Goal: Task Accomplishment & Management: Use online tool/utility

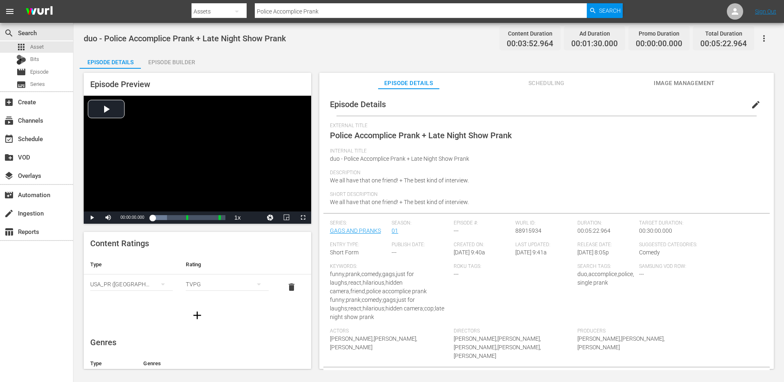
click at [324, 12] on input "Police Accomplice Prank" at bounding box center [421, 12] width 332 height 20
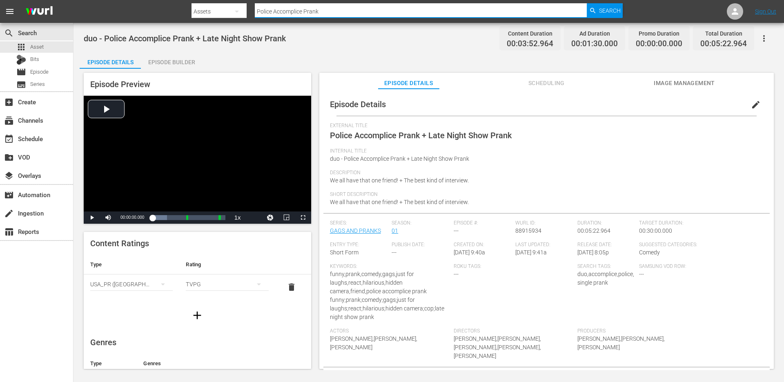
click at [324, 12] on input "Police Accomplice Prank" at bounding box center [421, 12] width 332 height 20
paste input "Broken Leg"
type input "Broken Leg Prank"
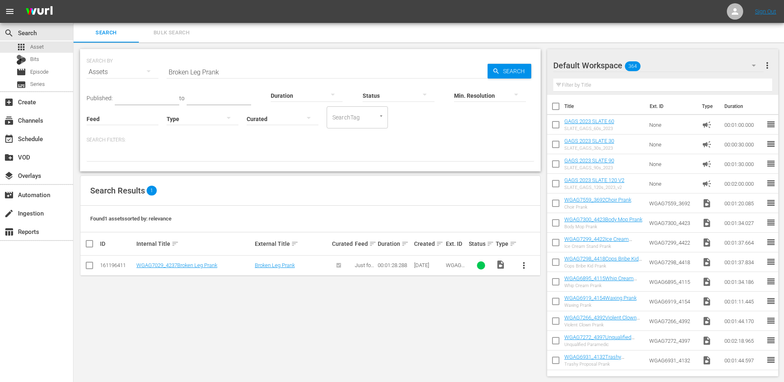
click at [524, 270] on button "more_vert" at bounding box center [524, 265] width 20 height 20
click at [539, 328] on div "Episode" at bounding box center [568, 327] width 69 height 20
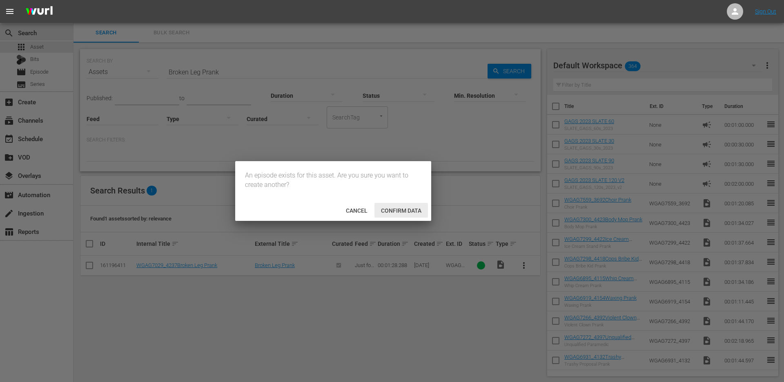
click at [393, 211] on span "Confirm data" at bounding box center [402, 210] width 54 height 7
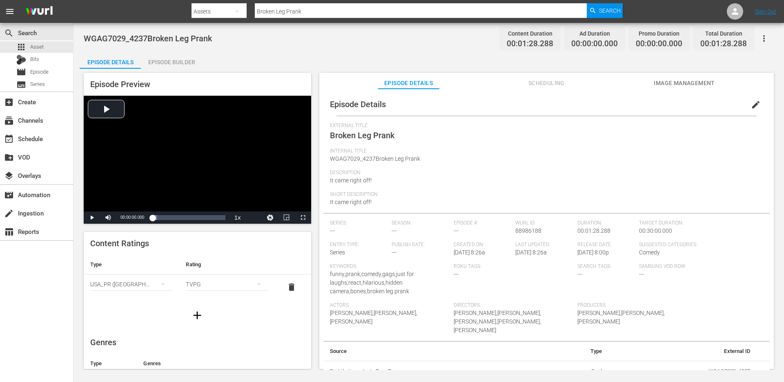
click at [181, 67] on div "Episode Builder" at bounding box center [171, 62] width 61 height 20
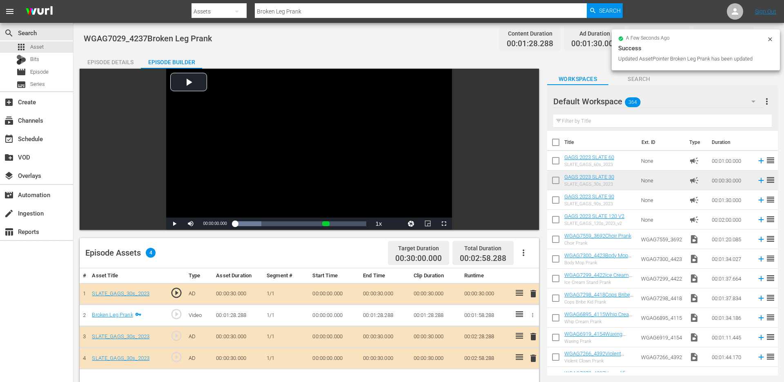
click at [584, 122] on input "text" at bounding box center [663, 120] width 219 height 13
paste input "Robot Prank"
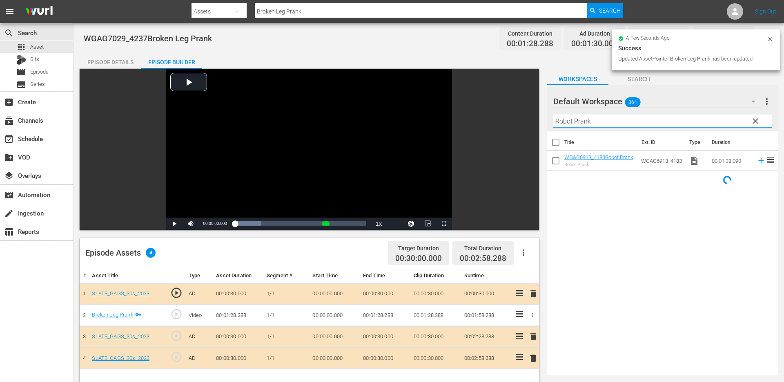
type input "Robot Prank"
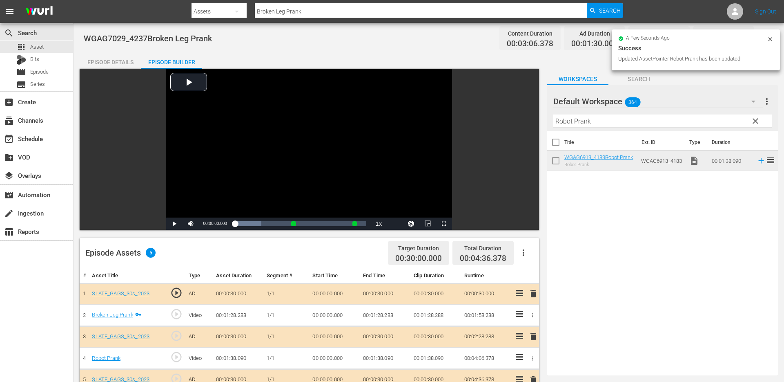
click at [121, 63] on div "Episode Details" at bounding box center [110, 62] width 61 height 20
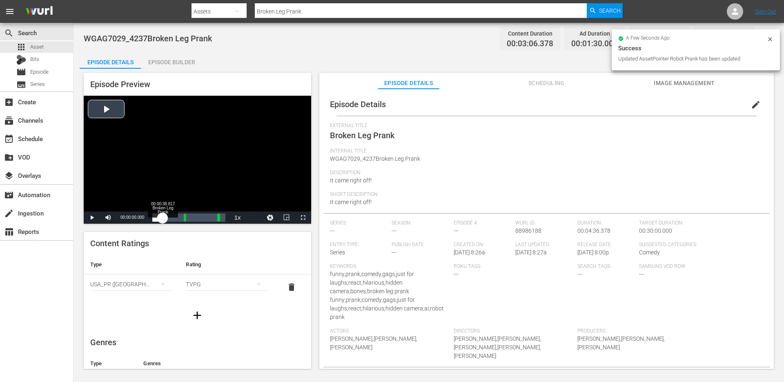
click at [163, 215] on div "Loaded : 19.91% 00:00:38.817 Broken Leg Prank 00:00:00.000" at bounding box center [188, 217] width 73 height 8
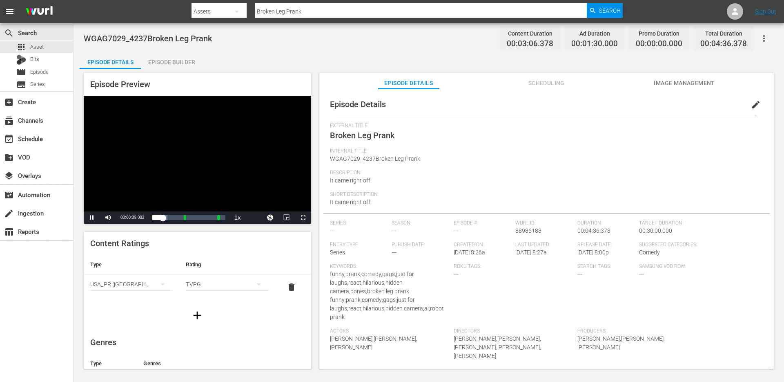
click at [751, 101] on span "edit" at bounding box center [756, 105] width 10 height 10
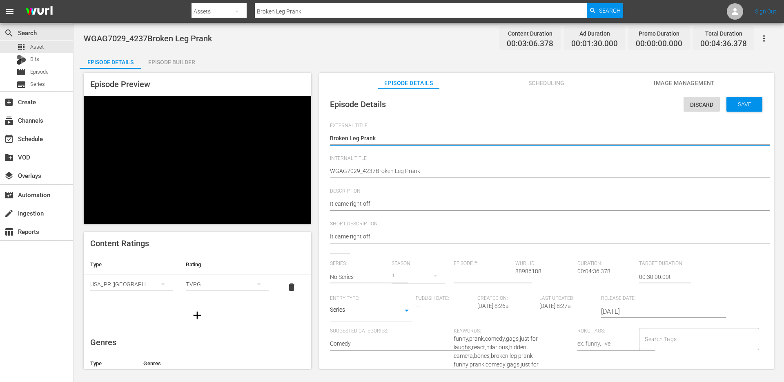
click at [379, 141] on textarea "Broken Leg Prank" at bounding box center [544, 139] width 429 height 10
type textarea "Broken Leg Prank"
type textarea "Broken Leg Prank +"
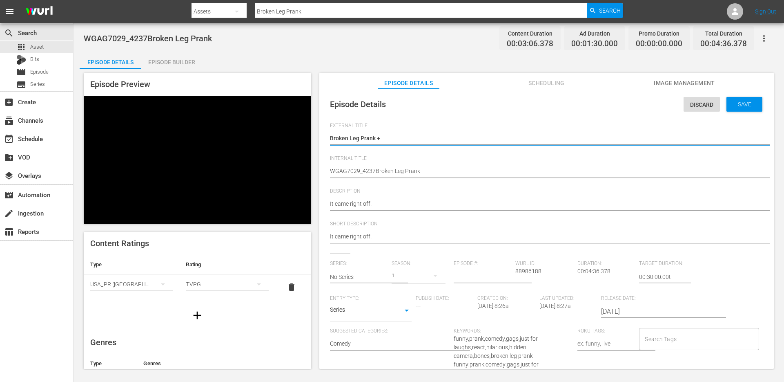
type textarea "Broken Leg Prank +"
type textarea "Broken Leg Prank + R"
type textarea "Broken Leg Prank + Ro"
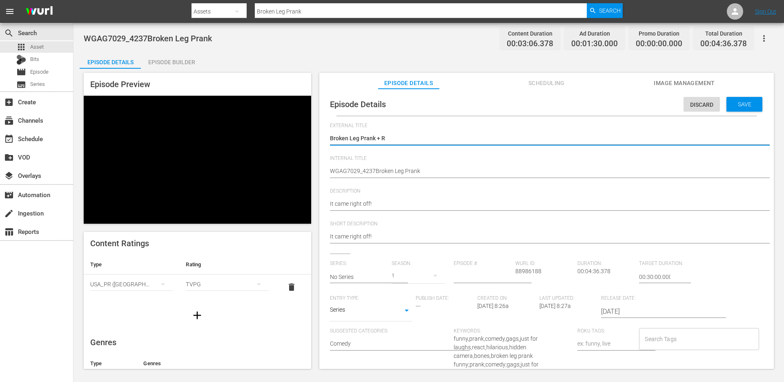
type textarea "Broken Leg Prank + Ro"
type textarea "Broken Leg Prank + Rob"
type textarea "Broken Leg Prank + Robo"
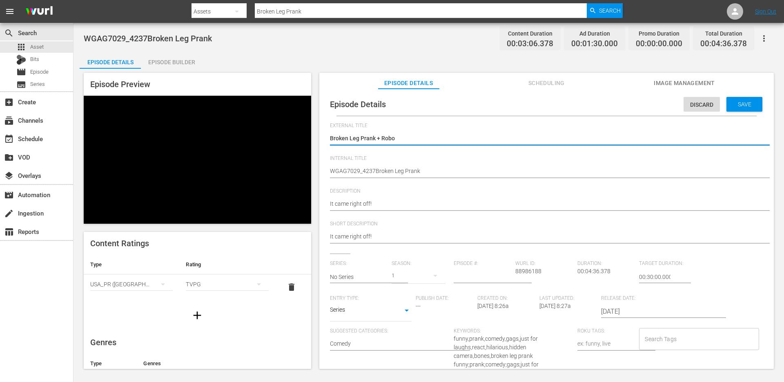
type textarea "Broken Leg Prank + Robot"
type textarea "Broken Leg Prank + Robot B"
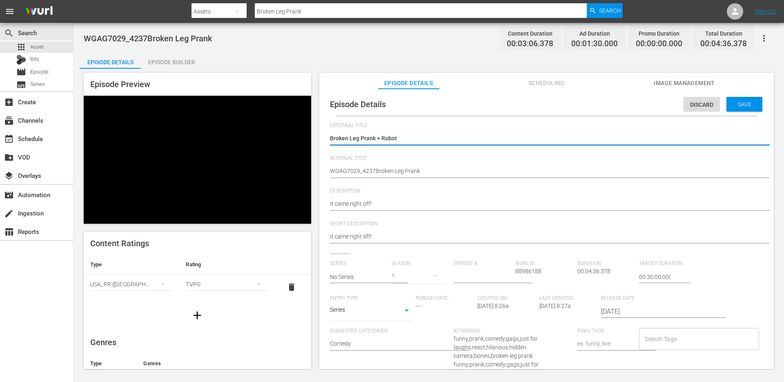
type textarea "Broken Leg Prank + Robot B"
type textarea "Broken Leg Prank + Robot"
type textarea "Broken Leg Prank + Robot P"
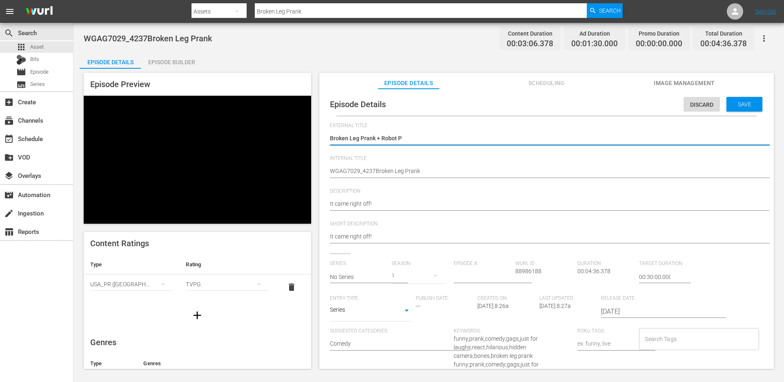
type textarea "Broken Leg Prank + Robot Pr"
type textarea "Broken Leg Prank + Robot Pra"
type textarea "Broken Leg Prank + Robot Pran"
type textarea "Broken Leg Prank + Robot Prank"
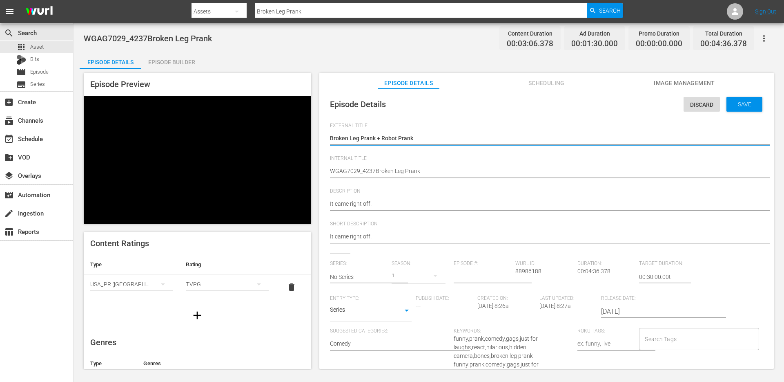
type textarea "Broken Leg Prank + Robot Prank"
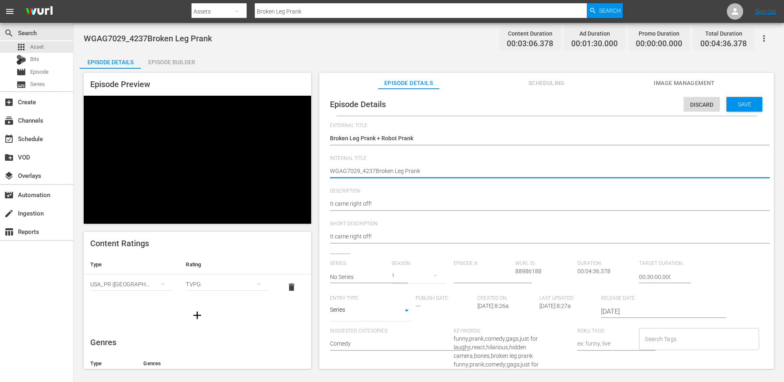
click at [386, 172] on textarea "WGAG7029_4237Broken Leg Prank" at bounding box center [544, 172] width 429 height 10
paste textarea "Broken Leg Prank + Robot"
type textarea "Broken Leg Prank + Robot Prank"
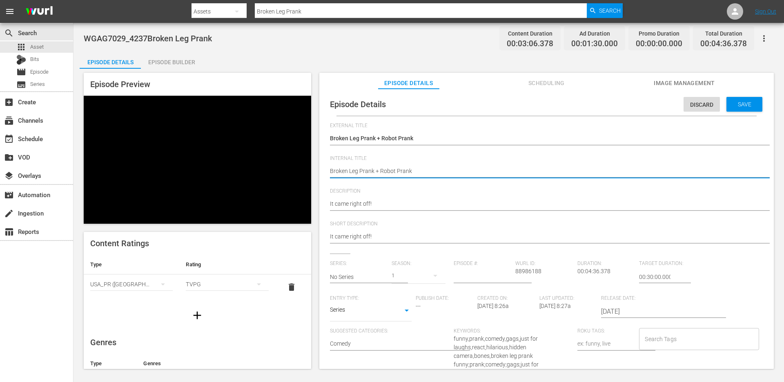
type textarea "dBroken Leg Prank + Robot Prank"
type textarea "duBroken Leg Prank + Robot Prank"
type textarea "duoBroken Leg Prank + Robot Prank"
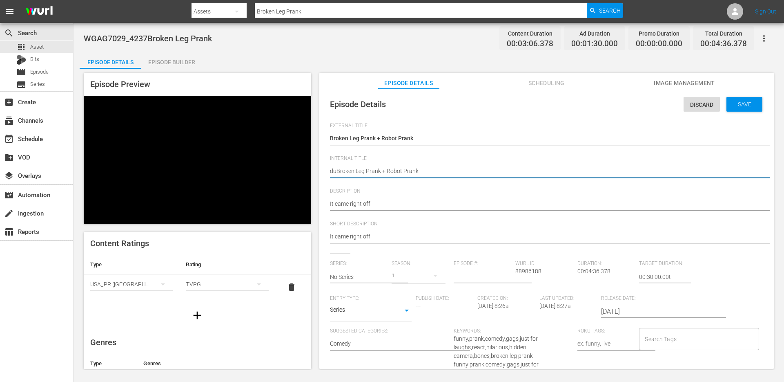
type textarea "duoBroken Leg Prank + Robot Prank"
type textarea "duo Broken Leg Prank + Robot Prank"
type textarea "duo -Broken Leg Prank + Robot Prank"
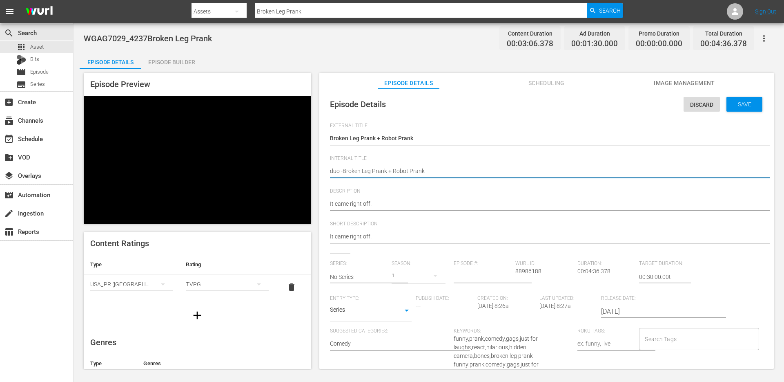
type textarea "duo - Broken Leg Prank + Robot Prank"
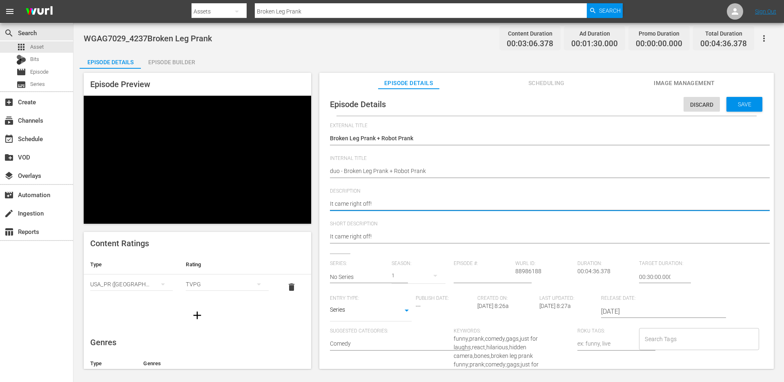
type textarea "It came right off!"
paste textarea "AI is getting out of hand"
type textarea "It came right off! AI is getting out of hand"
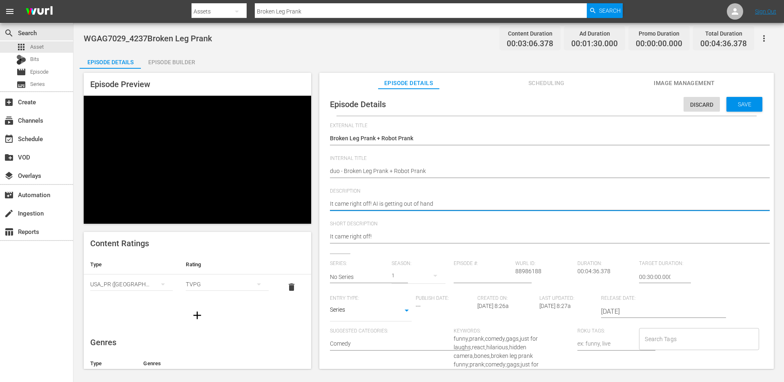
click at [373, 205] on textarea "It came right off!" at bounding box center [544, 204] width 429 height 10
type textarea "It came right off! +AI is getting out of hand"
type textarea "It came right off! + AI is getting out of hand"
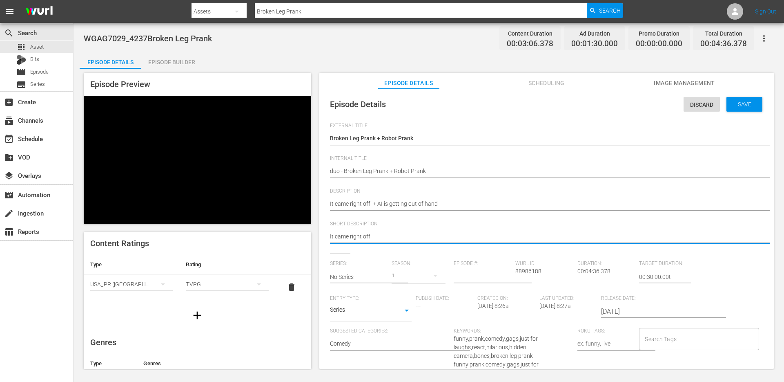
click at [377, 238] on textarea "It came right off!" at bounding box center [544, 237] width 429 height 10
paste textarea "+ AI is getting out of hand"
type textarea "It came right off! + AI is getting out of hand"
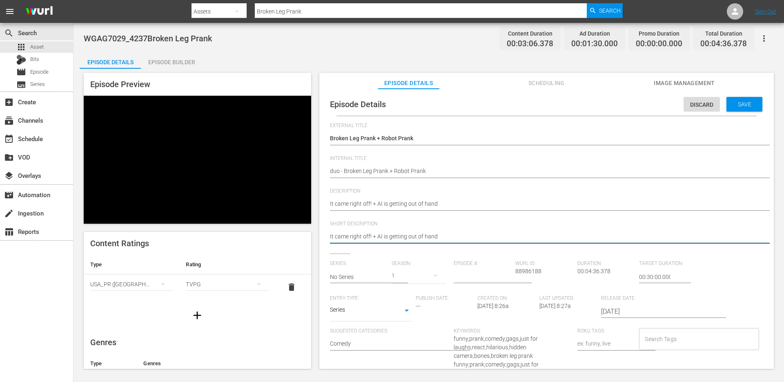
click at [659, 341] on input "Search Tags" at bounding box center [693, 338] width 100 height 15
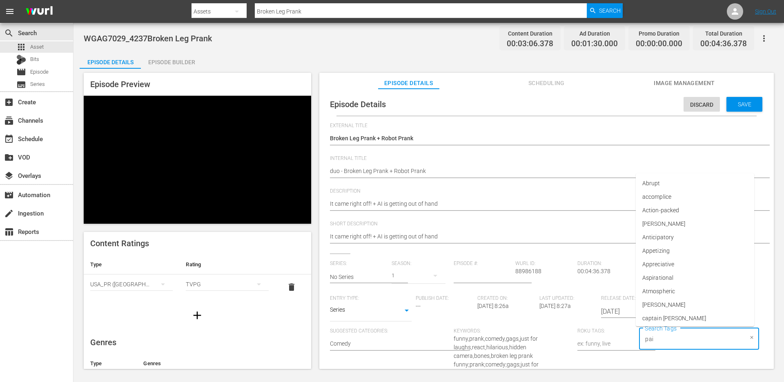
type input "pain"
click at [661, 307] on li "painful" at bounding box center [695, 302] width 118 height 13
type input "hand"
type input "duo"
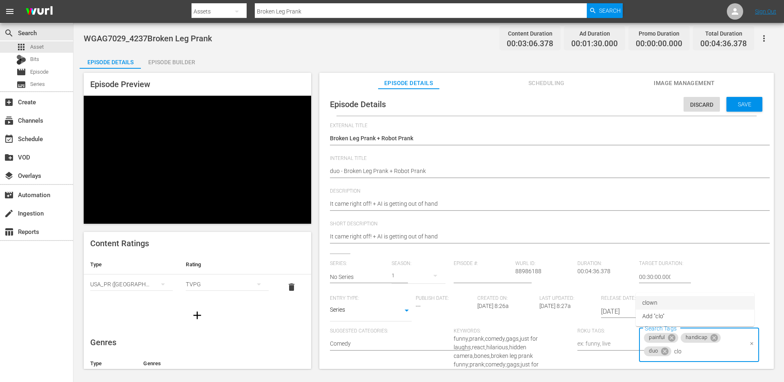
type input "clow"
click at [651, 302] on span "clown" at bounding box center [650, 302] width 15 height 9
type input "singl"
click at [701, 302] on li "single prank" at bounding box center [695, 302] width 118 height 13
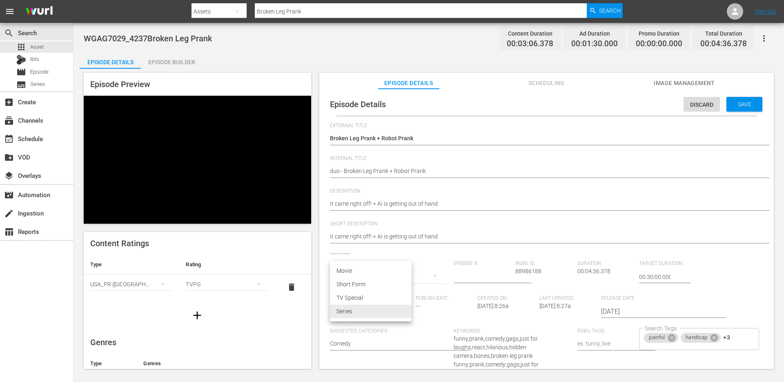
click at [384, 314] on body "menu Search By Assets Search ID, Title, Description, Keywords, or Category Brok…" at bounding box center [392, 191] width 784 height 382
click at [366, 284] on li "Short Form" at bounding box center [371, 283] width 82 height 13
type input "SHORT_FORM_VIDEO"
click at [360, 277] on input "text" at bounding box center [359, 277] width 58 height 20
click at [360, 297] on div "GAGS AND PRANKS" at bounding box center [362, 300] width 51 height 20
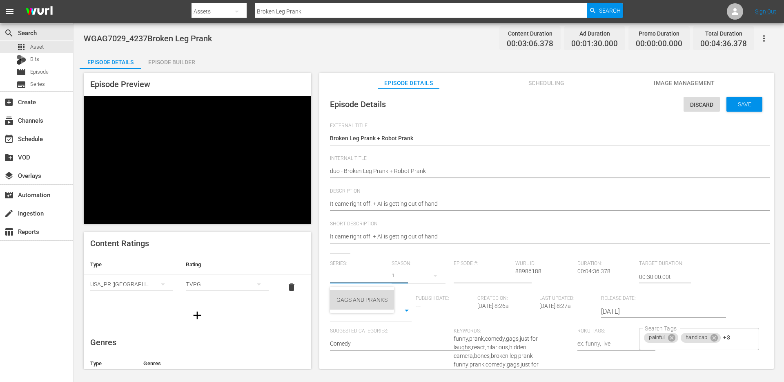
type input "GAGS AND PRANKS"
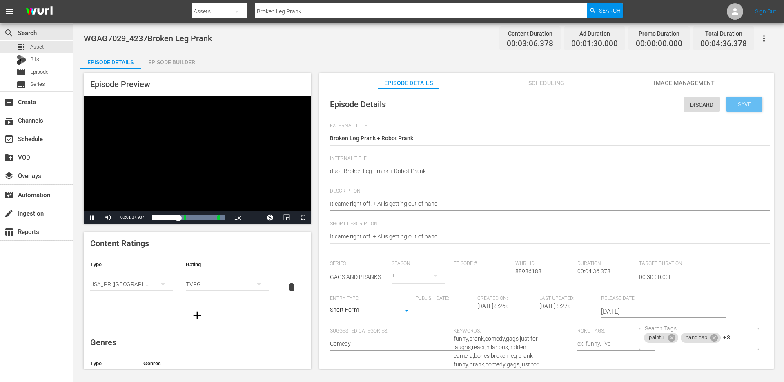
click at [732, 100] on div "Save" at bounding box center [745, 104] width 36 height 15
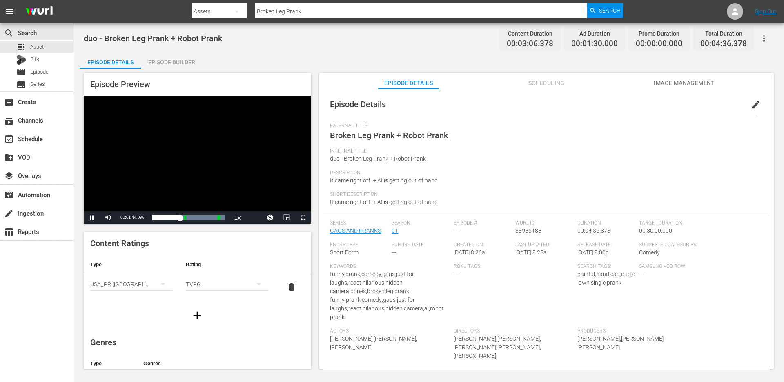
click at [165, 63] on div "Episode Builder" at bounding box center [171, 62] width 61 height 20
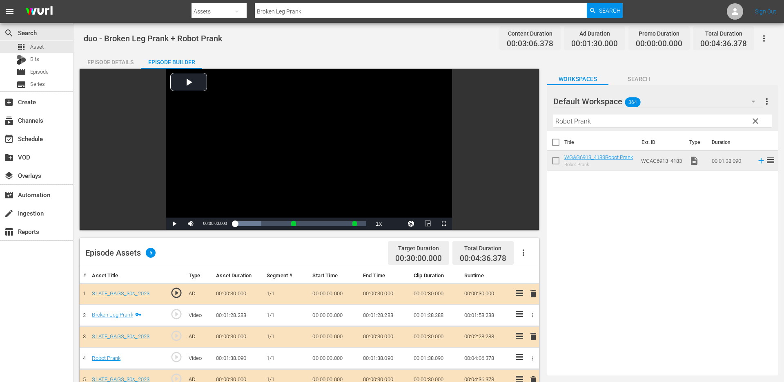
click at [120, 63] on div "Episode Details" at bounding box center [110, 62] width 61 height 20
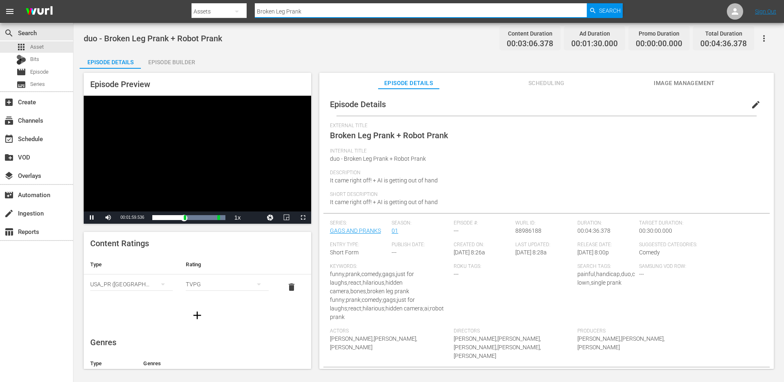
click at [288, 12] on input "Broken Leg Prank" at bounding box center [421, 12] width 332 height 20
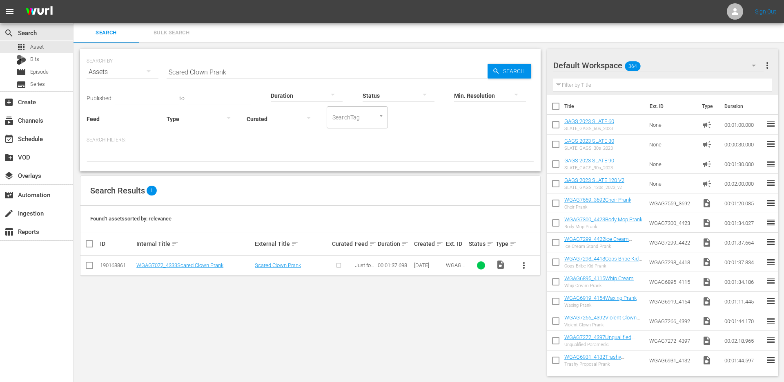
click at [521, 267] on span "more_vert" at bounding box center [524, 265] width 10 height 10
click at [542, 324] on div "Episode" at bounding box center [568, 327] width 56 height 20
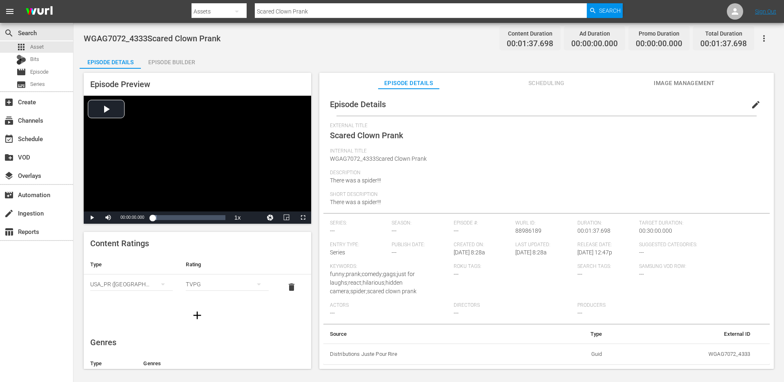
click at [170, 60] on div "Episode Builder" at bounding box center [171, 62] width 61 height 20
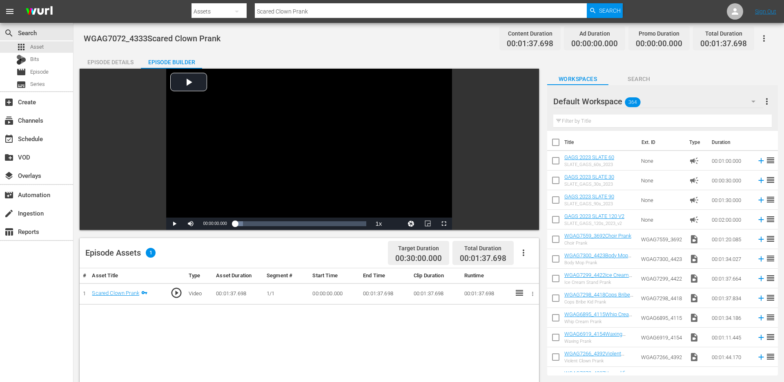
click at [612, 117] on input "text" at bounding box center [663, 120] width 219 height 13
paste input "Fake Mom Prank"
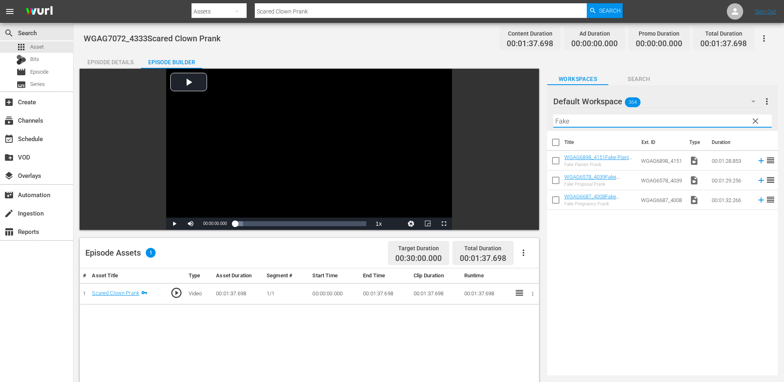
click at [618, 119] on input "Fake" at bounding box center [663, 120] width 219 height 13
paste input "Good Pig Prank"
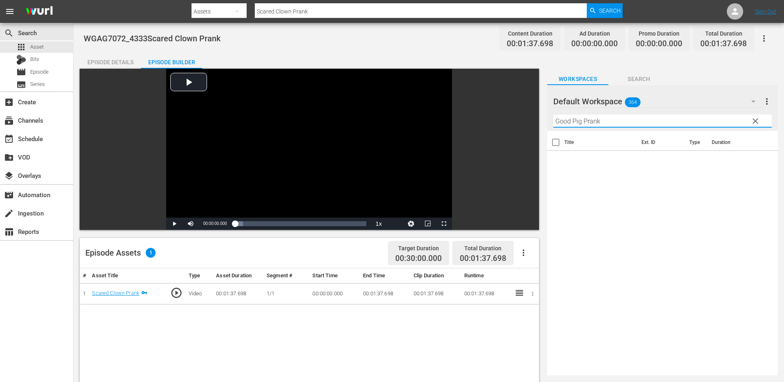
click at [587, 120] on input "Good Pig Prank" at bounding box center [663, 120] width 219 height 13
click at [566, 124] on input "Good Pig" at bounding box center [663, 120] width 219 height 13
type input "Pig"
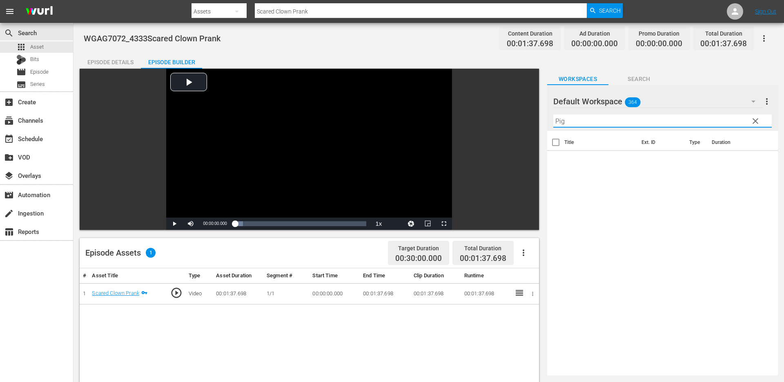
click at [566, 185] on div "Title Ext. ID Type Duration" at bounding box center [662, 251] width 231 height 241
click at [588, 118] on input "Pig" at bounding box center [663, 120] width 219 height 13
click at [610, 121] on input "pig" at bounding box center [663, 120] width 219 height 13
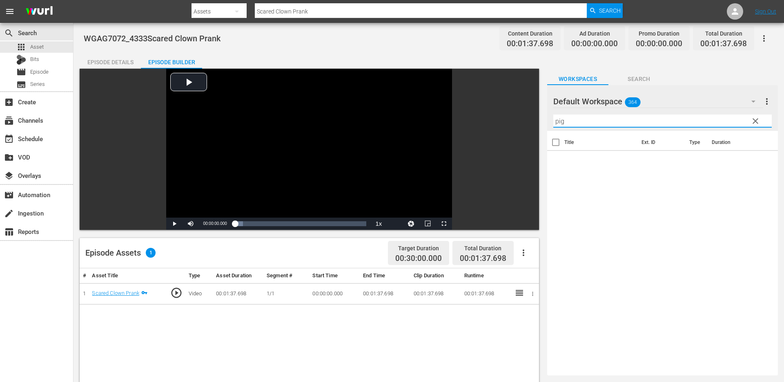
click at [610, 121] on input "pig" at bounding box center [663, 120] width 219 height 13
paste input "Expensive New Coat Prank"
click at [629, 118] on input "Expensive New Coat Prank" at bounding box center [663, 120] width 219 height 13
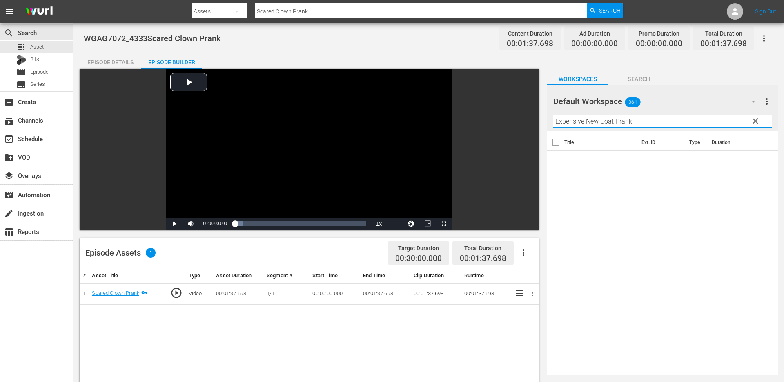
paste input "Interrupting Clown"
type input "Interrupting Clown Prank"
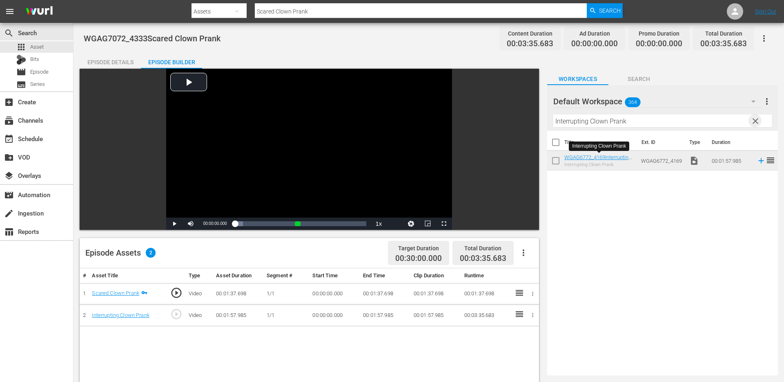
click at [755, 119] on span "clear" at bounding box center [756, 121] width 10 height 10
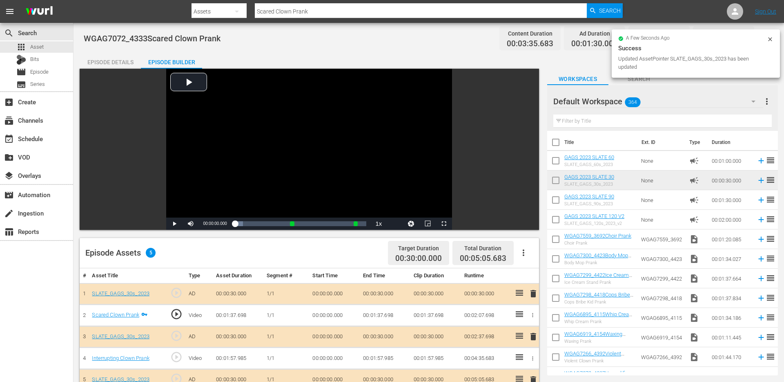
click at [110, 59] on div "Episode Details" at bounding box center [110, 62] width 61 height 20
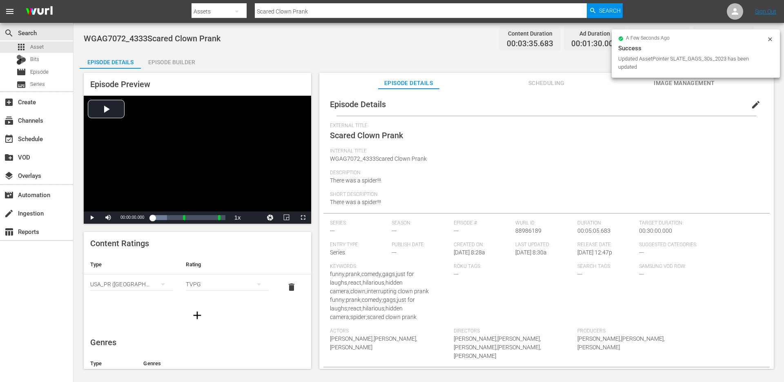
click at [751, 104] on span "edit" at bounding box center [756, 105] width 10 height 10
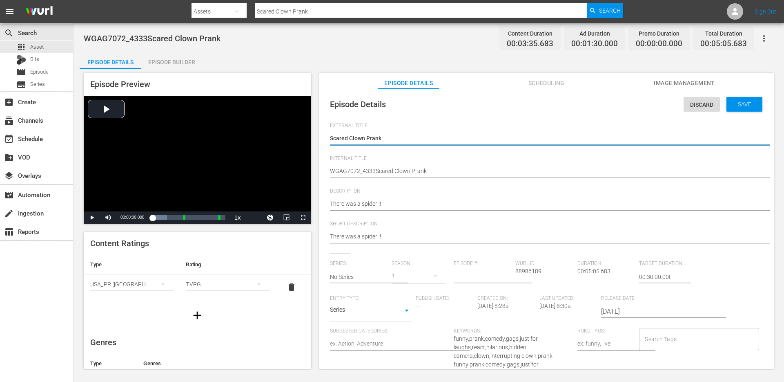
click at [419, 142] on textarea "Scared Clown Prank" at bounding box center [544, 139] width 429 height 10
type textarea "Scared Clown Prank"
click at [376, 138] on textarea "Scared Clown Prank" at bounding box center [544, 139] width 429 height 10
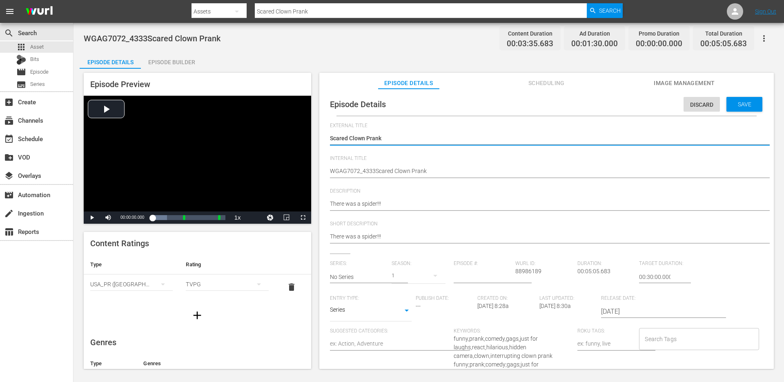
type textarea "Scared Clown Prank"
type textarea "Scared Clown Prank +"
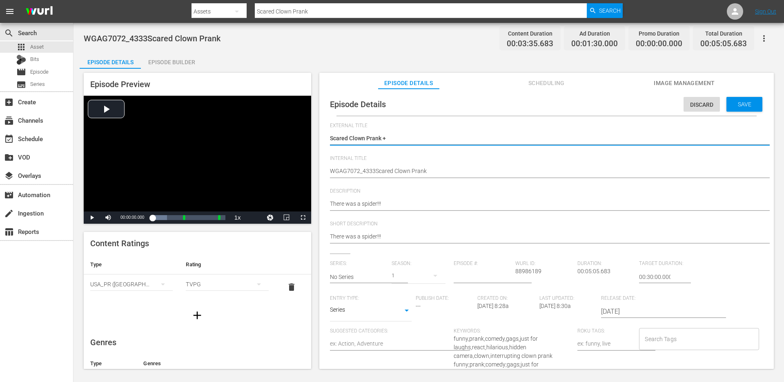
type textarea "Scared Clown Prank +"
paste textarea "Interrupting Clown Prank"
type textarea "Scared Clown Prank + Interrupting Clown Prank"
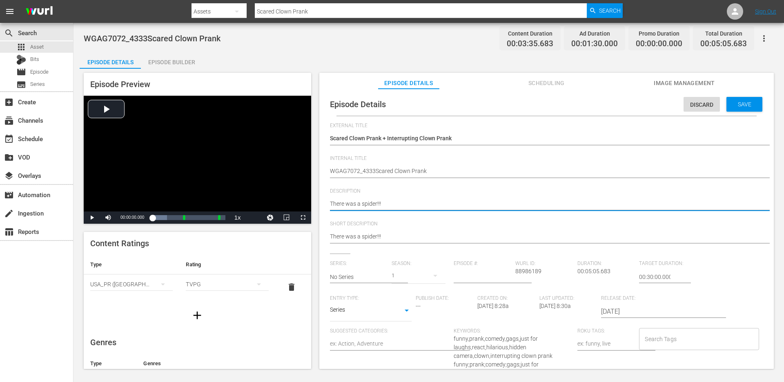
type textarea "There was a spider!!"
type textarea "There was a spider!"
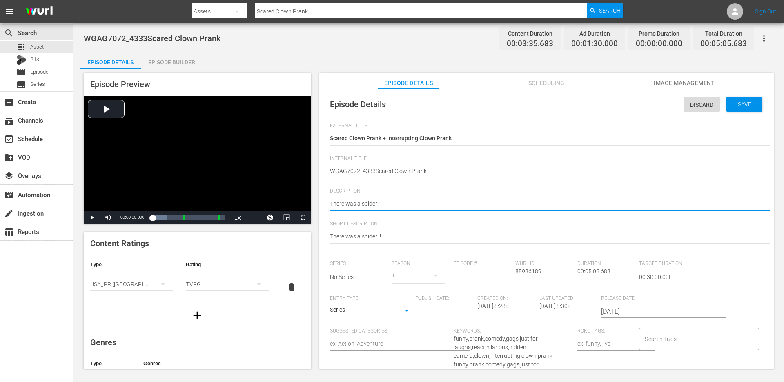
type textarea "There was a spider!"
type textarea "There was a spider! +"
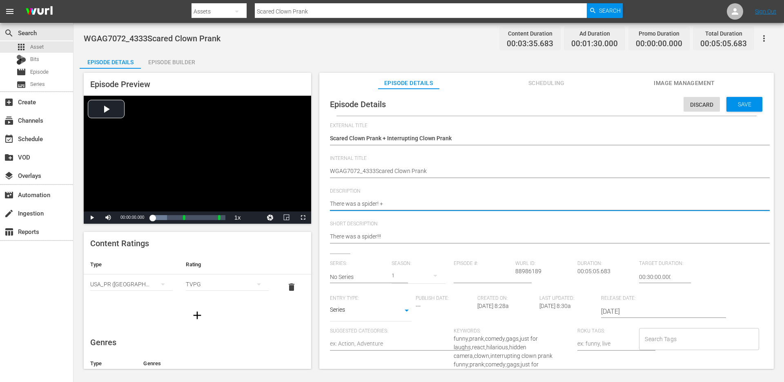
paste textarea "They had more important things to do..."
type textarea "There was a spider! + They had more important things to do..."
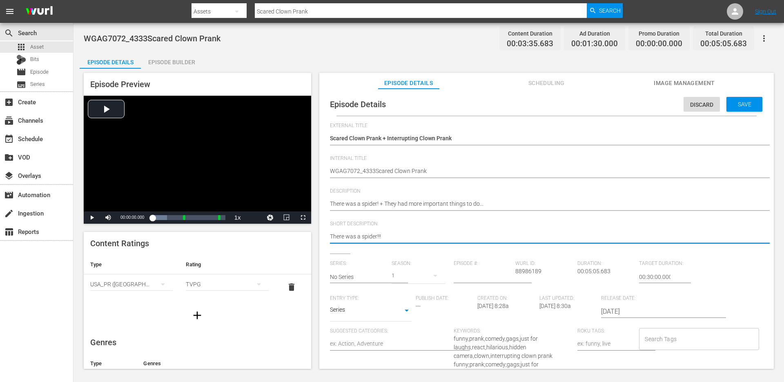
click at [450, 237] on textarea "There was a spider!!!" at bounding box center [544, 237] width 429 height 10
paste textarea "+ They had more important things to do..."
type textarea "There was a spider! + They had more important things to do..."
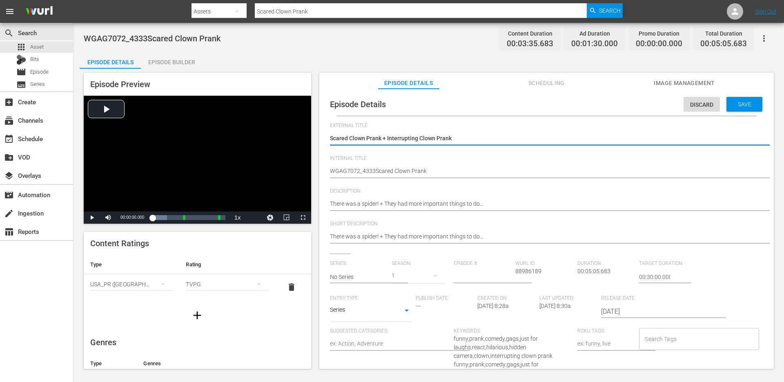
click at [402, 137] on textarea "Scared Clown Prank" at bounding box center [544, 139] width 429 height 10
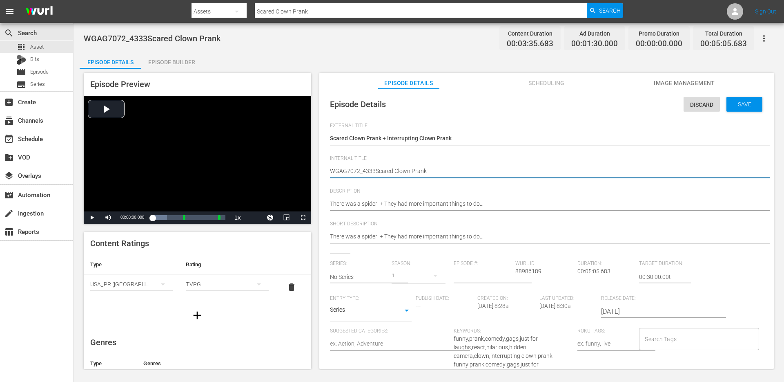
click at [393, 170] on textarea "WGAG7072_4333Scared Clown Prank" at bounding box center [544, 172] width 429 height 10
paste textarea "Scared Clown Prank + Interrupting Clown Prank"
type textarea "Scared Clown Prank + Interrupting Clown Prank"
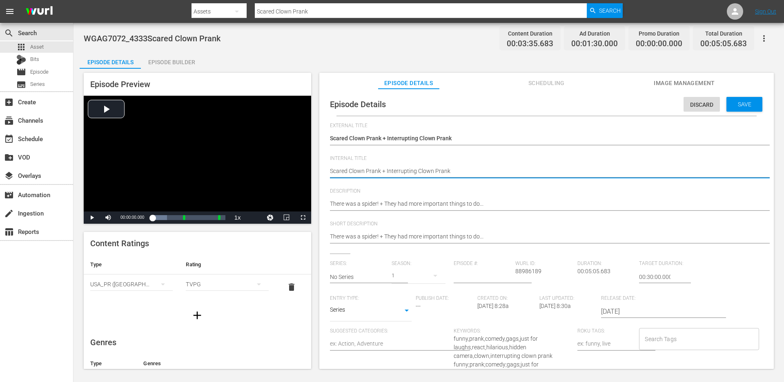
type textarea "dScared Clown Prank + Interrupting Clown Prank"
type textarea "duScared Clown Prank + Interrupting Clown Prank"
type textarea "duoScared Clown Prank + Interrupting Clown Prank"
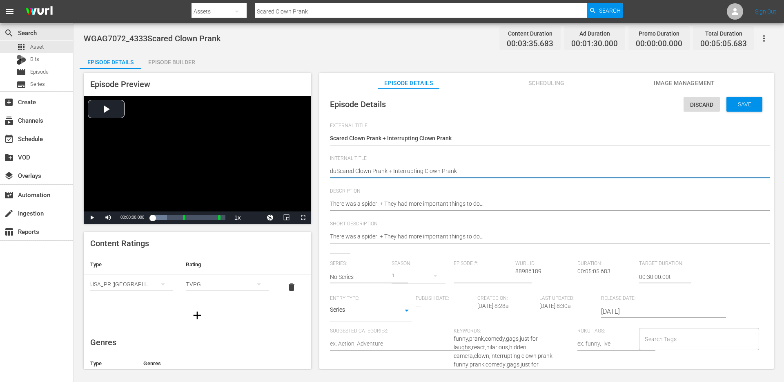
type textarea "duoScared Clown Prank + Interrupting Clown Prank"
type textarea "duo Scared Clown Prank + Interrupting Clown Prank"
type textarea "duo -Scared Clown Prank + Interrupting Clown Prank"
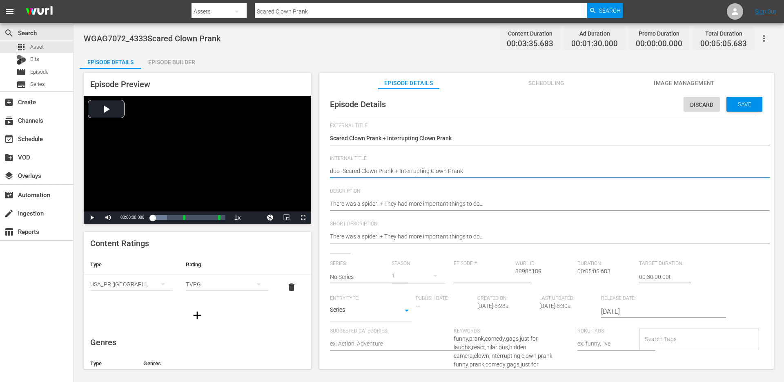
type textarea "duo - Scared Clown Prank + Interrupting Clown Prank"
click at [643, 343] on input "Search Tags" at bounding box center [693, 338] width 100 height 15
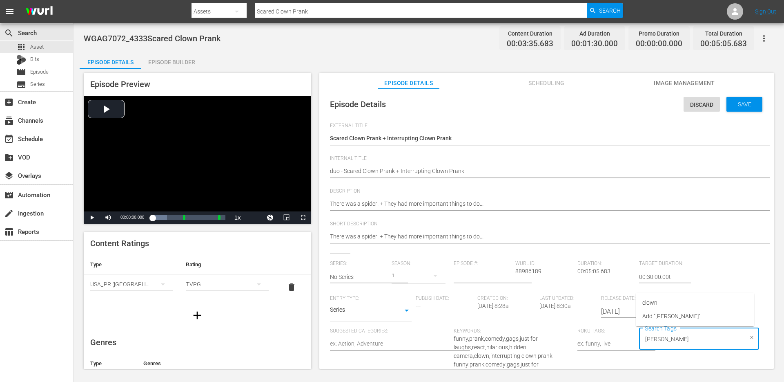
type input "clown"
type input "s"
type input "duo"
type input "singl"
click at [670, 305] on span "single prank" at bounding box center [658, 302] width 31 height 9
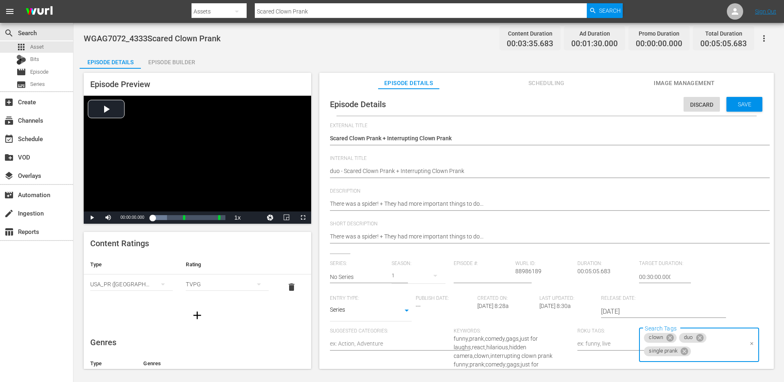
click at [336, 315] on body "menu Search By Assets Search ID, Title, Description, Keywords, or Category Scar…" at bounding box center [392, 191] width 784 height 382
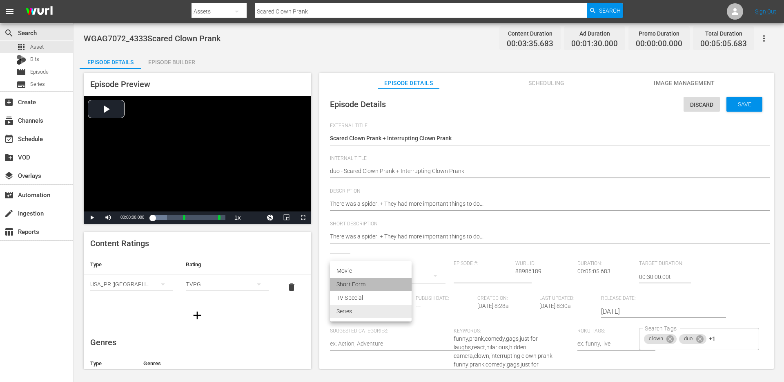
click at [352, 283] on li "Short Form" at bounding box center [371, 283] width 82 height 13
type input "SHORT_FORM_VIDEO"
click at [362, 275] on input "No Series" at bounding box center [359, 277] width 58 height 20
click at [367, 298] on div "GAGS AND PRANKS" at bounding box center [362, 300] width 51 height 20
type input "GAGS AND PRANKS"
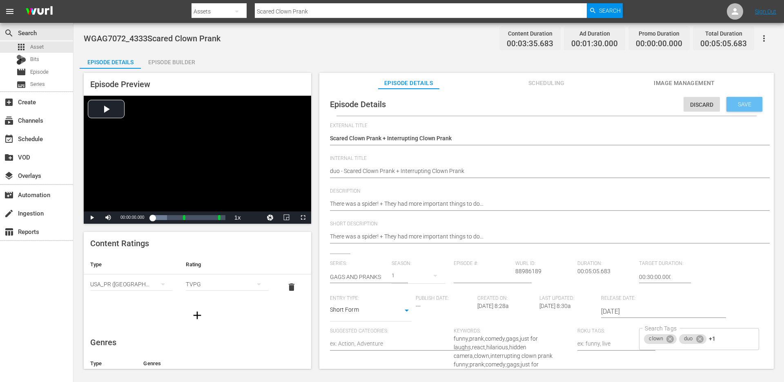
click at [732, 101] on span "Save" at bounding box center [745, 104] width 27 height 7
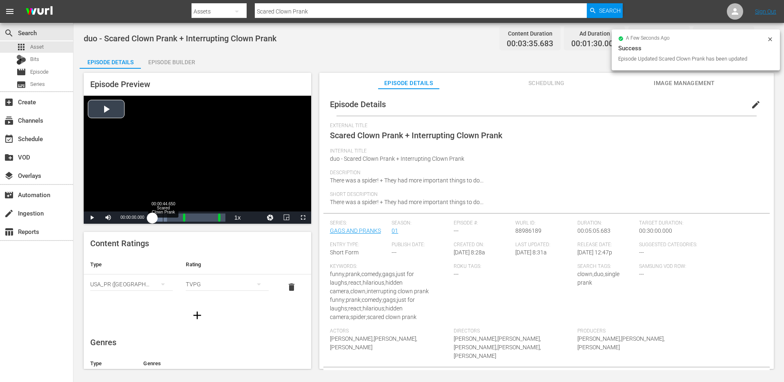
click at [163, 219] on div "Loaded : 19.91% 00:00:44.650 Scared Clown Prank 00:00:00.000" at bounding box center [188, 217] width 73 height 8
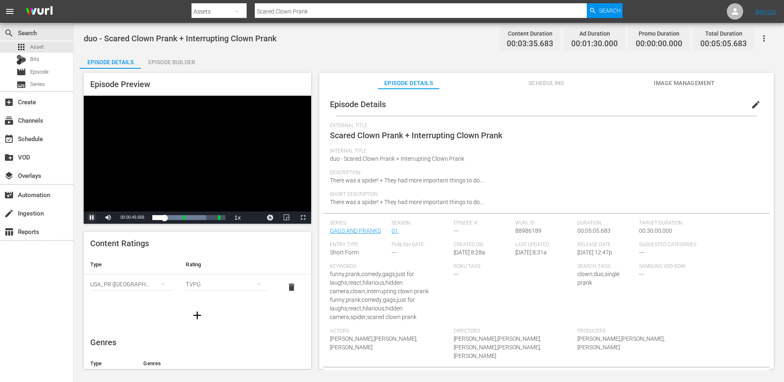
click at [92, 217] on span "Video Player" at bounding box center [92, 217] width 0 height 0
click at [186, 65] on div "Episode Builder" at bounding box center [171, 62] width 61 height 20
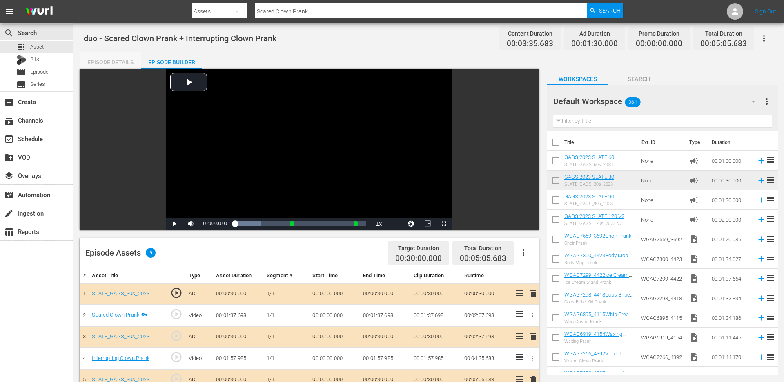
click at [118, 64] on div "Episode Details" at bounding box center [110, 62] width 61 height 20
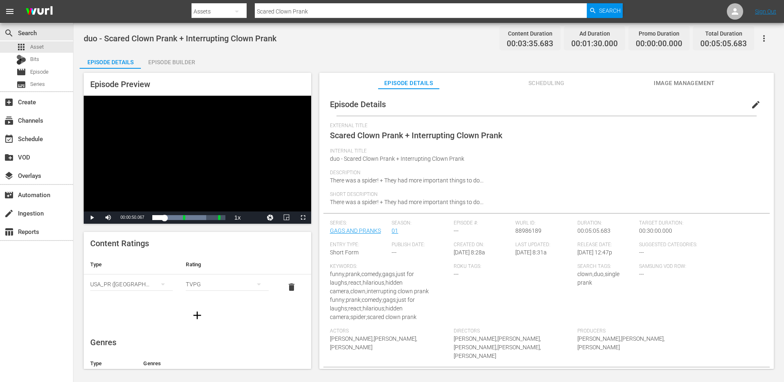
click at [294, 13] on input "Scared Clown Prank" at bounding box center [421, 12] width 332 height 20
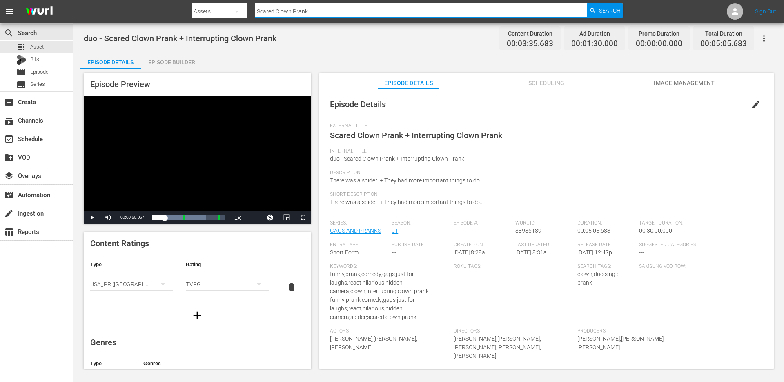
click at [294, 13] on input "Scared Clown Prank" at bounding box center [421, 12] width 332 height 20
paste input "Romantic Cop"
type input "Romantic Cop Prank"
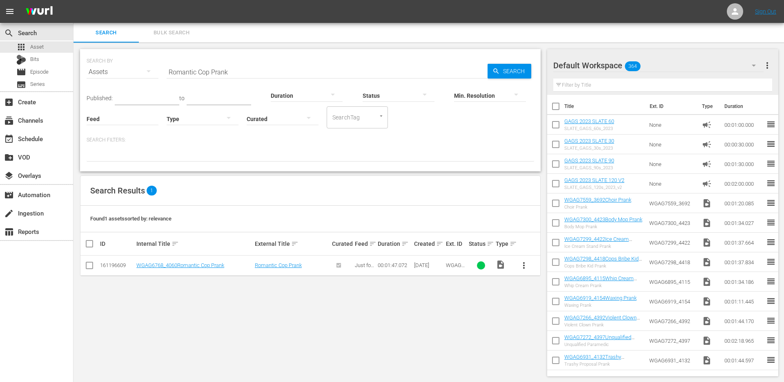
click at [523, 262] on span "more_vert" at bounding box center [524, 265] width 10 height 10
click at [540, 325] on div "Episode" at bounding box center [568, 327] width 56 height 20
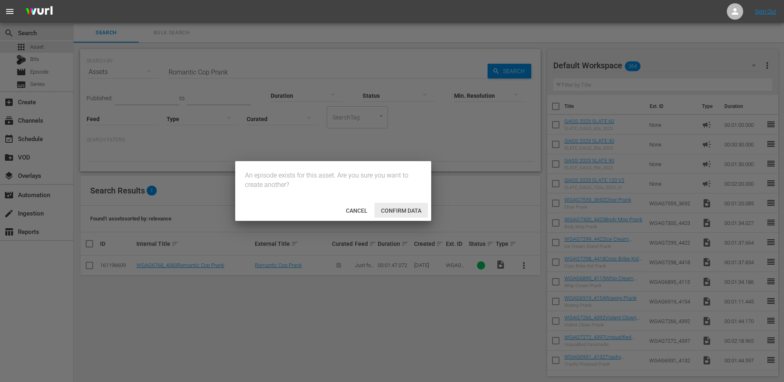
click at [386, 206] on div "Confirm data" at bounding box center [402, 210] width 54 height 15
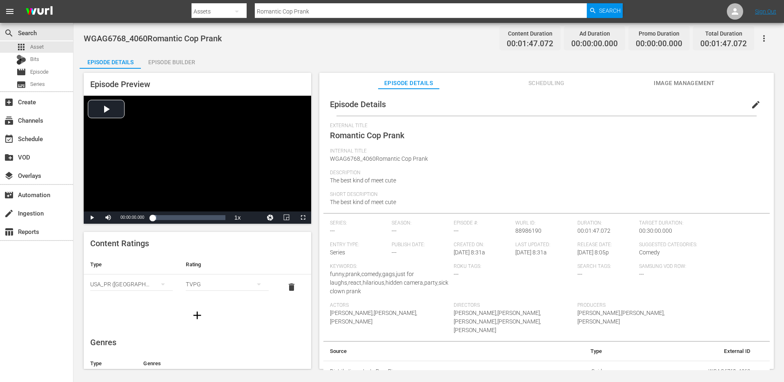
click at [178, 63] on div "Episode Builder" at bounding box center [171, 62] width 61 height 20
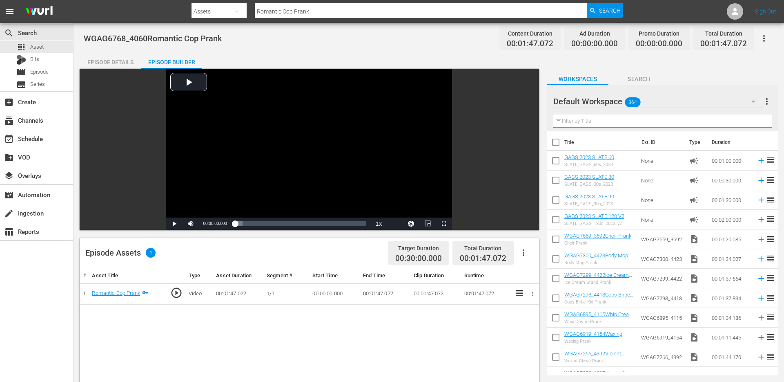
click at [652, 123] on input "text" at bounding box center [663, 120] width 219 height 13
paste input "Restaurant Fail Prank"
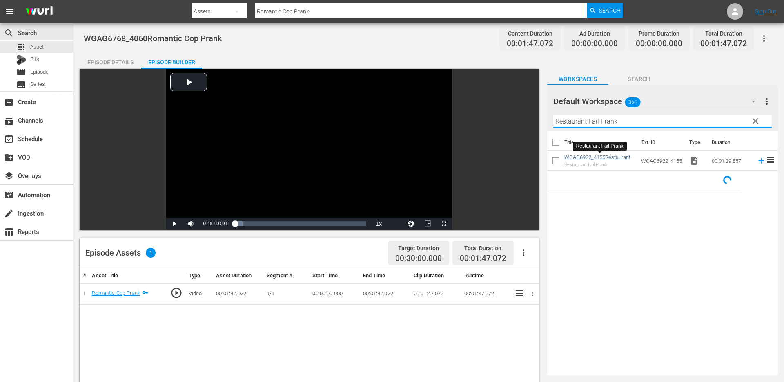
type input "Restaurant Fail Prank"
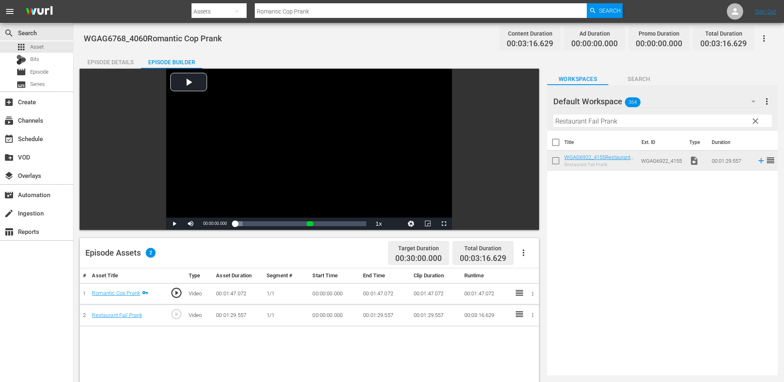
click at [757, 121] on span "clear" at bounding box center [756, 121] width 10 height 10
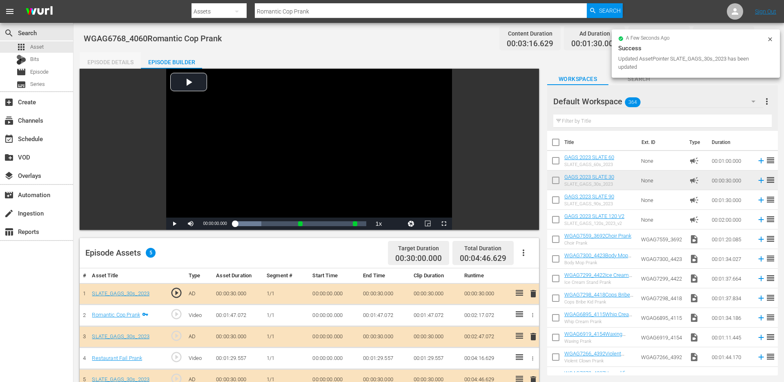
click at [109, 64] on div "Episode Details" at bounding box center [110, 62] width 61 height 20
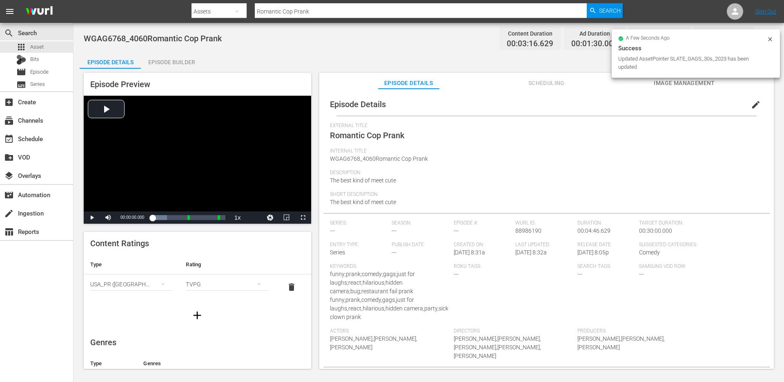
click at [751, 107] on span "edit" at bounding box center [756, 105] width 10 height 10
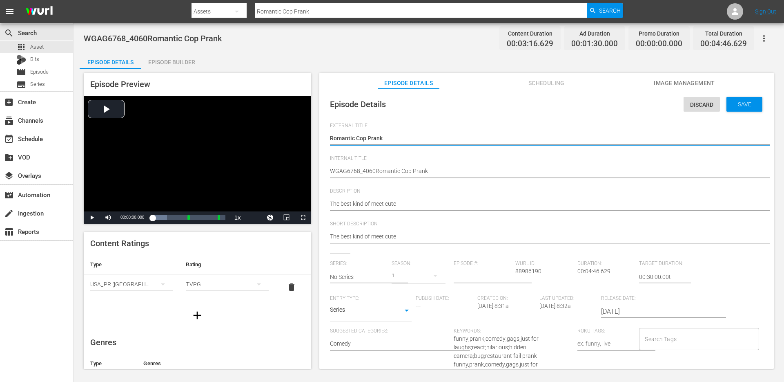
click at [395, 136] on textarea "Romantic Cop Prank" at bounding box center [544, 139] width 429 height 10
type textarea "Romantic Cop Prank"
type textarea "Romantic Cop Prank +"
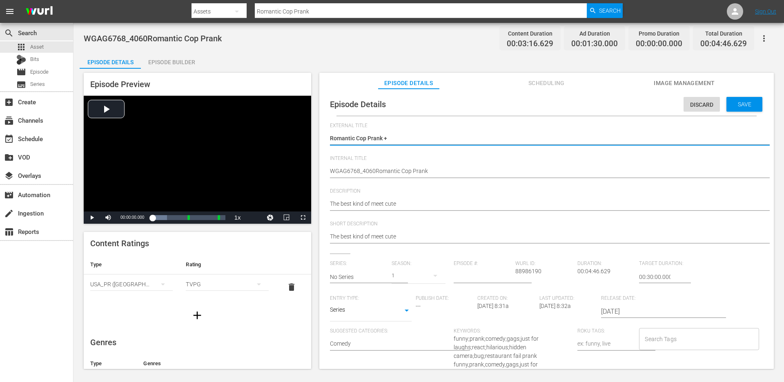
type textarea "Romantic Cop Prank +"
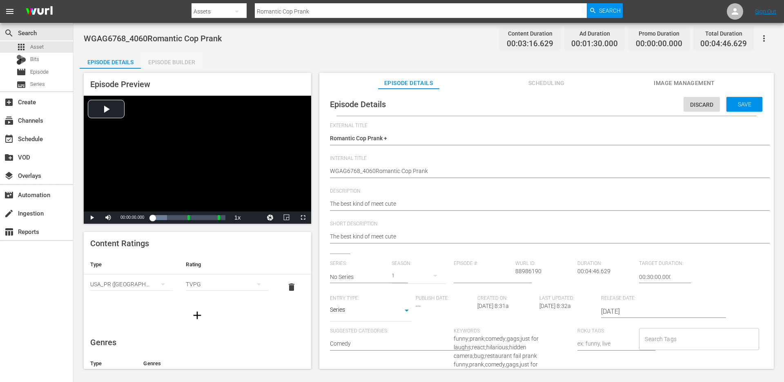
click at [171, 61] on div "Episode Builder" at bounding box center [171, 62] width 61 height 20
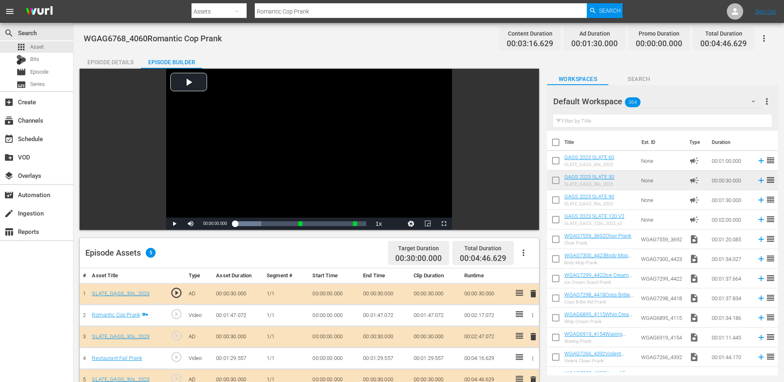
click at [118, 59] on div "Episode Details" at bounding box center [110, 62] width 61 height 20
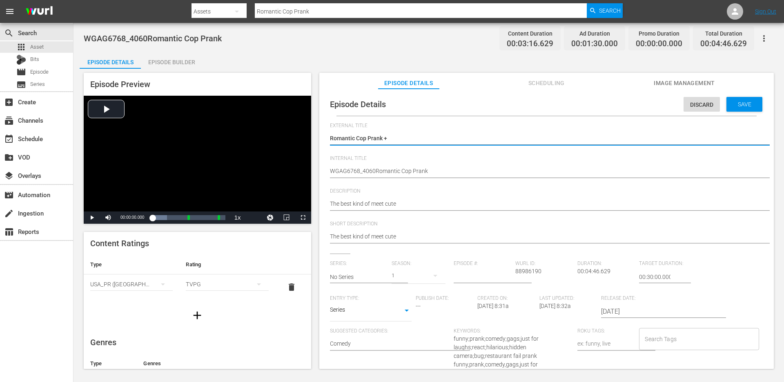
paste textarea "Restaurant Fail Prank"
type textarea "Romantic Cop Prank + Restaurant Fail Prank"
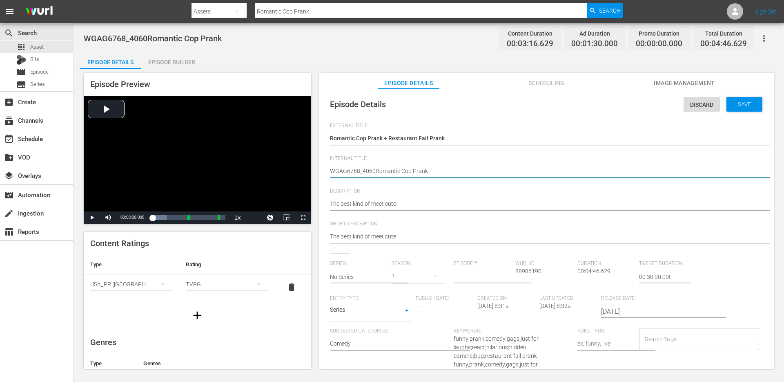
click at [416, 171] on textarea "WGAG6768_4060Romantic Cop Prank" at bounding box center [544, 172] width 429 height 10
type textarea "d"
type textarea "du"
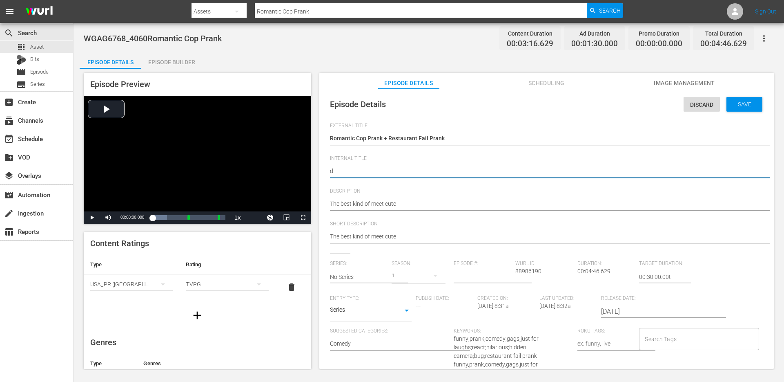
type textarea "du"
type textarea "duo"
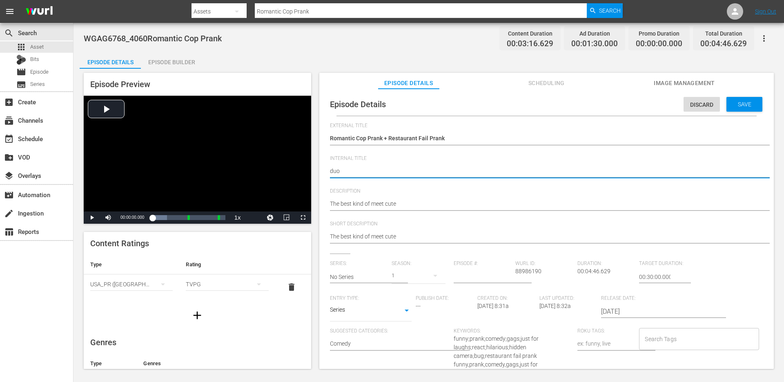
type textarea "duo -"
paste textarea "Romantic Cop Prank + Restaurant Fail Prank"
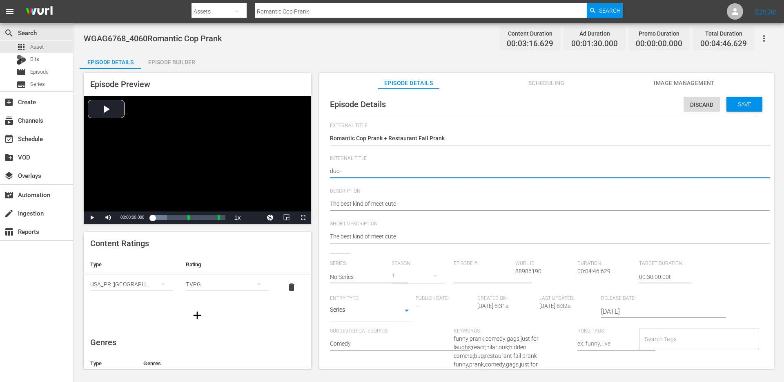
type textarea "duo - Romantic Cop Prank + Restaurant Fail Prank"
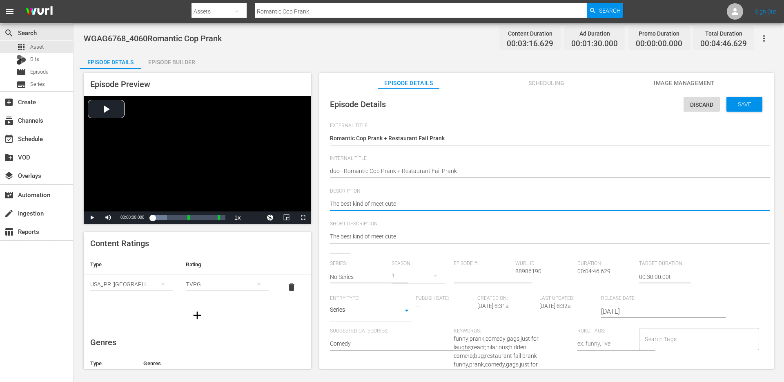
type textarea "The best kind of meet cute."
type textarea "The best kind of meet cute. +"
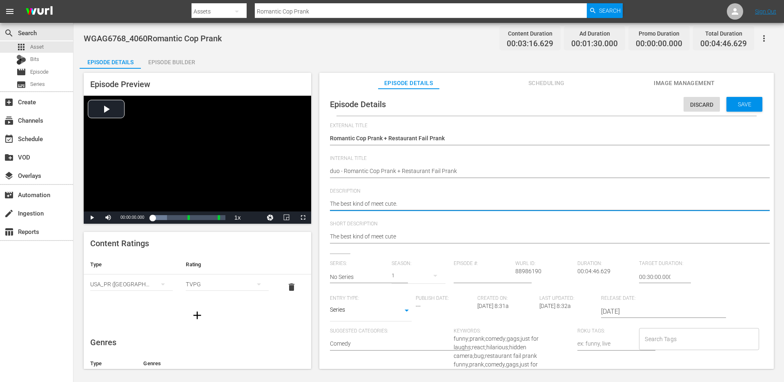
type textarea "The best kind of meet cute. +"
type textarea "The best kind of meet cute. + W"
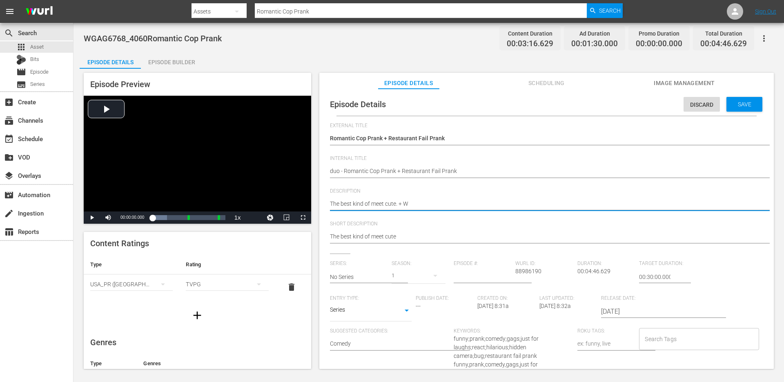
type textarea "The best kind of meet cute. + Wh"
type textarea "The best kind of meet cute. + Wha"
type textarea "The best kind of meet cute. + What"
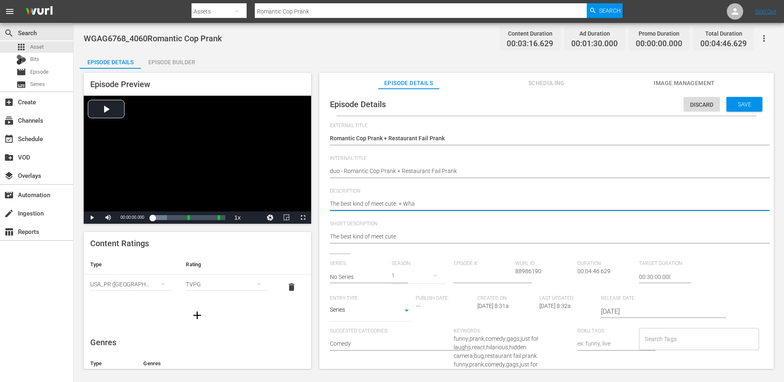
type textarea "The best kind of meet cute. + What"
type textarea "The best kind of meet cute. + What'"
type textarea "The best kind of meet cute. + What's"
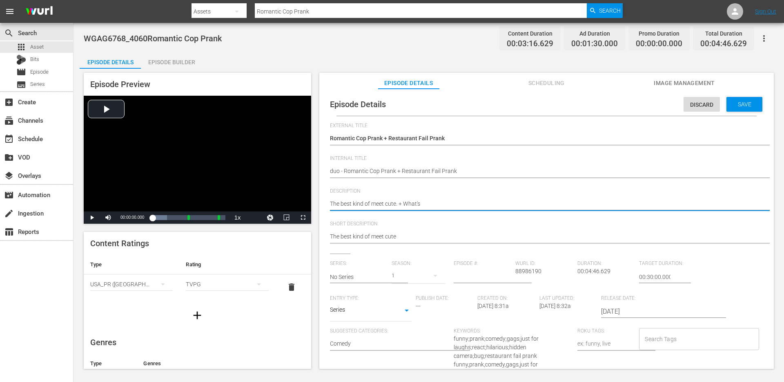
type textarea "The best kind of meet cute. + What's"
type textarea "The best kind of meet cute. + What's i"
type textarea "The best kind of meet cute. + What's in"
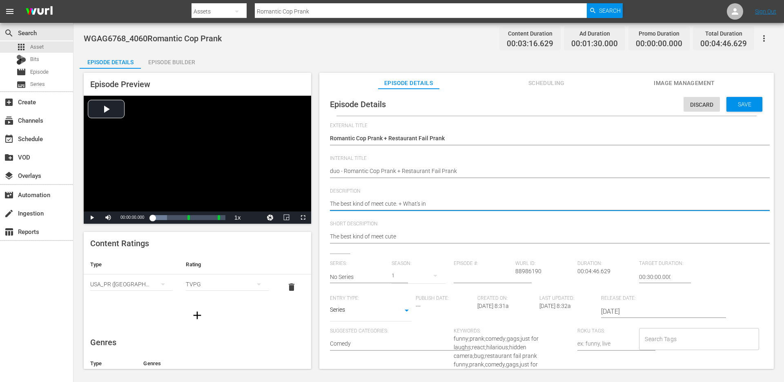
type textarea "The best kind of meet cute. + What's in"
type textarea "The best kind of meet cute. + What's in t"
type textarea "The best kind of meet cute. + What's in th"
type textarea "The best kind of meet cute. + What's in the"
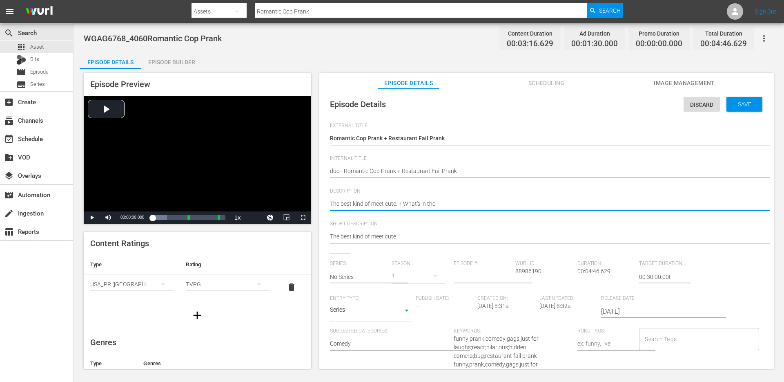
type textarea "The best kind of meet cute. + What's in the"
type textarea "The best kind of meet cute. + What's in the s"
type textarea "The best kind of meet cute. + What's in the so"
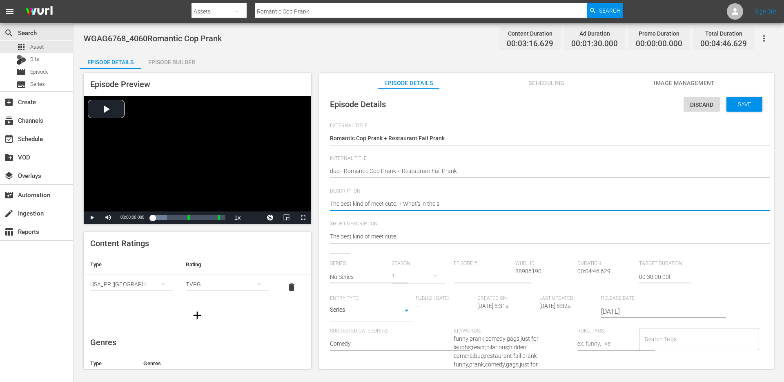
type textarea "The best kind of meet cute. + What's in the so"
type textarea "The best kind of meet cute. + What's in the sou"
type textarea "The best kind of meet cute. + What's in the soup"
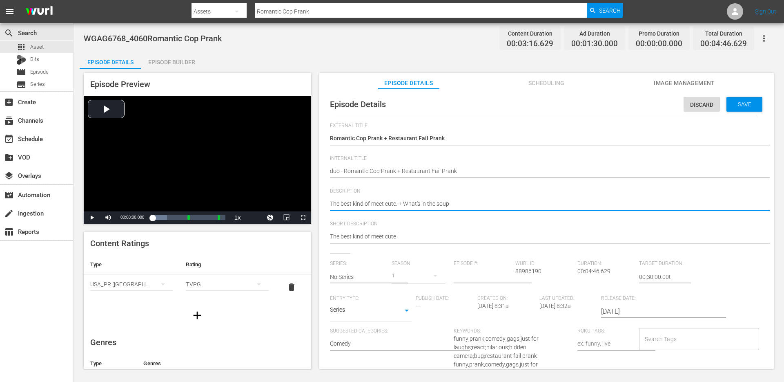
type textarea "The best kind of meet cute. + What's in the soup?"
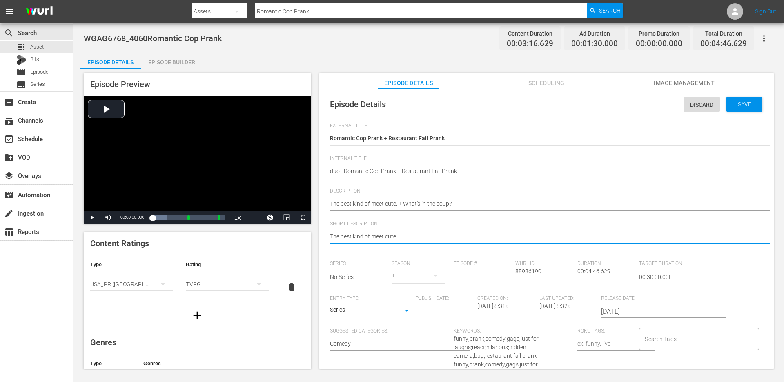
click at [408, 234] on textarea "The best kind of meet cute" at bounding box center [544, 237] width 429 height 10
paste textarea ". + What's in the soup?"
type textarea "The best kind of meet cute. + What's in the soup?"
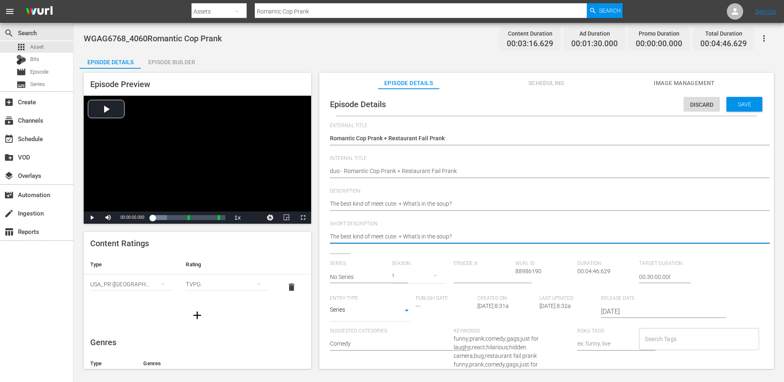
click at [377, 277] on input "No Series" at bounding box center [359, 277] width 58 height 20
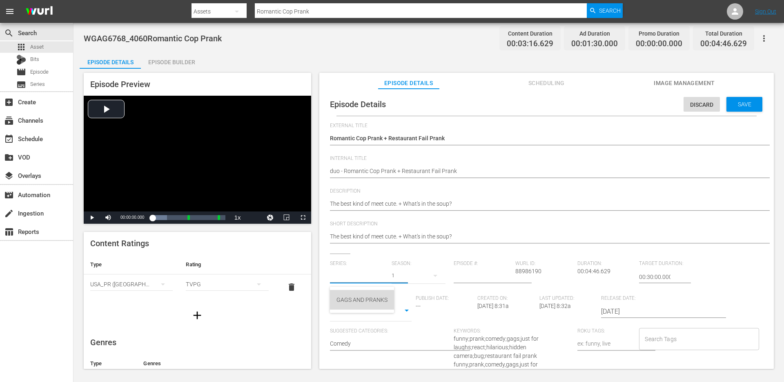
click at [360, 301] on div "GAGS AND PRANKS" at bounding box center [362, 300] width 51 height 20
type input "GAGS AND PRANKS"
click at [360, 320] on div "Series SERIES" at bounding box center [371, 311] width 82 height 20
click at [363, 313] on body "menu Search By Assets Search ID, Title, Description, Keywords, or Category Roma…" at bounding box center [392, 191] width 784 height 382
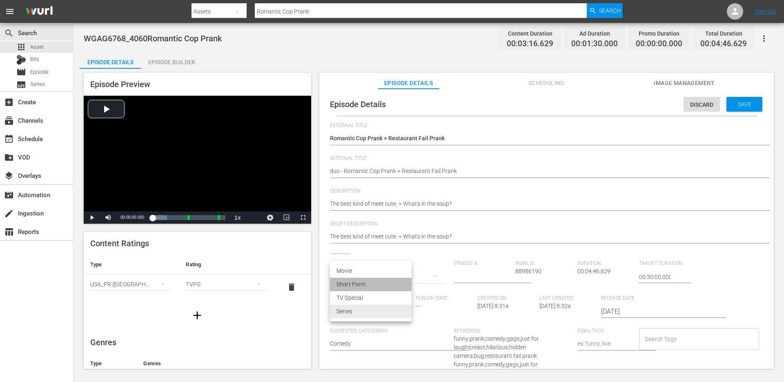
click at [361, 280] on li "Short Form" at bounding box center [371, 283] width 82 height 13
type input "SHORT_FORM_VIDEO"
click at [649, 345] on input "Search Tags" at bounding box center [693, 338] width 100 height 15
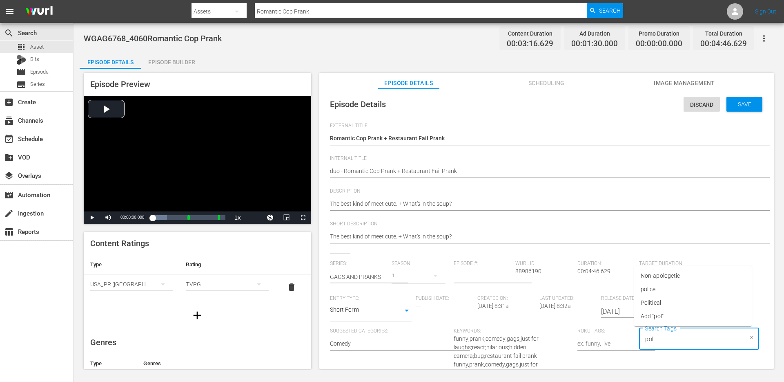
type input "poli"
type input "foo"
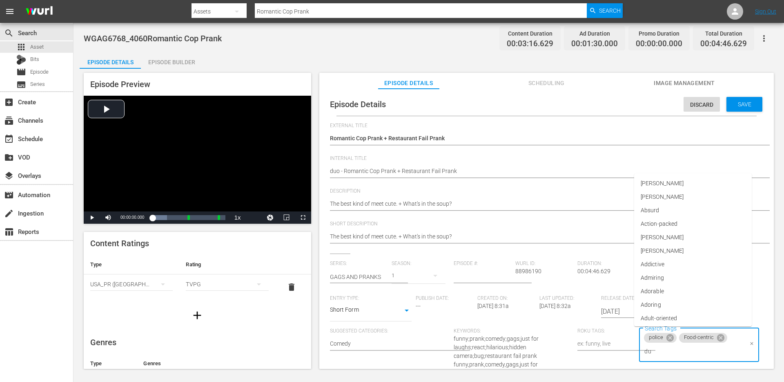
type input "duo"
click at [657, 302] on li "duo" at bounding box center [693, 302] width 118 height 13
type input "singl"
click at [659, 301] on span "single prank" at bounding box center [656, 302] width 31 height 9
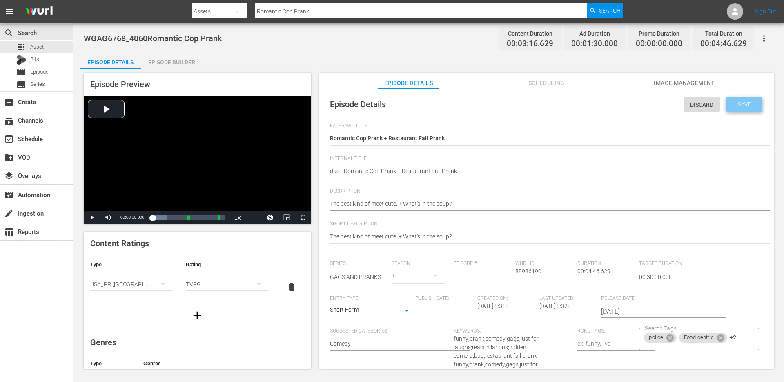
click at [739, 104] on span "Save" at bounding box center [745, 104] width 27 height 7
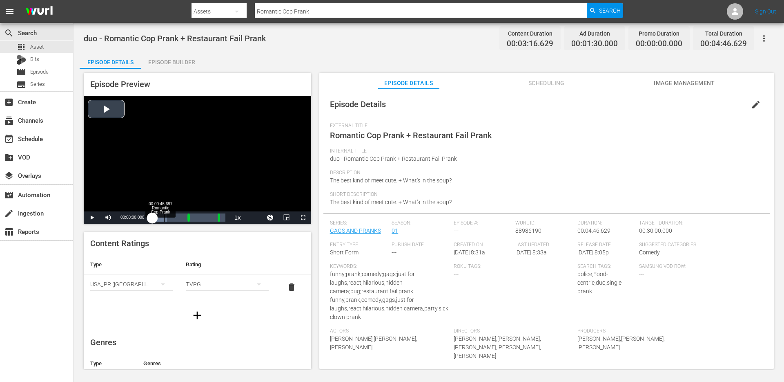
click at [164, 215] on div "Loaded : 19.91% 00:00:46.697 Romantic Cop Prank 00:00:00.000" at bounding box center [188, 217] width 73 height 8
click at [197, 215] on div "Loaded : 19.91% 00:02:57.130 00:00:00.000 Cue Point 1: 00:02:17.072" at bounding box center [188, 217] width 73 height 8
click at [92, 217] on span "Video Player" at bounding box center [92, 217] width 0 height 0
click at [377, 13] on input "Romantic Cop Prank" at bounding box center [421, 12] width 332 height 20
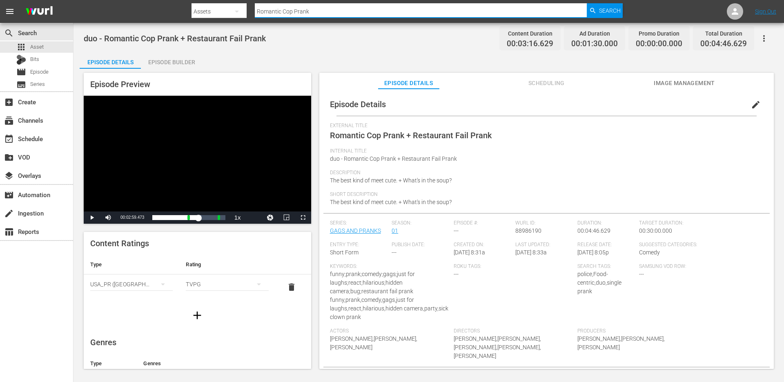
click at [377, 13] on input "Romantic Cop Prank" at bounding box center [421, 12] width 332 height 20
paste input "Golf Course"
type input "Golf Course Prank"
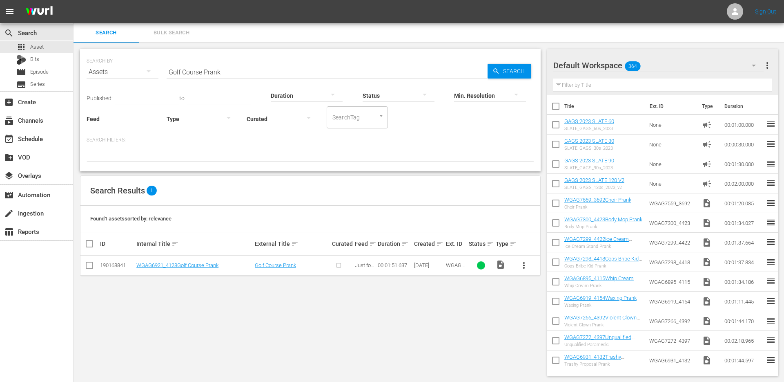
click at [623, 89] on input "text" at bounding box center [663, 84] width 219 height 13
click at [520, 262] on span "more_vert" at bounding box center [524, 265] width 10 height 10
click at [543, 327] on div "Episode" at bounding box center [568, 327] width 56 height 20
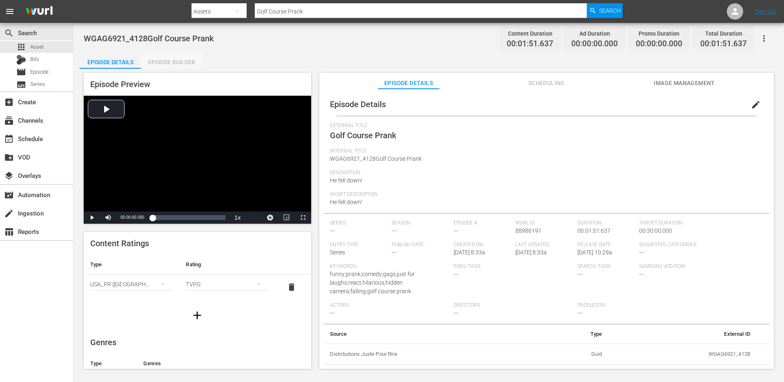
click at [154, 60] on div "Episode Builder" at bounding box center [171, 62] width 61 height 20
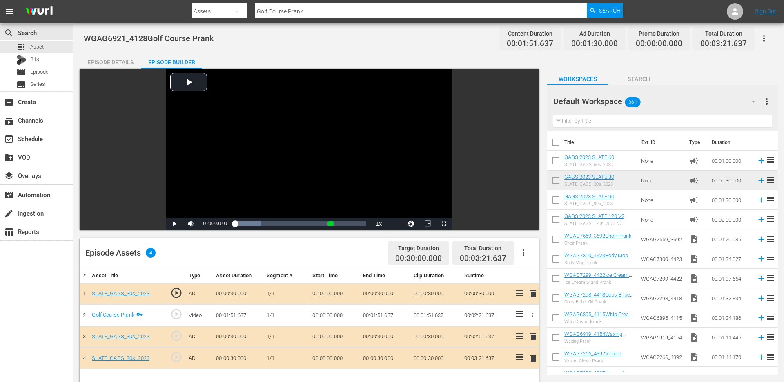
click at [574, 118] on input "text" at bounding box center [663, 120] width 219 height 13
paste input "Annoying Mascot Prank"
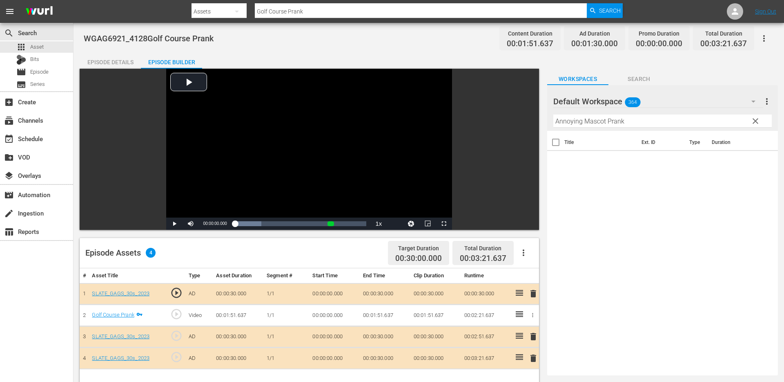
click at [608, 125] on input "Annoying Mascot Prank" at bounding box center [663, 120] width 219 height 13
paste input "Chicken Steroid"
click at [594, 117] on input "Chicken Steroid Prank" at bounding box center [663, 120] width 219 height 13
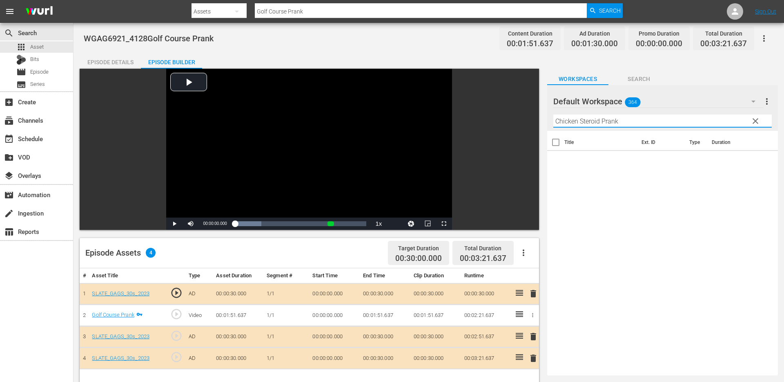
click at [594, 117] on input "Chicken Steroid Prank" at bounding box center [663, 120] width 219 height 13
paste input "Need A Han"
click at [614, 121] on input "Need A Hand Prank" at bounding box center [663, 120] width 219 height 13
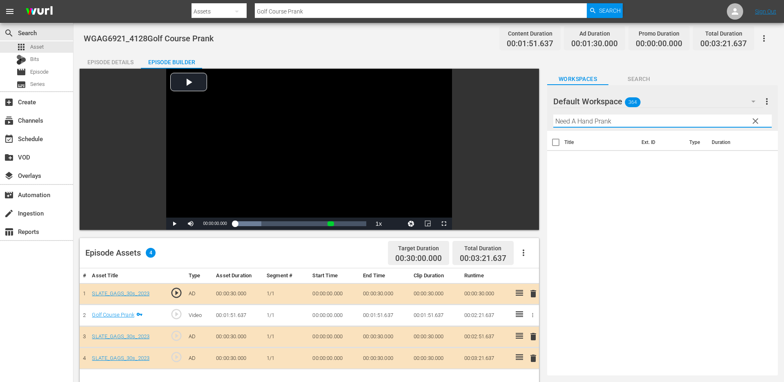
click at [614, 121] on input "Need A Hand Prank" at bounding box center [663, 120] width 219 height 13
paste input "Hot Priest"
click at [573, 121] on input "Hot Priest Prank" at bounding box center [663, 120] width 219 height 13
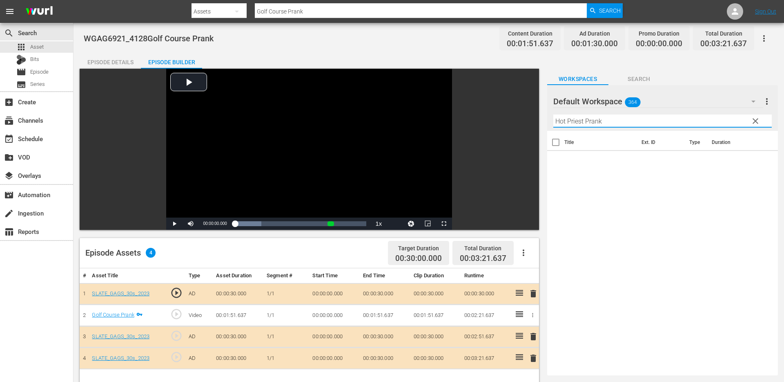
paste input "Take My Money"
click at [607, 119] on input "Take My Money Prank" at bounding box center [663, 120] width 219 height 13
paste input "Breaking Cars"
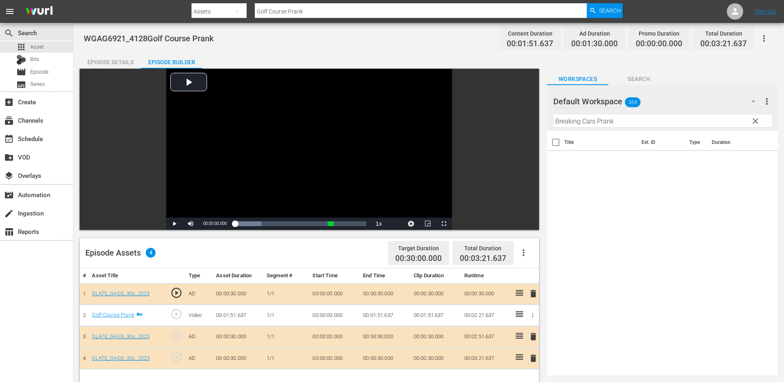
click at [629, 224] on div "Title Ext. ID Type Duration" at bounding box center [662, 251] width 231 height 241
click at [602, 113] on div "Filter by Title Breaking Cars Prank" at bounding box center [663, 121] width 219 height 20
click at [598, 125] on input "Breaking Cars Prank" at bounding box center [663, 120] width 219 height 13
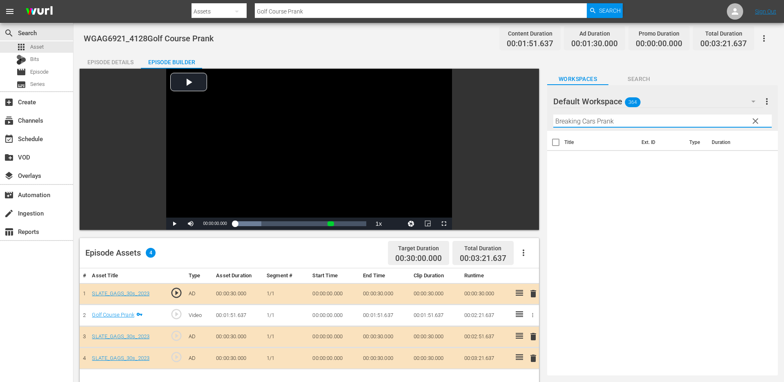
paste input "Sun Chair Breaking"
click at [655, 123] on input "Sun Chair Breaking Prank" at bounding box center [663, 120] width 219 height 13
paste input "Baby Doll"
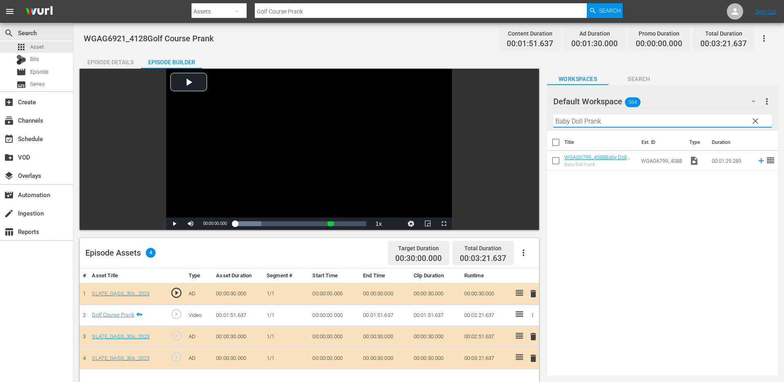
click at [649, 120] on input "Baby Doll Prank" at bounding box center [663, 120] width 219 height 13
paste input "Organ Donation"
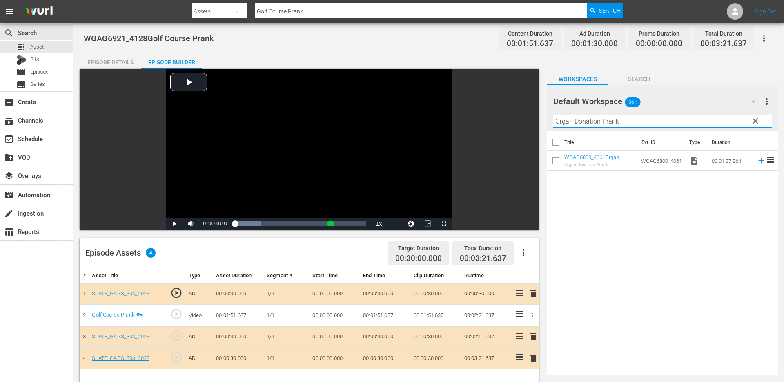
type input "Organ Donation Prank"
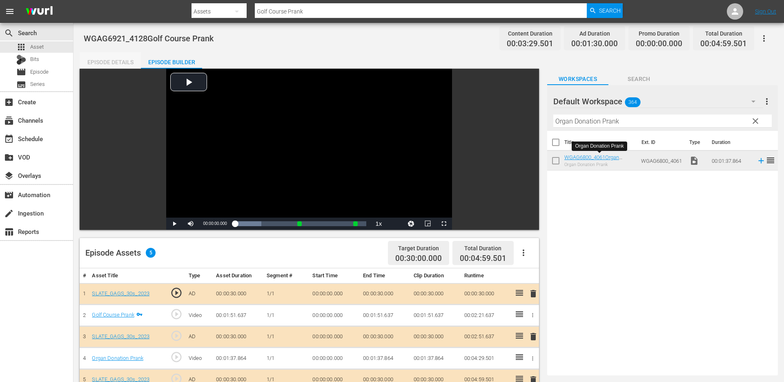
click at [119, 64] on div "Episode Details" at bounding box center [110, 62] width 61 height 20
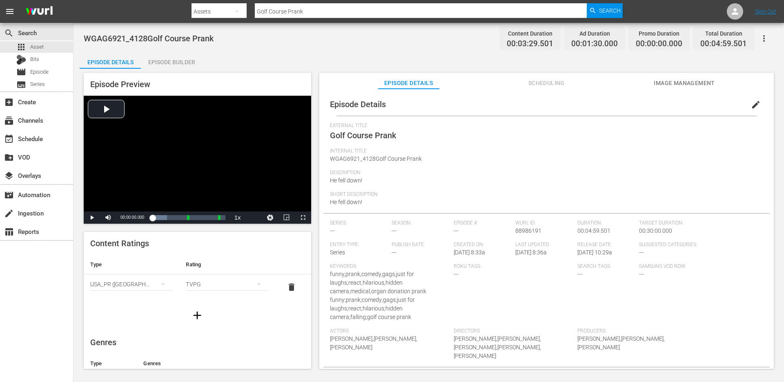
click at [757, 105] on button "edit" at bounding box center [756, 105] width 20 height 20
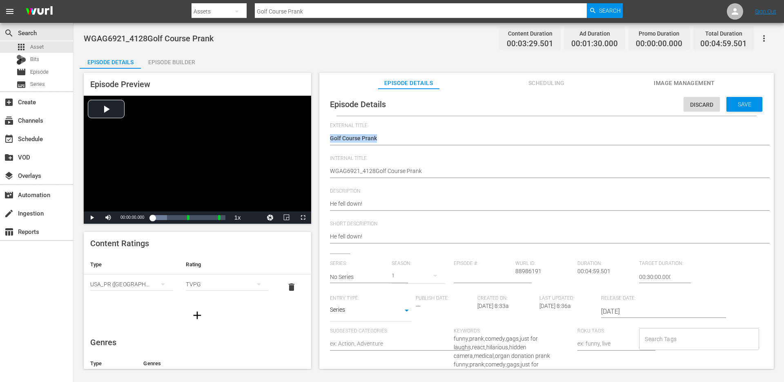
click at [482, 145] on div "Golf Course Prank Golf Course Prank" at bounding box center [544, 139] width 429 height 20
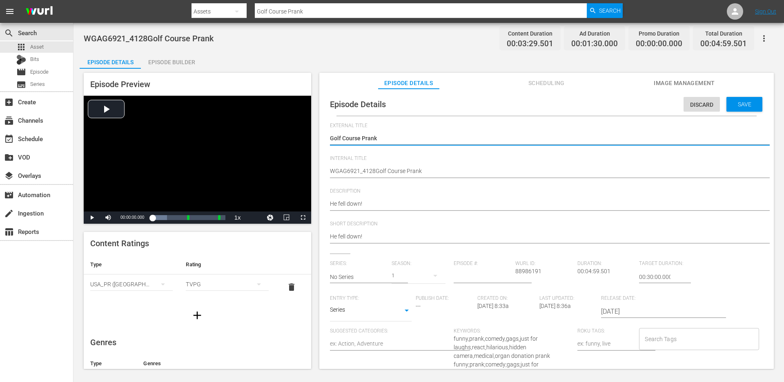
type textarea "Golf Course Prank"
type textarea "Golf Course Prank +"
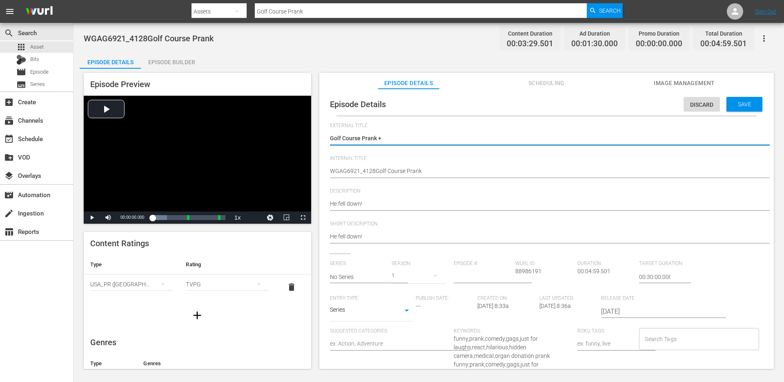
type textarea "Golf Course Prank +"
paste textarea "How much did it cost?"
type textarea "Golf Course Prank + How much did it cost?"
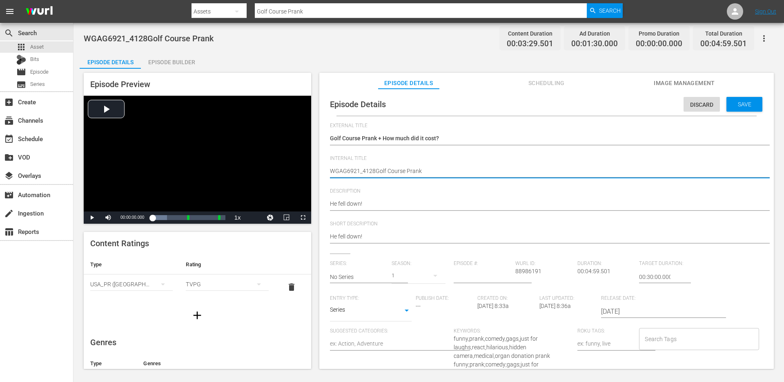
click at [452, 172] on textarea "WGAG6921_4128Golf Course Prank" at bounding box center [544, 172] width 429 height 10
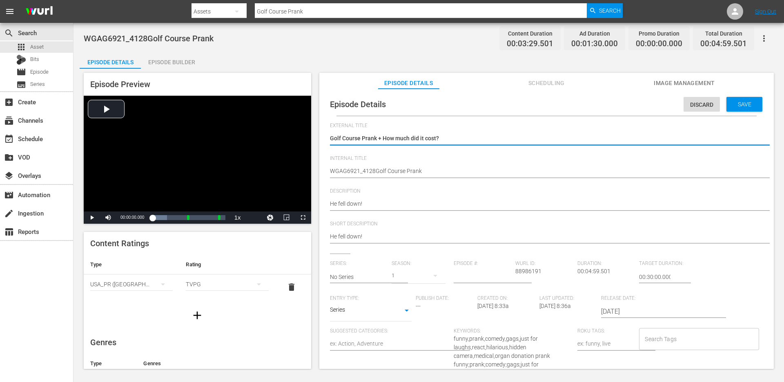
click at [444, 142] on textarea "Golf Course Prank" at bounding box center [544, 139] width 429 height 10
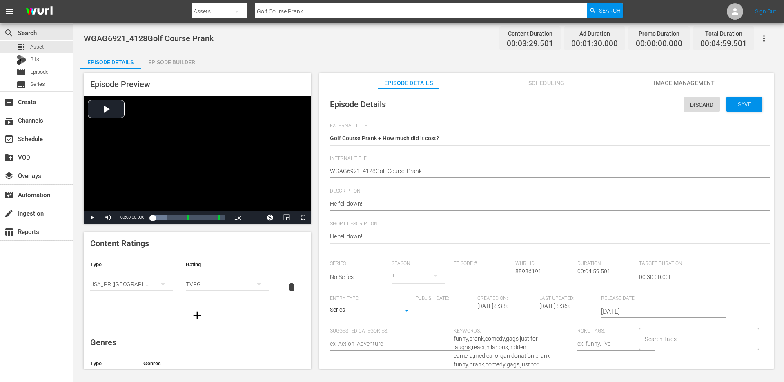
click at [424, 172] on textarea "WGAG6921_4128Golf Course Prank" at bounding box center [544, 172] width 429 height 10
paste textarea "Golf Course Prank + How much did it cost?"
type textarea "Golf Course Prank + How much did it cost?"
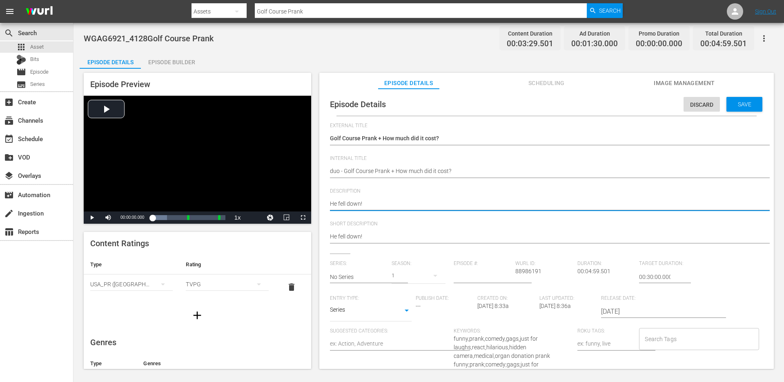
click at [393, 203] on textarea "He fell down!" at bounding box center [544, 204] width 429 height 10
paste textarea "How much did it cost?"
click at [391, 206] on textarea "He fell down!" at bounding box center [544, 204] width 429 height 10
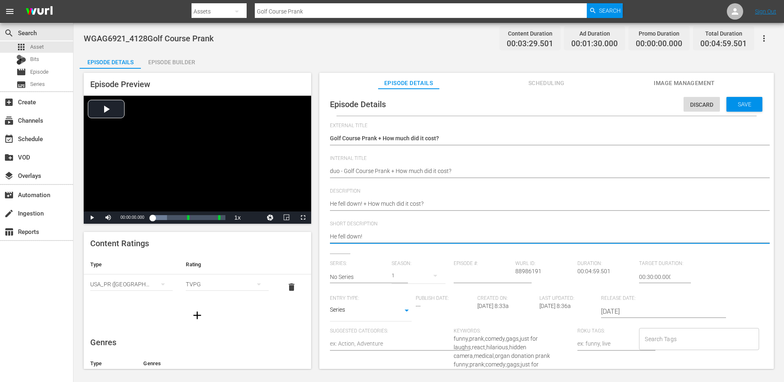
click at [388, 239] on textarea "He fell down!" at bounding box center [544, 237] width 429 height 10
paste textarea "+ How much did it cost?"
click at [653, 344] on input "Search Tags" at bounding box center [693, 338] width 100 height 15
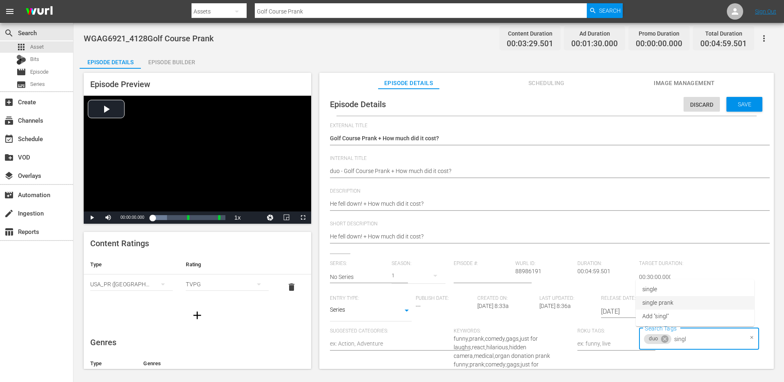
click at [678, 304] on li "single prank" at bounding box center [695, 302] width 118 height 13
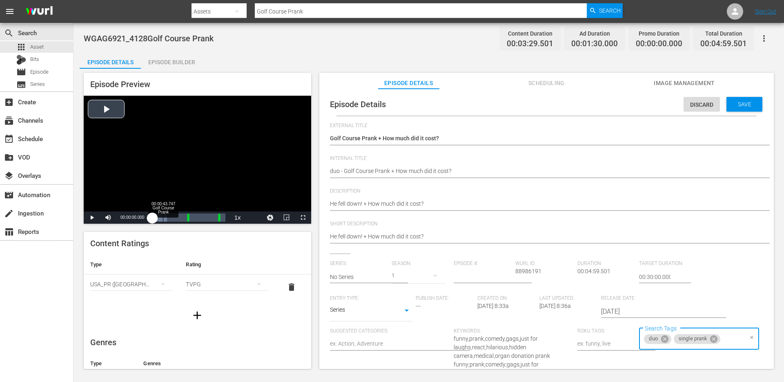
click at [164, 219] on div "Loaded : 19.91% 00:00:43.747 Golf Course Prank 00:00:00.000" at bounding box center [188, 217] width 73 height 8
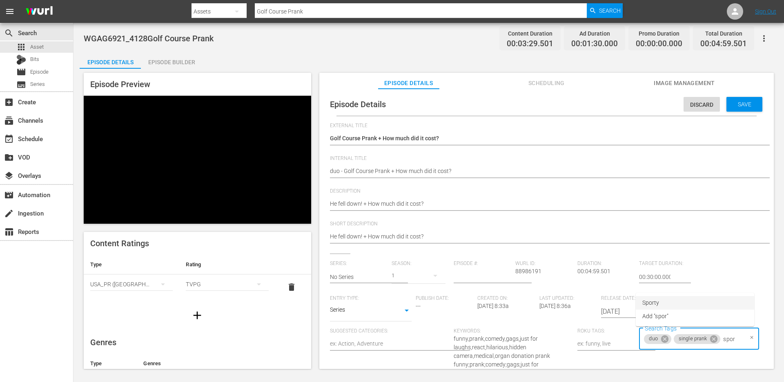
click at [704, 304] on li "Sporty" at bounding box center [695, 302] width 118 height 13
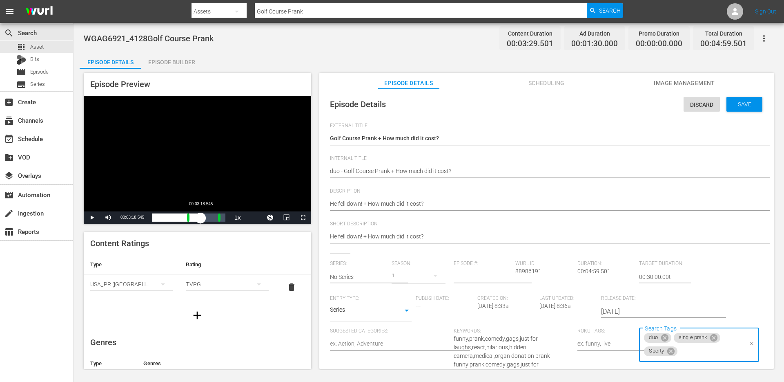
click at [201, 214] on div "Loaded : 69.88% 00:03:18.545 00:00:24.832" at bounding box center [188, 217] width 73 height 8
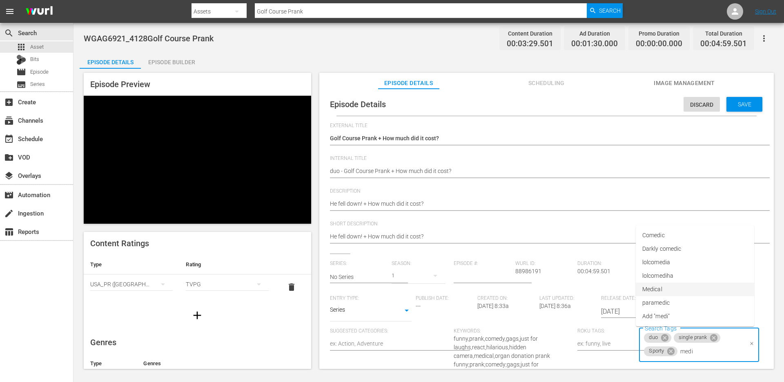
click at [702, 291] on li "Medical" at bounding box center [695, 288] width 118 height 13
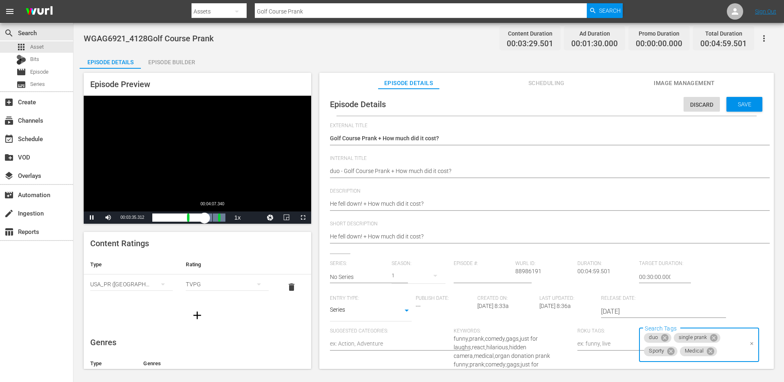
click at [212, 217] on div "00:04:07.340" at bounding box center [212, 217] width 0 height 8
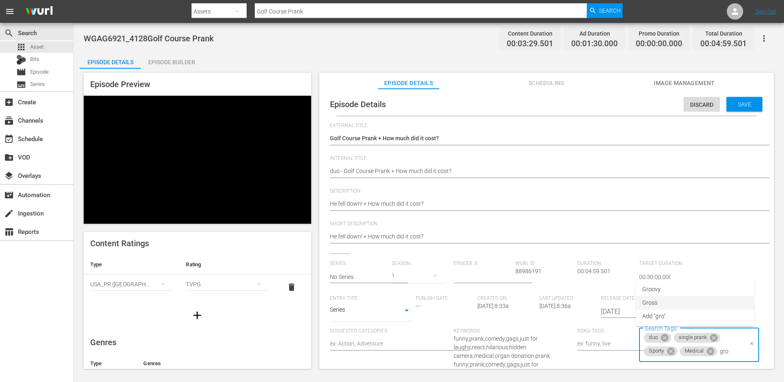
click at [704, 302] on li "Gross" at bounding box center [695, 302] width 118 height 13
click at [733, 100] on div "Save" at bounding box center [745, 104] width 36 height 15
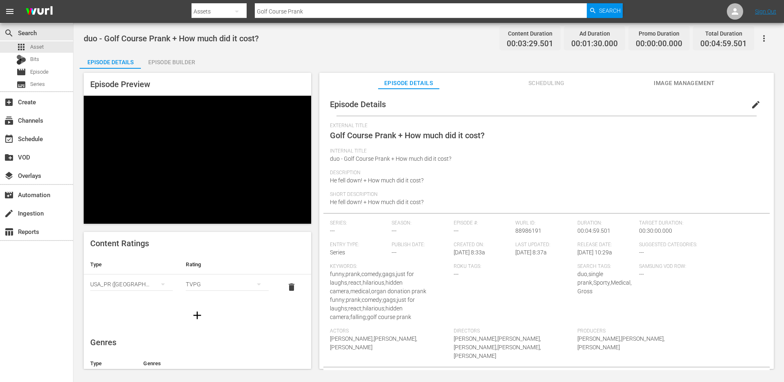
click at [321, 7] on input "Golf Course Prank" at bounding box center [421, 12] width 332 height 20
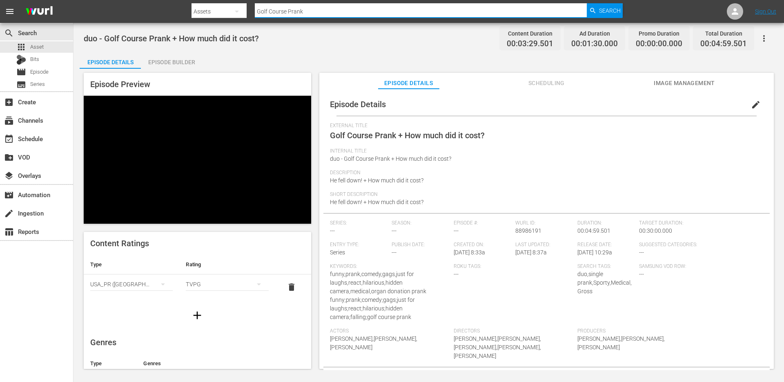
click at [321, 7] on input "Golf Course Prank" at bounding box center [421, 12] width 332 height 20
paste input "Tug Of War"
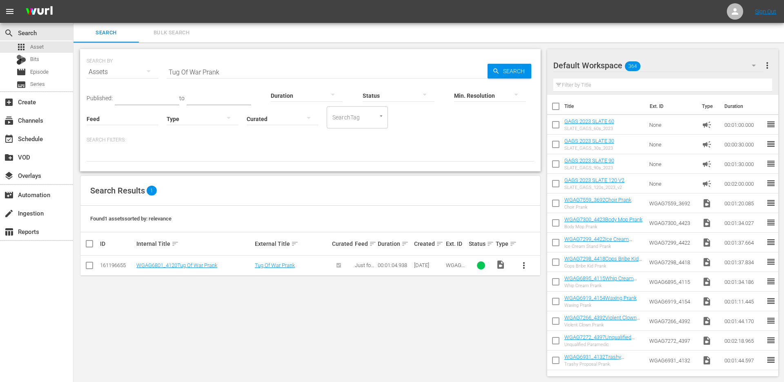
click at [525, 269] on span "more_vert" at bounding box center [524, 265] width 10 height 10
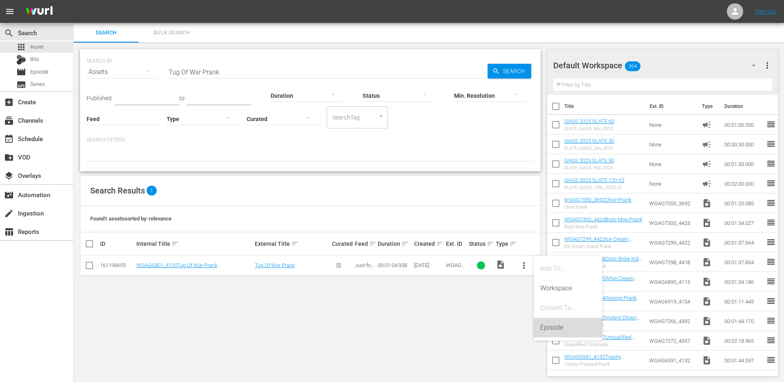
click at [547, 325] on div "Episode" at bounding box center [568, 327] width 56 height 20
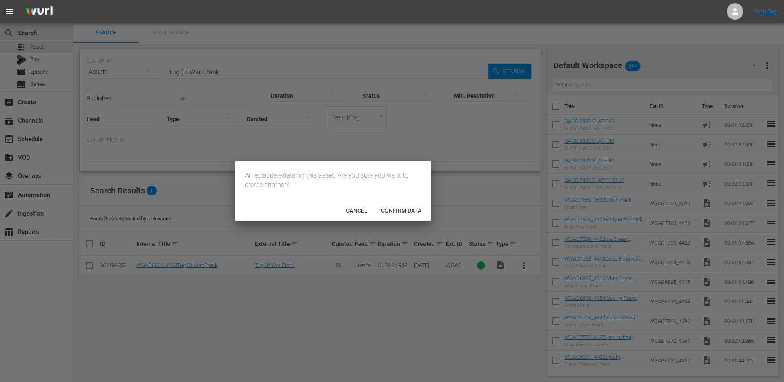
click at [407, 212] on span "Confirm data" at bounding box center [402, 210] width 54 height 7
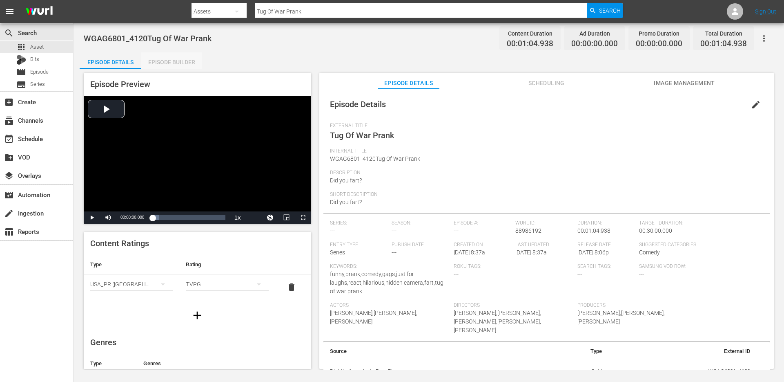
click at [165, 63] on div "Episode Builder" at bounding box center [171, 62] width 61 height 20
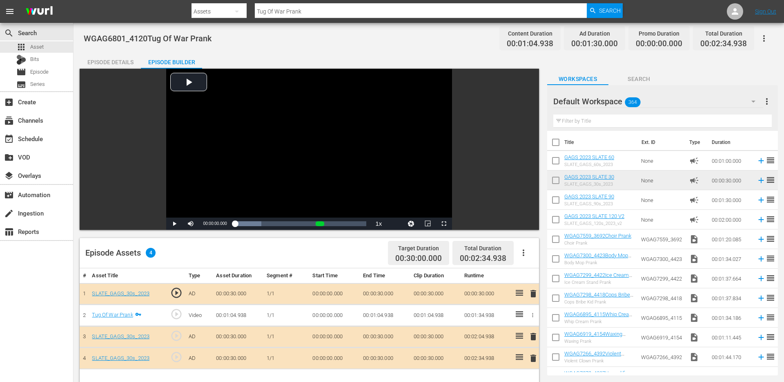
click at [588, 118] on input "text" at bounding box center [663, 120] width 219 height 13
paste input "Cop Ruins Birthday Prank"
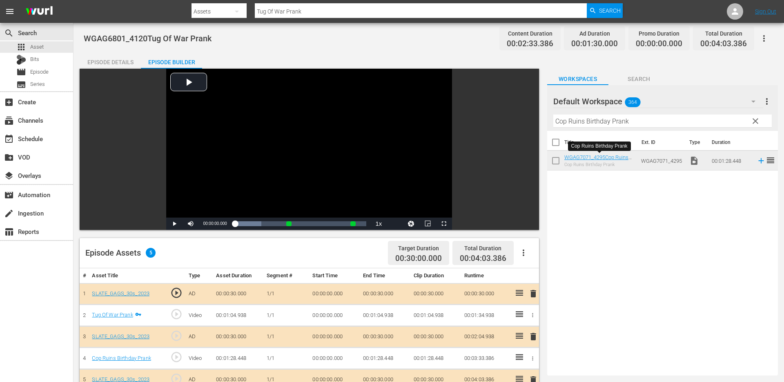
click at [116, 63] on div "Episode Details" at bounding box center [110, 62] width 61 height 20
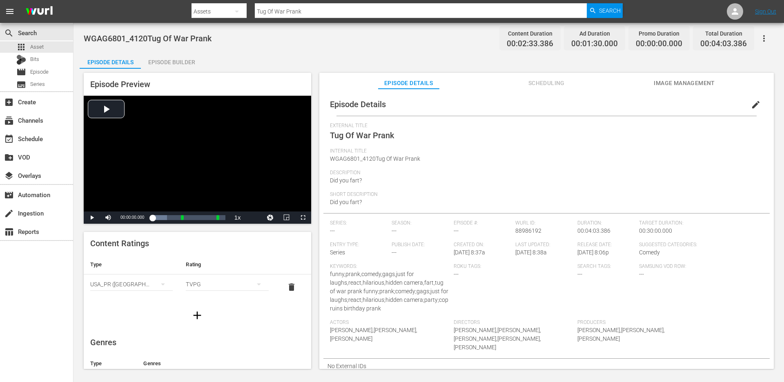
click at [751, 107] on span "edit" at bounding box center [756, 105] width 10 height 10
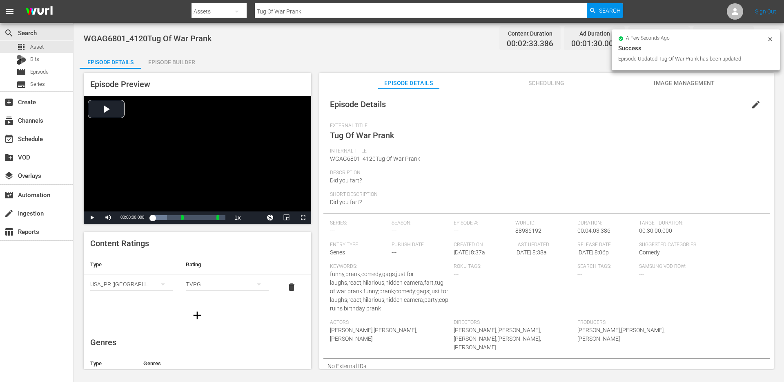
click at [751, 106] on span "edit" at bounding box center [756, 105] width 10 height 10
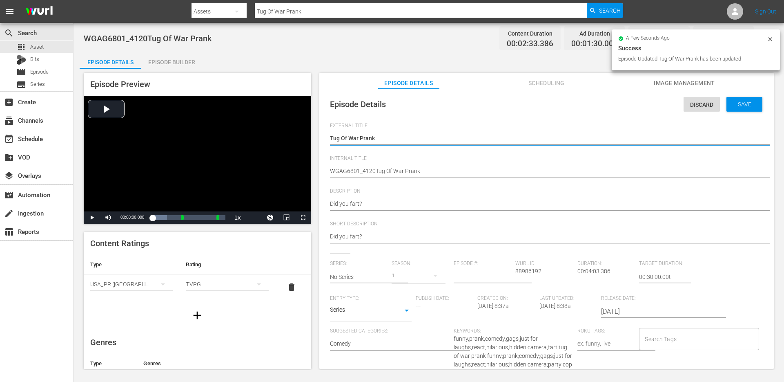
click at [403, 213] on div "Did you fart? Did you fart?" at bounding box center [544, 204] width 429 height 20
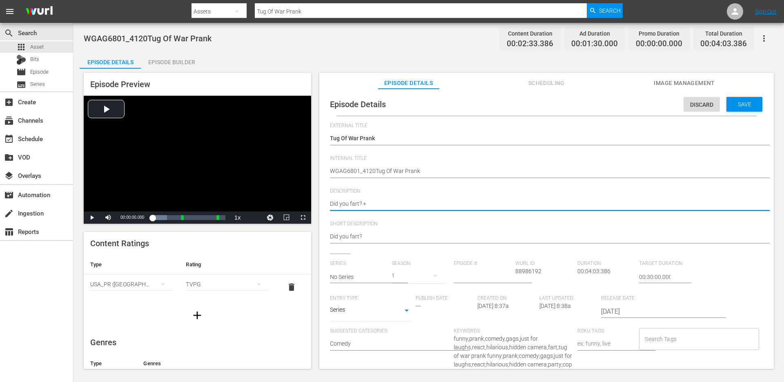
paste textarea "Give the kids their gifts!"
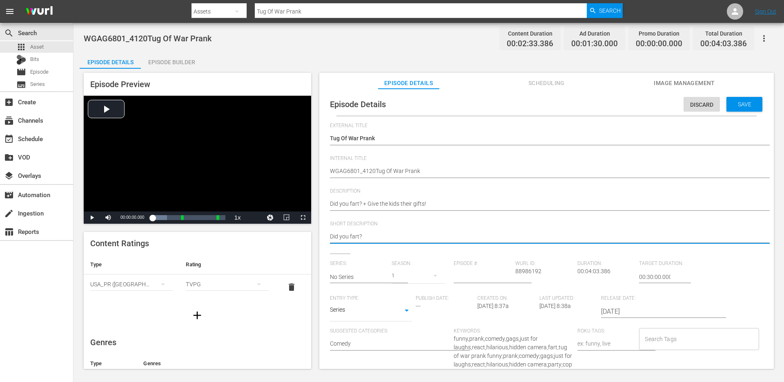
click at [394, 237] on textarea "Did you fart?" at bounding box center [544, 237] width 429 height 10
paste textarea "+ Give the kids their gifts!"
click at [406, 148] on div "Tug Of War Prank Tug Of War Prank" at bounding box center [544, 139] width 429 height 20
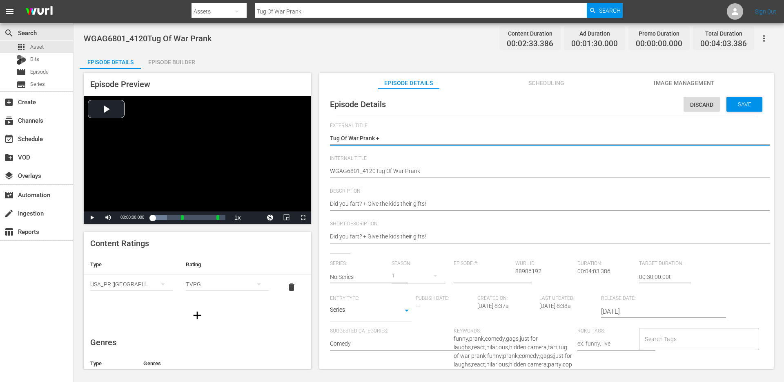
paste textarea "Cop Ruins Birthday Prank"
click at [411, 139] on textarea "Tug Of War Prank" at bounding box center [544, 139] width 429 height 10
click at [406, 179] on div "WGAG6801_4120Tug Of War Prank WGAG6801_4120Tug Of War Prank" at bounding box center [544, 172] width 429 height 20
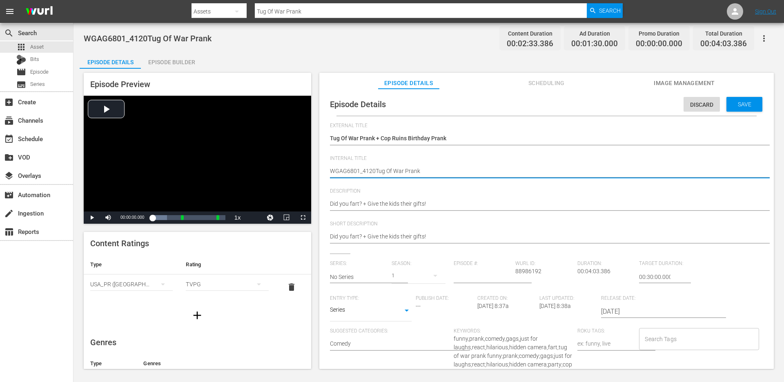
click at [406, 175] on textarea "WGAG6801_4120Tug Of War Prank" at bounding box center [544, 172] width 429 height 10
paste textarea "Tug Of War Prank + Cop Ruins Birthday Prank"
click at [658, 335] on input "Search Tags" at bounding box center [693, 338] width 100 height 15
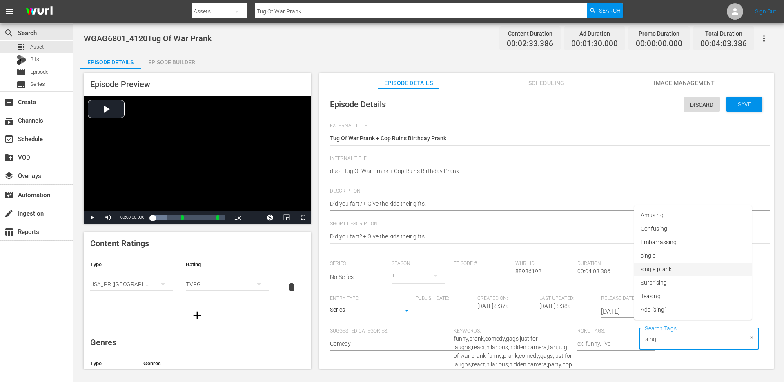
click at [671, 270] on span "single prank" at bounding box center [656, 269] width 31 height 9
click at [657, 287] on li "police" at bounding box center [693, 282] width 118 height 13
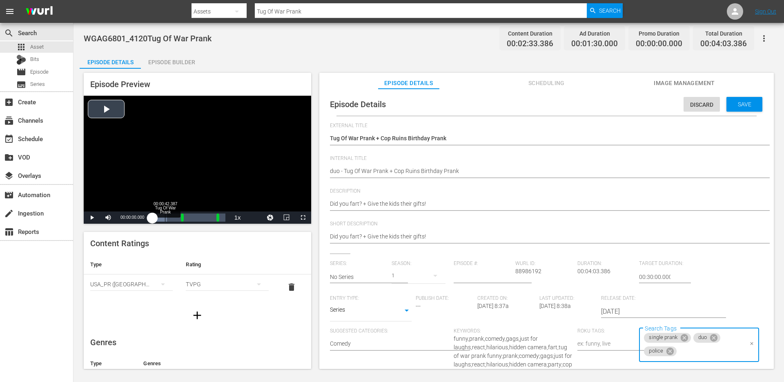
click at [165, 214] on div "Loaded : 19.91% 00:00:42.387 Tug Of War Prank 00:00:00.000" at bounding box center [188, 217] width 73 height 8
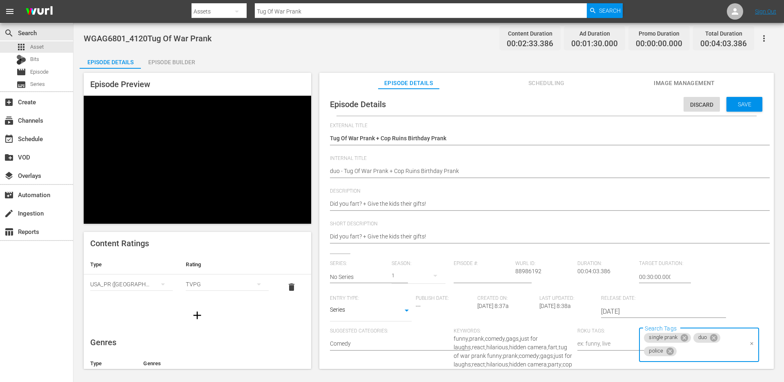
click at [701, 347] on input "Search Tags" at bounding box center [710, 351] width 65 height 15
click at [670, 279] on li "police" at bounding box center [693, 282] width 118 height 13
click at [658, 295] on li "fart" at bounding box center [693, 295] width 118 height 13
click at [657, 291] on li "kids" at bounding box center [693, 295] width 118 height 13
click at [746, 101] on span "Save" at bounding box center [745, 104] width 27 height 7
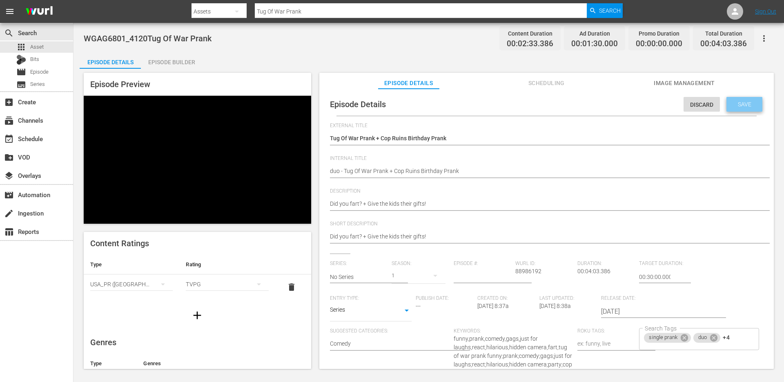
scroll to position [0, 0]
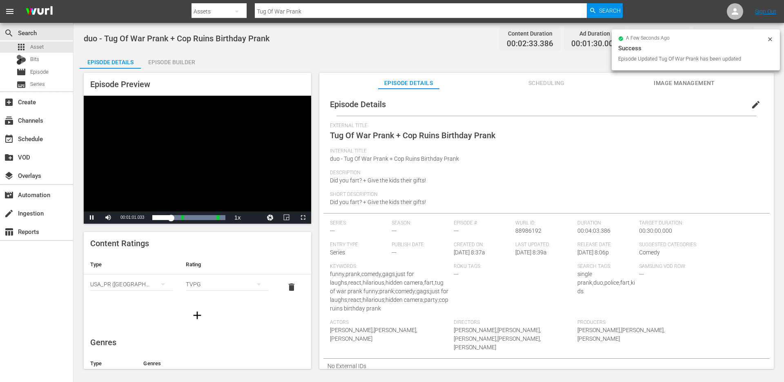
click at [181, 68] on div "Episode Builder" at bounding box center [171, 62] width 61 height 20
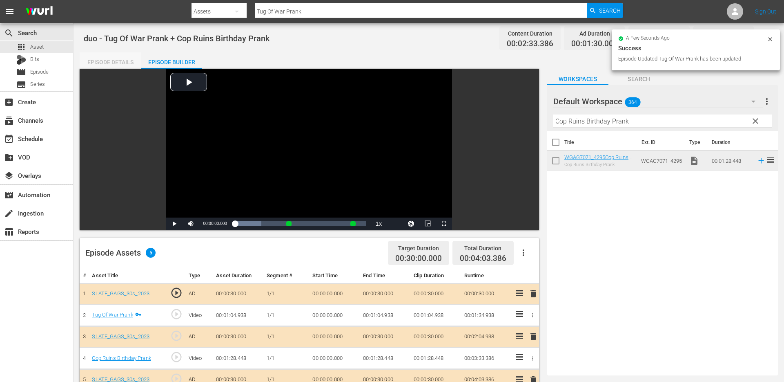
click at [112, 62] on div "Episode Details" at bounding box center [110, 62] width 61 height 20
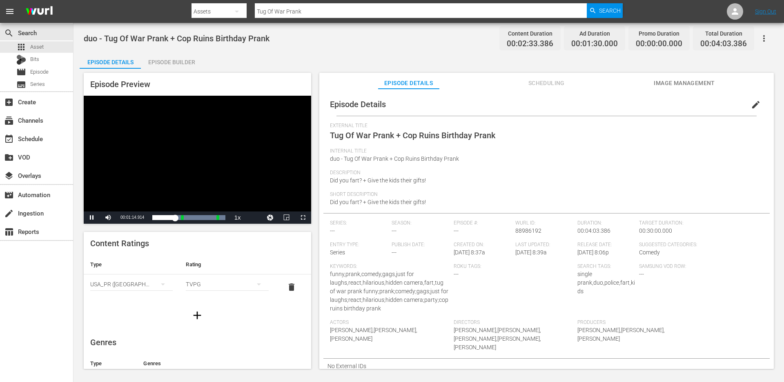
click at [302, 12] on input "Tug Of War Prank" at bounding box center [421, 12] width 332 height 20
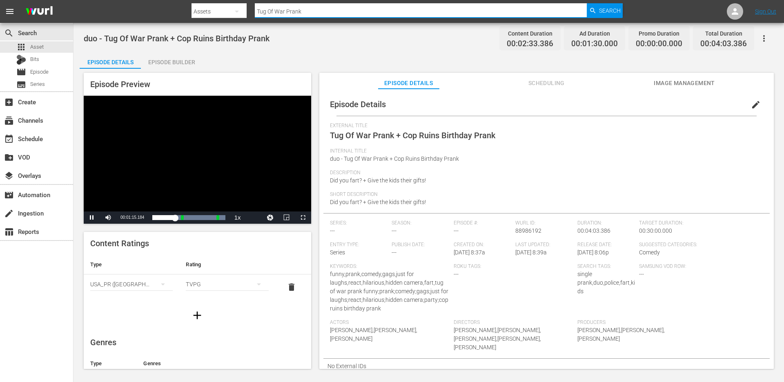
click at [302, 12] on input "Tug Of War Prank" at bounding box center [421, 12] width 332 height 20
paste input "Cavi"
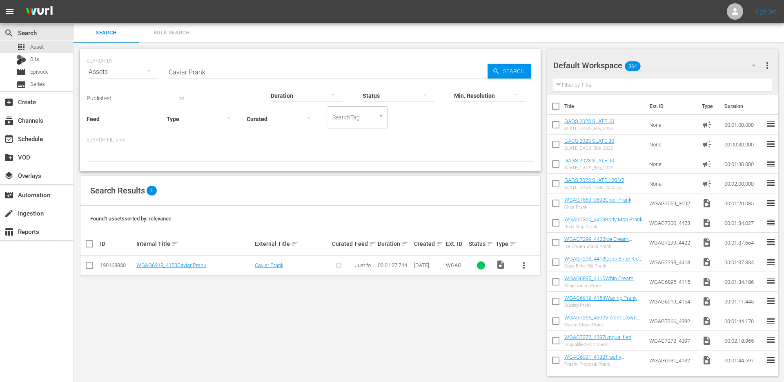
click at [522, 263] on span "more_vert" at bounding box center [524, 265] width 10 height 10
click at [541, 324] on div "Episode" at bounding box center [568, 327] width 56 height 20
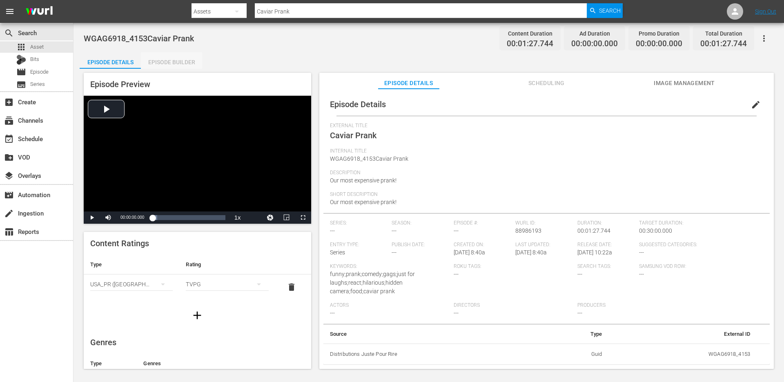
click at [170, 59] on div "Episode Builder" at bounding box center [171, 62] width 61 height 20
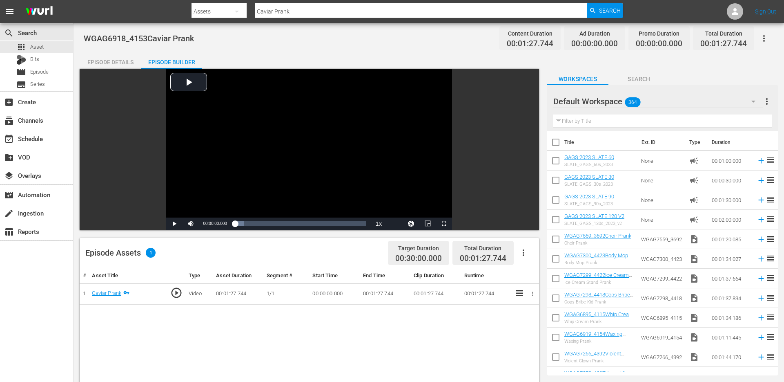
click at [632, 120] on input "text" at bounding box center [663, 120] width 219 height 13
paste input "Non-Reusable Water Bottle Prank"
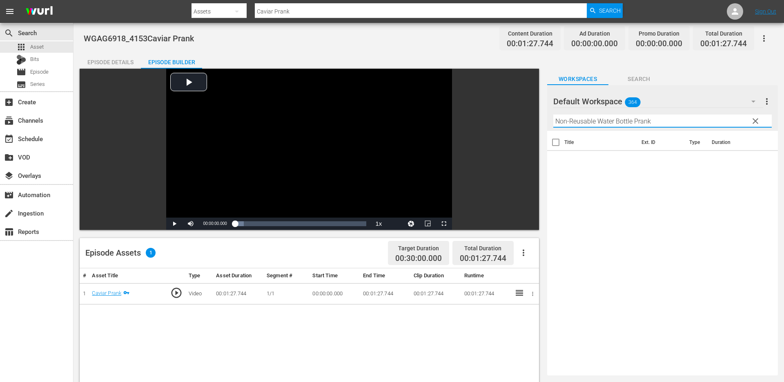
click at [570, 123] on input "Non-Reusable Water Bottle Prank" at bounding box center [663, 120] width 219 height 13
click at [597, 123] on input "Non-Reusable Water Bottle Prank" at bounding box center [663, 120] width 219 height 13
click at [614, 116] on input "Water Bottle Prank" at bounding box center [663, 120] width 219 height 13
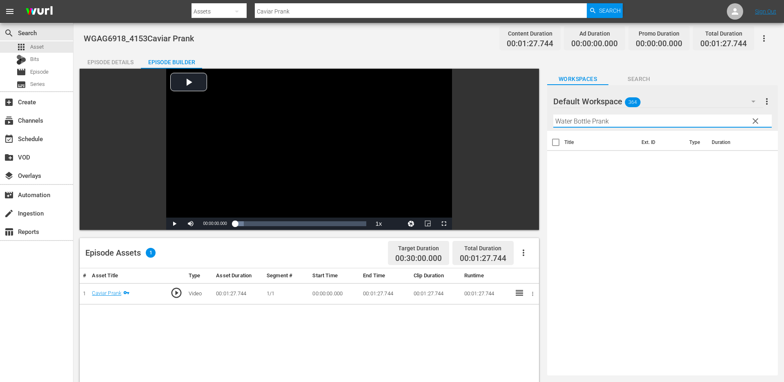
paste input "Doing The Right Thing"
click at [656, 122] on input "Doing The Right Thing Prank" at bounding box center [663, 120] width 219 height 13
paste input "Gross Organ Transportation"
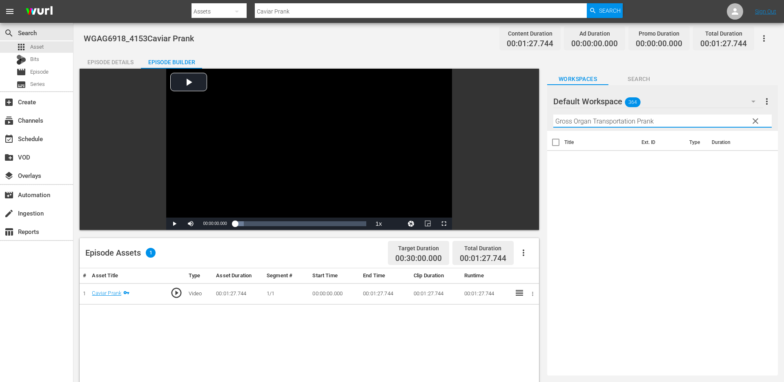
click at [623, 124] on input "Gross Organ Transportation Prank" at bounding box center [663, 120] width 219 height 13
paste input "Baby Doll"
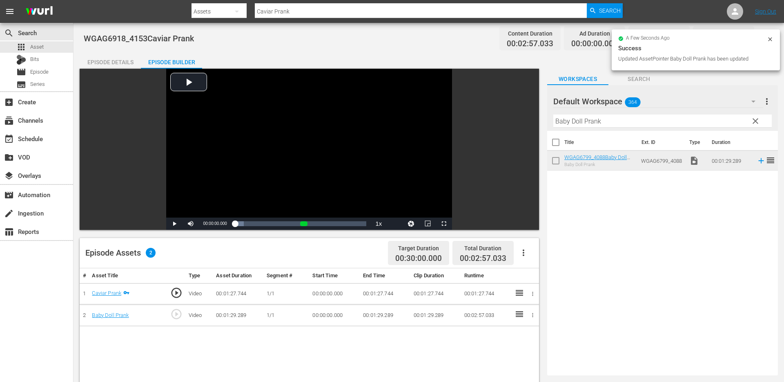
click at [757, 118] on span "clear" at bounding box center [756, 121] width 10 height 10
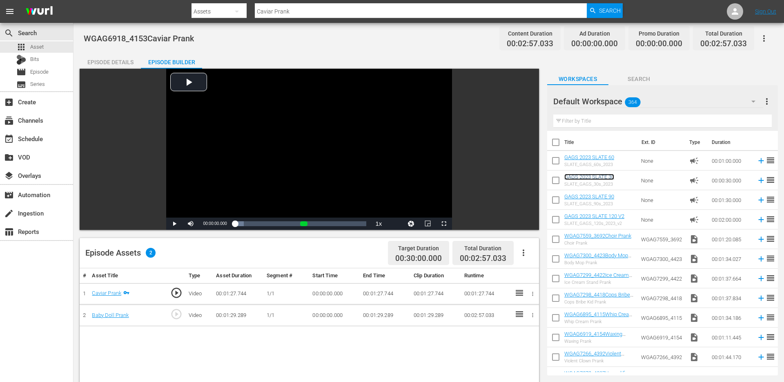
click at [584, 176] on link "GAGS 2023 SLATE 30" at bounding box center [590, 177] width 50 height 6
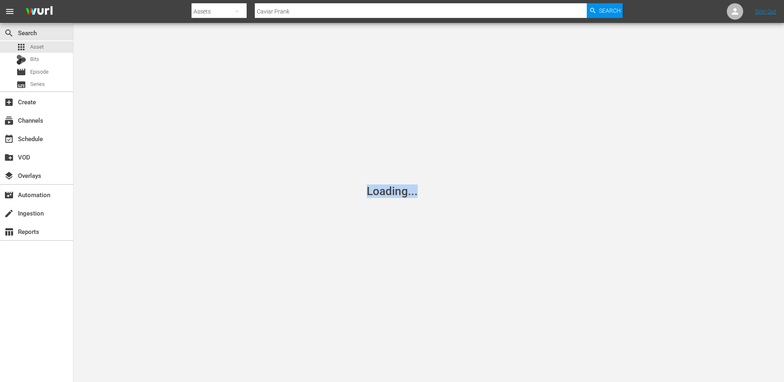
click at [409, 292] on div "Loading..." at bounding box center [392, 191] width 784 height 382
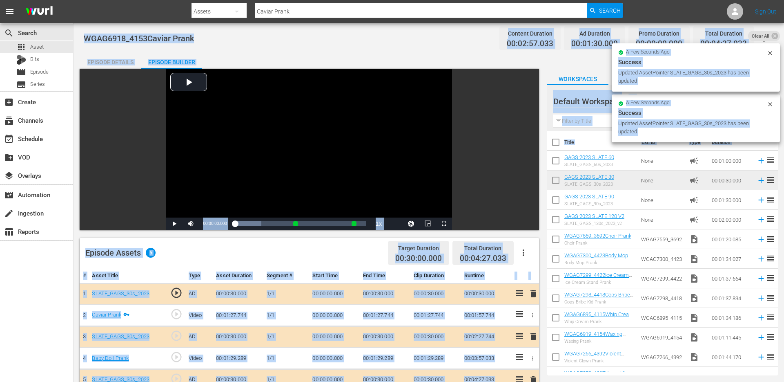
click at [121, 63] on div "Episode Details" at bounding box center [110, 62] width 61 height 20
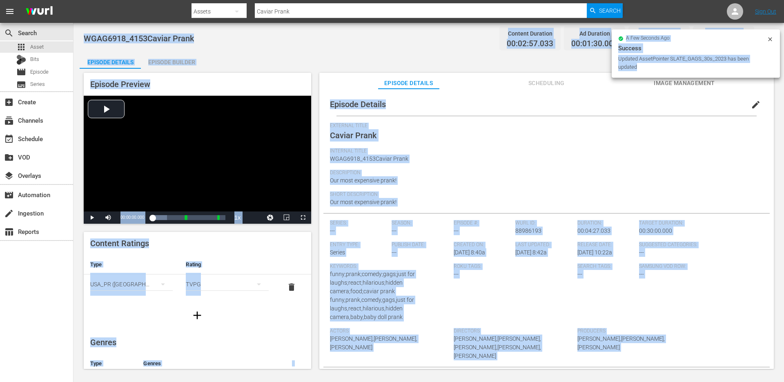
click at [496, 181] on div "Description Our most expensive prank!" at bounding box center [546, 181] width 433 height 22
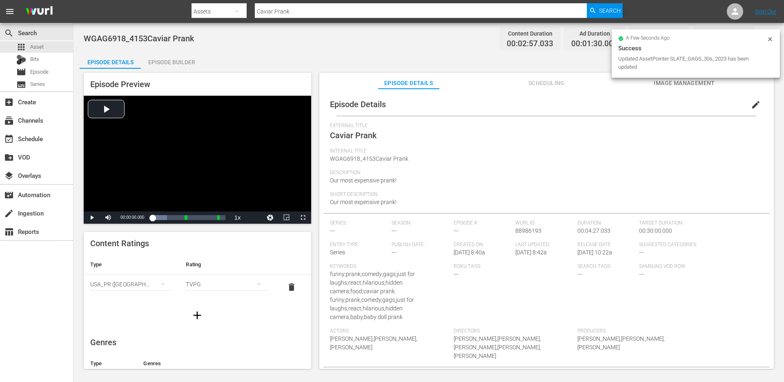
click at [751, 103] on span "edit" at bounding box center [756, 105] width 10 height 10
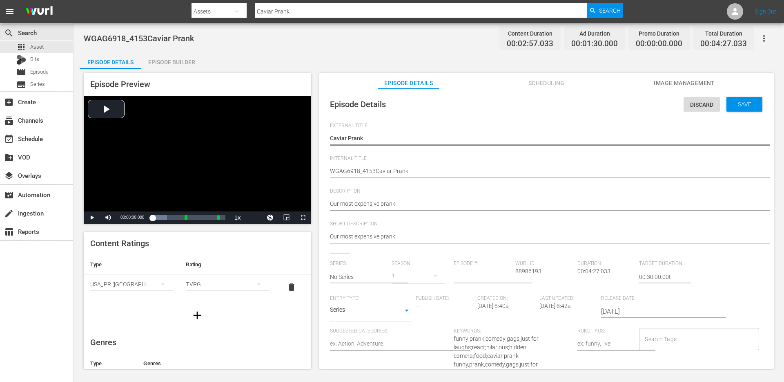
click at [438, 137] on textarea "Caviar Prank" at bounding box center [544, 139] width 429 height 10
click at [425, 137] on textarea "Caviar Prank" at bounding box center [544, 139] width 429 height 10
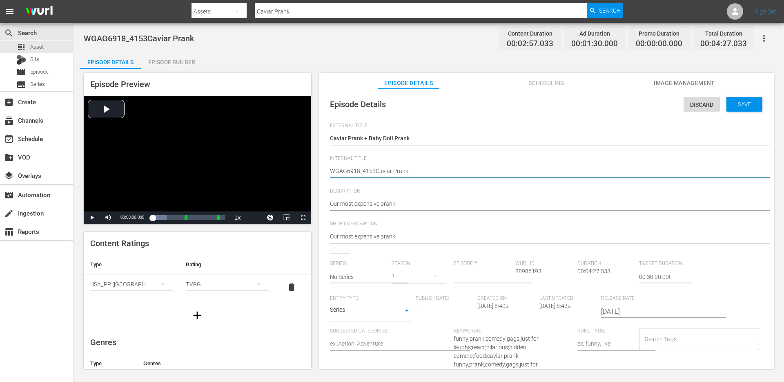
click at [420, 175] on textarea "WGAG6918_4153Caviar Prank" at bounding box center [544, 172] width 429 height 10
paste textarea "Caviar Prank + Baby Doll Prank"
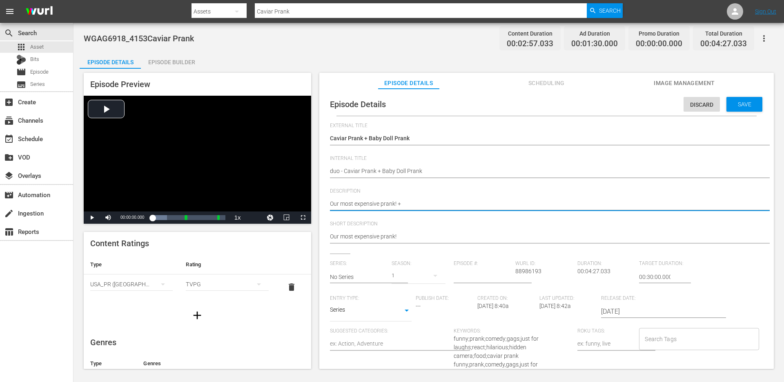
paste textarea "Switched at birth!"
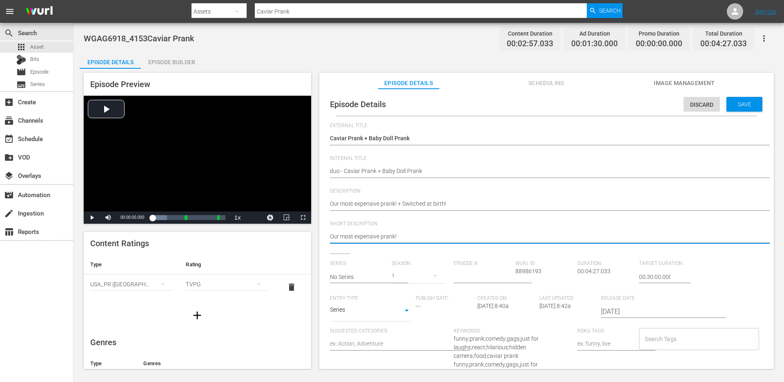
click at [449, 238] on textarea "Our most expensive prank!" at bounding box center [544, 237] width 429 height 10
paste textarea "+ Switched at birth!"
click at [662, 343] on input "Search Tags" at bounding box center [693, 338] width 100 height 15
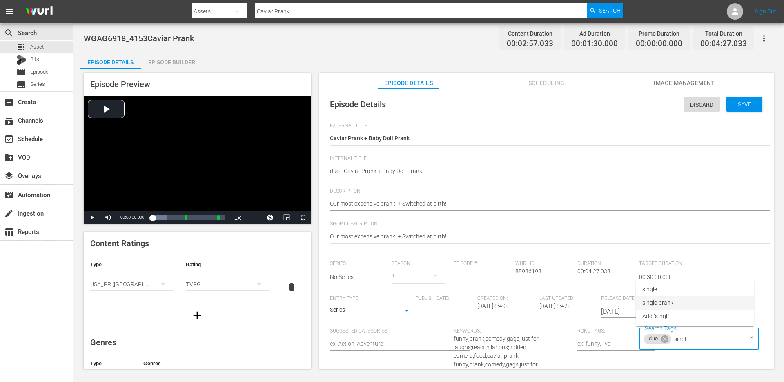
click at [676, 298] on li "single prank" at bounding box center [695, 302] width 118 height 13
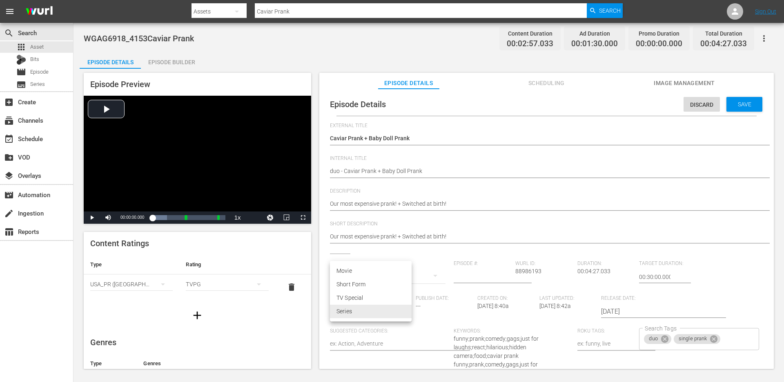
click at [366, 313] on body "menu Search By Assets Search ID, Title, Description, Keywords, or Category Cavi…" at bounding box center [392, 191] width 784 height 382
click at [364, 284] on li "Short Form" at bounding box center [371, 283] width 82 height 13
click at [365, 275] on input "text" at bounding box center [359, 277] width 58 height 20
click at [358, 298] on div "GAGS AND PRANKS" at bounding box center [362, 300] width 51 height 20
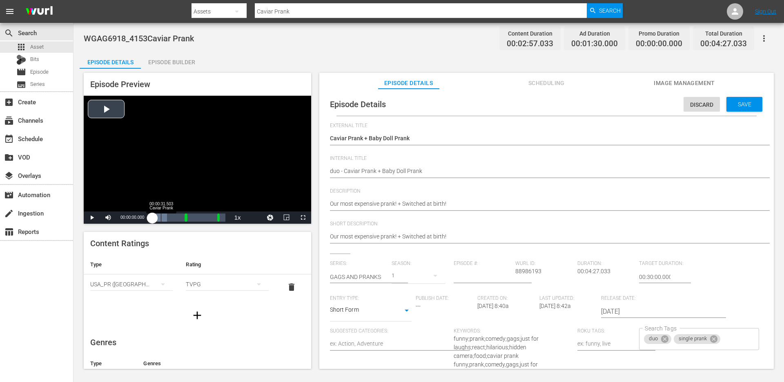
click at [161, 218] on div "Loaded : 19.91% 00:00:31.503 Caviar Prank 00:00:00.000" at bounding box center [188, 217] width 73 height 8
click at [730, 338] on input "Search Tags" at bounding box center [732, 338] width 21 height 15
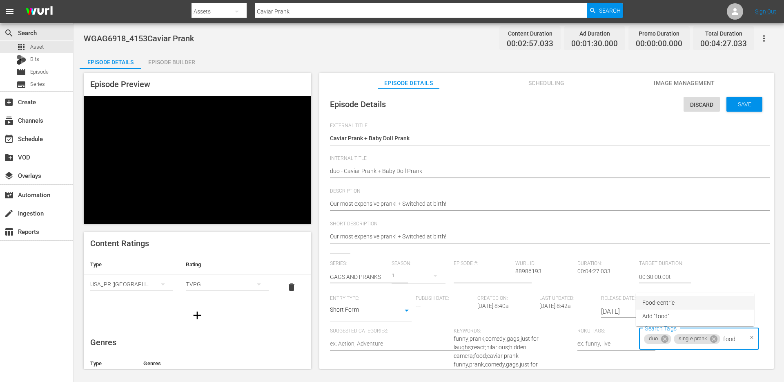
click at [662, 300] on span "Food-centric" at bounding box center [659, 302] width 32 height 9
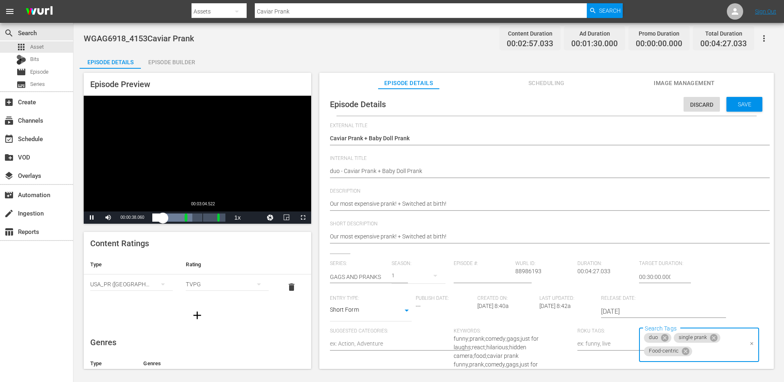
click at [203, 217] on div "00:03:04.522" at bounding box center [203, 217] width 0 height 8
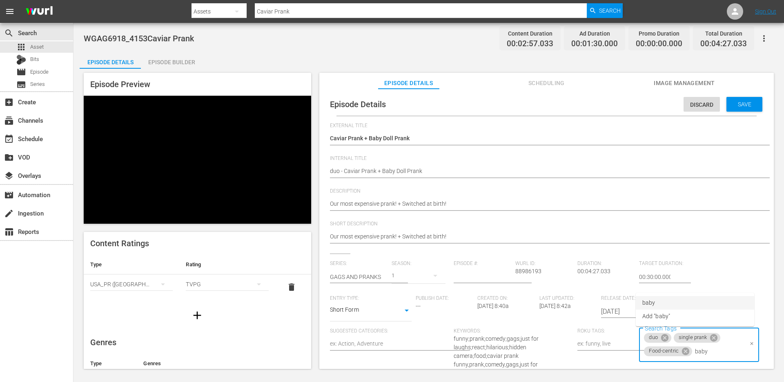
click at [658, 303] on li "baby" at bounding box center [695, 302] width 118 height 13
click at [735, 107] on span "Save" at bounding box center [745, 104] width 27 height 7
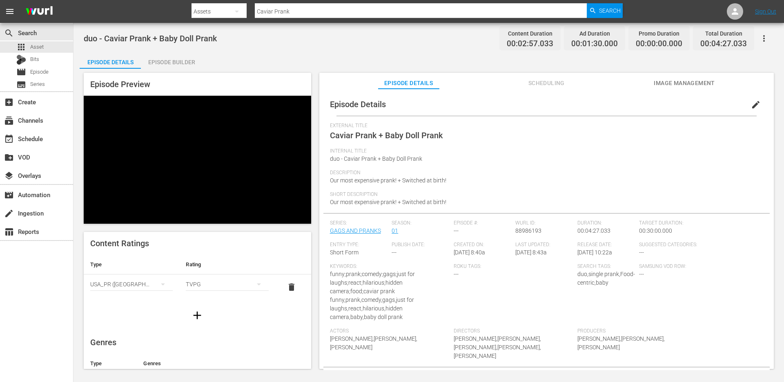
click at [351, 10] on input "Caviar Prank" at bounding box center [421, 12] width 332 height 20
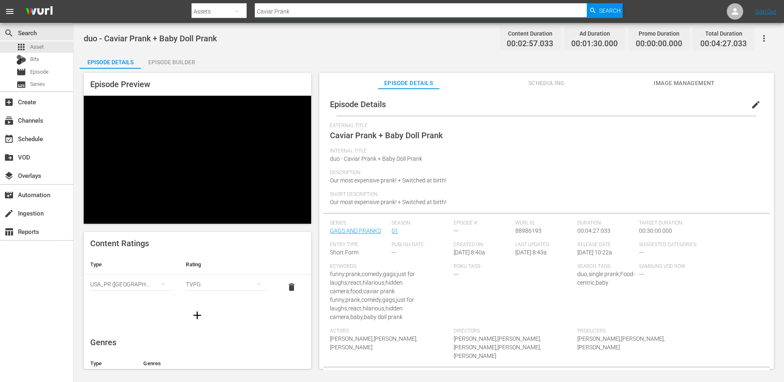
click at [351, 10] on input "Caviar Prank" at bounding box center [421, 12] width 332 height 20
paste input "Fake Pianist"
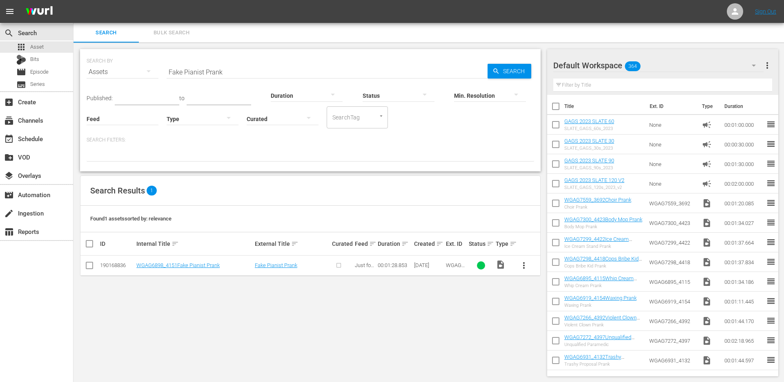
click at [526, 269] on span "more_vert" at bounding box center [524, 265] width 10 height 10
click at [559, 326] on div "Episode" at bounding box center [568, 327] width 56 height 20
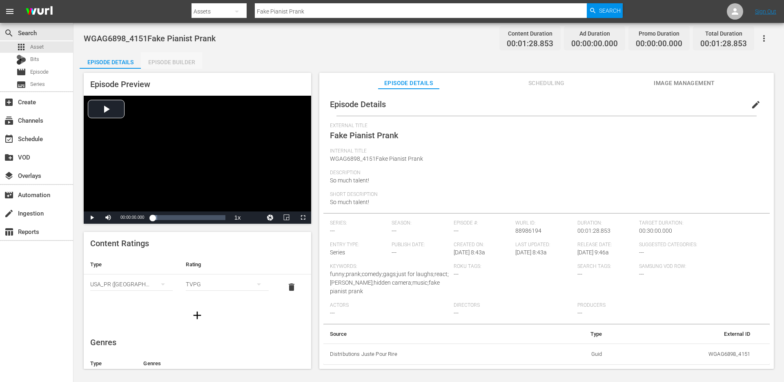
click at [175, 65] on div "Episode Builder" at bounding box center [171, 62] width 61 height 20
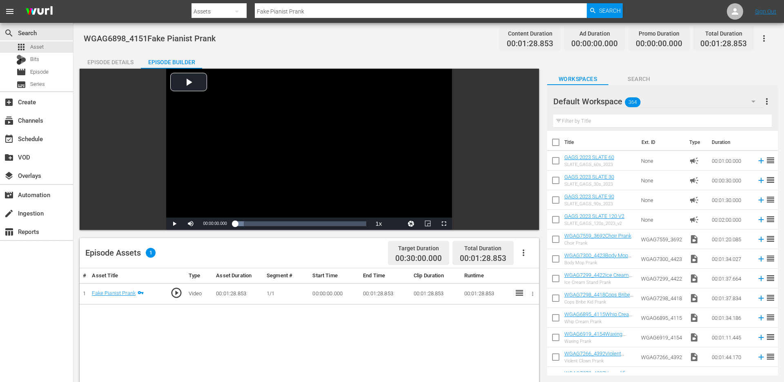
click at [619, 115] on input "text" at bounding box center [663, 120] width 219 height 13
paste input "Buying A Cow Prank"
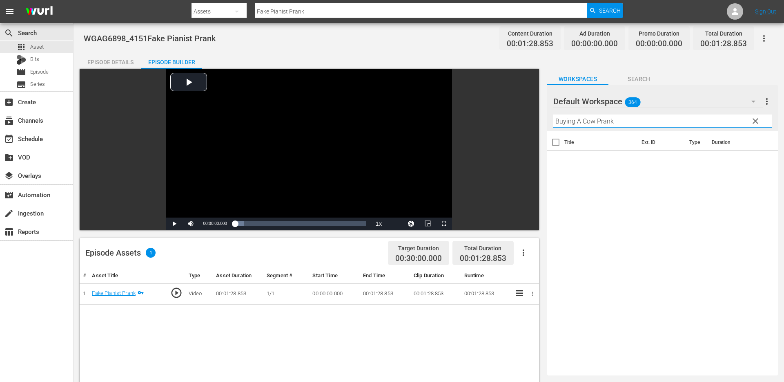
click at [623, 121] on input "Buying A Cow Prank" at bounding box center [663, 120] width 219 height 13
paste input "Grocery Shop Singing"
click at [624, 123] on input "Grocery Shop Singing Prank" at bounding box center [663, 120] width 219 height 13
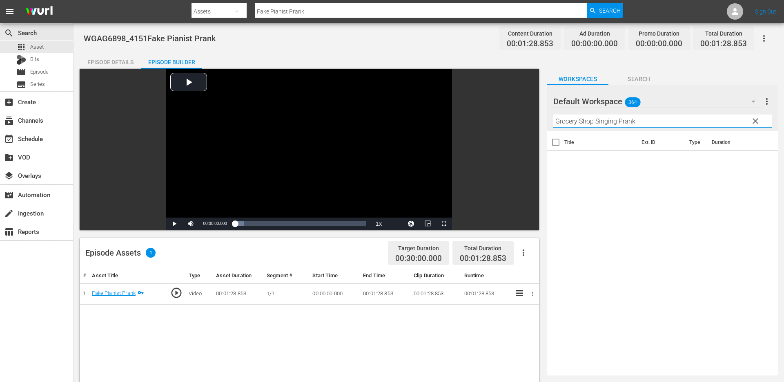
click at [624, 123] on input "Grocery Shop Singing Prank" at bounding box center [663, 120] width 219 height 13
paste input "Faking Needing Help"
click at [628, 120] on input "Faking Needing Help Prank" at bounding box center [663, 120] width 219 height 13
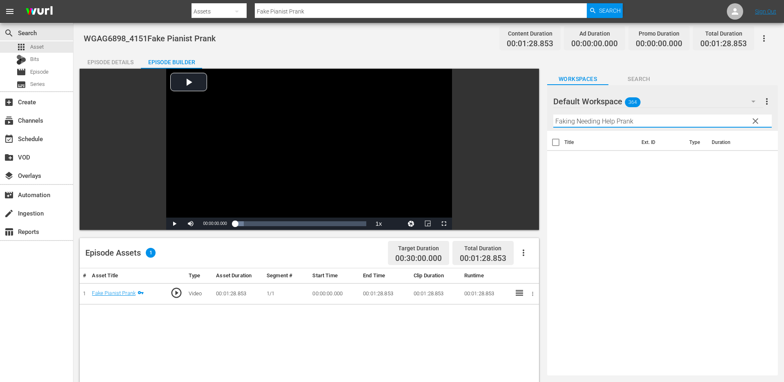
click at [628, 120] on input "Faking Needing Help Prank" at bounding box center [663, 120] width 219 height 13
paste input "Laser Pointer"
click at [601, 119] on input "Laser Pointer Prank" at bounding box center [663, 120] width 219 height 13
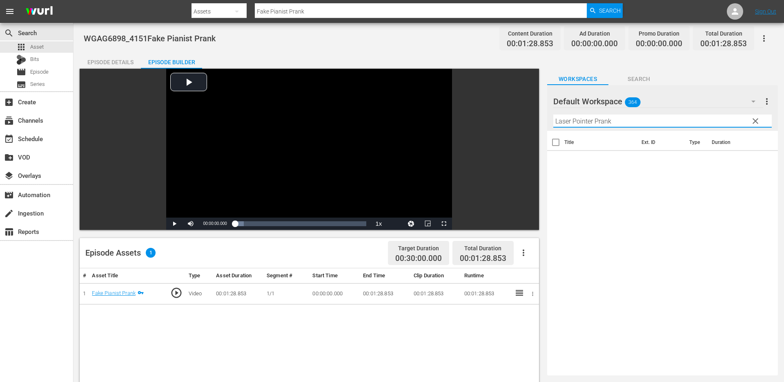
paste input "Getting A Dog"
click at [605, 118] on input "Getting A Dog Prank" at bounding box center [663, 120] width 219 height 13
paste input "Birthday Party"
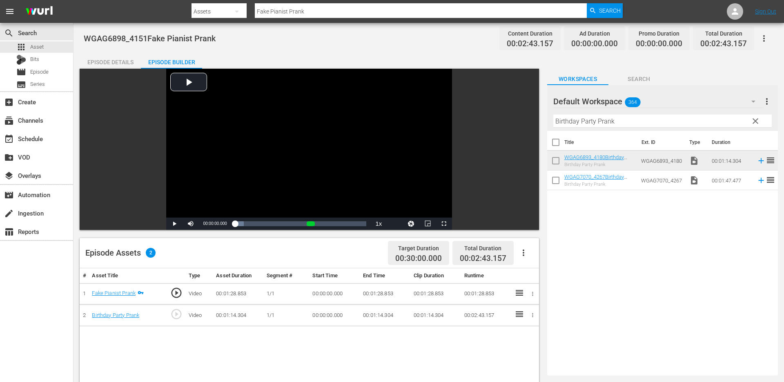
click at [757, 120] on span "clear" at bounding box center [756, 121] width 10 height 10
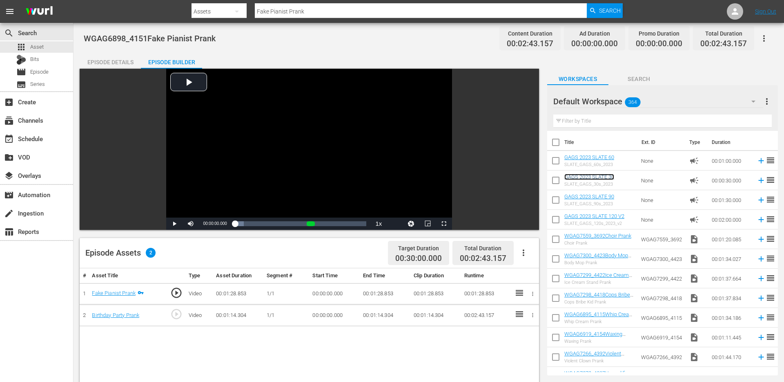
click at [598, 179] on link "GAGS 2023 SLATE 30" at bounding box center [590, 177] width 50 height 6
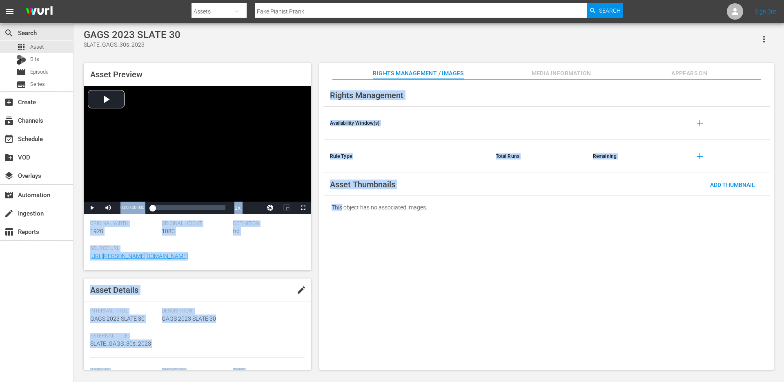
click at [536, 199] on div "Asset Preview Video Player is loading. Play Video Play Mute Current Time 00:00:…" at bounding box center [429, 212] width 699 height 306
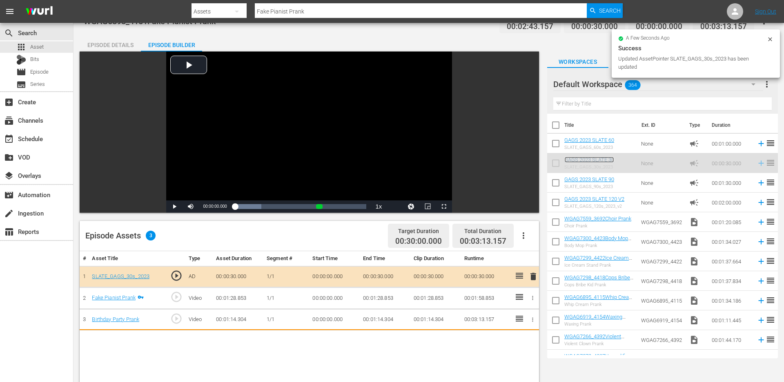
scroll to position [23, 0]
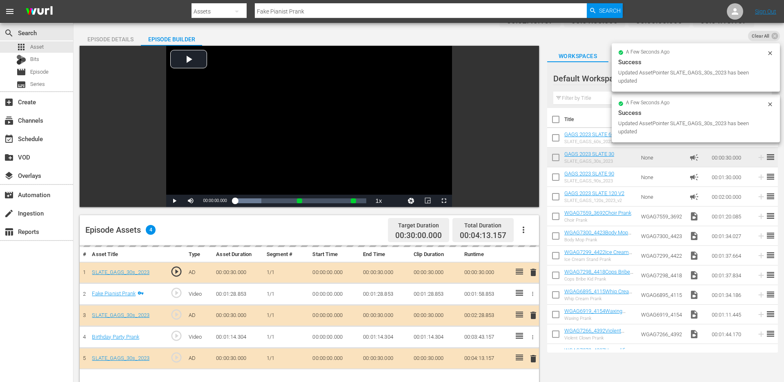
click at [111, 38] on div "Episode Details" at bounding box center [110, 39] width 61 height 20
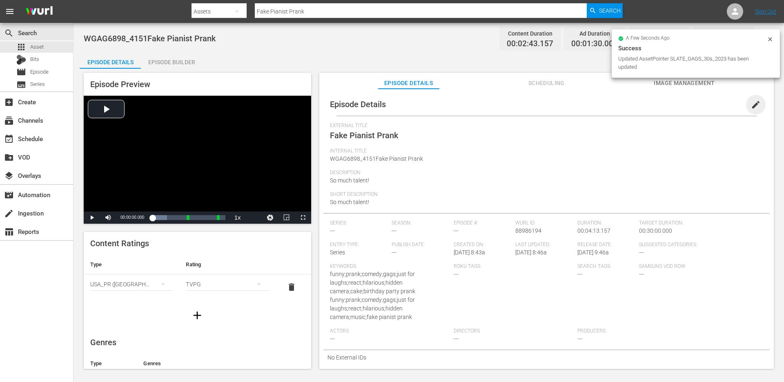
click at [753, 102] on span "edit" at bounding box center [756, 105] width 10 height 10
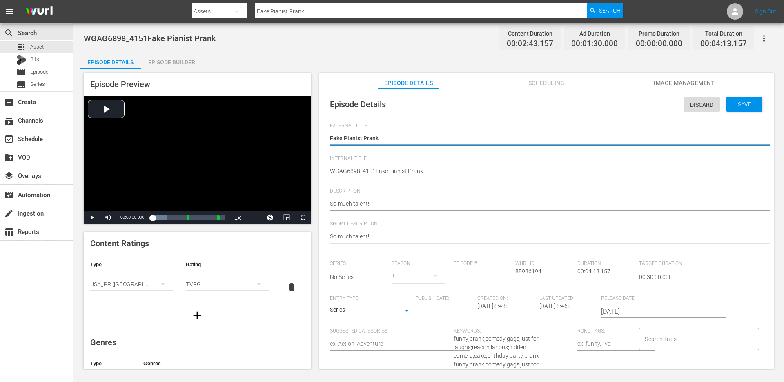
click at [424, 141] on textarea "Fake Pianist Prank" at bounding box center [544, 139] width 429 height 10
paste textarea "duo"
click at [387, 137] on textarea "Fake Pianist Prank" at bounding box center [544, 139] width 429 height 10
click at [389, 138] on textarea "Fake Pianist Prank" at bounding box center [544, 139] width 429 height 10
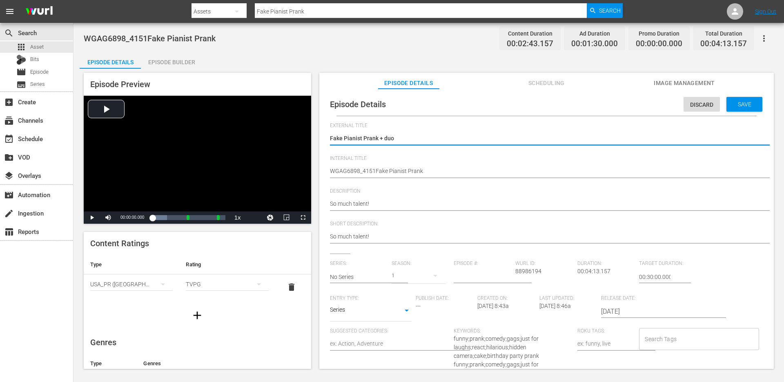
click at [389, 138] on textarea "Fake Pianist Prank" at bounding box center [544, 139] width 429 height 10
paste textarea "Birthday Party Prank"
click at [392, 134] on textarea "Fake Pianist Prank" at bounding box center [544, 139] width 429 height 10
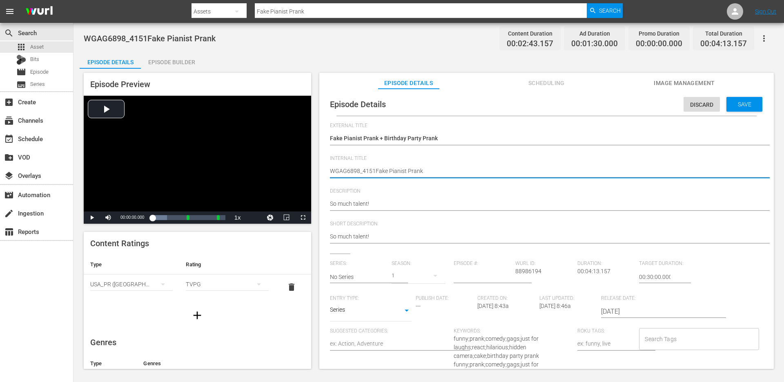
click at [385, 172] on textarea "WGAG6898_4151Fake Pianist Prank" at bounding box center [544, 172] width 429 height 10
paste textarea "Fake Pianist Prank + Birthday Party Prank"
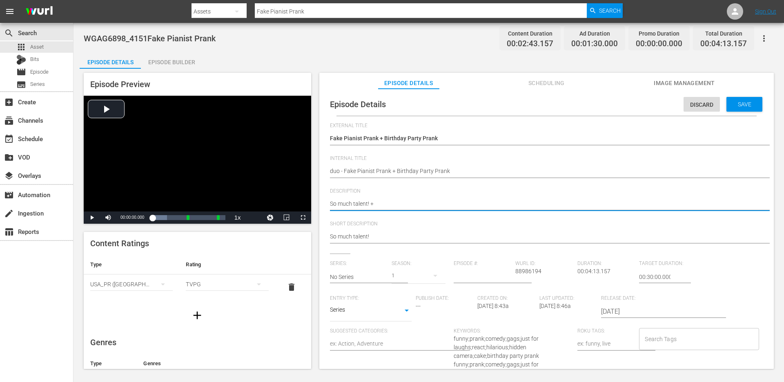
paste textarea "Chocolate or vanilla?"
click at [387, 232] on textarea "So much talent!" at bounding box center [544, 237] width 429 height 10
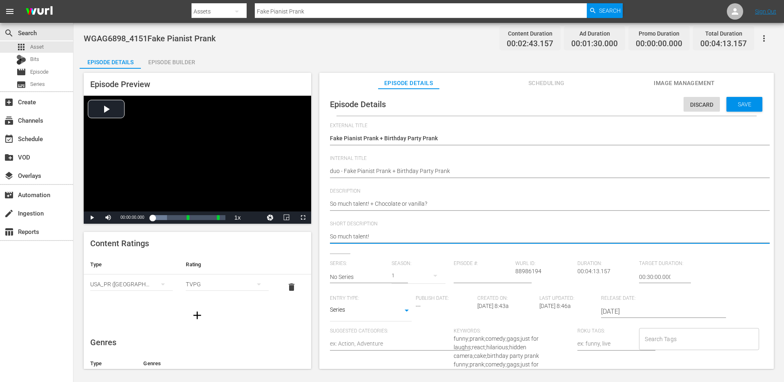
click at [387, 232] on textarea "So much talent!" at bounding box center [544, 237] width 429 height 10
paste textarea "+ Chocolate or vanilla?"
click at [339, 272] on input "text" at bounding box center [359, 277] width 58 height 20
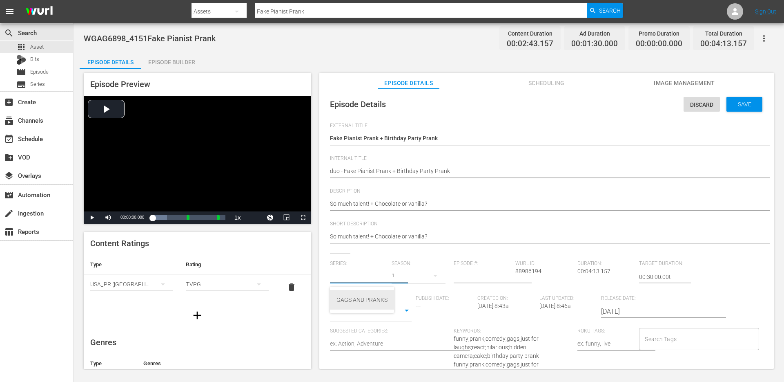
click at [345, 294] on div "GAGS AND PRANKS" at bounding box center [362, 300] width 51 height 20
click at [357, 313] on body "menu Search By Assets Search ID, Title, Description, Keywords, or Category Fake…" at bounding box center [392, 191] width 784 height 382
click at [362, 284] on li "Short Form" at bounding box center [371, 283] width 82 height 13
click at [668, 335] on input "Search Tags" at bounding box center [693, 338] width 100 height 15
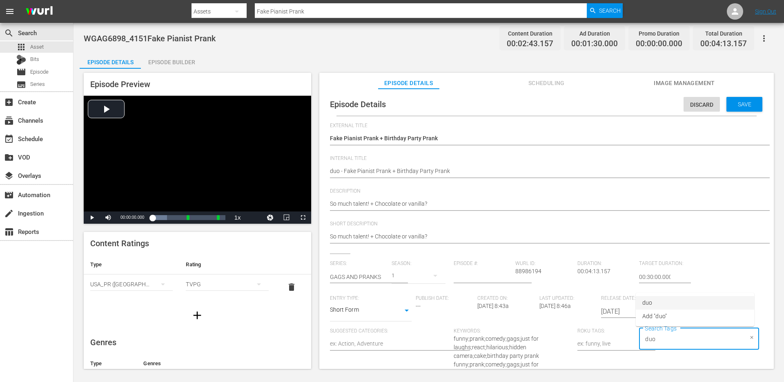
click at [676, 304] on li "duo" at bounding box center [695, 302] width 118 height 13
click at [677, 275] on li "single prank" at bounding box center [695, 275] width 118 height 13
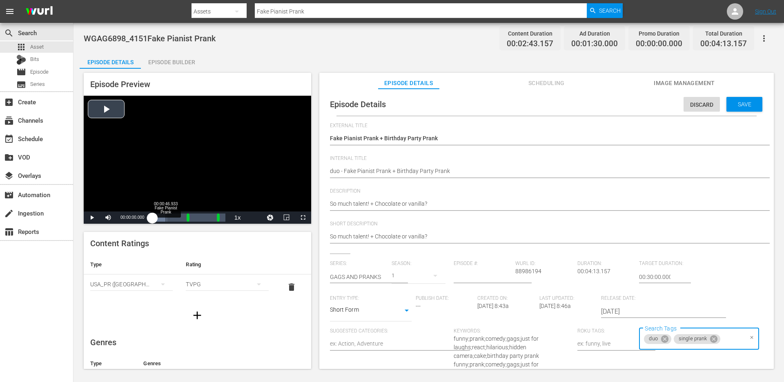
click at [165, 215] on div "Loaded : 19.91% 00:00:46.933 Fake Pianist Prank 00:00:00.000" at bounding box center [188, 217] width 73 height 8
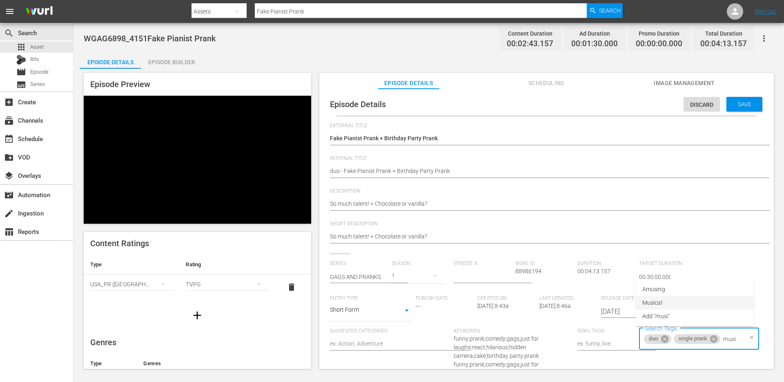
click at [680, 299] on li "Musical" at bounding box center [695, 302] width 118 height 13
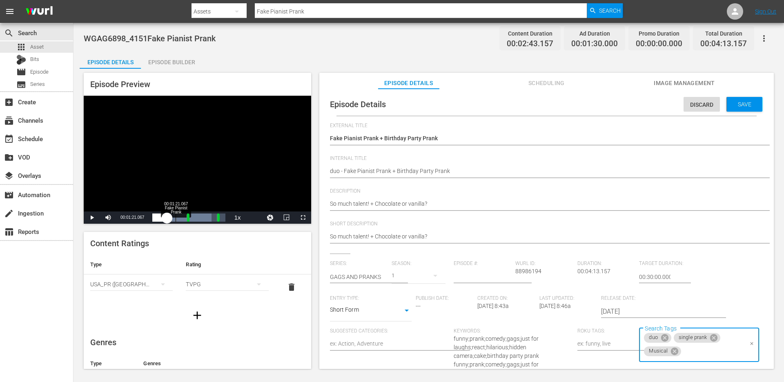
click at [176, 215] on div "00:01:21.067 Fake Pianist Prank" at bounding box center [176, 217] width 0 height 8
click at [194, 214] on div "Loaded : 81.14% 00:02:22.223 Birthday Party Prank 00:00:51.543 Cue Point 1: 00:…" at bounding box center [188, 217] width 73 height 8
click at [201, 212] on div "Loaded : 100.00% 00:02:47.823 00:00:25.813 Cue Point 2: 00:03:43.157" at bounding box center [188, 217] width 81 height 12
click at [203, 217] on div "00:00:29.025" at bounding box center [177, 217] width 51 height 8
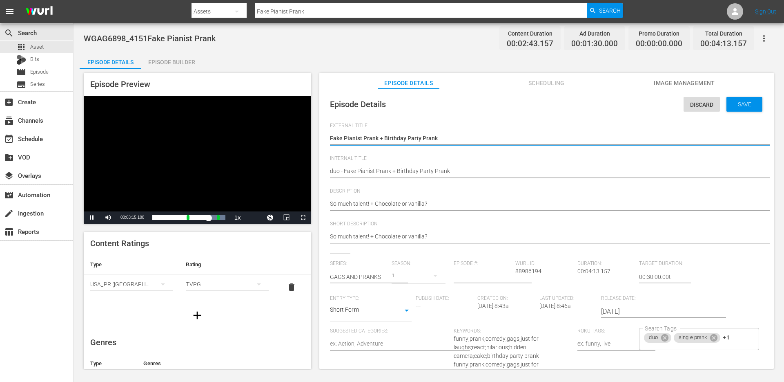
click at [392, 140] on textarea "Fake Pianist Prank" at bounding box center [544, 139] width 429 height 10
click at [395, 138] on textarea "Fake Pianist Prank" at bounding box center [544, 139] width 429 height 10
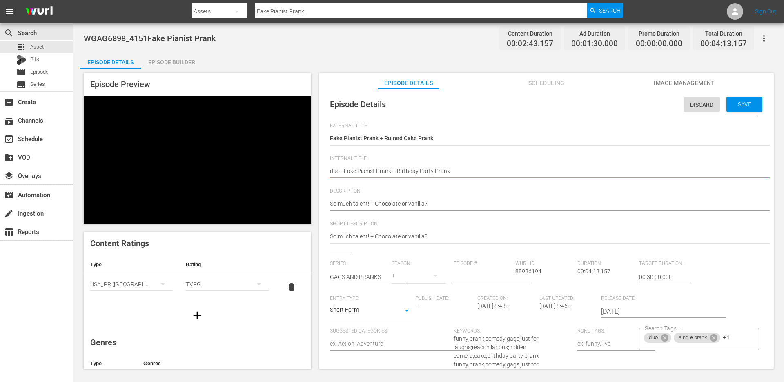
drag, startPoint x: 397, startPoint y: 170, endPoint x: 521, endPoint y: 170, distance: 123.8
paste textarea "Ruined Cake"
click at [738, 103] on span "Save" at bounding box center [745, 104] width 27 height 7
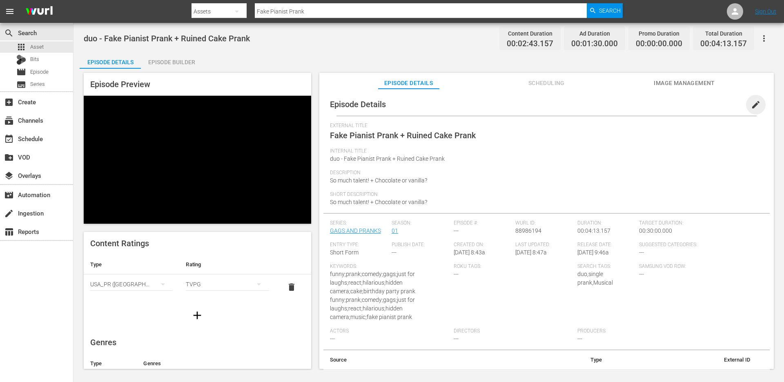
click at [751, 108] on span "edit" at bounding box center [756, 105] width 10 height 10
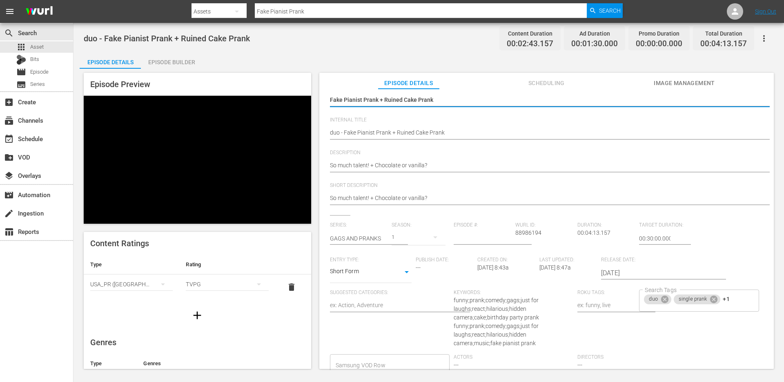
scroll to position [45, 0]
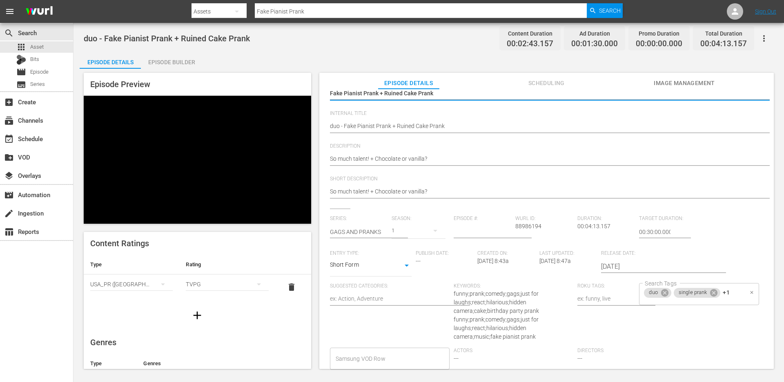
click at [735, 301] on input "Search Tags" at bounding box center [693, 306] width 100 height 15
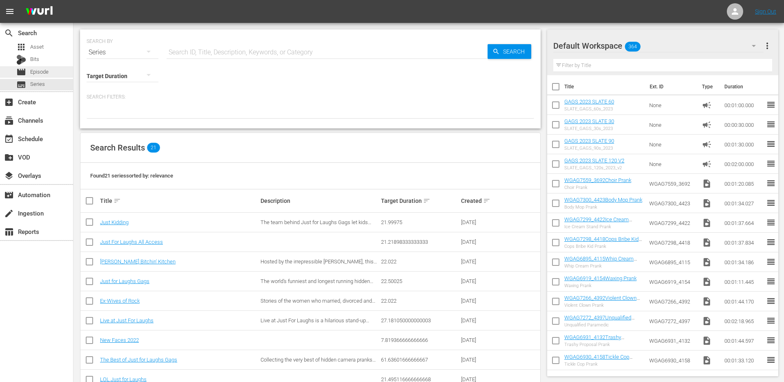
click at [43, 69] on span "Episode" at bounding box center [39, 72] width 18 height 8
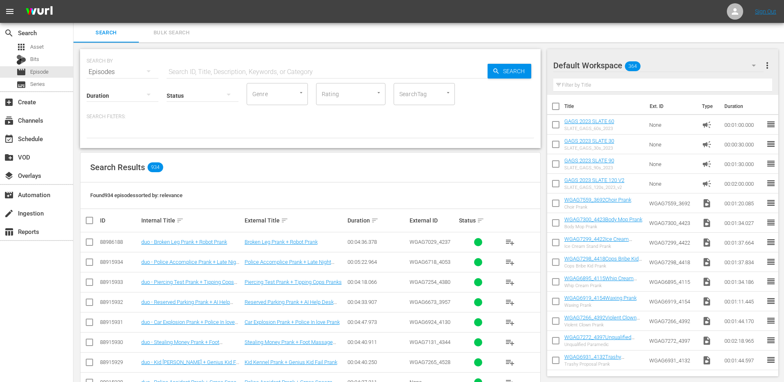
click at [418, 94] on input "SearchTag" at bounding box center [412, 94] width 31 height 15
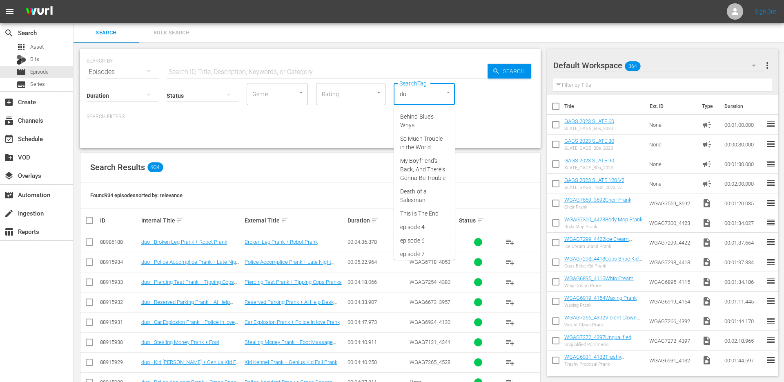
type input "duo"
click at [440, 118] on li "duo" at bounding box center [424, 116] width 61 height 13
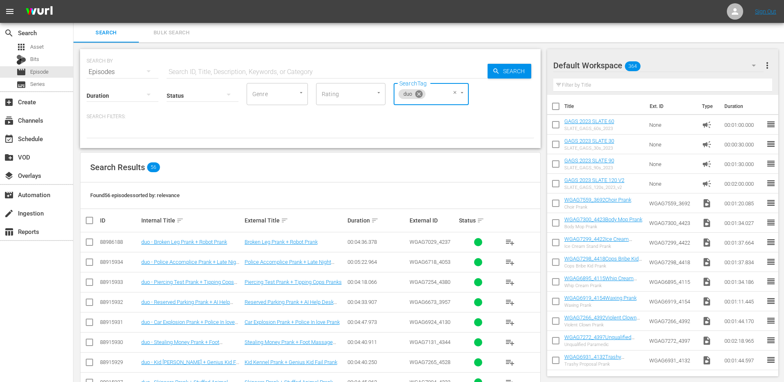
click at [422, 94] on icon at bounding box center [418, 93] width 7 height 7
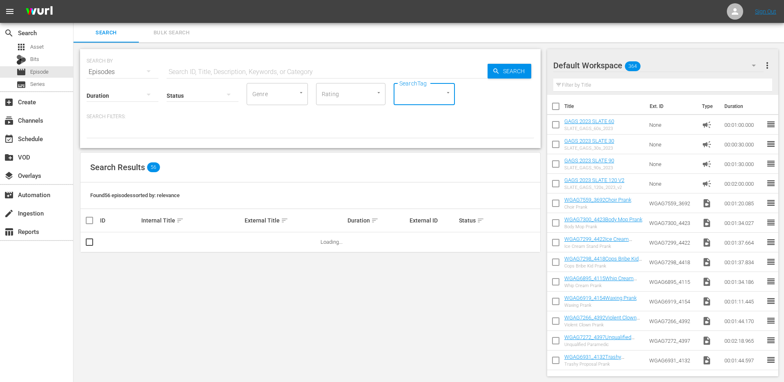
click at [415, 98] on input "SearchTag" at bounding box center [412, 94] width 31 height 15
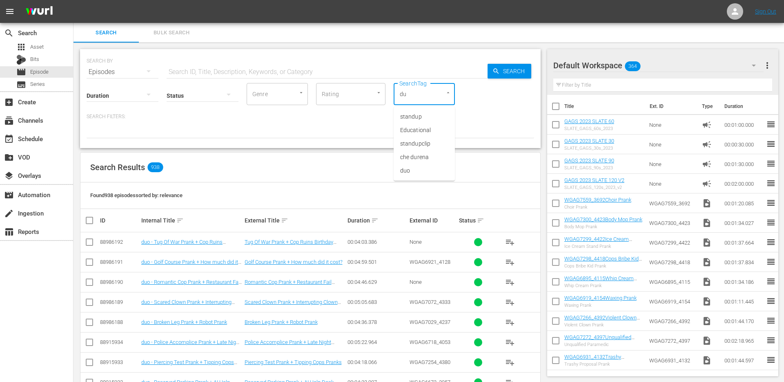
type input "duo"
click at [405, 116] on span "duo" at bounding box center [405, 116] width 10 height 9
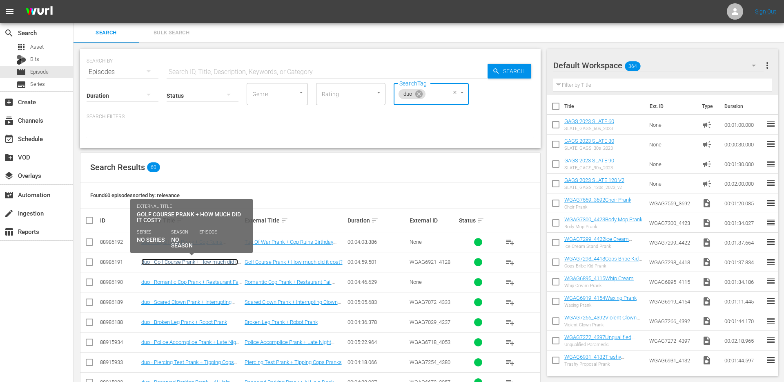
click at [224, 261] on link "duo - Golf Course Prank + How much did it cost?" at bounding box center [189, 265] width 97 height 12
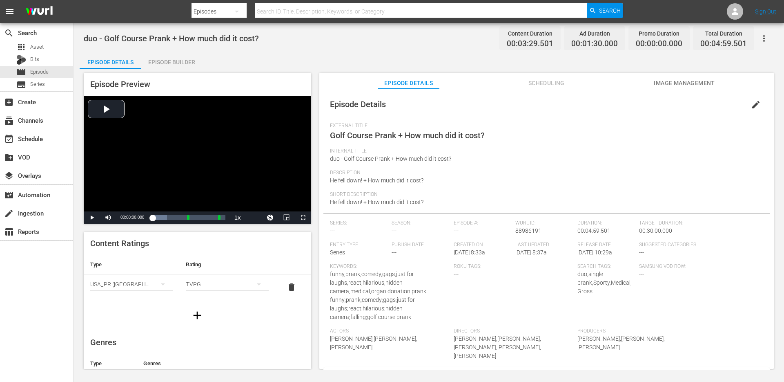
click at [752, 106] on span "edit" at bounding box center [756, 105] width 10 height 10
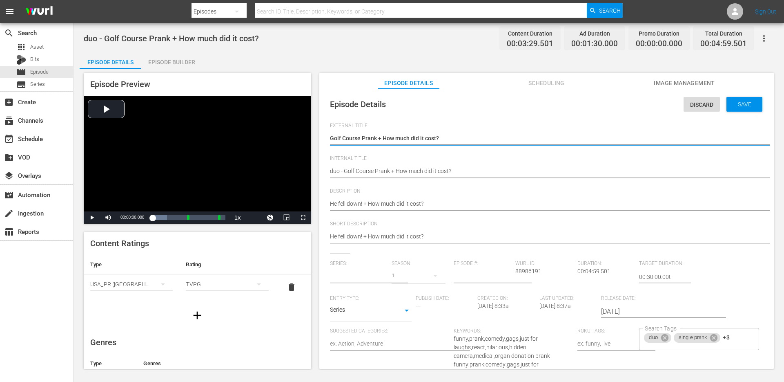
click at [371, 277] on input "text" at bounding box center [359, 277] width 58 height 20
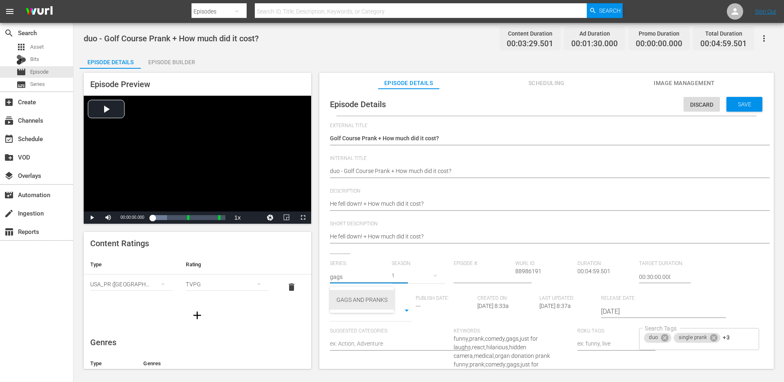
click at [340, 304] on div "GAGS AND PRANKS" at bounding box center [362, 300] width 51 height 20
type input "GAGS AND PRANKS"
click at [371, 307] on body "menu Search By Episodes Search ID, Title, Description, Keywords, or Category Se…" at bounding box center [392, 191] width 784 height 382
click at [371, 283] on li "Short Form" at bounding box center [371, 283] width 82 height 13
type input "SHORT_FORM_VIDEO"
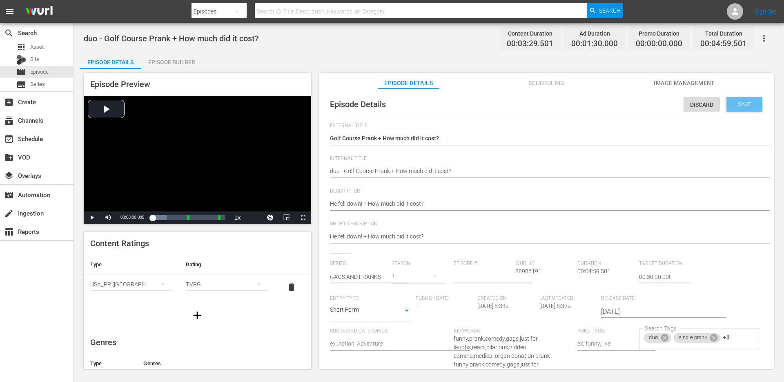
click at [740, 101] on span "Save" at bounding box center [745, 104] width 27 height 7
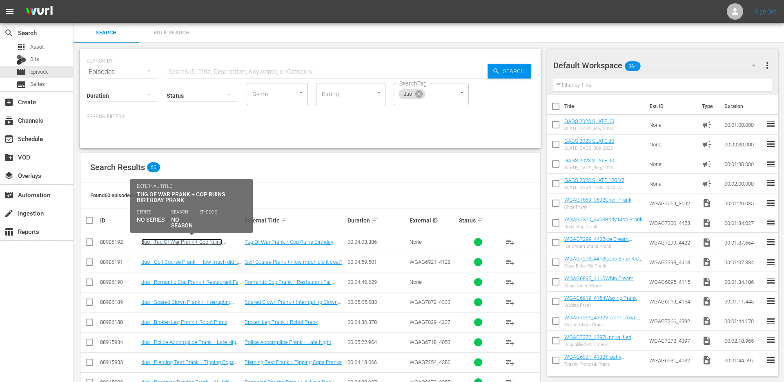
click at [171, 241] on link "duo - Tug Of War Prank + Cop Ruins Birthday Prank" at bounding box center [181, 245] width 81 height 12
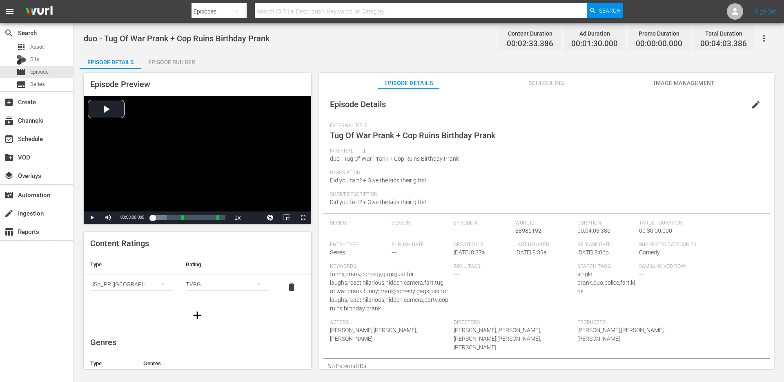
click at [754, 100] on span "edit" at bounding box center [756, 105] width 10 height 10
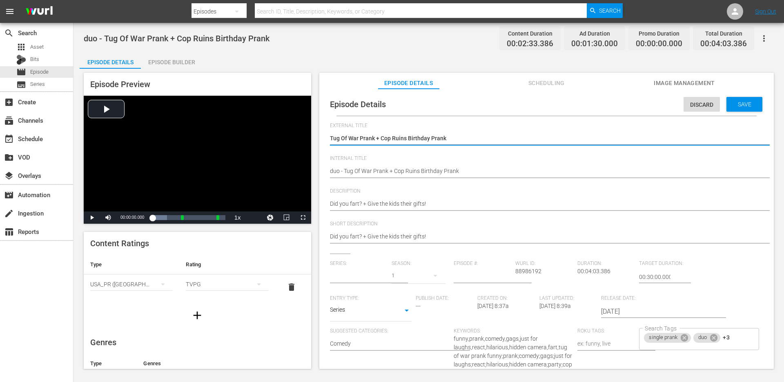
click at [367, 278] on input "text" at bounding box center [359, 277] width 58 height 20
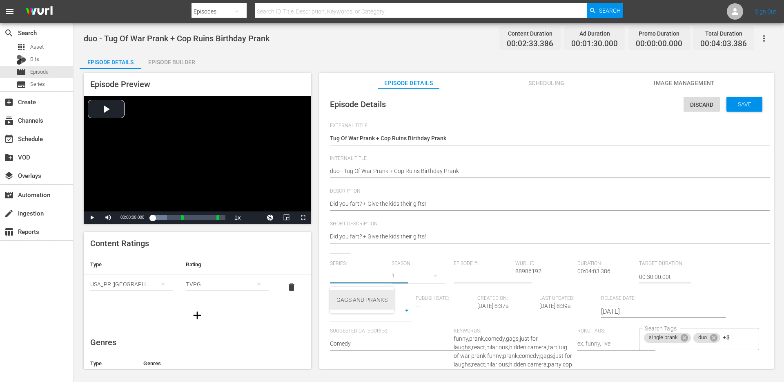
click at [366, 301] on div "GAGS AND PRANKS" at bounding box center [362, 300] width 51 height 20
type input "GAGS AND PRANKS"
click at [373, 315] on body "menu Search By Episodes Search ID, Title, Description, Keywords, or Category Se…" at bounding box center [392, 191] width 784 height 382
click at [374, 285] on li "Short Form" at bounding box center [371, 283] width 82 height 13
type input "SHORT_FORM_VIDEO"
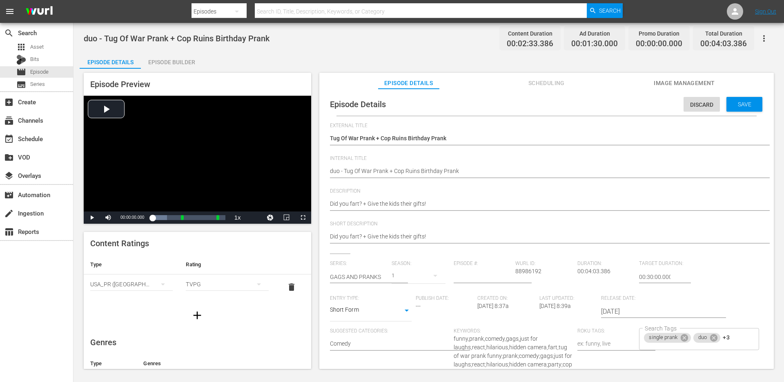
click at [734, 112] on div "Episode Details Discard Save" at bounding box center [547, 104] width 446 height 23
click at [736, 103] on span "Save" at bounding box center [745, 104] width 27 height 7
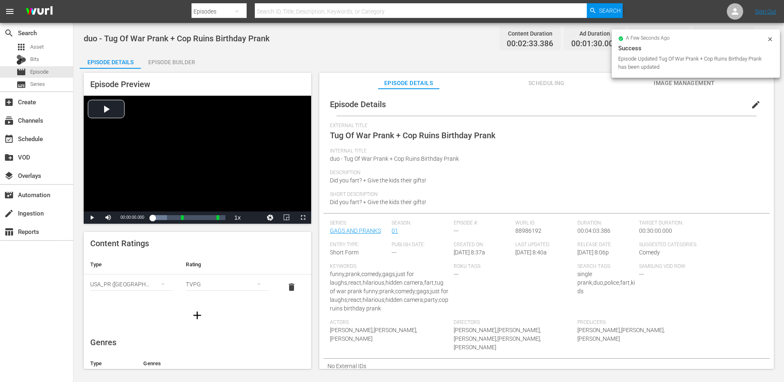
click at [104, 61] on div "Episode Details" at bounding box center [110, 62] width 61 height 20
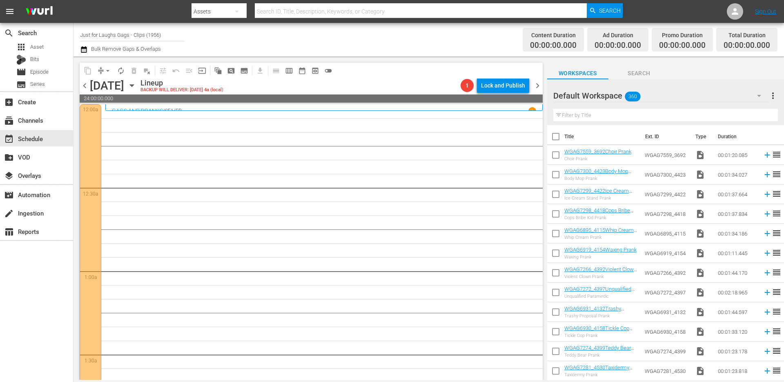
scroll to position [1422, 0]
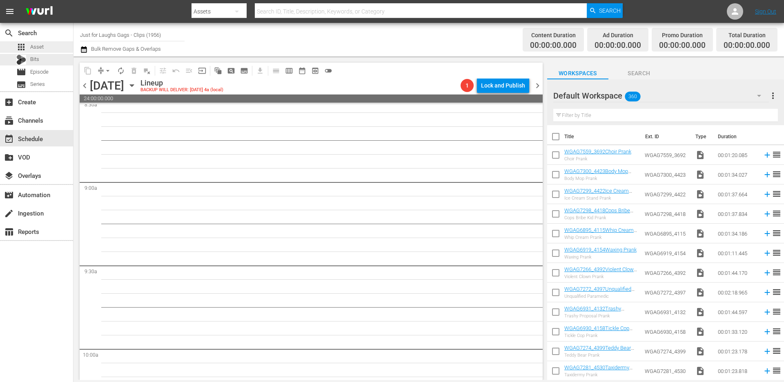
click at [39, 47] on span "Asset" at bounding box center [36, 47] width 13 height 8
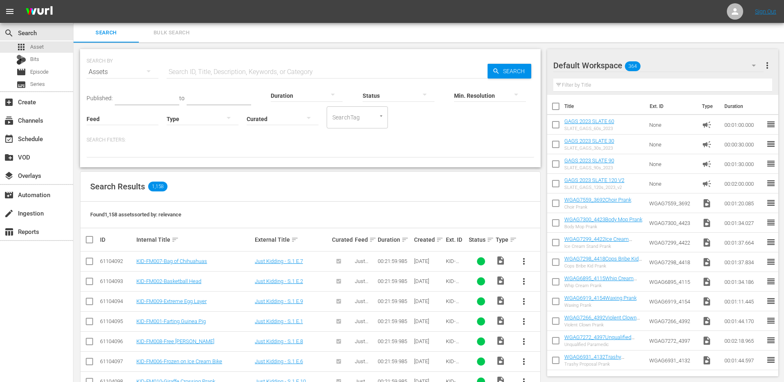
click at [210, 74] on input "text" at bounding box center [327, 72] width 321 height 20
paste input "Breaking Cars Prank"
type input "Breaking Cars Prank"
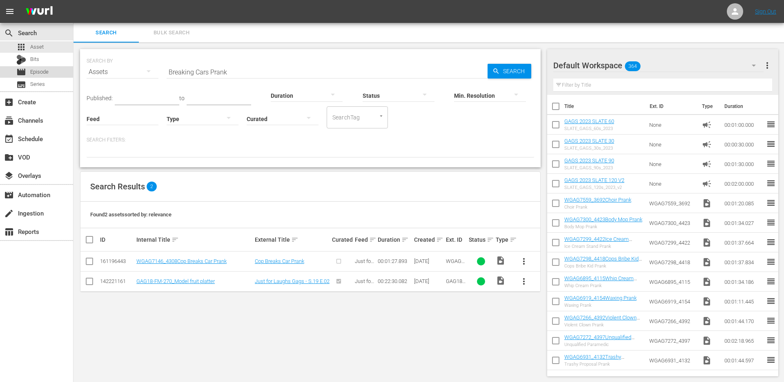
click at [38, 69] on span "Episode" at bounding box center [39, 72] width 18 height 8
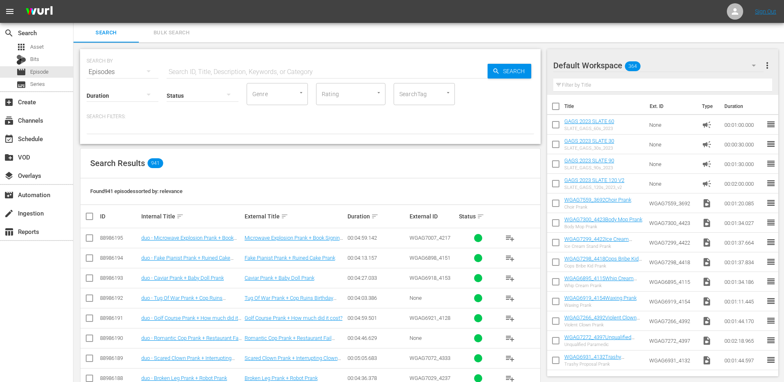
click at [336, 94] on input "Rating" at bounding box center [339, 94] width 39 height 15
click at [424, 98] on input "SearchTag" at bounding box center [412, 94] width 31 height 15
type input "duo"
click at [419, 114] on li "duo" at bounding box center [424, 116] width 61 height 13
click at [421, 92] on icon at bounding box center [419, 93] width 9 height 9
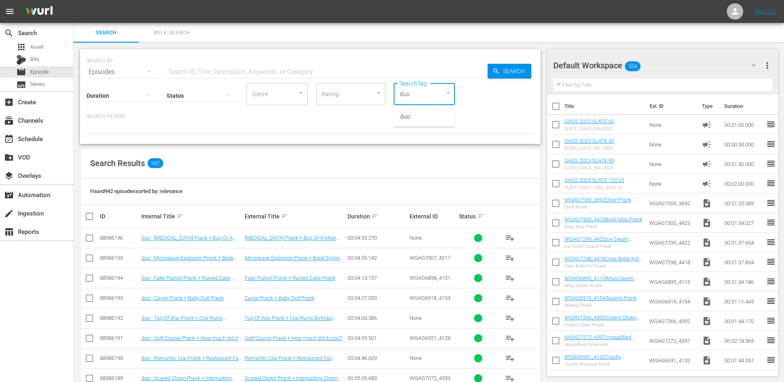
type input "duo"
click at [406, 125] on ul "duo" at bounding box center [424, 117] width 61 height 20
click at [409, 121] on li "duo" at bounding box center [424, 116] width 61 height 13
click at [420, 95] on icon at bounding box center [418, 93] width 7 height 7
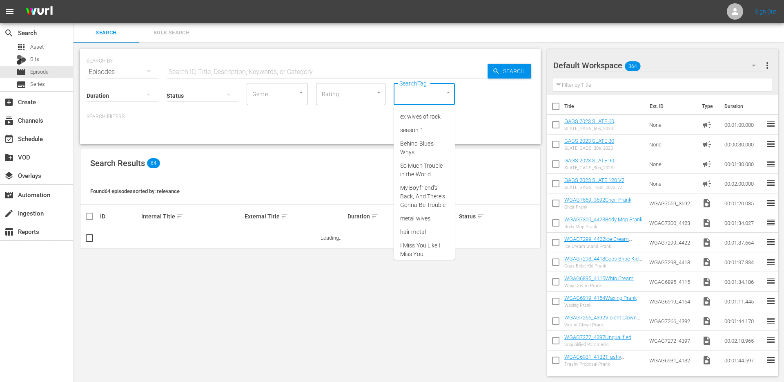
click at [419, 95] on input "SearchTag" at bounding box center [412, 94] width 31 height 15
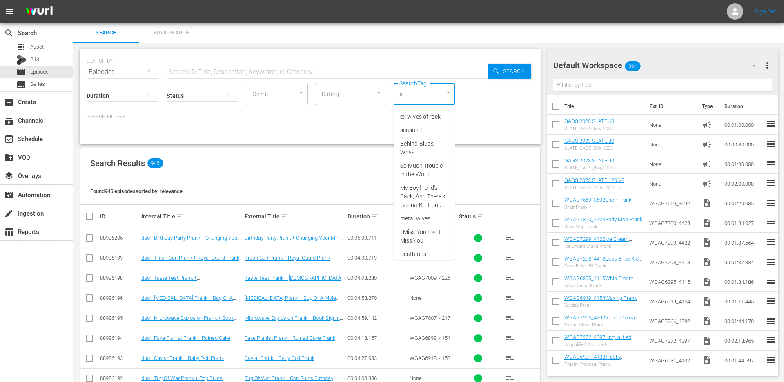
type input "sin"
click at [416, 154] on span "single prank" at bounding box center [415, 157] width 31 height 9
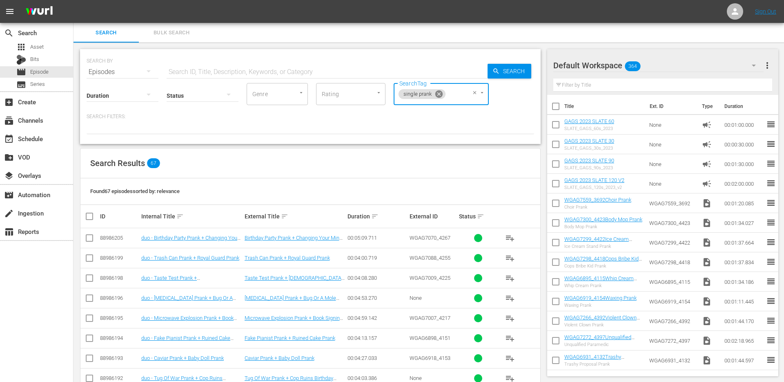
click at [438, 96] on icon at bounding box center [438, 93] width 7 height 7
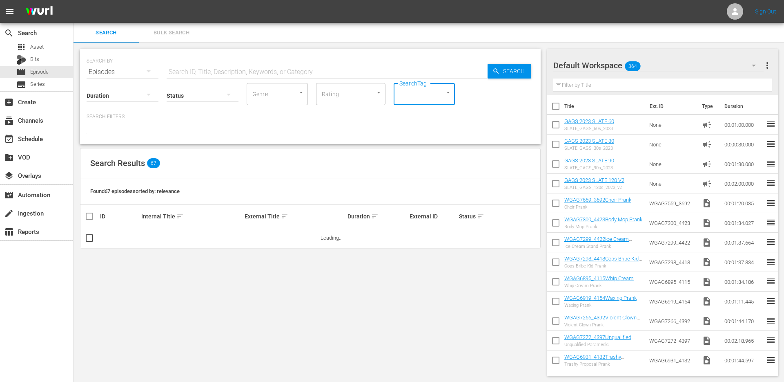
click at [433, 96] on div "SearchTag" at bounding box center [424, 94] width 61 height 22
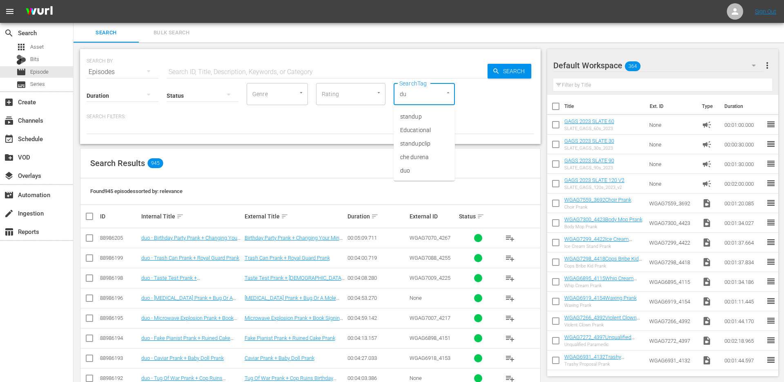
type input "duo"
click at [418, 116] on li "duo" at bounding box center [424, 116] width 61 height 13
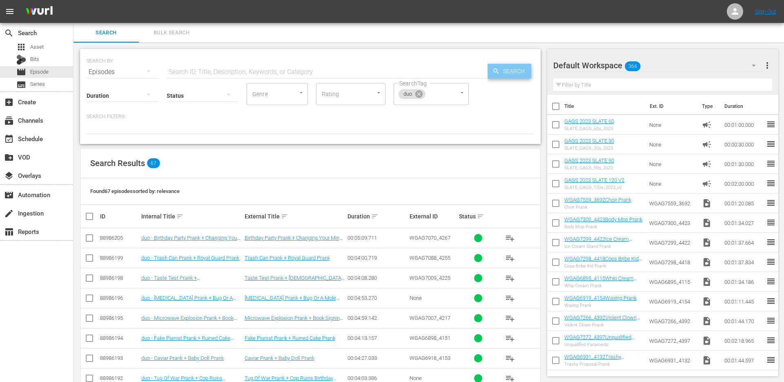
click at [502, 72] on span "Search" at bounding box center [515, 71] width 31 height 15
click at [419, 95] on icon at bounding box center [418, 93] width 7 height 7
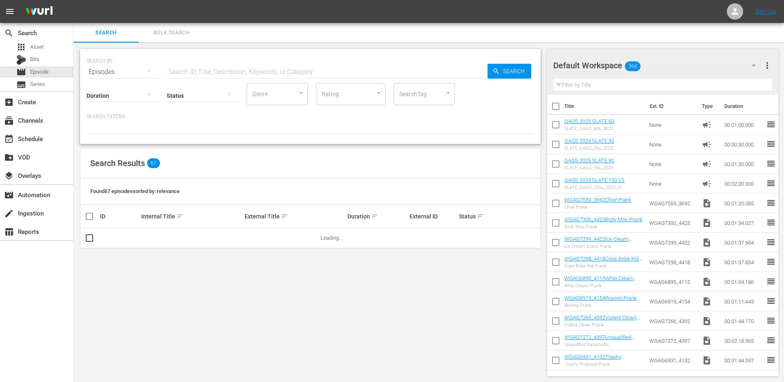
click at [421, 95] on input "SearchTag" at bounding box center [412, 94] width 31 height 15
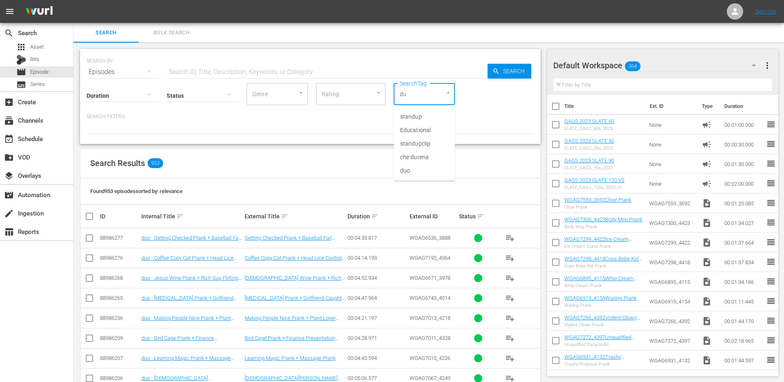
type input "duo"
click at [423, 121] on li "duo" at bounding box center [424, 116] width 61 height 13
click at [422, 99] on div "duo SearchTag" at bounding box center [431, 94] width 75 height 22
click at [420, 96] on icon at bounding box center [418, 93] width 7 height 7
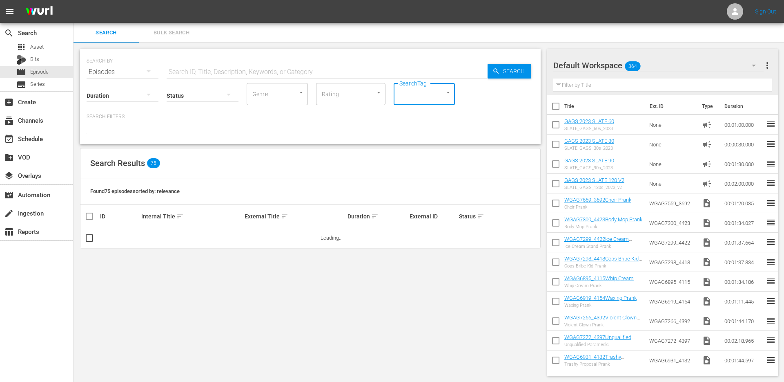
click at [420, 96] on input "SearchTag" at bounding box center [412, 94] width 31 height 15
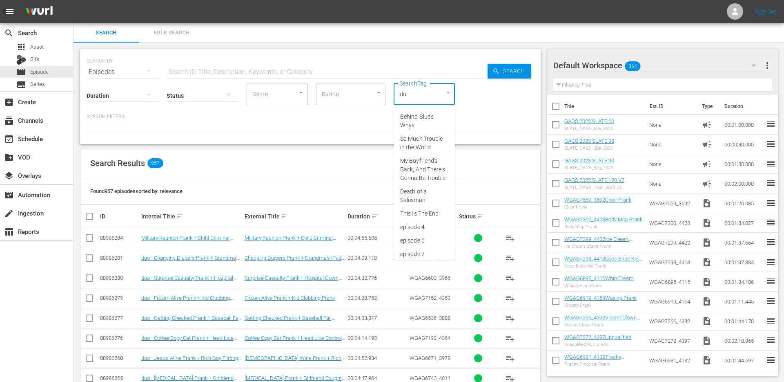
type input "duo"
click at [411, 117] on li "duo" at bounding box center [424, 116] width 61 height 13
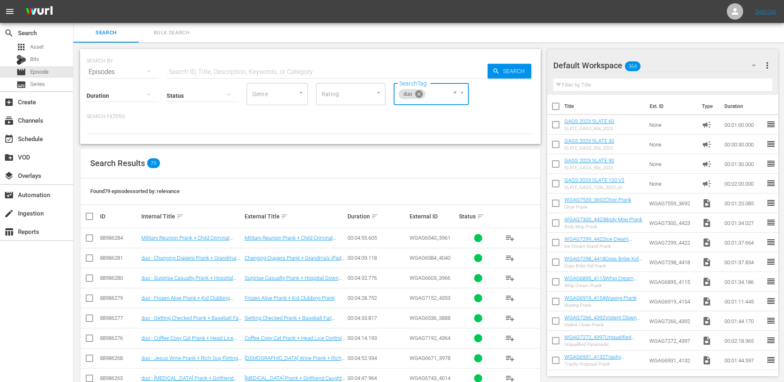
click at [420, 93] on icon at bounding box center [418, 93] width 7 height 7
type input "duo"
click at [411, 115] on li "duo" at bounding box center [424, 116] width 61 height 13
click at [515, 72] on span "Search" at bounding box center [515, 71] width 31 height 15
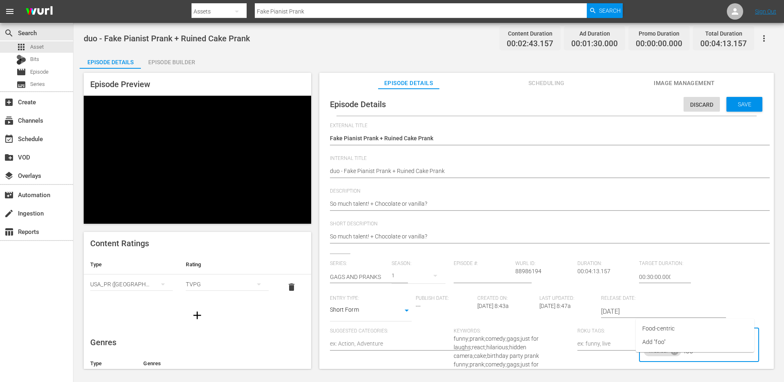
scroll to position [45, 0]
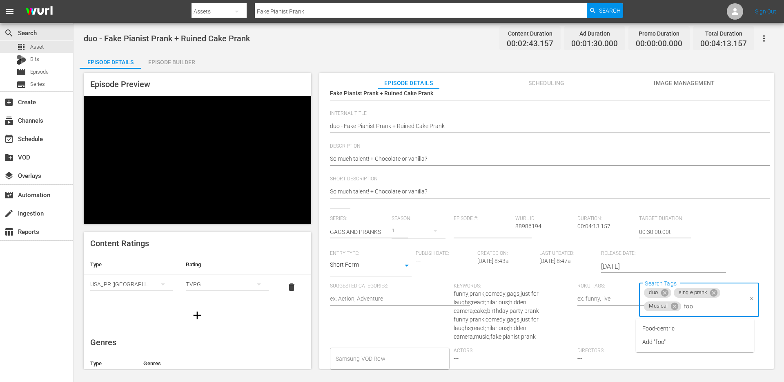
type input "food"
click at [672, 329] on span "Food-centric" at bounding box center [659, 328] width 32 height 9
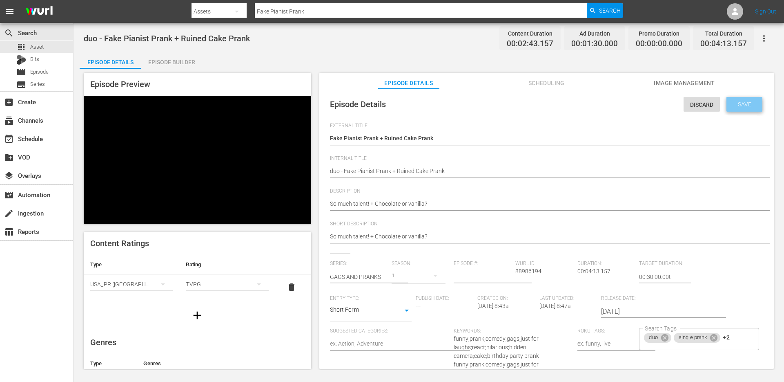
click at [736, 110] on div "Save" at bounding box center [745, 104] width 36 height 15
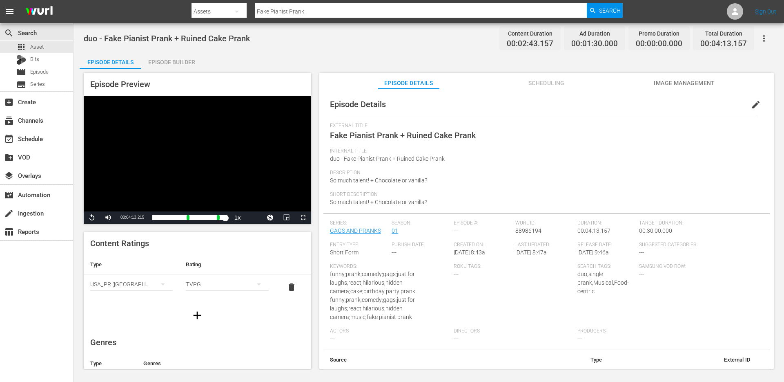
click at [302, 14] on input "Fake Pianist Prank" at bounding box center [421, 12] width 332 height 20
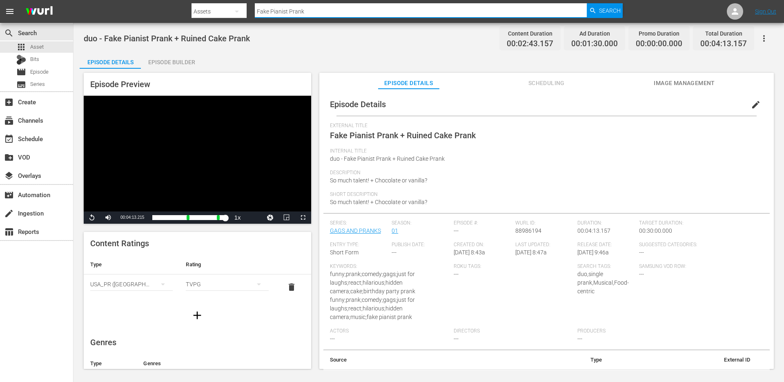
click at [302, 14] on input "Fake Pianist Prank" at bounding box center [421, 12] width 332 height 20
paste input "Police Hun"
type input "Police Hunt Prank"
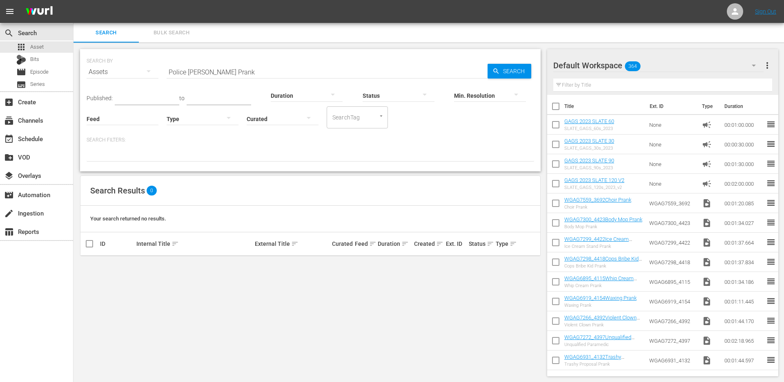
click at [228, 72] on input "Police Hunt Prank" at bounding box center [327, 72] width 321 height 20
paste input "Expensive New Coa"
click at [359, 71] on input "Expensive New Coat Prank" at bounding box center [327, 72] width 321 height 20
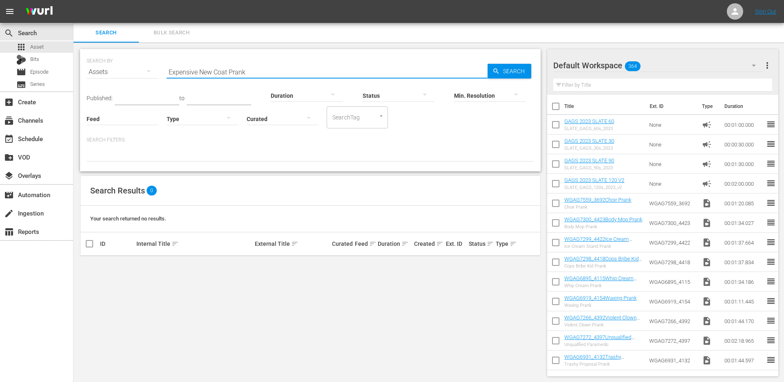
click at [359, 71] on input "Expensive New Coat Prank" at bounding box center [327, 72] width 321 height 20
paste input "Barbie Doll"
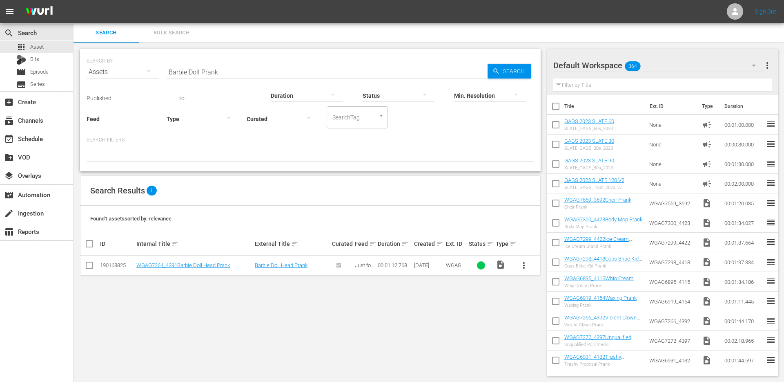
click at [237, 71] on input "Barbie Doll Prank" at bounding box center [327, 72] width 321 height 20
click at [229, 75] on input "Barbie Doll Prank" at bounding box center [327, 72] width 321 height 20
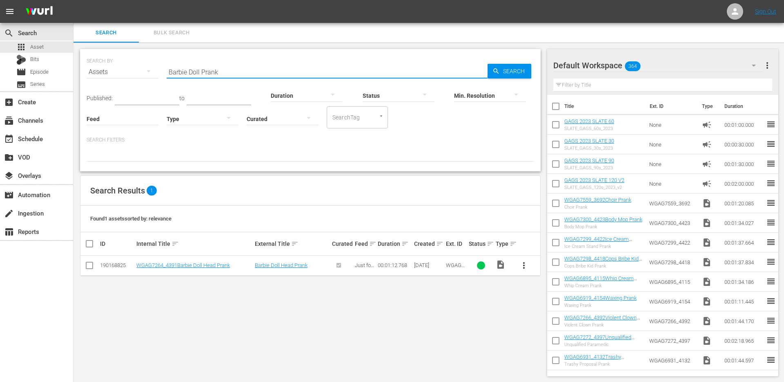
click at [229, 75] on input "Barbie Doll Prank" at bounding box center [327, 72] width 321 height 20
paste input "WGAG6802_4033.mov"
type input "WGAG6802"
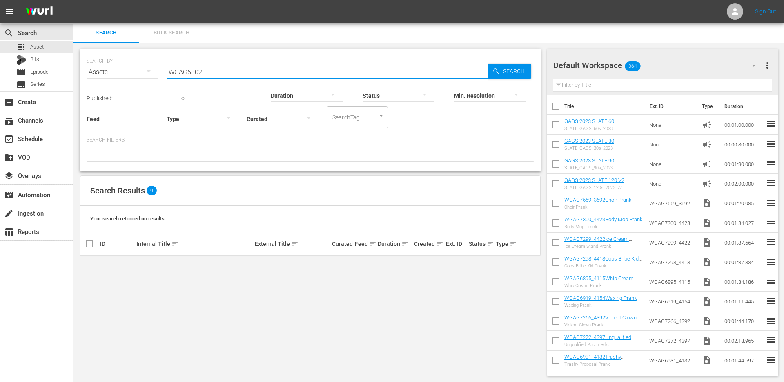
click at [231, 71] on input "WGAG6802" at bounding box center [327, 72] width 321 height 20
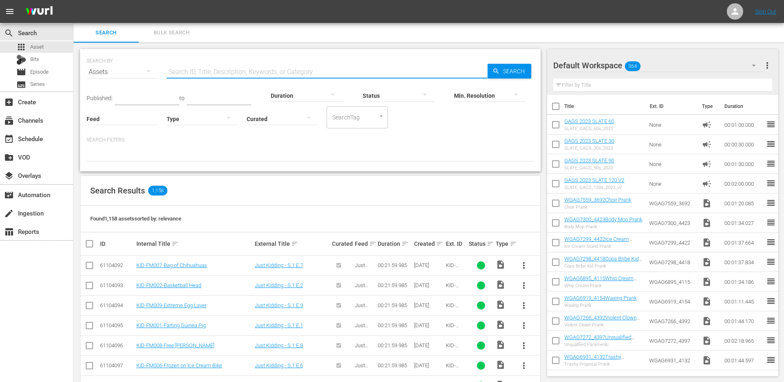
click at [306, 69] on input "text" at bounding box center [327, 72] width 321 height 20
paste input "Microwave Explosion Prank"
type input "Microwave Explosion Prank"
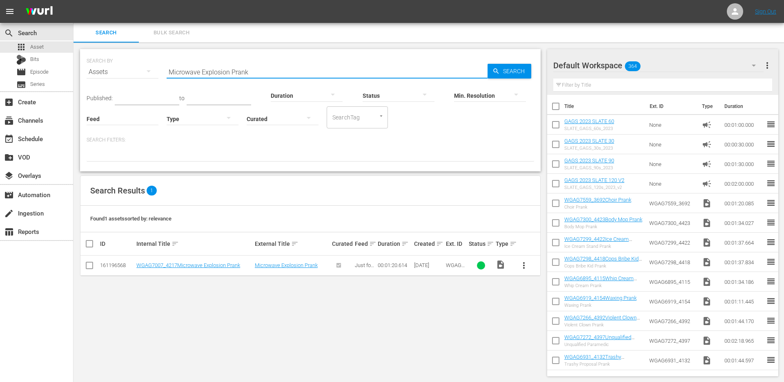
click at [521, 263] on span "more_vert" at bounding box center [524, 265] width 10 height 10
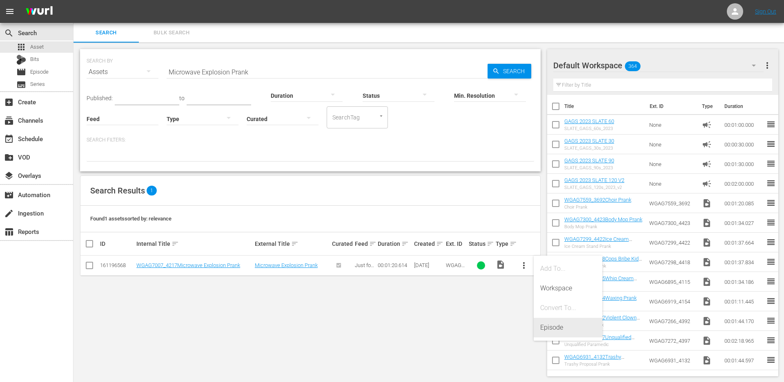
click at [543, 328] on div "Episode" at bounding box center [568, 327] width 56 height 20
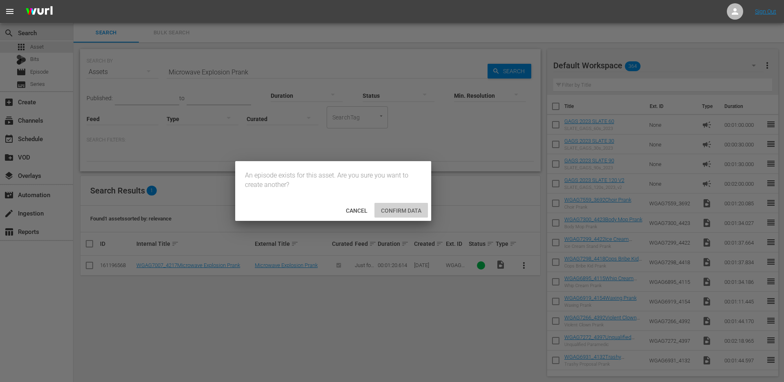
click at [400, 214] on div "Confirm data" at bounding box center [402, 210] width 54 height 15
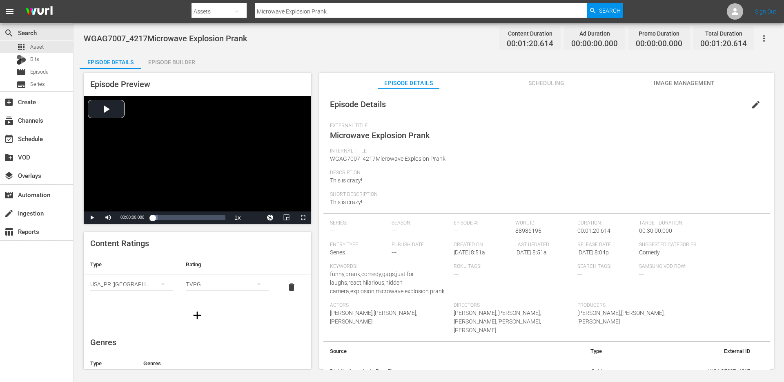
click at [164, 62] on div "Episode Builder" at bounding box center [171, 62] width 61 height 20
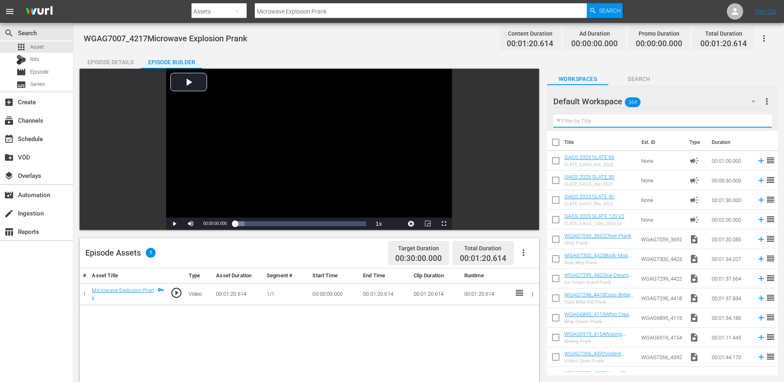
click at [651, 119] on input "text" at bounding box center [663, 120] width 219 height 13
paste input "Book Signing Prank"
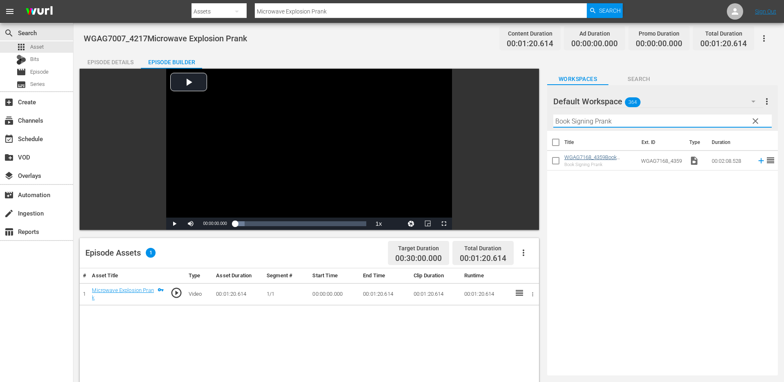
type input "Book Signing Prank"
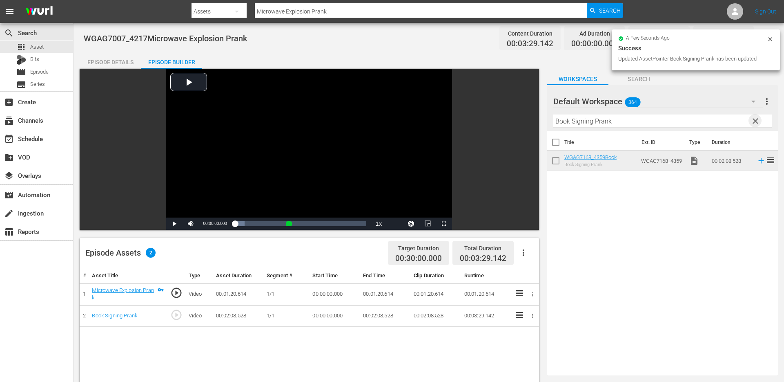
click at [752, 123] on span "clear" at bounding box center [756, 121] width 10 height 10
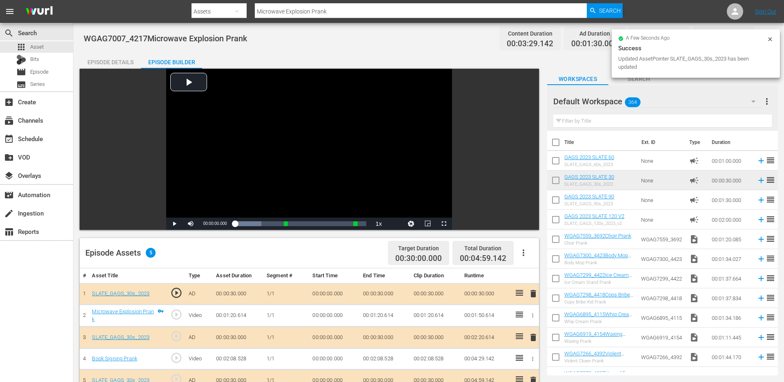
click at [123, 67] on div "Episode Details" at bounding box center [110, 62] width 61 height 20
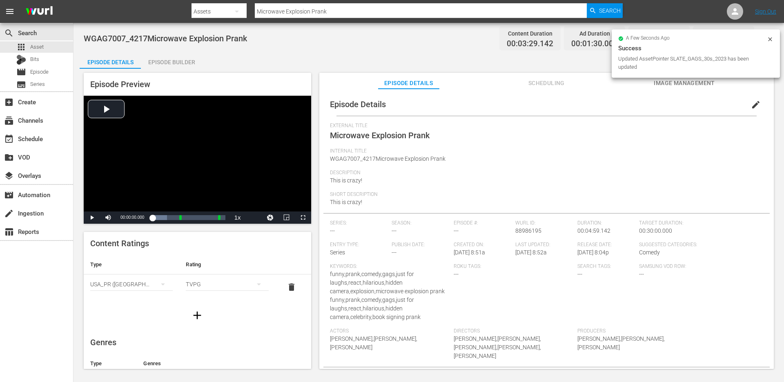
scroll to position [1, 0]
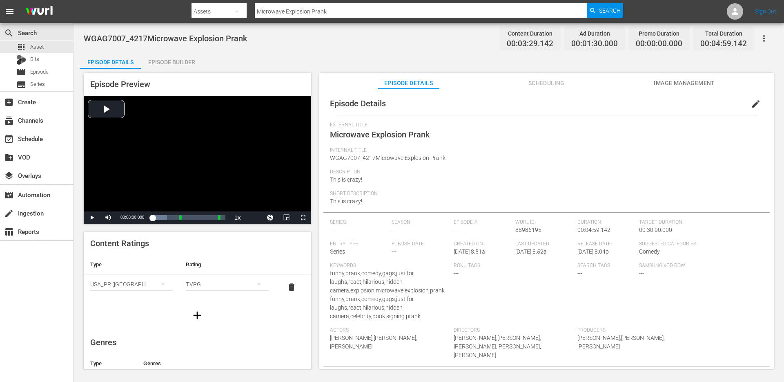
click at [752, 98] on button "edit" at bounding box center [756, 104] width 20 height 20
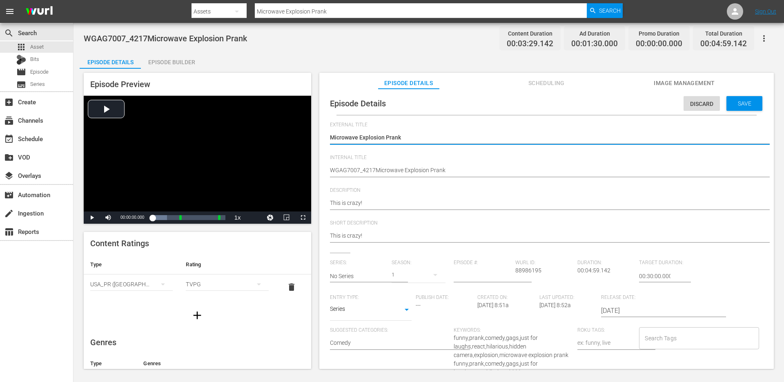
click at [426, 137] on textarea "Microwave Explosion Prank" at bounding box center [544, 138] width 429 height 10
type textarea "Microwave Explosion Prank"
type textarea "Microwave Explosion Prank +"
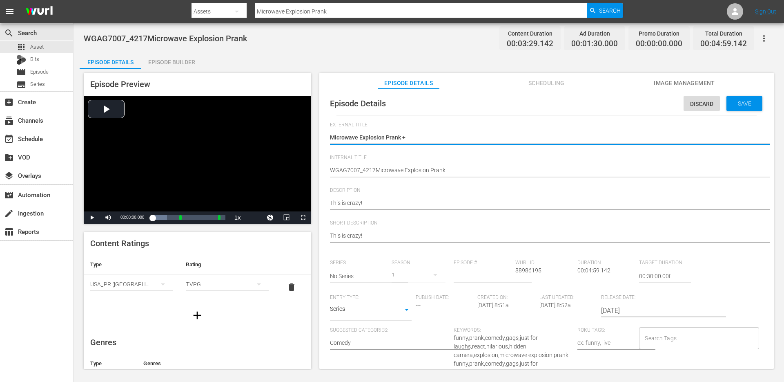
type textarea "Microwave Explosion Prank +"
type textarea "Microwave Explosion Prank + Book Signing Prank"
click at [430, 134] on textarea "Microwave Explosion Prank" at bounding box center [544, 138] width 429 height 10
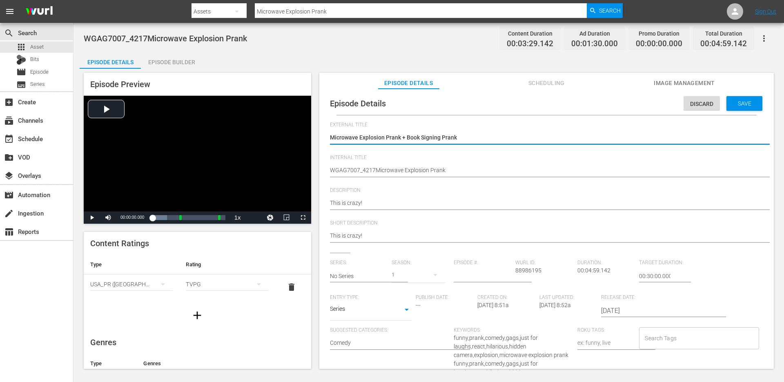
click at [430, 134] on textarea "Microwave Explosion Prank" at bounding box center [544, 138] width 429 height 10
type textarea "Microwave Explosion Prank + Book Signing Prank"
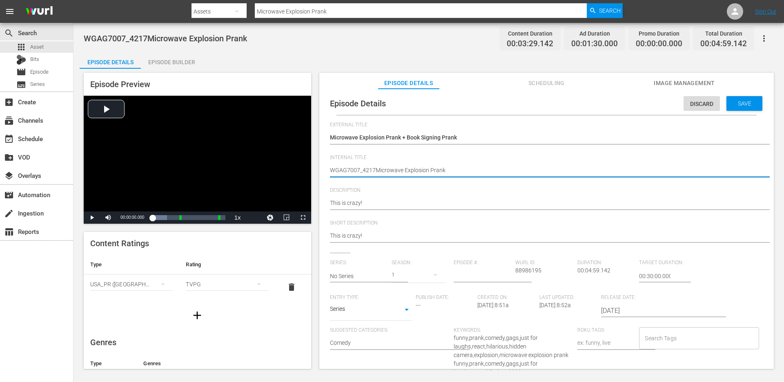
click at [426, 170] on textarea "WGAG7007_4217Microwave Explosion Prank" at bounding box center [544, 171] width 429 height 10
type textarea "d"
type textarea "du"
type textarea "duo"
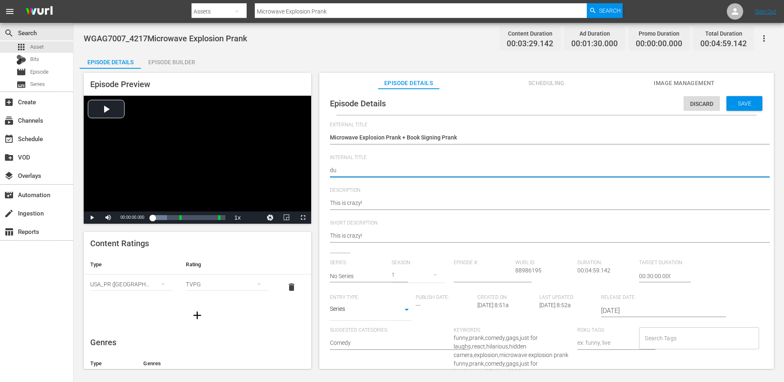
type textarea "duo"
type textarea "duo -"
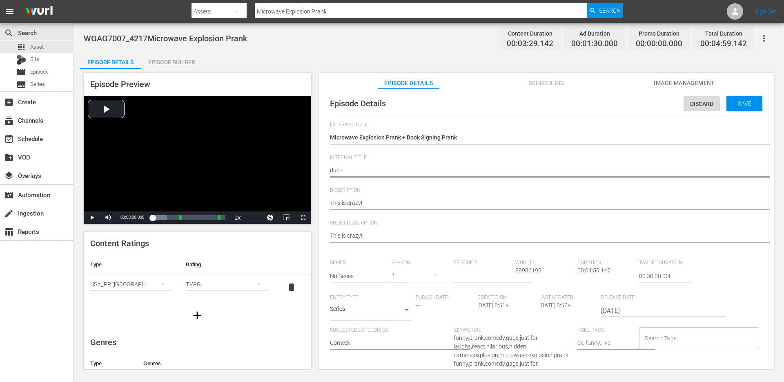
type textarea "duo -"
paste textarea "Microwave Explosion Prank + Book Signing Prank"
type textarea "duo - Microwave Explosion Prank + Book Signing Prank"
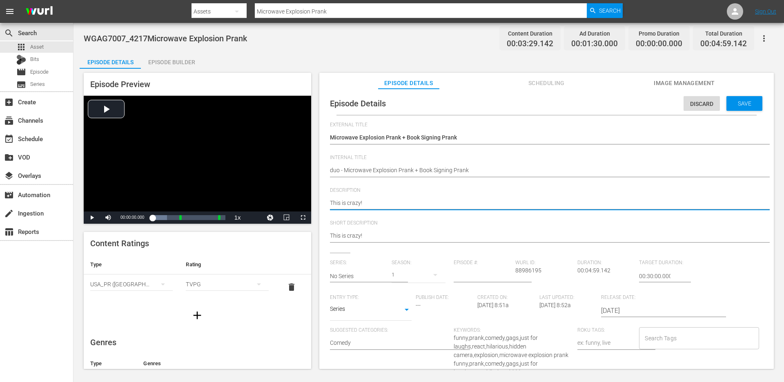
type textarea "This is crazy!"
type textarea "This is crazy! +"
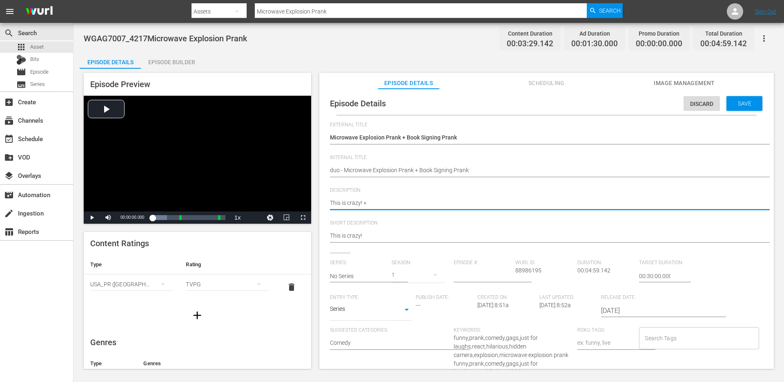
type textarea "This is crazy! +"
paste textarea "Did you write this?"
type textarea "This is crazy! + Did you write this?"
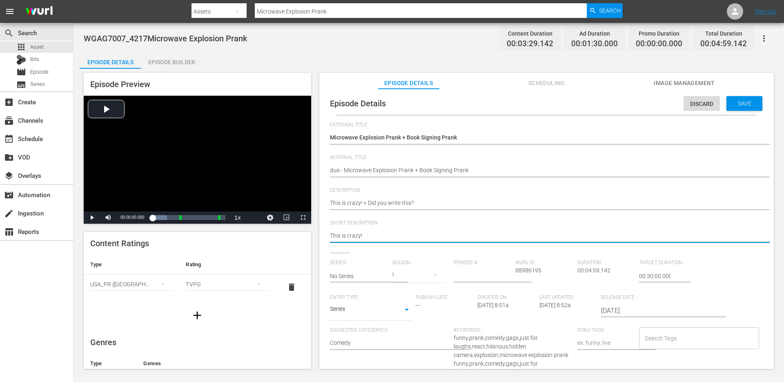
click at [386, 232] on textarea "This is crazy!" at bounding box center [544, 236] width 429 height 10
paste textarea "+ Did you write this?"
type textarea "This is crazy! + Did you write this?"
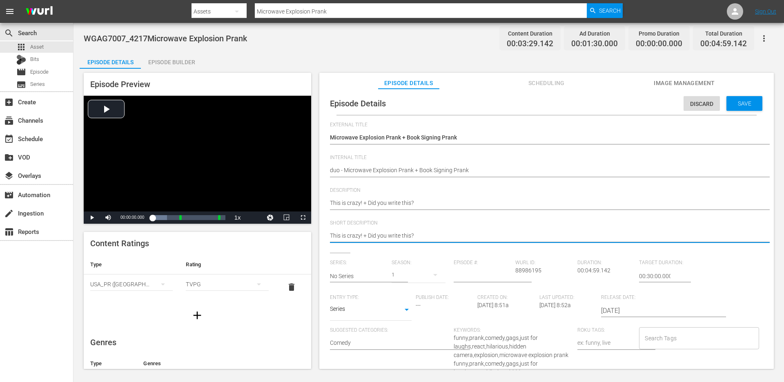
click at [359, 281] on hr at bounding box center [369, 281] width 78 height 1
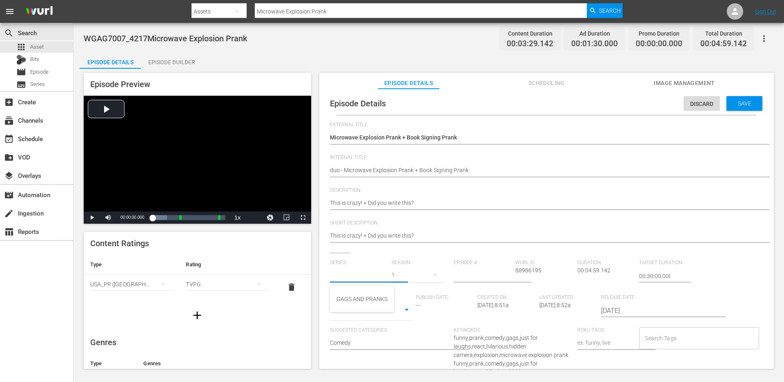
click at [362, 277] on input "text" at bounding box center [359, 276] width 58 height 20
click at [357, 295] on div "GAGS AND PRANKS" at bounding box center [362, 299] width 51 height 20
type input "GAGS AND PRANKS"
click at [355, 309] on body "menu Search By Assets Search ID, Title, Description, Keywords, or Category Micr…" at bounding box center [392, 191] width 784 height 382
click at [359, 284] on li "Short Form" at bounding box center [371, 283] width 82 height 13
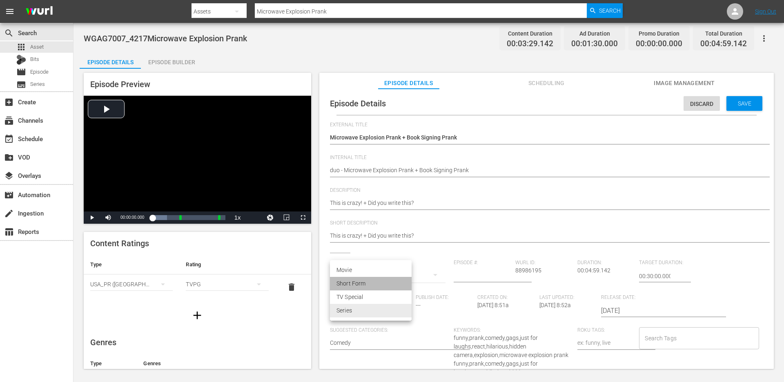
type input "SHORT_FORM_VIDEO"
click at [666, 336] on input "Search Tags" at bounding box center [693, 337] width 100 height 15
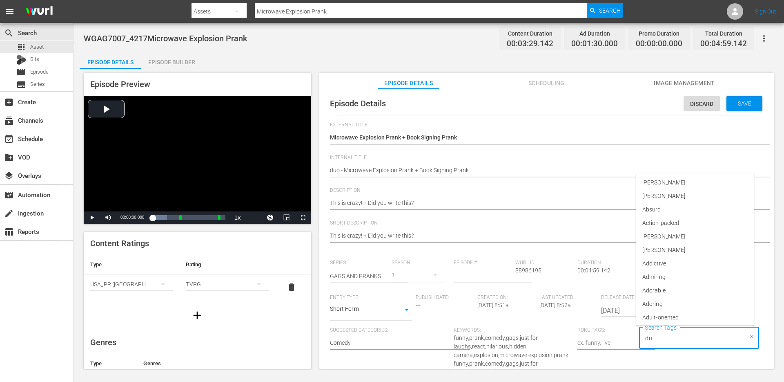
type input "duo"
type input "singl"
click at [672, 303] on span "single prank" at bounding box center [658, 301] width 31 height 9
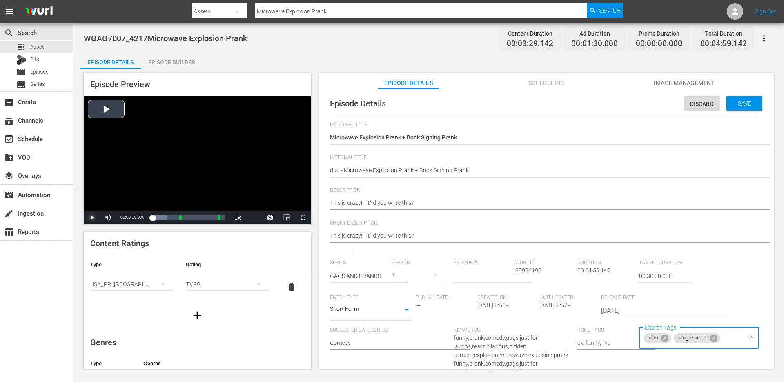
click at [92, 217] on span "Video Player" at bounding box center [92, 217] width 0 height 0
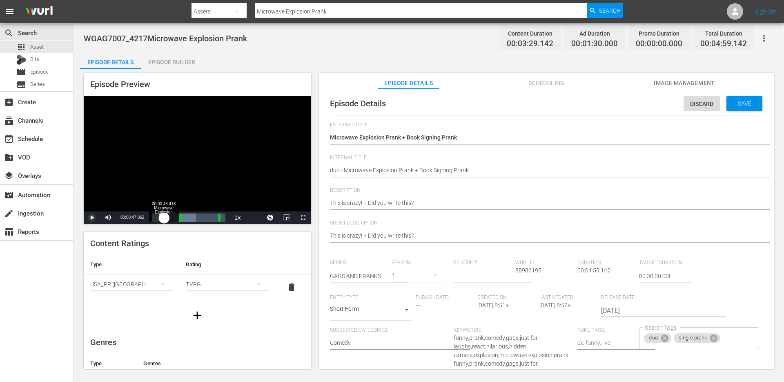
click at [165, 219] on div "Loaded : 59.88% 00:00:46.418 Microwave Explosion Prank 00:00:00.868" at bounding box center [188, 217] width 73 height 8
click at [724, 339] on input "Search Tags" at bounding box center [732, 337] width 21 height 15
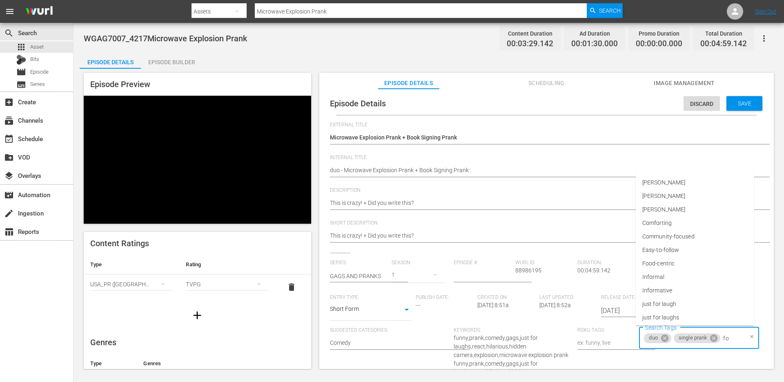
type input "foo"
click at [687, 299] on li "Food-centric" at bounding box center [695, 301] width 118 height 13
type input "exp"
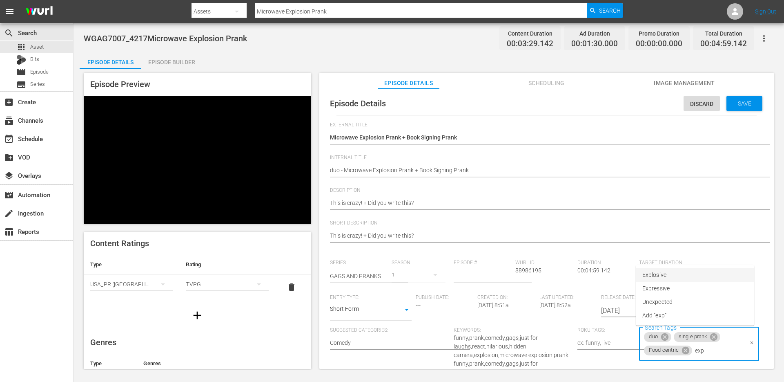
click at [667, 271] on li "Explosive" at bounding box center [695, 274] width 118 height 13
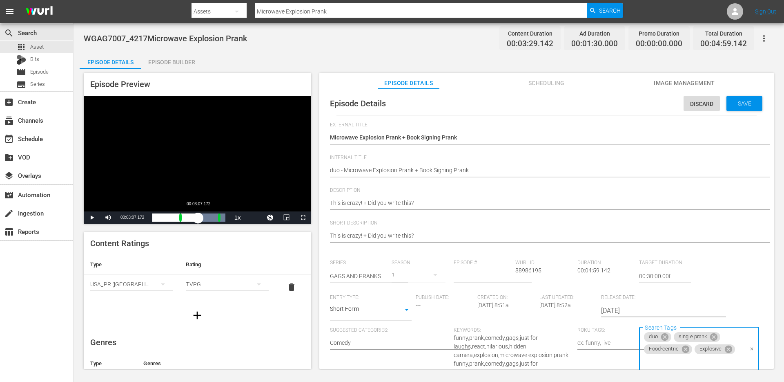
click at [198, 220] on div "Loaded : 100.00% 00:03:07.172 00:00:27.398" at bounding box center [188, 217] width 73 height 8
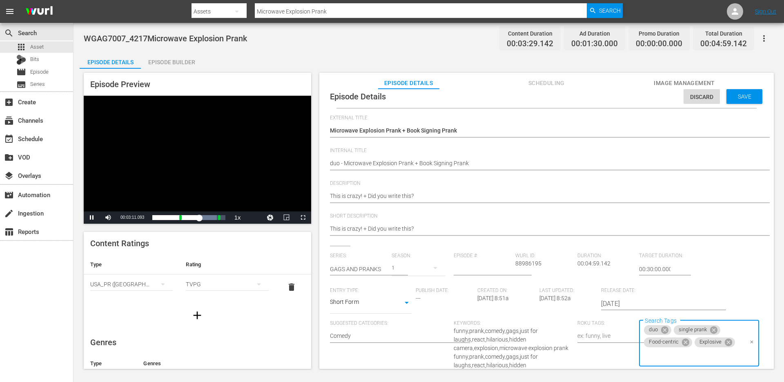
scroll to position [7, 0]
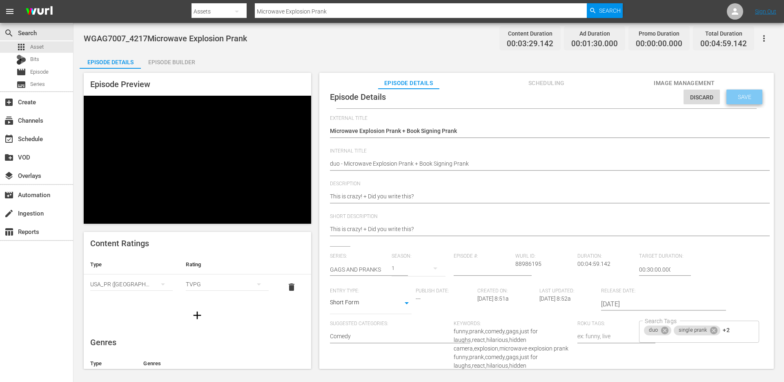
click at [739, 96] on span "Save" at bounding box center [745, 97] width 27 height 7
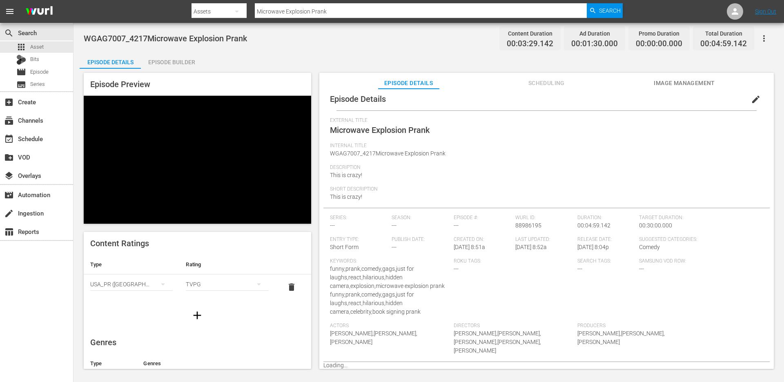
scroll to position [0, 0]
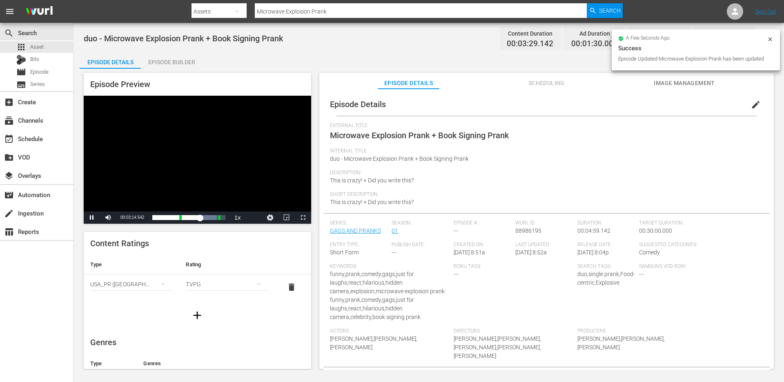
click at [169, 66] on div "Episode Builder" at bounding box center [171, 62] width 61 height 20
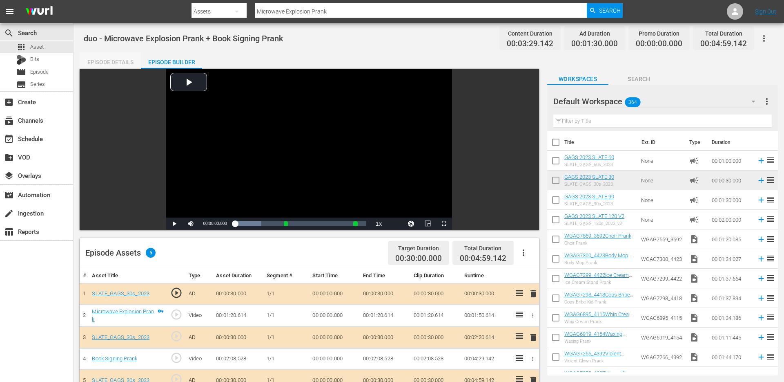
click at [124, 60] on div "Episode Details" at bounding box center [110, 62] width 61 height 20
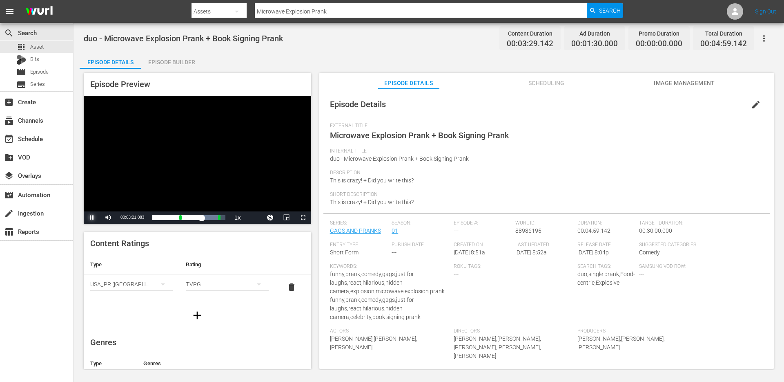
click at [92, 217] on span "Video Player" at bounding box center [92, 217] width 0 height 0
click at [301, 13] on input "Microwave Explosion Prank" at bounding box center [421, 12] width 332 height 20
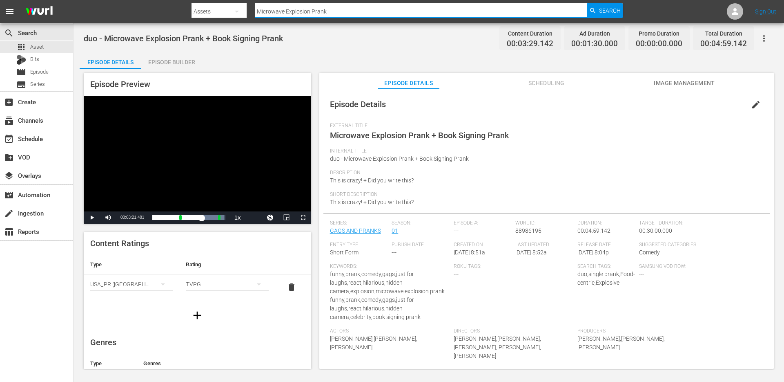
click at [301, 13] on input "Microwave Explosion Prank" at bounding box center [421, 12] width 332 height 20
paste input "Flu Sea"
type input "[MEDICAL_DATA] Seaon Prank"
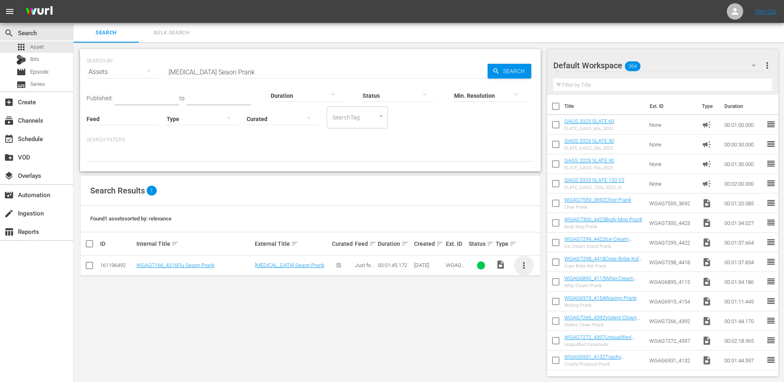
click at [523, 266] on span "more_vert" at bounding box center [524, 265] width 10 height 10
click at [569, 329] on div "Episode" at bounding box center [568, 327] width 56 height 20
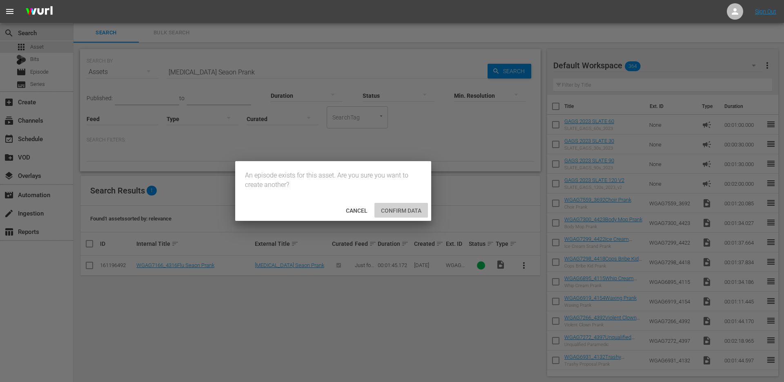
click at [375, 208] on span "Confirm data" at bounding box center [402, 210] width 54 height 7
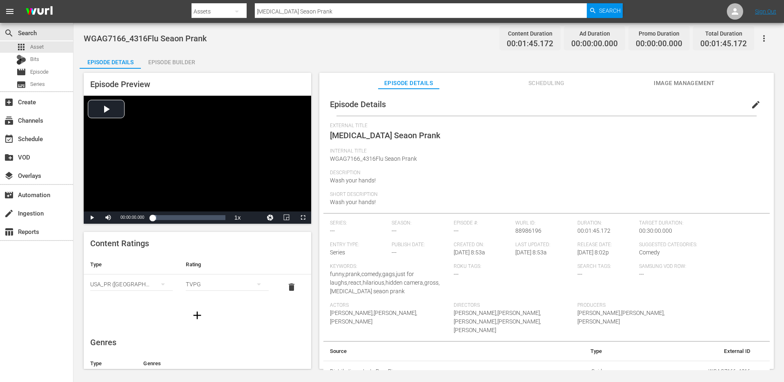
click at [751, 105] on span "edit" at bounding box center [756, 105] width 10 height 10
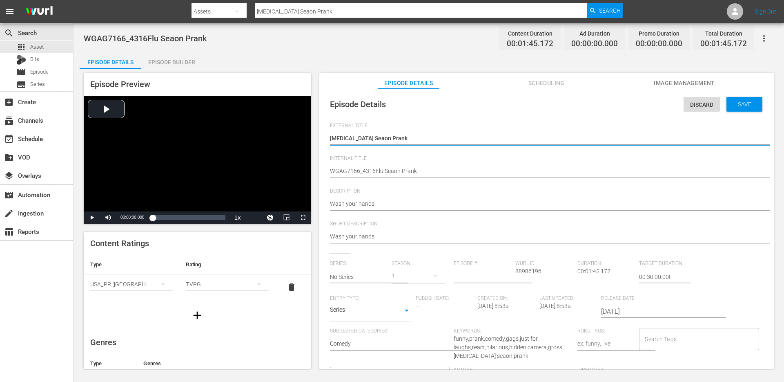
click at [346, 139] on textarea "[MEDICAL_DATA] Seaon Prank" at bounding box center [544, 139] width 429 height 10
click at [347, 139] on textarea "[MEDICAL_DATA] Seaon Prank" at bounding box center [544, 139] width 429 height 10
type textarea "Flu Season Prank"
click at [174, 64] on div "Episode Builder" at bounding box center [171, 62] width 61 height 20
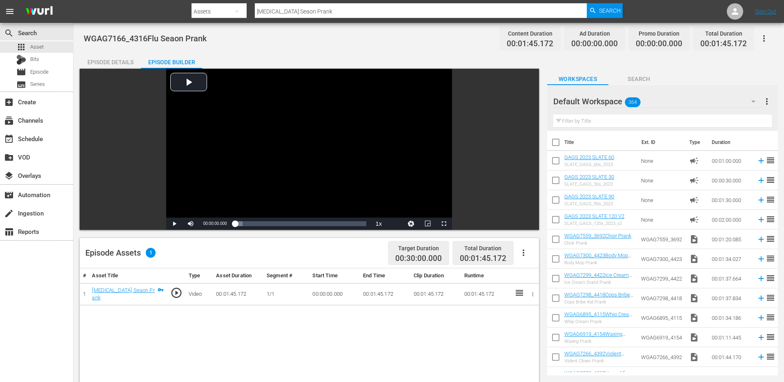
click at [650, 121] on input "text" at bounding box center [663, 120] width 219 height 13
paste input "Bug Or A Mole Prank"
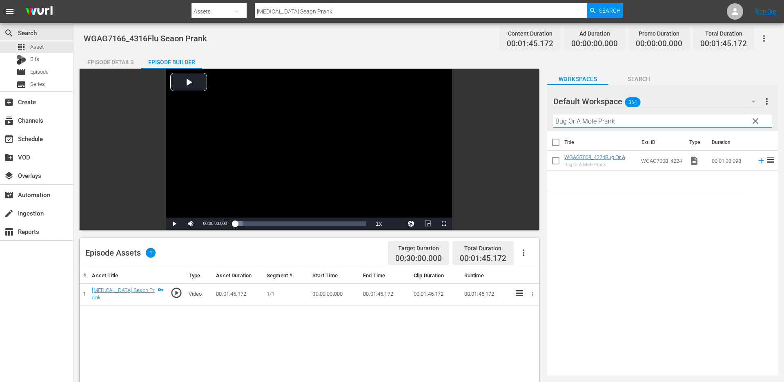
type input "Bug Or A Mole Prank"
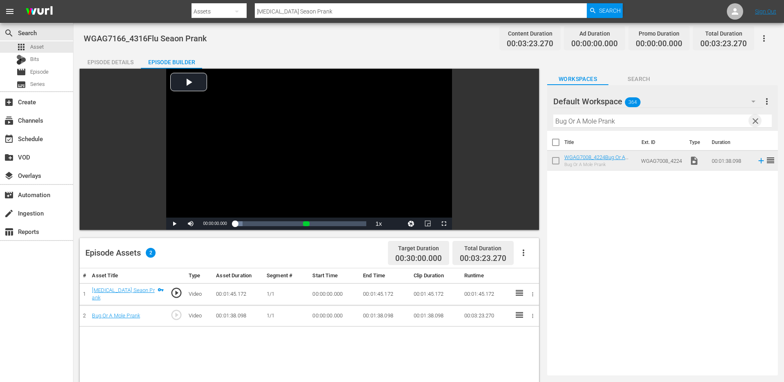
click at [757, 123] on span "clear" at bounding box center [756, 121] width 10 height 10
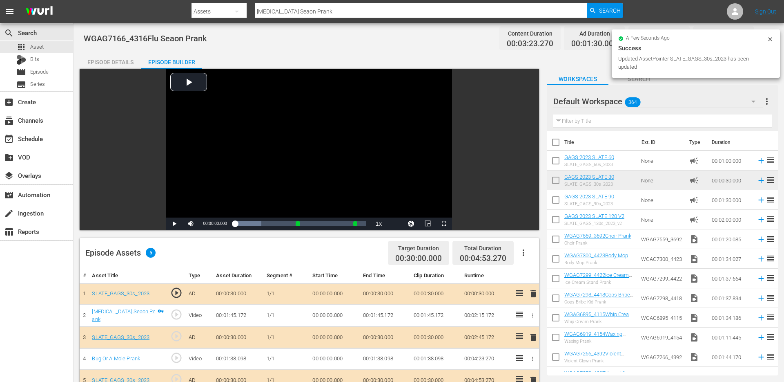
click at [121, 56] on div "Episode Details" at bounding box center [110, 62] width 61 height 20
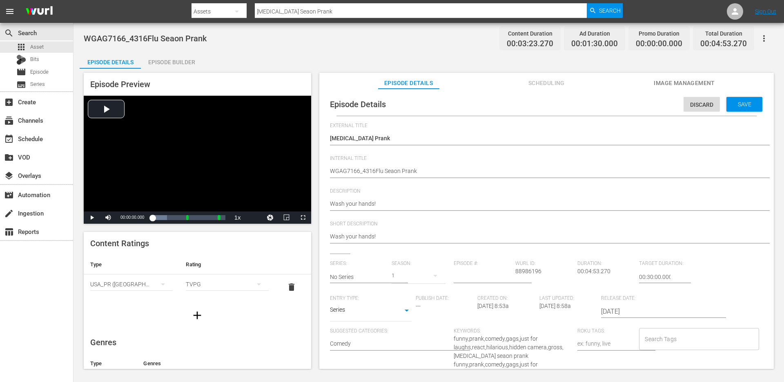
click at [420, 145] on hr at bounding box center [555, 145] width 450 height 1
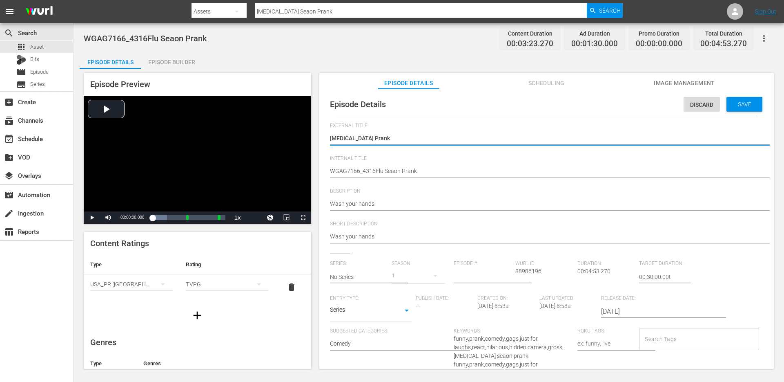
type textarea "Flu Season Prank"
type textarea "Flu Season Prank -"
type textarea "Flu Season Prank"
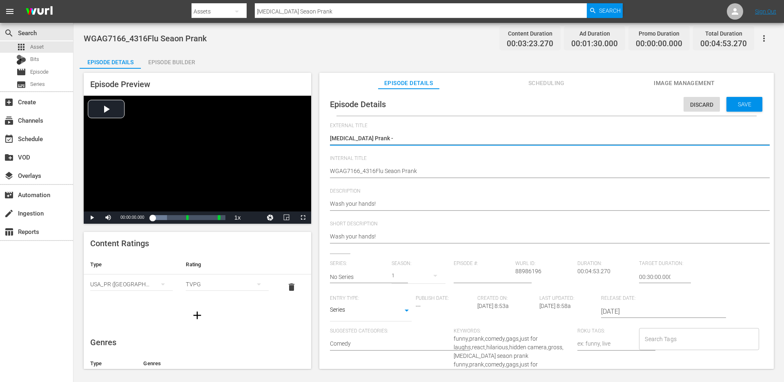
type textarea "Flu Season Prank"
type textarea "Flu Season Prank +"
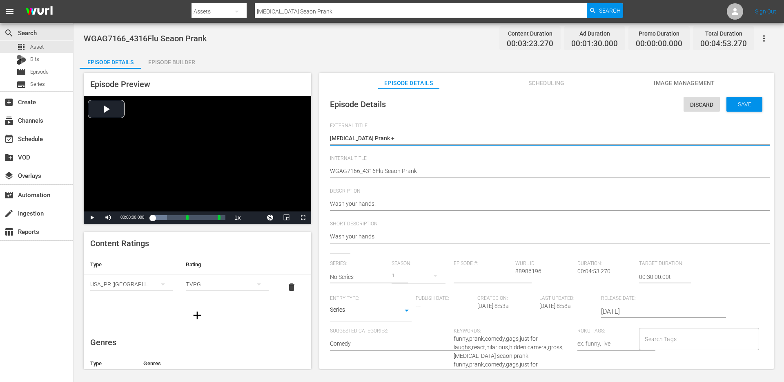
paste textarea "Bug Or A Mole Prank"
type textarea "Flu Season Prank + Bug Or A Mole Prank"
click at [443, 134] on textarea "[MEDICAL_DATA] Seaon Prank" at bounding box center [544, 139] width 429 height 10
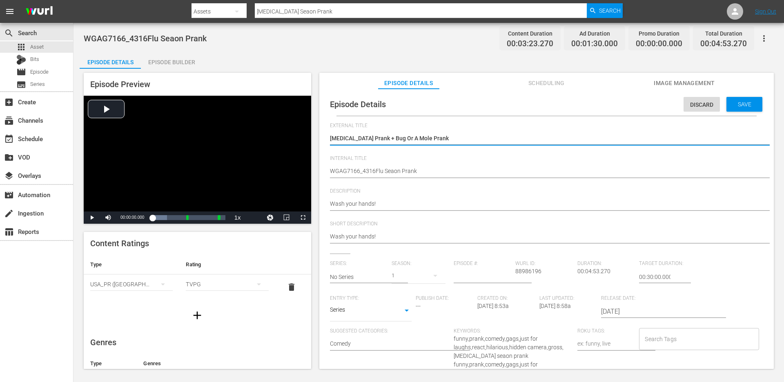
type textarea "Flu Season Prank + Bug Or A Mole Prank"
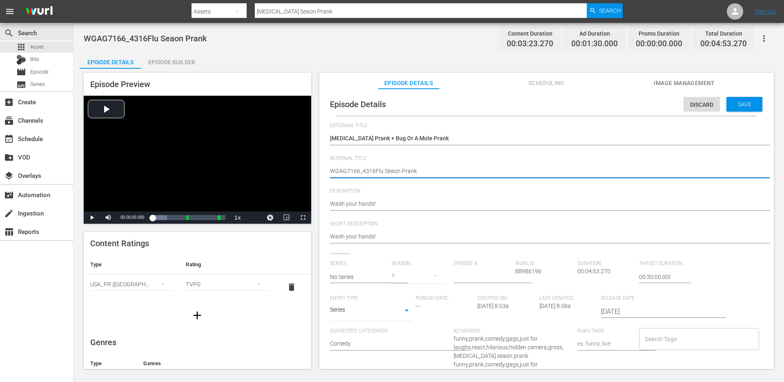
click at [417, 167] on textarea "WGAG7166_4316Flu Seaon Prank" at bounding box center [544, 172] width 429 height 10
paste textarea "Flu Season Prank + Bug Or A Mole"
type textarea "Flu Season Prank + Bug Or A Mole Prank"
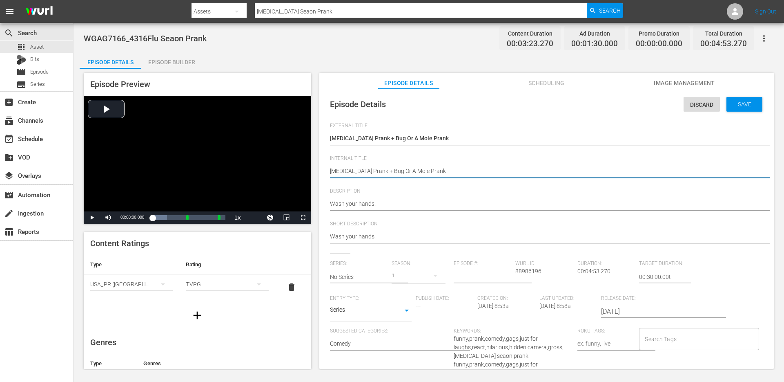
type textarea "dFlu Season Prank + Bug Or A Mole Prank"
type textarea "duFlu Season Prank + Bug Or A Mole Prank"
type textarea "duoFlu Season Prank + Bug Or A Mole Prank"
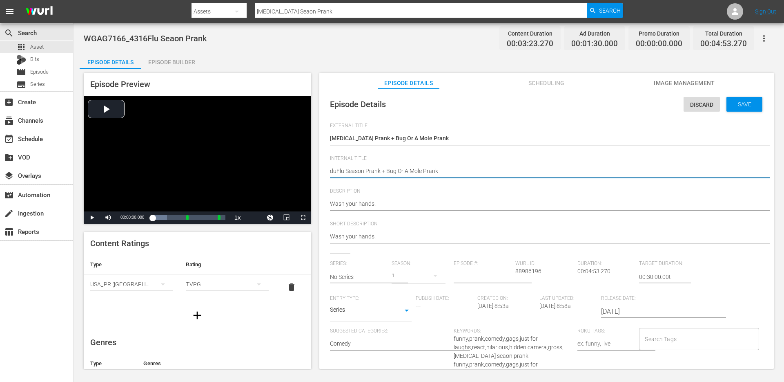
type textarea "duoFlu Season Prank + Bug Or A Mole Prank"
type textarea "duo Flu Season Prank + Bug Or A Mole Prank"
type textarea "duo -Flu Season Prank + Bug Or A Mole Prank"
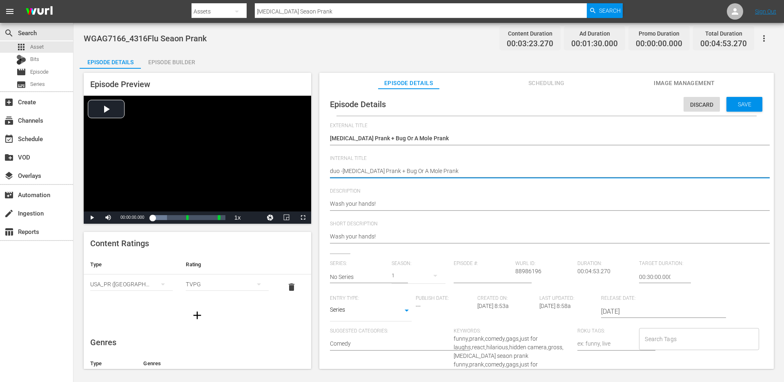
type textarea "duo - Flu Season Prank + Bug Or A Mole Prank"
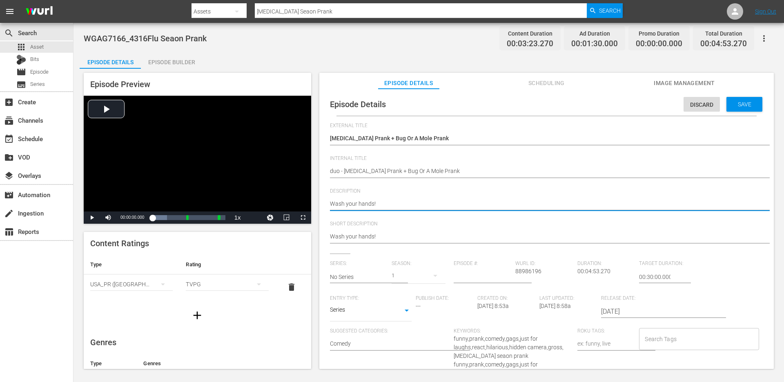
type textarea "Wash your hands!"
type textarea "Wash your hands! +"
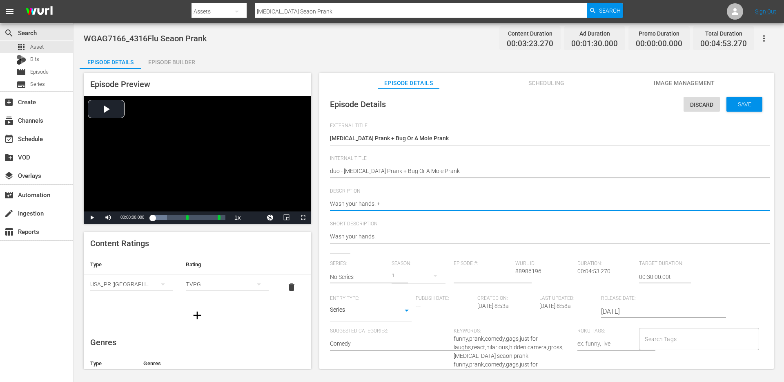
type textarea "Wash your hands! +"
paste textarea "It's a valid mistake!"
type textarea "Wash your hands! + It's a valid mistake!"
click at [345, 206] on textarea "Wash your hands!" at bounding box center [544, 204] width 429 height 10
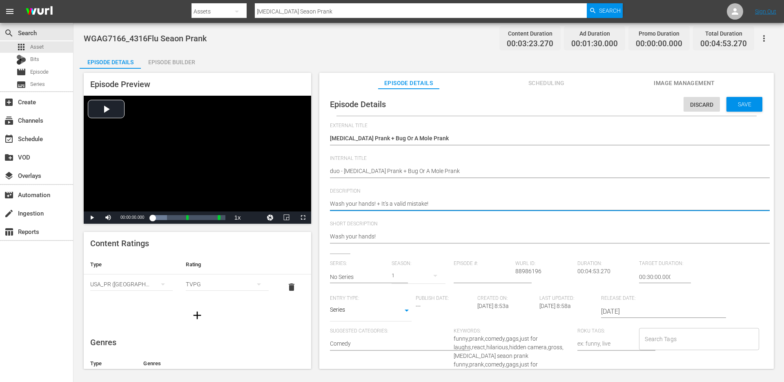
click at [345, 206] on textarea "Wash your hands!" at bounding box center [544, 204] width 429 height 10
type textarea "Wash your hands! + It's a valid mistake!"
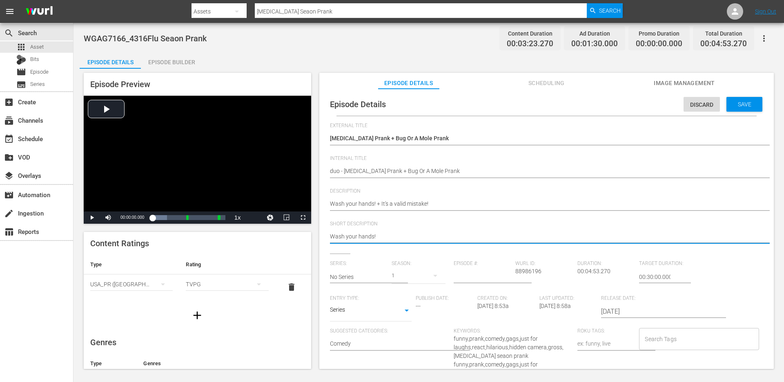
click at [356, 235] on textarea "Wash your hands!" at bounding box center [544, 237] width 429 height 10
paste textarea "+ It's a valid mistake!"
type textarea "Wash your hands! + It's a valid mistake!"
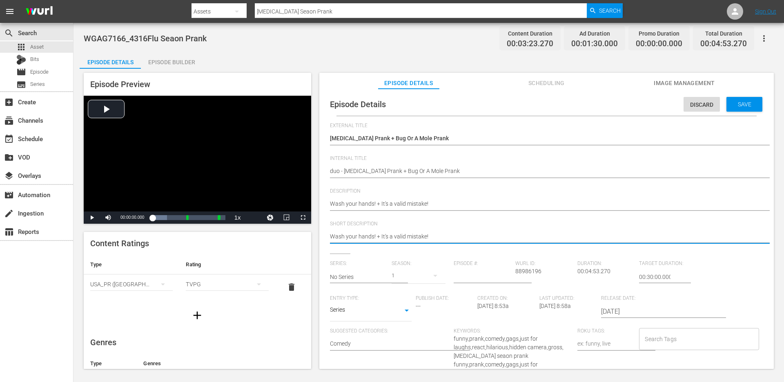
click at [365, 275] on input "No Series" at bounding box center [359, 277] width 58 height 20
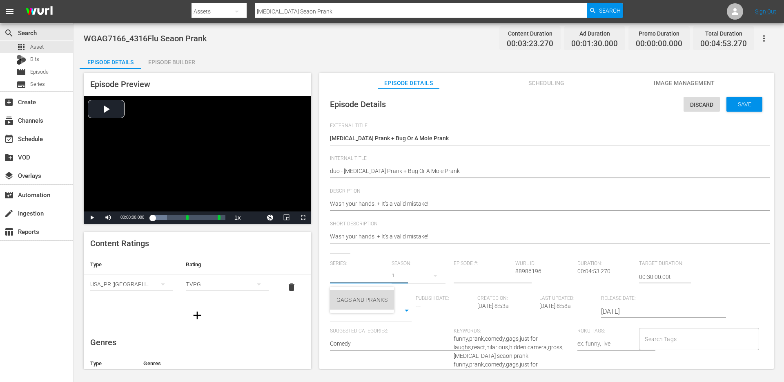
click at [358, 298] on div "GAGS AND PRANKS" at bounding box center [362, 300] width 51 height 20
type input "GAGS AND PRANKS"
click at [368, 310] on body "menu Search By Assets Search ID, Title, Description, Keywords, or Category Flu …" at bounding box center [392, 191] width 784 height 382
click at [368, 284] on li "Short Form" at bounding box center [371, 283] width 82 height 13
type input "SHORT_FORM_VIDEO"
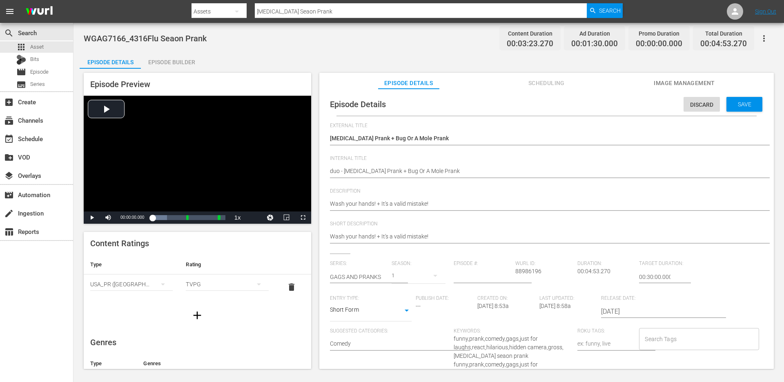
click at [679, 341] on input "Search Tags" at bounding box center [693, 338] width 100 height 15
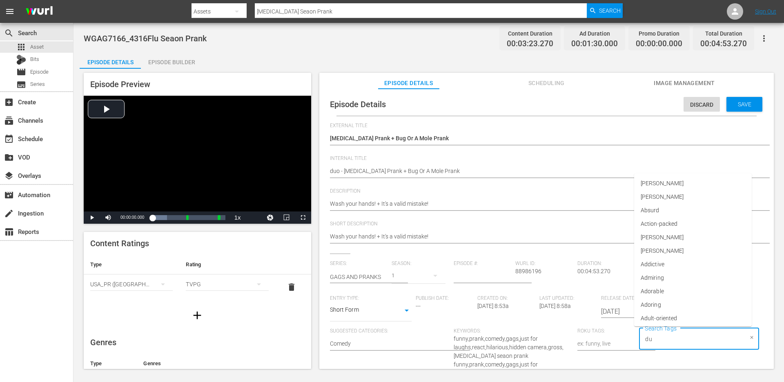
type input "duo"
click at [676, 306] on li "duo" at bounding box center [693, 302] width 118 height 13
type input "singl"
click at [667, 287] on li "single" at bounding box center [693, 288] width 118 height 13
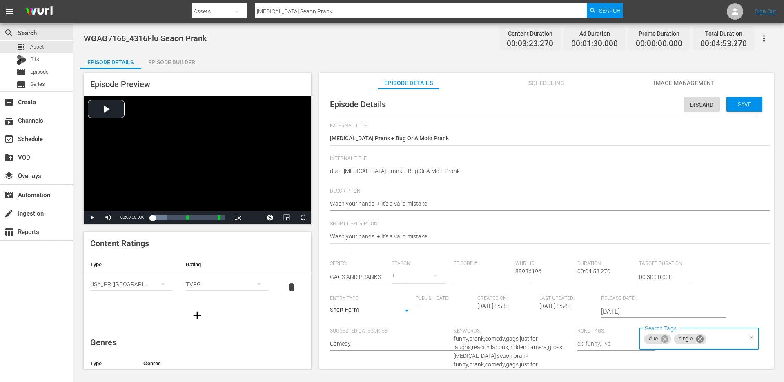
click at [696, 337] on icon at bounding box center [700, 338] width 9 height 9
click at [695, 337] on input "Search Tags" at bounding box center [708, 338] width 71 height 15
type input "single"
click at [688, 305] on li "single prank" at bounding box center [693, 302] width 118 height 13
click at [164, 221] on div "Loaded : 19.91% 00:00:47.779 Flu Seaon Prank 00:00:00.000" at bounding box center [188, 217] width 73 height 8
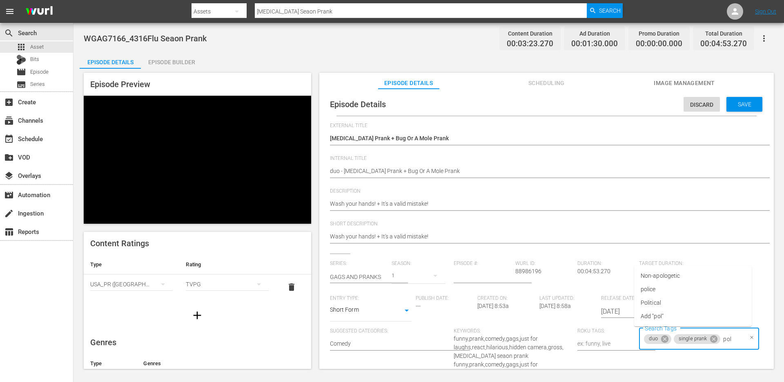
type input "poli"
click at [692, 293] on li "police" at bounding box center [693, 288] width 118 height 13
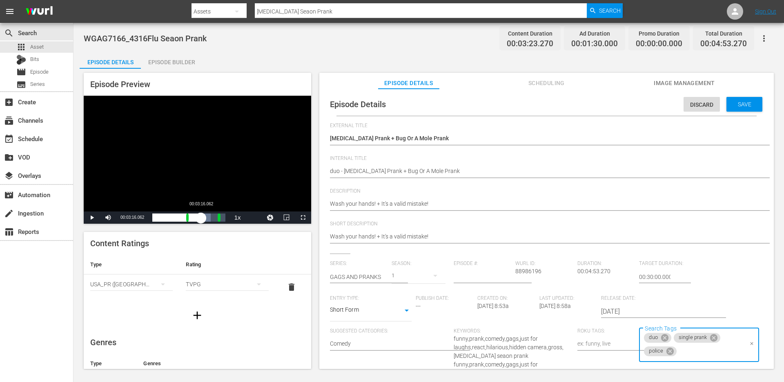
click at [201, 216] on div "Loaded : 79.74% 00:03:16.062 00:00:26.016" at bounding box center [188, 217] width 73 height 8
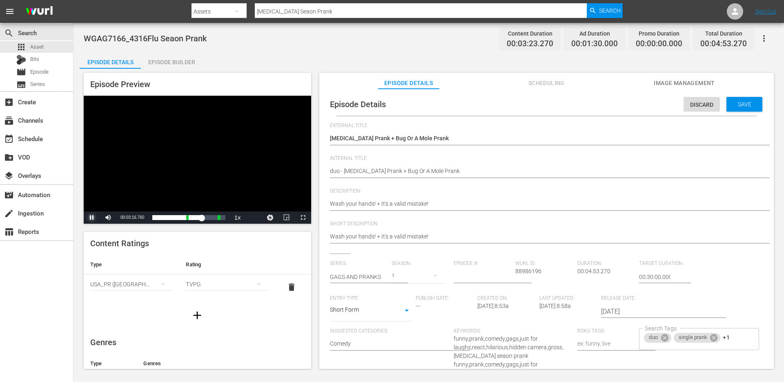
click at [92, 217] on span "Video Player" at bounding box center [92, 217] width 0 height 0
click at [202, 218] on div "00:00:35.255" at bounding box center [177, 217] width 50 height 8
click at [92, 217] on span "Video Player" at bounding box center [92, 217] width 0 height 0
click at [732, 337] on div "duo single prank +1 Search Tags" at bounding box center [699, 339] width 120 height 22
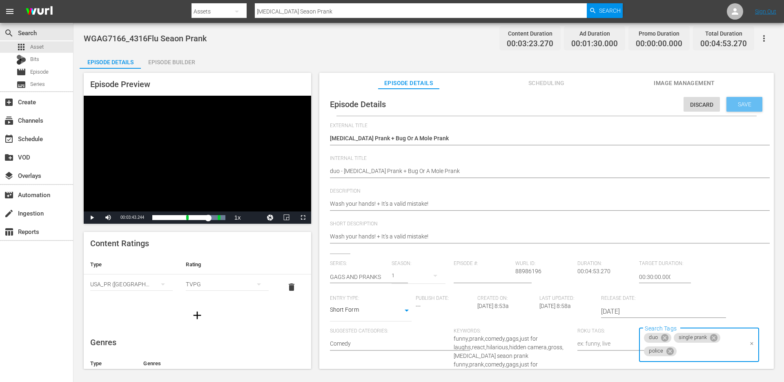
click at [742, 107] on div "Save" at bounding box center [745, 104] width 36 height 15
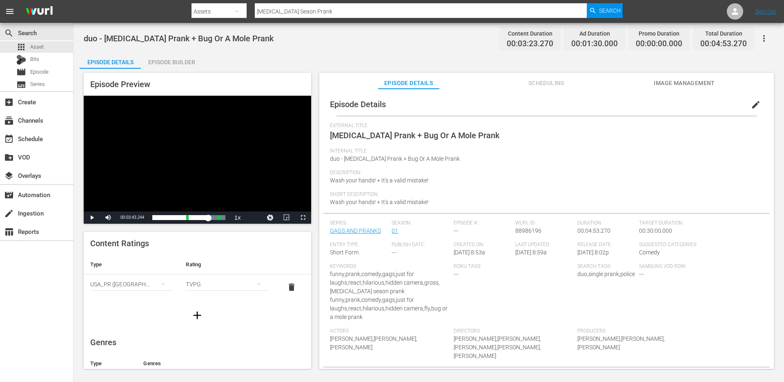
click at [283, 17] on input "[MEDICAL_DATA] Seaon Prank" at bounding box center [421, 12] width 332 height 20
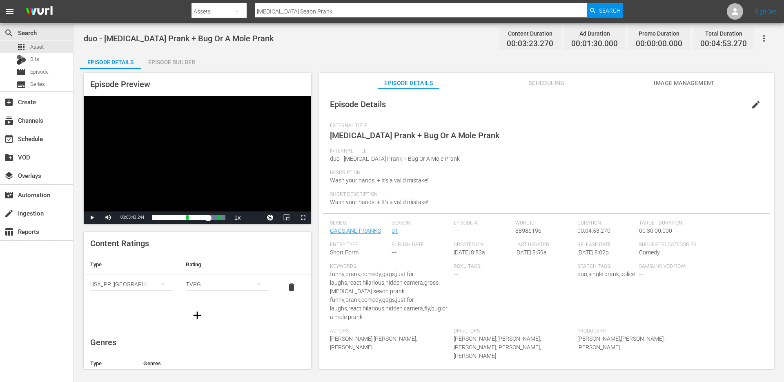
click at [283, 17] on div "Search ID, Title, Description, Keywords, or Category Flu Seaon Prank" at bounding box center [421, 12] width 332 height 20
paste input "Taste Test"
type input "Taste Test Prank"
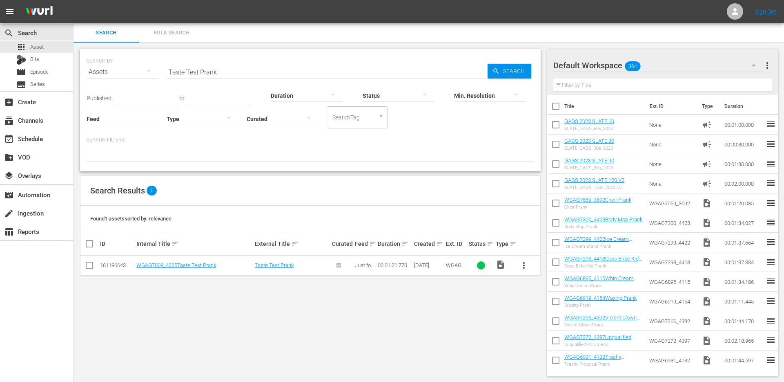
click at [525, 270] on button "more_vert" at bounding box center [524, 265] width 20 height 20
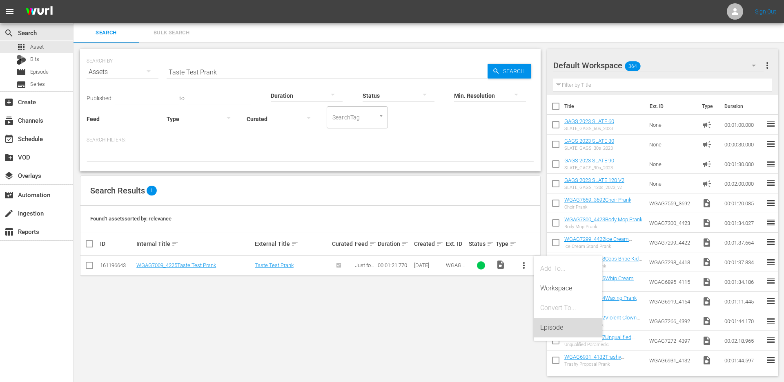
click at [543, 321] on div "Episode" at bounding box center [568, 327] width 56 height 20
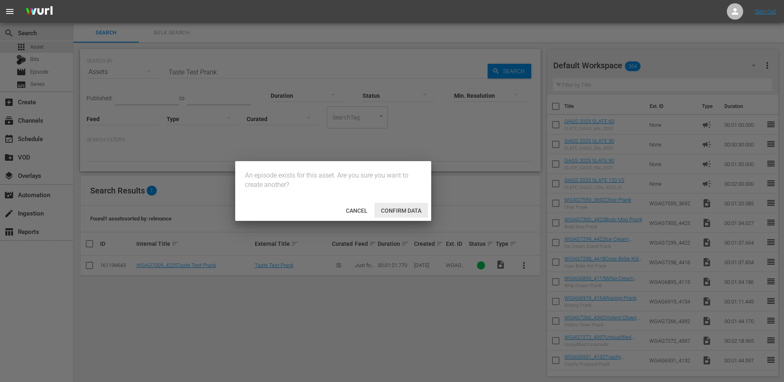
click at [404, 209] on span "Confirm data" at bounding box center [402, 210] width 54 height 7
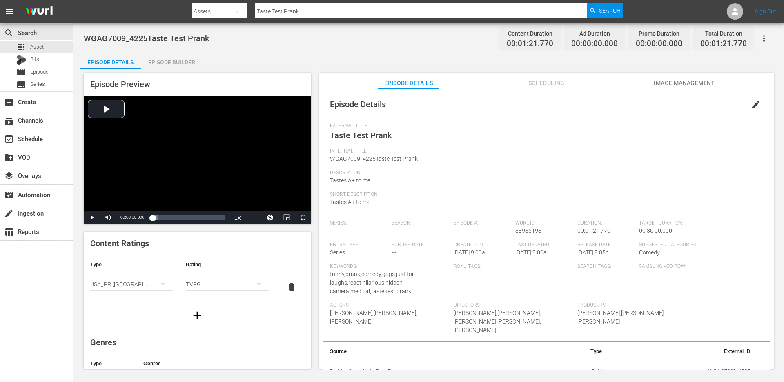
click at [163, 58] on div "Episode Builder" at bounding box center [171, 62] width 61 height 20
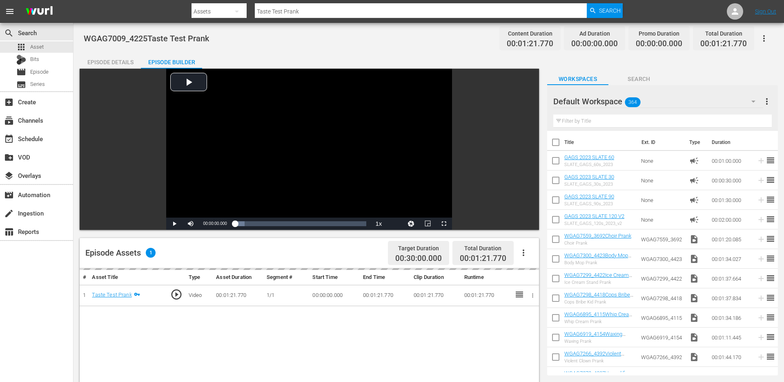
click at [609, 114] on div "Filter by Title" at bounding box center [663, 121] width 219 height 20
click at [605, 123] on input "text" at bounding box center [663, 120] width 219 height 13
paste input "[DEMOGRAPHIC_DATA] Prank"
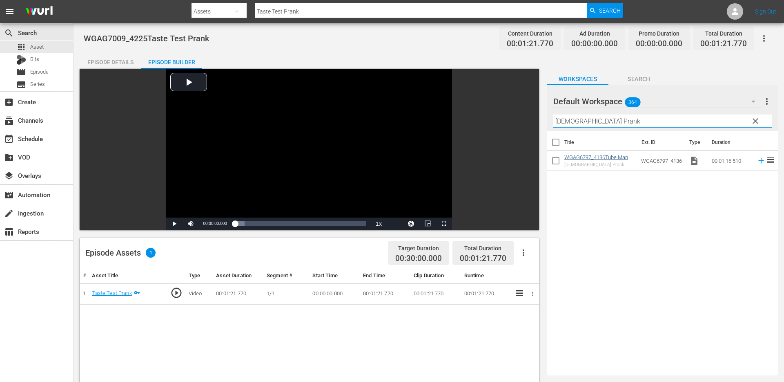
type input "[DEMOGRAPHIC_DATA] Prank"
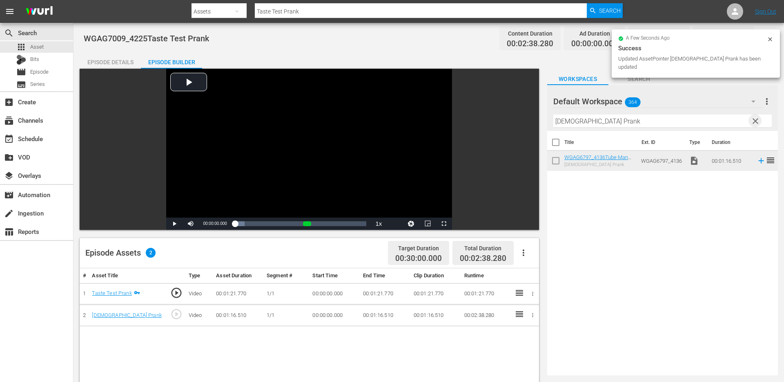
click at [754, 120] on span "clear" at bounding box center [756, 121] width 10 height 10
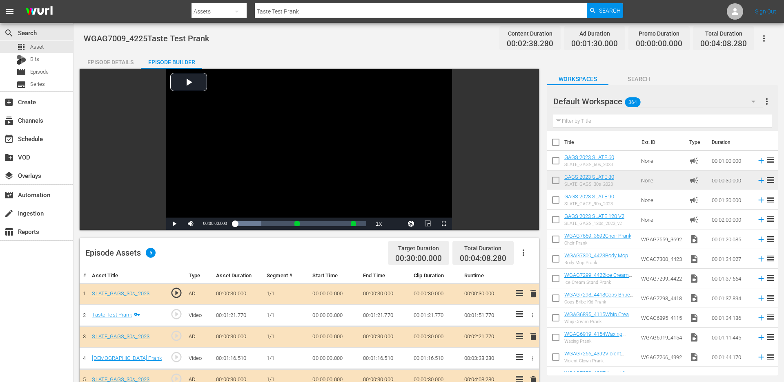
click at [110, 58] on div "Episode Details" at bounding box center [110, 62] width 61 height 20
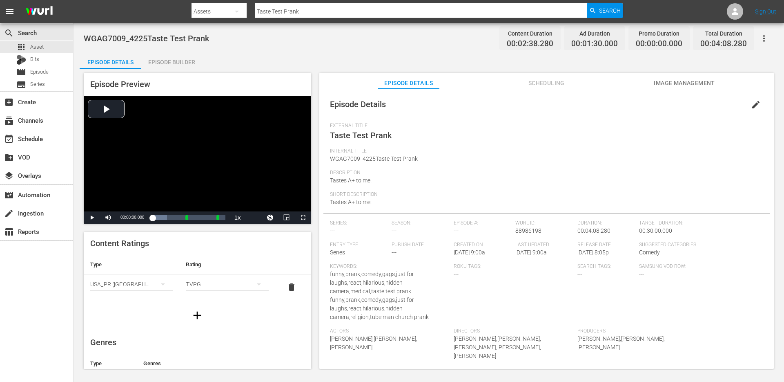
click at [746, 106] on button "edit" at bounding box center [756, 105] width 20 height 20
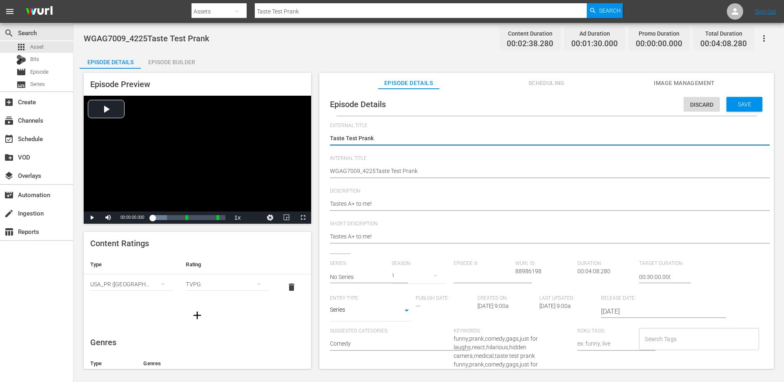
click at [421, 144] on div "Taste Test Prank Taste Test Prank" at bounding box center [544, 139] width 429 height 20
type textarea "Taste Test Prank"
type textarea "Taste Test Prank +"
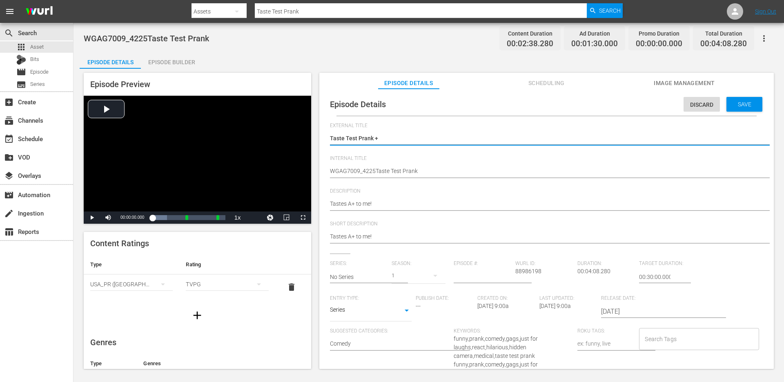
type textarea "Taste Test Prank +"
paste textarea "[DEMOGRAPHIC_DATA] Prank"
type textarea "Taste Test Prank + Tube Man Church Prank"
click at [413, 137] on textarea "Taste Test Prank" at bounding box center [544, 139] width 429 height 10
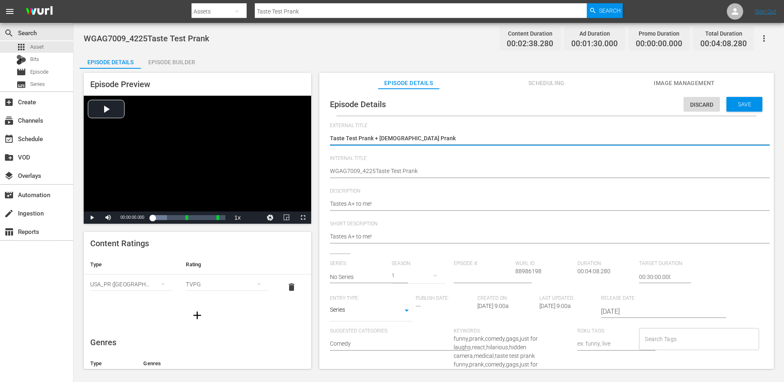
click at [413, 137] on textarea "Taste Test Prank" at bounding box center [544, 139] width 429 height 10
type textarea "Taste Test Prank + Tube Man Church Prank"
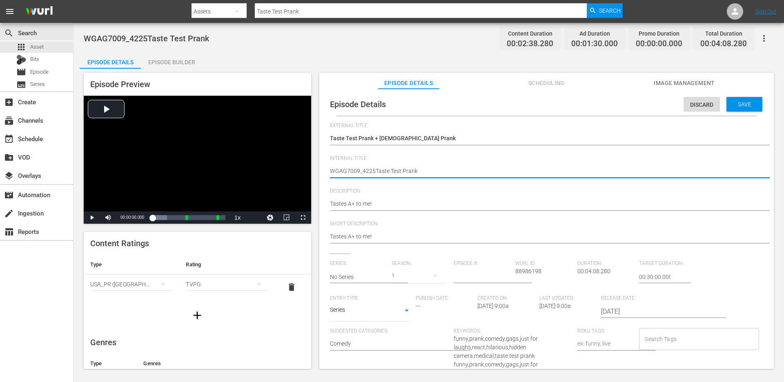
click at [409, 172] on textarea "WGAG7009_4225Taste Test Prank" at bounding box center [544, 172] width 429 height 10
type textarea "d"
type textarea "du"
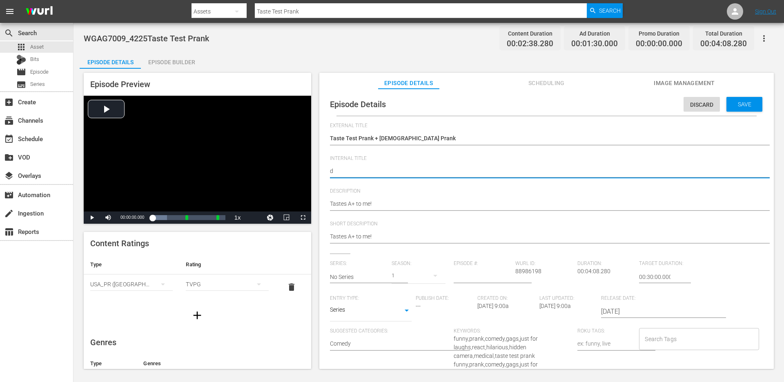
type textarea "du"
type textarea "duo"
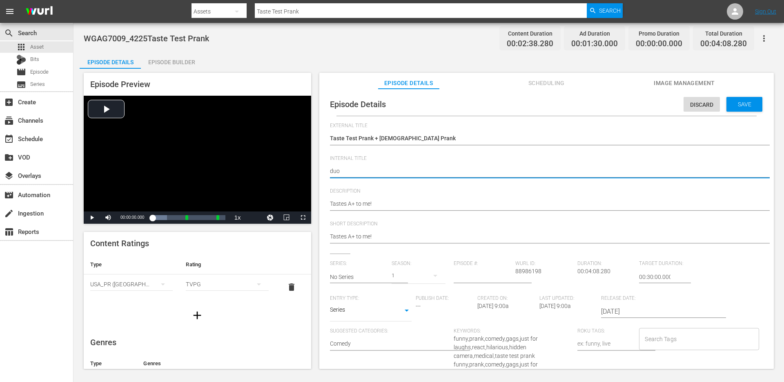
type textarea "duo -"
paste textarea "Taste Test Prank + Tube Man Church Prank"
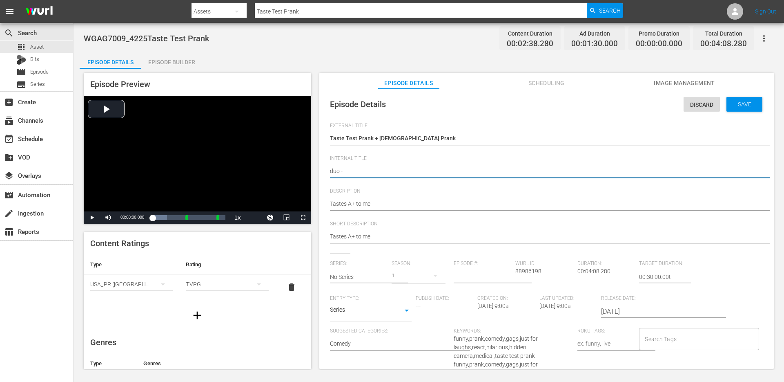
type textarea "duo - Taste Test Prank + Tube Man Church Prank"
click at [403, 197] on div "Tastes A+ to me! Tastes A+ to me!" at bounding box center [544, 204] width 429 height 20
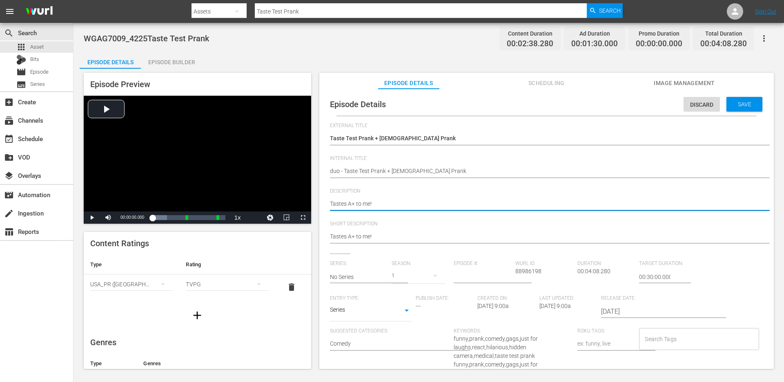
type textarea "Tastes A+ to me!"
type textarea "Tastes A+ to me! +"
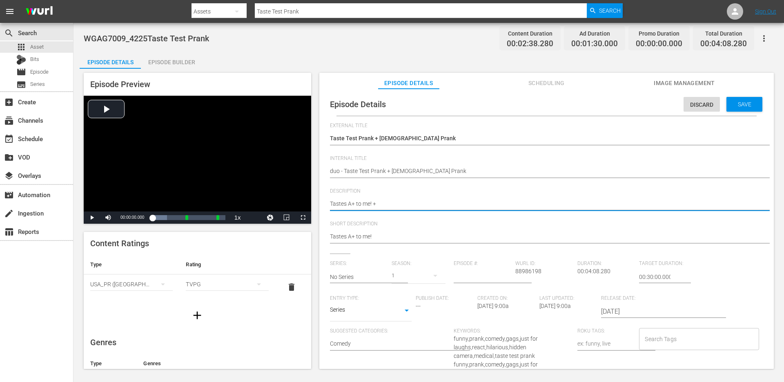
type textarea "Tastes A+ to me! +"
paste textarea "No one told me they had these in churches..."
type textarea "Tastes A+ to me! + No one told me they had these in churches..."
type textarea "Tastes A+ to me! + No one told me they had these in churches.."
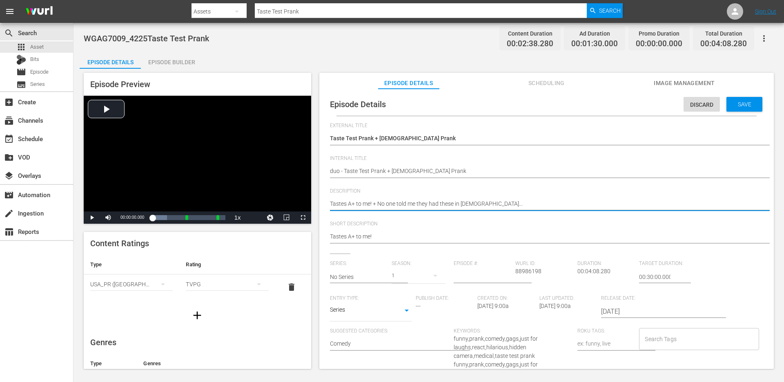
type textarea "Tastes A+ to me! + No one told me they had these in churches.."
type textarea "Tastes A+ to me! + No one told me they had these in churches."
click at [392, 233] on textarea "Tastes A+ to me!" at bounding box center [544, 237] width 429 height 10
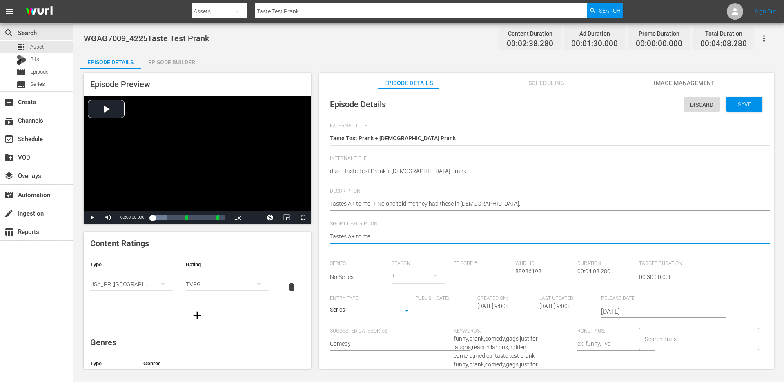
click at [392, 233] on textarea "Tastes A+ to me!" at bounding box center [544, 237] width 429 height 10
paste textarea "+ No one told me they had these in churches."
type textarea "Tastes A+ to me! + No one told me they had these in churches."
click at [656, 338] on input "Search Tags" at bounding box center [693, 338] width 100 height 15
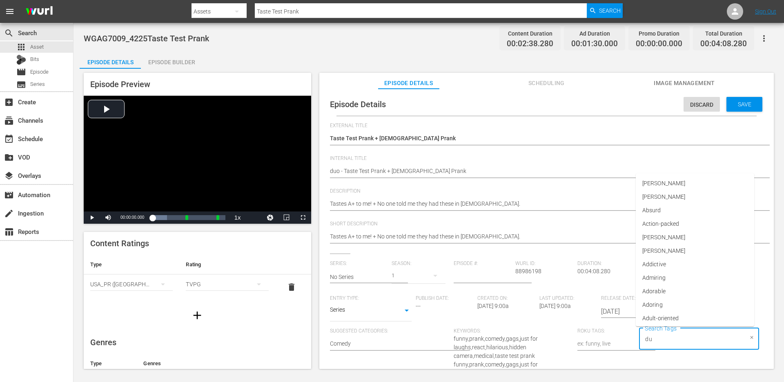
type input "duo"
click at [667, 303] on li "duo" at bounding box center [695, 302] width 118 height 13
type input "singl"
click at [667, 301] on span "single prank" at bounding box center [658, 302] width 31 height 9
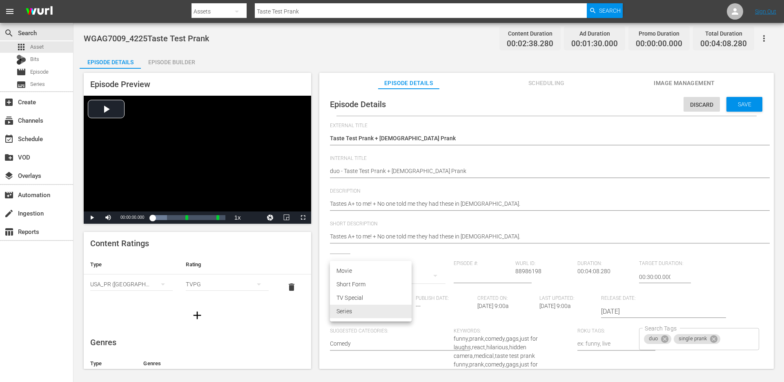
click at [382, 314] on body "menu Search By Assets Search ID, Title, Description, Keywords, or Category Tast…" at bounding box center [392, 191] width 784 height 382
click at [364, 284] on li "Short Form" at bounding box center [371, 283] width 82 height 13
type input "SHORT_FORM_VIDEO"
click at [369, 274] on input "text" at bounding box center [359, 277] width 58 height 20
click at [363, 293] on div "GAGS AND PRANKS" at bounding box center [362, 300] width 51 height 20
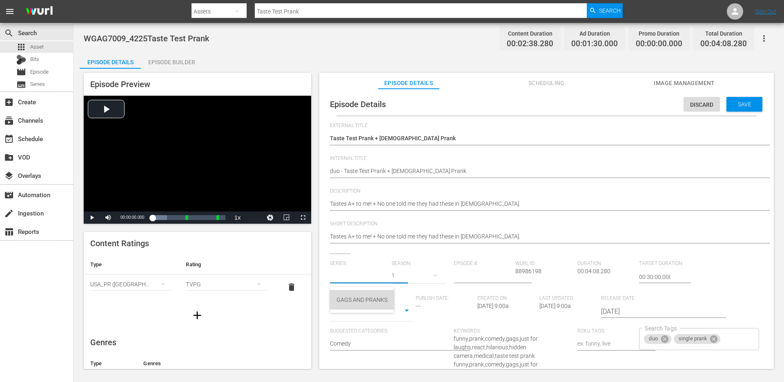
type input "GAGS AND PRANKS"
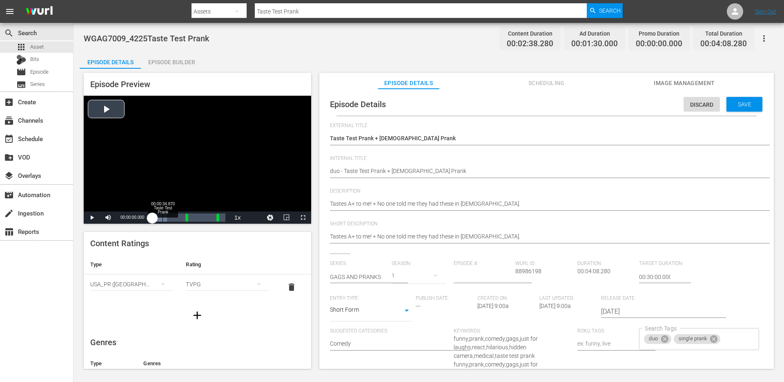
click at [163, 219] on div "Loaded : 19.91% 00:00:34.870 Taste Test Prank 00:00:00.000" at bounding box center [188, 217] width 73 height 8
click at [727, 338] on input "Search Tags" at bounding box center [732, 338] width 21 height 15
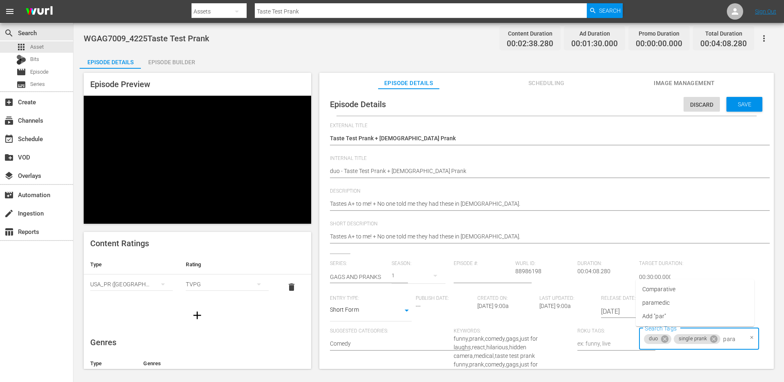
type input "param"
click at [684, 304] on li "paramedic" at bounding box center [695, 302] width 118 height 13
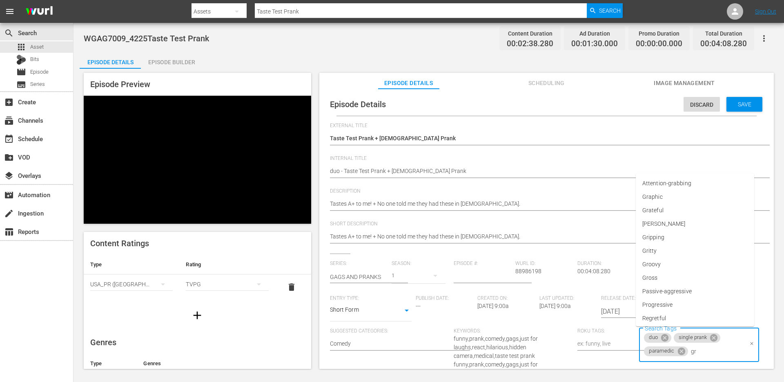
type input "gro"
click at [663, 299] on li "Gross" at bounding box center [695, 302] width 118 height 13
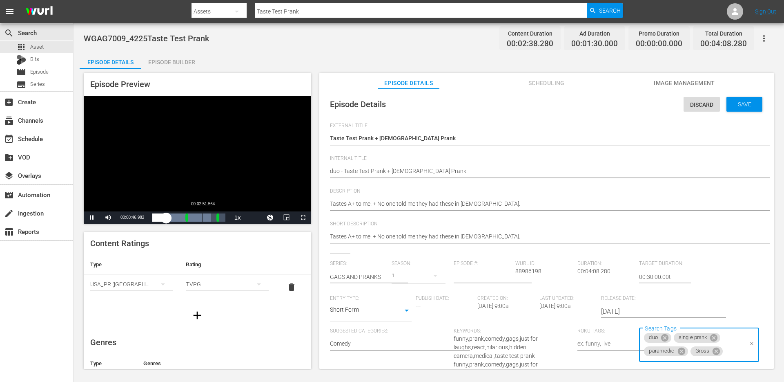
click at [203, 217] on div "00:02:51.564" at bounding box center [203, 217] width 0 height 8
type input "reli"
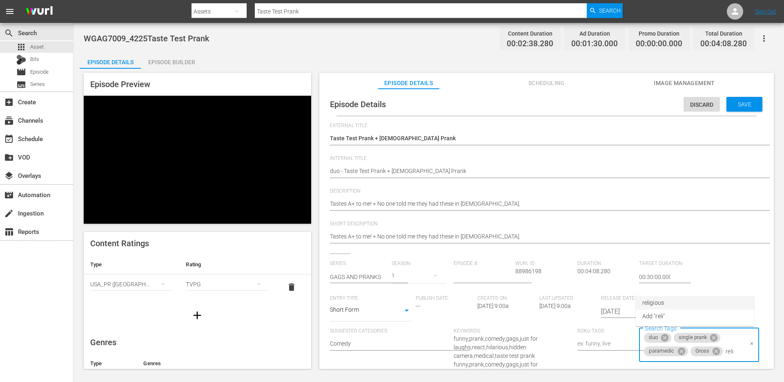
click at [684, 303] on li "religious" at bounding box center [695, 302] width 118 height 13
click at [736, 103] on span "Save" at bounding box center [745, 104] width 27 height 7
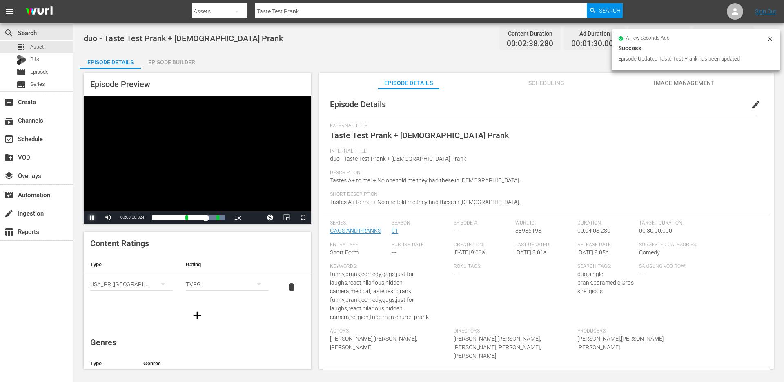
click at [92, 217] on span "Video Player" at bounding box center [92, 217] width 0 height 0
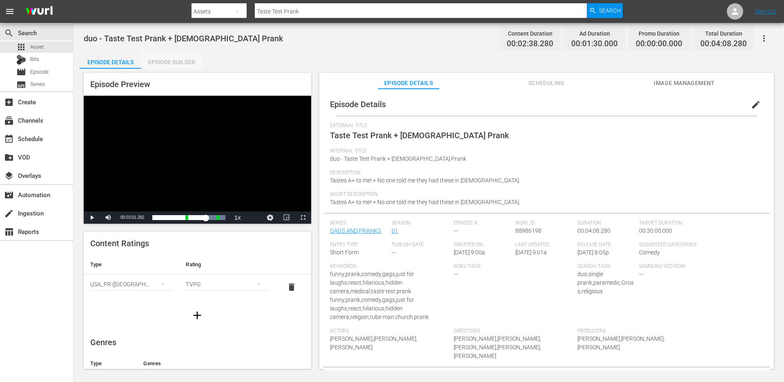
click at [169, 67] on div "Episode Builder" at bounding box center [171, 62] width 61 height 20
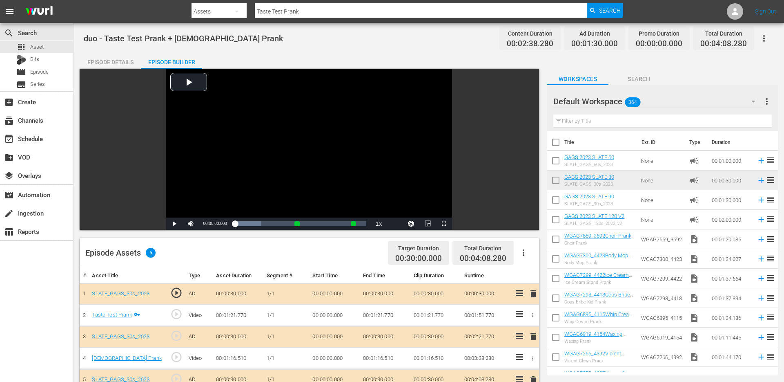
click at [118, 61] on div "Episode Details" at bounding box center [110, 62] width 61 height 20
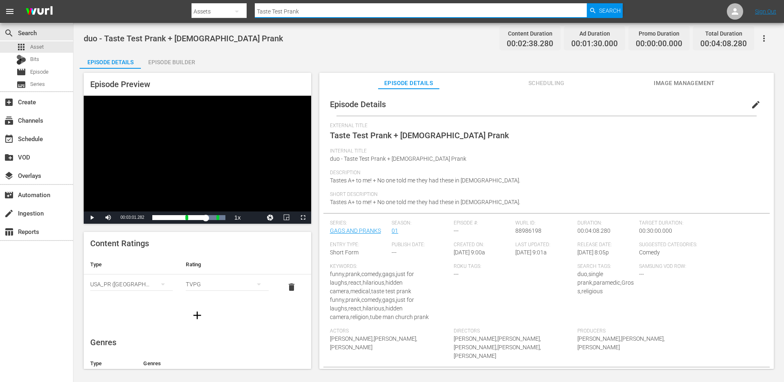
click at [316, 6] on input "Taste Test Prank" at bounding box center [421, 12] width 332 height 20
paste input "rash Can"
type input "Trash Can Prank"
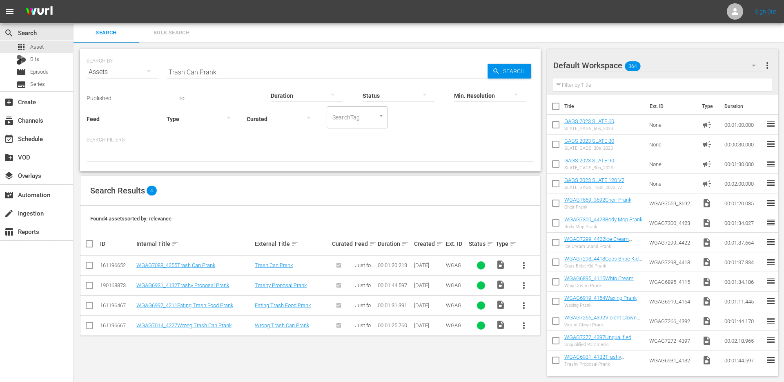
click at [525, 263] on span "more_vert" at bounding box center [524, 265] width 10 height 10
click at [564, 327] on div "Episode" at bounding box center [568, 327] width 56 height 20
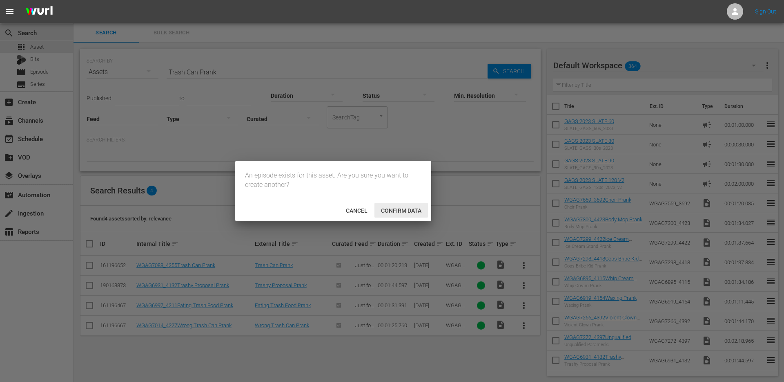
click at [392, 212] on span "Confirm data" at bounding box center [402, 210] width 54 height 7
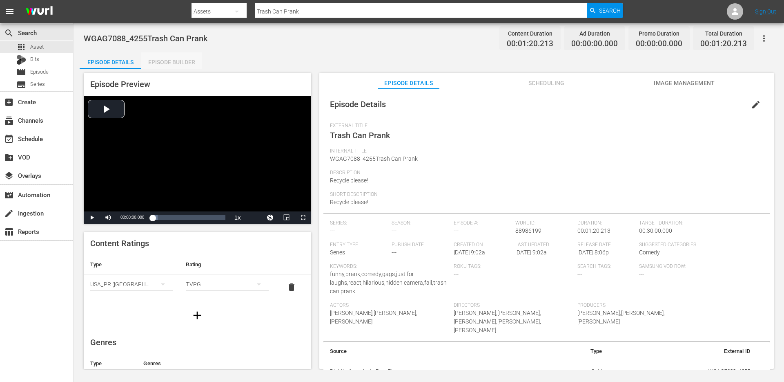
click at [174, 65] on div "Episode Builder" at bounding box center [171, 62] width 61 height 20
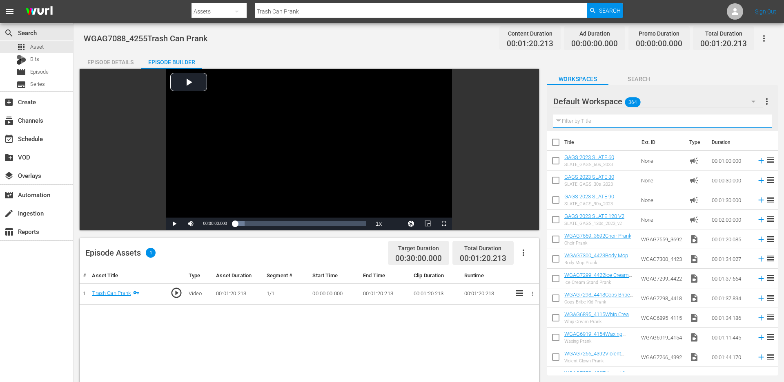
click at [625, 120] on input "text" at bounding box center [663, 120] width 219 height 13
paste input "Royal Guard Prank"
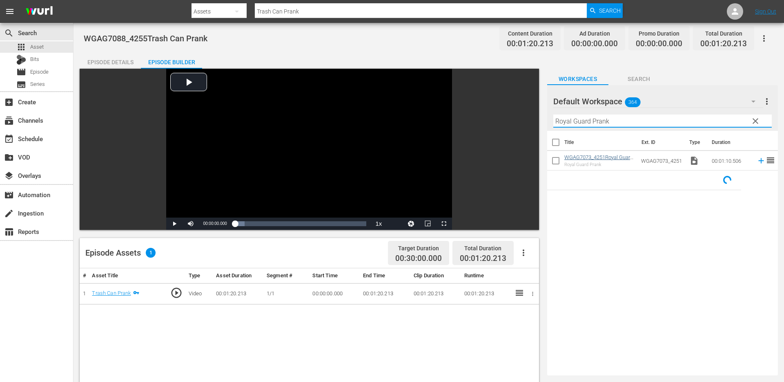
type input "Royal Guard Prank"
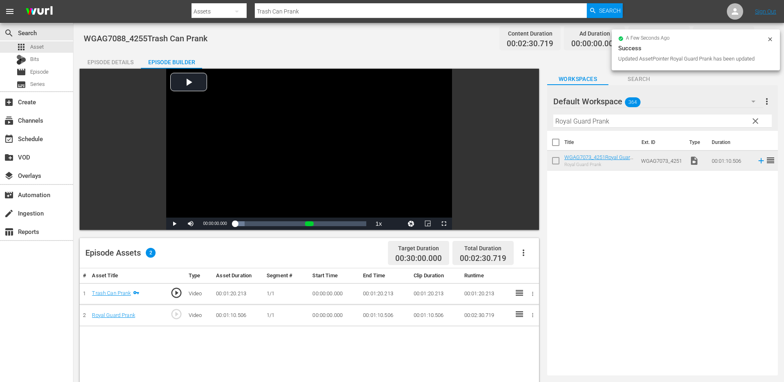
click at [755, 121] on span "clear" at bounding box center [756, 121] width 10 height 10
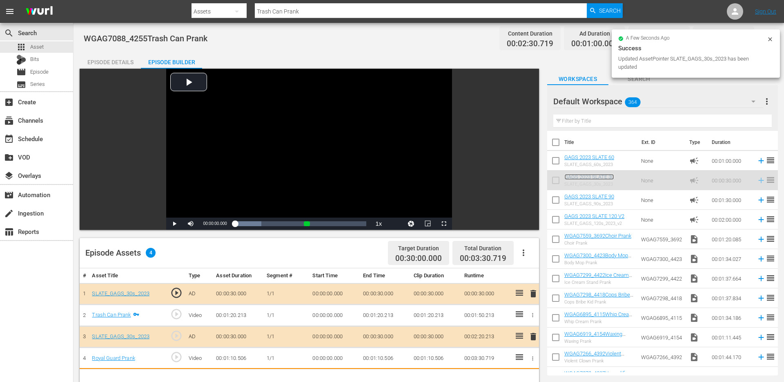
scroll to position [1, 0]
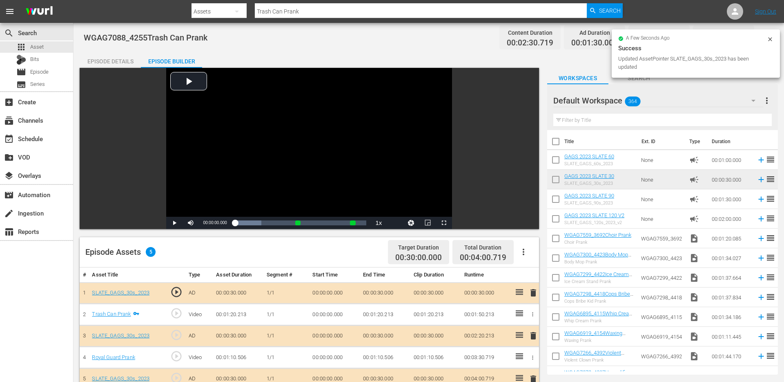
click at [123, 65] on div "Episode Details" at bounding box center [110, 61] width 61 height 20
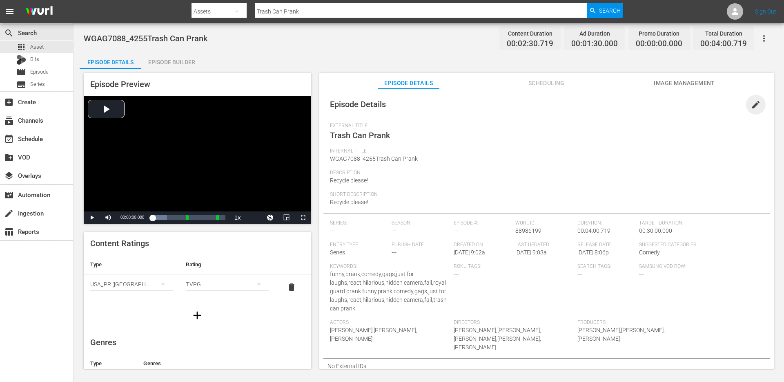
click at [753, 105] on span "edit" at bounding box center [756, 105] width 10 height 10
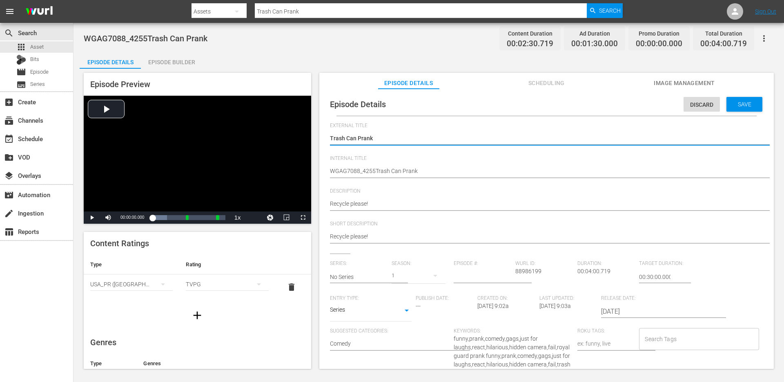
click at [435, 137] on textarea "Trash Can Prank" at bounding box center [544, 139] width 429 height 10
type textarea "Trash Can Prank"
type textarea "Trash Can Prank +"
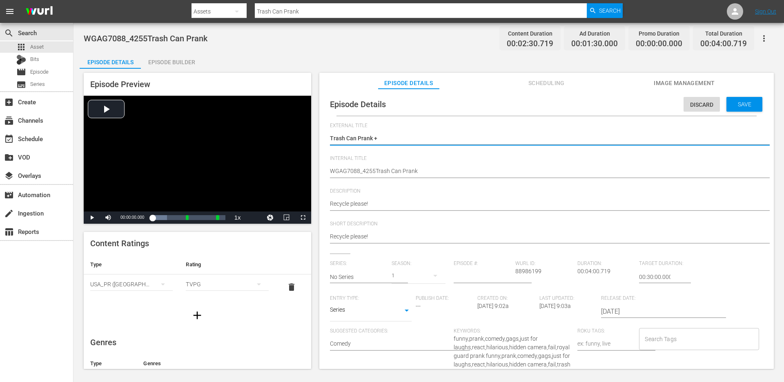
type textarea "Trash Can Prank +"
type textarea "Trash Can Prank + Royal Guard Prank"
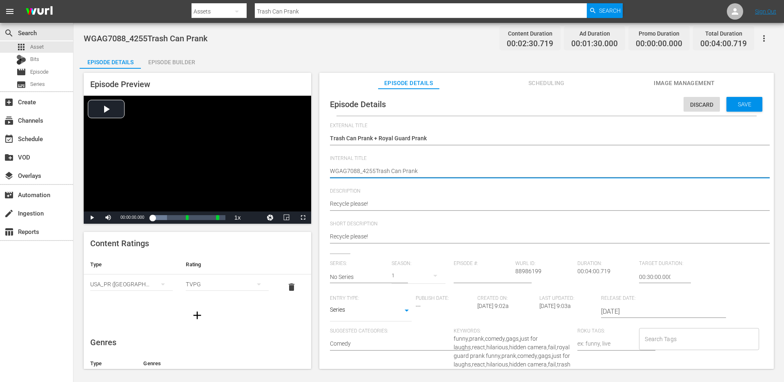
click at [429, 173] on textarea "WGAG7088_4255Trash Can Prank" at bounding box center [544, 172] width 429 height 10
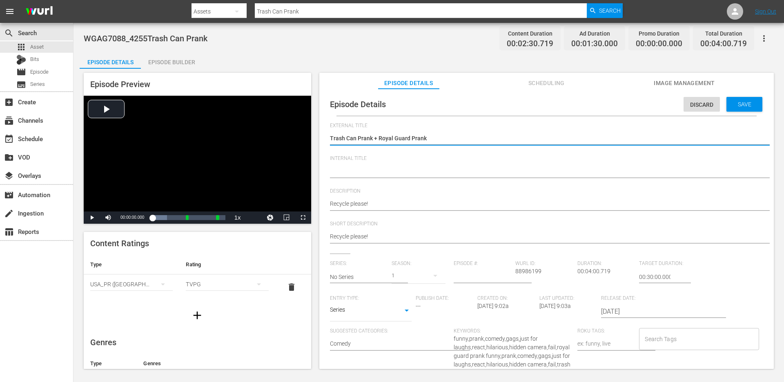
click at [421, 135] on textarea "Trash Can Prank" at bounding box center [544, 139] width 429 height 10
click at [400, 178] on div "WGAG7088_4255Trash Can Prank WGAG7088_4255Trash Can Prank" at bounding box center [544, 172] width 429 height 20
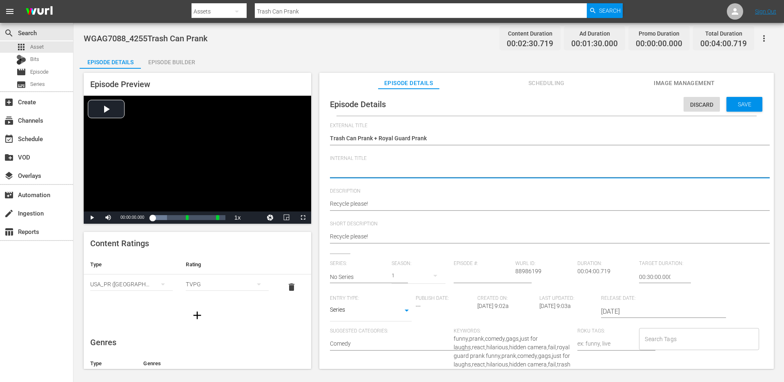
type textarea "d"
type textarea "du"
type textarea "duo"
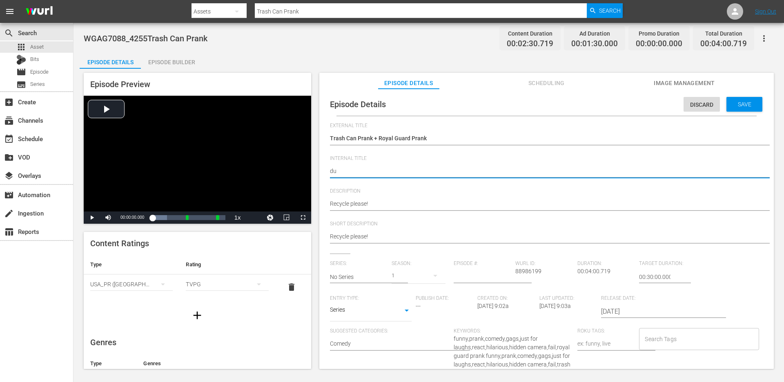
type textarea "duo"
type textarea "duo -"
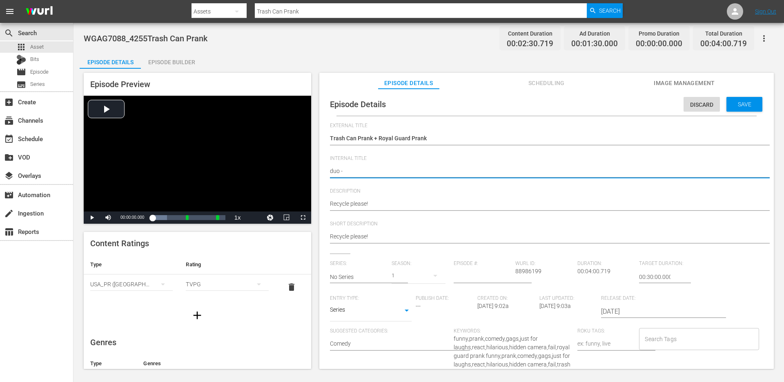
type textarea "duo -"
paste textarea "Trash Can Prank + Royal Guard Prank"
type textarea "duo - Trash Can Prank + Royal Guard Prank"
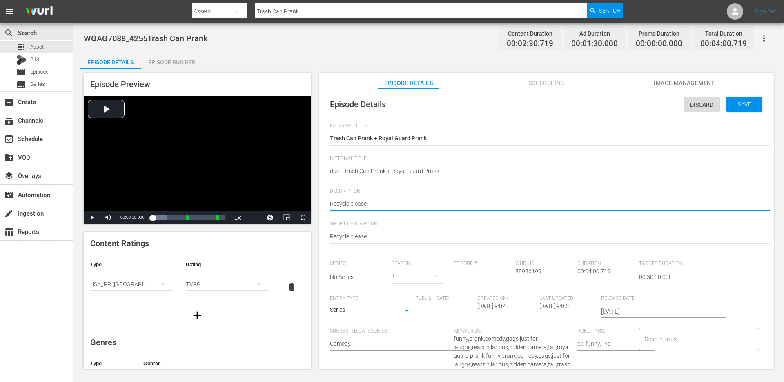
type textarea "Recycle please!"
type textarea "Recycle please! +"
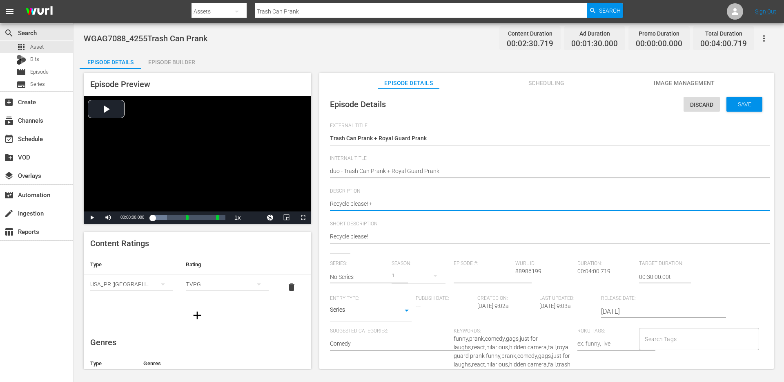
type textarea "Recycle please! +"
paste textarea "That must have hurt!"
type textarea "Recycle please! + That must have hurt!"
click at [393, 202] on textarea "Recycle please!" at bounding box center [544, 204] width 429 height 10
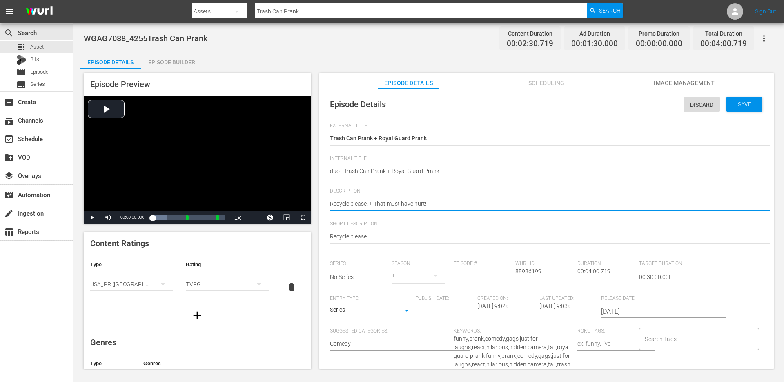
click at [393, 202] on textarea "Recycle please!" at bounding box center [544, 204] width 429 height 10
type textarea "Recycle please! + That must have hurt!"
click at [385, 237] on textarea "Recycle please!" at bounding box center [544, 237] width 429 height 10
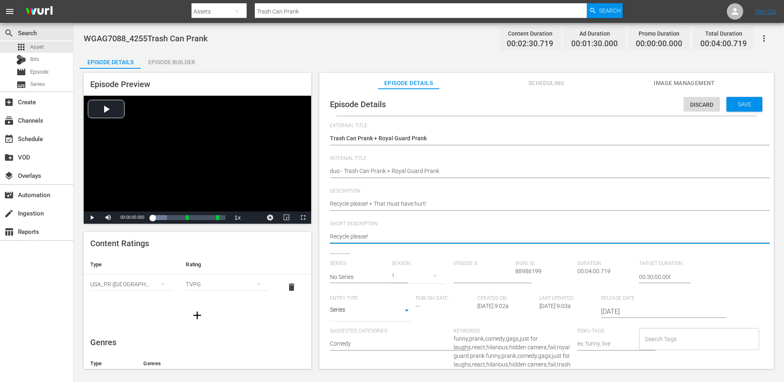
click at [385, 237] on textarea "Recycle please!" at bounding box center [544, 237] width 429 height 10
paste textarea "+ That must have hurt!"
type textarea "Recycle please! + That must have hurt!"
click at [373, 274] on input "text" at bounding box center [359, 277] width 58 height 20
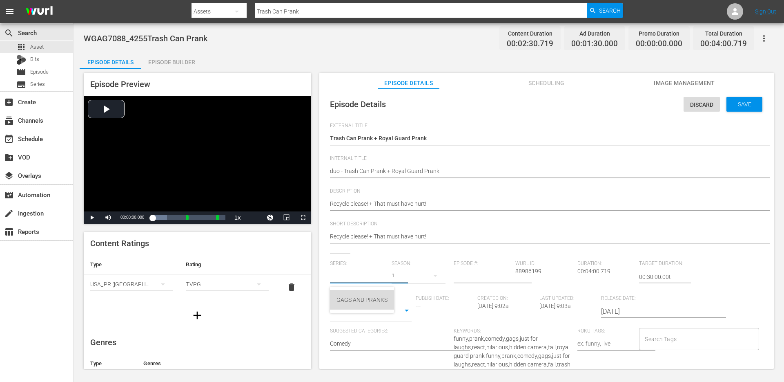
click at [359, 301] on div "GAGS AND PRANKS" at bounding box center [362, 300] width 51 height 20
type input "GAGS AND PRANKS"
click at [357, 311] on body "menu Search By Assets Search ID, Title, Description, Keywords, or Category Tras…" at bounding box center [392, 191] width 784 height 382
click at [361, 287] on li "Short Form" at bounding box center [371, 283] width 82 height 13
type input "SHORT_FORM_VIDEO"
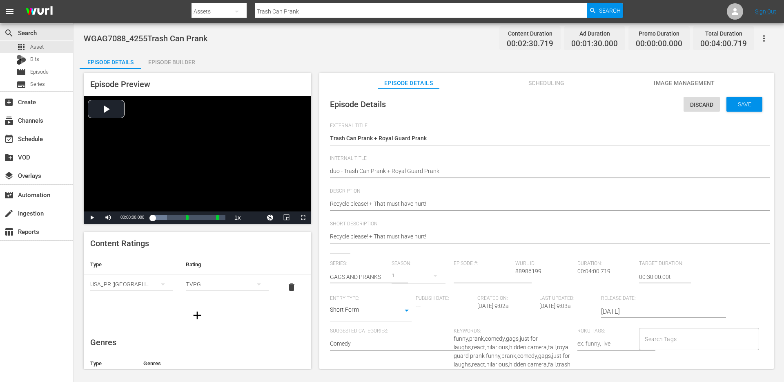
click at [687, 339] on input "Search Tags" at bounding box center [693, 338] width 100 height 15
type input "duo"
type input "single pran"
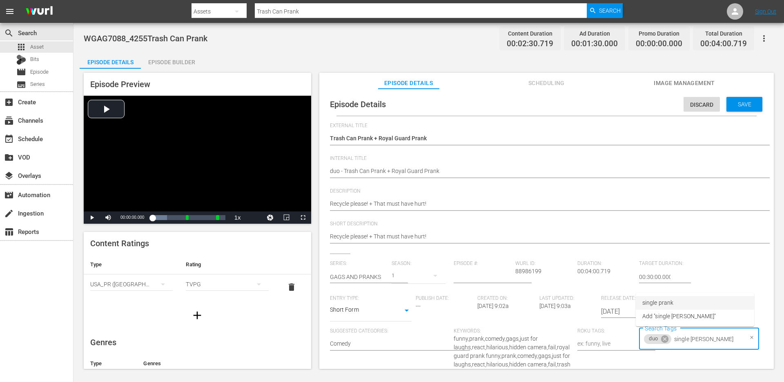
click at [681, 306] on li "single prank" at bounding box center [695, 302] width 118 height 13
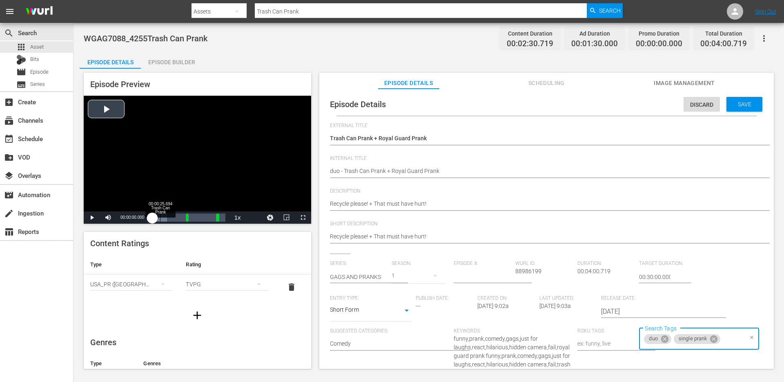
click at [160, 217] on div "Loaded : 19.91% 00:00:25.694 Trash Can Prank 00:00:00.000" at bounding box center [188, 217] width 73 height 8
click at [174, 219] on div "Loaded : 100.00% 00:01:10.322 Trash Can Prank 00:00:28.239" at bounding box center [188, 217] width 73 height 8
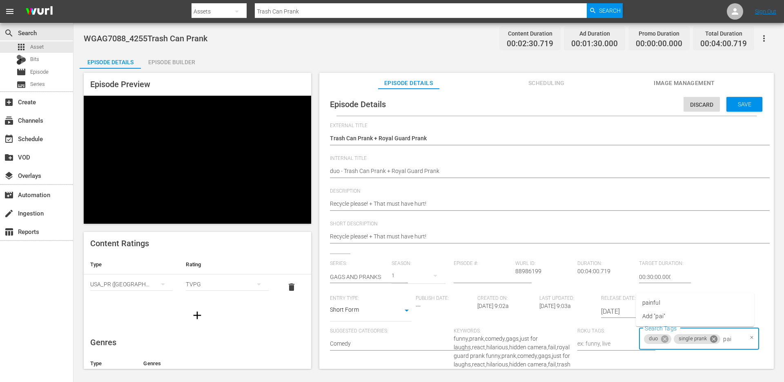
type input "pain"
click at [703, 306] on li "painful" at bounding box center [695, 302] width 118 height 13
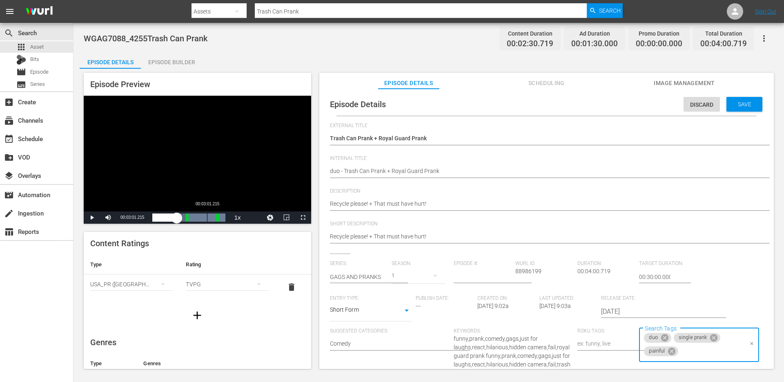
click at [207, 216] on div "00:03:01.215" at bounding box center [207, 217] width 0 height 8
click at [741, 103] on span "Save" at bounding box center [745, 104] width 27 height 7
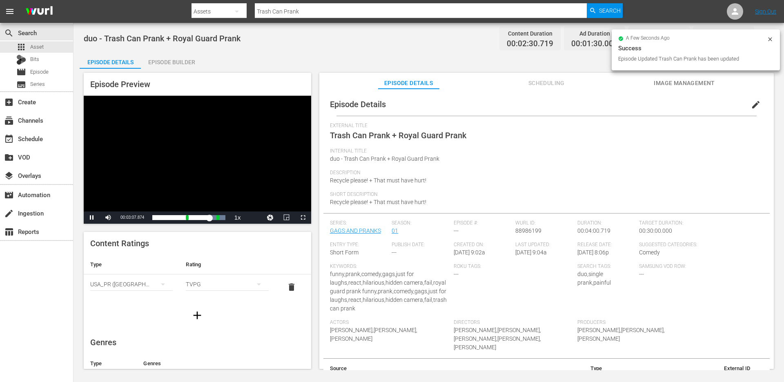
click at [754, 104] on span "edit" at bounding box center [756, 105] width 10 height 10
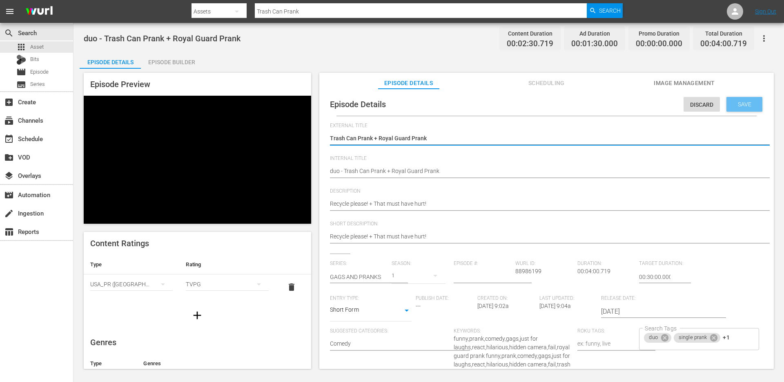
click at [731, 99] on div "Save" at bounding box center [745, 104] width 36 height 15
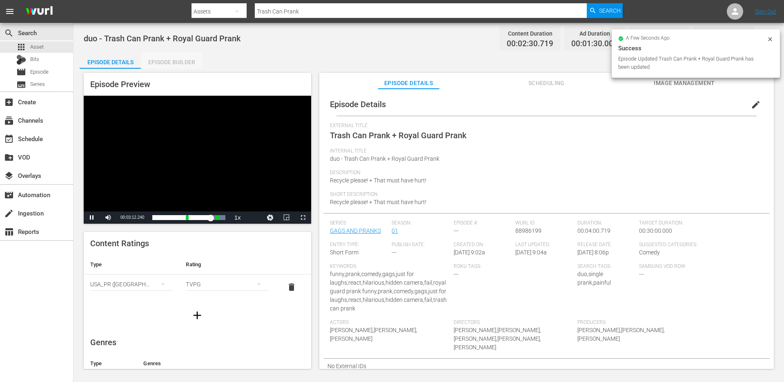
click at [182, 66] on div "Episode Builder" at bounding box center [171, 62] width 61 height 20
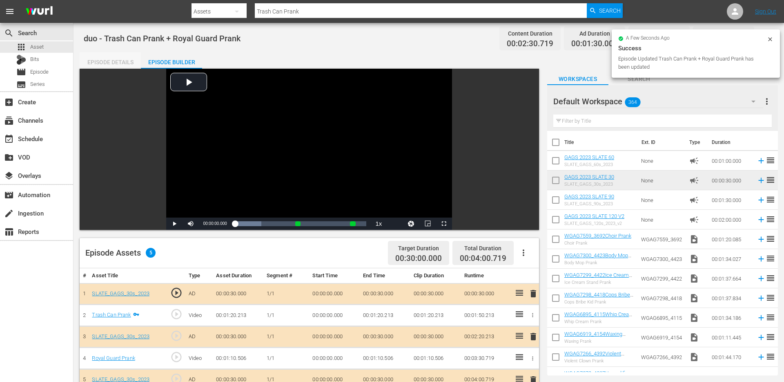
click at [121, 63] on div "Episode Details" at bounding box center [110, 62] width 61 height 20
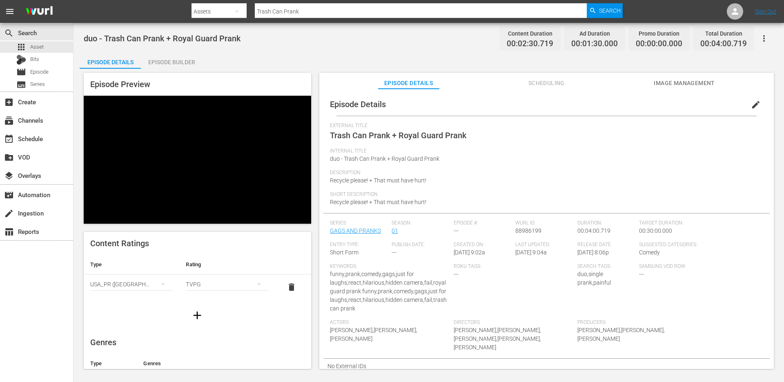
click at [368, 4] on input "Trash Can Prank" at bounding box center [421, 12] width 332 height 20
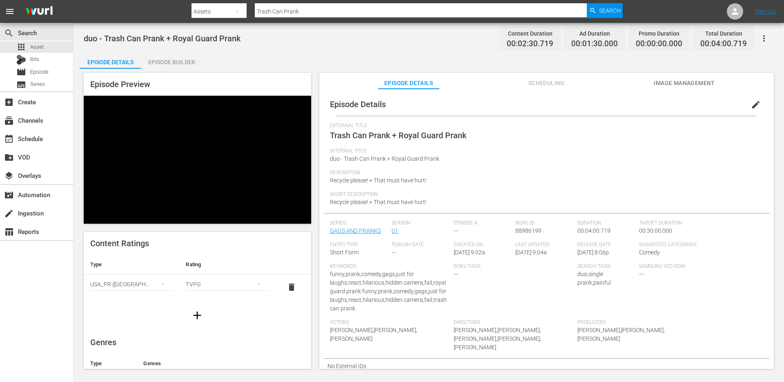
click at [368, 5] on input "Trash Can Prank" at bounding box center [421, 12] width 332 height 20
click at [363, 15] on input "Trash Can Prank" at bounding box center [421, 12] width 332 height 20
paste input "Birthday Party"
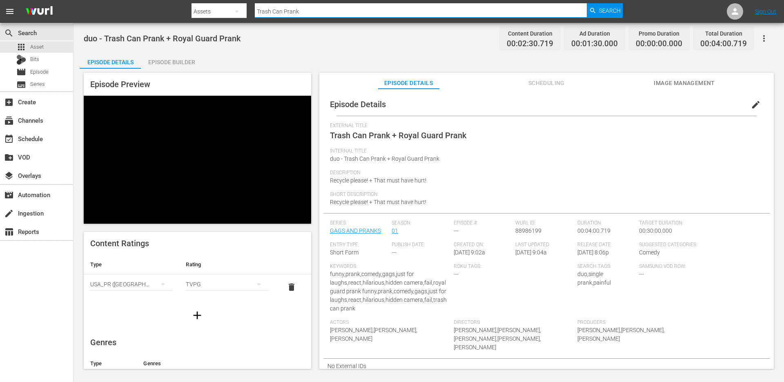
type input "Birthday Party Prank"
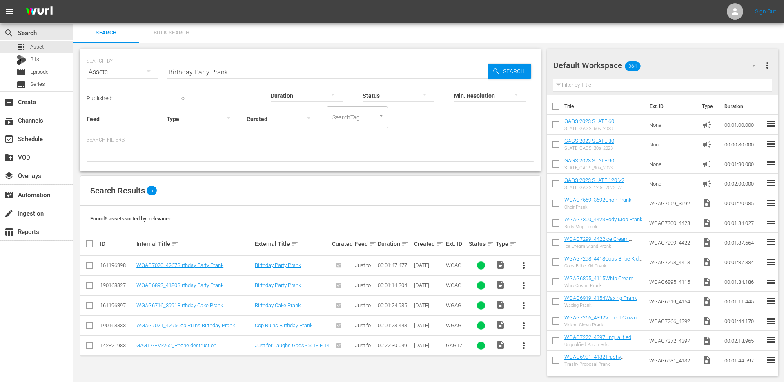
click at [522, 267] on span "more_vert" at bounding box center [524, 265] width 10 height 10
click at [549, 328] on div "Episode" at bounding box center [568, 327] width 56 height 20
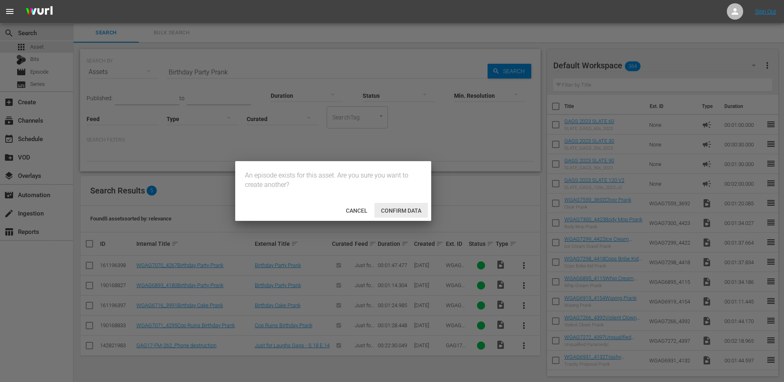
click at [388, 207] on span "Confirm data" at bounding box center [402, 210] width 54 height 7
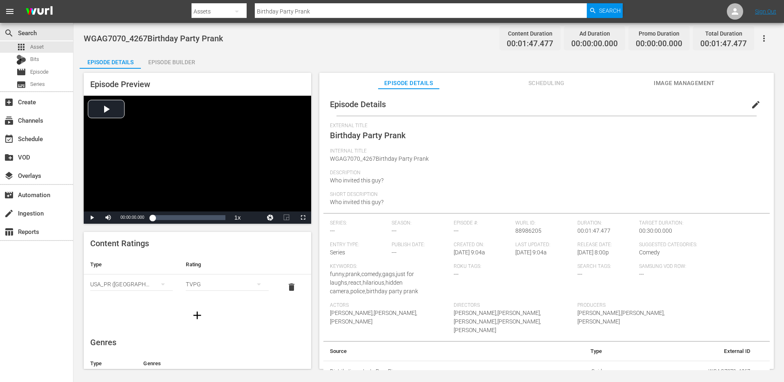
click at [166, 57] on div "Episode Builder" at bounding box center [171, 62] width 61 height 20
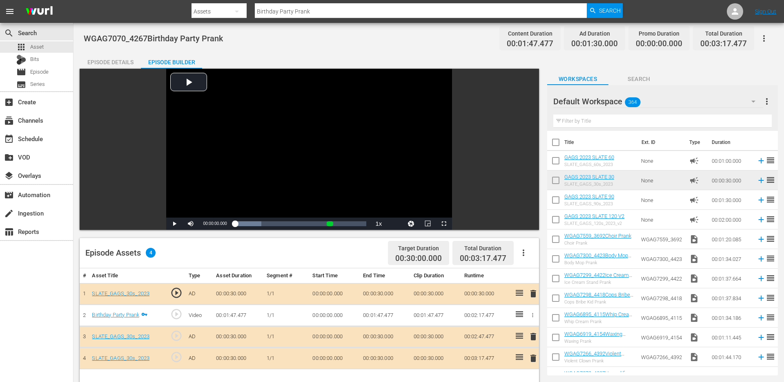
click at [668, 123] on input "text" at bounding box center [663, 120] width 219 height 13
paste input "Changing Your Mind Prank"
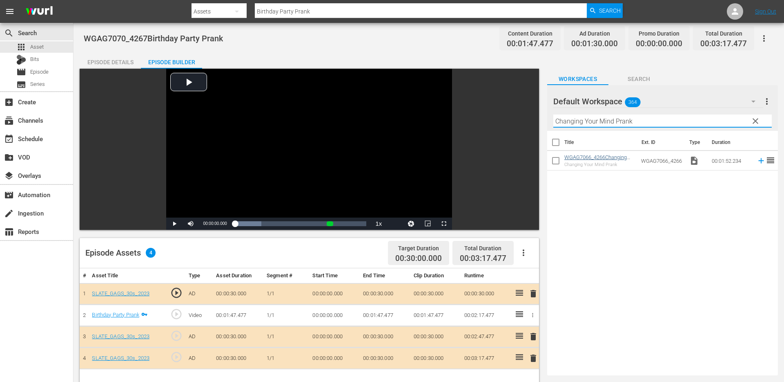
type input "Changing Your Mind Prank"
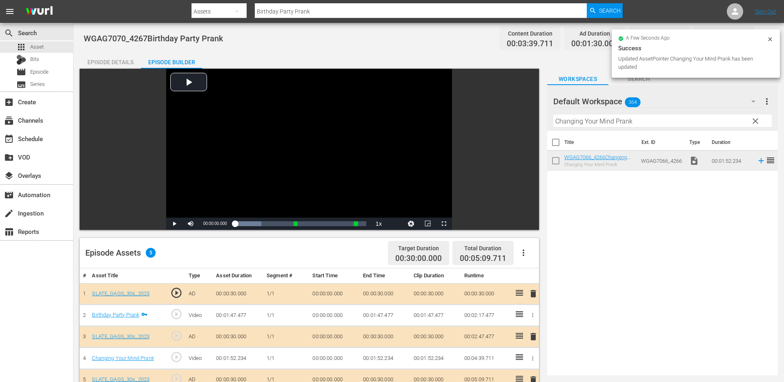
click at [121, 61] on div "Episode Details" at bounding box center [110, 62] width 61 height 20
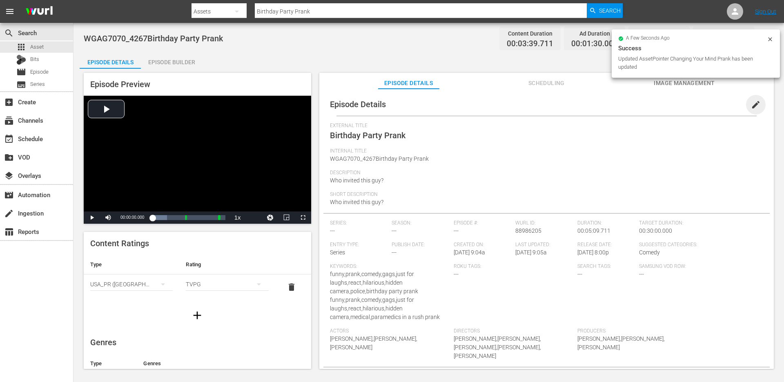
click at [755, 105] on span "edit" at bounding box center [756, 105] width 10 height 10
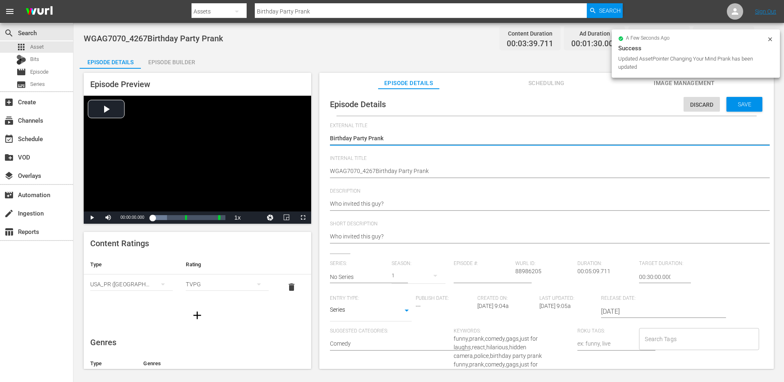
click at [444, 138] on textarea "Birthday Party Prank" at bounding box center [544, 139] width 429 height 10
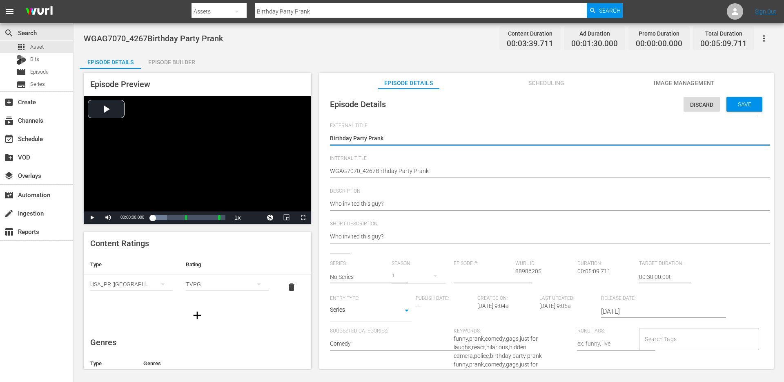
type textarea "Birthday Party Prank"
type textarea "Birthday Party Prank +"
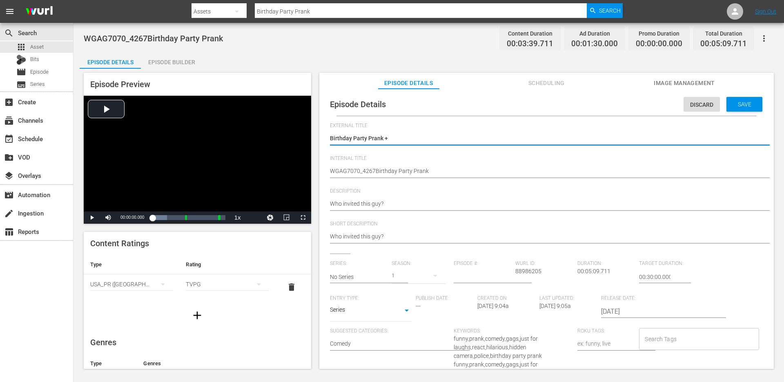
type textarea "Birthday Party Prank +"
type textarea "Birthday Party Prank + Changing Your Mind Prank"
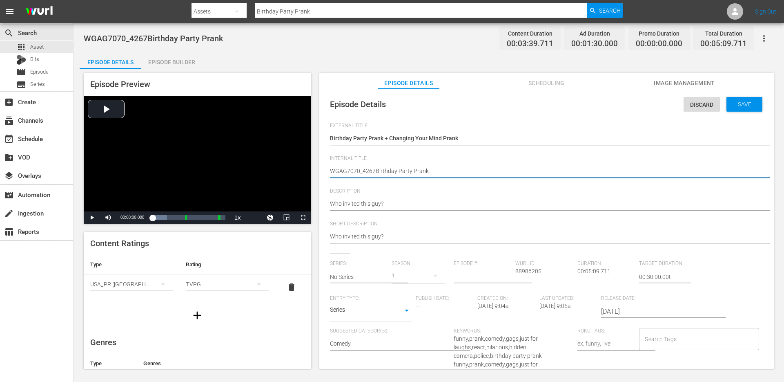
click at [442, 170] on textarea "WGAG7070_4267Birthday Party Prank" at bounding box center [544, 172] width 429 height 10
type textarea "d"
type textarea "du"
type textarea "duo"
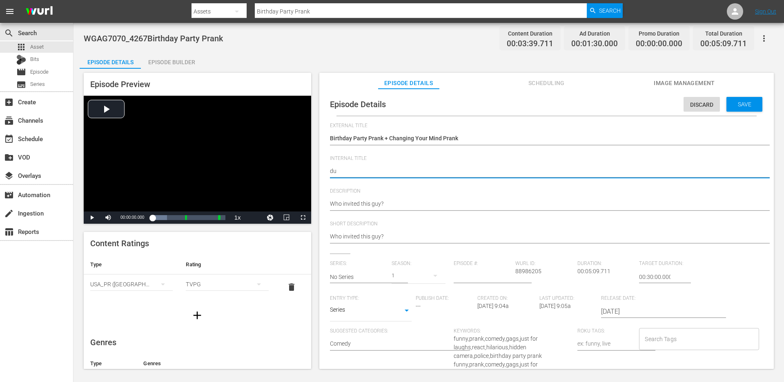
type textarea "duo"
type textarea "duo -"
paste textarea "Birthday Party Prank + Changing Your Mind Prank"
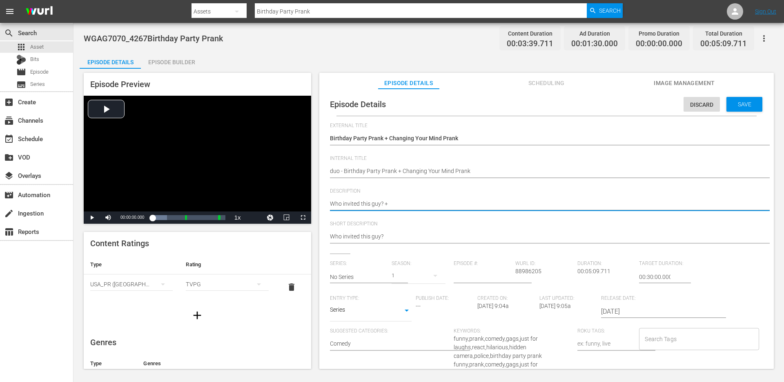
paste textarea "That's not very nice!"
click at [406, 244] on div "Who invited this guy? Who invited this guy?" at bounding box center [544, 237] width 429 height 20
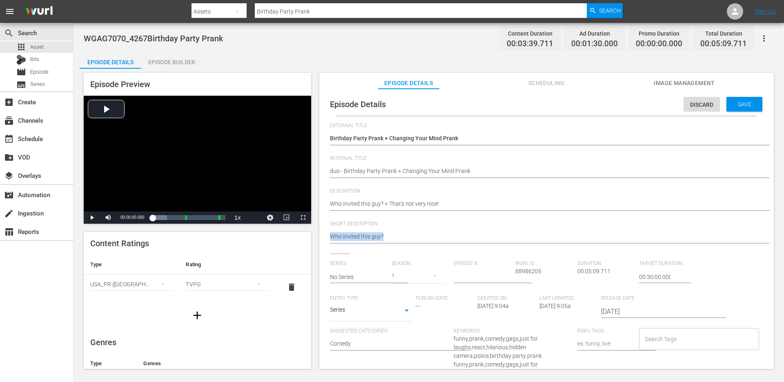
click at [406, 244] on div "Who invited this guy? Who invited this guy?" at bounding box center [544, 237] width 429 height 20
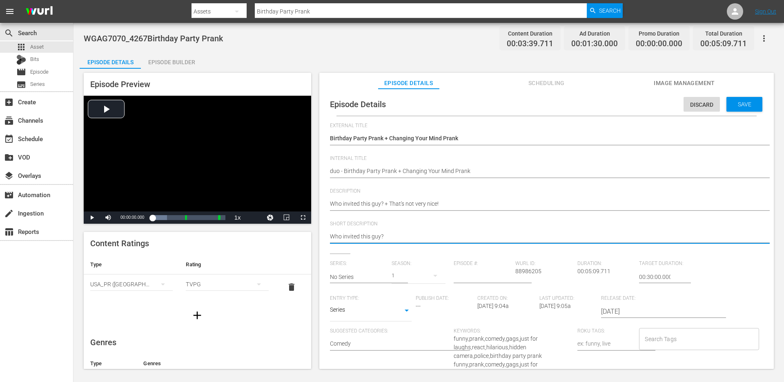
click at [396, 240] on textarea "Who invited this guy?" at bounding box center [544, 237] width 429 height 10
paste textarea "+ That's not very nice!"
click at [362, 276] on input "text" at bounding box center [359, 277] width 58 height 20
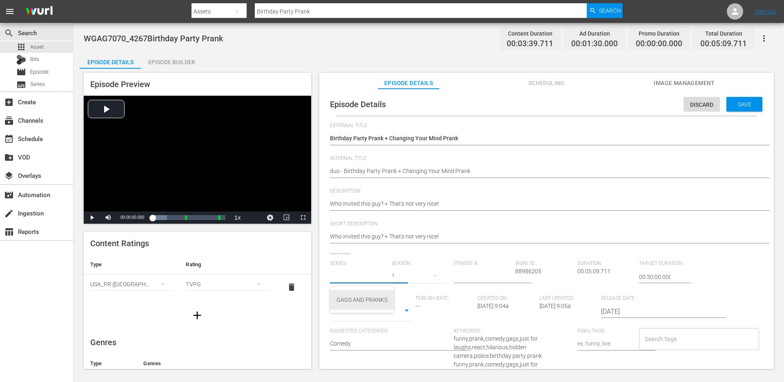
click at [357, 299] on div "GAGS AND PRANKS" at bounding box center [362, 300] width 51 height 20
click at [365, 314] on body "menu Search By Assets Search ID, Title, Description, Keywords, or Category Birt…" at bounding box center [392, 191] width 784 height 382
click at [362, 284] on li "Short Form" at bounding box center [371, 283] width 82 height 13
click at [700, 333] on input "Search Tags" at bounding box center [693, 338] width 100 height 15
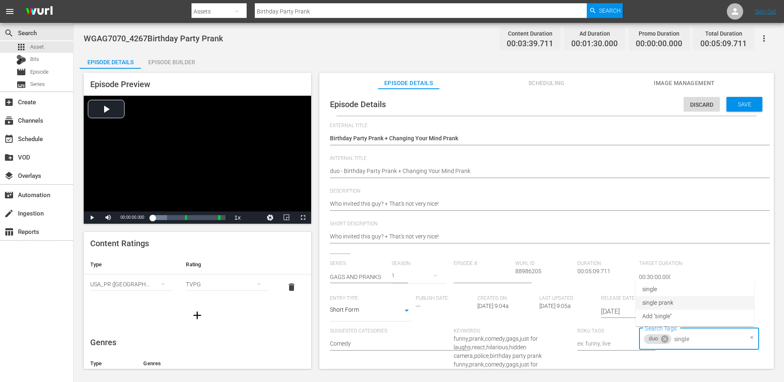
click at [700, 303] on li "single prank" at bounding box center [695, 302] width 118 height 13
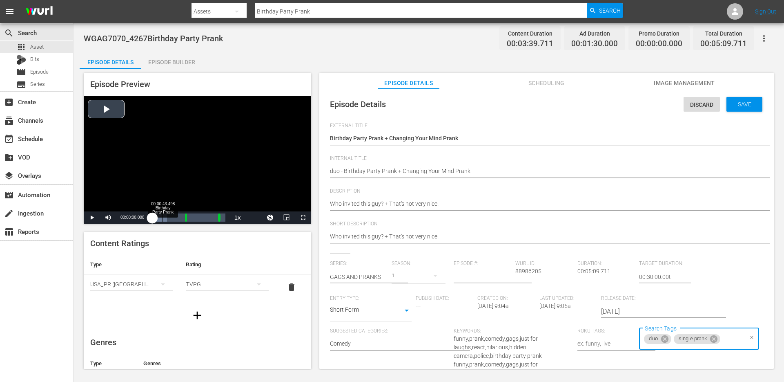
click at [163, 215] on div "Loaded : 19.91% 00:00:43.498 Birthday Party Prank 00:00:00.000" at bounding box center [188, 217] width 73 height 8
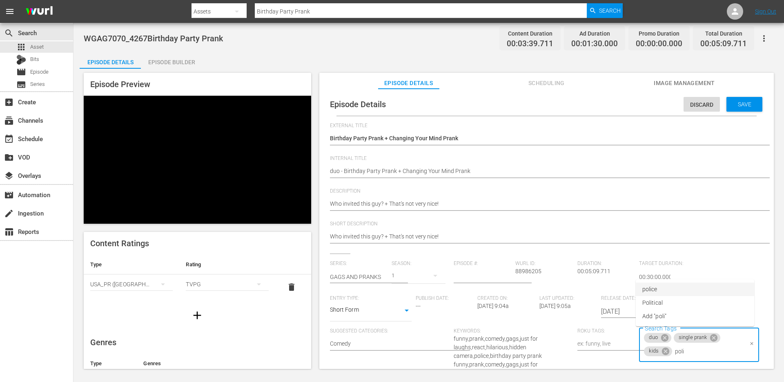
click at [663, 285] on li "police" at bounding box center [695, 288] width 118 height 13
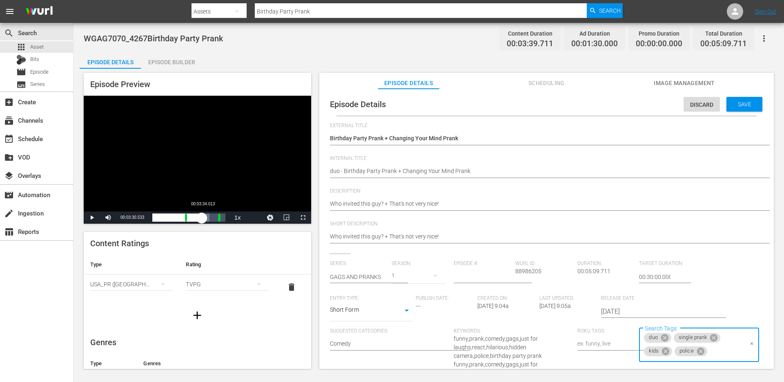
click at [202, 216] on div "Loaded : 78.15% 00:03:34.013 00:00:26.727 Cue Point 2: 00:04:39.711" at bounding box center [188, 217] width 73 height 8
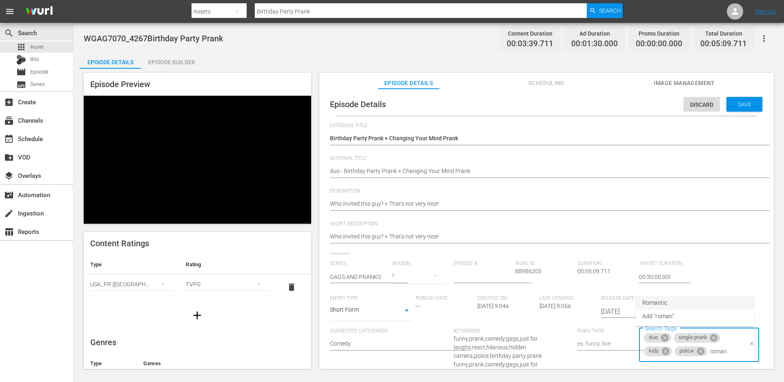
click at [699, 307] on li "Romantic" at bounding box center [695, 302] width 118 height 13
click at [732, 104] on span "Save" at bounding box center [745, 104] width 27 height 7
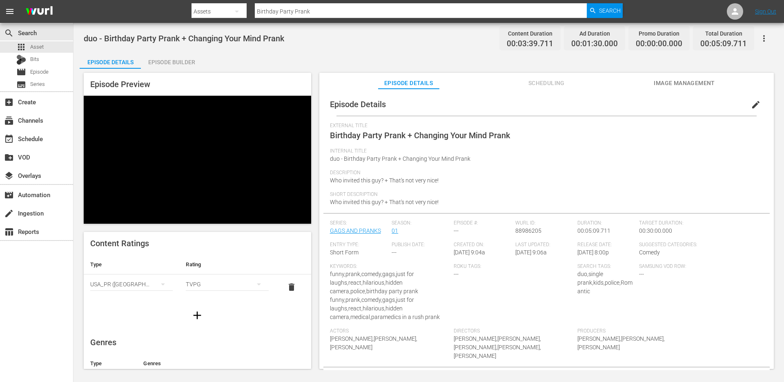
click at [397, 10] on input "Birthday Party Prank" at bounding box center [421, 12] width 332 height 20
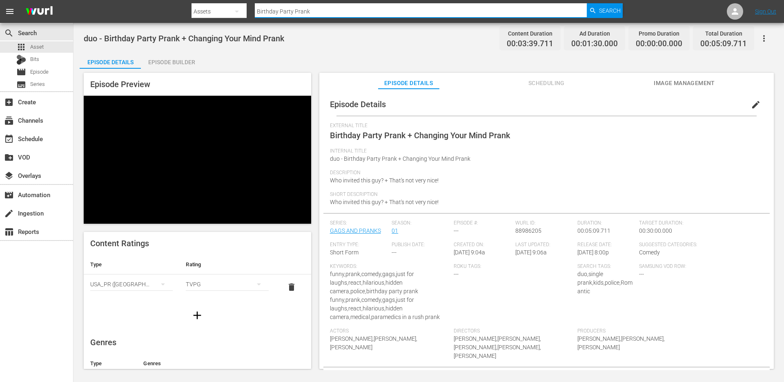
click at [397, 10] on input "Birthday Party Prank" at bounding box center [421, 12] width 332 height 20
paste input "Jesus Miracle"
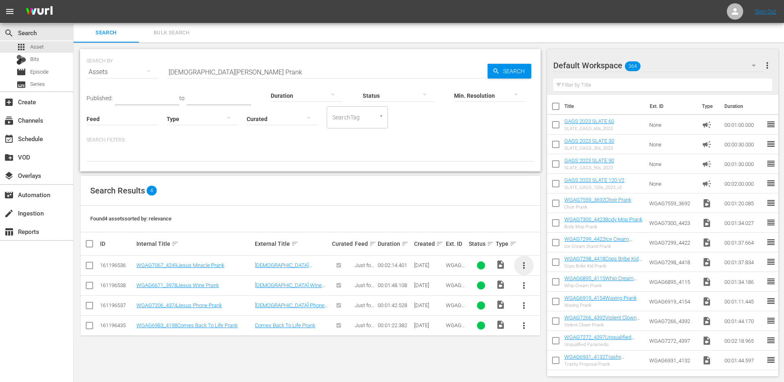
click at [526, 265] on span "more_vert" at bounding box center [524, 265] width 10 height 10
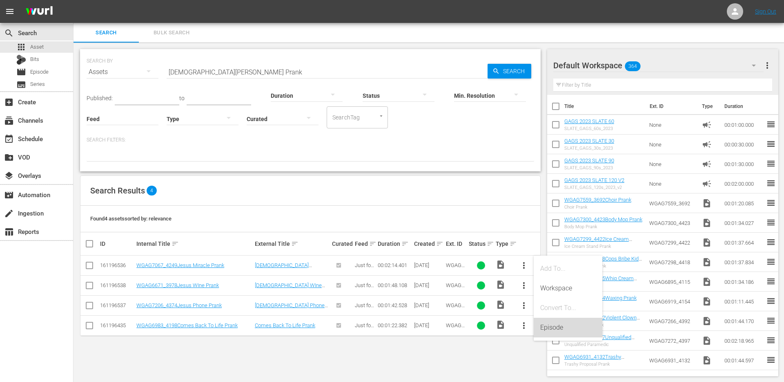
click at [544, 324] on div "Episode" at bounding box center [568, 327] width 56 height 20
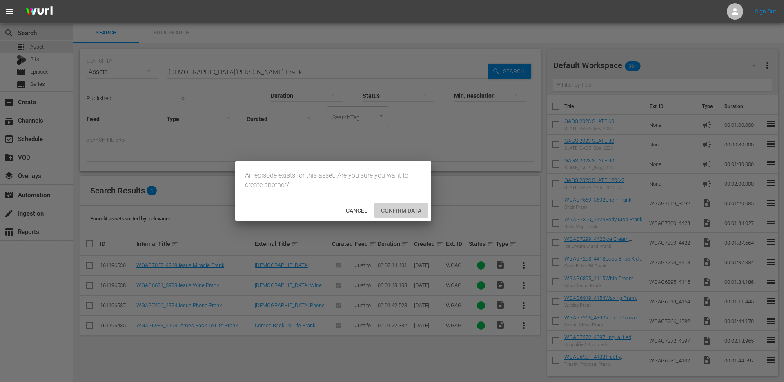
click at [392, 213] on span "Confirm data" at bounding box center [402, 210] width 54 height 7
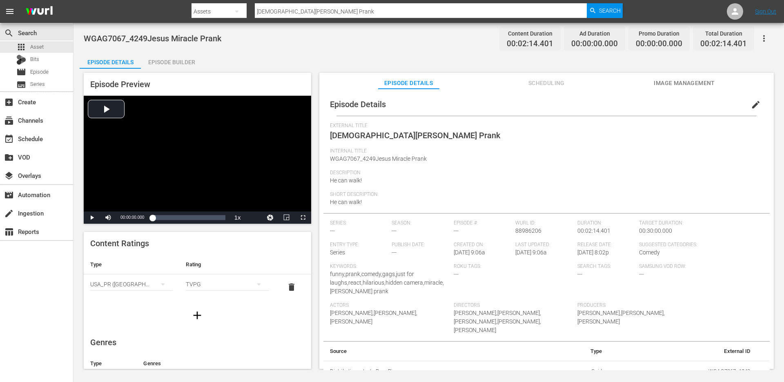
click at [752, 105] on span "edit" at bounding box center [756, 105] width 10 height 10
click at [508, 138] on div "External Title Jesus Miracle Prank" at bounding box center [546, 135] width 433 height 25
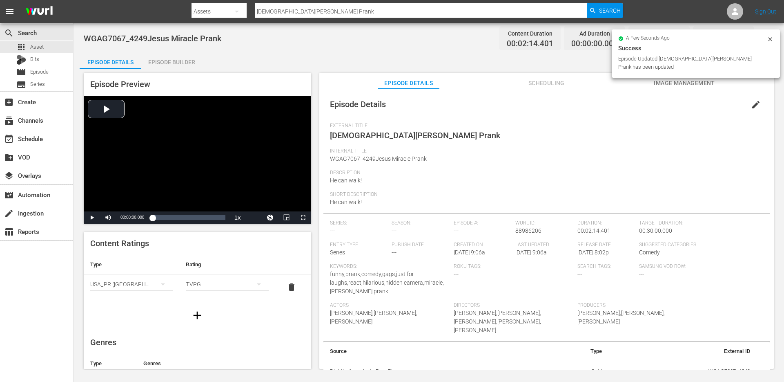
click at [751, 102] on span "edit" at bounding box center [756, 105] width 10 height 10
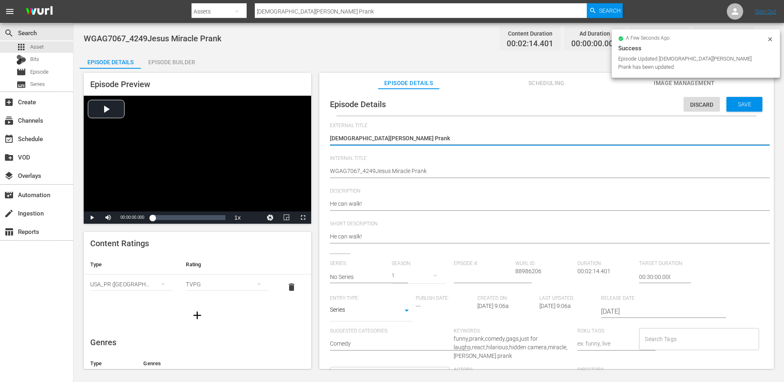
click at [533, 135] on textarea "Jesus Miracle Prank" at bounding box center [544, 139] width 429 height 10
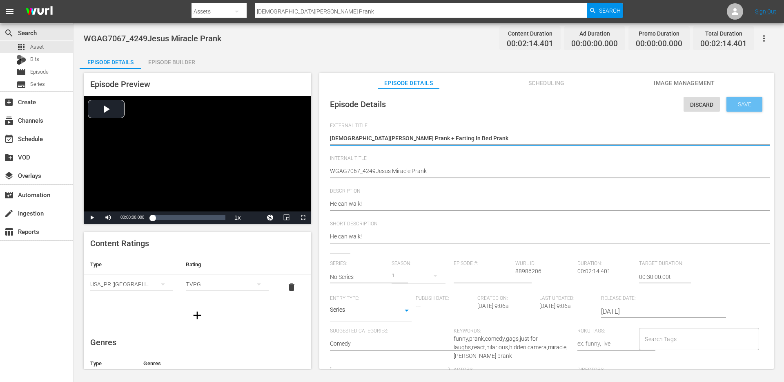
click at [732, 109] on div "Save" at bounding box center [745, 104] width 36 height 15
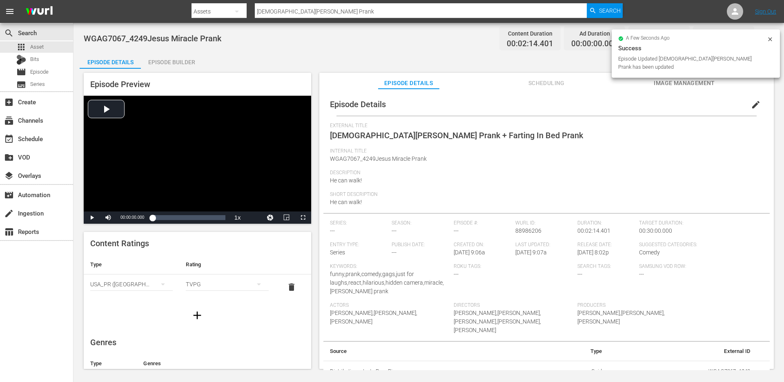
click at [177, 65] on div "Episode Builder" at bounding box center [171, 62] width 61 height 20
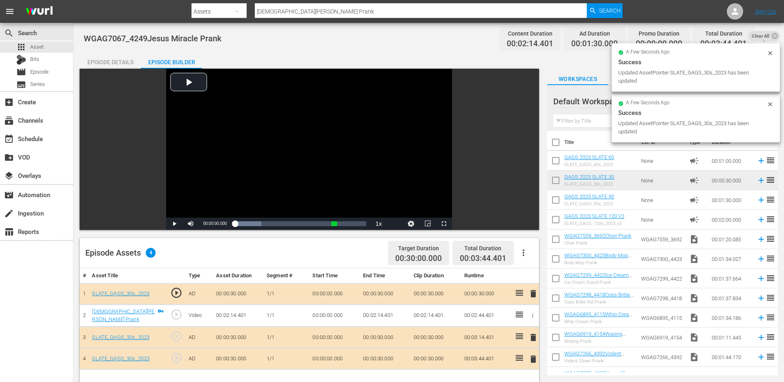
click at [585, 124] on input "text" at bounding box center [663, 120] width 219 height 13
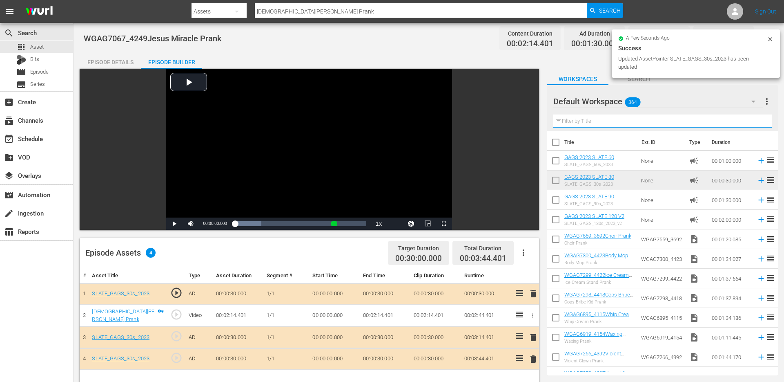
paste input "Farting In Bed Prank"
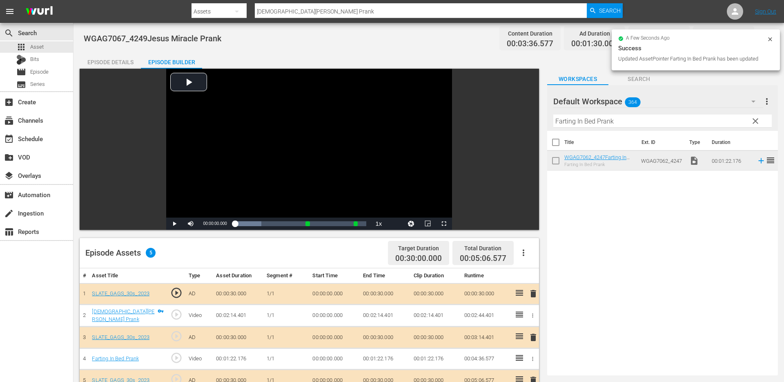
click at [118, 63] on div "Episode Details" at bounding box center [110, 62] width 61 height 20
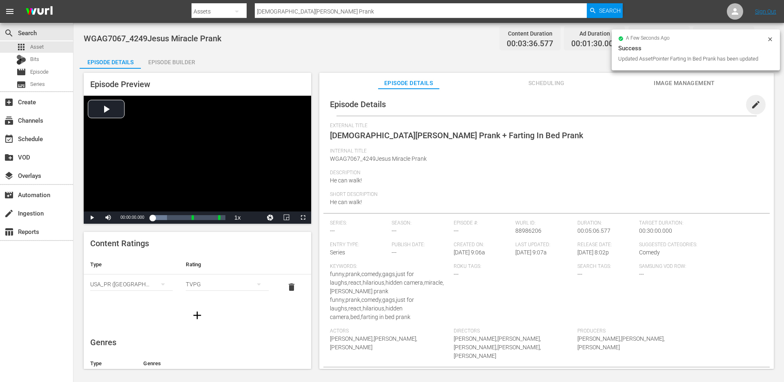
click at [751, 102] on span "edit" at bounding box center [756, 105] width 10 height 10
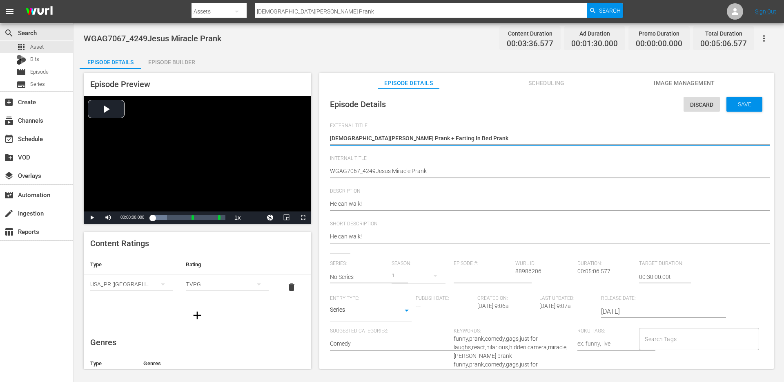
click at [416, 138] on textarea "[DEMOGRAPHIC_DATA][PERSON_NAME] Prank + Farting In Bed Prank" at bounding box center [544, 139] width 429 height 10
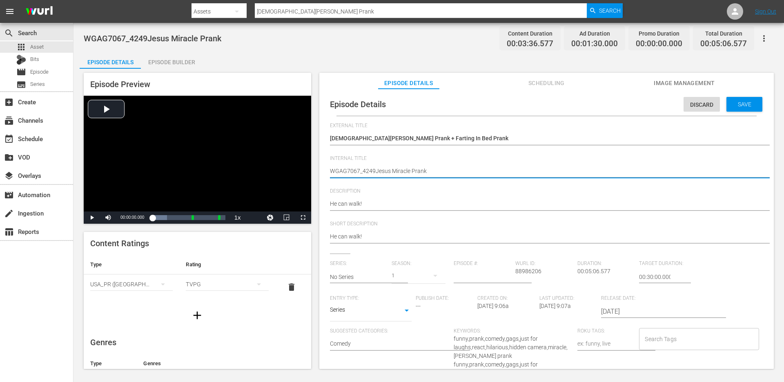
click at [393, 169] on textarea "WGAG7067_4249Jesus Miracle Prank" at bounding box center [544, 172] width 429 height 10
paste textarea "[DEMOGRAPHIC_DATA][PERSON_NAME] Prank + Farting In Bed Prank"
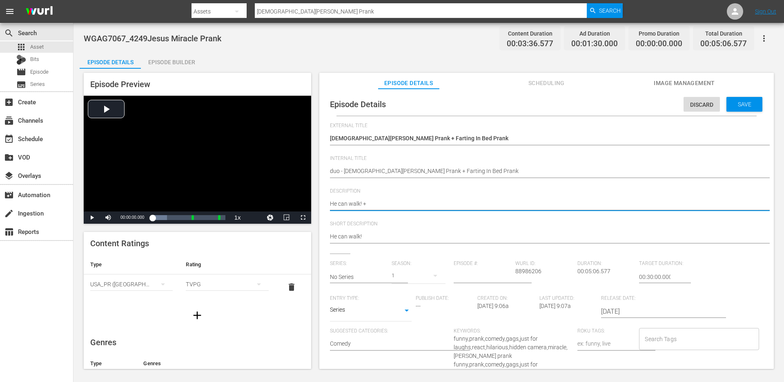
paste textarea "Better out than in!"
click at [381, 205] on textarea "He can walk!" at bounding box center [544, 204] width 429 height 10
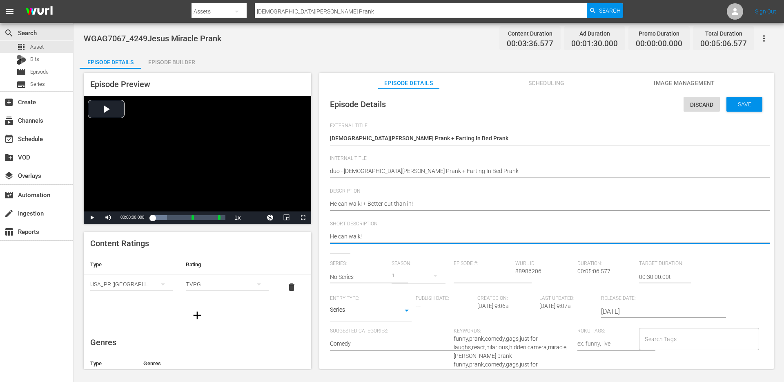
click at [369, 236] on textarea "He can walk!" at bounding box center [544, 237] width 429 height 10
paste textarea "+ Better out than in!"
click at [356, 277] on input "text" at bounding box center [359, 277] width 58 height 20
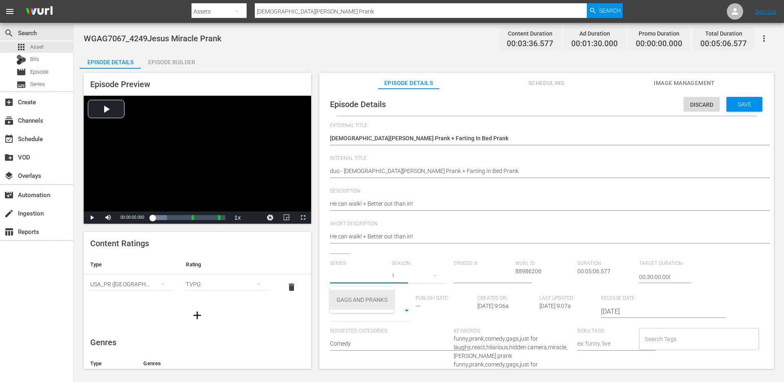
click at [355, 296] on div "GAGS AND PRANKS" at bounding box center [362, 300] width 51 height 20
click at [357, 315] on body "menu Search By Assets Search ID, Title, Description, Keywords, or Category Jesu…" at bounding box center [392, 191] width 784 height 382
click at [355, 280] on li "Short Form" at bounding box center [371, 283] width 82 height 13
click at [688, 335] on input "Search Tags" at bounding box center [693, 338] width 100 height 15
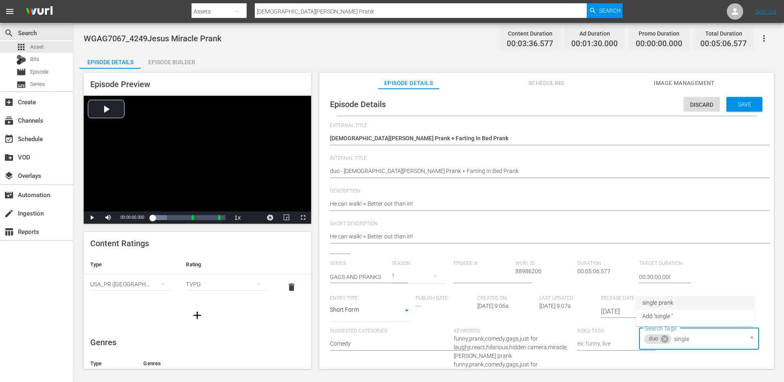
click at [677, 301] on li "single prank" at bounding box center [695, 302] width 118 height 13
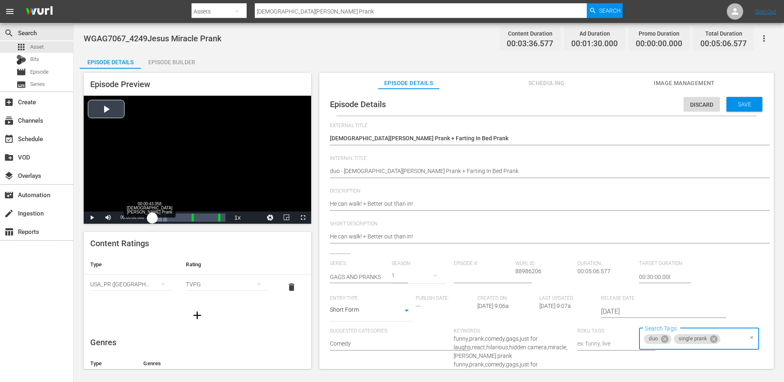
click at [163, 219] on div "Loaded : 19.91% 00:00:43.058 Jesus Miracle Prank 00:00:00.000" at bounding box center [188, 217] width 73 height 8
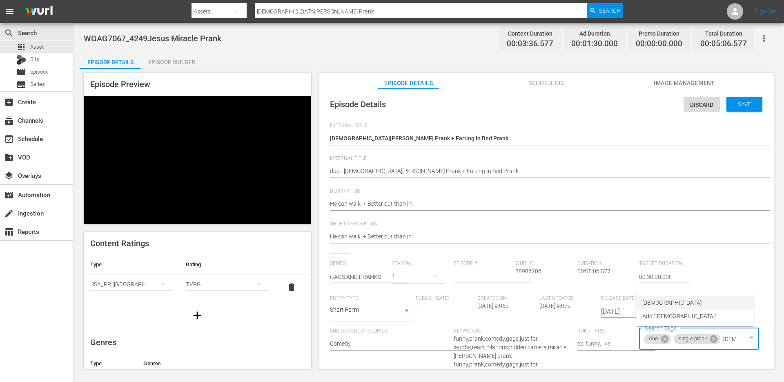
click at [692, 300] on li "jesus" at bounding box center [695, 302] width 118 height 13
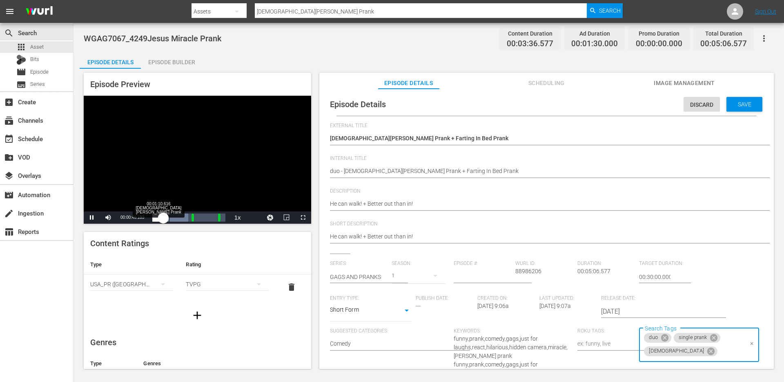
click at [173, 214] on div "Loaded : 49.14% 00:01:10.616 Jesus Miracle Prank 00:00:16.345" at bounding box center [188, 217] width 73 height 8
click at [207, 214] on div "Loaded : 80.35% 00:03:50.793 00:00:58.160 Cue Point 1: 00:02:44.401" at bounding box center [188, 217] width 73 height 8
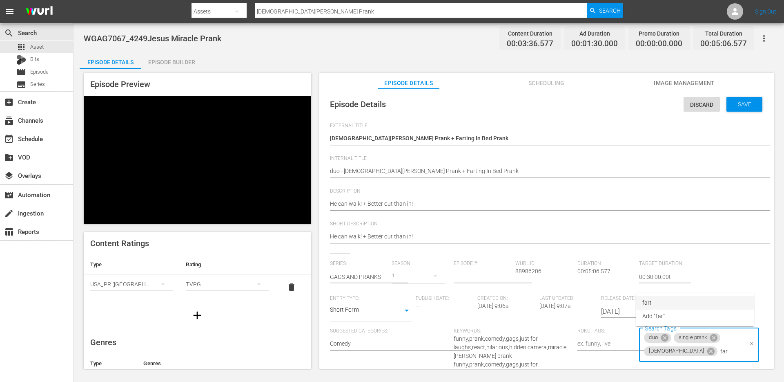
click at [659, 307] on li "fart" at bounding box center [695, 302] width 118 height 13
click at [740, 111] on div "Save" at bounding box center [745, 104] width 36 height 15
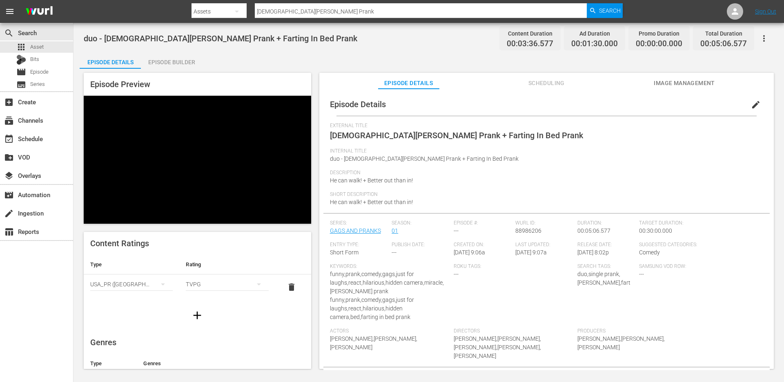
click at [304, 14] on input "Jesus Miracle Prank" at bounding box center [421, 12] width 332 height 20
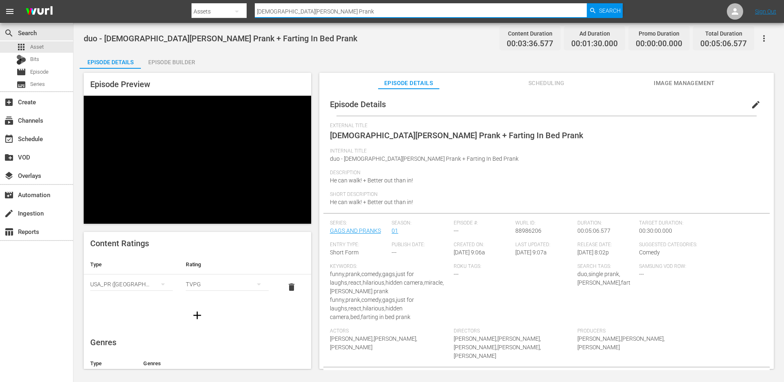
click at [304, 14] on input "Jesus Miracle Prank" at bounding box center [421, 12] width 332 height 20
paste input "Learning Magic"
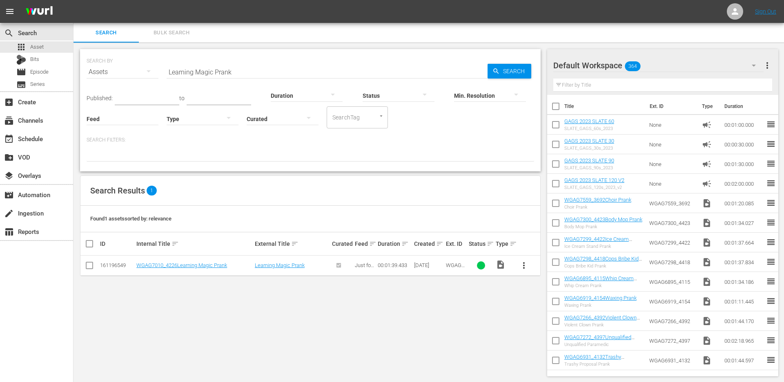
click at [528, 263] on span "more_vert" at bounding box center [524, 265] width 10 height 10
click at [554, 325] on div "Episode" at bounding box center [568, 327] width 56 height 20
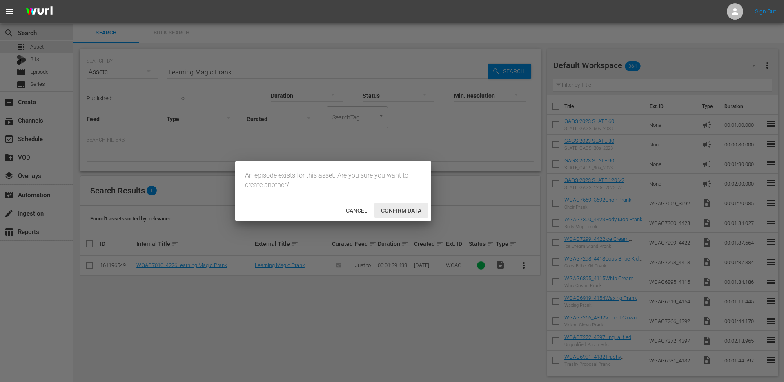
click at [408, 210] on span "Confirm data" at bounding box center [402, 210] width 54 height 7
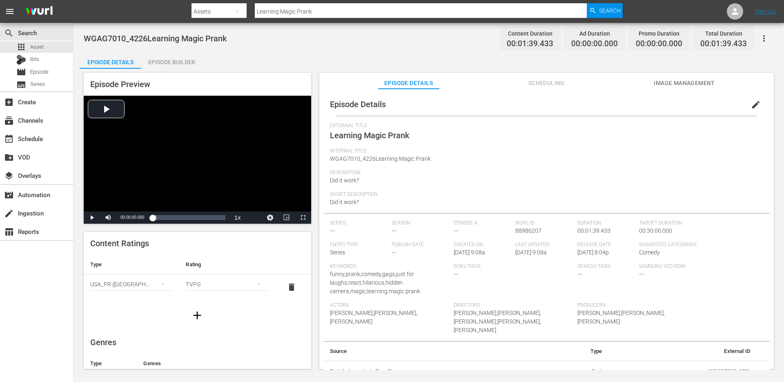
click at [174, 63] on div "Episode Builder" at bounding box center [171, 62] width 61 height 20
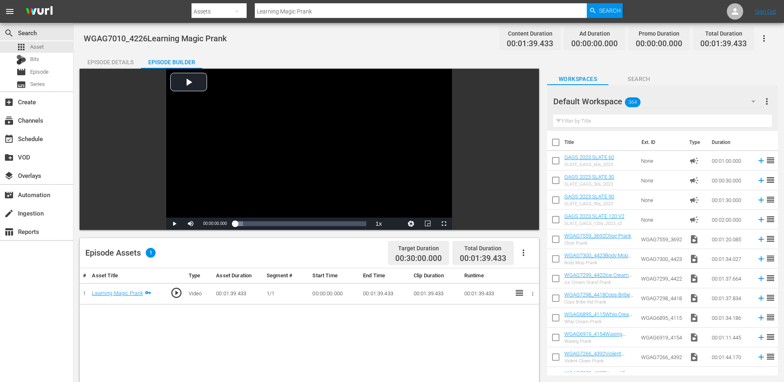
click at [615, 120] on input "text" at bounding box center [663, 120] width 219 height 13
paste input "Massage Prank"
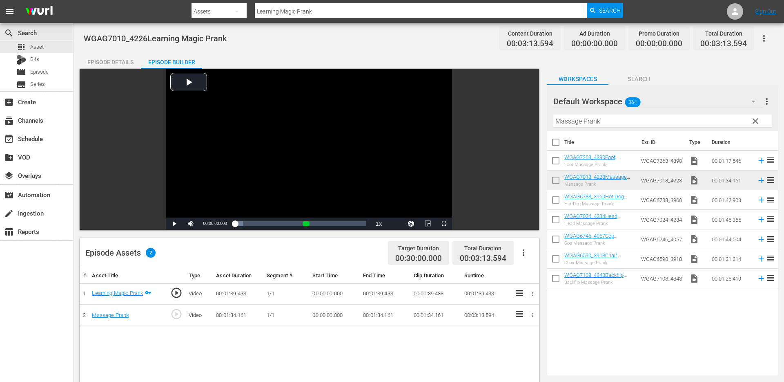
click at [757, 121] on span "clear" at bounding box center [756, 121] width 10 height 10
click at [757, 121] on input "Massage Prank" at bounding box center [663, 120] width 219 height 13
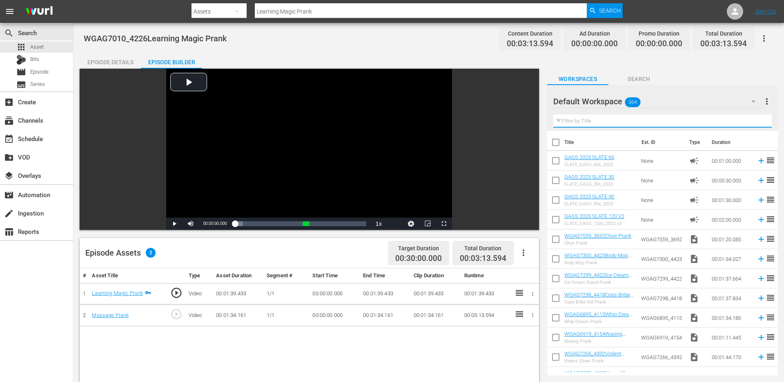
click at [754, 120] on input "text" at bounding box center [663, 120] width 219 height 13
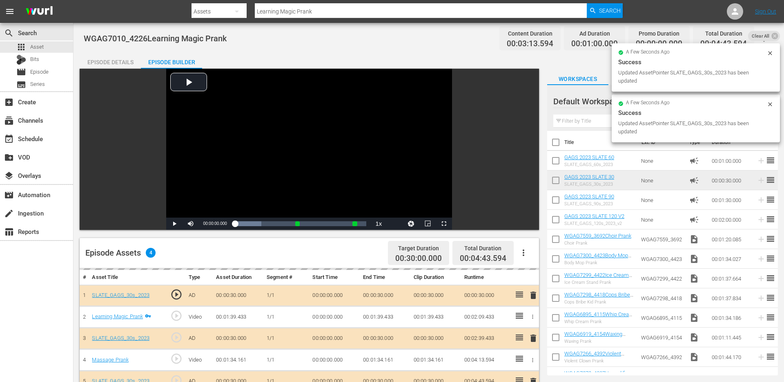
click at [113, 62] on div "Episode Details" at bounding box center [110, 62] width 61 height 20
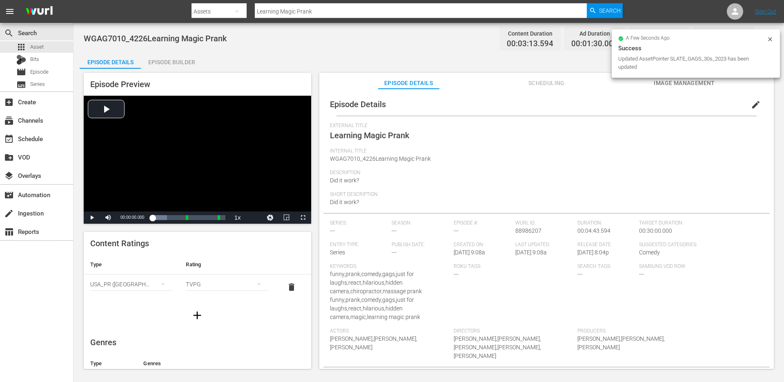
click at [753, 100] on span "edit" at bounding box center [756, 105] width 10 height 10
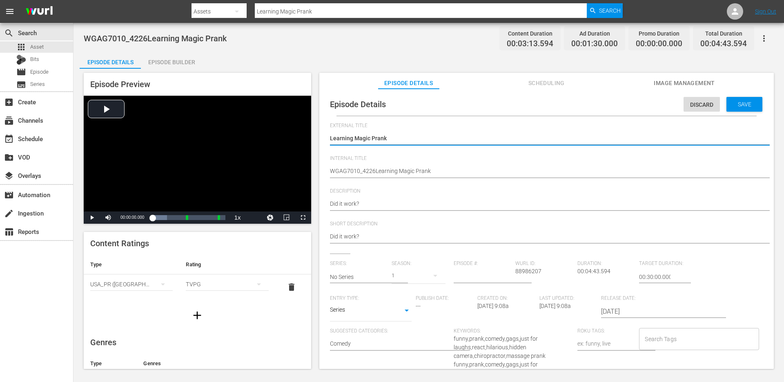
click at [413, 137] on textarea "Learning Magic Prank" at bounding box center [544, 139] width 429 height 10
click at [395, 163] on div "WGAG7010_4226Learning Magic Prank WGAG7010_4226Learning Magic Prank" at bounding box center [544, 172] width 429 height 20
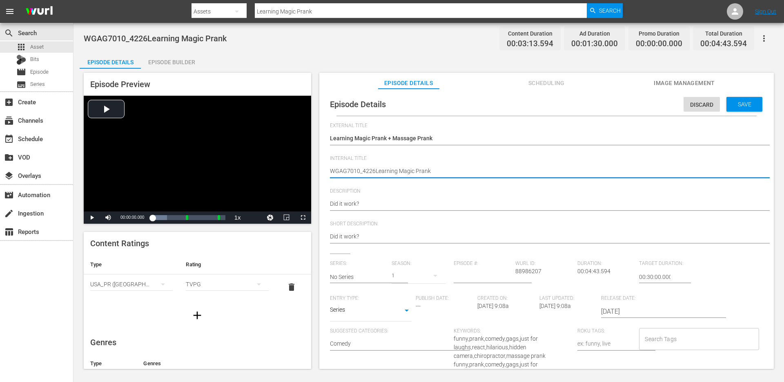
click at [392, 170] on textarea "WGAG7010_4226Learning Magic Prank" at bounding box center [544, 172] width 429 height 10
paste textarea "Learning Magic Prank + Massage Prank"
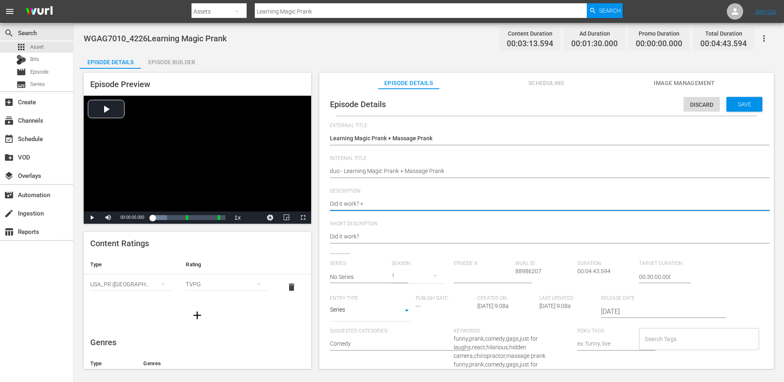
paste textarea "Nothing like a good back crack!"
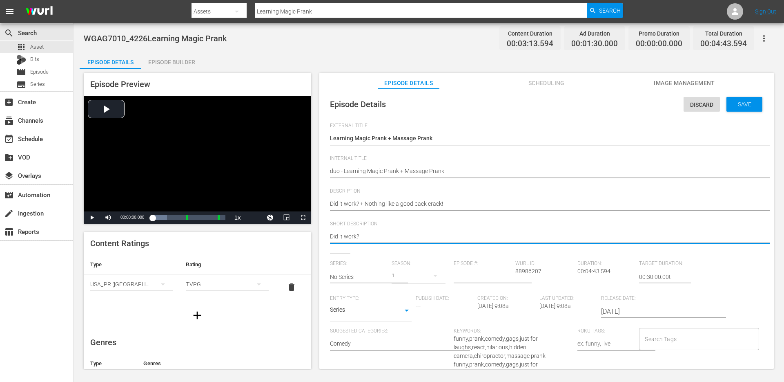
click at [394, 238] on textarea "Did it work?" at bounding box center [544, 237] width 429 height 10
paste textarea "+ Nothing like a good back crack!"
click at [371, 277] on input "No Series" at bounding box center [359, 277] width 58 height 20
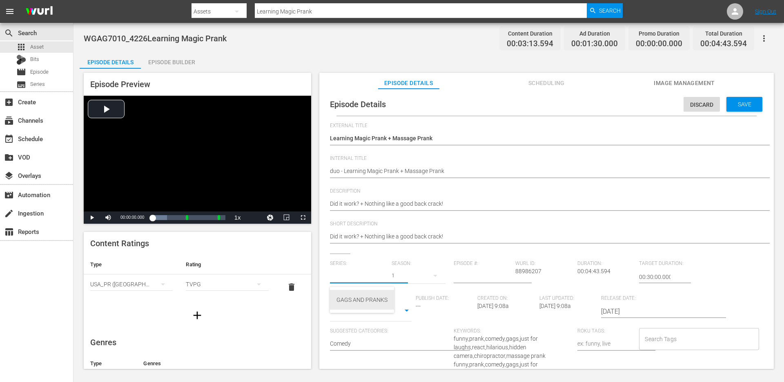
click at [359, 299] on div "GAGS AND PRANKS" at bounding box center [362, 300] width 51 height 20
click at [365, 310] on body "menu Search By Assets Search ID, Title, Description, Keywords, or Category Lear…" at bounding box center [392, 191] width 784 height 382
click at [368, 282] on li "Short Form" at bounding box center [371, 283] width 82 height 13
click at [690, 342] on input "Search Tags" at bounding box center [693, 338] width 100 height 15
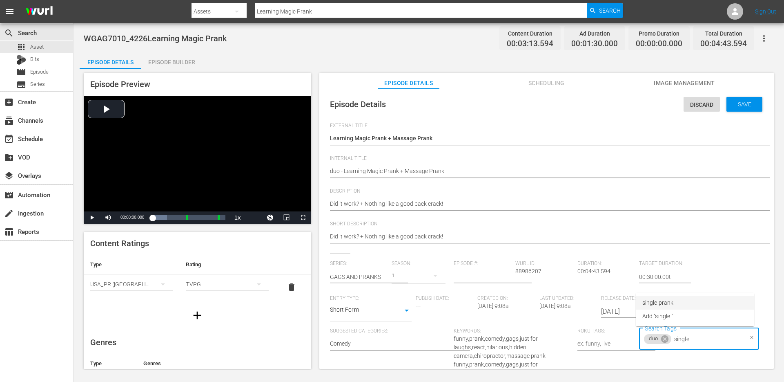
click at [683, 304] on li "single prank" at bounding box center [695, 302] width 118 height 13
click at [159, 217] on div "00:00:00.000" at bounding box center [155, 217] width 6 height 8
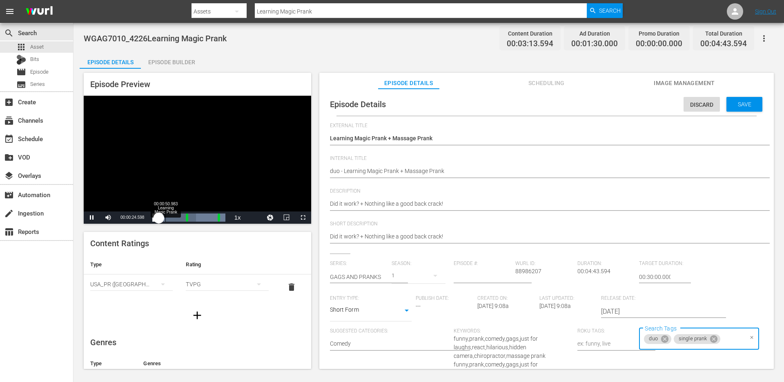
click at [165, 217] on div "00:00:50.983 Learning Magic Prank" at bounding box center [165, 217] width 0 height 8
click at [727, 337] on input "Search Tags" at bounding box center [732, 338] width 21 height 15
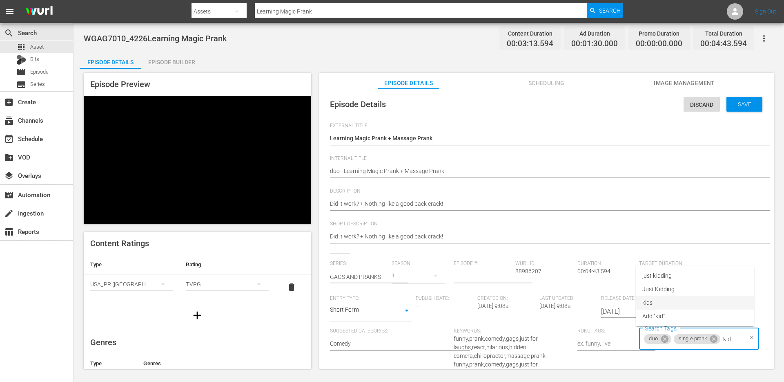
click at [679, 303] on li "kids" at bounding box center [695, 302] width 118 height 13
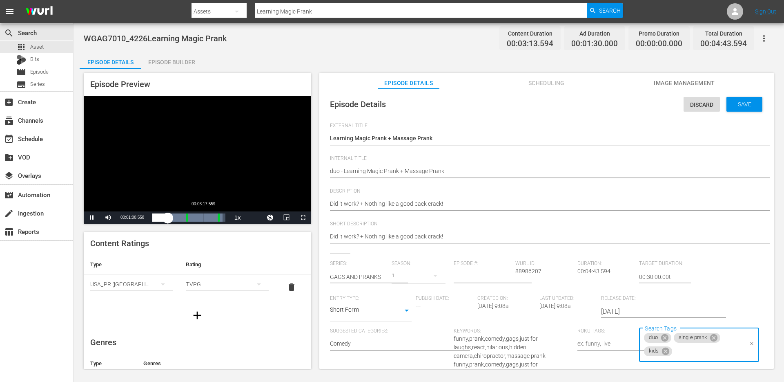
click at [202, 217] on div "Loaded : 96.48% 00:03:17.559 00:00:30.769 Cue Point 2: 00:04:13.594" at bounding box center [188, 217] width 73 height 8
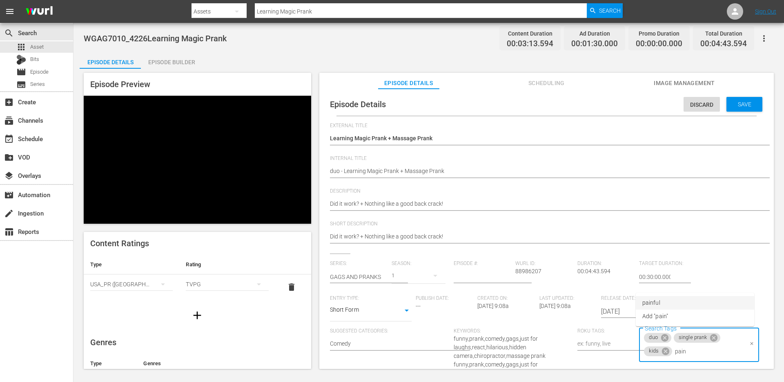
click at [679, 302] on li "painful" at bounding box center [695, 302] width 118 height 13
click at [743, 105] on span "Save" at bounding box center [745, 104] width 27 height 7
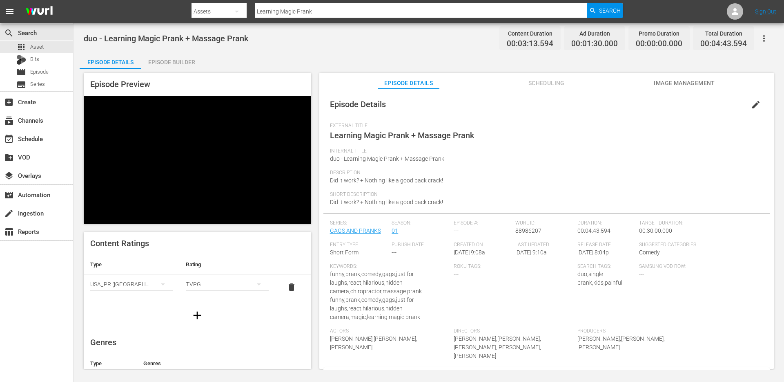
click at [363, 13] on input "Learning Magic Prank" at bounding box center [421, 12] width 332 height 20
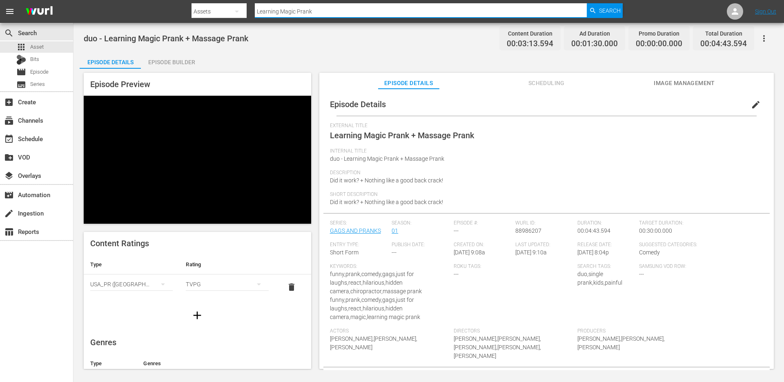
paste input "Bird Cage"
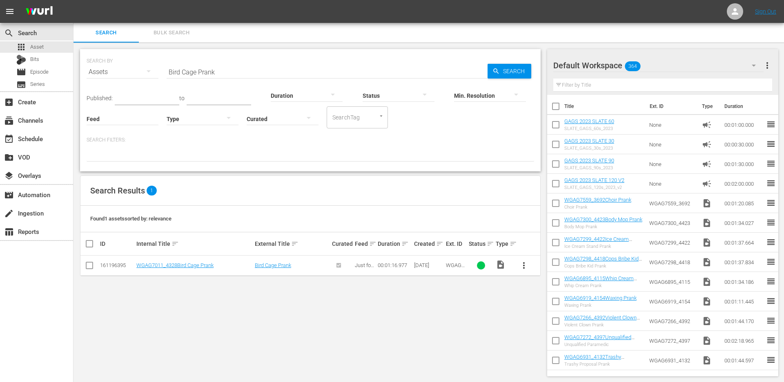
click at [526, 268] on span "more_vert" at bounding box center [524, 265] width 10 height 10
click at [552, 326] on div "Episode" at bounding box center [568, 327] width 56 height 20
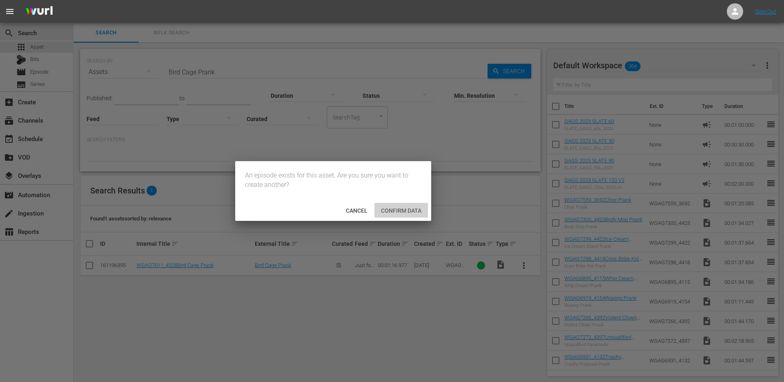
click at [384, 212] on span "Confirm data" at bounding box center [402, 210] width 54 height 7
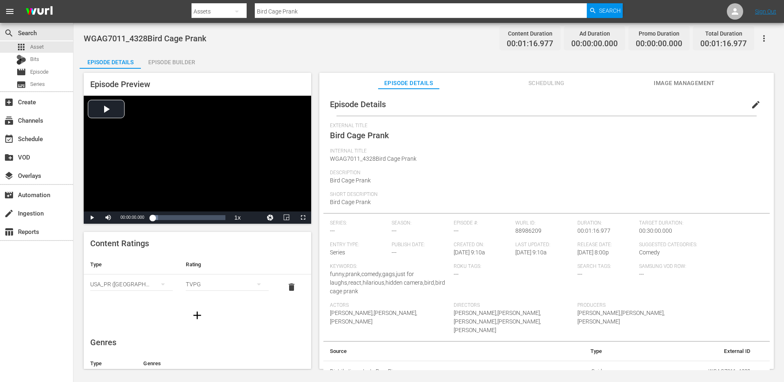
click at [159, 60] on div "Episode Builder" at bounding box center [171, 62] width 61 height 20
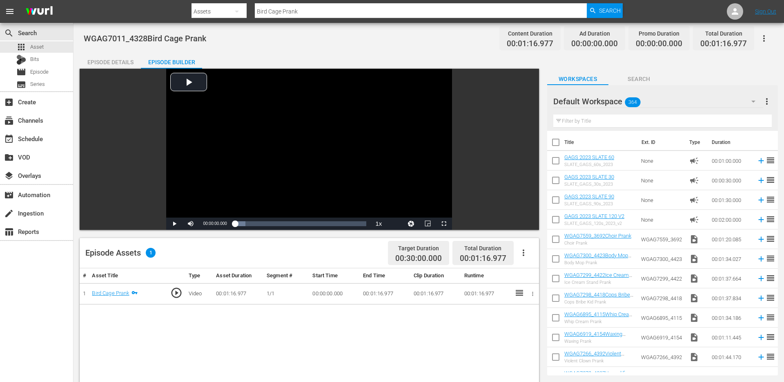
click at [617, 117] on input "text" at bounding box center [663, 120] width 219 height 13
paste input "Finance Presentation Prank"
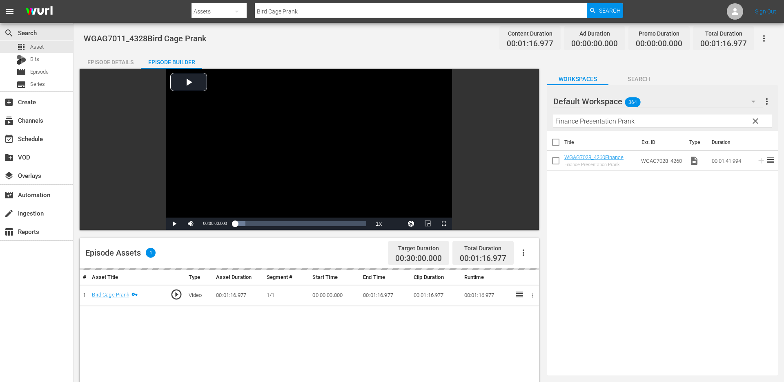
click at [758, 121] on span "clear" at bounding box center [756, 121] width 10 height 10
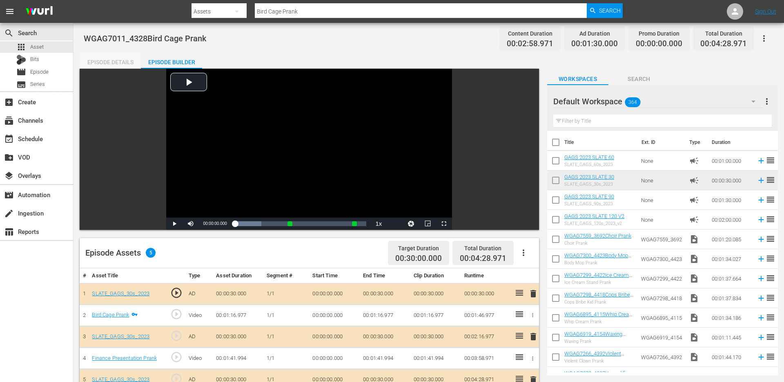
click at [104, 63] on div "Episode Details" at bounding box center [110, 62] width 61 height 20
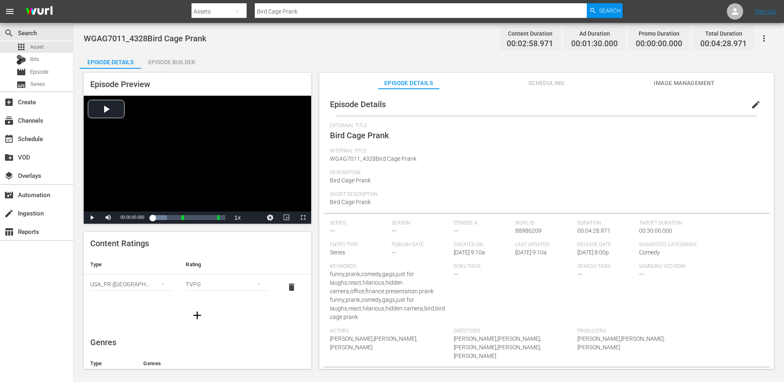
click at [751, 102] on span "edit" at bounding box center [756, 105] width 10 height 10
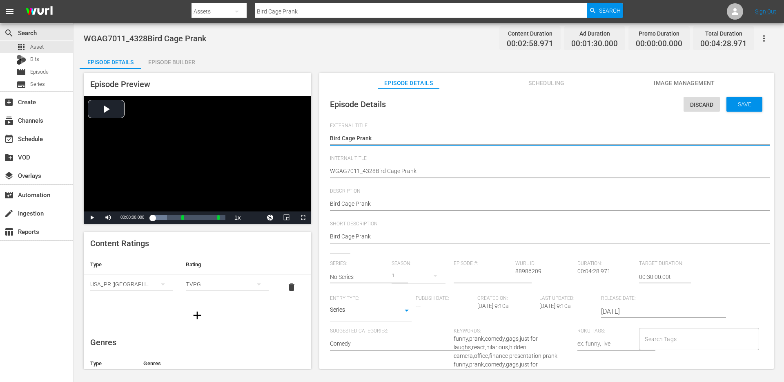
click at [430, 138] on textarea "Bird Cage Prank" at bounding box center [544, 139] width 429 height 10
type textarea "Bird Cage Prank"
type textarea "Bird Cage Prank +"
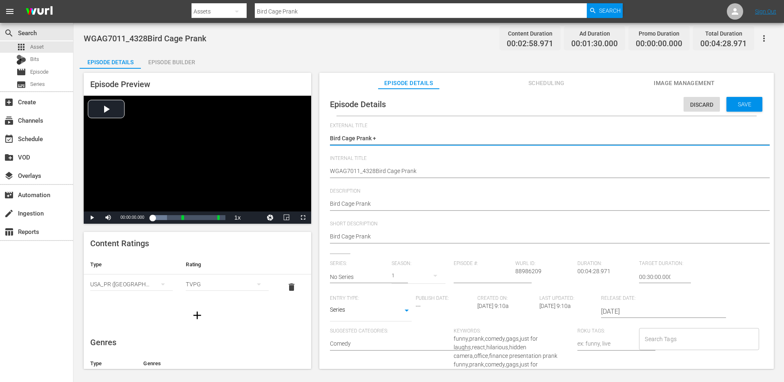
type textarea "Bird Cage Prank +"
type textarea "Bird Cage Prank + Finance Presentation Prank"
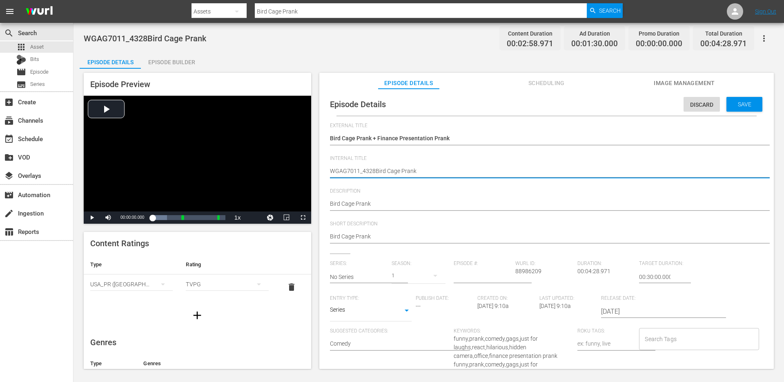
type textarea "d"
type textarea "du"
type textarea "duo"
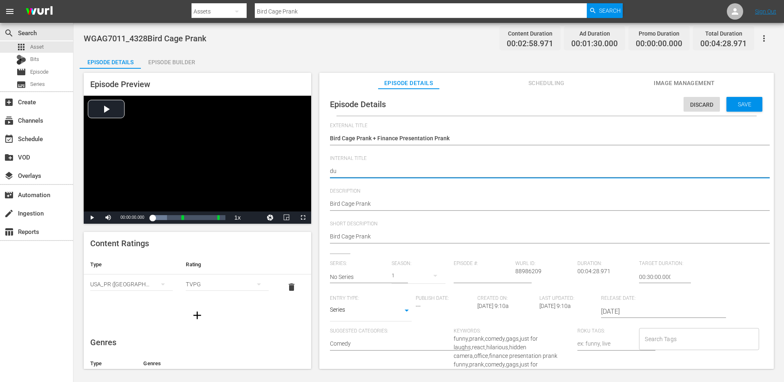
type textarea "duo"
type textarea "duo -"
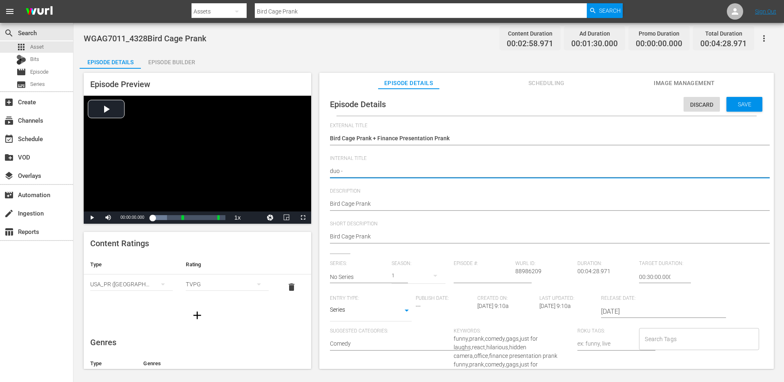
type textarea "duo -"
paste textarea "Bird Cage Prank + Finance Presentation Prank"
type textarea "duo - Bird Cage Prank + Finance Presentation Prank"
click at [409, 169] on textarea "WGAG7011_4328Bird Cage Prank" at bounding box center [544, 172] width 429 height 10
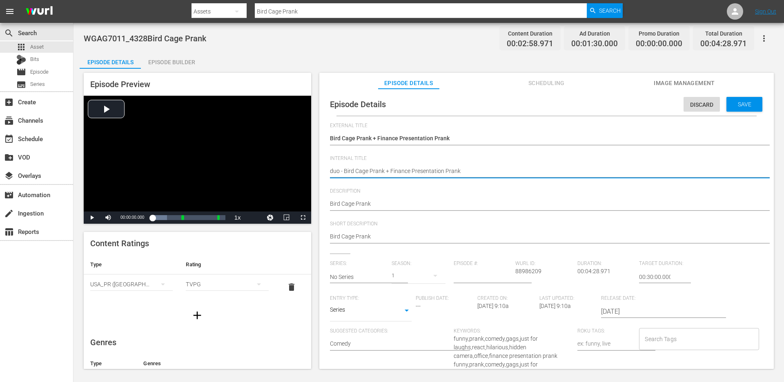
type textarea "duo - Bird Cage Prank + Finance Presentation Prank"
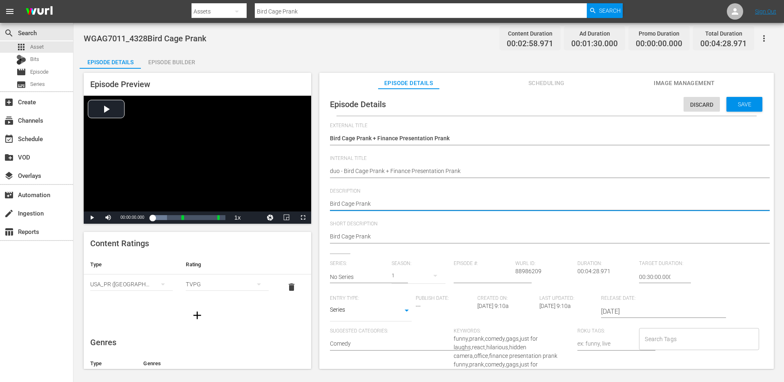
type textarea "Bird Cage Prank"
type textarea "Bird Cage Prank +"
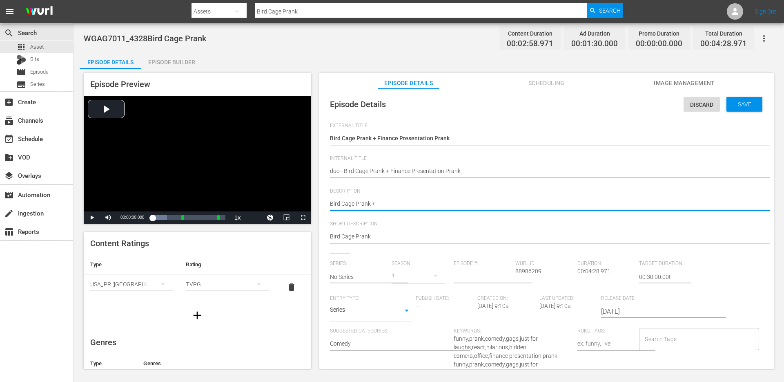
type textarea "Bird Cage Prank +"
paste textarea "Check your powerpoint!"
type textarea "Bird Cage Prank + Check your powerpoint!"
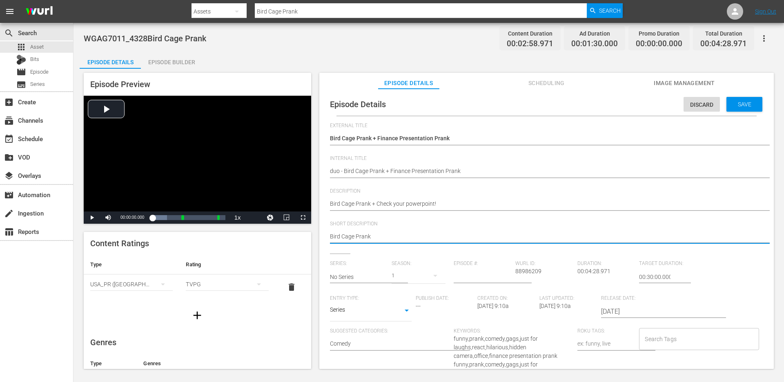
click at [401, 233] on textarea "Bird Cage Prank" at bounding box center [544, 237] width 429 height 10
paste textarea "+ Check your powerpoint!"
type textarea "Bird Cage Prank + Check your powerpoint!"
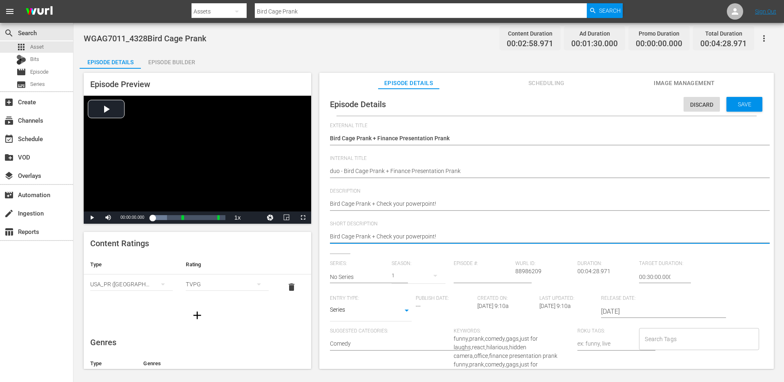
click at [367, 271] on input "No Series" at bounding box center [359, 277] width 58 height 20
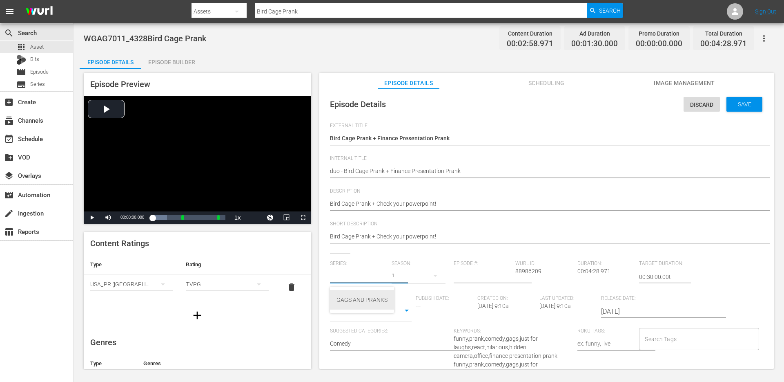
click at [358, 301] on div "GAGS AND PRANKS" at bounding box center [362, 300] width 51 height 20
type input "GAGS AND PRANKS"
click at [402, 307] on body "menu Search By Assets Search ID, Title, Description, Keywords, or Category Bird…" at bounding box center [392, 191] width 784 height 382
click at [380, 284] on li "Short Form" at bounding box center [371, 283] width 82 height 13
type input "SHORT_FORM_VIDEO"
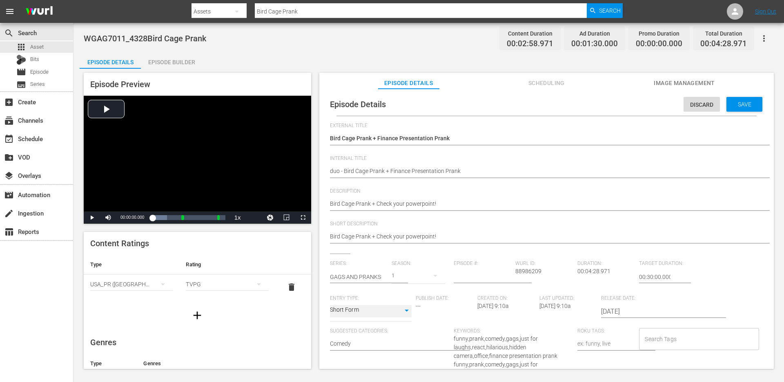
click at [639, 341] on div "Search Tags" at bounding box center [699, 339] width 120 height 22
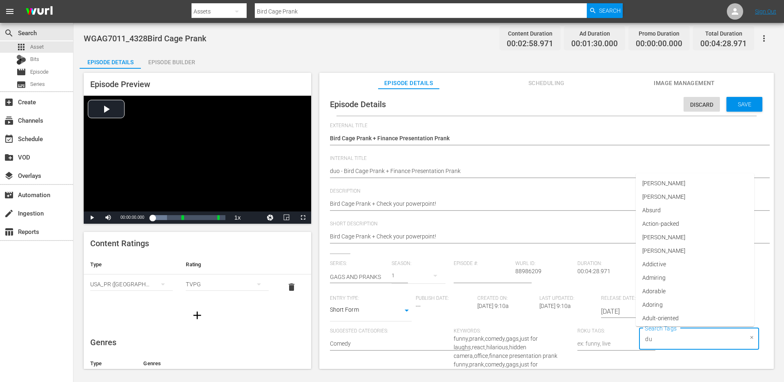
type input "duo"
type input "single"
click at [674, 298] on li "single prank" at bounding box center [695, 302] width 118 height 13
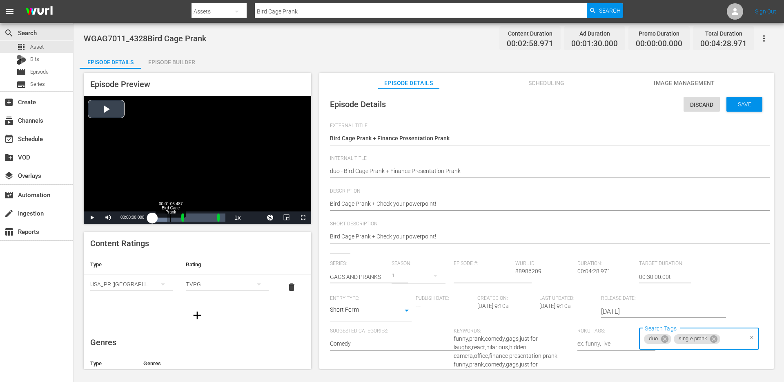
click at [170, 217] on div "Loaded : 19.91% 00:01:06.487 Bird Cage Prank 00:00:00.000" at bounding box center [188, 217] width 73 height 8
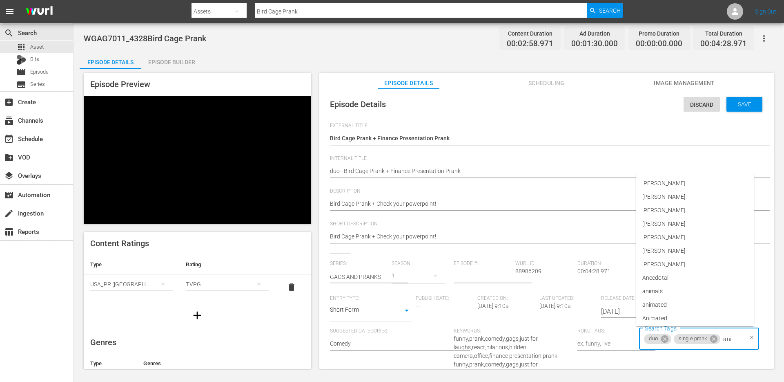
type input "anim"
click at [659, 272] on span "animals" at bounding box center [653, 275] width 20 height 9
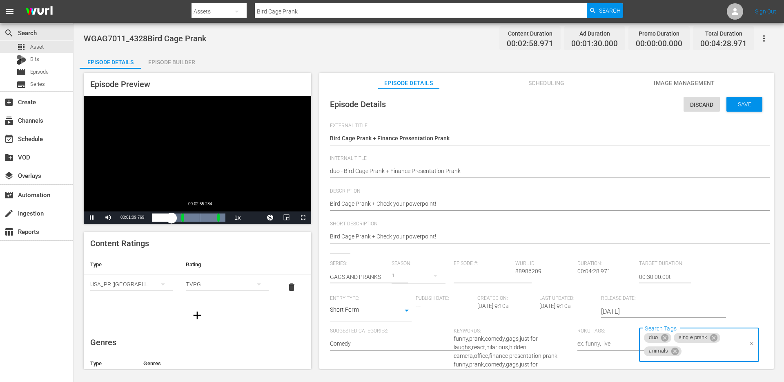
click at [200, 214] on div "00:02:55.284" at bounding box center [200, 217] width 0 height 8
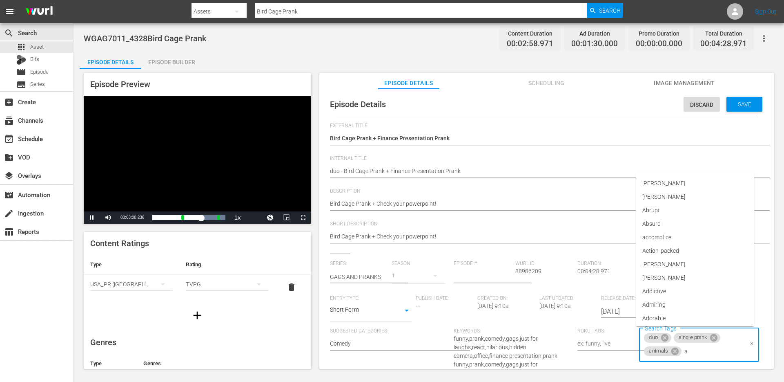
type input "aw"
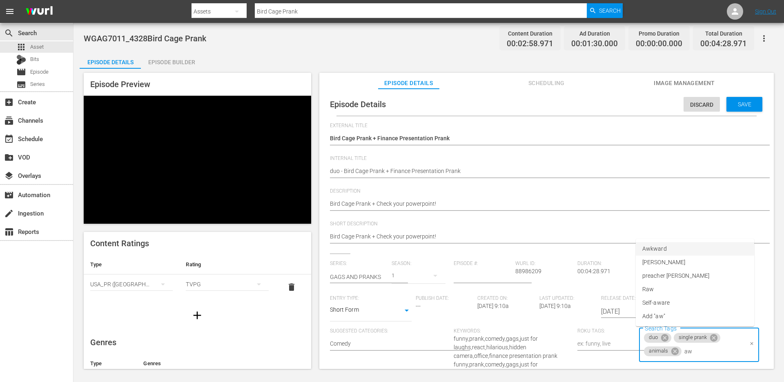
click at [689, 251] on li "Awkward" at bounding box center [695, 248] width 118 height 13
click at [736, 106] on span "Save" at bounding box center [745, 104] width 27 height 7
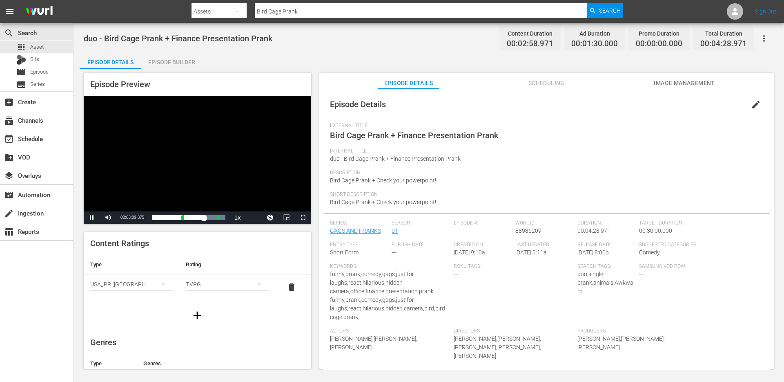
click at [176, 61] on div "Episode Builder" at bounding box center [171, 62] width 61 height 20
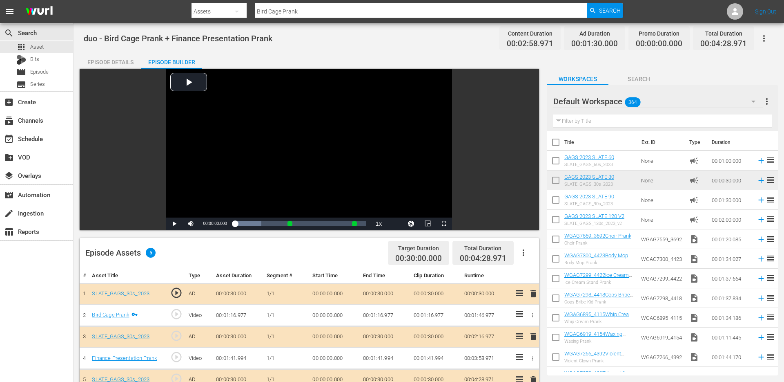
click at [119, 61] on div "Episode Details" at bounding box center [110, 62] width 61 height 20
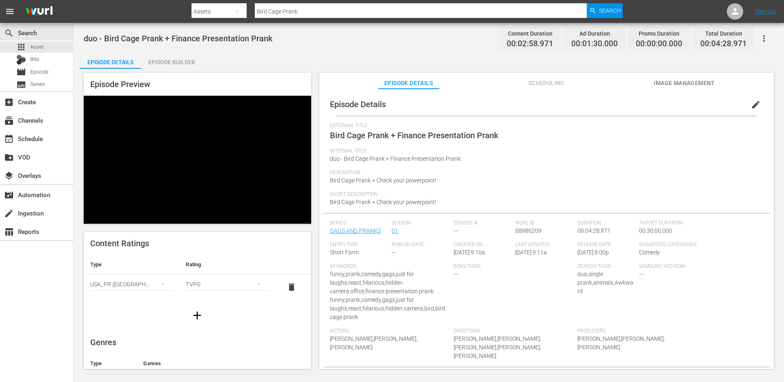
click at [301, 10] on input "Bird Cage Prank" at bounding box center [421, 12] width 332 height 20
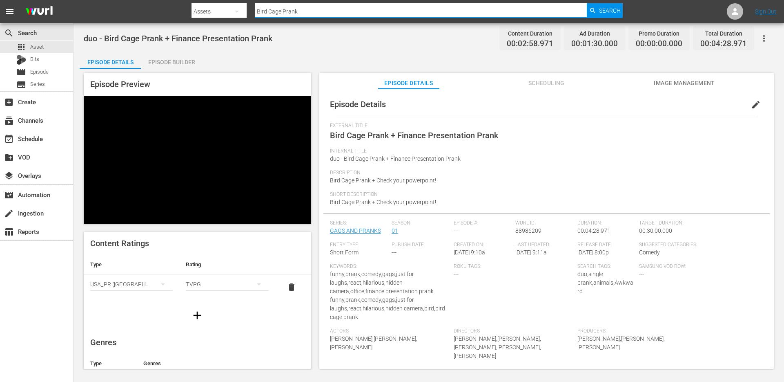
click at [301, 10] on input "Bird Cage Prank" at bounding box center [421, 12] width 332 height 20
paste input "Making People Nic"
type input "Making People Nice Prank"
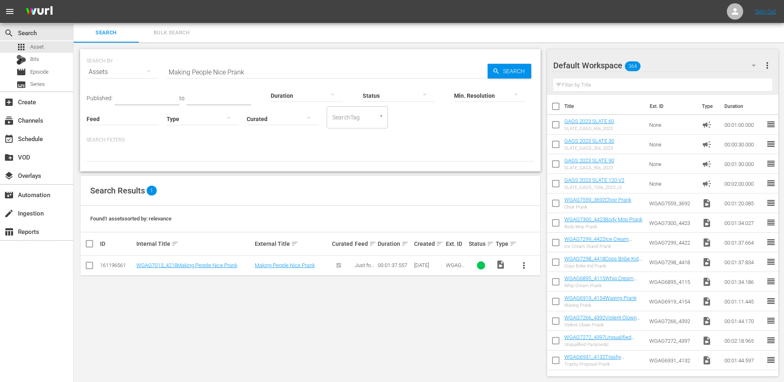
click at [524, 264] on span "more_vert" at bounding box center [524, 265] width 10 height 10
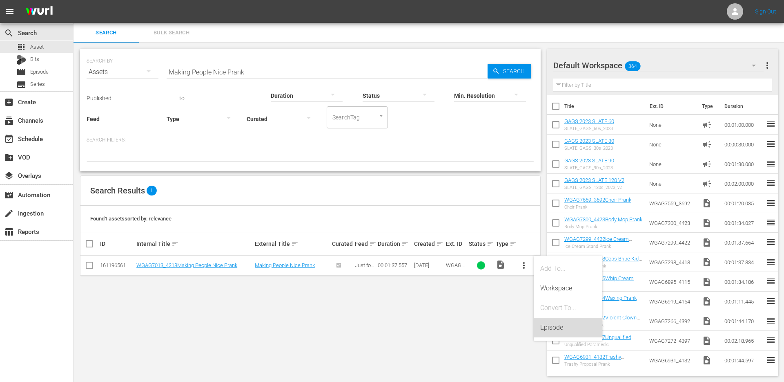
click at [549, 323] on div "Episode" at bounding box center [568, 327] width 56 height 20
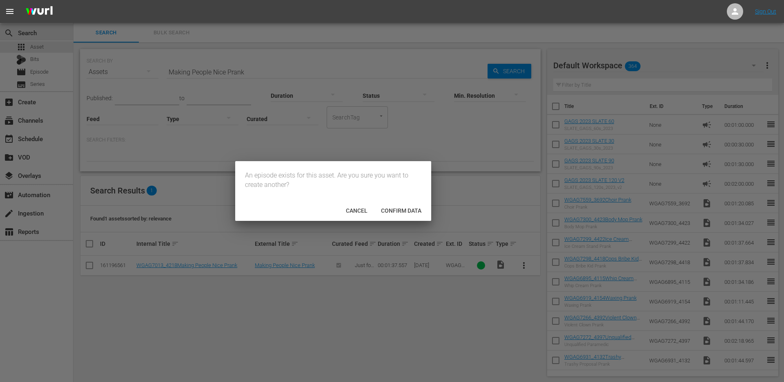
click at [405, 211] on span "Confirm data" at bounding box center [402, 210] width 54 height 7
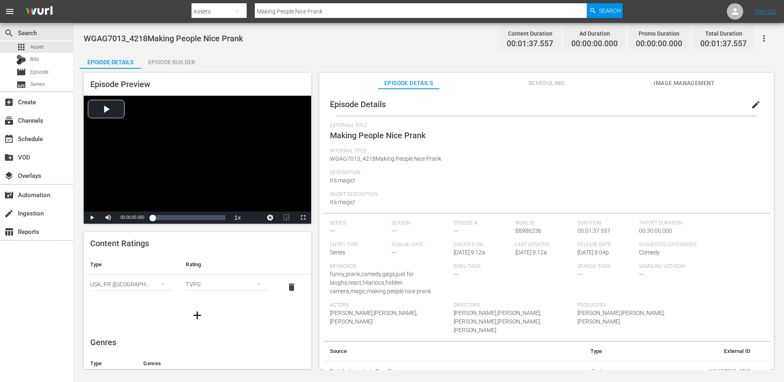
click at [163, 63] on div "Episode Builder" at bounding box center [171, 62] width 61 height 20
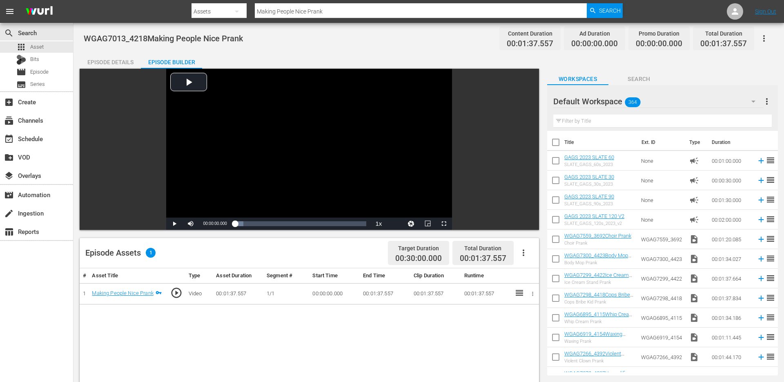
click at [623, 125] on input "text" at bounding box center [663, 120] width 219 height 13
paste input "Plant Lover Prank"
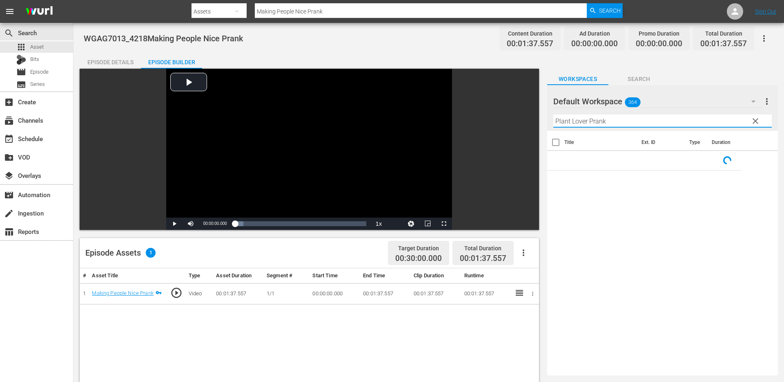
type input "Plant Lover Prank"
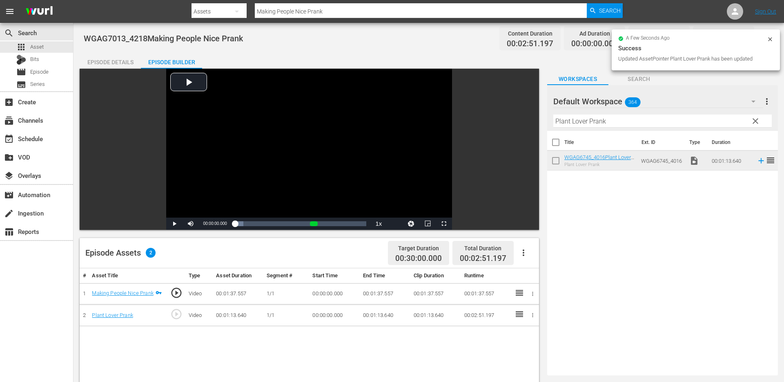
click at [757, 121] on span "clear" at bounding box center [756, 121] width 10 height 10
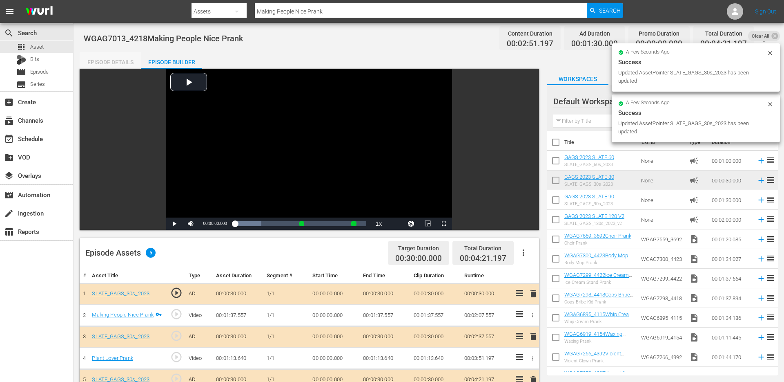
click at [122, 63] on div "Episode Details" at bounding box center [110, 62] width 61 height 20
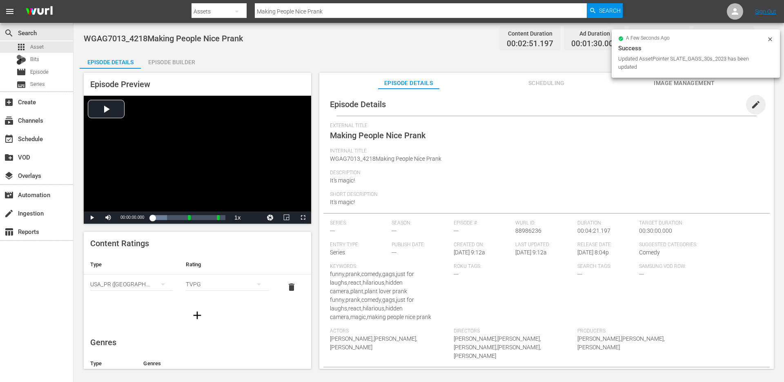
click at [751, 104] on span "edit" at bounding box center [756, 105] width 10 height 10
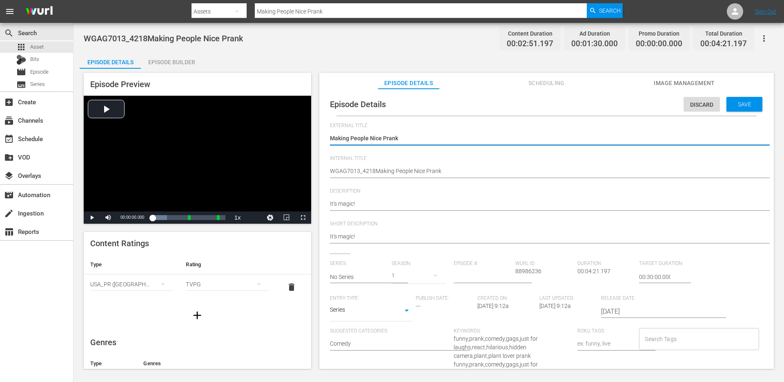
click at [477, 142] on textarea "Making People Nice Prank" at bounding box center [544, 139] width 429 height 10
type textarea "Making People Nice Prank"
type textarea "Making People Nice Prank +"
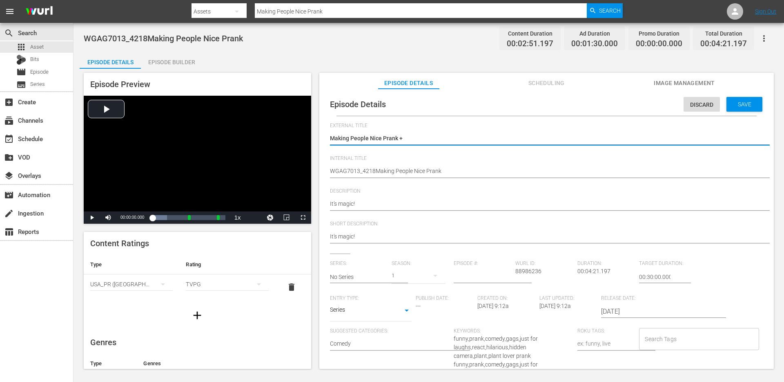
type textarea "Making People Nice Prank +"
type textarea "Making People Nice Prank + Plant Lover Prank"
click at [439, 141] on textarea "Making People Nice Prank" at bounding box center [544, 139] width 429 height 10
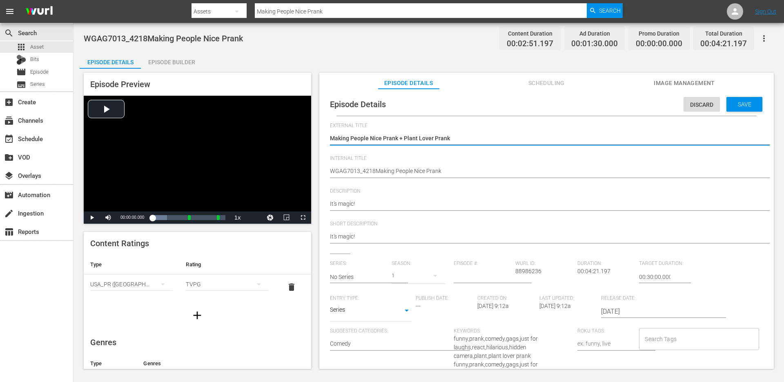
click at [439, 141] on textarea "Making People Nice Prank" at bounding box center [544, 139] width 429 height 10
type textarea "Making People Nice Prank + Plant Lover Prank"
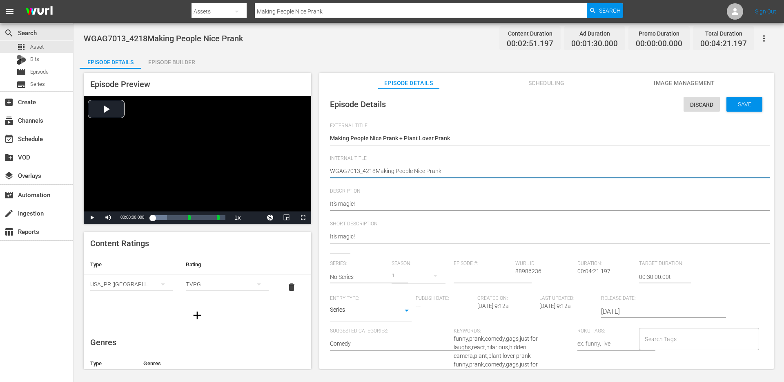
click at [426, 169] on textarea "WGAG7013_4218Making People Nice Prank" at bounding box center [544, 172] width 429 height 10
type textarea "d"
type textarea "du"
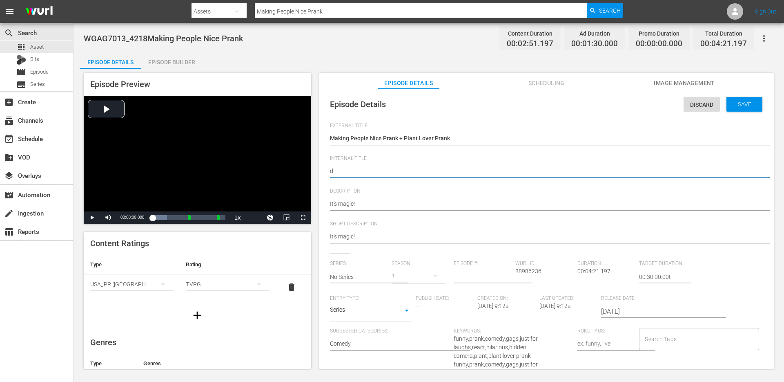
type textarea "du"
type textarea "duo"
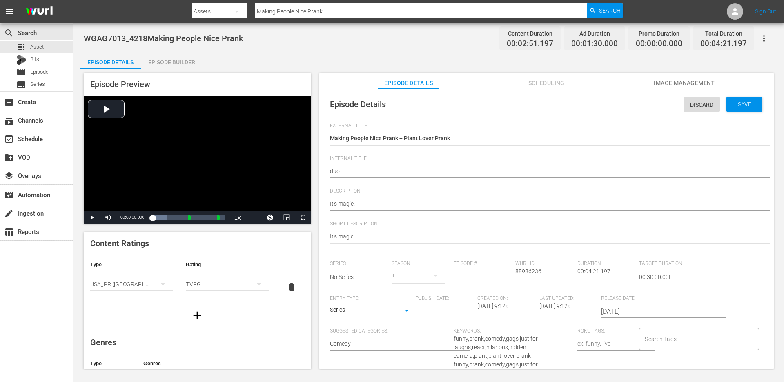
type textarea "duo -"
paste textarea "Making People Nice Prank + Plant Lover Prank"
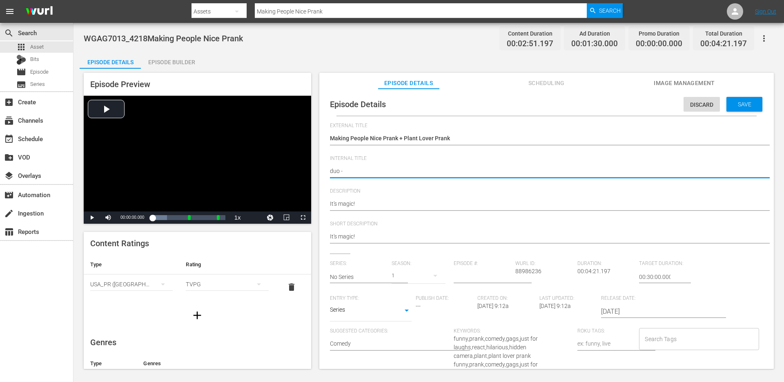
type textarea "duo - Making People Nice Prank + Plant Lover Prank"
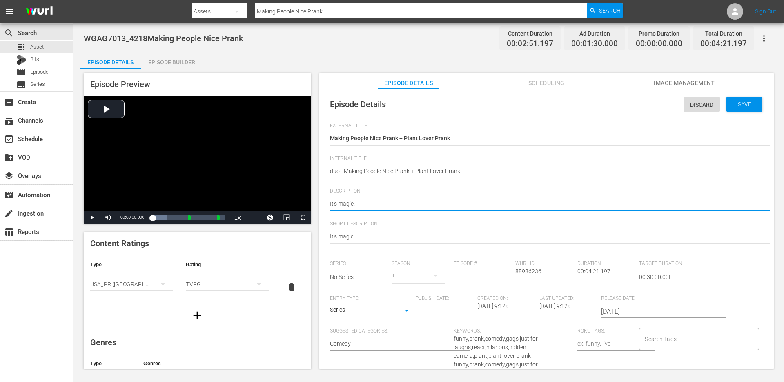
type textarea "It's magic!"
type textarea "It's magic! +"
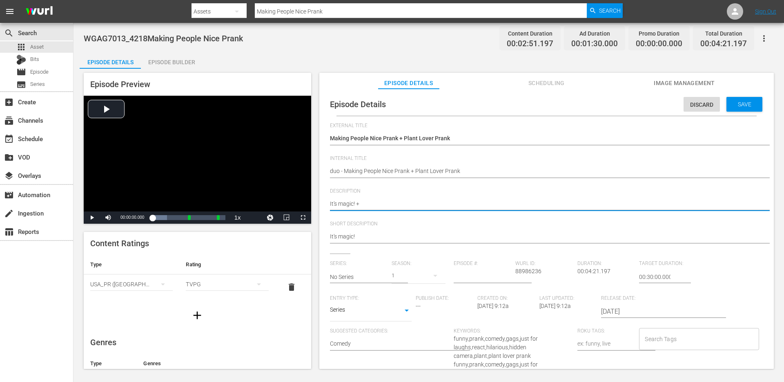
type textarea "It's magic! +"
paste textarea "A little too attached..."
type textarea "It's magic! + A little too attached..."
type textarea "It's magic! + A little too attached.."
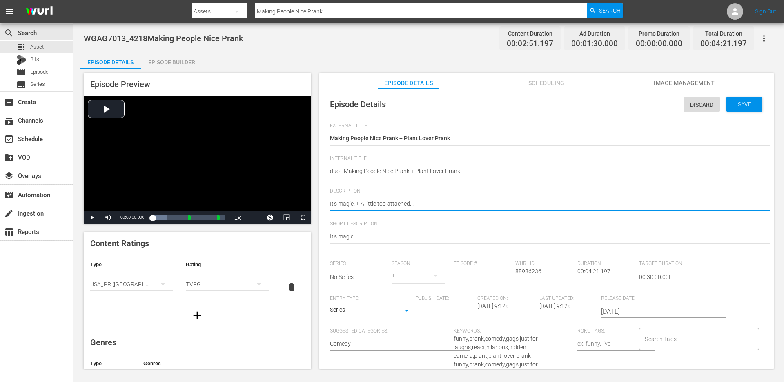
type textarea "It's magic! + A little too attached.."
type textarea "It's magic! + A little too attached."
click at [406, 203] on textarea "It's magic!" at bounding box center [544, 204] width 429 height 10
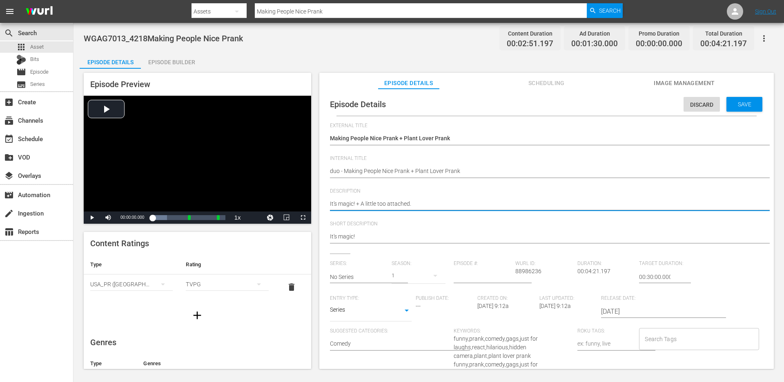
click at [400, 230] on div "It's magic! It's magic!" at bounding box center [544, 237] width 429 height 20
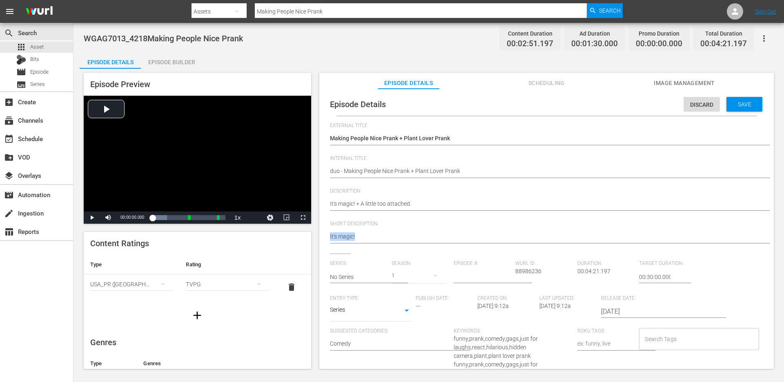
click at [400, 230] on div "It's magic! It's magic!" at bounding box center [544, 237] width 429 height 20
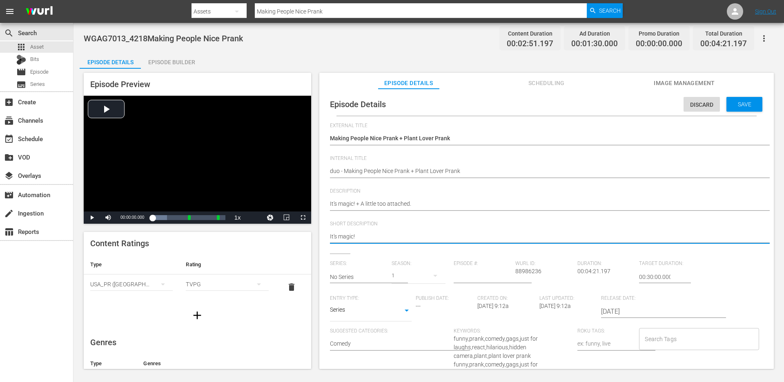
click at [421, 238] on textarea "It's magic!" at bounding box center [544, 237] width 429 height 10
paste textarea "+ A little too attached."
type textarea "It's magic! + A little too attached."
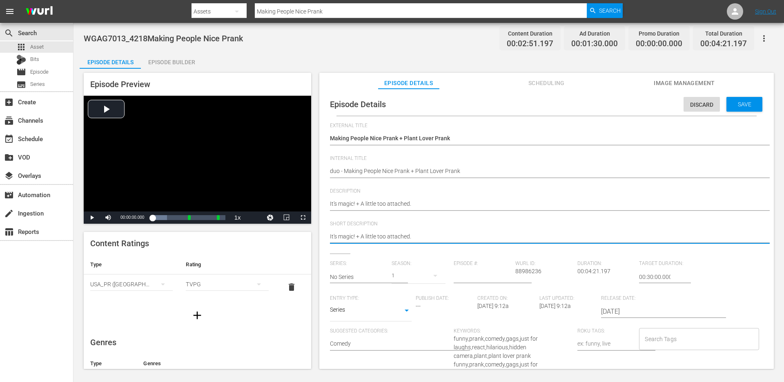
type textarea "It's magic! + A little too attached."
click at [366, 279] on input "No Series" at bounding box center [359, 277] width 58 height 20
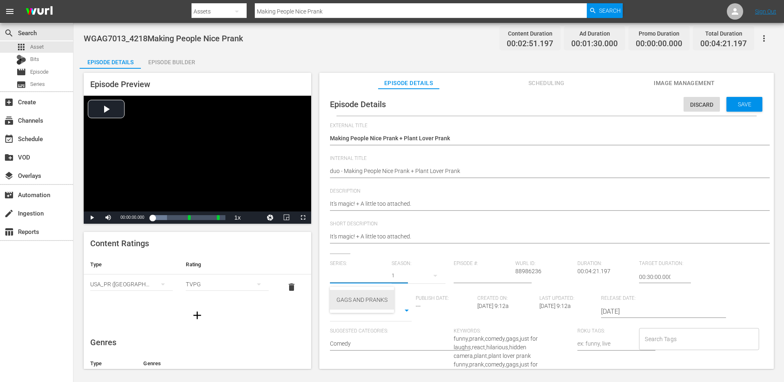
click at [359, 295] on div "GAGS AND PRANKS" at bounding box center [362, 300] width 51 height 20
type input "GAGS AND PRANKS"
click at [361, 314] on body "menu Search By Assets Search ID, Title, Description, Keywords, or Category Maki…" at bounding box center [392, 191] width 784 height 382
click at [360, 282] on li "Short Form" at bounding box center [371, 283] width 82 height 13
type input "SHORT_FORM_VIDEO"
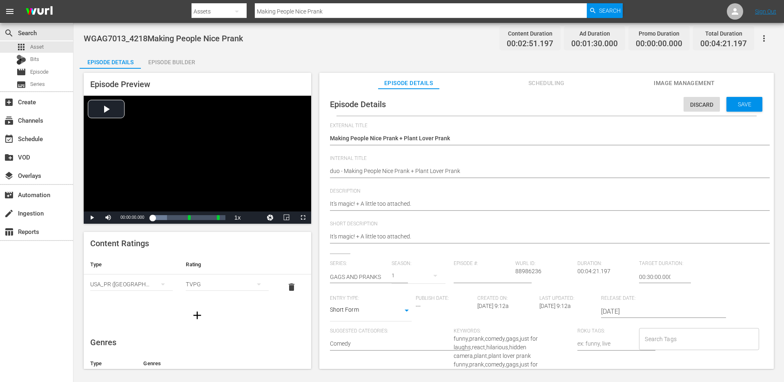
click at [643, 339] on input "Search Tags" at bounding box center [693, 338] width 100 height 15
type input "duo"
type input "single"
click at [658, 302] on span "single prank" at bounding box center [658, 302] width 31 height 9
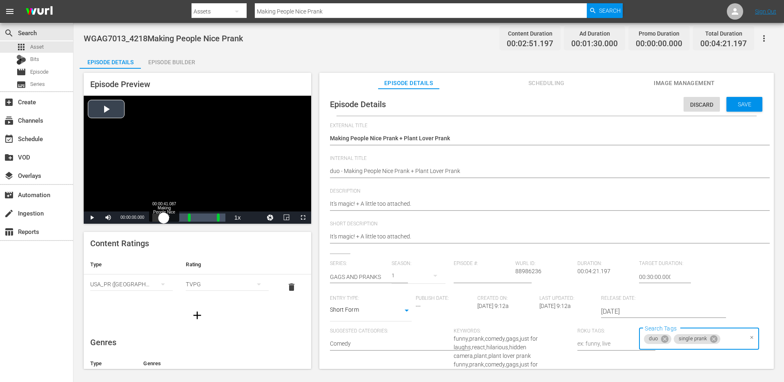
click at [164, 217] on div "Loaded : 19.91% 00:00:41.087 Making People Nice Prank 00:00:00.000" at bounding box center [188, 217] width 73 height 8
click at [722, 336] on input "Search Tags" at bounding box center [732, 338] width 21 height 15
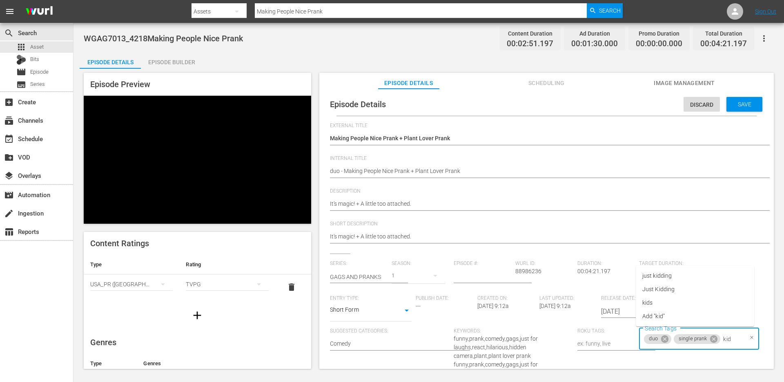
type input "kids"
click at [690, 306] on li "kids" at bounding box center [695, 302] width 118 height 13
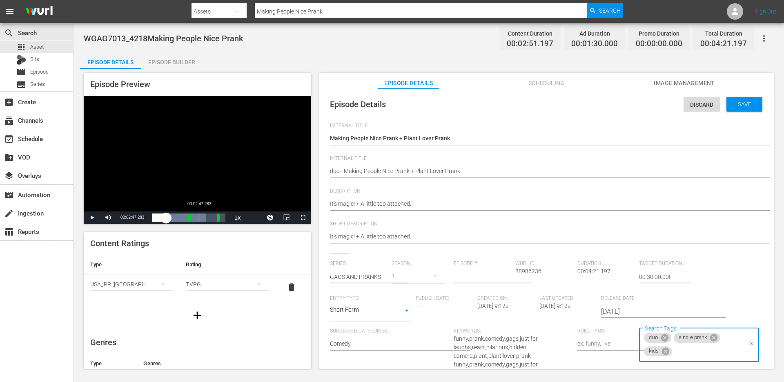
click at [199, 215] on div "00:02:47.283" at bounding box center [199, 217] width 0 height 8
click at [203, 216] on div "00:00:11.318" at bounding box center [177, 217] width 50 height 8
click at [203, 215] on div "00:00:23.468" at bounding box center [177, 217] width 51 height 8
click at [712, 360] on div "duo single prank kids Search Tags" at bounding box center [699, 345] width 120 height 34
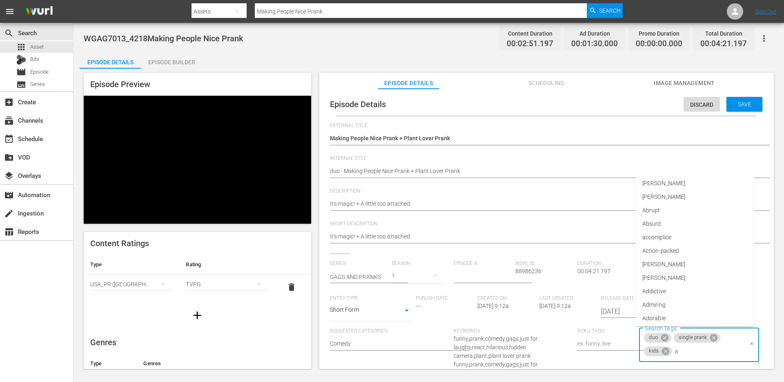
type input "aw"
click at [696, 251] on li "Awkward" at bounding box center [695, 248] width 118 height 13
type input "nice"
click at [674, 317] on li "Add "nice"" at bounding box center [695, 315] width 118 height 13
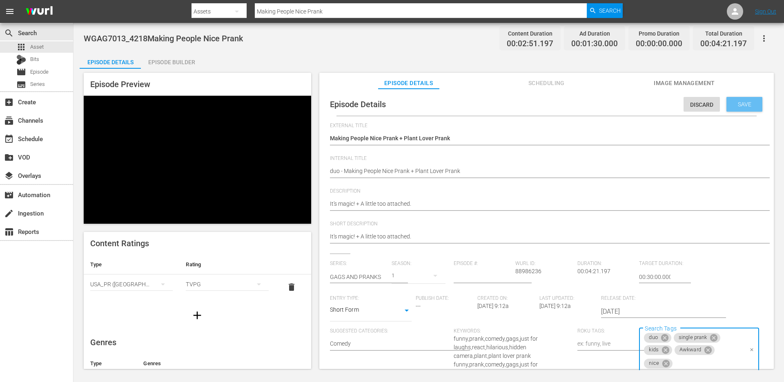
click at [734, 107] on span "Save" at bounding box center [745, 104] width 27 height 7
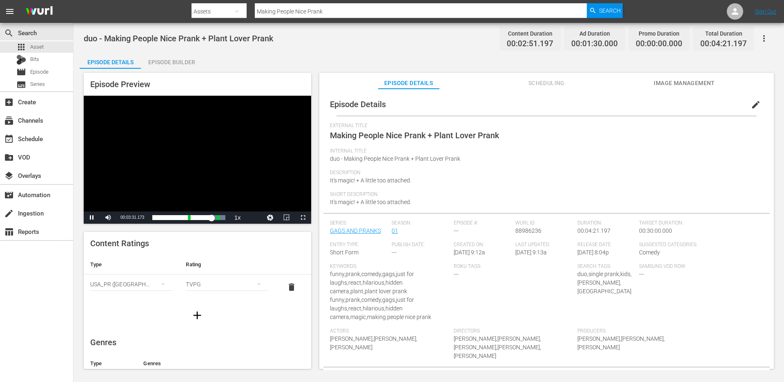
click at [172, 60] on div "Episode Builder" at bounding box center [171, 62] width 61 height 20
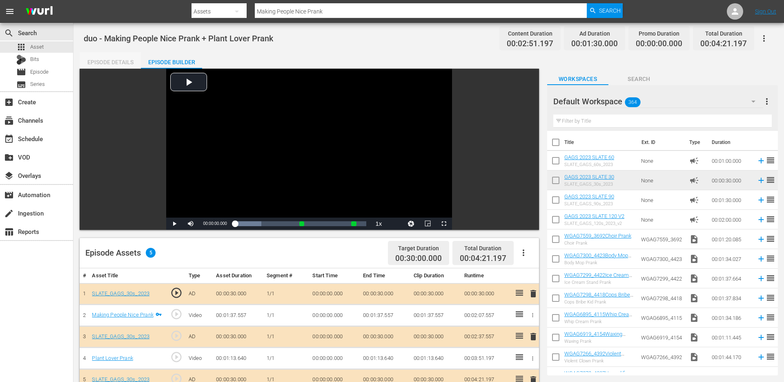
click at [116, 64] on div "Episode Details" at bounding box center [110, 62] width 61 height 20
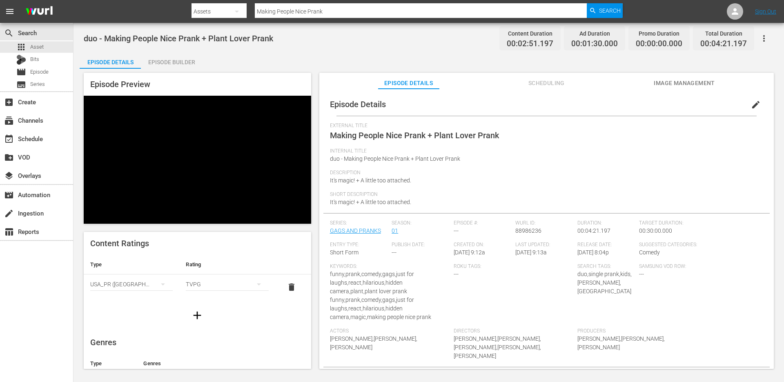
click at [168, 64] on div "Episode Builder" at bounding box center [171, 62] width 61 height 20
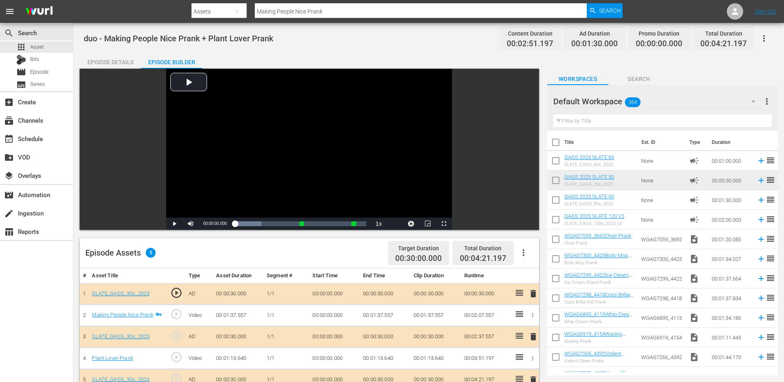
click at [128, 63] on div "Episode Details" at bounding box center [110, 62] width 61 height 20
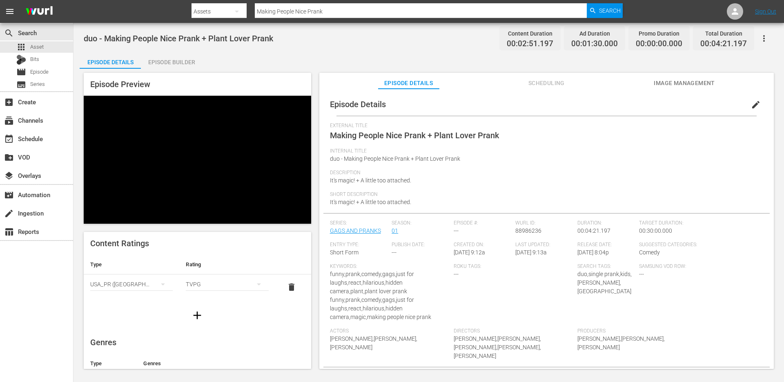
click at [344, 2] on div at bounding box center [407, 3] width 431 height 2
click at [339, 10] on input "Making People Nice Prank" at bounding box center [421, 12] width 332 height 20
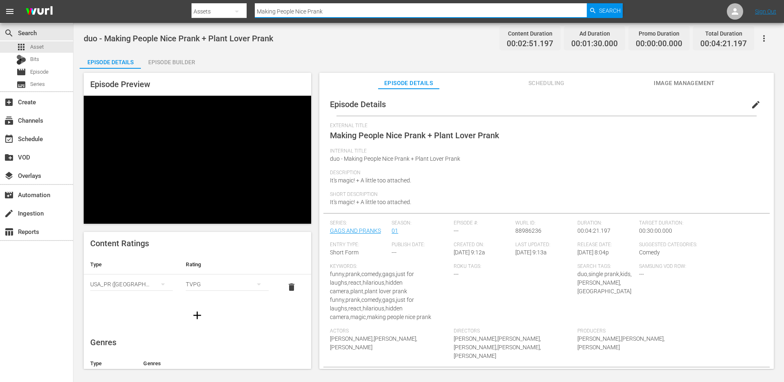
click at [339, 10] on input "Making People Nice Prank" at bounding box center [421, 12] width 332 height 20
paste input "[MEDICAL_DATA]"
type input "[MEDICAL_DATA] Prank"
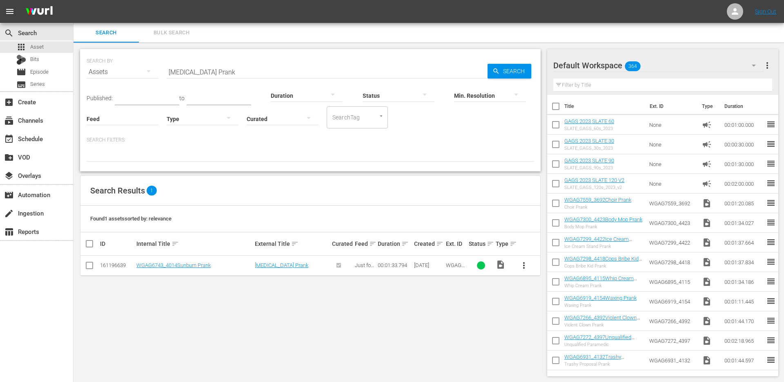
click at [526, 262] on span "more_vert" at bounding box center [524, 265] width 10 height 10
click at [545, 319] on div "Episode" at bounding box center [568, 327] width 56 height 20
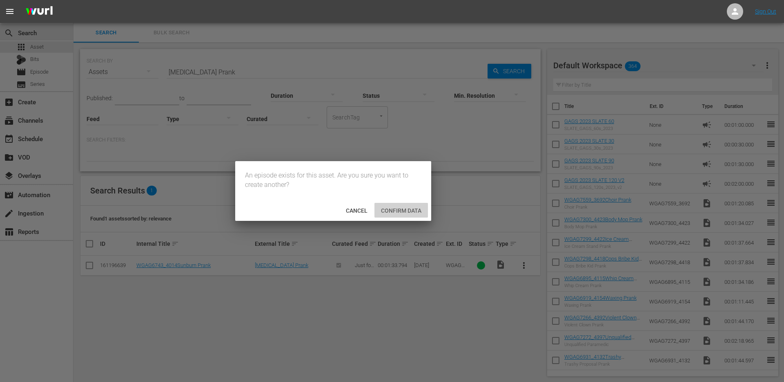
click at [405, 206] on div "Confirm data" at bounding box center [402, 210] width 54 height 15
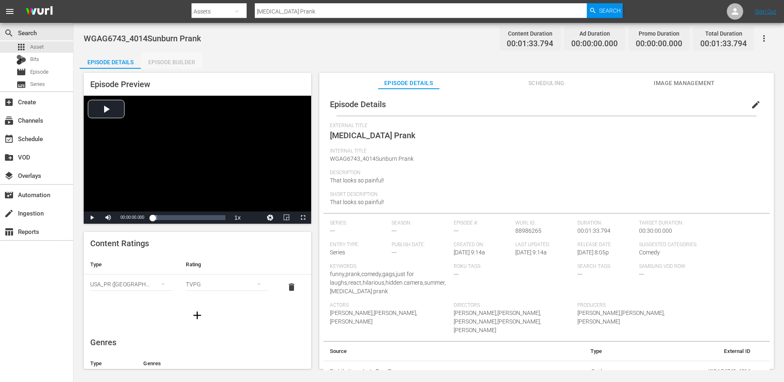
click at [171, 61] on div "Episode Builder" at bounding box center [171, 62] width 61 height 20
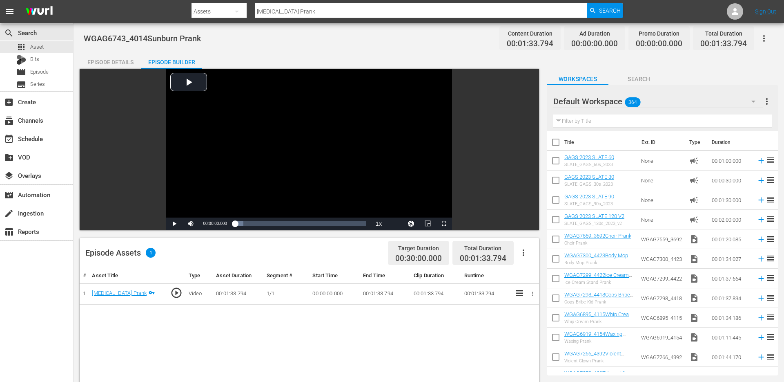
click at [648, 123] on input "text" at bounding box center [663, 120] width 219 height 13
paste input "Girlfriend Caught Cheating"
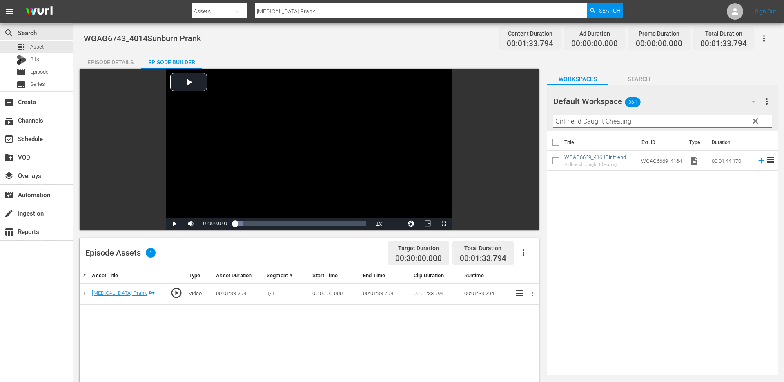
type input "Girlfriend Caught Cheating"
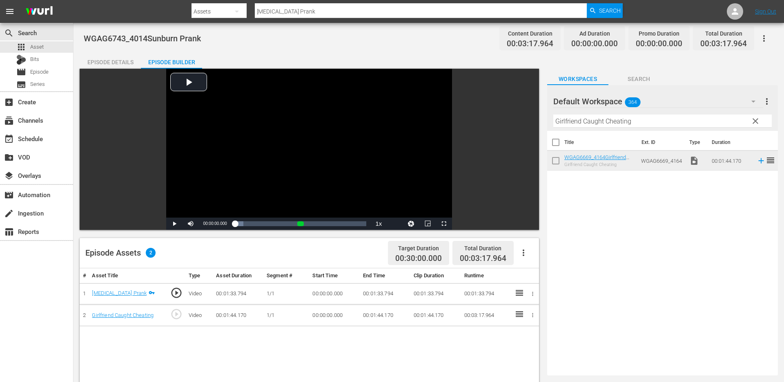
click at [757, 119] on span "clear" at bounding box center [756, 121] width 10 height 10
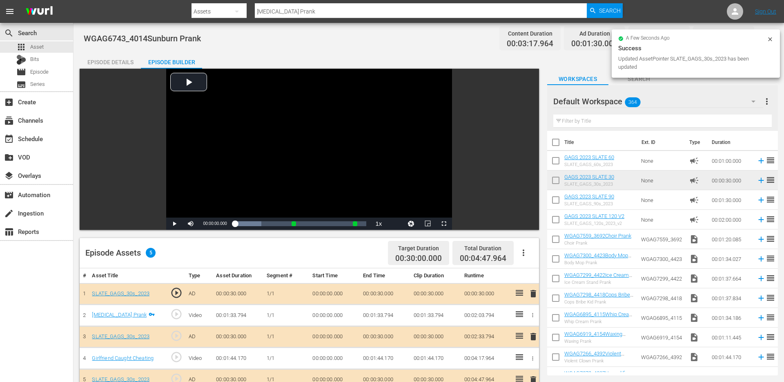
click at [107, 63] on div "Episode Details" at bounding box center [110, 62] width 61 height 20
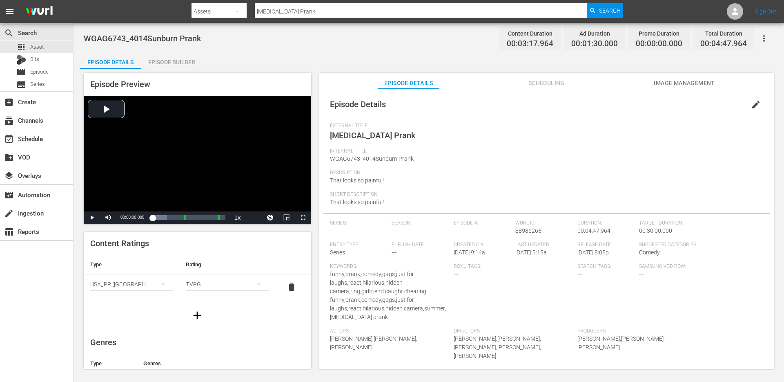
click at [752, 105] on span "edit" at bounding box center [756, 105] width 10 height 10
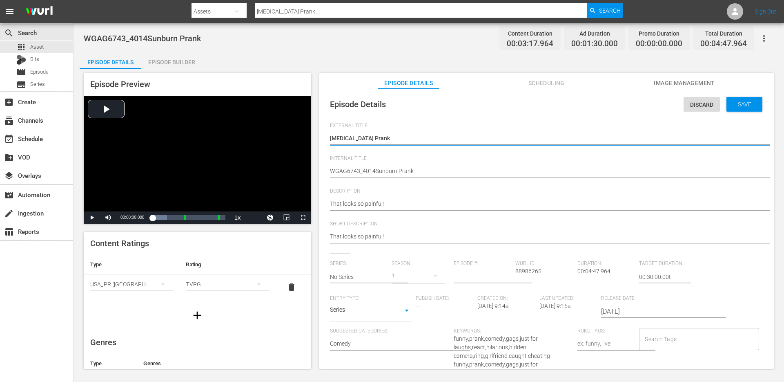
click at [401, 142] on textarea "[MEDICAL_DATA] Prank" at bounding box center [544, 139] width 429 height 10
type textarea "[MEDICAL_DATA] Prank"
type textarea "Sunburn Prank +"
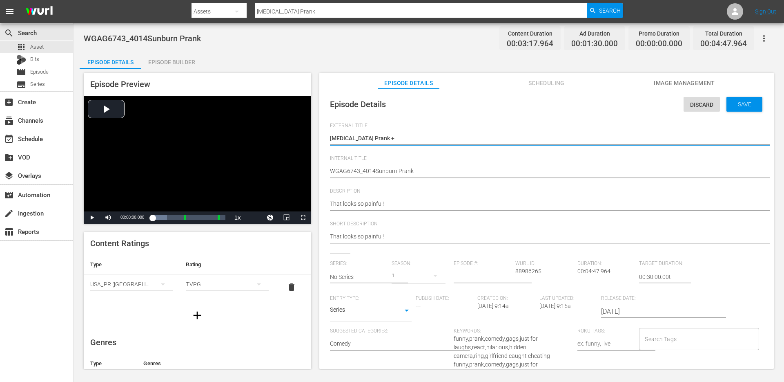
type textarea "Sunburn Prank +"
type textarea "Sunburn Prank + Girlfriend Caught Cheating"
click at [377, 141] on textarea "[MEDICAL_DATA] Prank" at bounding box center [544, 139] width 429 height 10
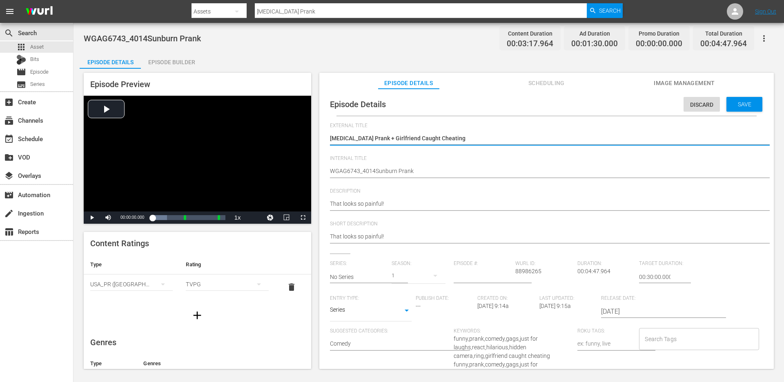
click at [377, 141] on textarea "[MEDICAL_DATA] Prank" at bounding box center [544, 139] width 429 height 10
type textarea "Sunburn Prank + Girlfriend Caught Cheating"
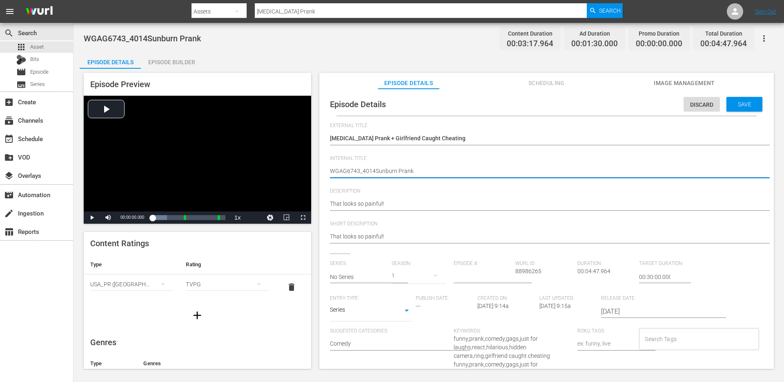
click at [369, 168] on textarea "WGAG6743_4014Sunburn Prank" at bounding box center [544, 172] width 429 height 10
paste textarea "Sunburn Prank + Girlfriend Caught Cheating"
type textarea "Sunburn Prank + Girlfriend Caught Cheating"
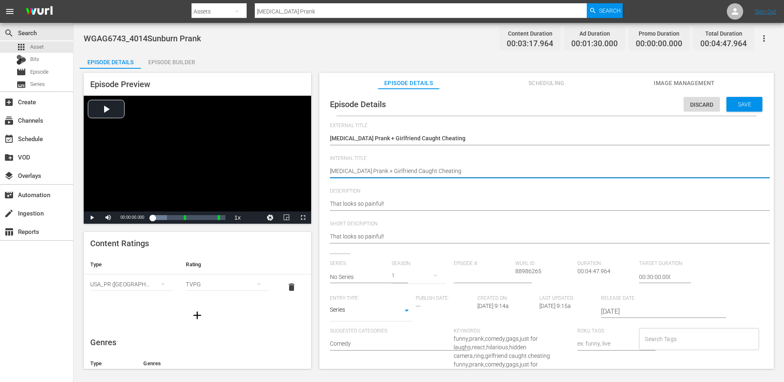
type textarea "dSunburn Prank + Girlfriend Caught Cheating"
type textarea "duSunburn Prank + Girlfriend Caught Cheating"
type textarea "duoSunburn Prank + Girlfriend Caught Cheating"
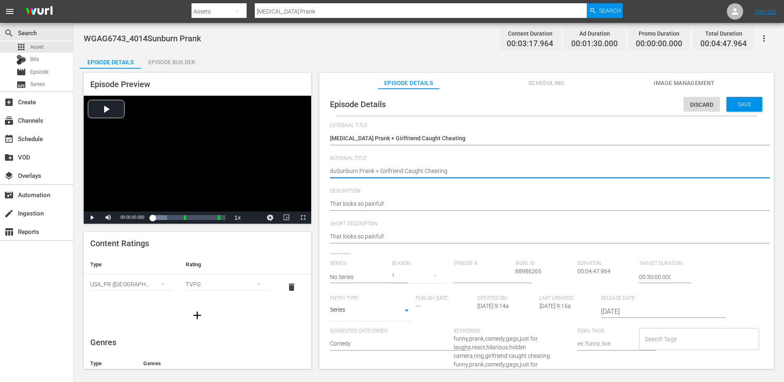
type textarea "duoSunburn Prank + Girlfriend Caught Cheating"
type textarea "duo Sunburn Prank + Girlfriend Caught Cheating"
type textarea "duo -Sunburn Prank + Girlfriend Caught Cheating"
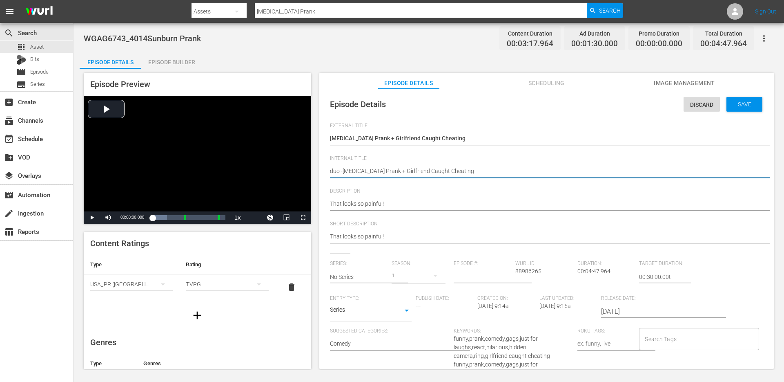
type textarea "duo - Sunburn Prank + Girlfriend Caught Cheating"
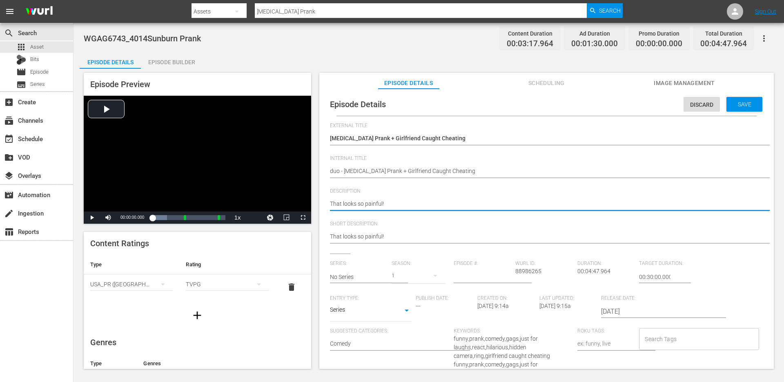
type textarea "That looks so painful!"
type textarea "That looks so painful! |"
type textarea "That looks so painful! |+"
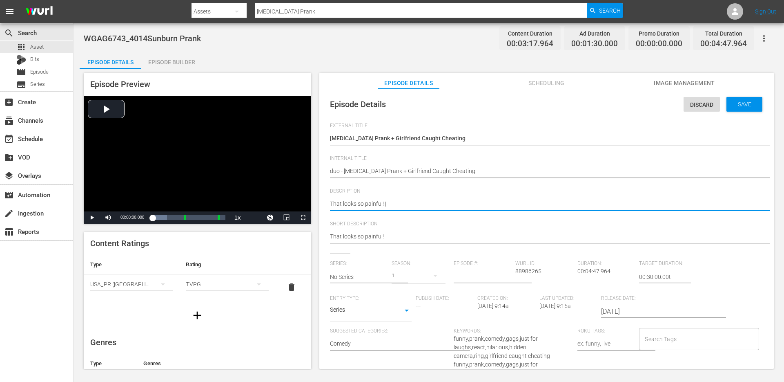
type textarea "That looks so painful! |+"
paste textarea "While he buys the ring..."
type textarea "That looks so painful! |+ While he buys the ring..."
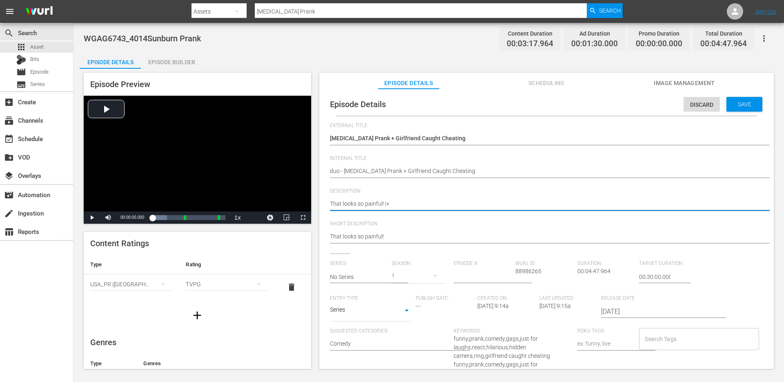
type textarea "That looks so painful! |+ While he buys the ring..."
click at [383, 206] on textarea "That looks so painful!" at bounding box center [544, 204] width 429 height 10
type textarea "That looks so painful! + While he buys the ring..."
click at [476, 205] on textarea "That looks so painful!" at bounding box center [544, 204] width 429 height 10
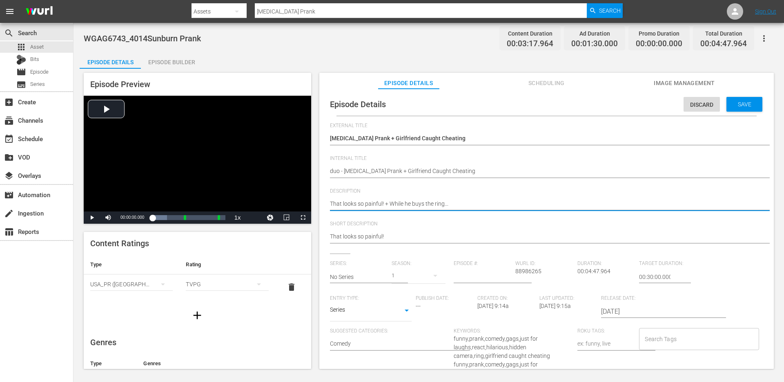
type textarea "That looks so painful! + While he buys the ring.."
type textarea "That looks so painful! + While he buys the ring."
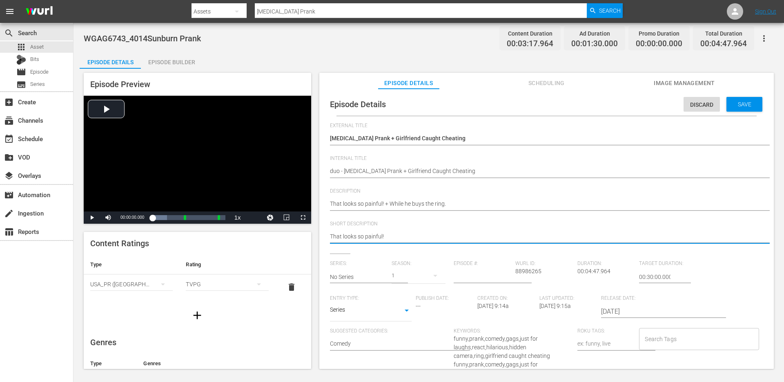
click at [463, 233] on textarea "That looks so painful!" at bounding box center [544, 237] width 429 height 10
paste textarea "+ While he buys the ring."
type textarea "That looks so painful! + While he buys the ring."
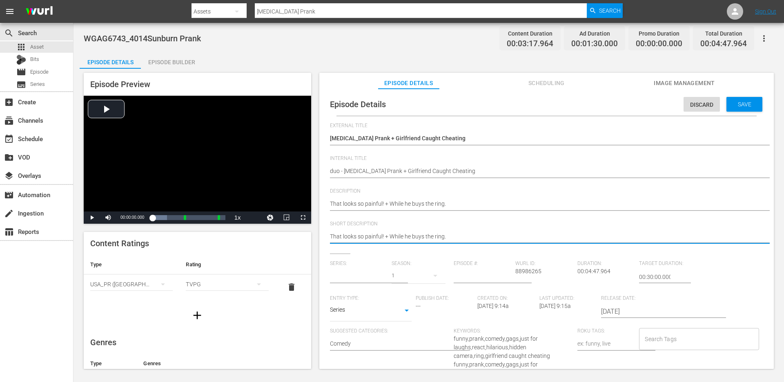
click at [370, 276] on input "text" at bounding box center [359, 277] width 58 height 20
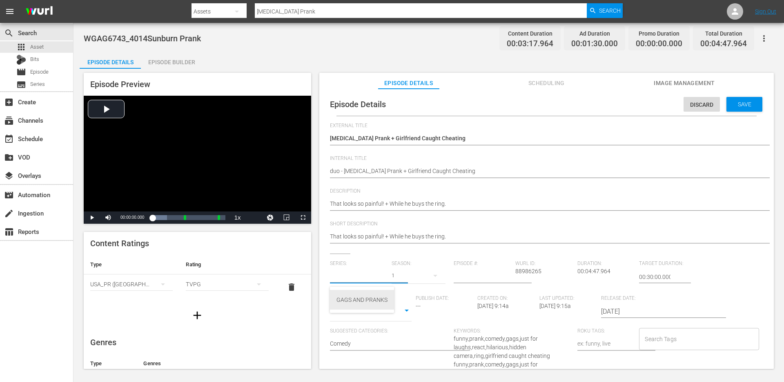
click at [355, 297] on div "GAGS AND PRANKS" at bounding box center [362, 300] width 51 height 20
type input "GAGS AND PRANKS"
click at [372, 314] on body "menu Search By Assets Search ID, Title, Description, Keywords, or Category Sunb…" at bounding box center [392, 191] width 784 height 382
click at [369, 283] on li "Short Form" at bounding box center [371, 283] width 82 height 13
type input "SHORT_FORM_VIDEO"
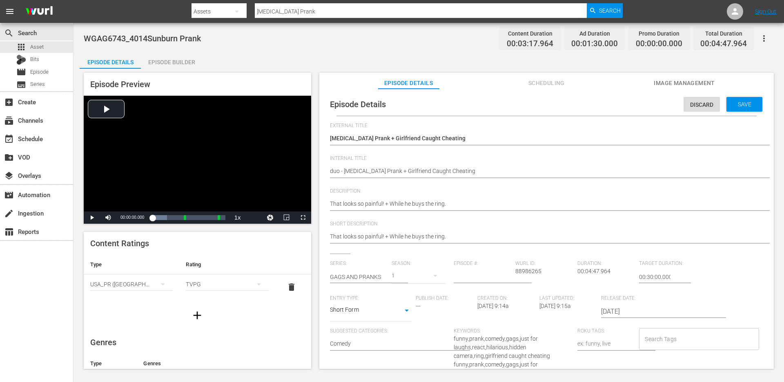
click at [656, 337] on input "Search Tags" at bounding box center [693, 338] width 100 height 15
type input "duo"
click at [661, 303] on li "duo" at bounding box center [695, 302] width 118 height 13
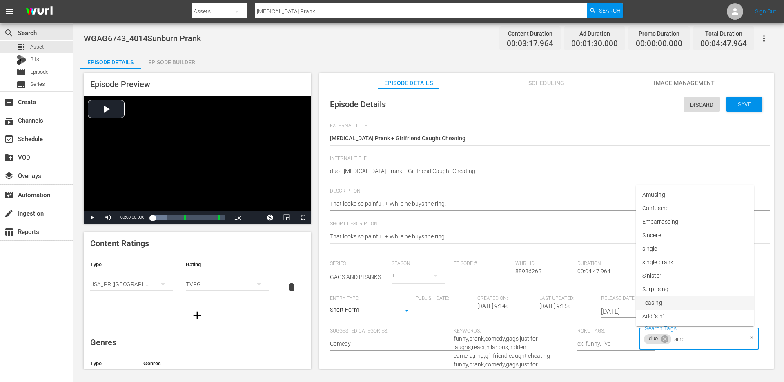
type input "singl"
click at [659, 302] on span "single prank" at bounding box center [658, 302] width 31 height 9
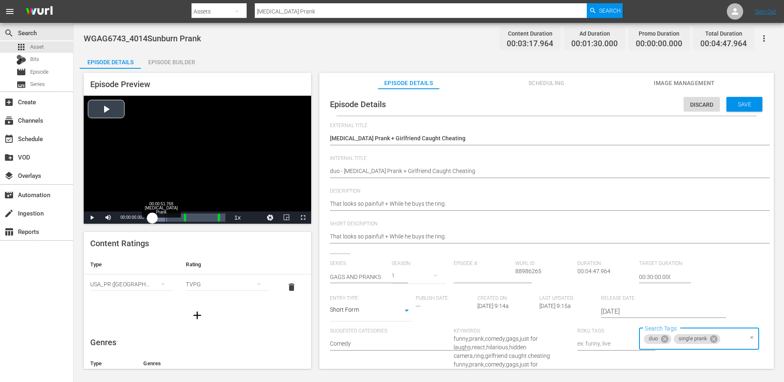
click at [165, 219] on div "Loaded : 19.91% 00:00:51.768 Sunburn Prank 00:00:00.000" at bounding box center [188, 217] width 73 height 8
click at [726, 340] on input "Search Tags" at bounding box center [732, 338] width 21 height 15
type input "pain"
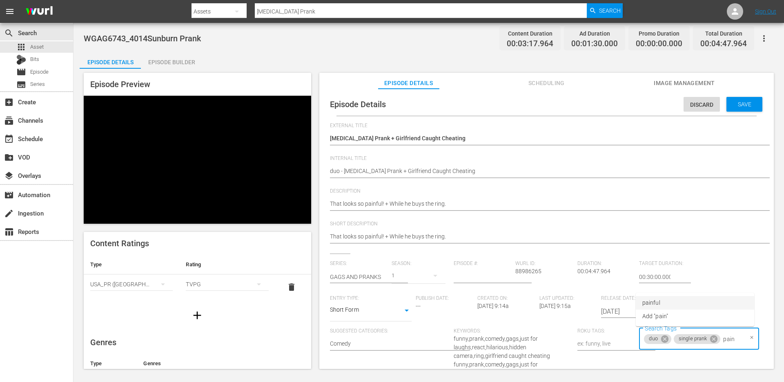
click at [700, 304] on li "painful" at bounding box center [695, 302] width 118 height 13
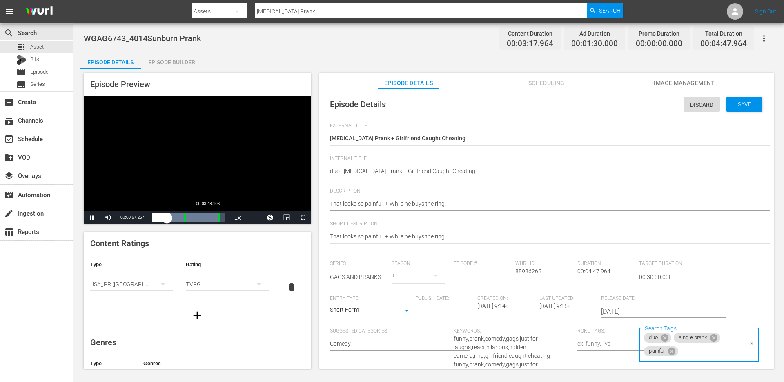
click at [199, 219] on div "Loaded : 89.57% 00:03:48.106 00:00:27.437" at bounding box center [188, 217] width 73 height 8
type input "roman"
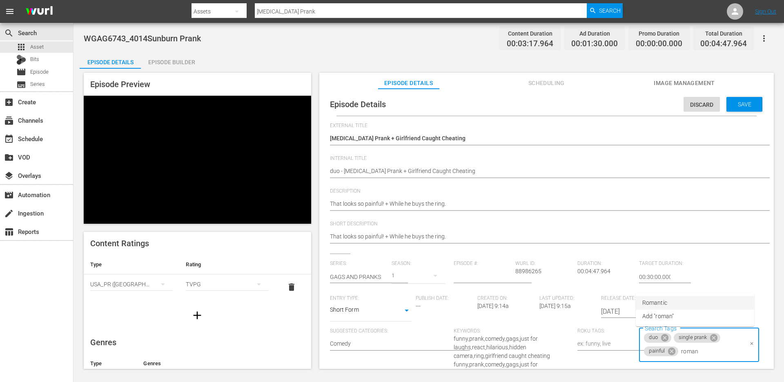
click at [680, 304] on li "Romantic" at bounding box center [695, 302] width 118 height 13
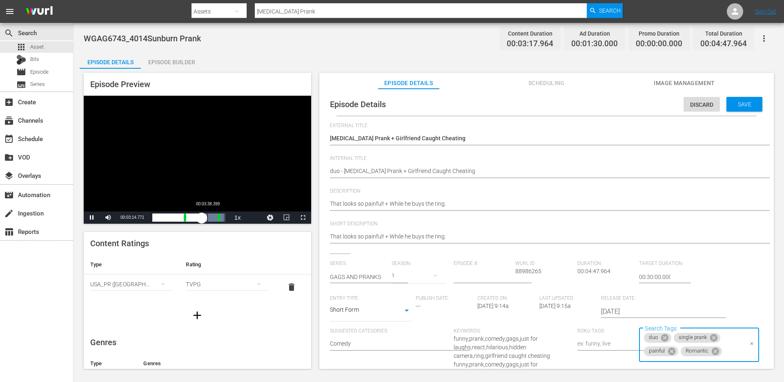
click at [202, 219] on div "00:00:40.953" at bounding box center [176, 217] width 49 height 8
type input "cheating"
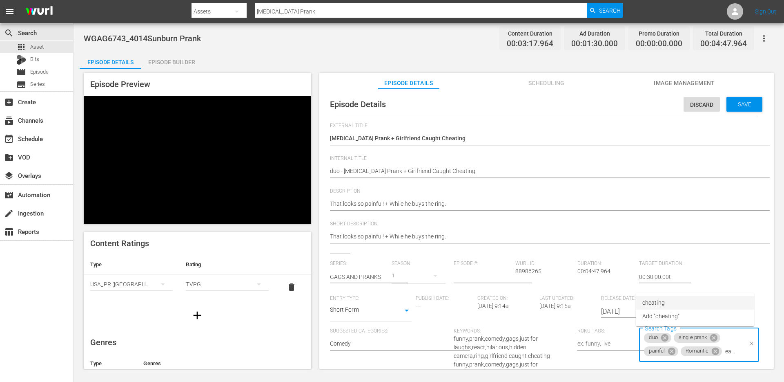
click at [697, 306] on li "cheating" at bounding box center [695, 302] width 118 height 13
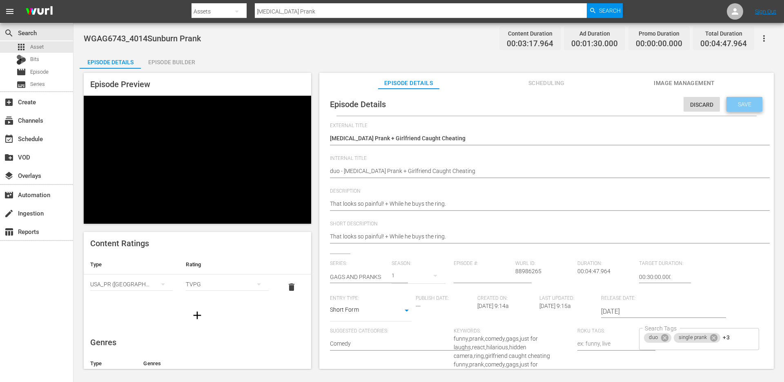
click at [731, 109] on div "Save" at bounding box center [745, 104] width 36 height 15
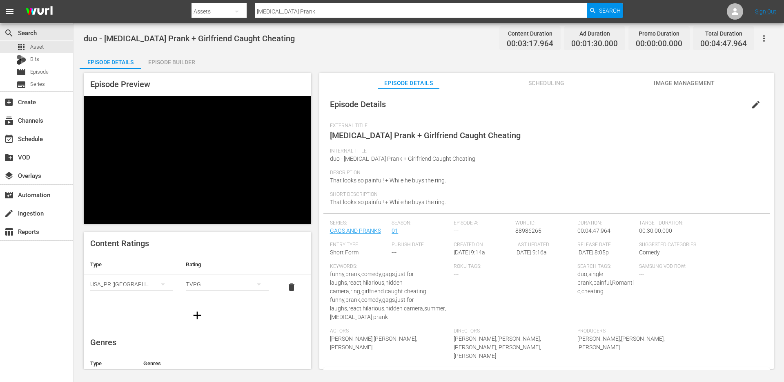
click at [350, 8] on input "[MEDICAL_DATA] Prank" at bounding box center [421, 12] width 332 height 20
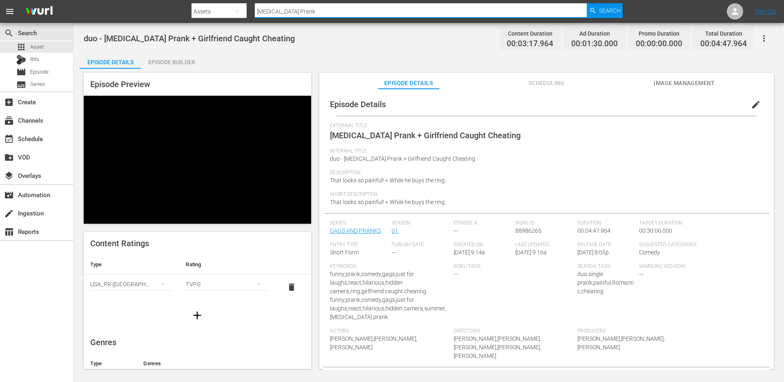
click at [350, 8] on input "[MEDICAL_DATA] Prank" at bounding box center [421, 12] width 332 height 20
paste input "Jesus WIne"
type input "[DEMOGRAPHIC_DATA] WIne Prank"
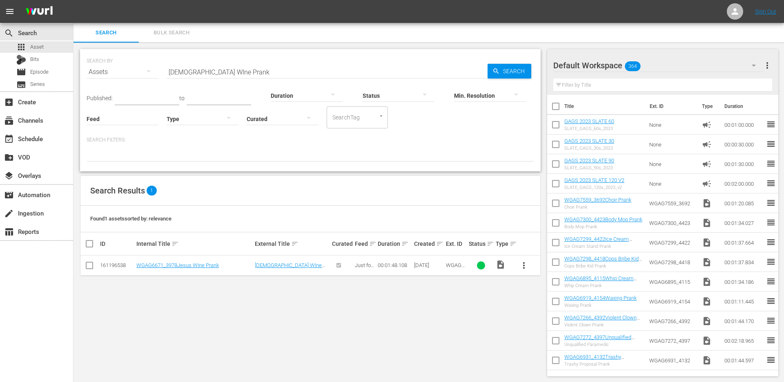
click at [526, 267] on span "more_vert" at bounding box center [524, 265] width 10 height 10
click at [553, 323] on div "Episode" at bounding box center [568, 327] width 56 height 20
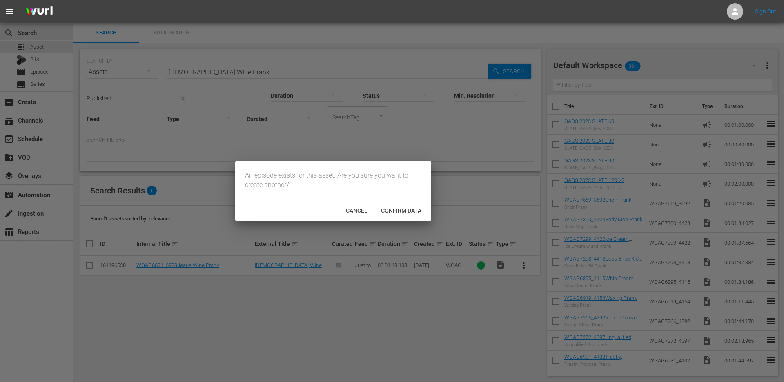
click at [397, 210] on span "Confirm data" at bounding box center [402, 210] width 54 height 7
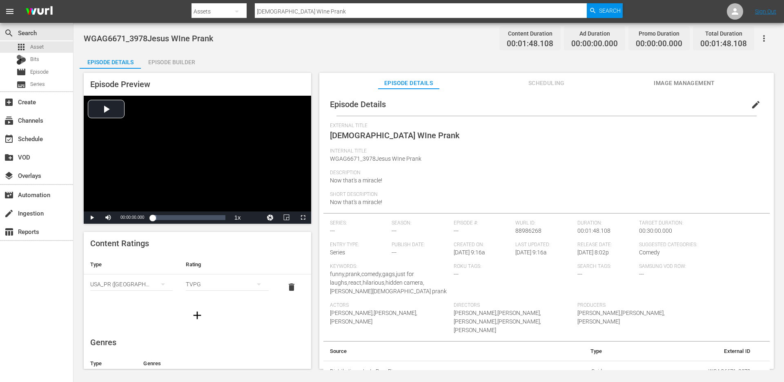
click at [172, 63] on div "Episode Builder" at bounding box center [171, 62] width 61 height 20
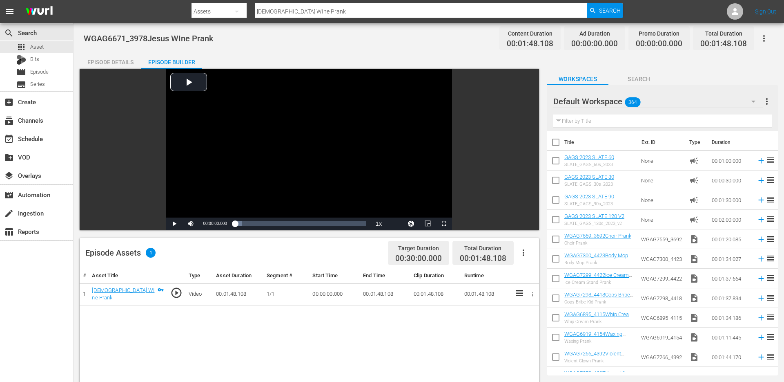
click at [738, 122] on input "text" at bounding box center [663, 120] width 219 height 13
paste input "Rich Guy Flirting Prank"
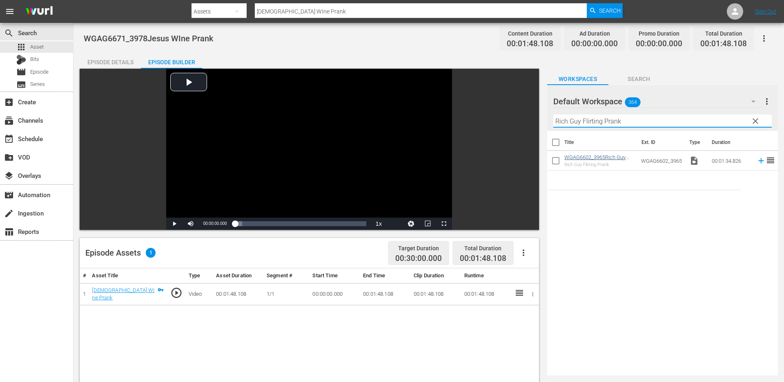
type input "Rich Guy Flirting Prank"
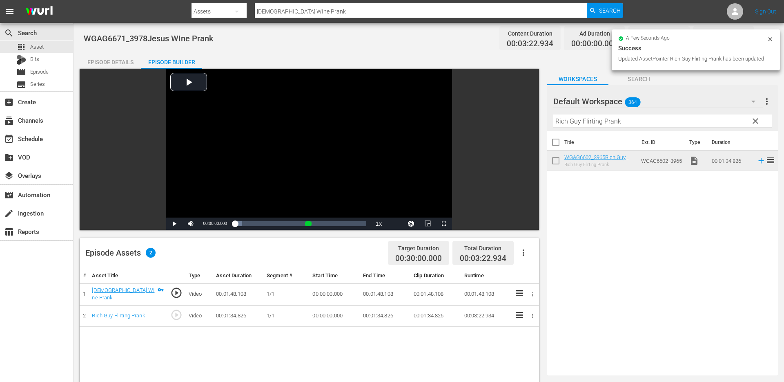
click at [755, 123] on span "clear" at bounding box center [756, 121] width 10 height 10
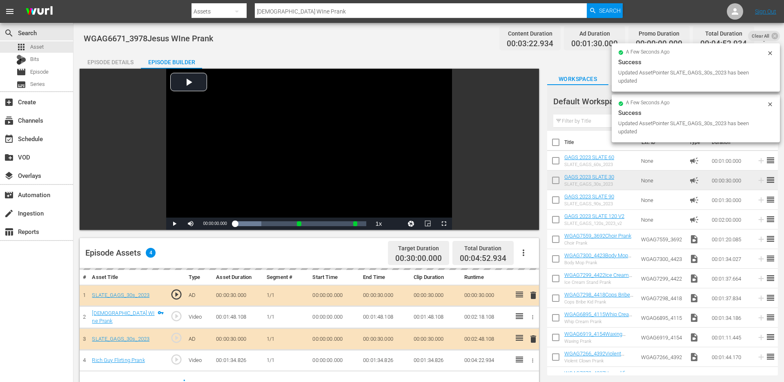
click at [127, 63] on div "Episode Details" at bounding box center [110, 62] width 61 height 20
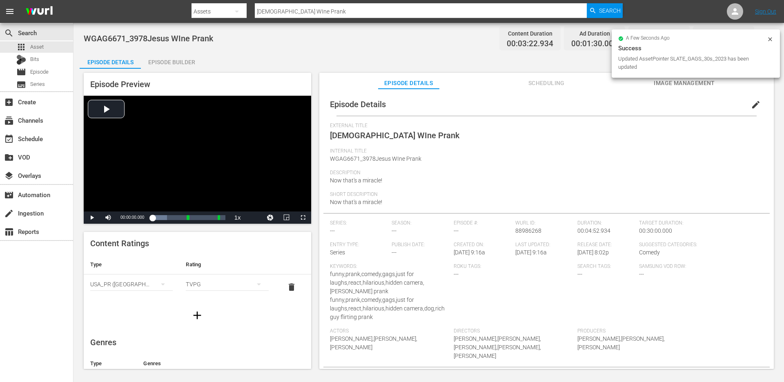
click at [751, 103] on span "edit" at bounding box center [756, 105] width 10 height 10
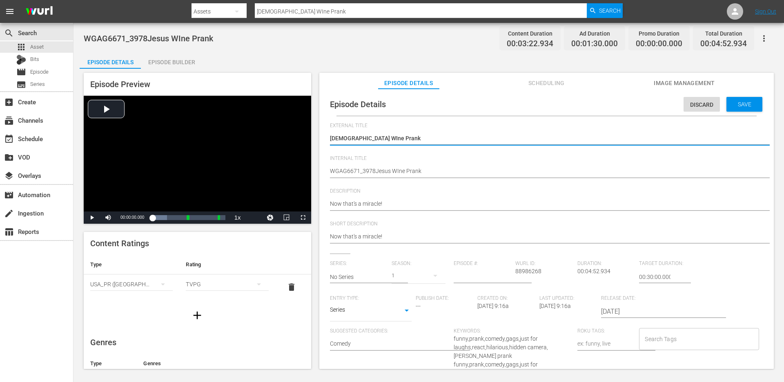
type textarea "[DEMOGRAPHIC_DATA] WIne Prank"
type textarea "Jesus WIne Prank +"
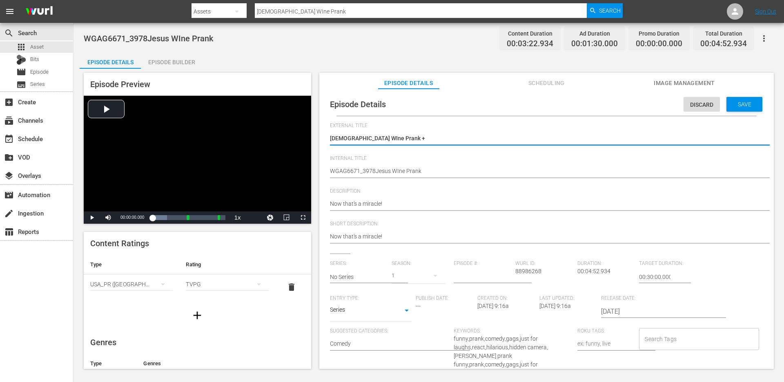
type textarea "Jesus WIne Prank +"
type textarea "Jesus WIne Prank + Rich Guy Flirting Prank"
click at [344, 137] on textarea "[DEMOGRAPHIC_DATA] WIne Prank" at bounding box center [544, 139] width 429 height 10
type textarea "Jesus Wne Prank + Rich Guy Flirting Prank"
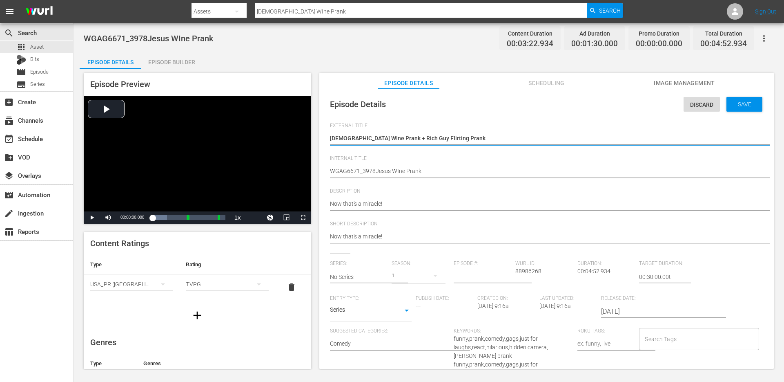
type textarea "Jesus Wne Prank + Rich Guy Flirting Prank"
type textarea "Jesus Wine Prank + Rich Guy Flirting Prank"
click at [396, 140] on textarea "[DEMOGRAPHIC_DATA] WIne Prank" at bounding box center [544, 139] width 429 height 10
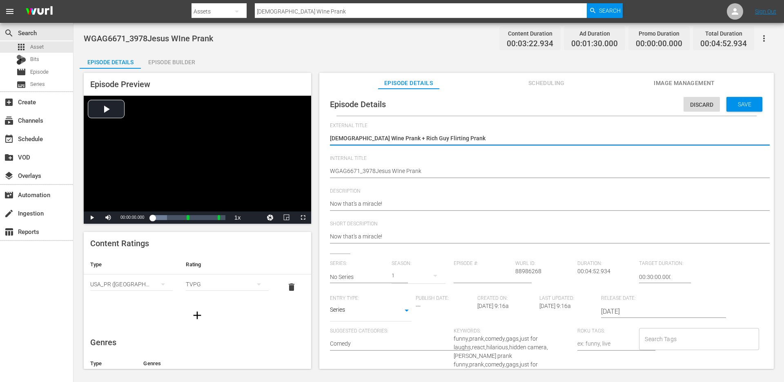
type textarea "Jesus Wine Prank + Rich Guy Flirting Prank"
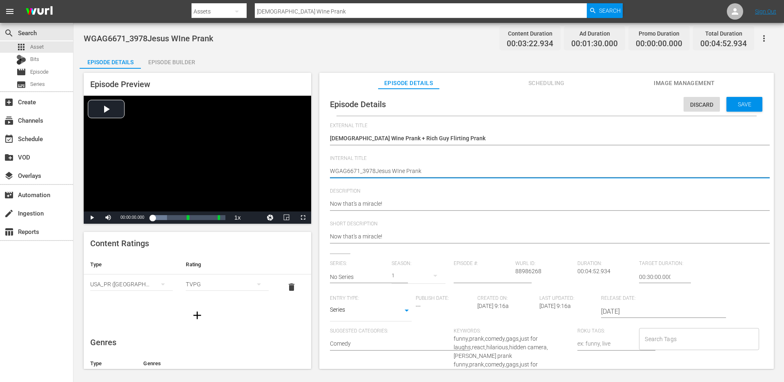
click at [380, 172] on textarea "WGAG6671_3978Jesus WIne Prank" at bounding box center [544, 172] width 429 height 10
paste textarea "Jesus Wine Prank + Rich Guy Flirting"
type textarea "Jesus Wine Prank + Rich Guy Flirting Prank"
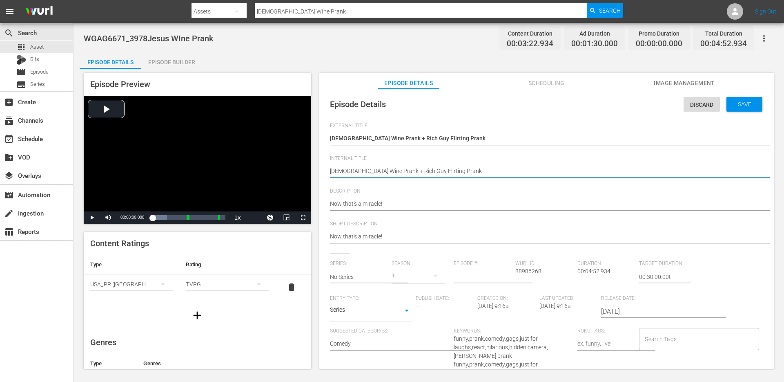
type textarea "dJesus Wine Prank + Rich Guy Flirting Prank"
type textarea "duJesus Wine Prank + Rich Guy Flirting Prank"
type textarea "duoJesus Wine Prank + Rich Guy Flirting Prank"
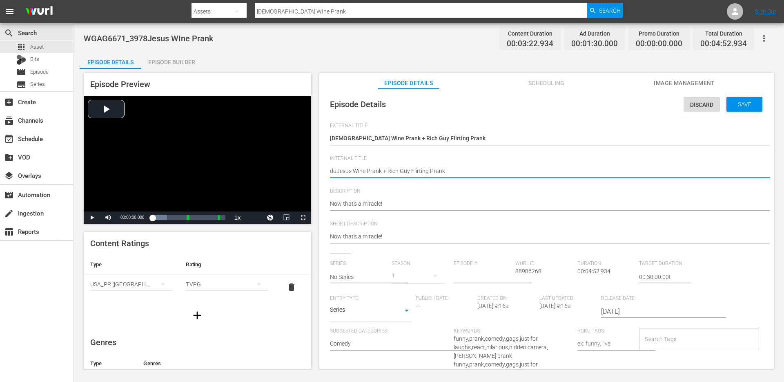
type textarea "duoJesus Wine Prank + Rich Guy Flirting Prank"
type textarea "duo Jesus Wine Prank + Rich Guy Flirting Prank"
type textarea "duo -Jesus Wine Prank + Rich Guy Flirting Prank"
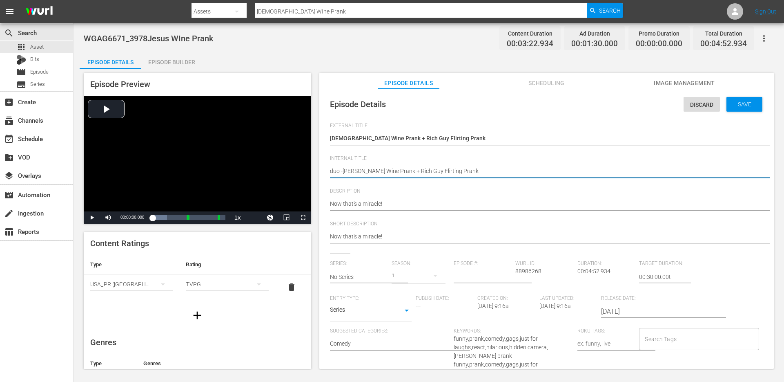
type textarea "duo - Jesus Wine Prank + Rich Guy Flirting Prank"
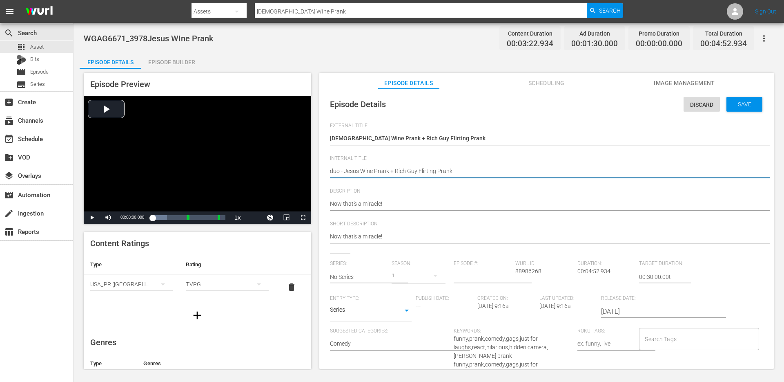
type textarea "duo - Jesus Wine Prank + Rich Guy Flirting Prank"
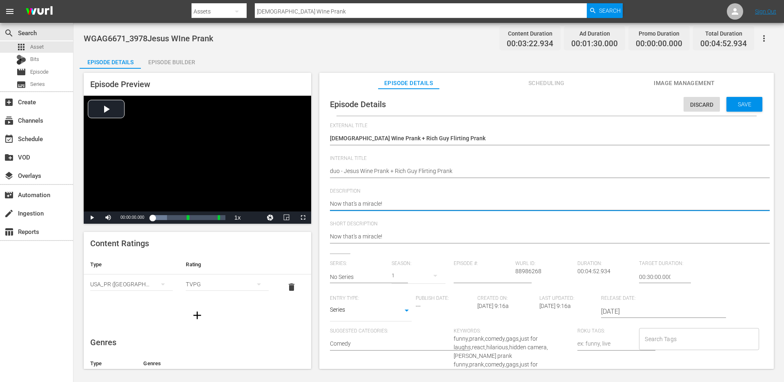
type textarea "Now that's a miracle!"
type textarea "Now that's a miracle! +"
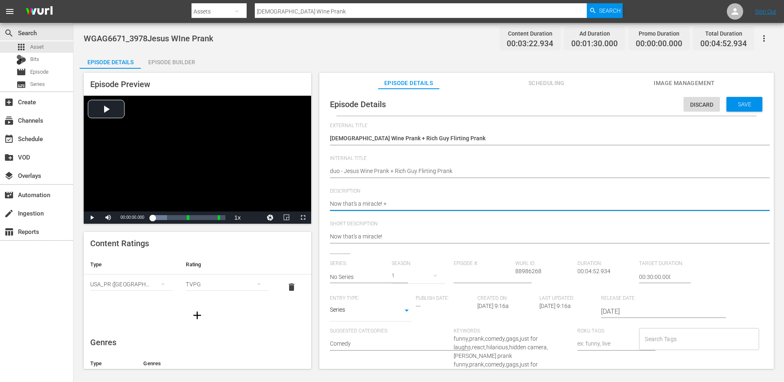
type textarea "Now that's a miracle! +"
paste textarea "All that for a dog???"
type textarea "Now that's a miracle! + All that for a dog???"
type textarea "Now that's a miracle! + All that for a dog??"
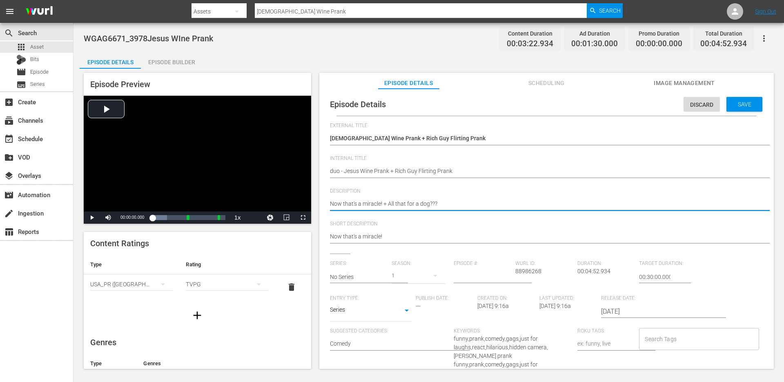
type textarea "Now that's a miracle! + All that for a dog??"
type textarea "Now that's a miracle! + All that for a dog?"
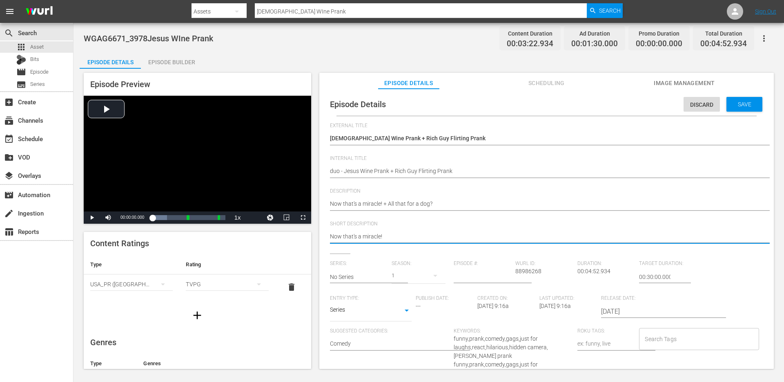
click at [386, 233] on textarea "Now that's a miracle!" at bounding box center [544, 237] width 429 height 10
paste textarea "+ All that for a dog?"
type textarea "Now that's a miracle! + All that for a dog?"
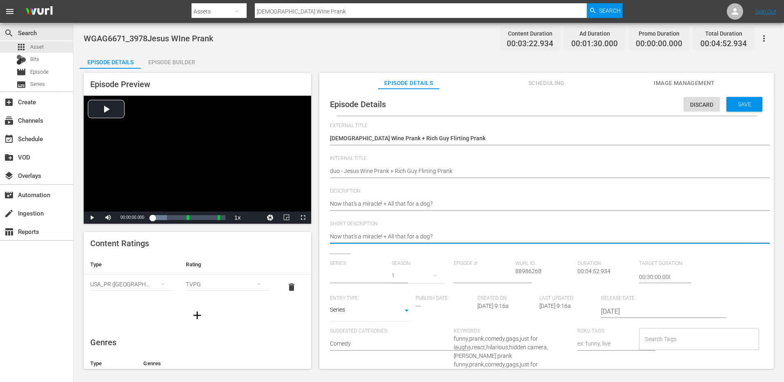
click at [356, 277] on input "text" at bounding box center [359, 277] width 58 height 20
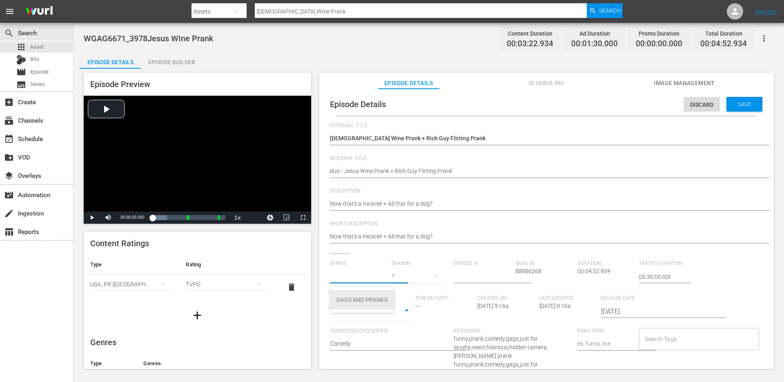
click at [352, 296] on div "GAGS AND PRANKS" at bounding box center [362, 300] width 51 height 20
type input "GAGS AND PRANKS"
click at [362, 307] on body "menu Search By Assets Search ID, Title, Description, Keywords, or Category Jesu…" at bounding box center [392, 191] width 784 height 382
click at [361, 286] on li "Short Form" at bounding box center [371, 283] width 82 height 13
type input "SHORT_FORM_VIDEO"
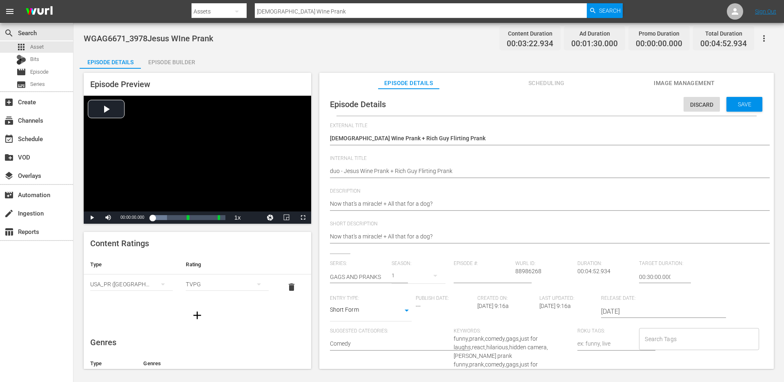
click at [654, 336] on input "Search Tags" at bounding box center [693, 338] width 100 height 15
type input "jesu"
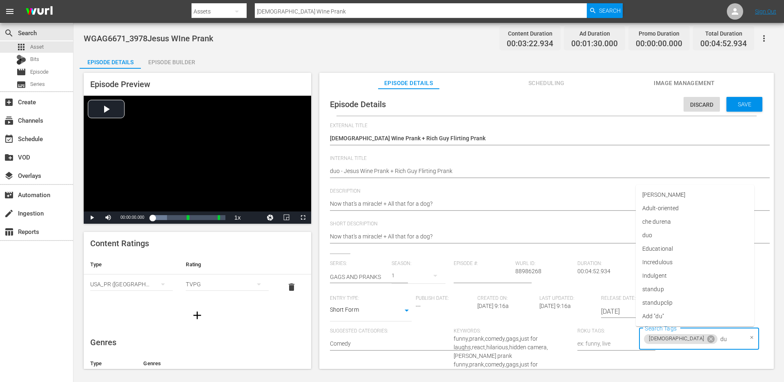
type input "duo"
type input "singl"
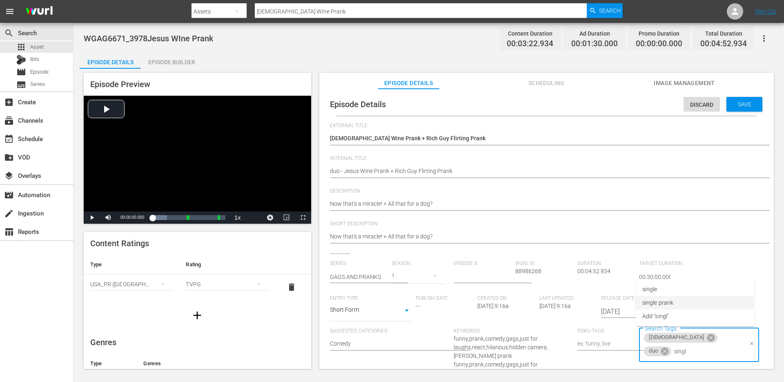
click at [657, 303] on span "single prank" at bounding box center [658, 302] width 31 height 9
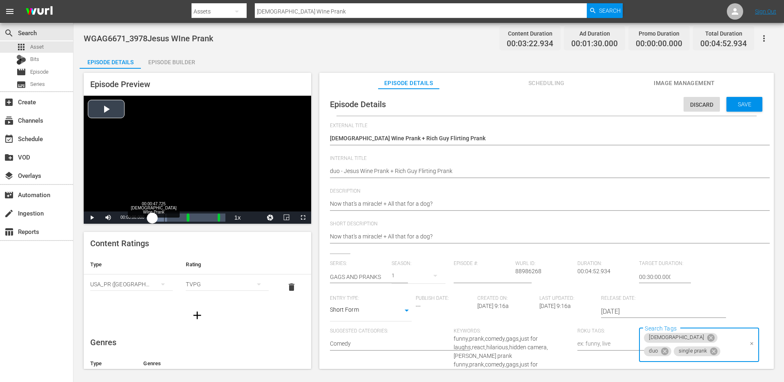
click at [164, 219] on div "Loaded : 19.91% 00:00:47.725 Jesus WIne Prank 00:00:00.000" at bounding box center [188, 217] width 73 height 8
click at [201, 217] on div "00:03:15.837" at bounding box center [201, 217] width 0 height 8
click at [208, 217] on div "Loaded : 100.00% 00:03:45.460 00:00:31.349 Cue Point 2: 00:04:22.934" at bounding box center [188, 217] width 73 height 8
click at [211, 217] on div "00:01:07.364" at bounding box center [181, 217] width 58 height 8
click at [92, 217] on span "Video Player" at bounding box center [92, 217] width 0 height 0
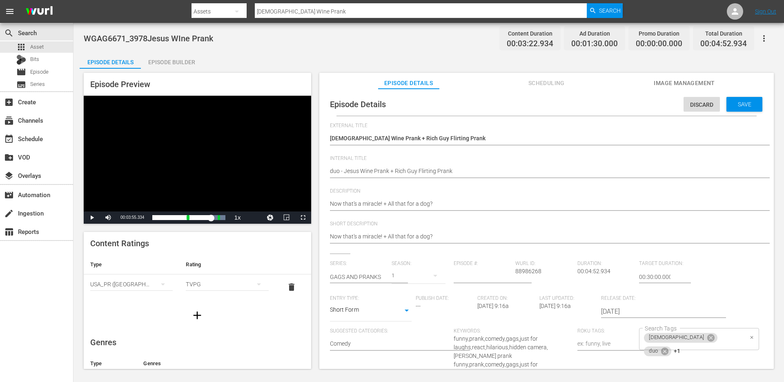
click at [718, 340] on div "jesus duo +1 Search Tags" at bounding box center [699, 339] width 120 height 22
type input "flirting"
click at [700, 313] on li "Add "flirting"" at bounding box center [695, 315] width 118 height 13
click at [738, 100] on div "Save" at bounding box center [745, 104] width 36 height 15
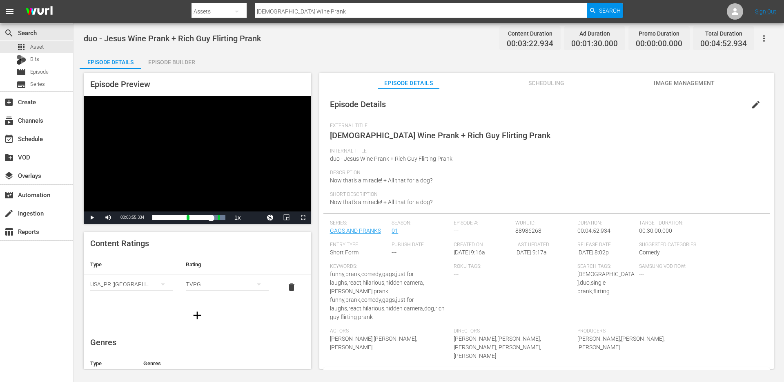
click at [290, 18] on div at bounding box center [407, 19] width 431 height 3
click at [292, 9] on input "[DEMOGRAPHIC_DATA] WIne Prank" at bounding box center [421, 12] width 332 height 20
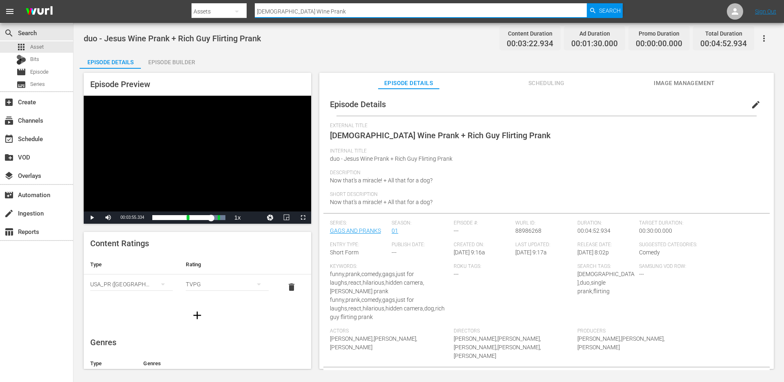
click at [292, 9] on input "[DEMOGRAPHIC_DATA] WIne Prank" at bounding box center [421, 12] width 332 height 20
paste input "Coffee Copy Cat"
type input "Coffee Copy Cat Prank"
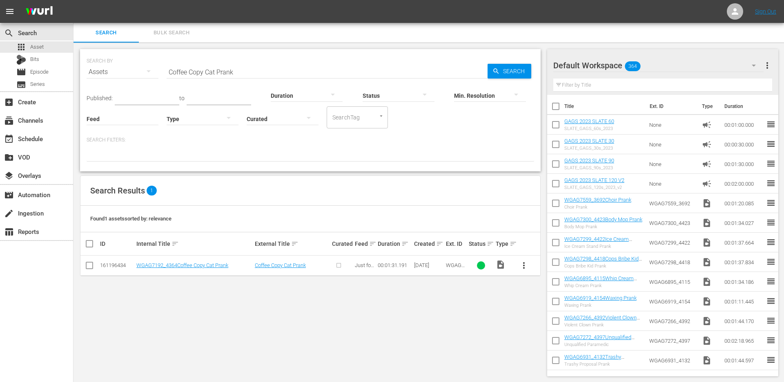
click at [526, 267] on span "more_vert" at bounding box center [524, 265] width 10 height 10
click at [554, 324] on div "Episode" at bounding box center [568, 327] width 56 height 20
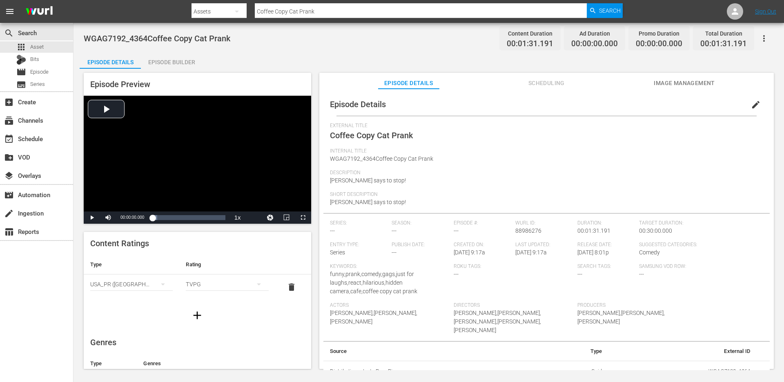
click at [171, 61] on div "Episode Builder" at bounding box center [171, 62] width 61 height 20
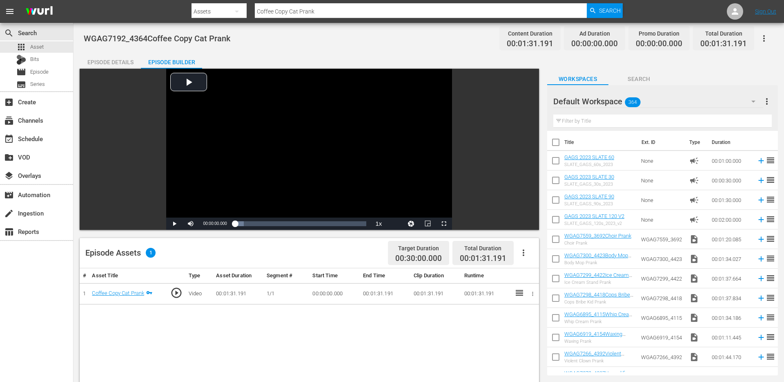
click at [621, 140] on th "Title" at bounding box center [601, 142] width 72 height 23
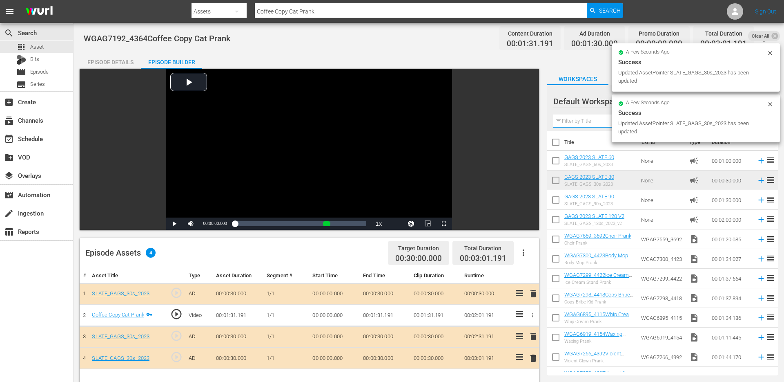
click at [596, 120] on input "text" at bounding box center [663, 120] width 219 height 13
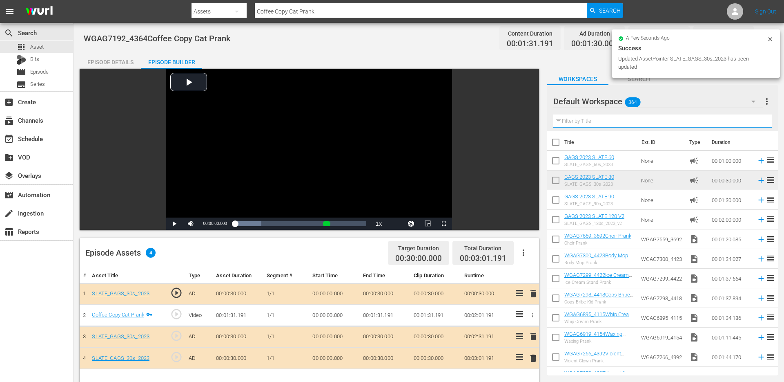
paste input "Head Lice Control Prank"
type input "Head Lice Control Prank"
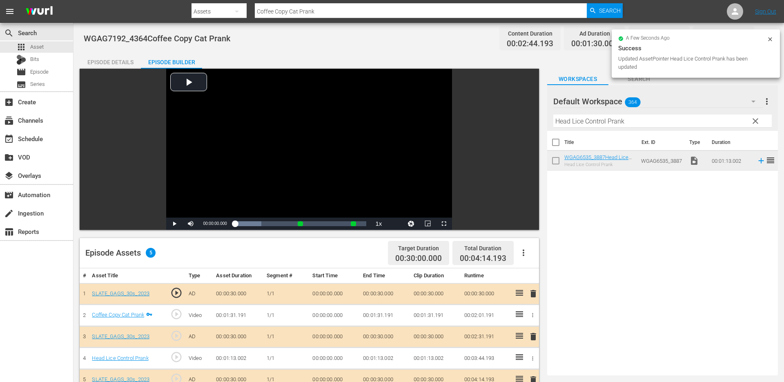
click at [125, 61] on div "Episode Details" at bounding box center [110, 62] width 61 height 20
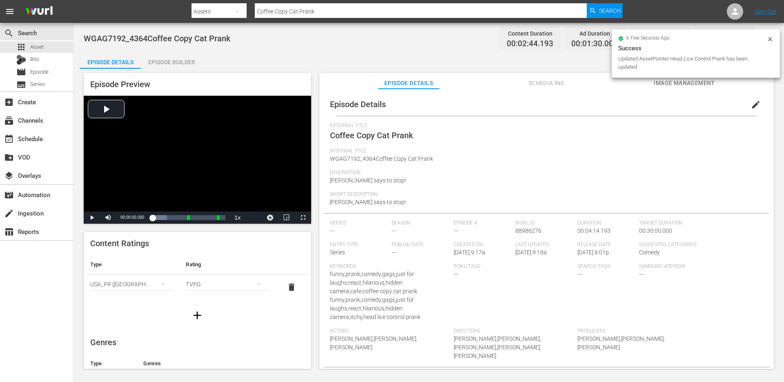
click at [753, 105] on span "edit" at bounding box center [756, 105] width 10 height 10
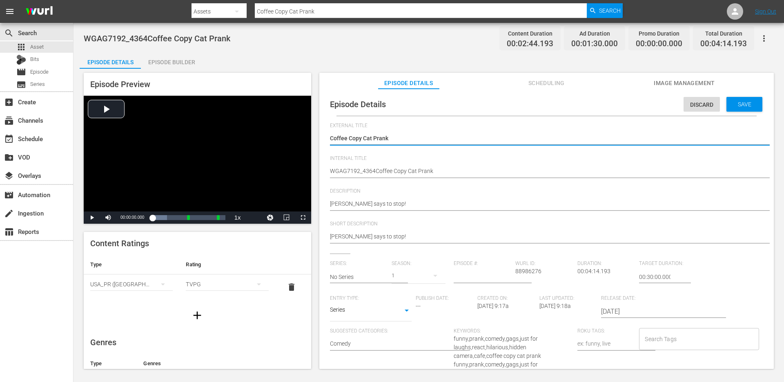
type textarea "Coffee Copy Cat Prank"
type textarea "Coffee Copy Cat Prank +"
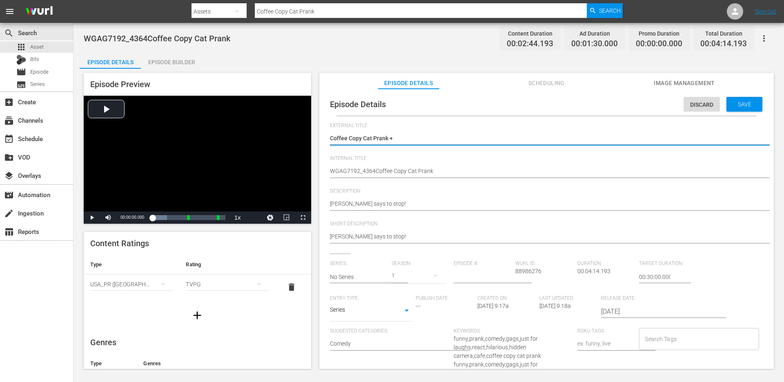
type textarea "Coffee Copy Cat Prank +"
type textarea "Coffee Copy Cat Prank + Head Lice Control Prank"
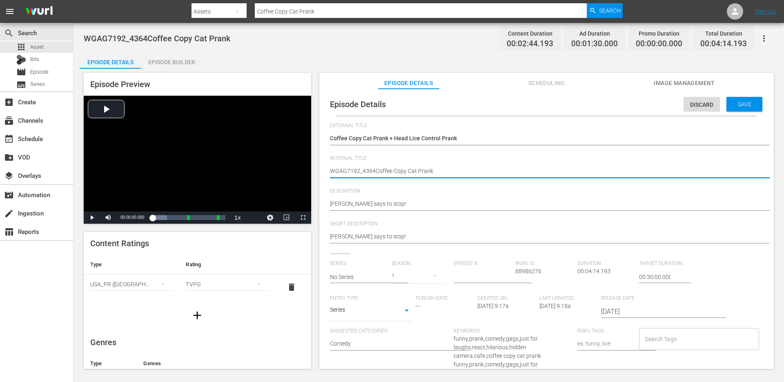
click at [405, 172] on textarea "WGAG7192_4364Coffee Copy Cat Prank" at bounding box center [544, 172] width 429 height 10
paste textarea "Coffee Copy Cat Prank + Head Lice Control Prank"
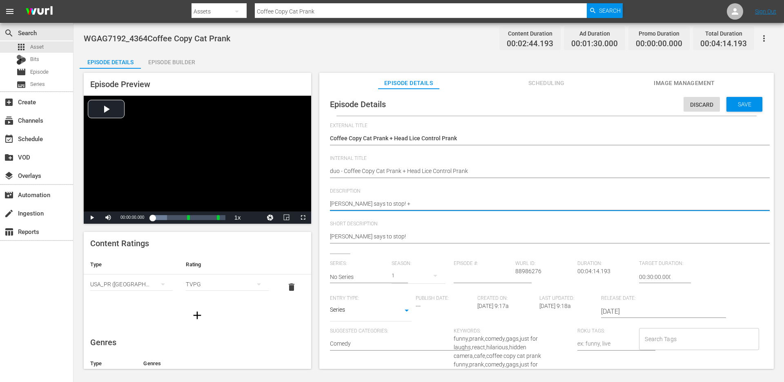
paste textarea "My scalp is itchy!"
click at [393, 242] on div "Simon says to stop! Simon says to stop!" at bounding box center [544, 237] width 429 height 20
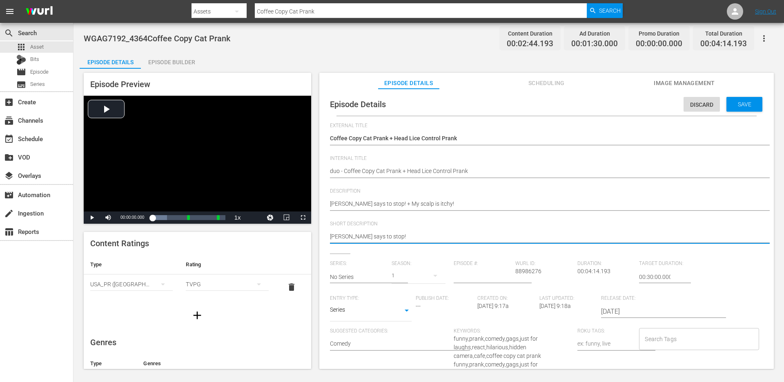
click at [394, 238] on textarea "Simon says to stop!" at bounding box center [544, 237] width 429 height 10
paste textarea "+ My scalp is itchy!"
click at [362, 271] on input "text" at bounding box center [359, 277] width 58 height 20
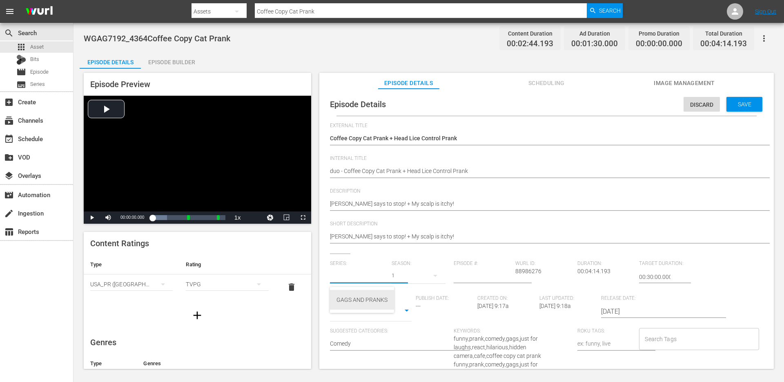
click at [352, 299] on div "GAGS AND PRANKS" at bounding box center [362, 300] width 51 height 20
click at [386, 313] on body "menu Search By Assets Search ID, Title, Description, Keywords, or Category Coff…" at bounding box center [392, 191] width 784 height 382
click at [378, 285] on li "Short Form" at bounding box center [371, 283] width 82 height 13
click at [672, 339] on input "Search Tags" at bounding box center [693, 338] width 100 height 15
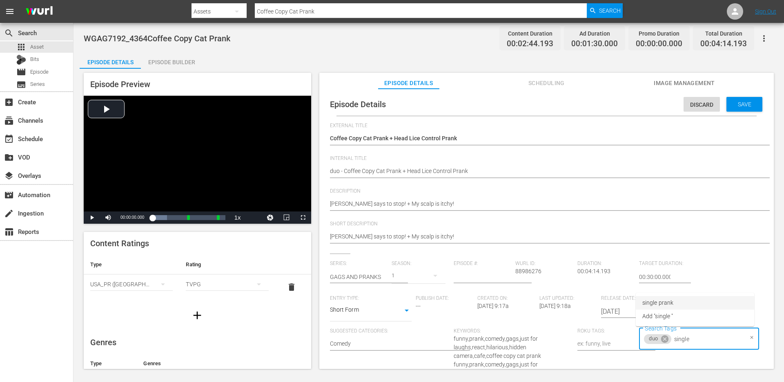
click at [665, 298] on span "single prank" at bounding box center [658, 302] width 31 height 9
click at [158, 216] on div "00:00:00.000" at bounding box center [155, 217] width 6 height 8
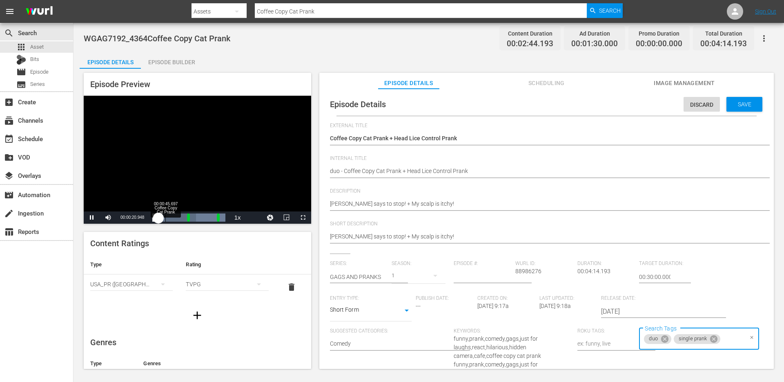
click at [165, 215] on div "Loaded : 100.00% 00:00:45.697 Coffee Copy Cat Prank 00:00:20.957" at bounding box center [188, 217] width 73 height 8
click at [175, 217] on div "Loaded : 72.26% 00:01:19.970 Coffee Copy Cat Prank 00:00:19.545" at bounding box center [188, 217] width 73 height 8
click at [199, 216] on div "Loaded : 92.10% 00:02:42.797 00:00:50.594 Cue Point 1: 00:02:01.191" at bounding box center [188, 217] width 73 height 8
click at [728, 341] on input "Search Tags" at bounding box center [732, 338] width 21 height 15
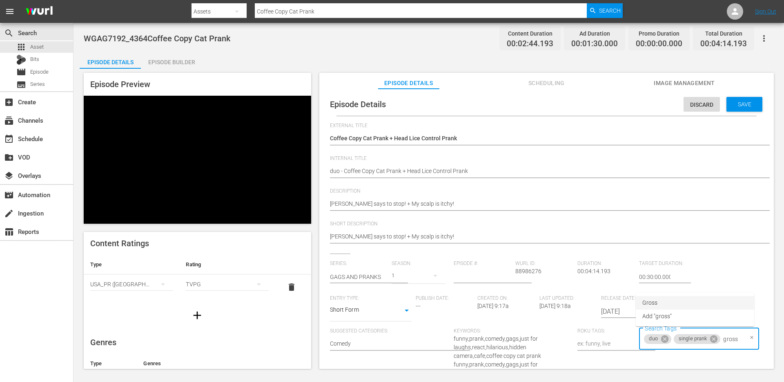
click at [679, 305] on li "Gross" at bounding box center [695, 302] width 118 height 13
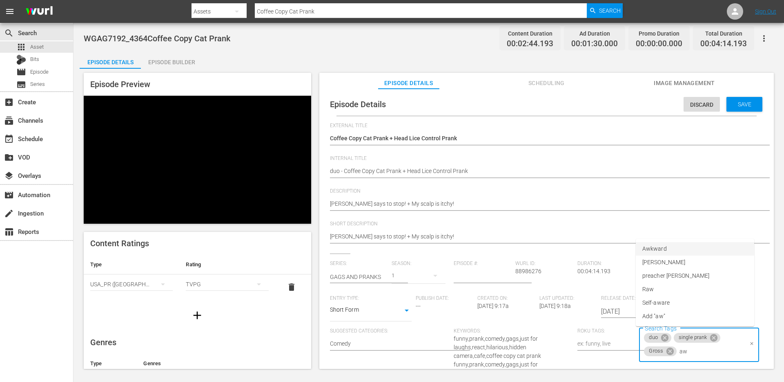
click at [665, 252] on span "Awkward" at bounding box center [655, 248] width 25 height 9
click at [743, 103] on span "Save" at bounding box center [745, 104] width 27 height 7
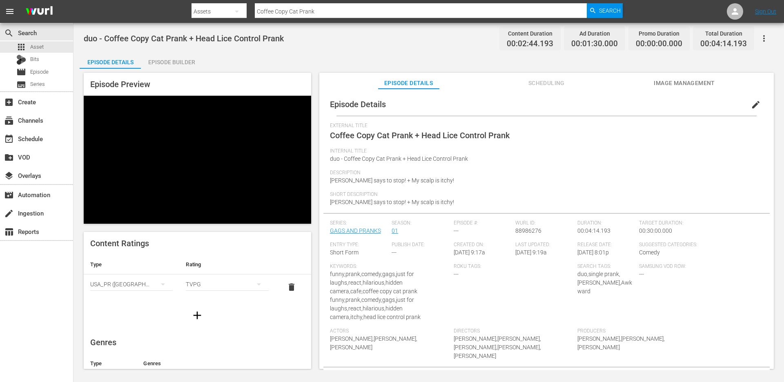
click at [312, 14] on input "Coffee Copy Cat Prank" at bounding box center [421, 12] width 332 height 20
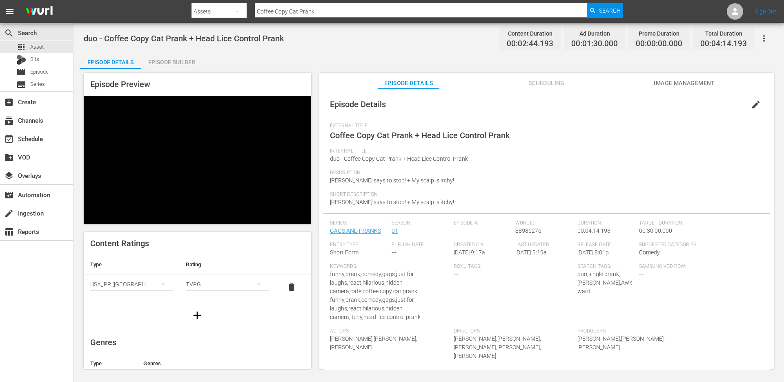
click at [312, 14] on input "Coffee Copy Cat Prank" at bounding box center [421, 12] width 332 height 20
paste input "Getting Checked"
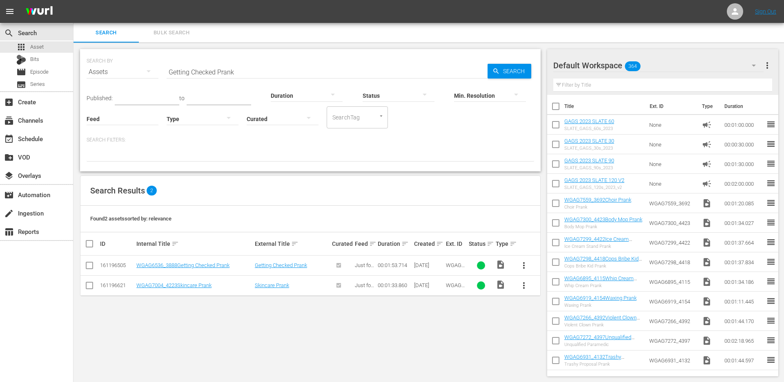
click at [524, 264] on span "more_vert" at bounding box center [524, 265] width 10 height 10
click at [542, 326] on div "Episode" at bounding box center [568, 327] width 56 height 20
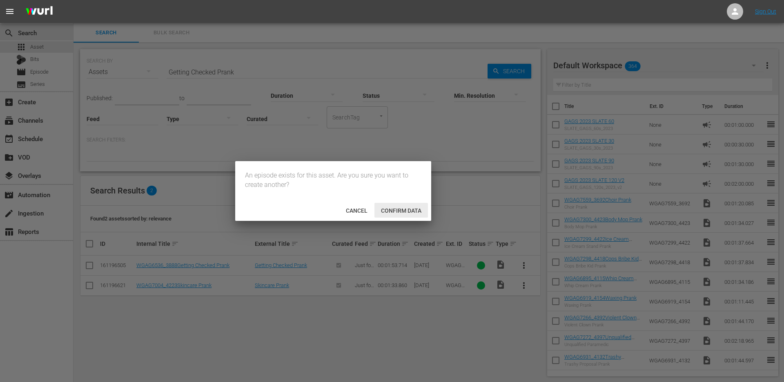
click at [402, 207] on span "Confirm data" at bounding box center [402, 210] width 54 height 7
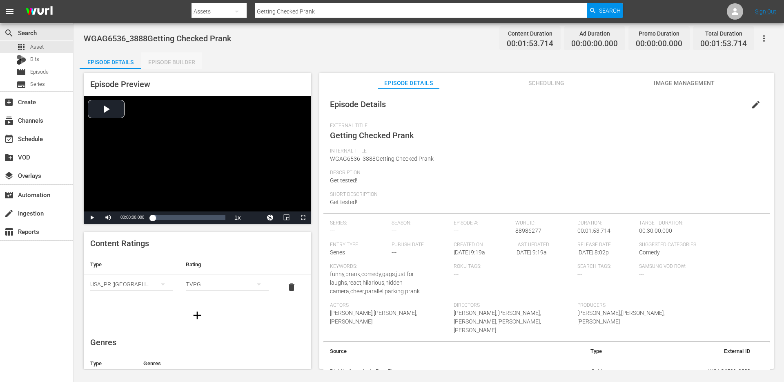
click at [172, 62] on div "Episode Builder" at bounding box center [171, 62] width 61 height 20
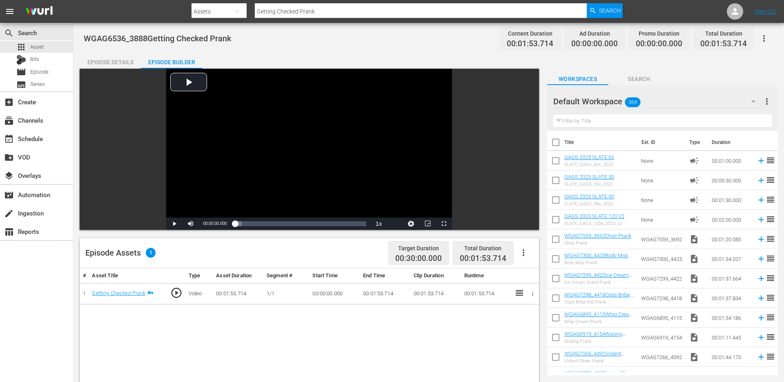
click at [605, 121] on input "text" at bounding box center [663, 120] width 219 height 13
paste input "Baseball Fail Prank"
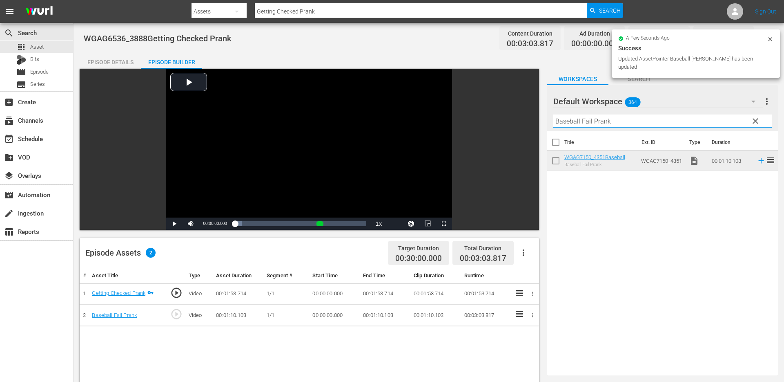
click at [656, 121] on input "Baseball Fail Prank" at bounding box center [663, 120] width 219 height 13
click at [756, 121] on span "clear" at bounding box center [756, 121] width 10 height 10
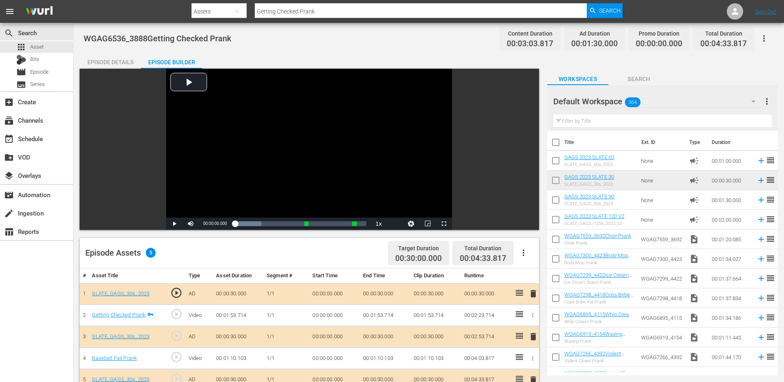
click at [124, 67] on div "Episode Details" at bounding box center [110, 62] width 61 height 20
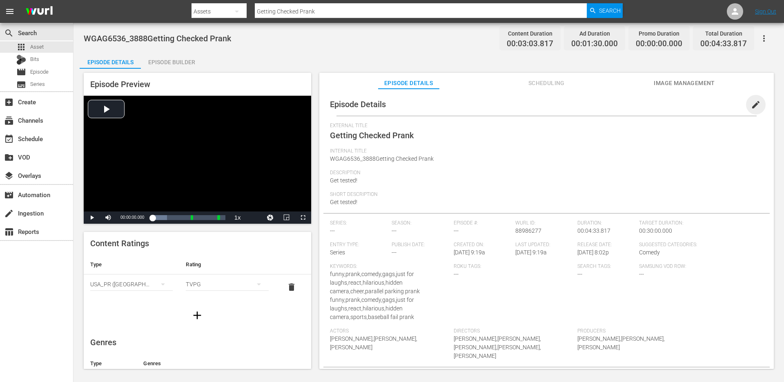
click at [752, 103] on span "edit" at bounding box center [756, 105] width 10 height 10
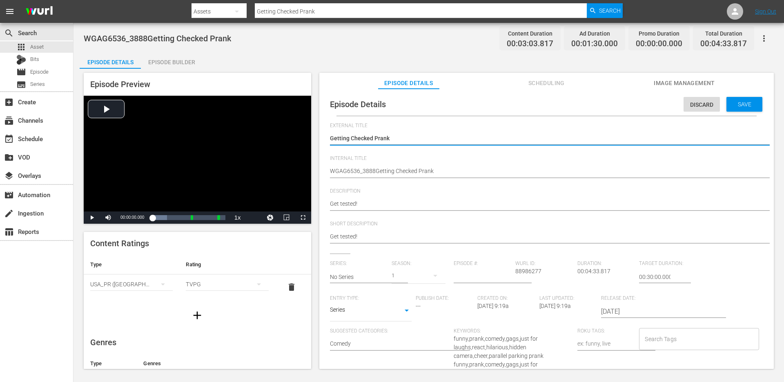
click at [474, 141] on textarea "Getting Checked Prank" at bounding box center [544, 139] width 429 height 10
click at [417, 172] on textarea "WGAG6536_3888Getting Checked Prank" at bounding box center [544, 172] width 429 height 10
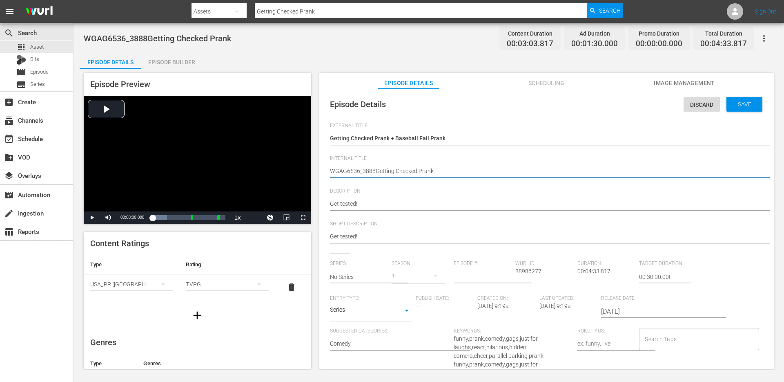
click at [425, 131] on div "Getting Checked Prank Getting Checked Prank" at bounding box center [544, 139] width 429 height 20
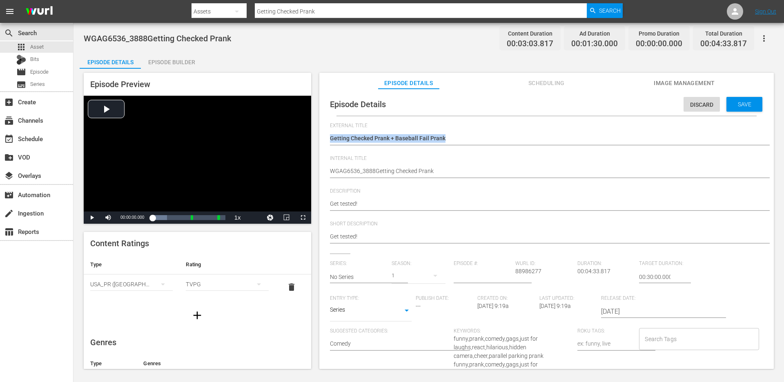
click at [425, 131] on div "Getting Checked Prank Getting Checked Prank" at bounding box center [544, 139] width 429 height 20
copy div "Getting Checked Prank Getting Checked Prank"
click at [402, 171] on textarea "WGAG6536_3888Getting Checked Prank" at bounding box center [544, 172] width 429 height 10
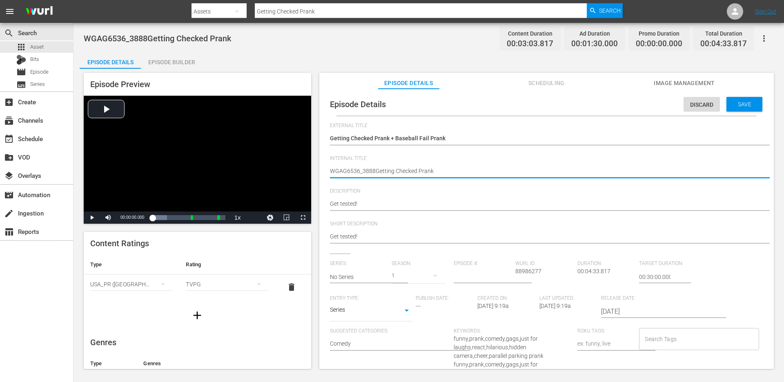
click at [402, 171] on textarea "WGAG6536_3888Getting Checked Prank" at bounding box center [544, 172] width 429 height 10
paste textarea "Getting Checked Prank + Baseball Fail Prank"
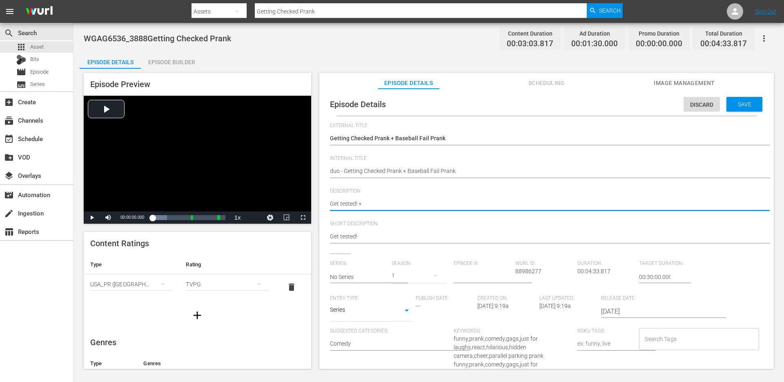
paste textarea "It wasn't meant to happen!"
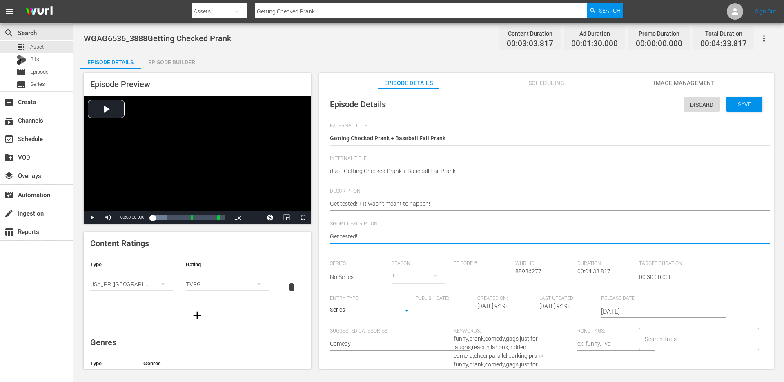
click at [399, 232] on textarea "Get tested!" at bounding box center [544, 237] width 429 height 10
paste textarea "+ It wasn't meant to happen!"
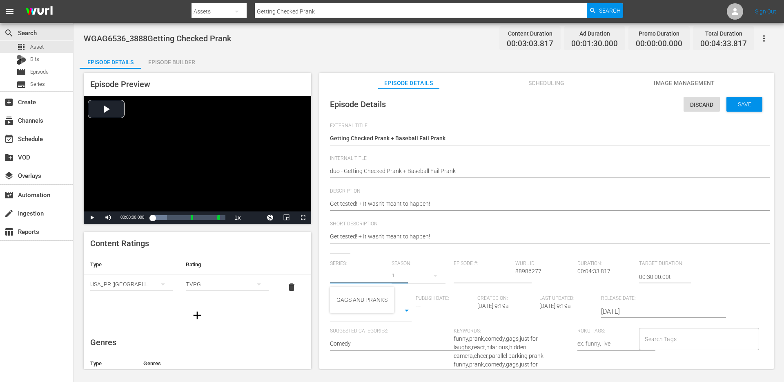
click at [358, 273] on input "text" at bounding box center [359, 277] width 58 height 20
click at [353, 297] on div "GAGS AND PRANKS" at bounding box center [362, 300] width 51 height 20
click at [366, 315] on body "menu Search By Assets Search ID, Title, Description, Keywords, or Category Gett…" at bounding box center [392, 191] width 784 height 382
click at [369, 284] on li "Short Form" at bounding box center [371, 283] width 82 height 13
click at [677, 336] on input "Search Tags" at bounding box center [693, 338] width 100 height 15
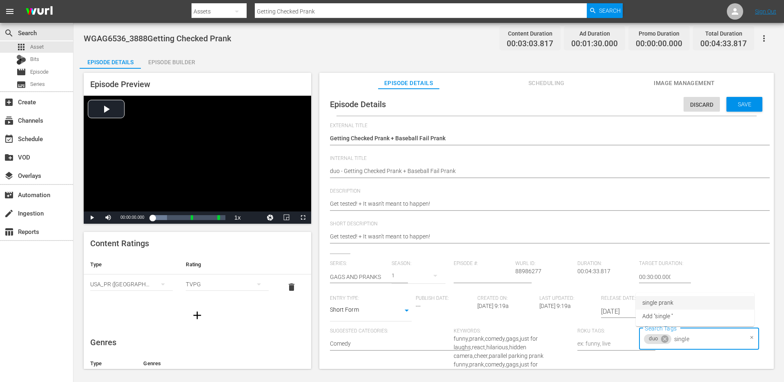
click at [669, 301] on span "single prank" at bounding box center [658, 302] width 31 height 9
click at [162, 215] on div "Loaded : 19.91% 00:00:35.380 Getting Checked Prank 00:00:00.000 Cue Point 2: 00…" at bounding box center [188, 217] width 73 height 8
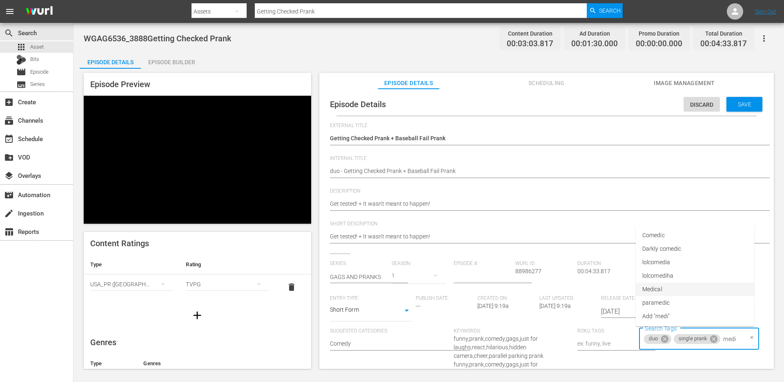
click at [678, 289] on li "Medical" at bounding box center [695, 288] width 118 height 13
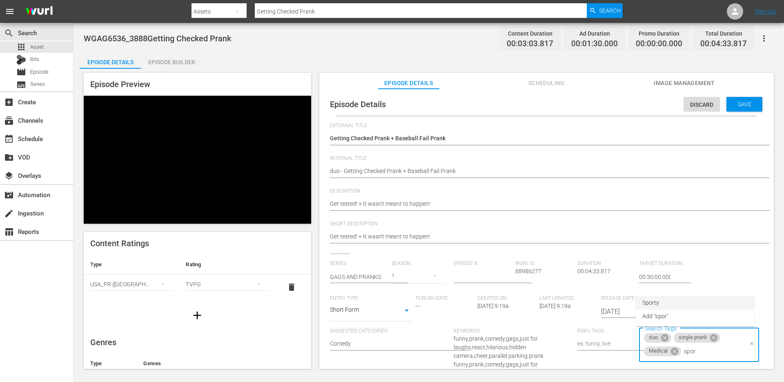
click at [652, 302] on span "Sporty" at bounding box center [651, 302] width 17 height 9
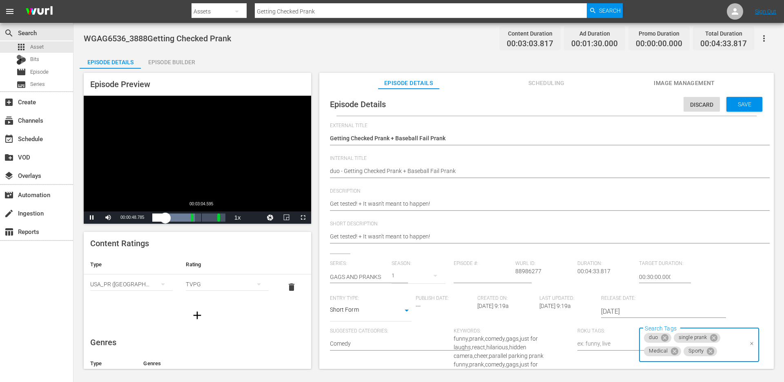
click at [202, 217] on div "Loaded : 57.99% 00:03:04.595 00:00:18.980 Cue Point 2: 00:04:03.817" at bounding box center [188, 217] width 73 height 8
click at [210, 217] on div "00:03:36.899" at bounding box center [210, 217] width 0 height 8
click at [92, 217] on span "Video Player" at bounding box center [92, 217] width 0 height 0
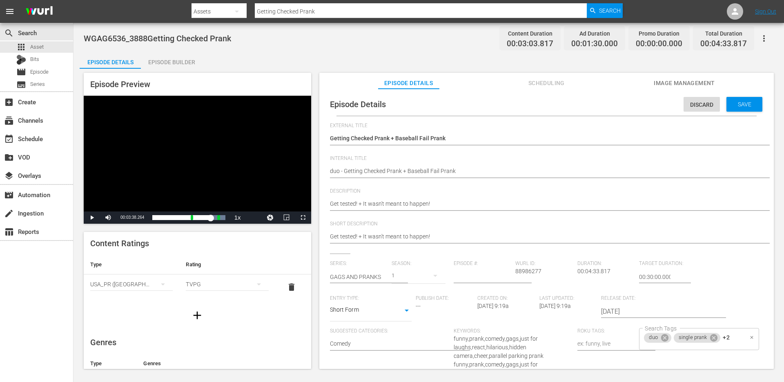
click at [732, 344] on input "Search Tags" at bounding box center [693, 351] width 100 height 15
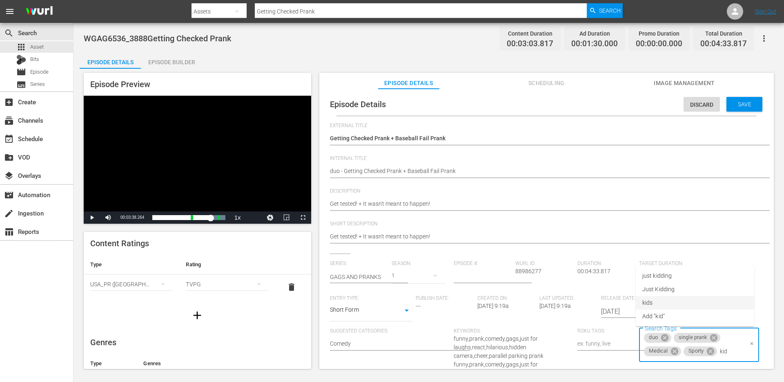
click at [681, 299] on li "kids" at bounding box center [695, 302] width 118 height 13
click at [748, 107] on span "Save" at bounding box center [745, 104] width 27 height 7
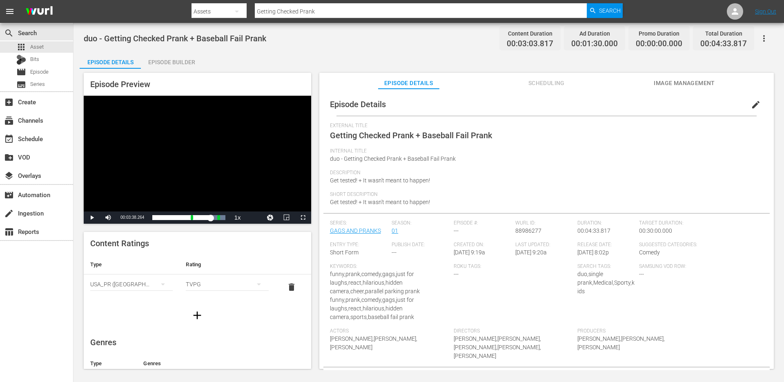
click at [341, 7] on input "Getting Checked Prank" at bounding box center [421, 12] width 332 height 20
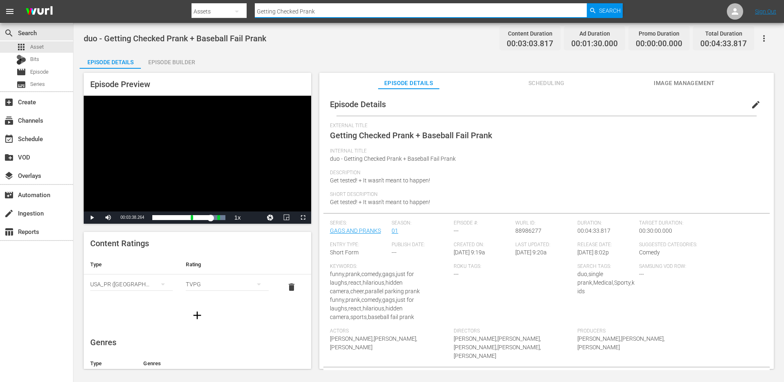
click at [341, 7] on input "Getting Checked Prank" at bounding box center [421, 12] width 332 height 20
paste input "Frozen Alive"
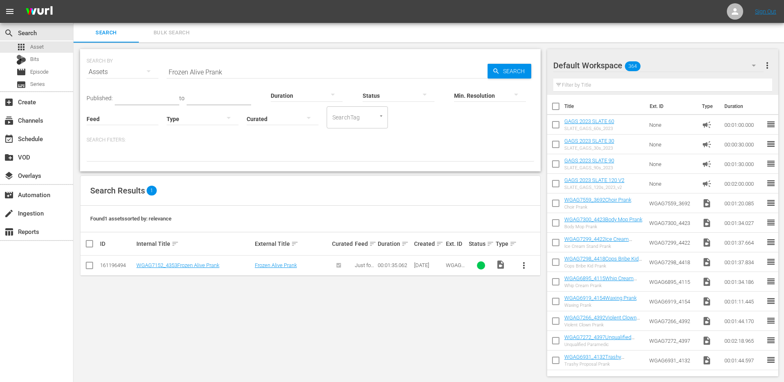
click at [522, 267] on span "more_vert" at bounding box center [524, 265] width 10 height 10
click at [549, 328] on div "Episode" at bounding box center [568, 327] width 56 height 20
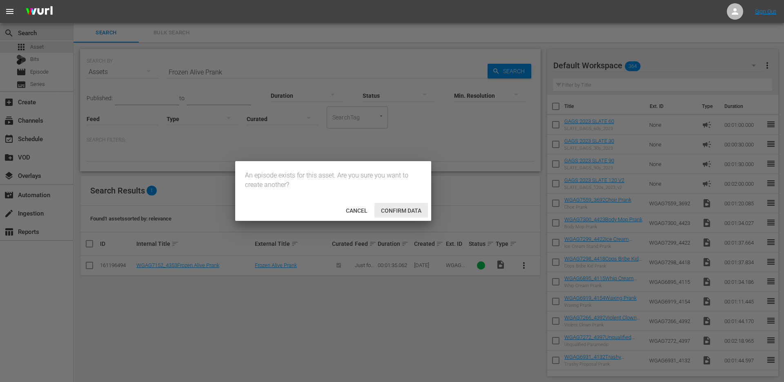
click at [387, 204] on div "Confirm data" at bounding box center [402, 210] width 54 height 15
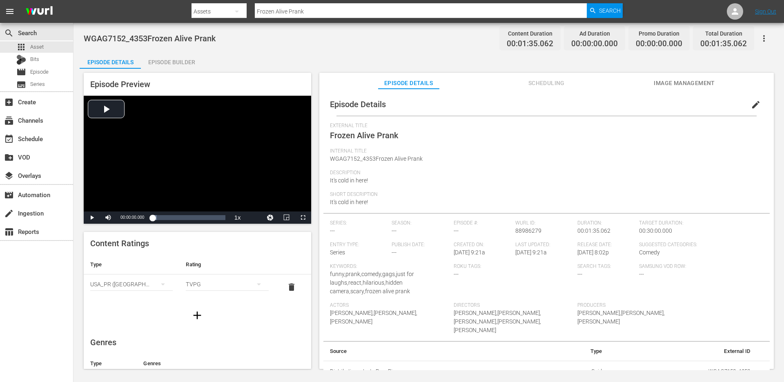
click at [170, 65] on div "Episode Builder" at bounding box center [171, 62] width 61 height 20
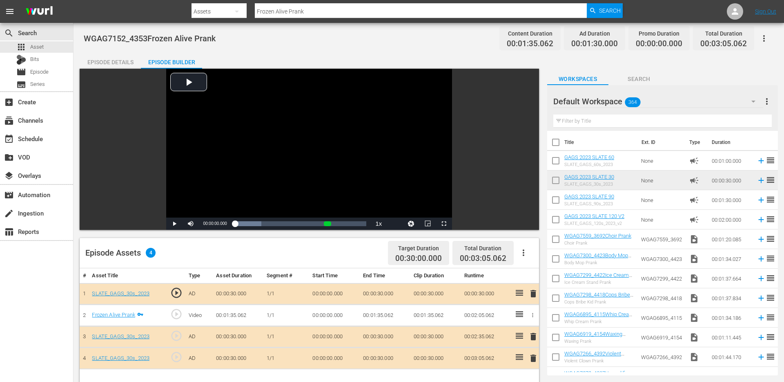
click at [649, 119] on input "text" at bounding box center [663, 120] width 219 height 13
paste input "Kid Clubbing Prank"
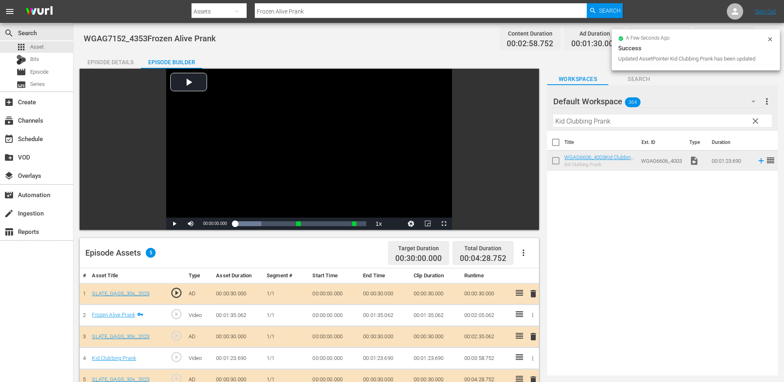
click at [121, 61] on div "Episode Details" at bounding box center [110, 62] width 61 height 20
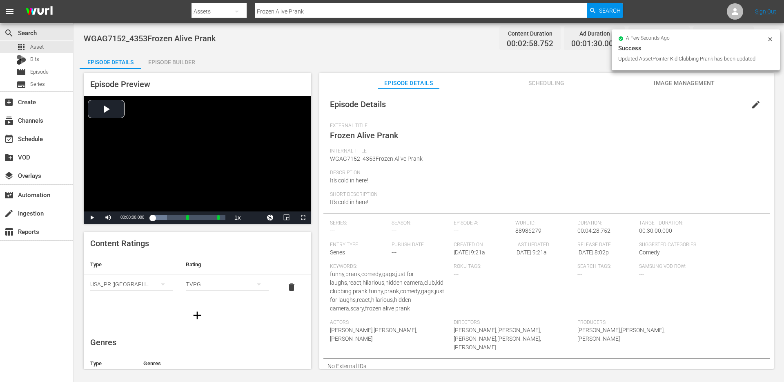
click at [755, 104] on span "edit" at bounding box center [756, 105] width 10 height 10
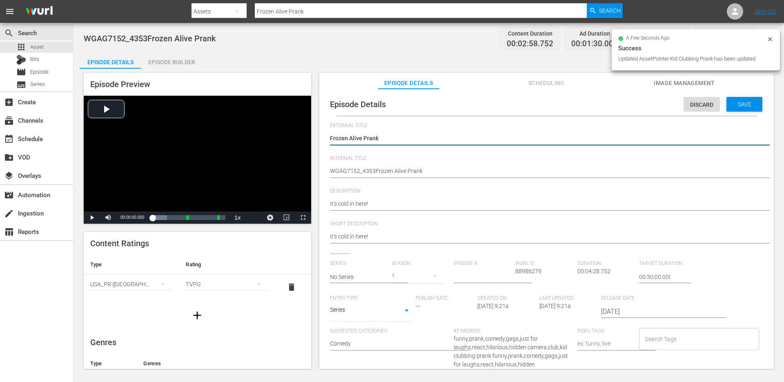
click at [456, 141] on textarea "Frozen Alive Prank" at bounding box center [544, 139] width 429 height 10
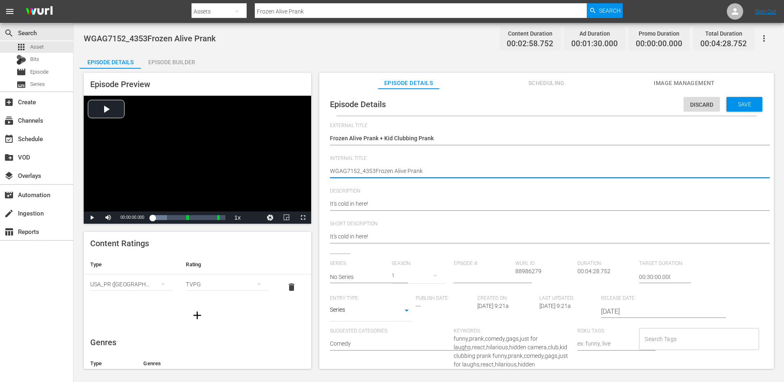
click at [438, 172] on textarea "WGAG7152_4353Frozen Alive Prank" at bounding box center [544, 172] width 429 height 10
paste textarea "Frozen Alive Prank + Kid Clubbing Prank"
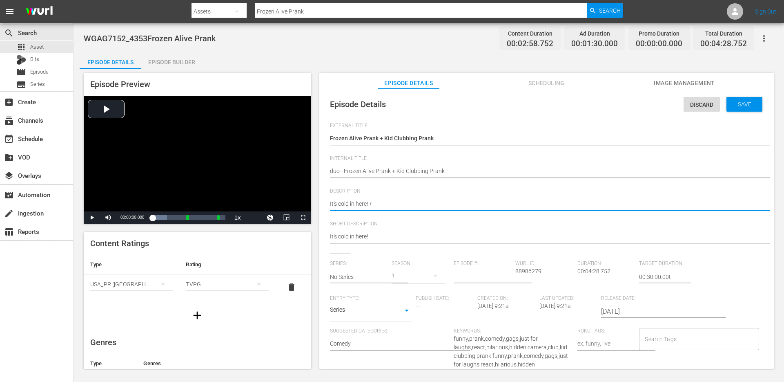
paste textarea "He's too young!"
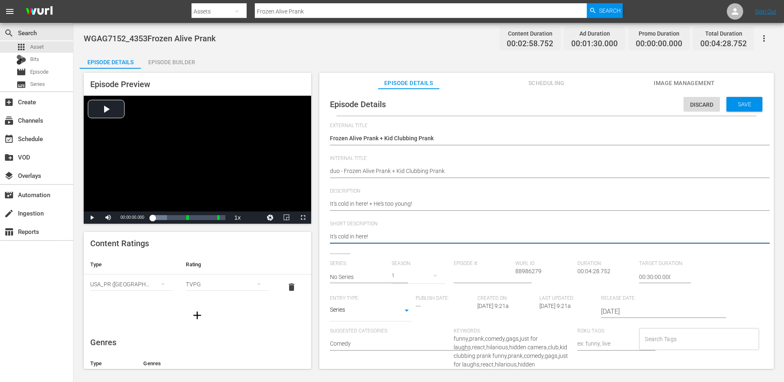
click at [403, 237] on textarea "It's cold in here!" at bounding box center [544, 237] width 429 height 10
paste textarea "+ He's too young!"
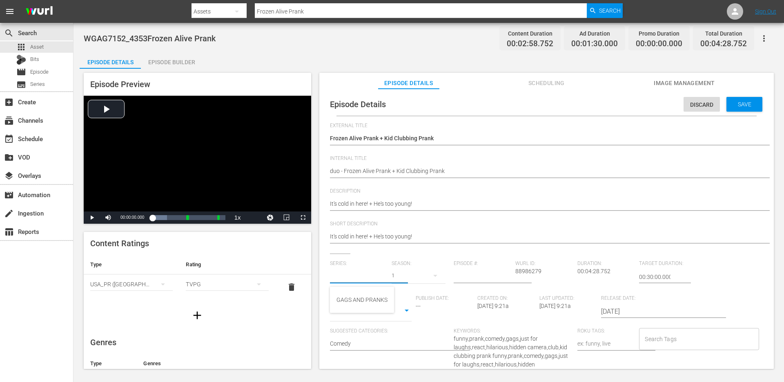
click at [372, 275] on input "text" at bounding box center [359, 277] width 58 height 20
click at [362, 304] on div "GAGS AND PRANKS" at bounding box center [362, 300] width 51 height 20
click at [382, 308] on body "menu Search By Assets Search ID, Title, Description, Keywords, or Category Froz…" at bounding box center [392, 191] width 784 height 382
click at [373, 285] on li "Short Form" at bounding box center [371, 283] width 82 height 13
click at [664, 338] on input "Search Tags" at bounding box center [693, 338] width 100 height 15
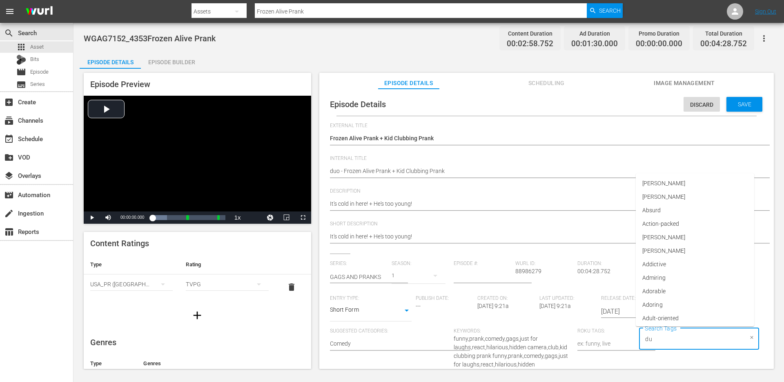
type input "duo"
type input "single"
click at [673, 305] on li "single prank" at bounding box center [695, 302] width 118 height 13
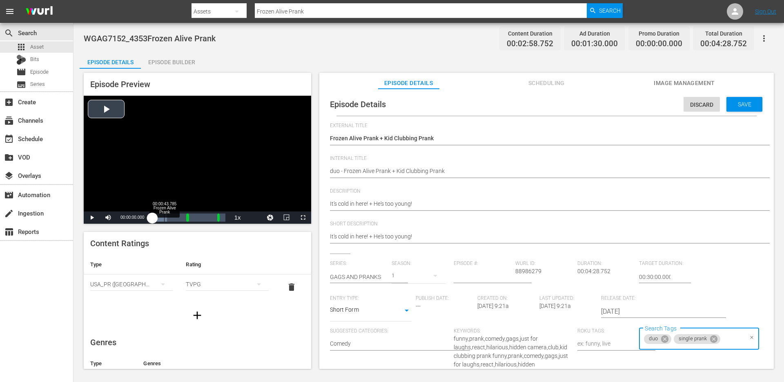
click at [162, 214] on div "Loaded : 19.91% 00:00:43.785 Frozen Alive Prank 00:00:00.000" at bounding box center [188, 217] width 73 height 8
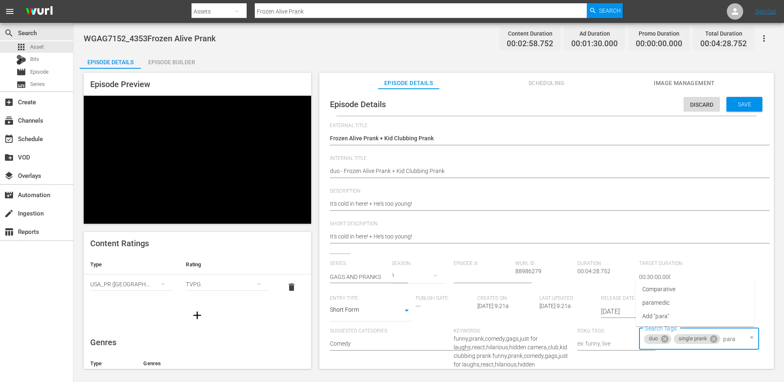
type input "param"
click at [691, 305] on li "paramedic" at bounding box center [695, 302] width 118 height 13
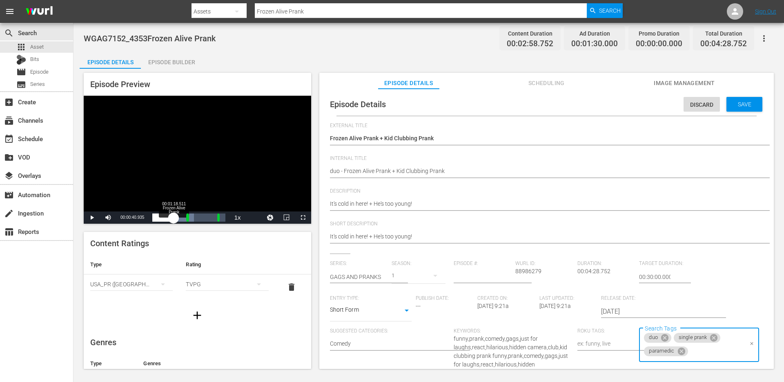
click at [174, 219] on div "Loaded : 56.75% 00:01:18.511 Frozen Alive Prank 00:00:10.927 Cue Point 1: 00:02…" at bounding box center [188, 217] width 73 height 8
click at [199, 219] on div "Loaded : 69.32% 00:02:53.631 00:00:49.440 Cue Point 1: 00:02:05.062" at bounding box center [188, 217] width 73 height 8
type input "gross"
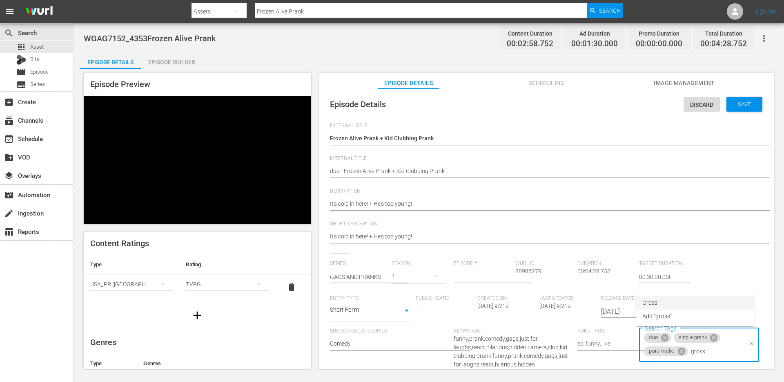
click at [666, 302] on li "Gross" at bounding box center [695, 302] width 118 height 13
type input "kid"
click at [663, 305] on li "kids" at bounding box center [695, 302] width 118 height 13
click at [743, 100] on div "Save" at bounding box center [745, 104] width 36 height 15
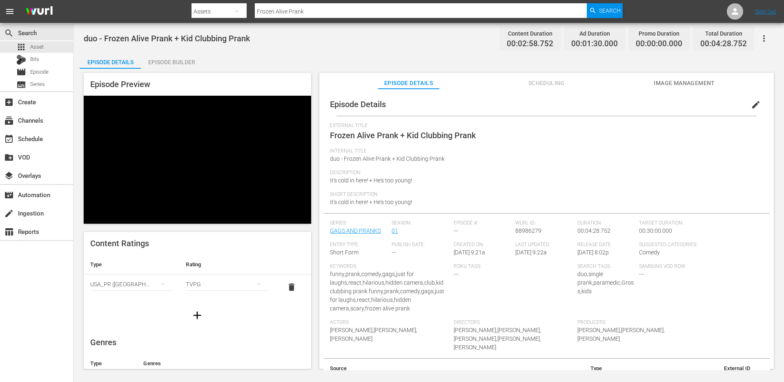
click at [351, 12] on input "Frozen Alive Prank" at bounding box center [421, 12] width 332 height 20
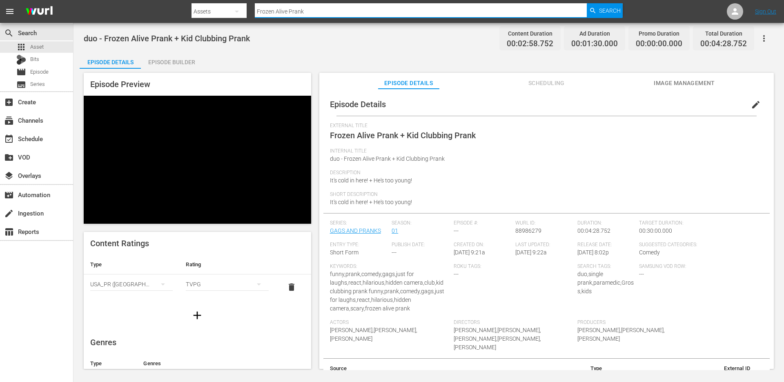
click at [351, 12] on input "Frozen Alive Prank" at bounding box center [421, 12] width 332 height 20
paste input "Surprise Casualty"
type input "Surprise Casualty Prank"
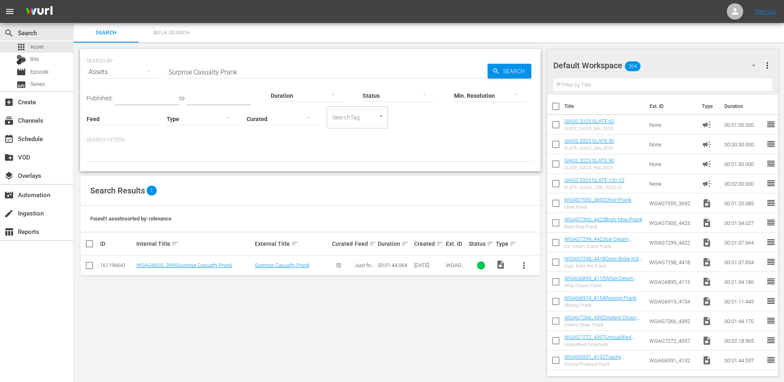
click at [522, 263] on span "more_vert" at bounding box center [524, 265] width 10 height 10
click at [551, 326] on div "Episode" at bounding box center [568, 327] width 56 height 20
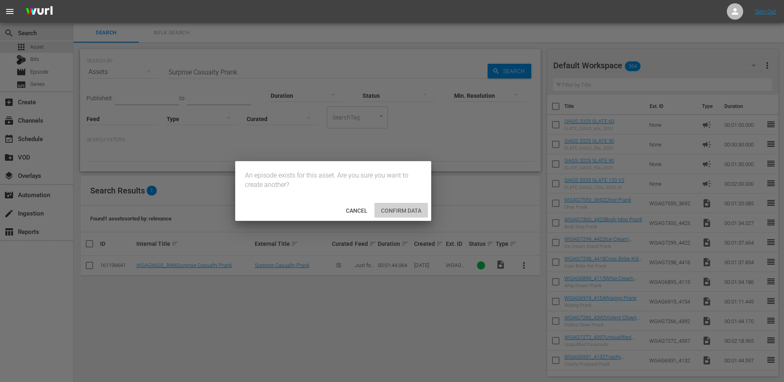
click at [408, 207] on span "Confirm data" at bounding box center [402, 210] width 54 height 7
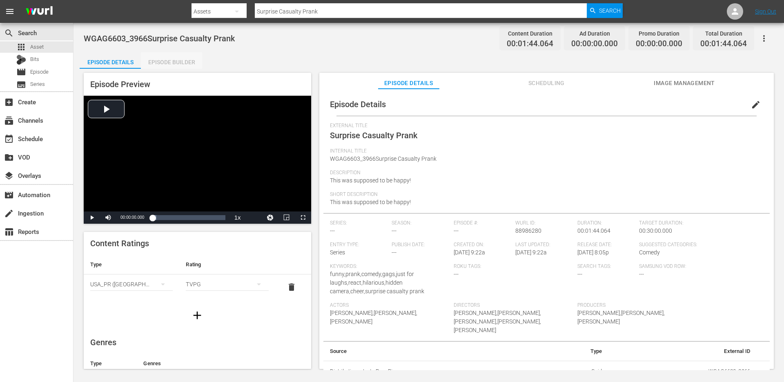
click at [162, 67] on div "Episode Builder" at bounding box center [171, 62] width 61 height 20
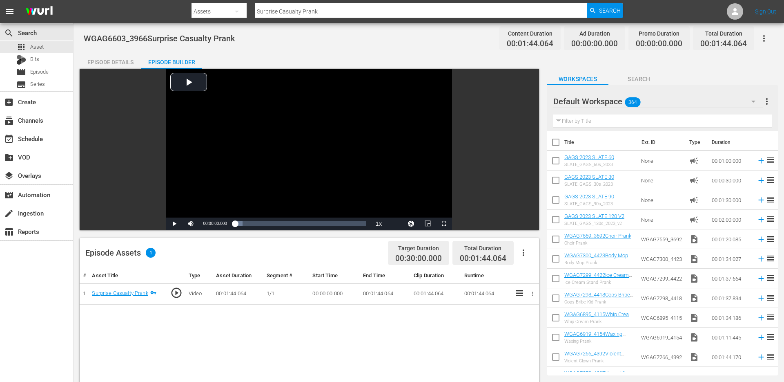
click at [703, 125] on input "text" at bounding box center [663, 120] width 219 height 13
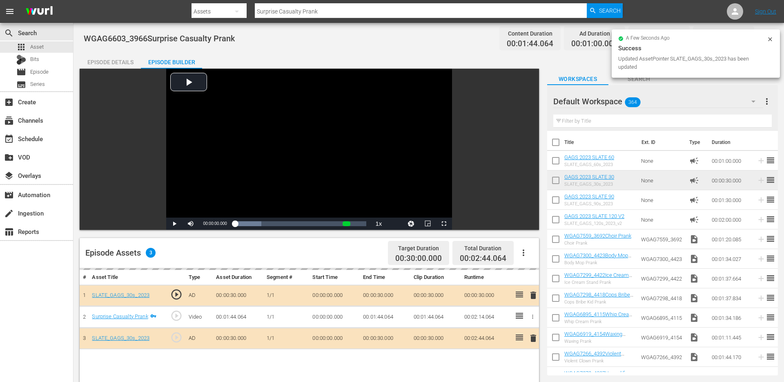
click at [624, 0] on div "search Search apps Asset Bits movie Episode subtitles Series add_box Create sub…" at bounding box center [429, 0] width 711 height 0
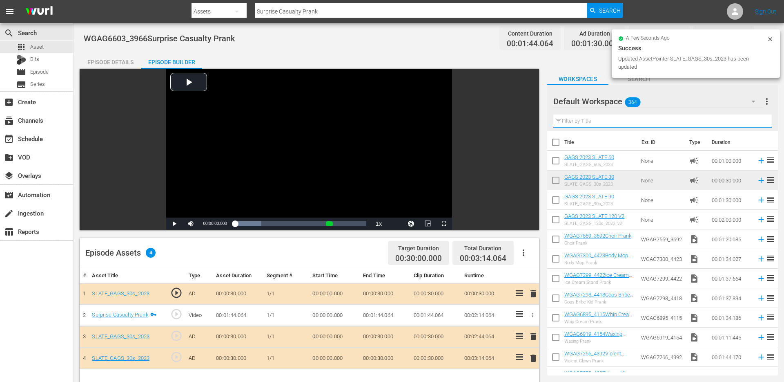
paste input "Hospital Gown Prank"
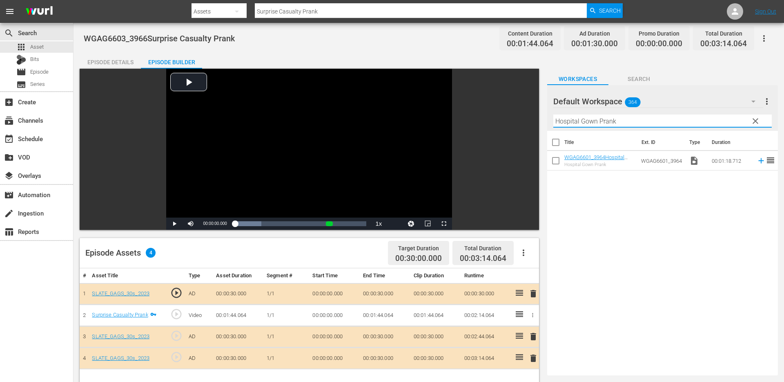
type input "Hospital Gown Prank"
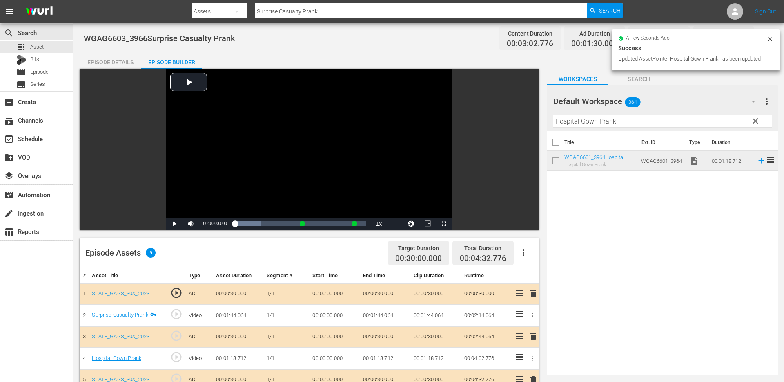
click at [119, 58] on div "Episode Details" at bounding box center [110, 62] width 61 height 20
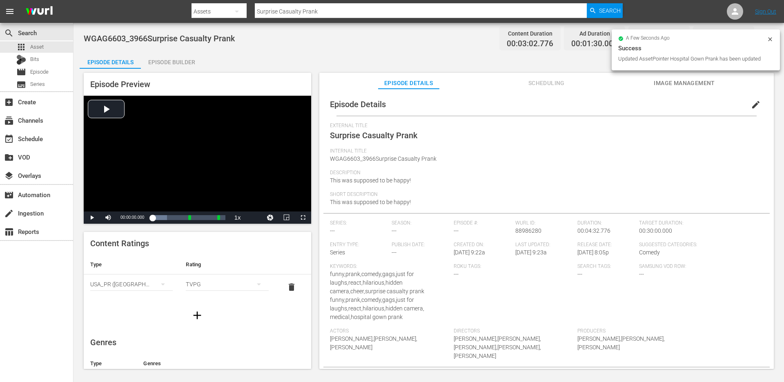
click at [753, 105] on span "edit" at bounding box center [756, 105] width 10 height 10
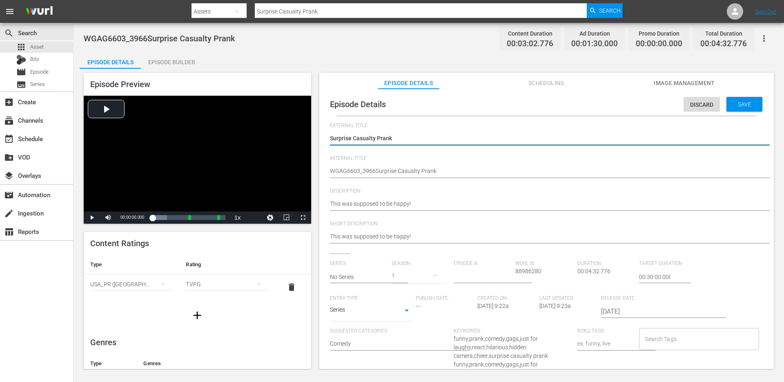
click at [403, 141] on textarea "Surprise Casualty Prank" at bounding box center [544, 139] width 429 height 10
type textarea "Surprise Casualty Prank"
type textarea "Surprise Casualty Prank +"
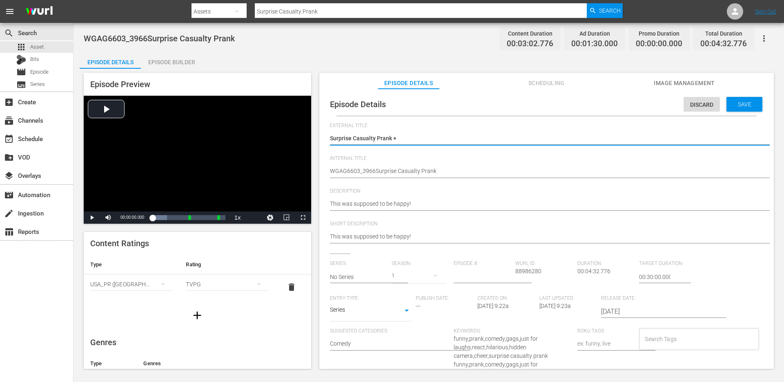
type textarea "Surprise Casualty Prank +"
type textarea "Surprise Casualty Prank + Hospital Gown Prank"
click at [386, 141] on textarea "Surprise Casualty Prank" at bounding box center [544, 139] width 429 height 10
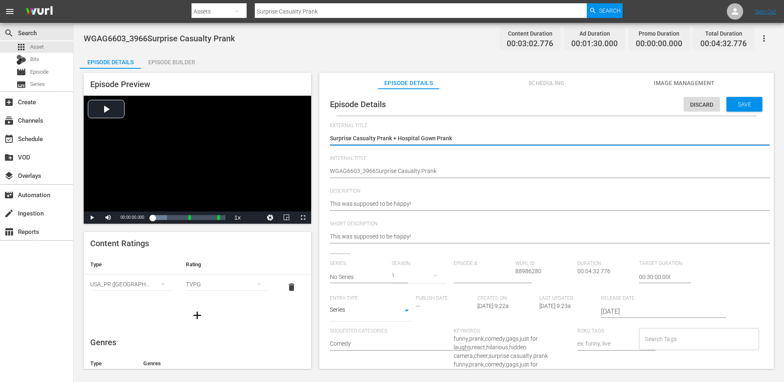
click at [386, 141] on textarea "Surprise Casualty Prank" at bounding box center [544, 139] width 429 height 10
type textarea "Surprise Casualty Prank + Hospital Gown Prank"
click at [377, 179] on div "WGAG6603_3966Surprise Casualty Prank WGAG6603_3966Surprise Casualty Prank" at bounding box center [544, 172] width 429 height 20
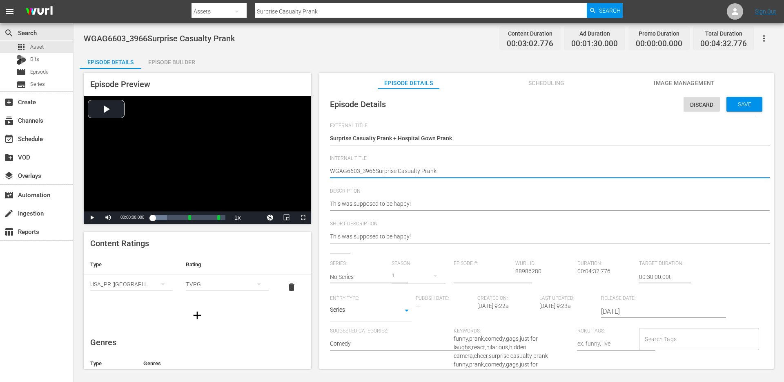
click at [380, 167] on textarea "WGAG6603_3966Surprise Casualty Prank" at bounding box center [544, 172] width 429 height 10
type textarea "d"
type textarea "do"
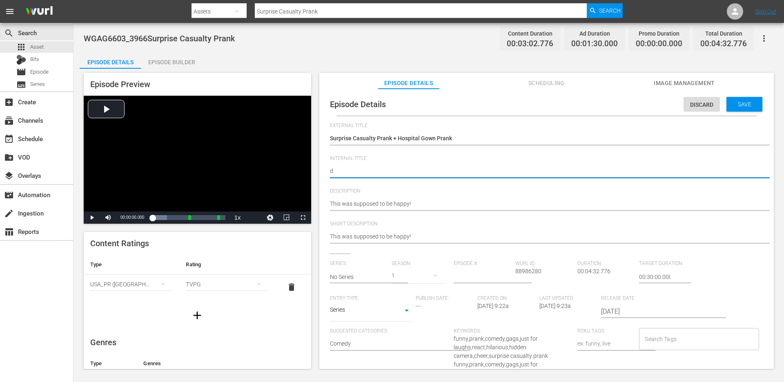
type textarea "do"
type textarea "d"
type textarea "du"
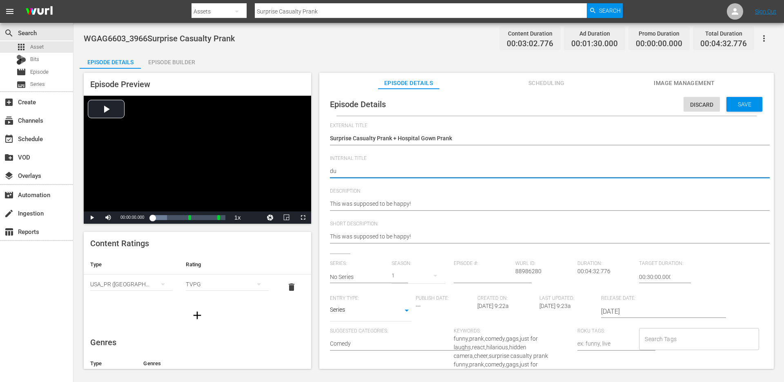
type textarea "duo"
type textarea "duo -"
paste textarea "Surprise Casualty Prank + Hospital Gown Prank"
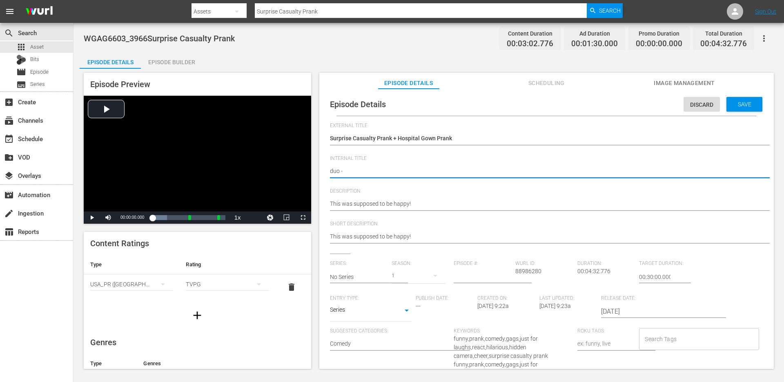
type textarea "duo - Surprise Casualty Prank + Hospital Gown Prank"
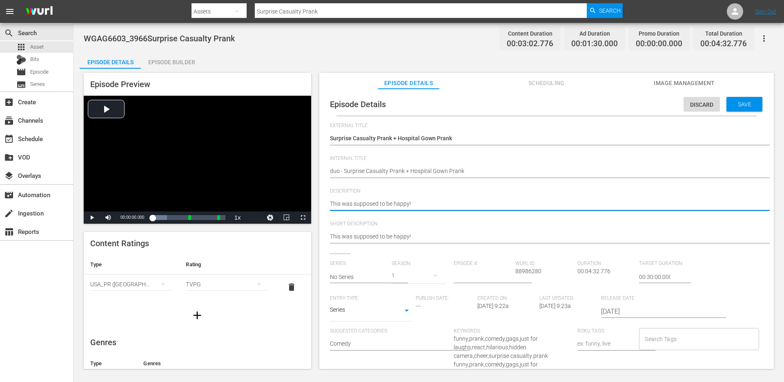
type textarea "This was supposed to be happy!"
type textarea "This was supposed to be happy! ="
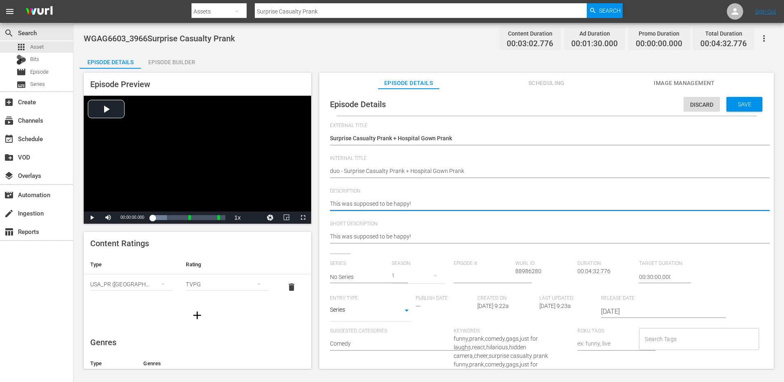
type textarea "This was supposed to be happy! ="
type textarea "This was supposed to be happy!"
type textarea "This was supposed to be happy! ="
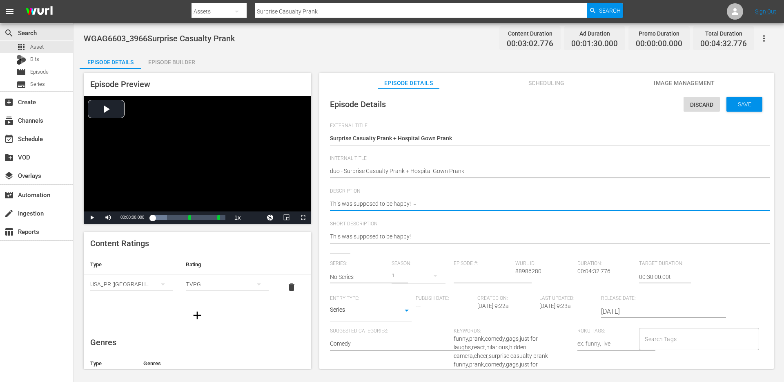
type textarea "This was supposed to be happy! ="
type textarea "This was supposed to be happy! = √"
type textarea "This was supposed to be happy! ="
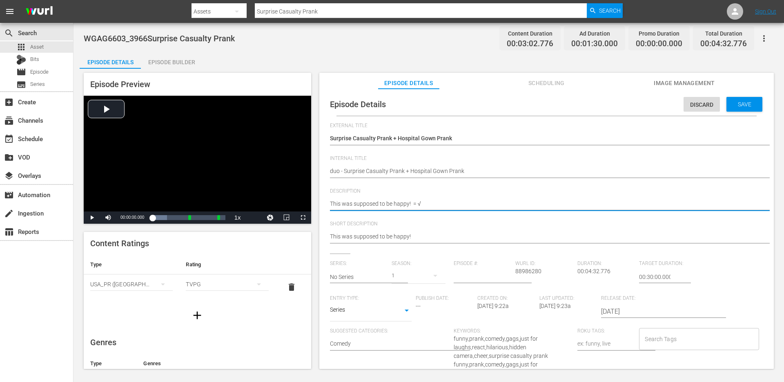
type textarea "This was supposed to be happy! ="
paste textarea "Someone bring them inside!"
type textarea "This was supposed to be happy! = Someone bring them inside!"
click at [411, 207] on textarea "This was supposed to be happy!" at bounding box center [544, 204] width 429 height 10
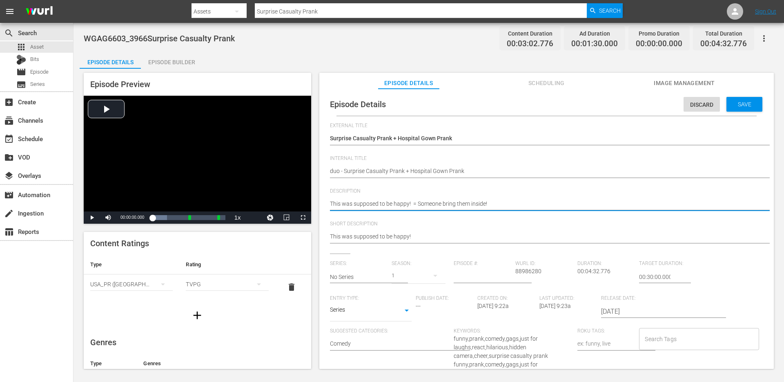
type textarea "This was supposed to be happy! Someone bring them inside!"
type textarea "This was supposed to be happy! + Someone bring them inside!"
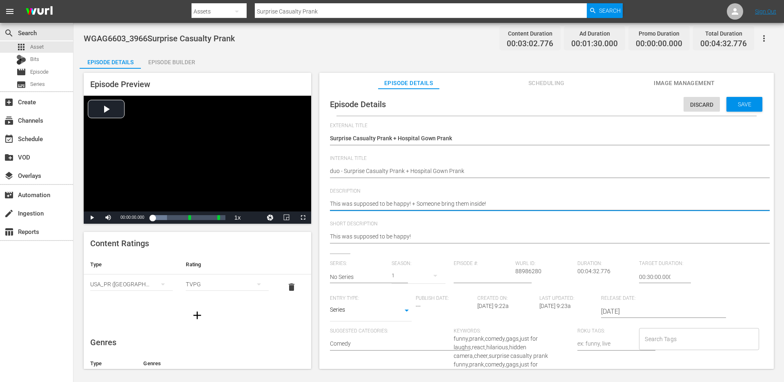
type textarea "This was supposed to be happy! + Someone bring them inside!"
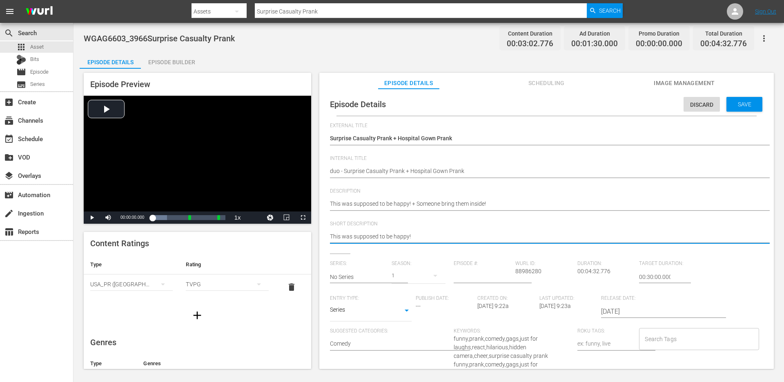
click at [391, 239] on textarea "This was supposed to be happy!" at bounding box center [544, 237] width 429 height 10
paste textarea "+ Someone bring them inside!"
type textarea "This was supposed to be happy! + Someone bring them inside!"
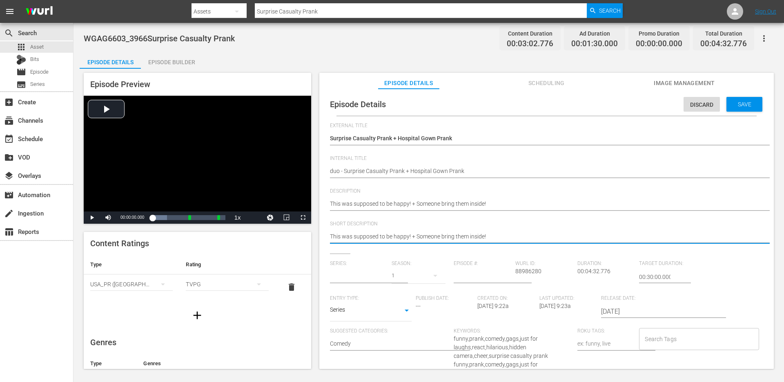
click at [370, 275] on input "text" at bounding box center [359, 277] width 58 height 20
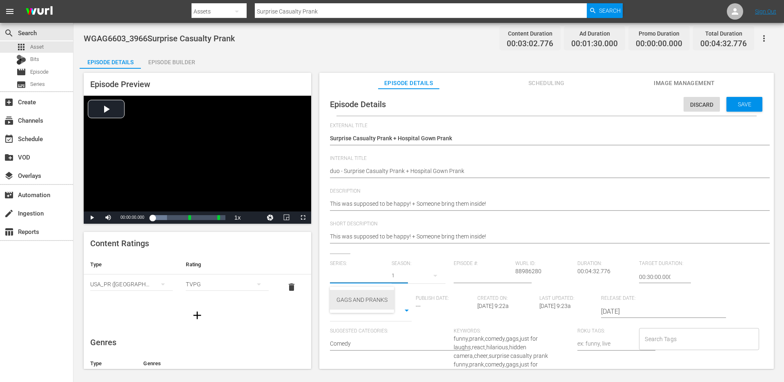
click at [359, 298] on div "GAGS AND PRANKS" at bounding box center [362, 300] width 51 height 20
type input "GAGS AND PRANKS"
click at [357, 313] on body "menu Search By Assets Search ID, Title, Description, Keywords, or Category Surp…" at bounding box center [392, 191] width 784 height 382
click at [362, 284] on li "Short Form" at bounding box center [371, 283] width 82 height 13
type input "SHORT_FORM_VIDEO"
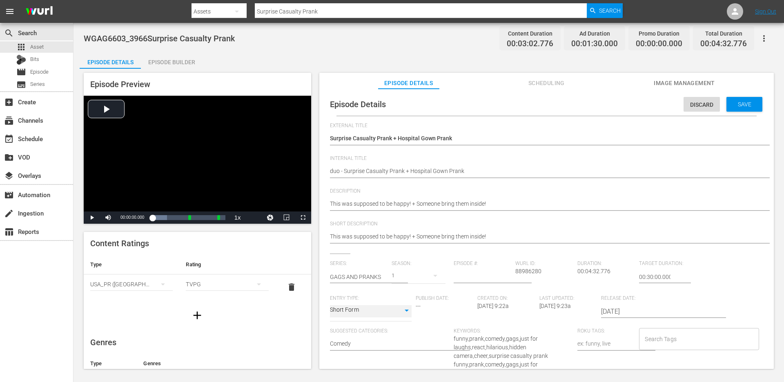
click at [660, 349] on div "Search Tags" at bounding box center [699, 339] width 120 height 22
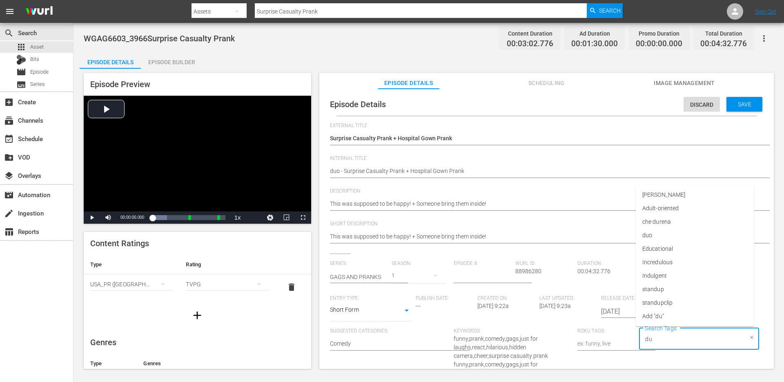
type input "duo"
type input "single p"
click at [655, 304] on span "single prank" at bounding box center [658, 302] width 31 height 9
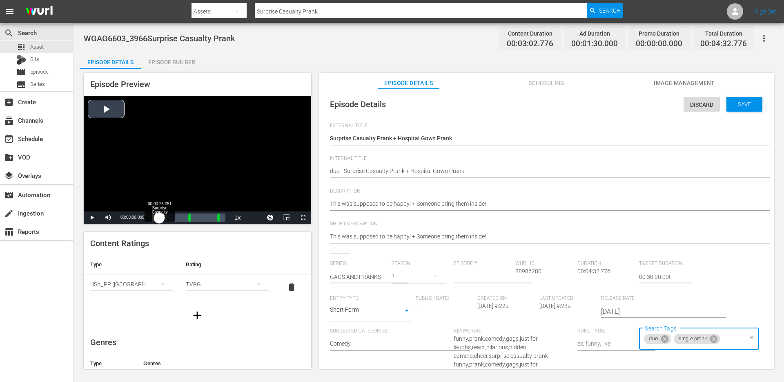
click at [159, 214] on div "Loaded : 19.91% 00:00:26.051 Surprise Casualty Prank 00:00:00.000" at bounding box center [188, 217] width 73 height 8
click at [159, 215] on div "00:00:26.740" at bounding box center [155, 217] width 7 height 8
click at [723, 335] on input "Search Tags" at bounding box center [732, 338] width 21 height 15
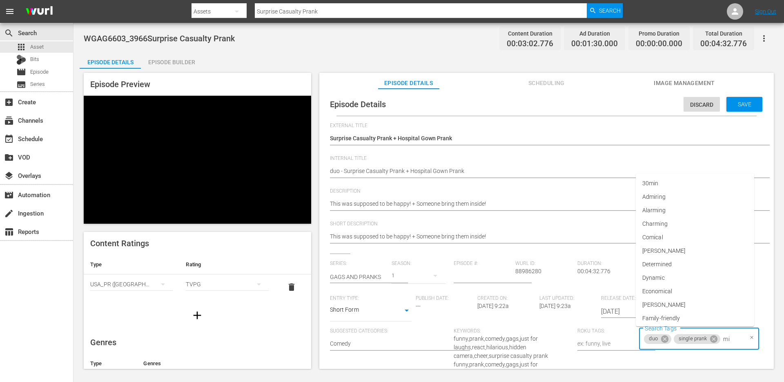
type input "m"
type input "roman"
click at [715, 304] on li "Romantic" at bounding box center [695, 302] width 118 height 13
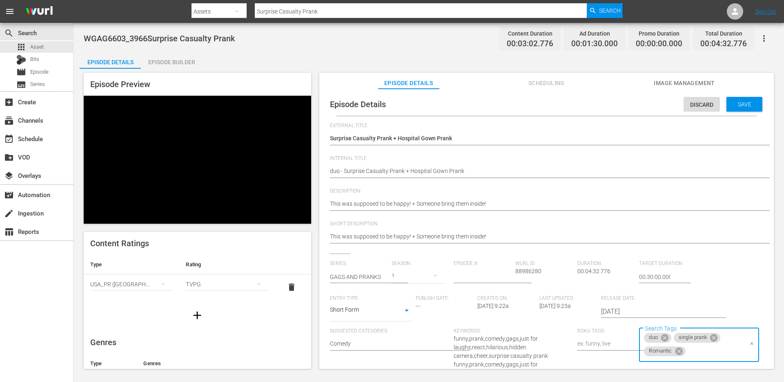
scroll to position [0, 0]
click at [178, 221] on div "Loaded : 92.32% 00:01:36.544 Surprise Casualty Prank 00:00:31.771" at bounding box center [188, 217] width 81 height 12
click at [201, 214] on div "Loaded : 100.00% 00:03:02.361 00:01:07.961 [GEOGRAPHIC_DATA] 1: 00:02:14.064" at bounding box center [188, 217] width 73 height 8
type input "pain"
click at [672, 304] on li "painful" at bounding box center [695, 302] width 118 height 13
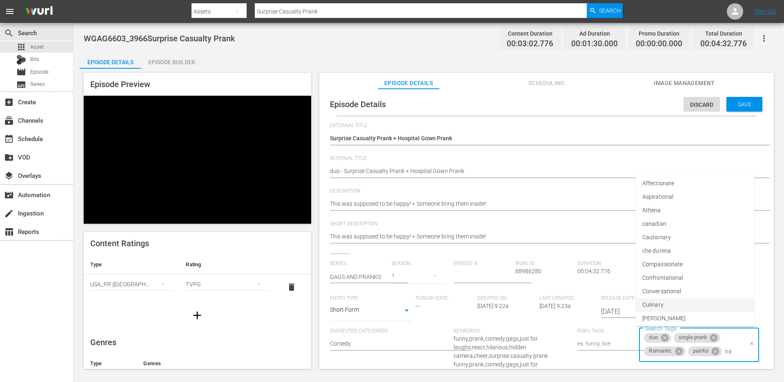
type input "n"
type input "awk"
click at [668, 303] on li "Awkward" at bounding box center [695, 301] width 118 height 13
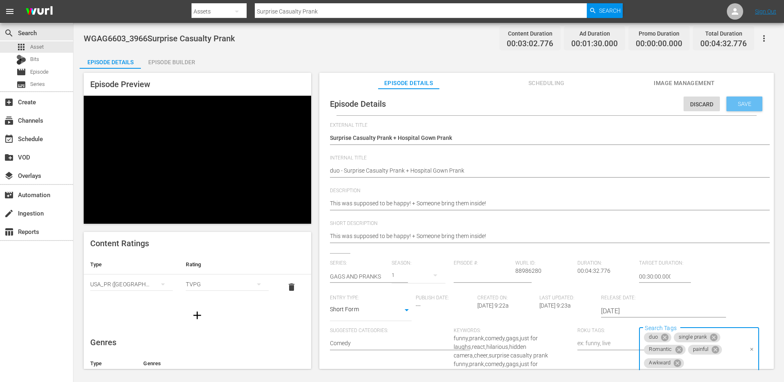
click at [739, 98] on div "Save" at bounding box center [745, 103] width 36 height 15
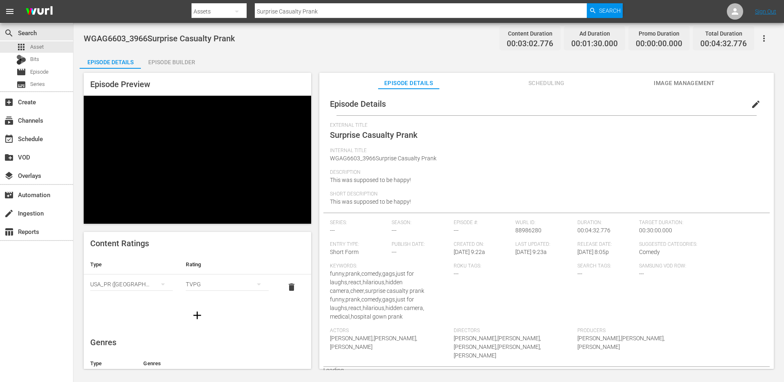
scroll to position [0, 0]
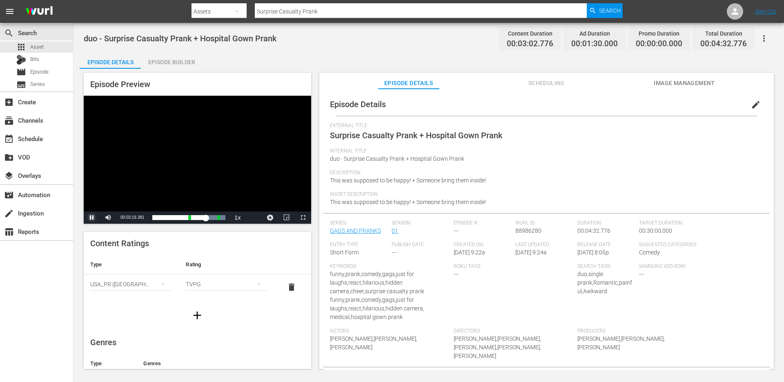
click at [92, 217] on span "Video Player" at bounding box center [92, 217] width 0 height 0
click at [347, 10] on input "Surprise Casualty Prank" at bounding box center [421, 12] width 332 height 20
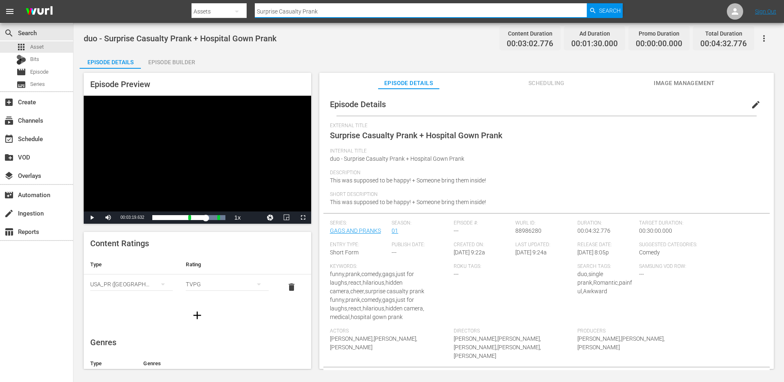
click at [347, 10] on input "Surprise Casualty Prank" at bounding box center [421, 12] width 332 height 20
paste input "Changing Diapers"
type input "Changing Diapers Prank"
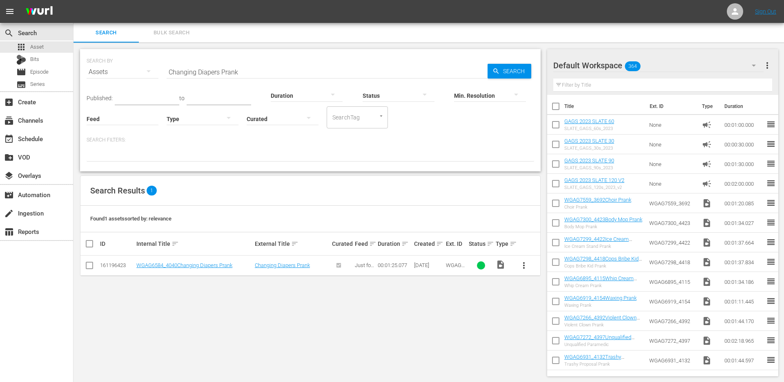
click at [525, 269] on span "more_vert" at bounding box center [524, 265] width 10 height 10
click at [550, 324] on div "Episode" at bounding box center [568, 327] width 56 height 20
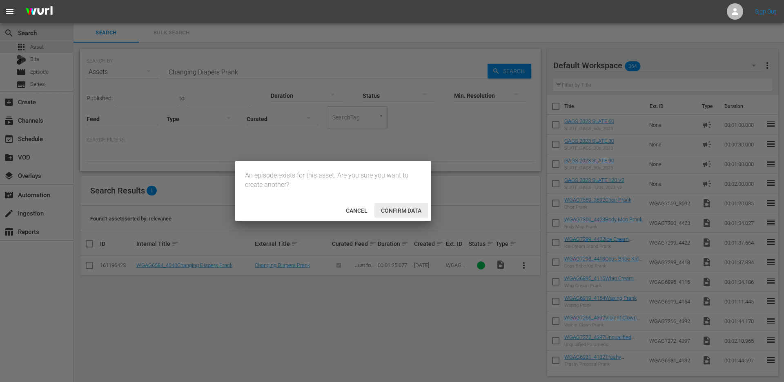
click at [395, 208] on span "Confirm data" at bounding box center [402, 210] width 54 height 7
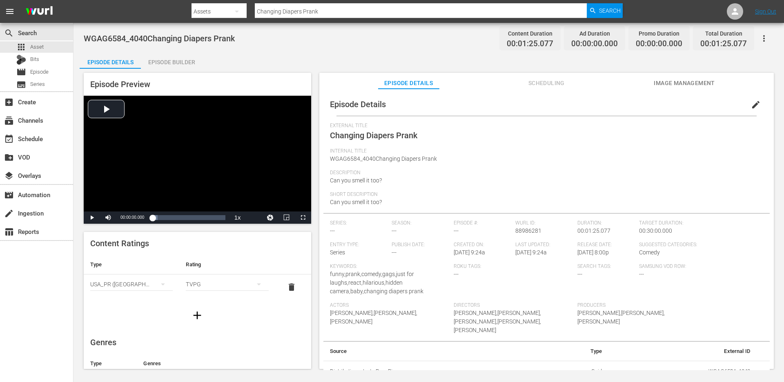
click at [169, 66] on div "Episode Builder" at bounding box center [171, 62] width 61 height 20
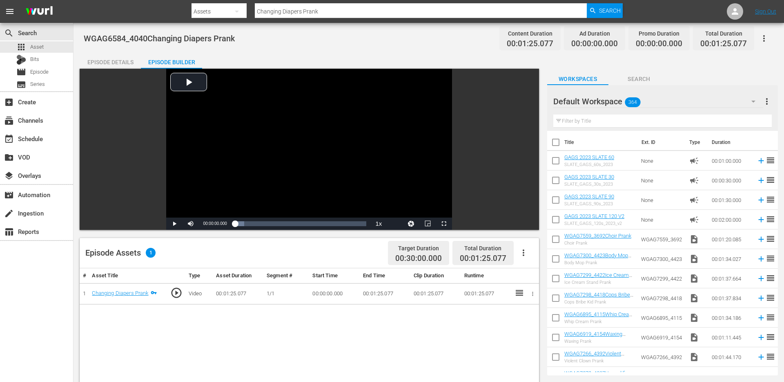
click at [711, 122] on input "text" at bounding box center [663, 120] width 219 height 13
paste input "Grandma Ipad Prank"
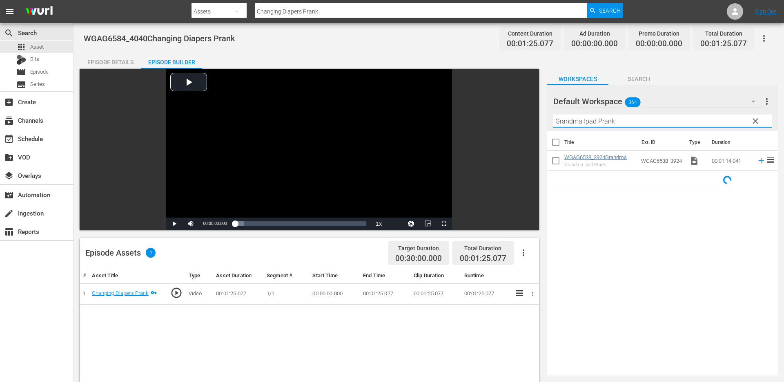
type input "Grandma Ipad Prank"
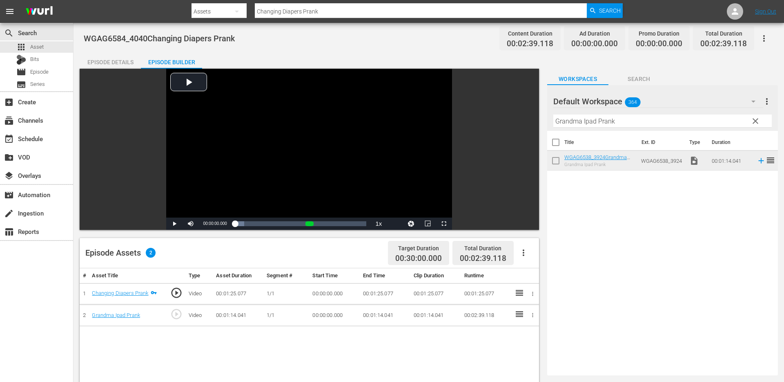
click at [757, 121] on span "clear" at bounding box center [756, 121] width 10 height 10
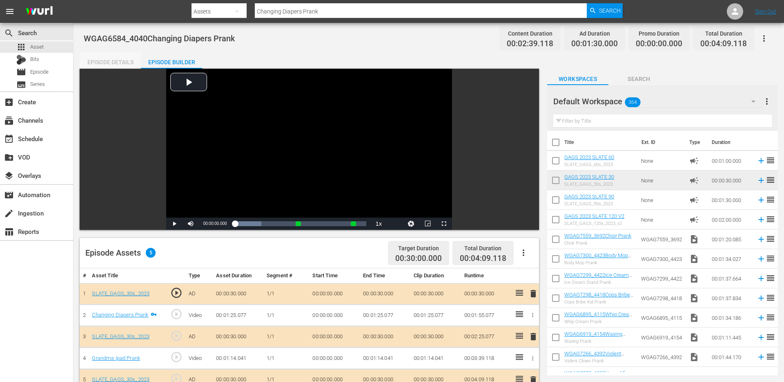
click at [127, 60] on div "Episode Details" at bounding box center [110, 62] width 61 height 20
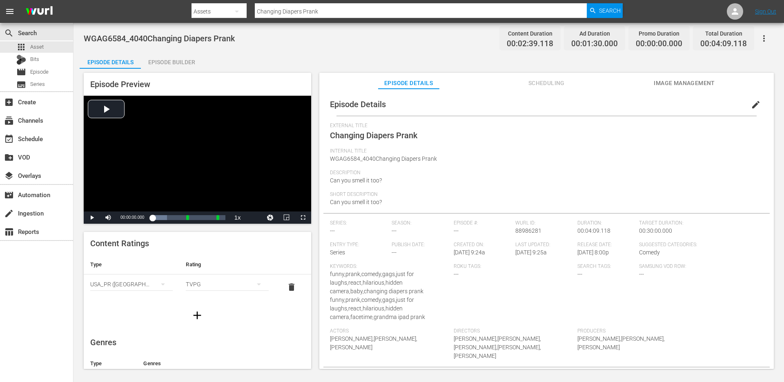
click at [746, 102] on button "edit" at bounding box center [756, 105] width 20 height 20
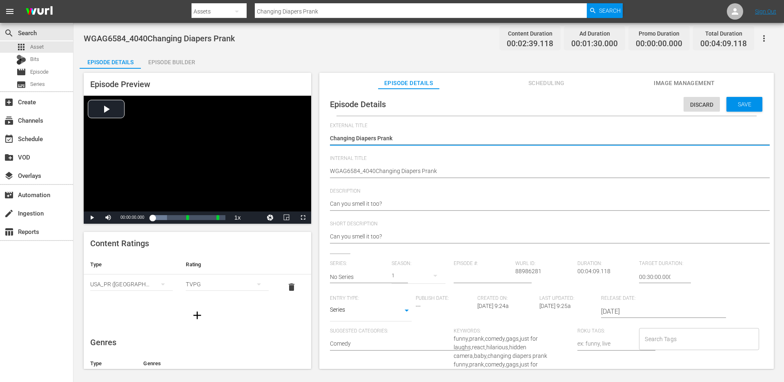
click at [486, 136] on textarea "Changing Diapers Prank" at bounding box center [544, 139] width 429 height 10
type textarea "Changing Diapers Prank"
type textarea "Changing Diapers Prank +"
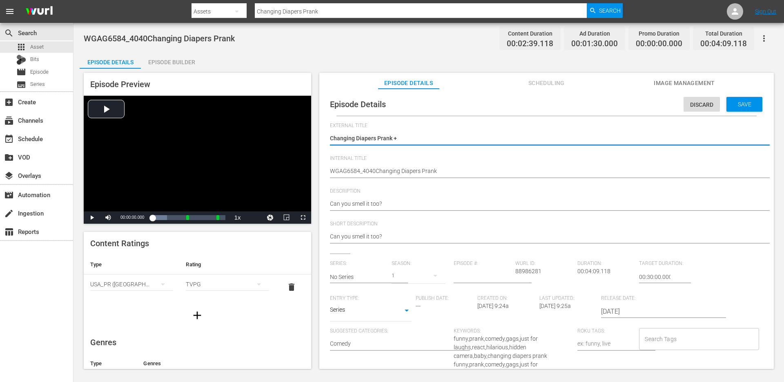
type textarea "Changing Diapers Prank +"
type textarea "Changing Diapers Prank + Grandma Ipad Prank"
type textarea "Changing Diapers Prank + Grandma Ipad Prank`"
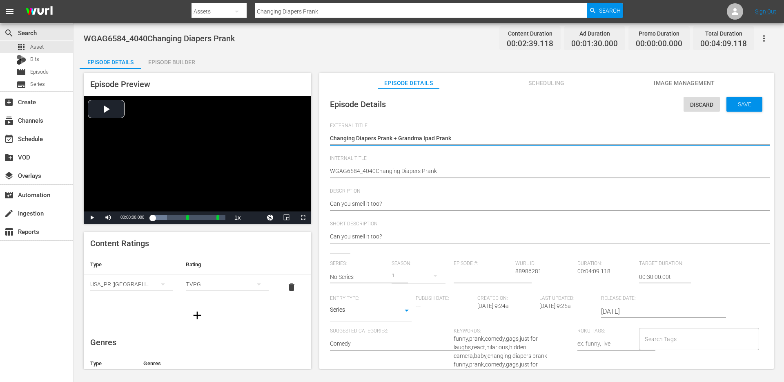
type textarea "Changing Diapers Prank + Grandma Ipad Prank`"
click at [425, 135] on textarea "Changing Diapers Prank" at bounding box center [544, 139] width 429 height 10
type textarea "Changing Diapers Prank + Grandma Prank`"
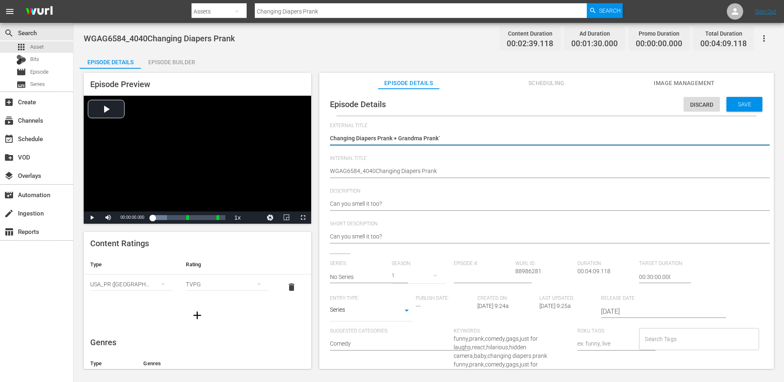
type textarea "Changing Diapers Prank + Grandm Prank`"
type textarea "Changing Diapers Prank + Grandma Prank`"
type textarea "Changing Diapers Prank + Grandma' Prank`"
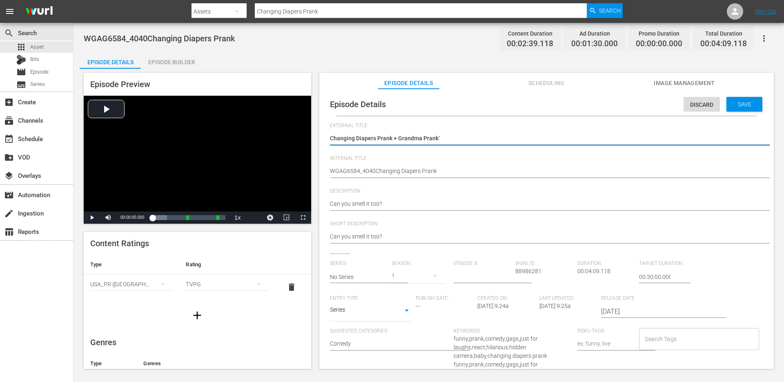
type textarea "Changing Diapers Prank + Grandma' Prank`"
type textarea "Changing Diapers Prank + [PERSON_NAME]'s Prank`"
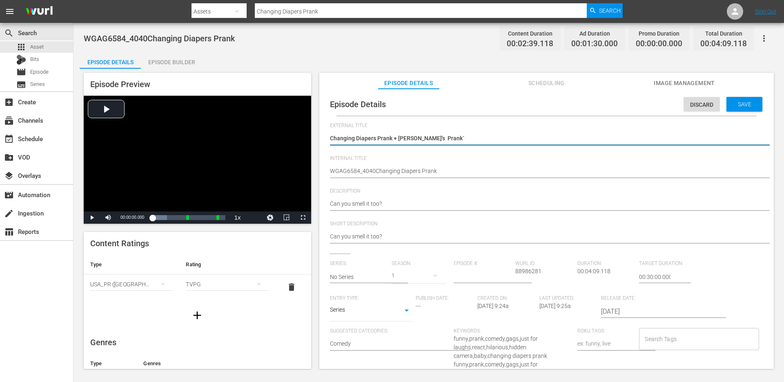
type textarea "Changing Diapers Prank + Grandma's i Prank`"
type textarea "Changing Diapers Prank + Grandma's iP Prank`"
type textarea "Changing Diapers Prank + Grandma's iPa Prank`"
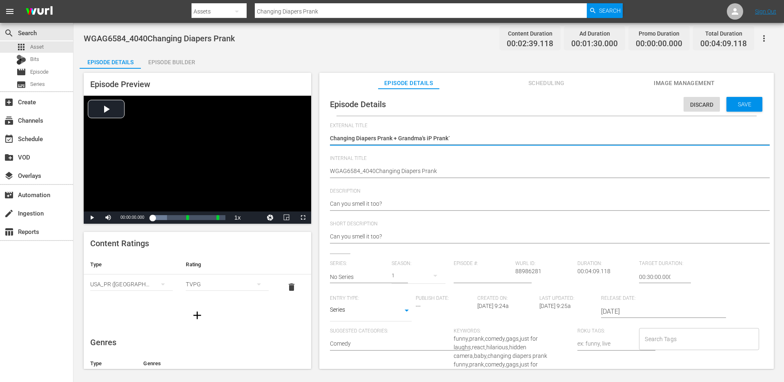
type textarea "Changing Diapers Prank + Grandma's iPa Prank`"
type textarea "Changing Diapers Prank + Grandma's iPad Prank`"
type textarea "Changing Diapers Prank + Grandma's iPad Prank"
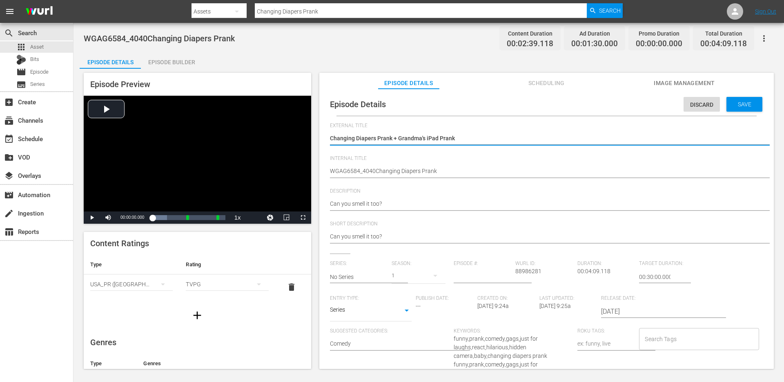
click at [400, 169] on textarea "WGAG6584_4040Changing Diapers Prank" at bounding box center [544, 172] width 429 height 10
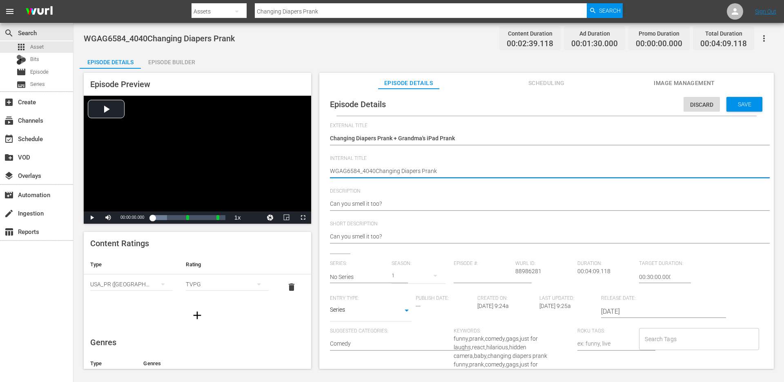
click at [400, 169] on textarea "WGAG6584_4040Changing Diapers Prank" at bounding box center [544, 172] width 429 height 10
type textarea "d"
type textarea "du"
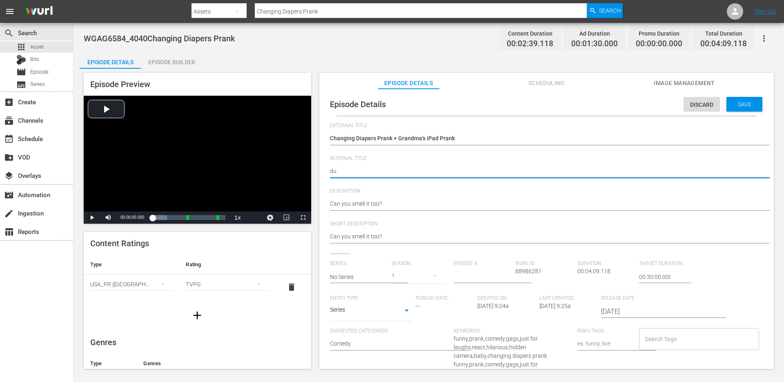
type textarea "duo"
type textarea "duo -"
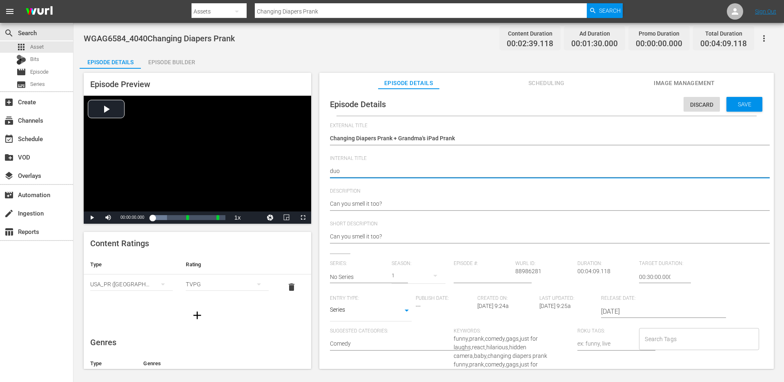
type textarea "duo -"
paste textarea "Changing Diapers Prank + Grandma's iPad Prank"
type textarea "duo - Changing Diapers Prank + Grandma's iPad Prank"
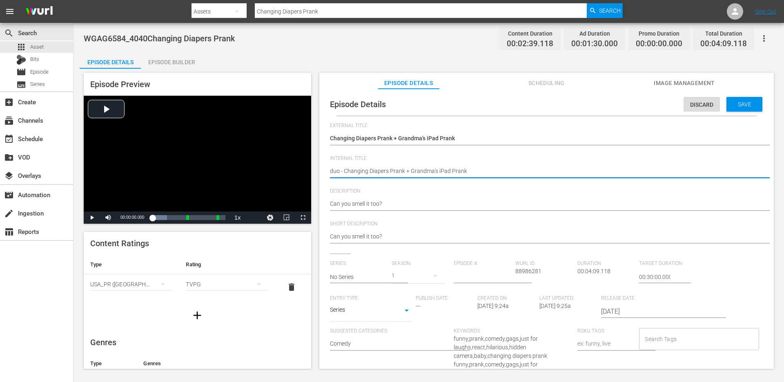
type textarea "duo - Changing Diapers Prank + Grandma's iPad Prank"
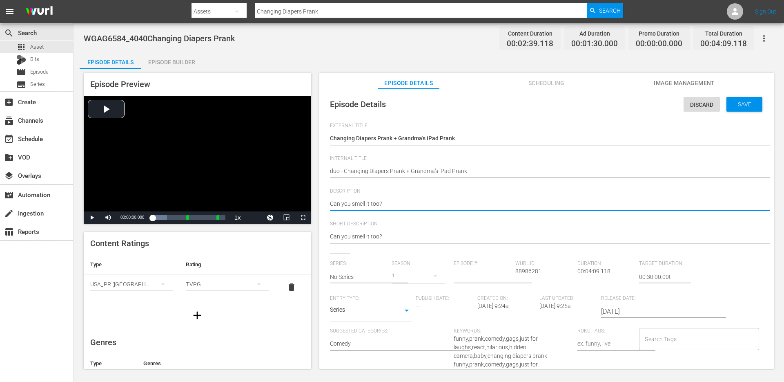
type textarea "Can you smell it too?"
type textarea "Can you smell it too? +"
type textarea "Can you smell it too? +m"
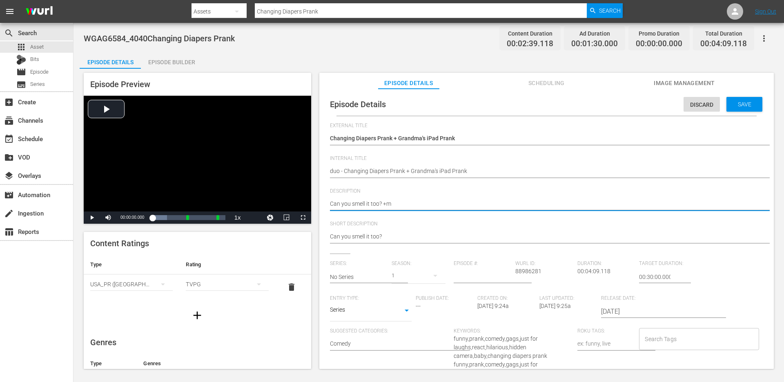
type textarea "Can you smell it too? +m"
type textarea "Can you smell it too? +"
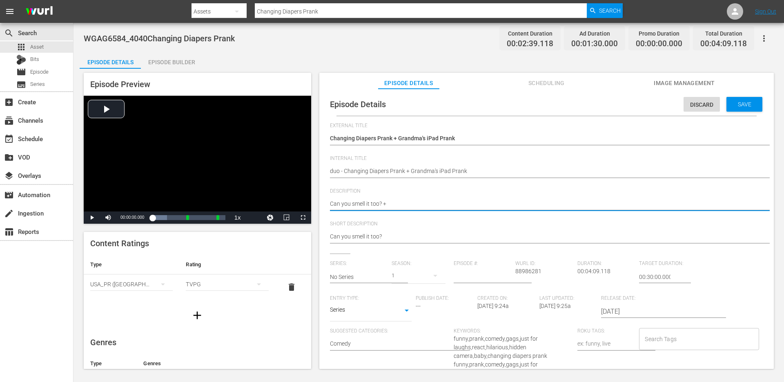
type textarea "Can you smell it too? +"
paste textarea "Say hi to my grandson!"
type textarea "Can you smell it too? + Say hi to my grandson!"
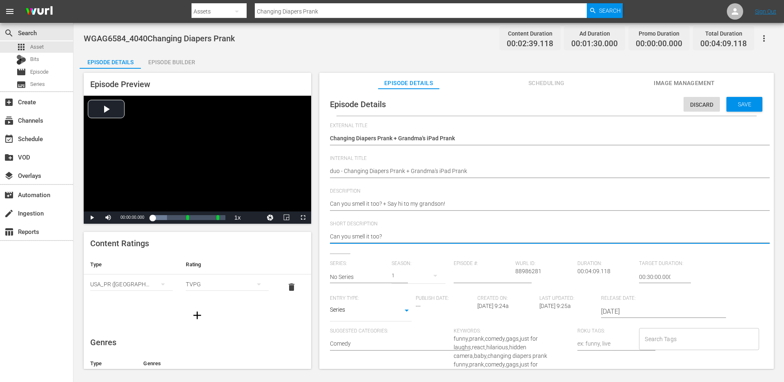
click at [391, 234] on textarea "Can you smell it too?" at bounding box center [544, 237] width 429 height 10
paste textarea "+ Say hi to my grandson!"
type textarea "Can you smell it too? + Say hi to my grandson!"
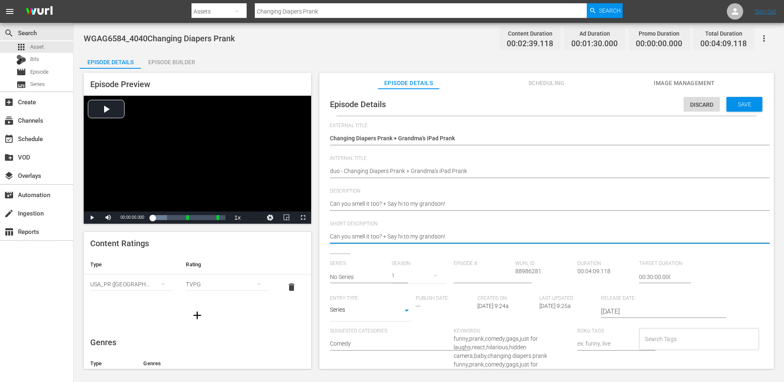
click at [366, 272] on input "No Series" at bounding box center [359, 277] width 58 height 20
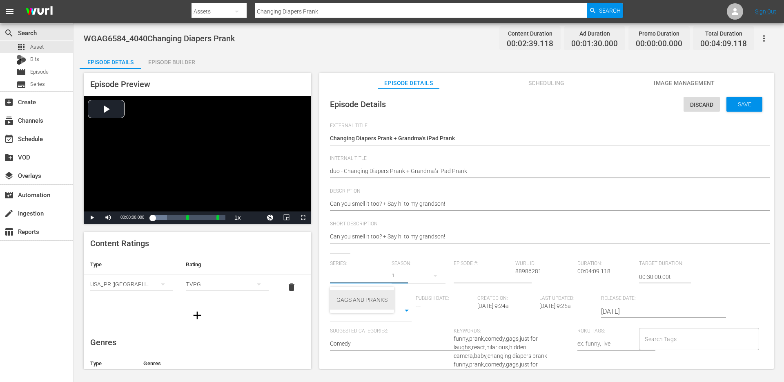
click at [362, 296] on div "GAGS AND PRANKS" at bounding box center [362, 300] width 51 height 20
type input "GAGS AND PRANKS"
click at [367, 313] on body "menu Search By Assets Search ID, Title, Description, Keywords, or Category Chan…" at bounding box center [392, 191] width 784 height 382
click at [370, 284] on li "Short Form" at bounding box center [371, 283] width 82 height 13
type input "SHORT_FORM_VIDEO"
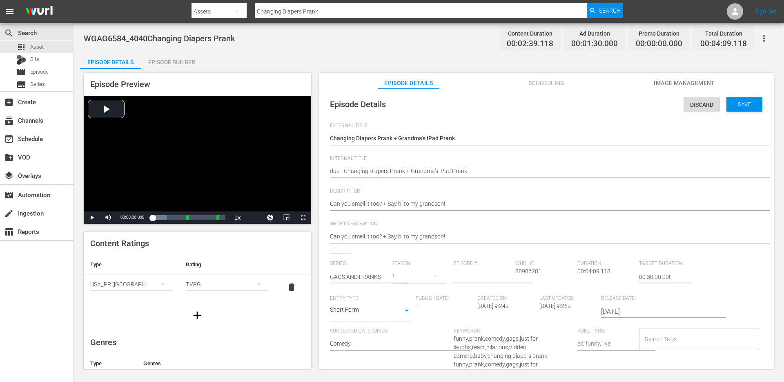
click at [664, 332] on input "Search Tags" at bounding box center [693, 338] width 100 height 15
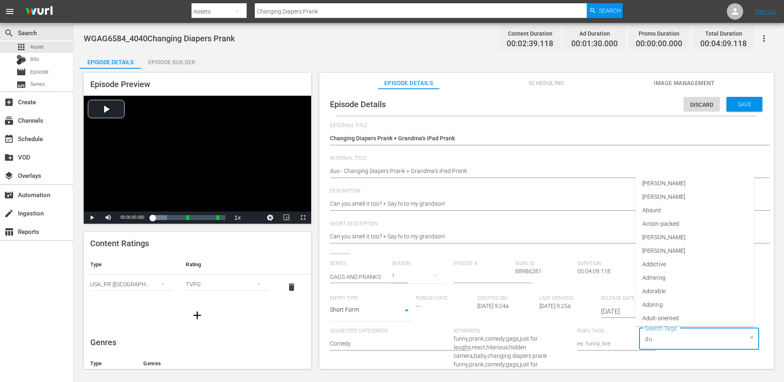
type input "duo"
click at [670, 299] on li "duo" at bounding box center [695, 302] width 118 height 13
type input "single"
click at [652, 299] on span "single prank" at bounding box center [658, 302] width 31 height 9
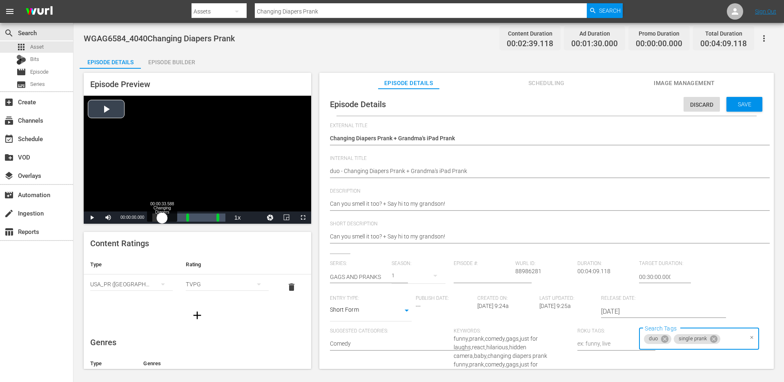
click at [162, 220] on div "Loaded : 19.91% 00:00:33.588 Changing Diapers Prank 00:00:00.000" at bounding box center [188, 217] width 73 height 8
click at [727, 341] on input "Search Tags" at bounding box center [732, 338] width 21 height 15
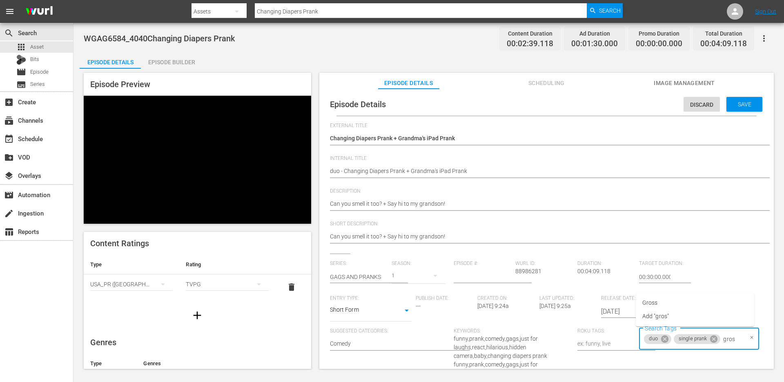
type input "gross"
click at [670, 304] on li "Gross" at bounding box center [695, 302] width 118 height 13
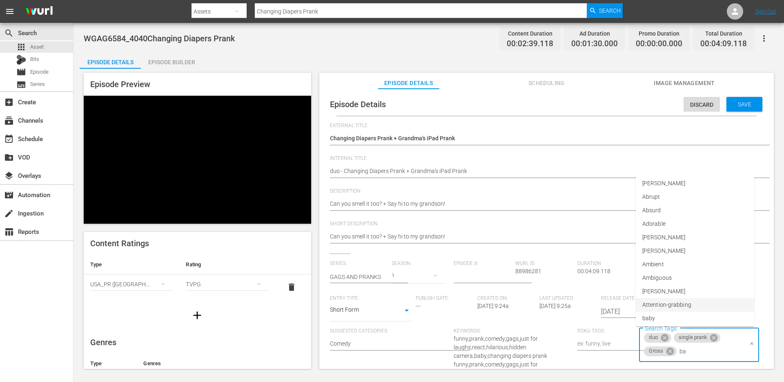
type input "bab"
click at [654, 299] on span "baby" at bounding box center [649, 302] width 13 height 9
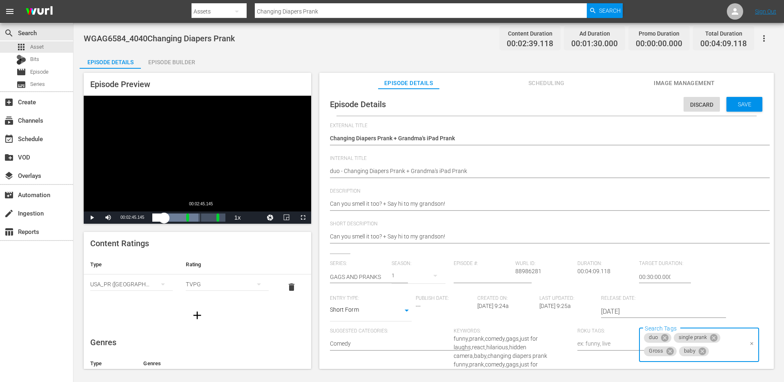
click at [201, 221] on div "00:02:45.145" at bounding box center [201, 217] width 0 height 8
click at [208, 226] on div "Episode Preview Video Player is loading. Play Video Pause Mute Current Time 00:…" at bounding box center [198, 221] width 228 height 296
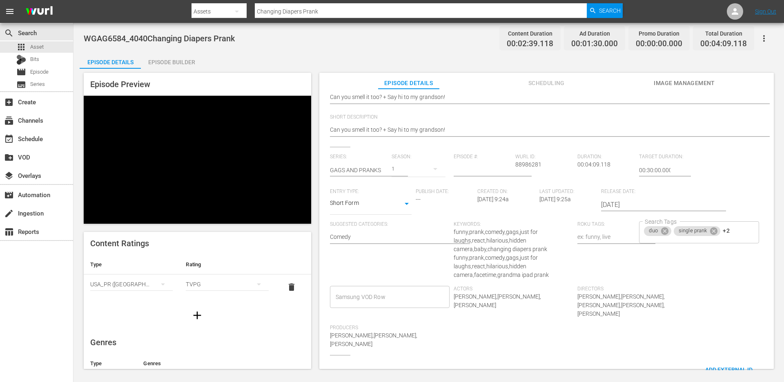
scroll to position [121, 0]
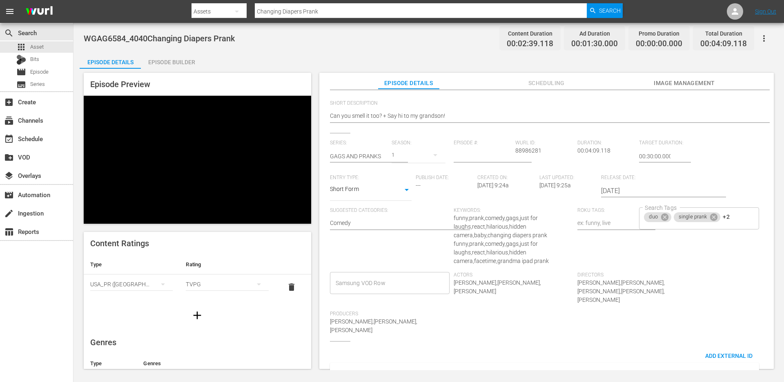
click at [734, 249] on div "Search Tags duo single prank +2 Search Tags" at bounding box center [701, 239] width 124 height 65
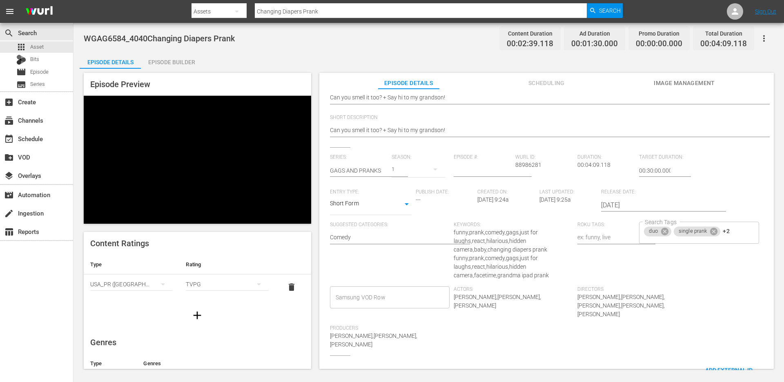
scroll to position [0, 0]
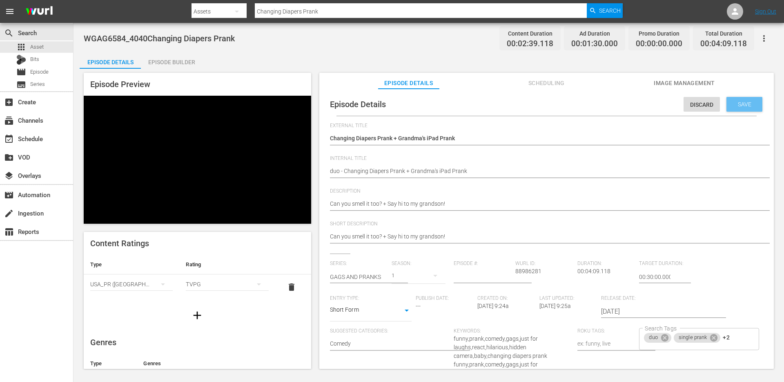
click at [742, 110] on div "Save" at bounding box center [745, 104] width 36 height 15
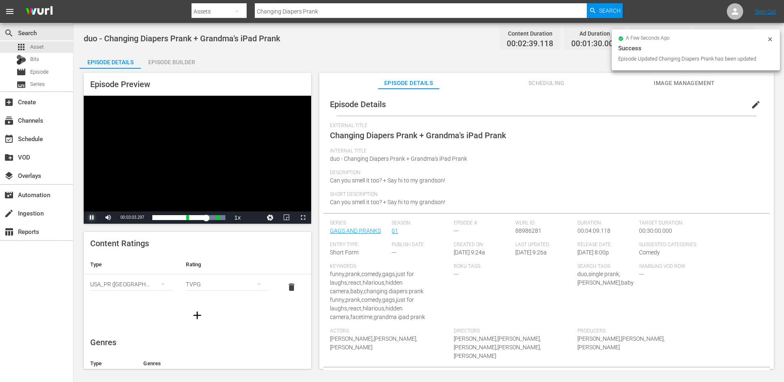
click at [92, 217] on span "Video Player" at bounding box center [92, 217] width 0 height 0
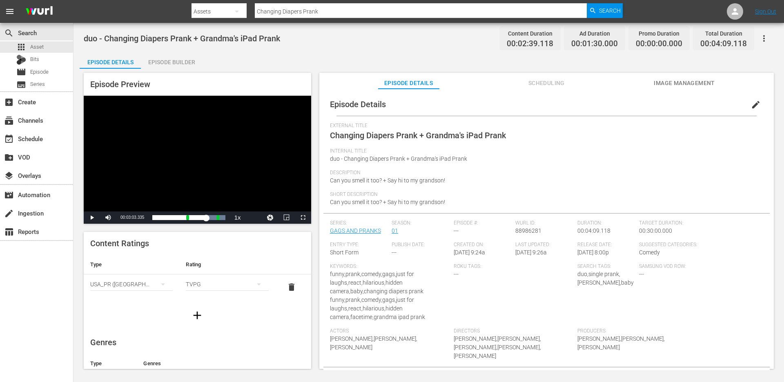
click at [343, 12] on input "Changing Diapers Prank" at bounding box center [421, 12] width 332 height 20
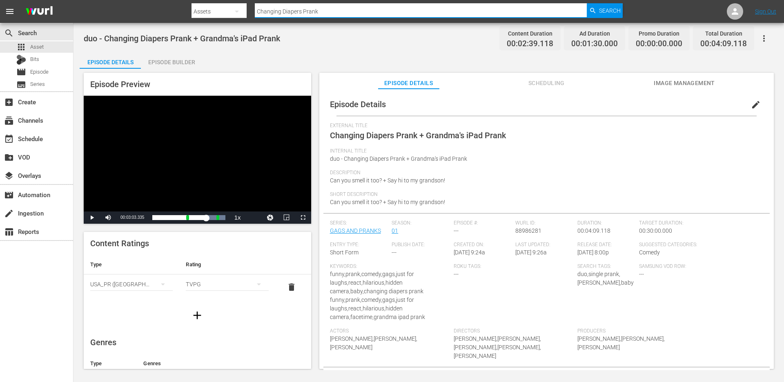
click at [343, 12] on input "Changing Diapers Prank" at bounding box center [421, 12] width 332 height 20
paste input "Military Reunion"
type input "Military Reunion Prank"
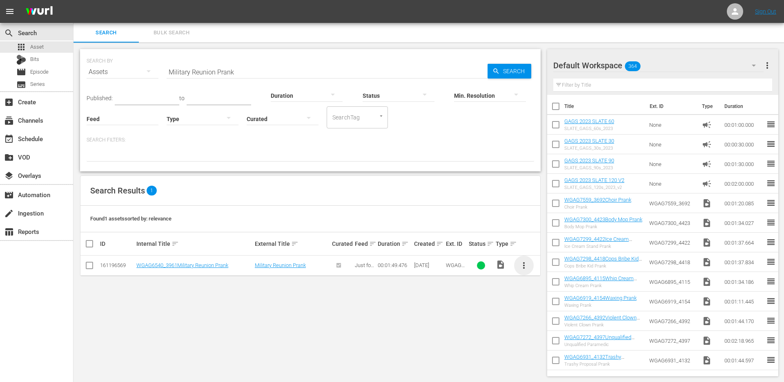
click at [521, 264] on span "more_vert" at bounding box center [524, 265] width 10 height 10
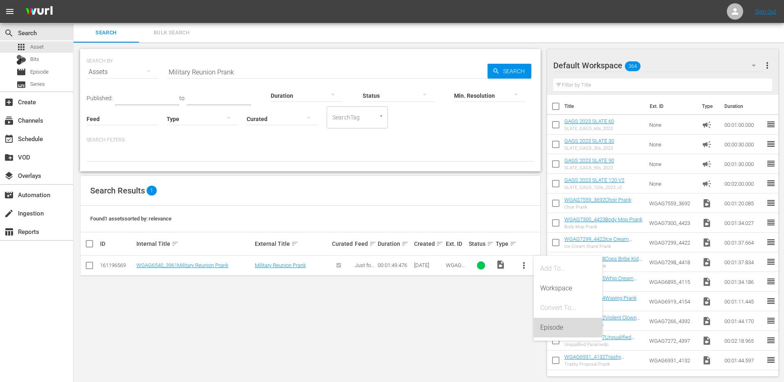
click at [547, 325] on div "Episode" at bounding box center [568, 327] width 56 height 20
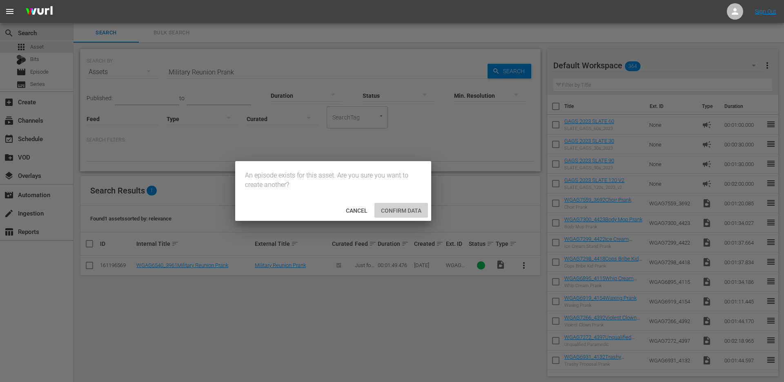
click at [406, 211] on span "Confirm data" at bounding box center [402, 210] width 54 height 7
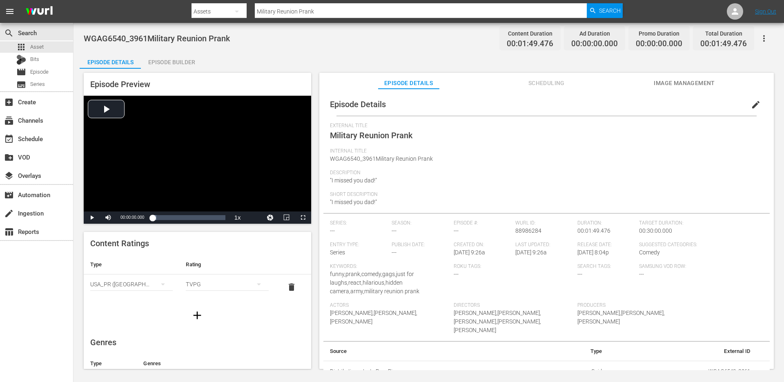
click at [178, 62] on div "Episode Builder" at bounding box center [171, 62] width 61 height 20
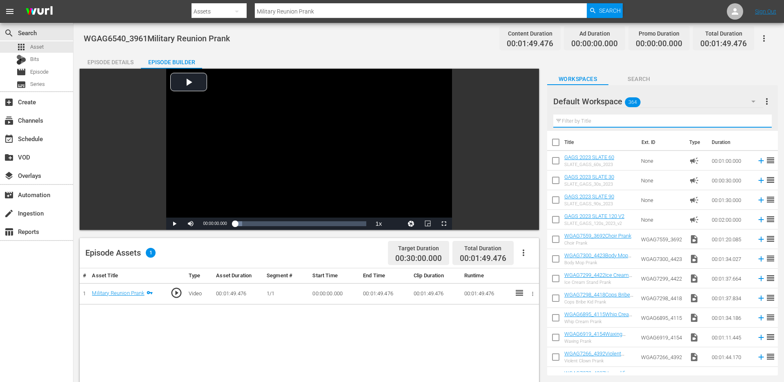
click at [700, 124] on input "text" at bounding box center [663, 120] width 219 height 13
paste input "Child Criminal Prank"
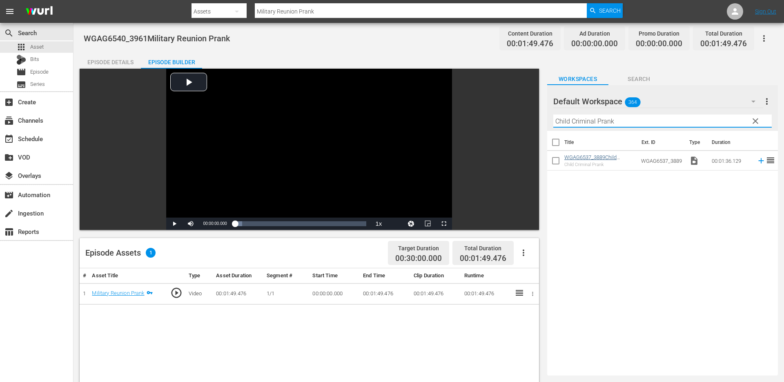
type input "Child Criminal Prank"
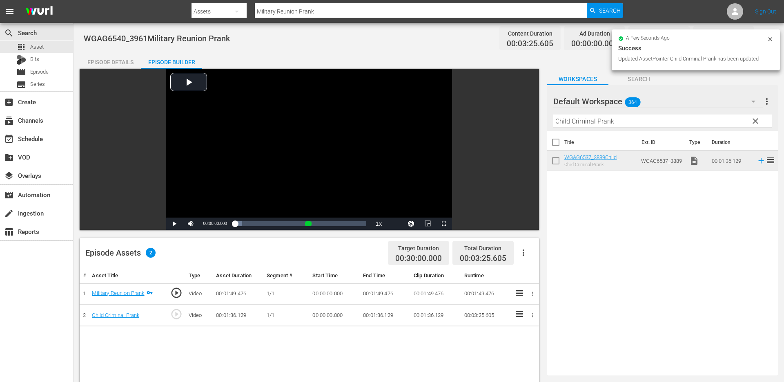
click at [756, 123] on span "clear" at bounding box center [756, 121] width 10 height 10
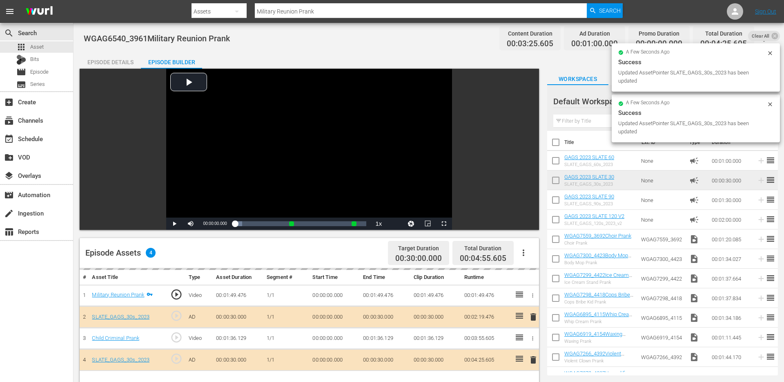
click at [134, 62] on div "Episode Details" at bounding box center [110, 62] width 61 height 20
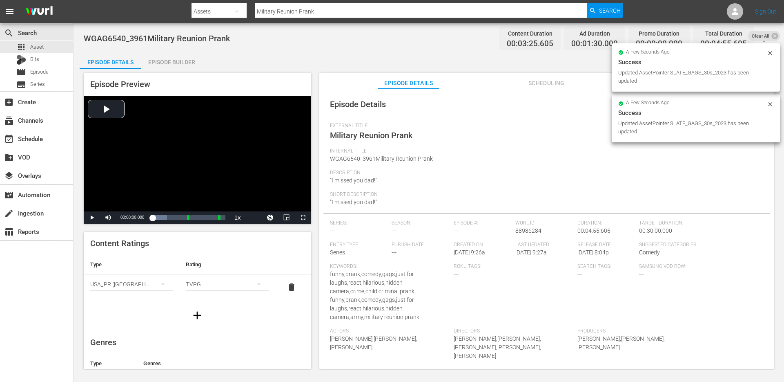
click at [600, 161] on div "Internal Title WGAG6540_3961Military Reunion Prank" at bounding box center [546, 159] width 433 height 22
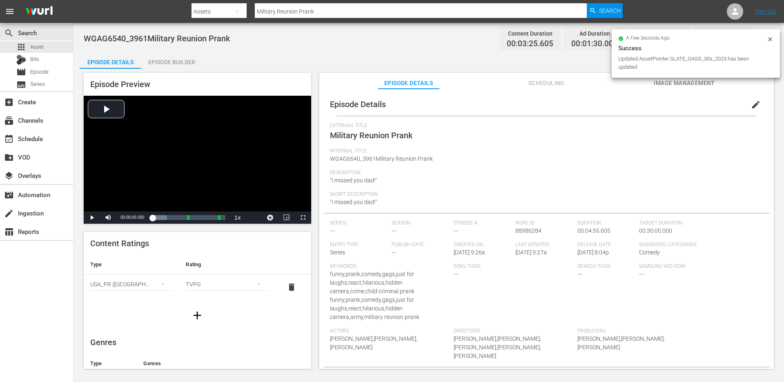
click at [746, 105] on button "edit" at bounding box center [756, 105] width 20 height 20
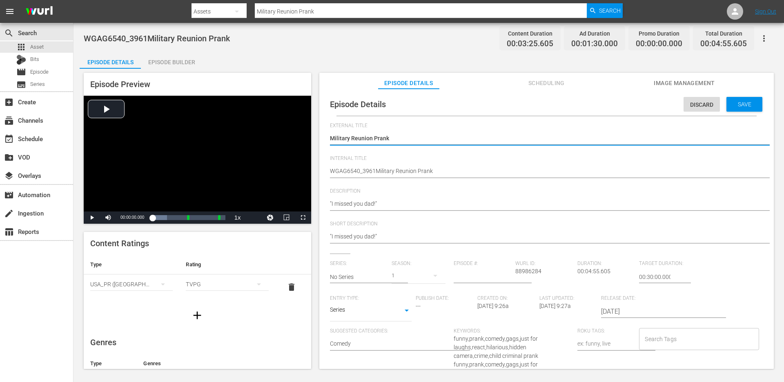
click at [440, 143] on textarea "Military Reunion Prank" at bounding box center [544, 139] width 429 height 10
type textarea "Military Reunion Prank"
type textarea "Military Reunion Prank +"
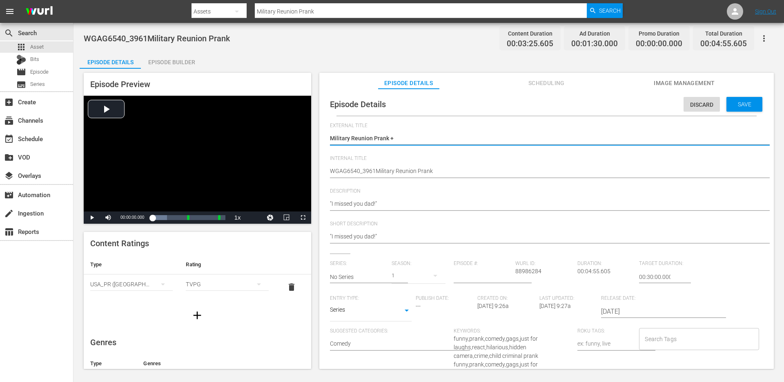
type textarea "Military Reunion Prank +"
type textarea "Military Reunion Prank + Child Criminal Prank"
click at [415, 138] on textarea "Military Reunion Prank" at bounding box center [544, 139] width 429 height 10
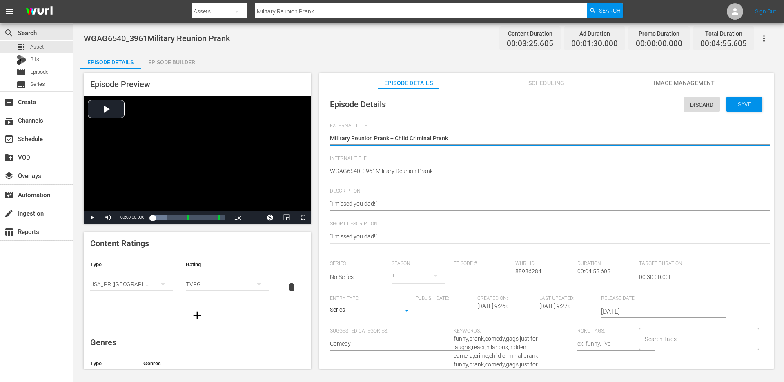
click at [415, 138] on textarea "Military Reunion Prank" at bounding box center [544, 139] width 429 height 10
type textarea "Military Reunion Prank + Child Criminal Prank"
click at [406, 165] on div "WGAG6540_3961Military Reunion Prank WGAG6540_3961Military Reunion Prank" at bounding box center [544, 172] width 429 height 20
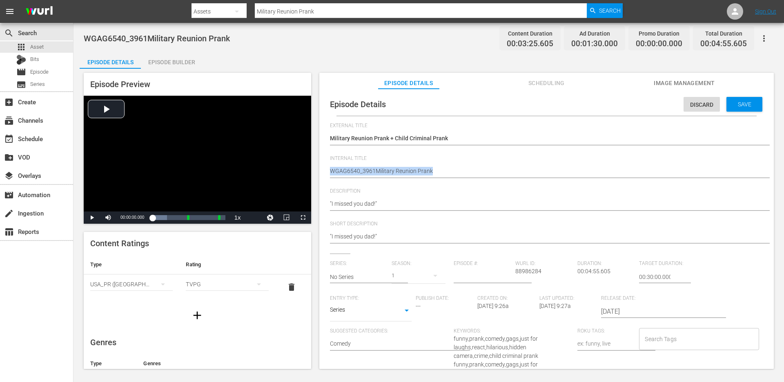
click at [406, 165] on div "WGAG6540_3961Military Reunion Prank WGAG6540_3961Military Reunion Prank" at bounding box center [544, 172] width 429 height 20
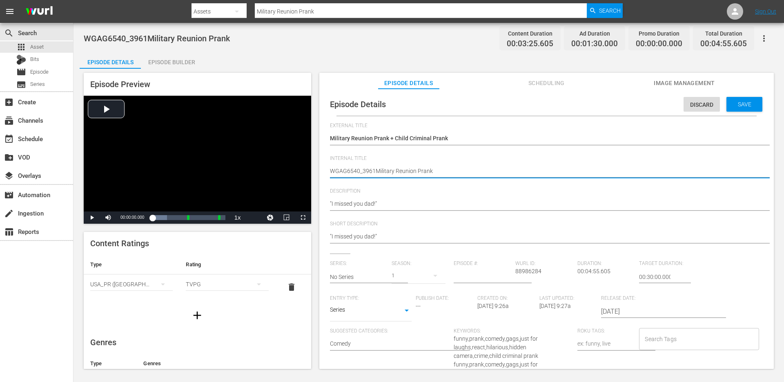
click at [409, 172] on textarea "WGAG6540_3961Military Reunion Prank" at bounding box center [544, 172] width 429 height 10
paste textarea "Military Reunion Prank + Child Criminal"
type textarea "Military Reunion Prank + Child Criminal Prank"
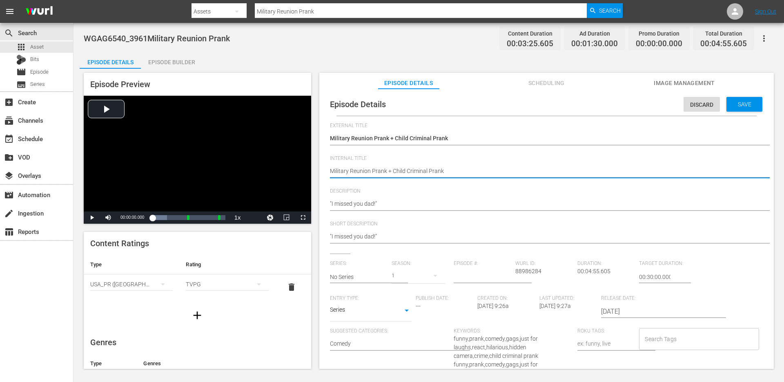
click at [404, 204] on textarea ""I missed you dad!"" at bounding box center [544, 204] width 429 height 10
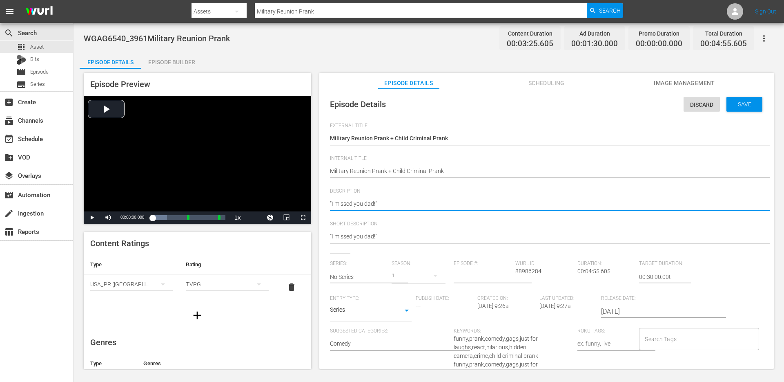
type textarea ""I missed you dad!"
type textarea ""I missed you dad!""
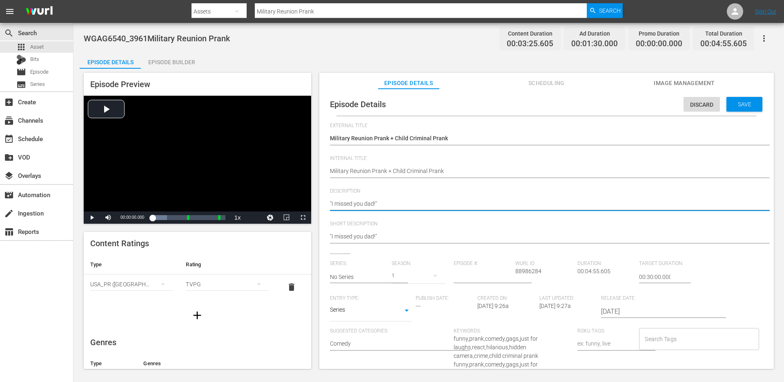
type textarea ""I missed you dad!""
type textarea ""I missed you dad!" +"
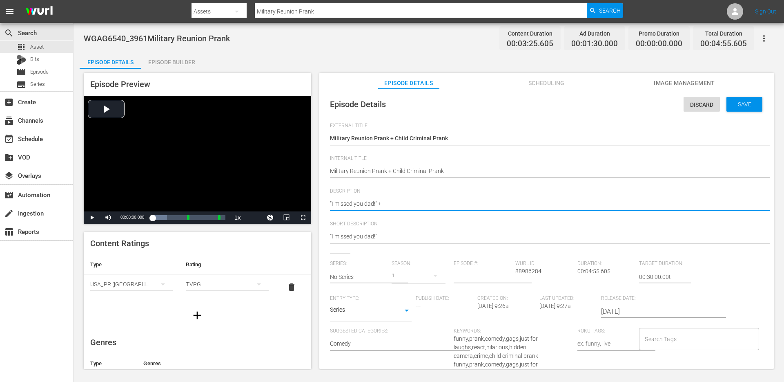
paste textarea "How old is she?"
type textarea ""I missed you dad!" + How old is she?"
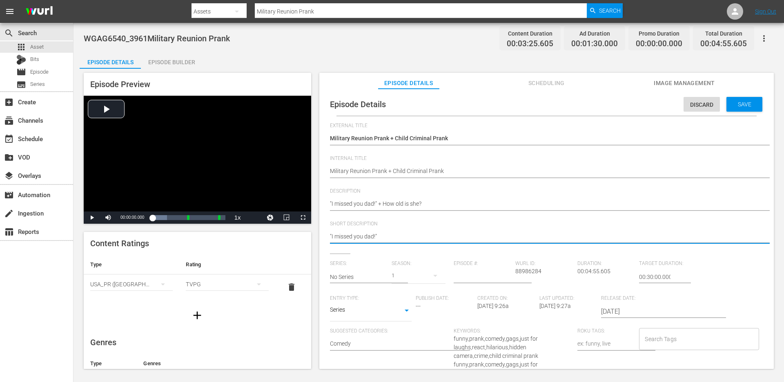
click at [391, 232] on textarea ""I missed you dad!"" at bounding box center [544, 237] width 429 height 10
paste textarea "+ How old is she?"
type textarea ""I missed you dad!" + How old is she?"
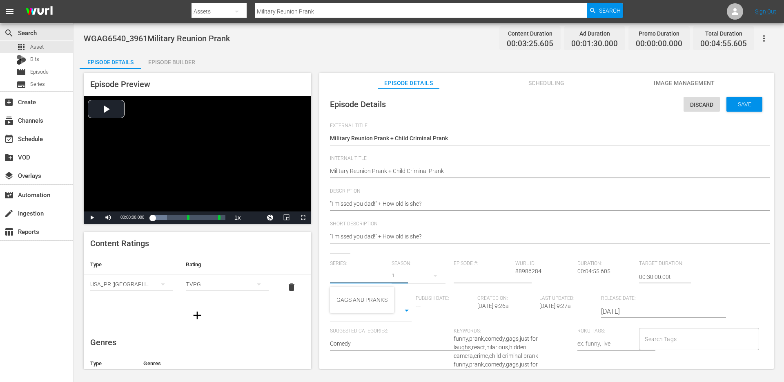
click at [361, 279] on input "text" at bounding box center [359, 277] width 58 height 20
click at [355, 299] on div "GAGS AND PRANKS" at bounding box center [362, 300] width 51 height 20
type input "GAGS AND PRANKS"
click at [359, 315] on body "menu Search By Assets Search ID, Title, Description, Keywords, or Category Mili…" at bounding box center [392, 191] width 784 height 382
click at [358, 279] on li "Short Form" at bounding box center [371, 283] width 82 height 13
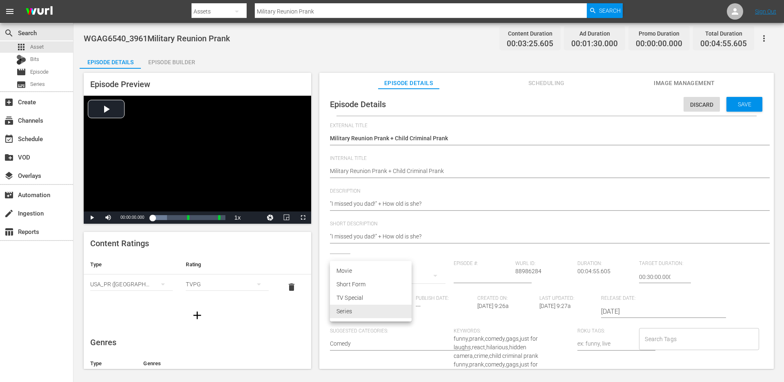
type input "SHORT_FORM_VIDEO"
click at [694, 342] on input "Search Tags" at bounding box center [693, 338] width 100 height 15
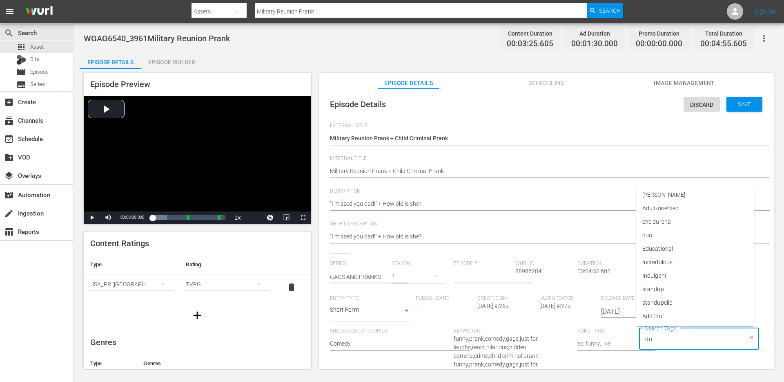
type input "duo"
type input "single"
click at [683, 302] on li "single prank" at bounding box center [695, 302] width 118 height 13
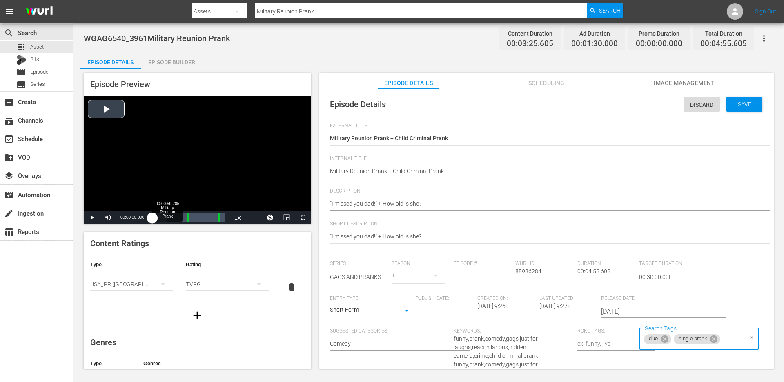
click at [165, 217] on div "Loaded : 19.91% 00:00:59.785 Military Reunion Prank 00:00:00.000 [GEOGRAPHIC_DA…" at bounding box center [188, 217] width 73 height 8
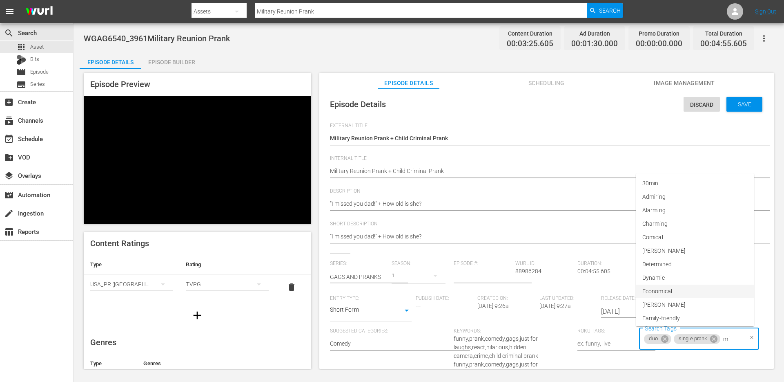
type input "m"
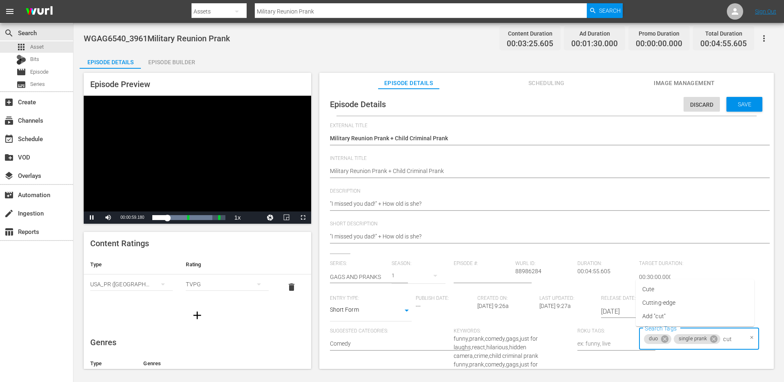
type input "cute"
click at [648, 307] on li "Cute" at bounding box center [695, 302] width 118 height 13
click at [179, 217] on div "Loaded : 87.61% 00:01:46.284 Military Reunion Prank 00:00:33.206 Cue Point 1: 0…" at bounding box center [188, 217] width 73 height 8
click at [197, 218] on div "Loaded : 100.00% 00:03:01.016 00:01:19.205 Cue Point 2: 00:04:25.605" at bounding box center [188, 217] width 73 height 8
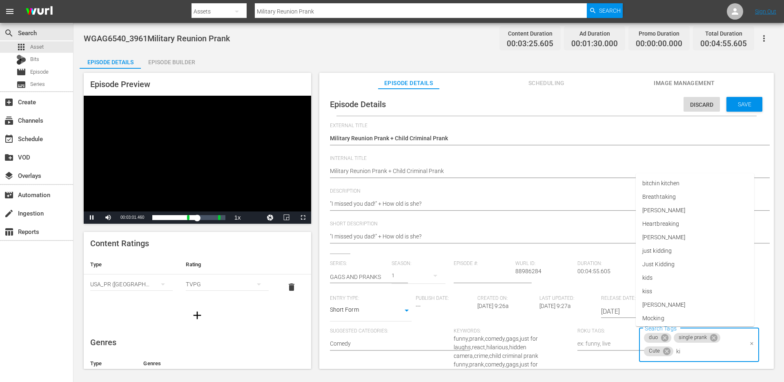
type input "kid"
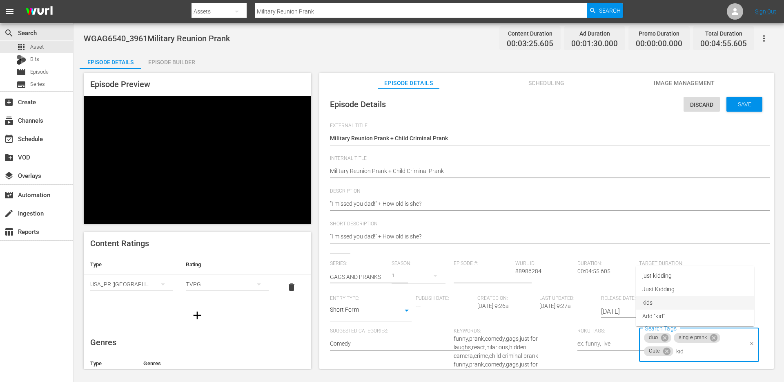
click at [670, 299] on li "kids" at bounding box center [695, 302] width 118 height 13
type input "c"
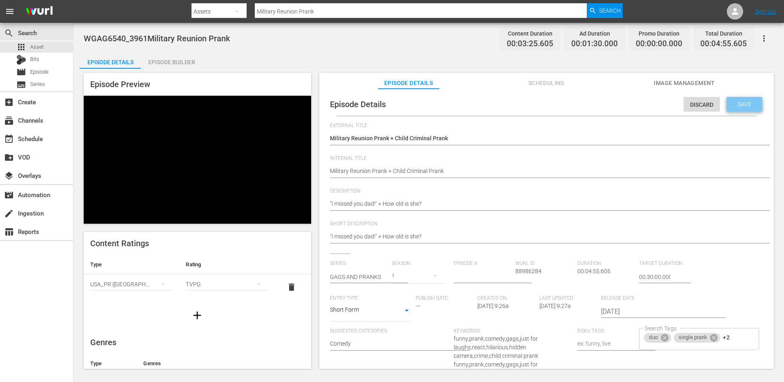
click at [734, 102] on span "Save" at bounding box center [745, 104] width 27 height 7
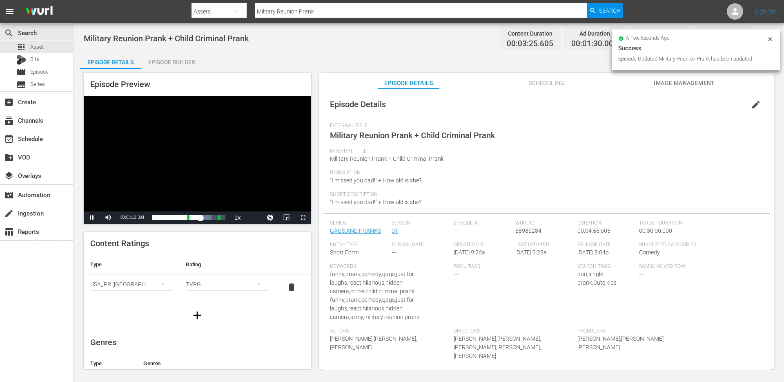
click at [176, 56] on div "Episode Builder" at bounding box center [171, 62] width 61 height 20
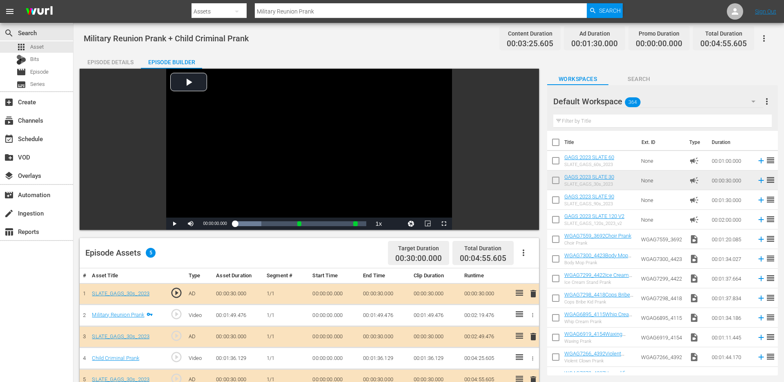
click at [319, 8] on input "Military Reunion Prank" at bounding box center [421, 12] width 332 height 20
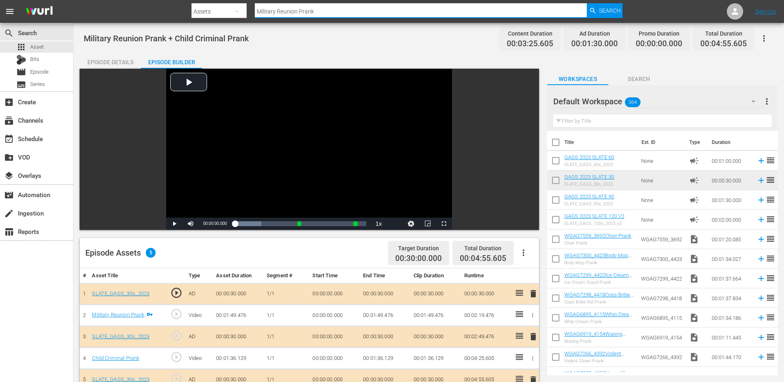
click at [319, 8] on input "Military Reunion Prank" at bounding box center [421, 12] width 332 height 20
paste input "Physiotherapy"
type input "Physiotherapy Prank"
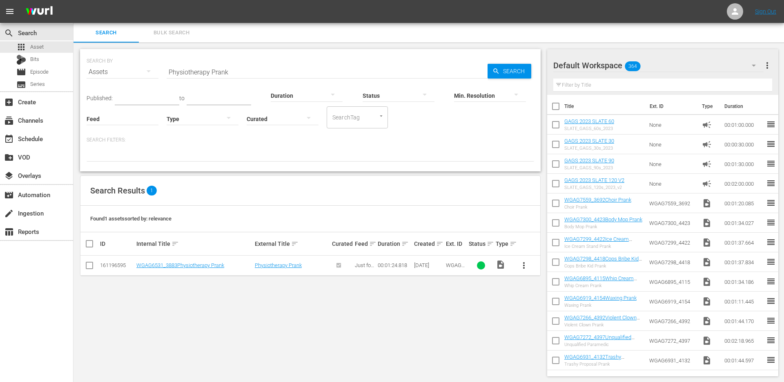
click at [520, 264] on span "more_vert" at bounding box center [524, 265] width 10 height 10
click at [545, 321] on div "Episode" at bounding box center [568, 327] width 56 height 20
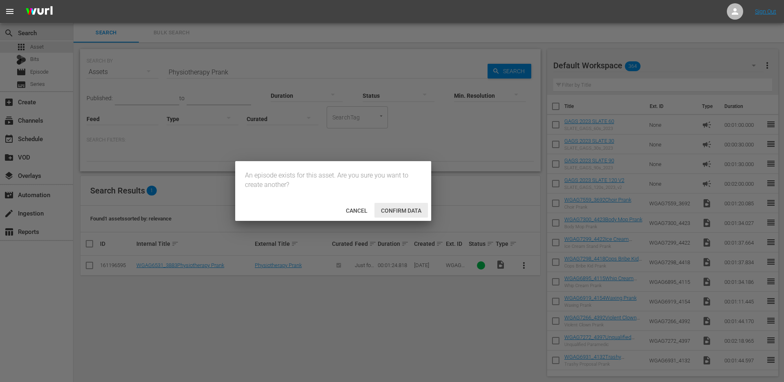
click at [407, 210] on span "Confirm data" at bounding box center [402, 210] width 54 height 7
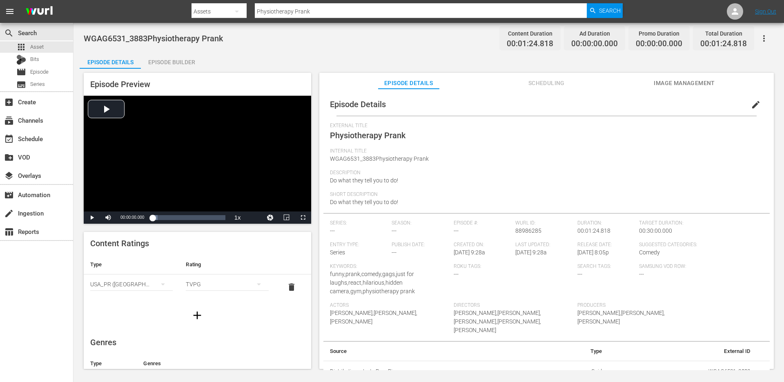
click at [176, 65] on div "Episode Builder" at bounding box center [171, 62] width 61 height 20
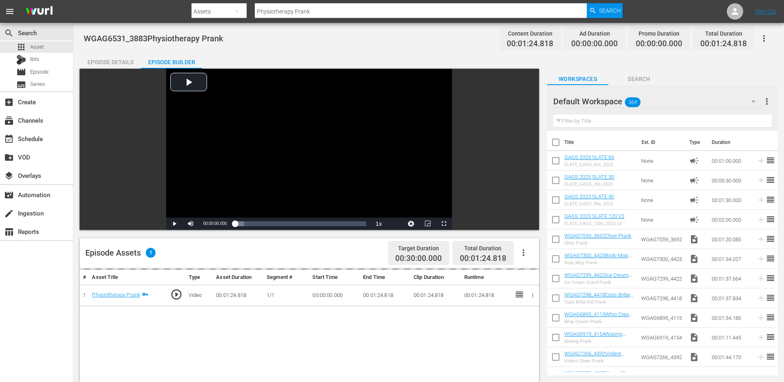
click at [704, 128] on div "Filter by Title" at bounding box center [663, 121] width 219 height 20
click at [710, 122] on input "text" at bounding box center [663, 120] width 219 height 13
paste input "Fired On The Job Prank"
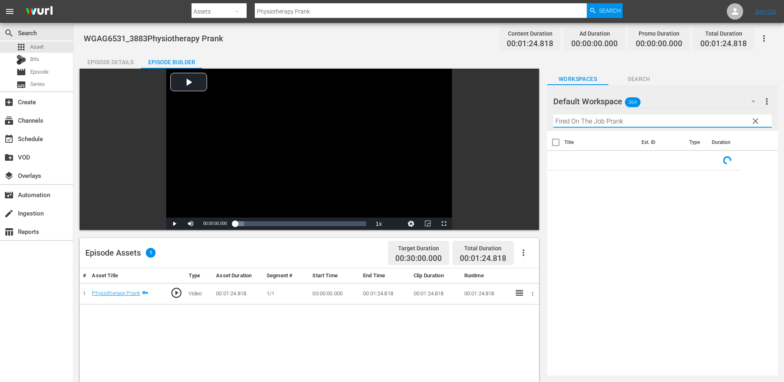
type input "Fired On The Job Prank"
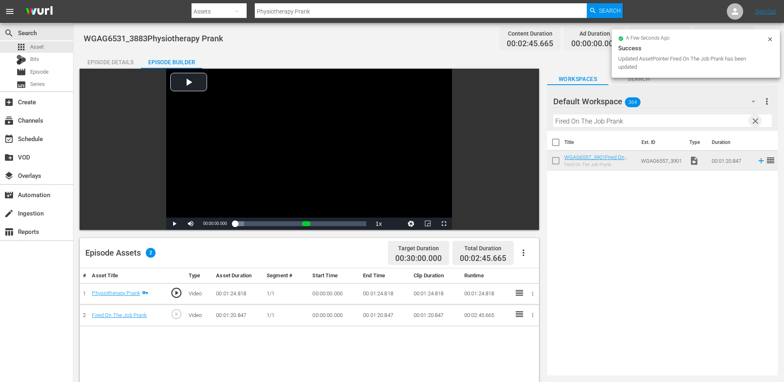
click at [758, 119] on span "clear" at bounding box center [756, 121] width 10 height 10
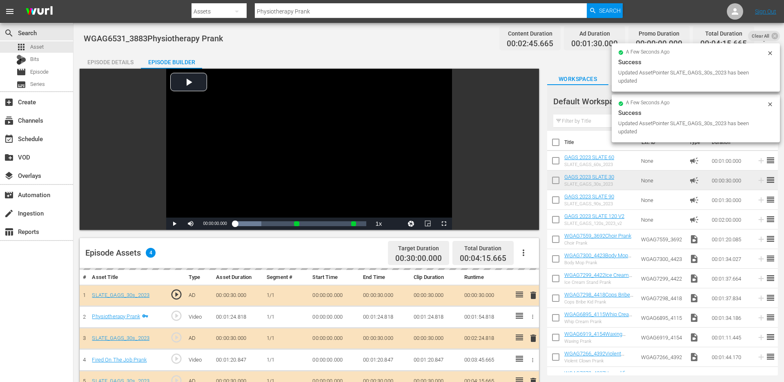
click at [112, 65] on div "Episode Details" at bounding box center [110, 62] width 61 height 20
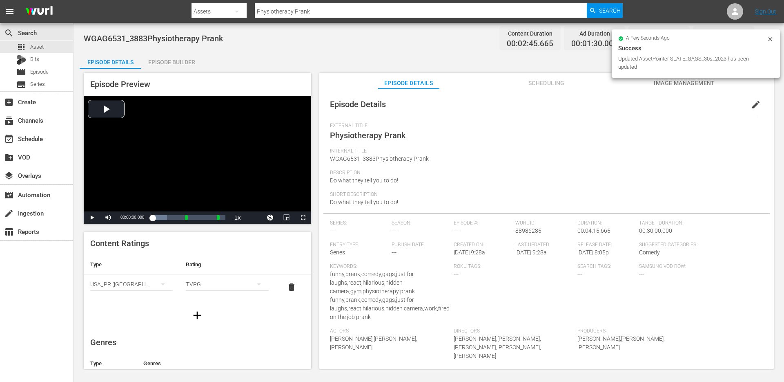
click at [752, 102] on span "edit" at bounding box center [756, 105] width 10 height 10
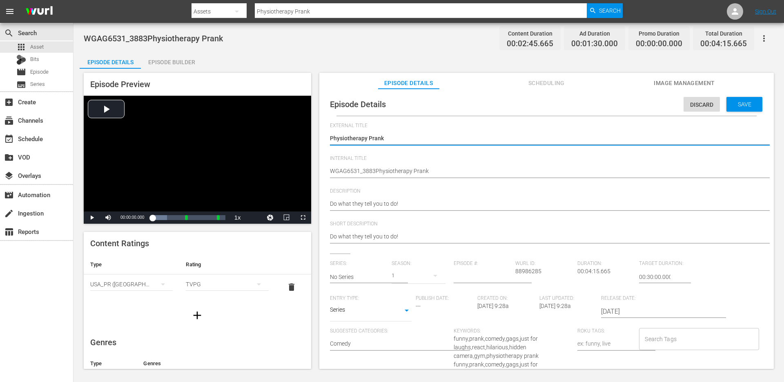
type textarea "Physiotherapy Prank"
type textarea "Physiotherapy Prank +"
type textarea "Physiotherapy Prank + Fired On The Job Prank"
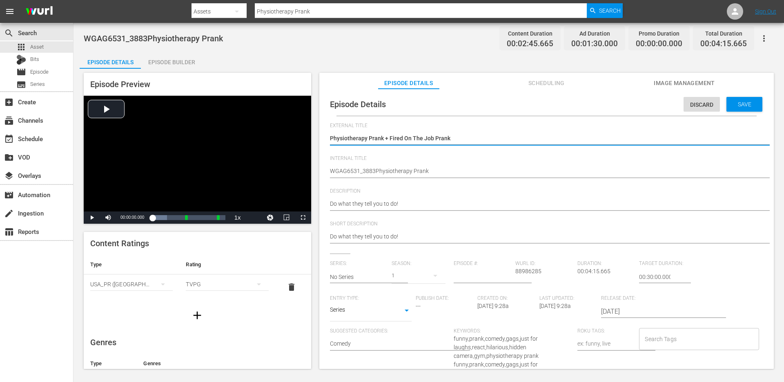
type textarea "Physiotherapy Prank + Fired On The Job Prank"
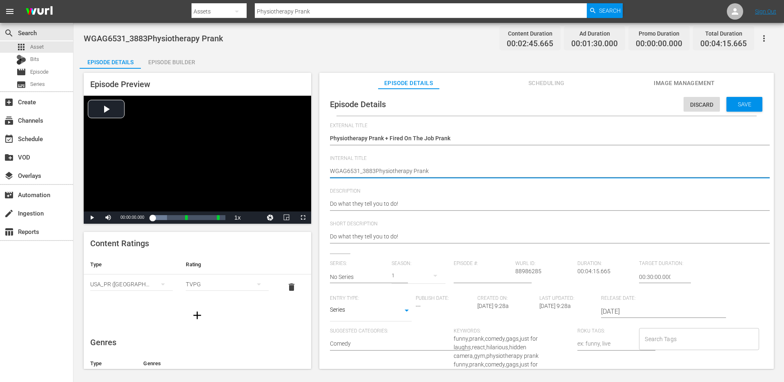
click at [428, 172] on textarea "WGAG6531_3883Physiotherapy Prank" at bounding box center [544, 172] width 429 height 10
type textarea "d"
type textarea "du"
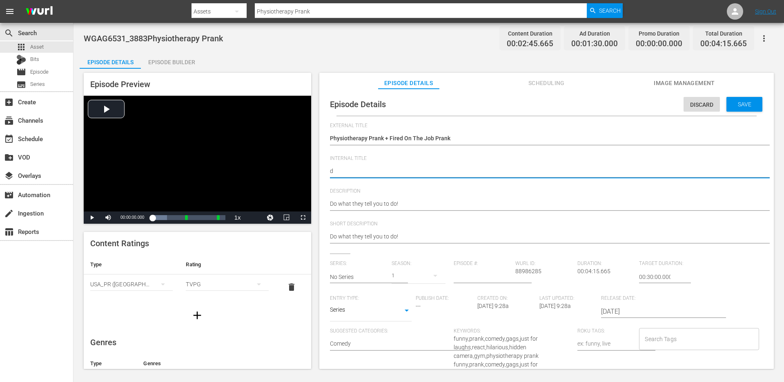
type textarea "du"
type textarea "duo"
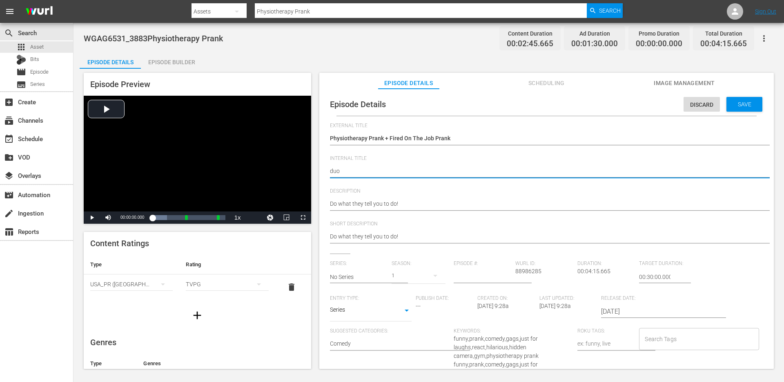
type textarea "duo -"
paste textarea "Physiotherapy Prank + Fired On The Job Prank"
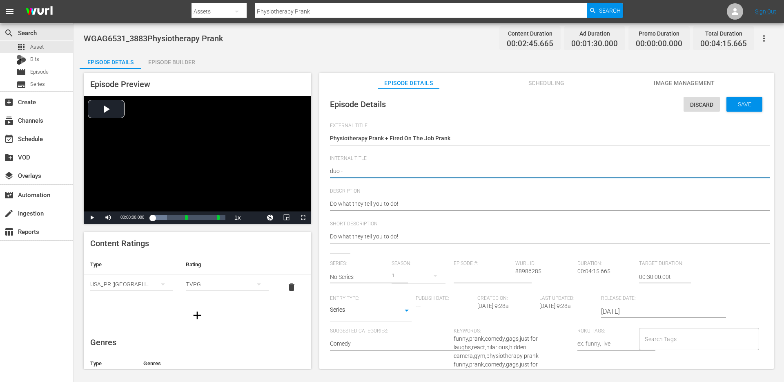
type textarea "duo - Physiotherapy Prank + Fired On The Job Prank"
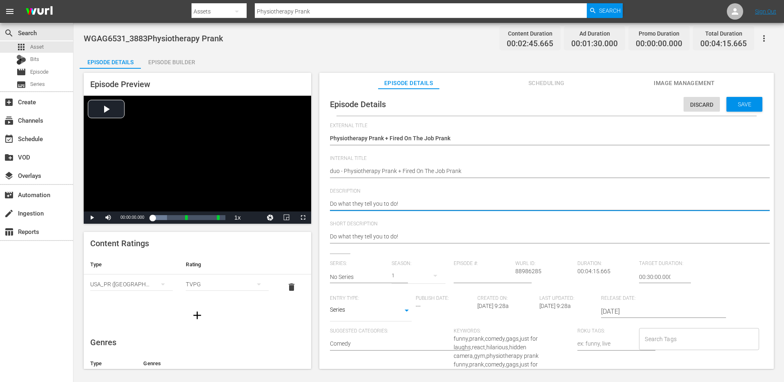
type textarea "Do what they tell you to do!"
type textarea "Do what they tell you to do! +"
paste textarea "Does that mean I get a ticket?"
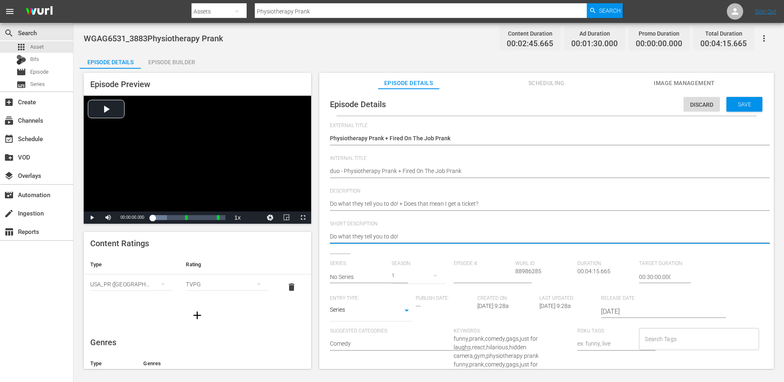
click at [507, 236] on textarea "Do what they tell you to do!" at bounding box center [544, 237] width 429 height 10
paste textarea "+ Does that mean I get a ticket?"
click at [369, 275] on input "No Series" at bounding box center [359, 277] width 58 height 20
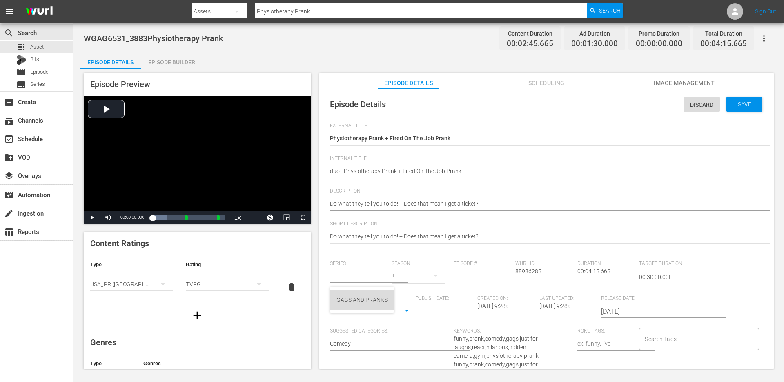
click at [354, 304] on div "GAGS AND PRANKS" at bounding box center [362, 300] width 51 height 20
click at [373, 313] on body "menu Search By Assets Search ID, Title, Description, Keywords, or Category Phys…" at bounding box center [392, 191] width 784 height 382
click at [371, 289] on li "Short Form" at bounding box center [371, 283] width 82 height 13
click at [664, 339] on input "Search Tags" at bounding box center [693, 338] width 100 height 15
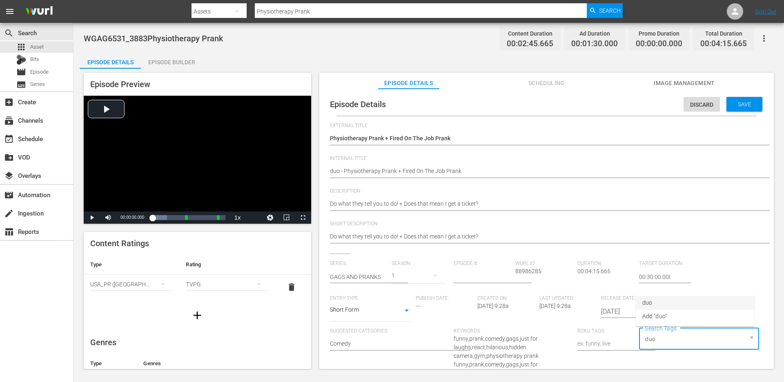
click at [674, 300] on li "duo" at bounding box center [695, 302] width 118 height 13
click at [665, 297] on li "single prank" at bounding box center [695, 302] width 118 height 13
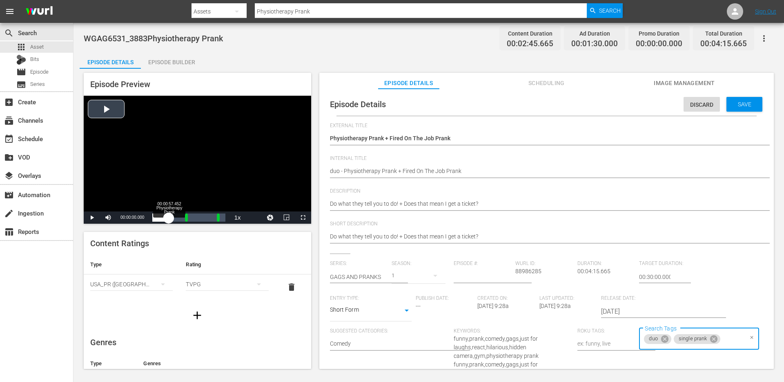
click at [169, 219] on div "Loaded : 19.91% 00:00:57.452 Physiotherapy Prank 00:00:00.000" at bounding box center [188, 217] width 73 height 8
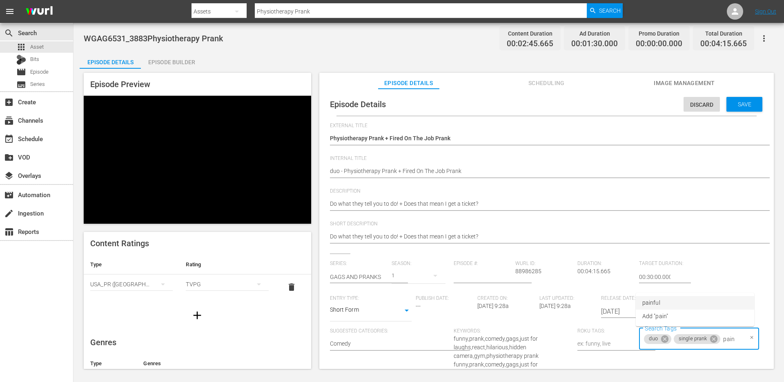
click at [673, 304] on li "painful" at bounding box center [695, 302] width 118 height 13
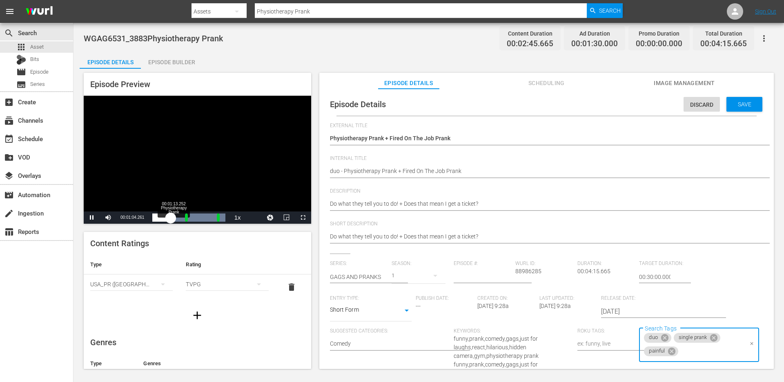
click at [171, 216] on div "00:00:34.454" at bounding box center [161, 217] width 18 height 8
click at [201, 213] on div "Loaded : 100.00% 00:02:52.358 00:00:54.364 Cue Point 1: 00:01:54.818" at bounding box center [188, 217] width 73 height 8
click at [682, 353] on input "Search Tags" at bounding box center [711, 351] width 63 height 15
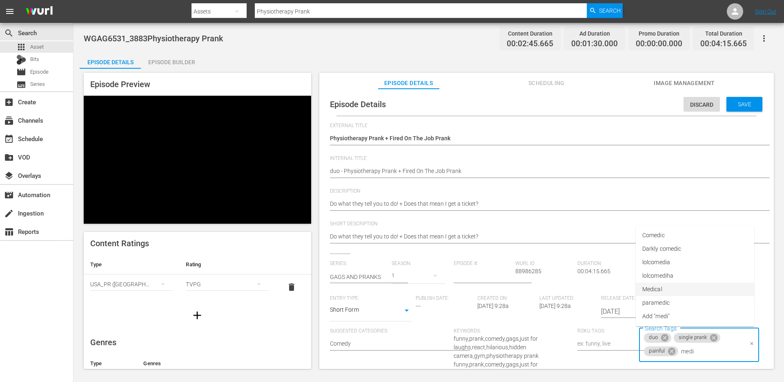
click at [673, 290] on li "Medical" at bounding box center [695, 288] width 118 height 13
click at [704, 292] on li "police" at bounding box center [695, 288] width 118 height 13
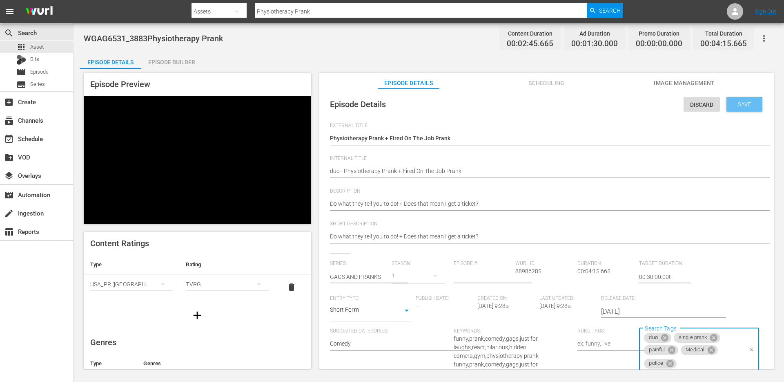
click at [741, 99] on div "Save" at bounding box center [745, 104] width 36 height 15
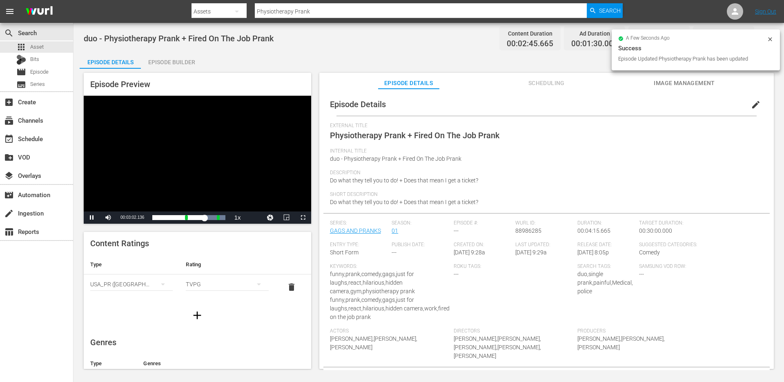
click at [176, 57] on div "Episode Builder" at bounding box center [171, 62] width 61 height 20
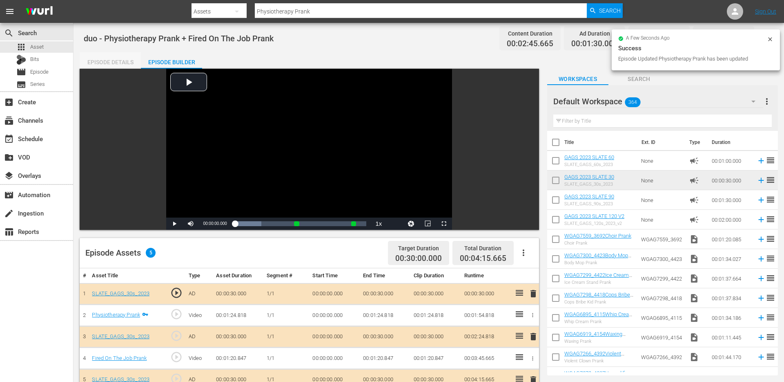
click at [128, 63] on div "Episode Details" at bounding box center [110, 62] width 61 height 20
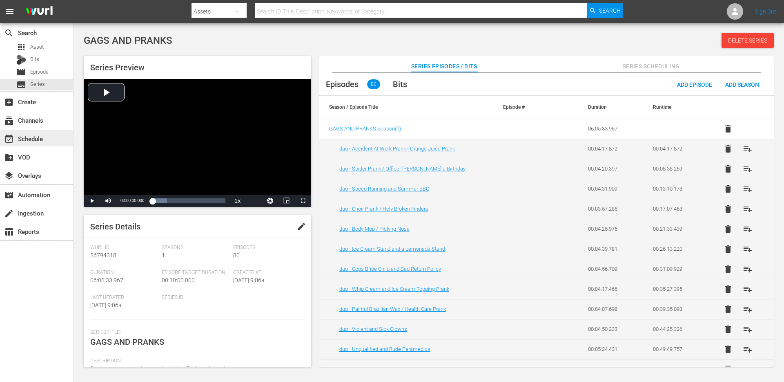
click at [39, 134] on div "event_available Schedule" at bounding box center [23, 137] width 46 height 7
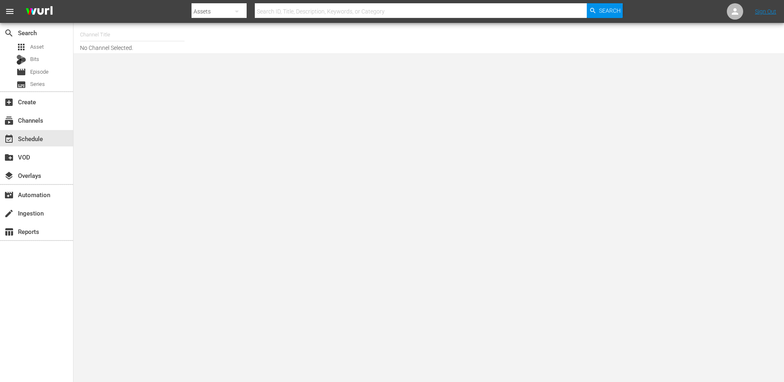
click at [136, 37] on input "text" at bounding box center [132, 35] width 105 height 20
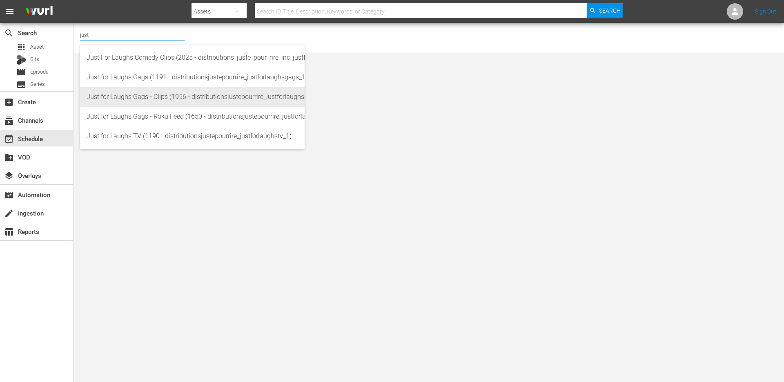
click at [168, 98] on div "Just for Laughs Gags - Clips (1956 - distributionsjustepourrire_justforlaughsga…" at bounding box center [193, 97] width 212 height 20
type input "Just for Laughs Gags - Clips (1956 - distributionsjustepourrire_justforlaughsga…"
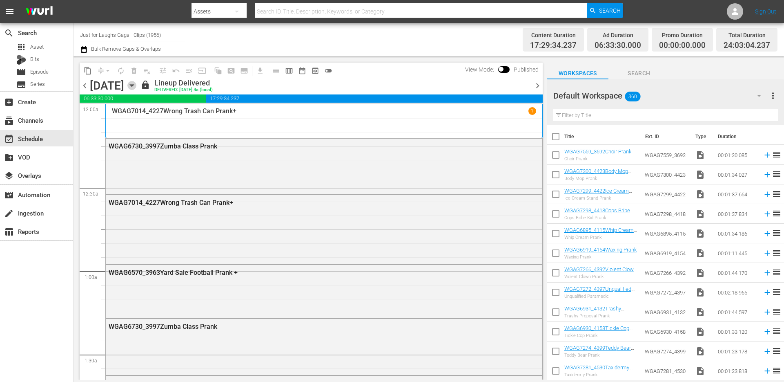
click at [136, 86] on icon "button" at bounding box center [131, 85] width 9 height 9
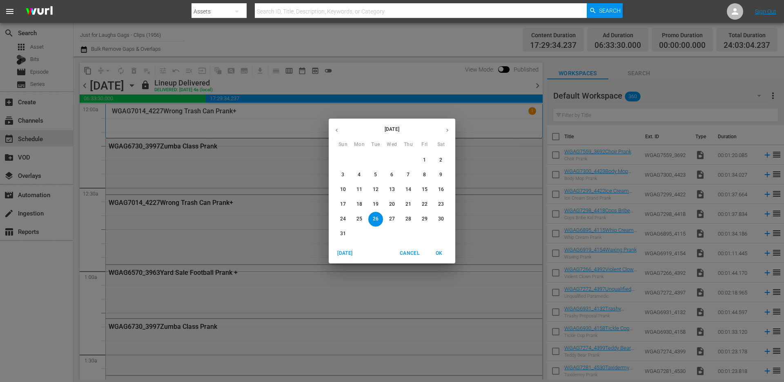
click at [449, 131] on icon "button" at bounding box center [447, 130] width 6 height 6
click at [396, 159] on span "3" at bounding box center [392, 159] width 15 height 7
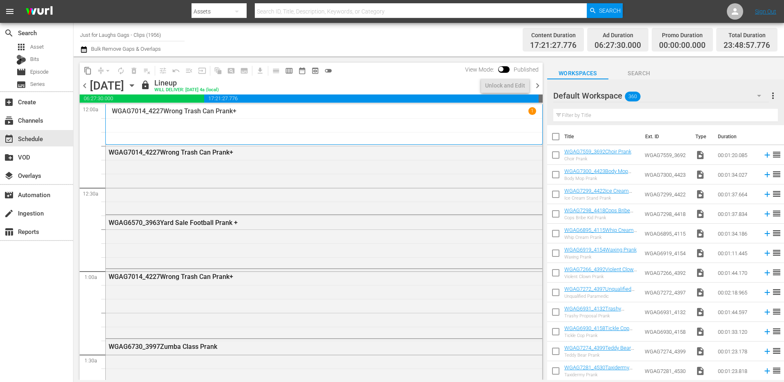
click at [136, 85] on icon "button" at bounding box center [131, 85] width 9 height 9
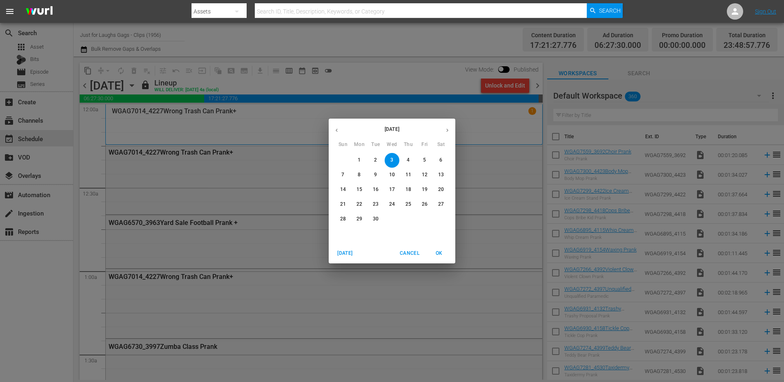
click at [423, 158] on p "5" at bounding box center [424, 159] width 3 height 7
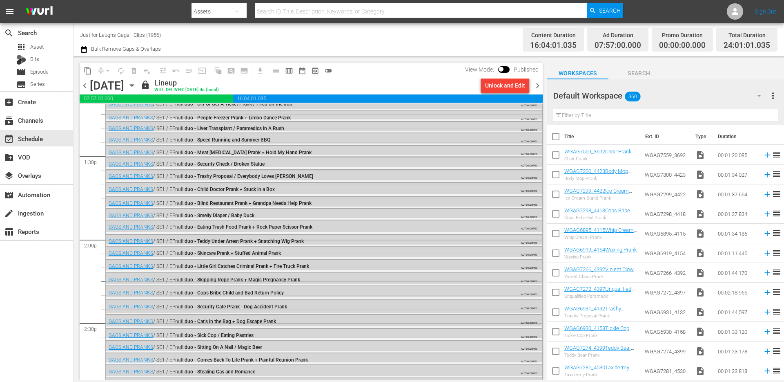
scroll to position [1645, 0]
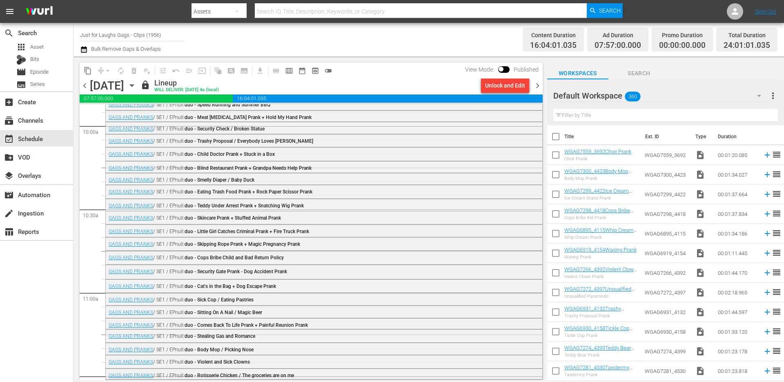
click at [134, 86] on icon "button" at bounding box center [132, 86] width 4 height 2
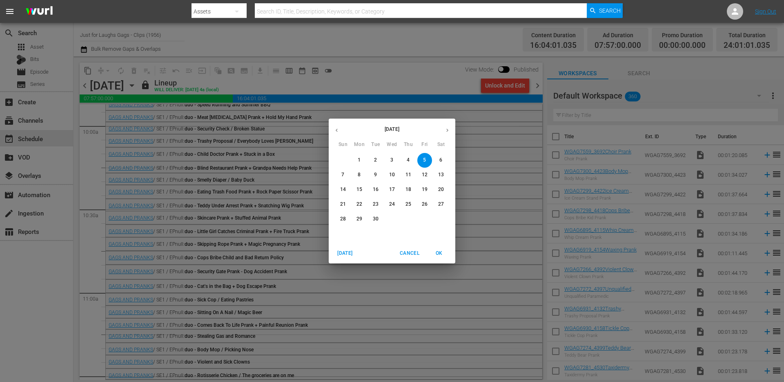
click at [444, 156] on span "6" at bounding box center [441, 159] width 15 height 7
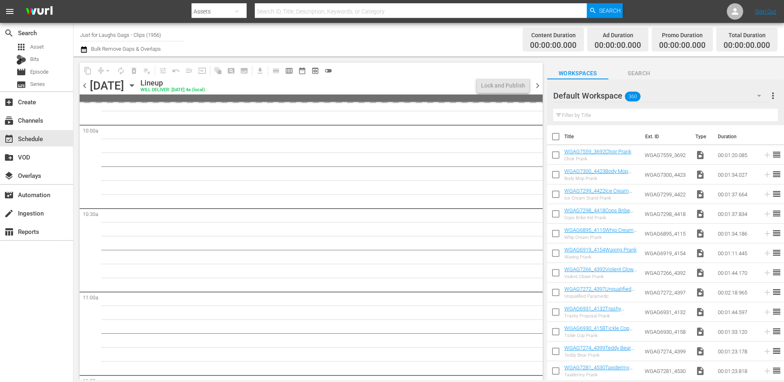
scroll to position [1631, 0]
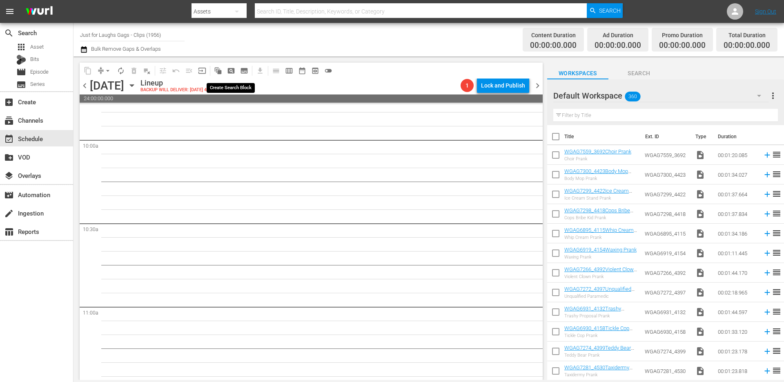
click at [231, 71] on span "pageview_outlined" at bounding box center [231, 71] width 8 height 8
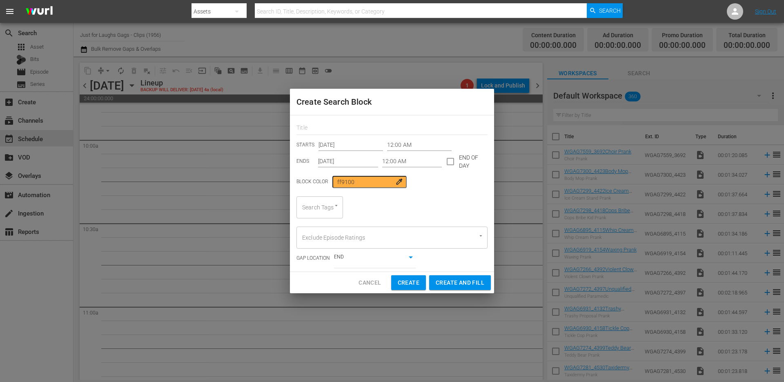
click at [407, 163] on input "12:00 AM" at bounding box center [412, 161] width 60 height 12
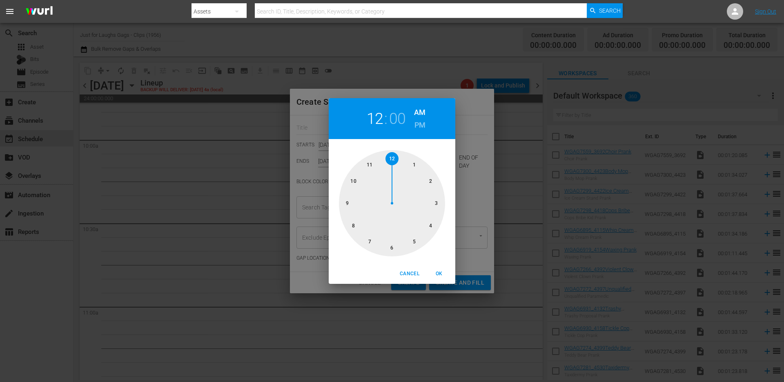
click at [440, 199] on div at bounding box center [392, 203] width 106 height 106
click at [437, 275] on span "OK" at bounding box center [439, 273] width 20 height 9
type input "03:00 AM"
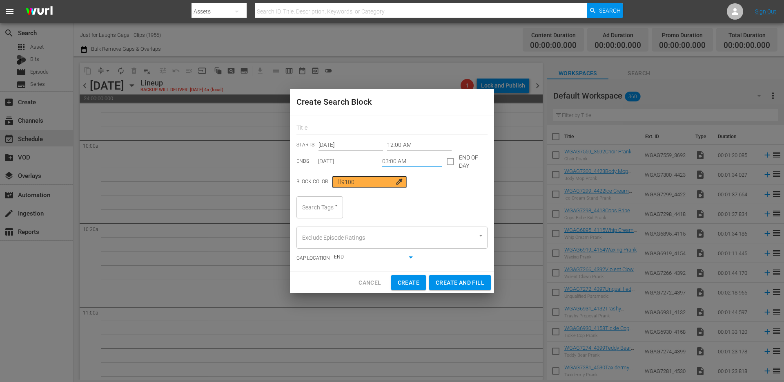
click at [330, 210] on div "Search Tags" at bounding box center [320, 207] width 47 height 22
type input "duo"
click at [313, 225] on li "duo" at bounding box center [320, 229] width 47 height 13
click at [446, 282] on span "Create and Fill" at bounding box center [460, 282] width 49 height 10
type input "12:00 AM"
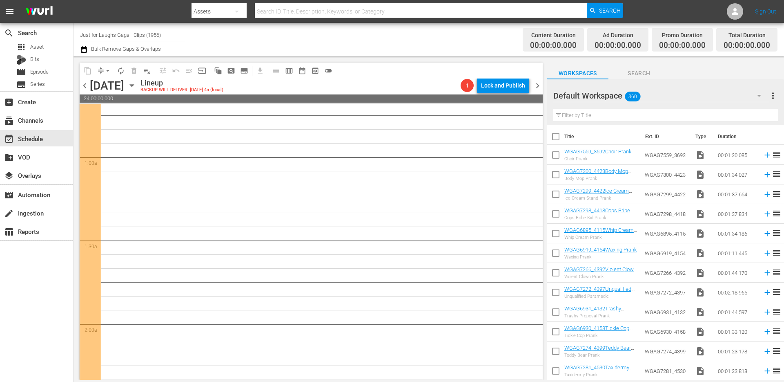
scroll to position [0, 0]
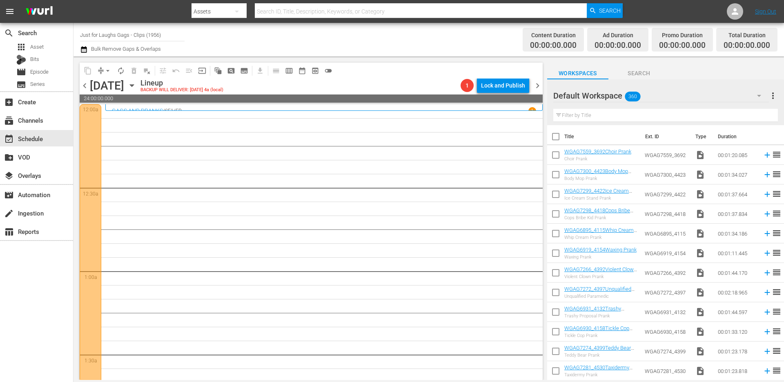
click at [93, 197] on div at bounding box center [91, 354] width 22 height 500
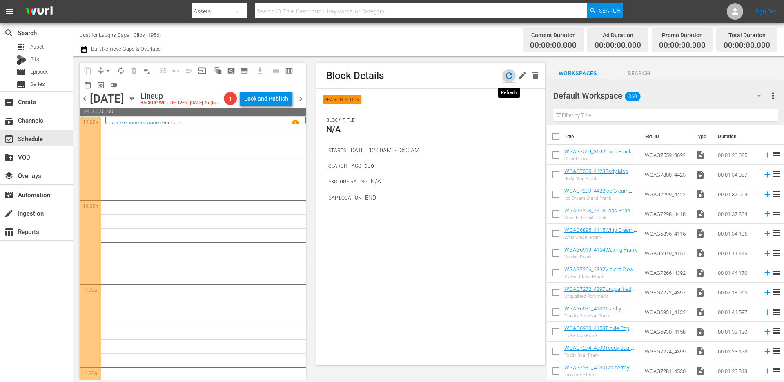
click at [505, 76] on icon "button" at bounding box center [510, 76] width 10 height 10
click at [535, 73] on icon "button" at bounding box center [536, 76] width 10 height 10
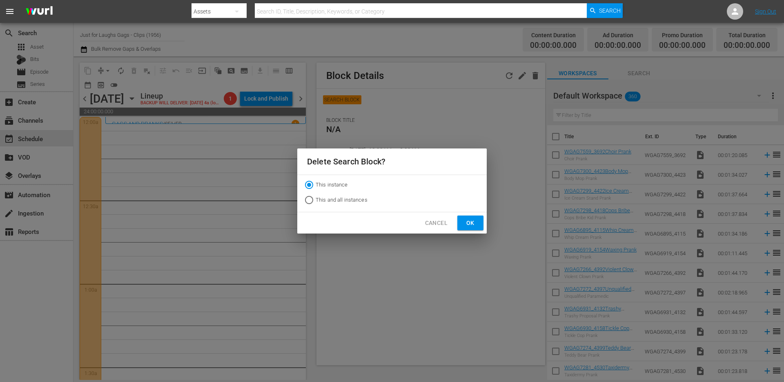
click at [468, 220] on span "Ok" at bounding box center [470, 223] width 13 height 10
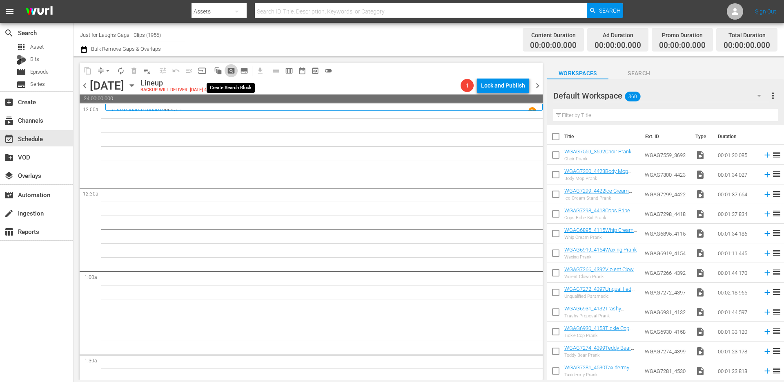
click at [233, 69] on span "pageview_outlined" at bounding box center [231, 71] width 8 height 8
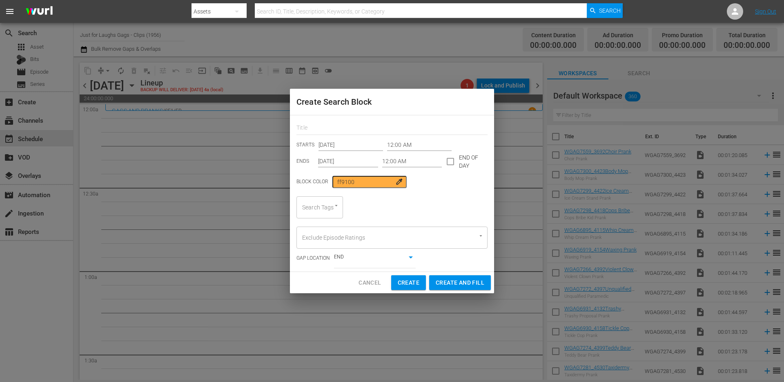
click at [322, 214] on div "Search Tags" at bounding box center [320, 207] width 47 height 22
click at [411, 161] on input "12:00 AM" at bounding box center [412, 161] width 60 height 12
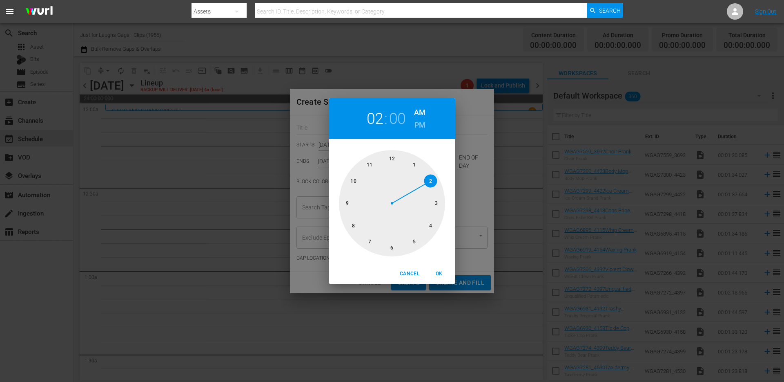
click at [431, 179] on div at bounding box center [392, 203] width 106 height 106
click at [390, 246] on div at bounding box center [392, 203] width 106 height 106
click at [440, 271] on span "OK" at bounding box center [439, 273] width 20 height 9
type input "02:30 AM"
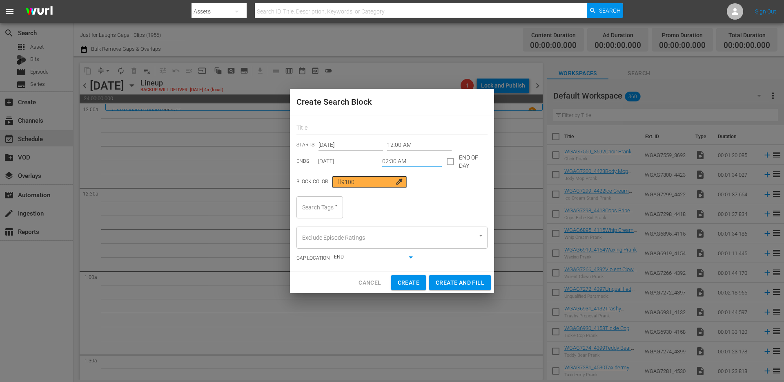
click at [323, 206] on div "Search Tags" at bounding box center [320, 207] width 47 height 22
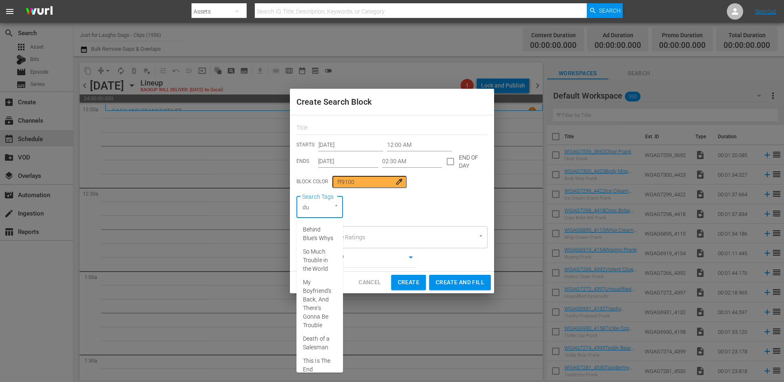
type input "duo"
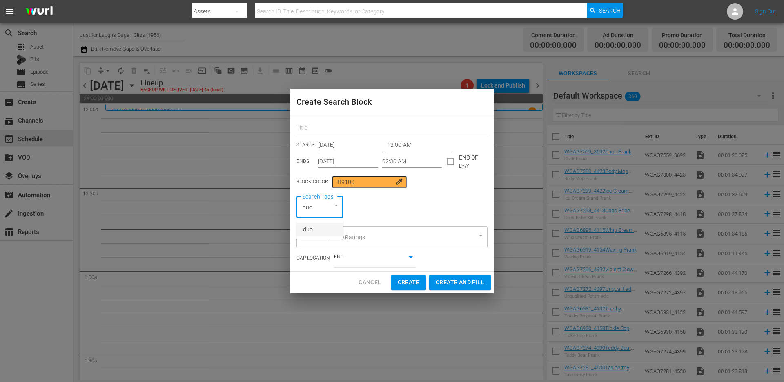
click at [311, 227] on span "duo" at bounding box center [308, 229] width 10 height 9
click at [442, 282] on span "Create and Fill" at bounding box center [460, 282] width 49 height 10
type input "12:00 AM"
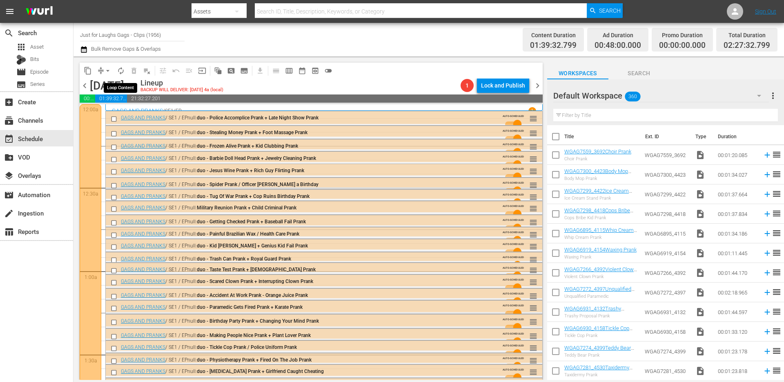
click at [118, 72] on span "autorenew_outlined" at bounding box center [121, 71] width 8 height 8
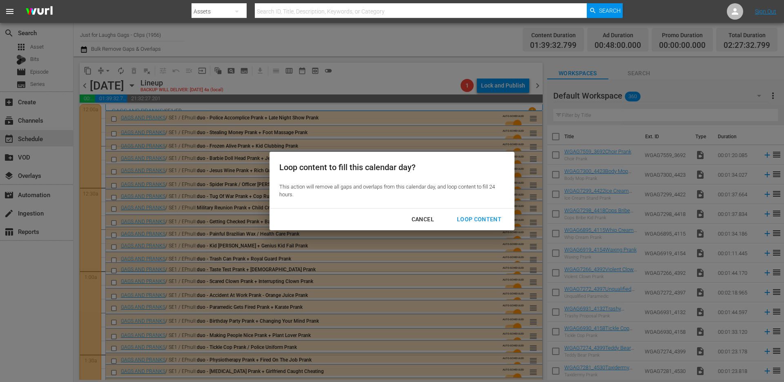
click at [495, 220] on div "Loop Content" at bounding box center [480, 219] width 58 height 10
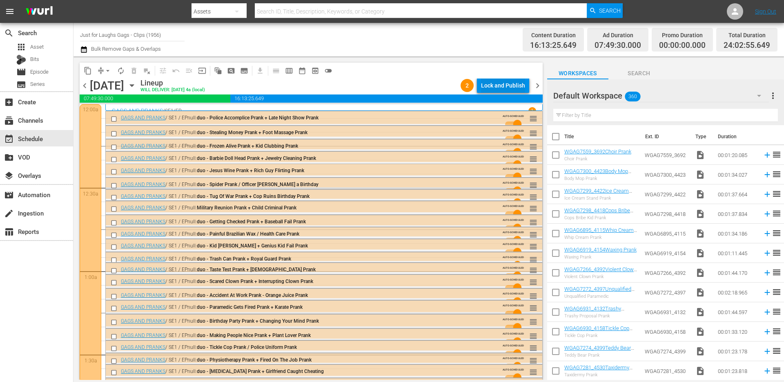
click at [510, 82] on div "Lock and Publish" at bounding box center [503, 85] width 44 height 15
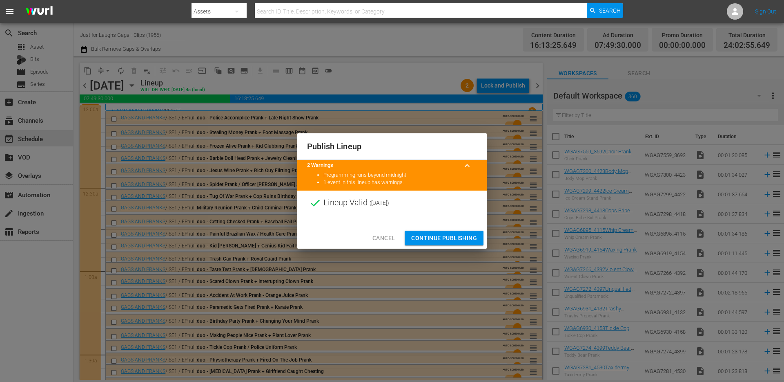
click at [454, 239] on span "Continue Publishing" at bounding box center [444, 238] width 66 height 10
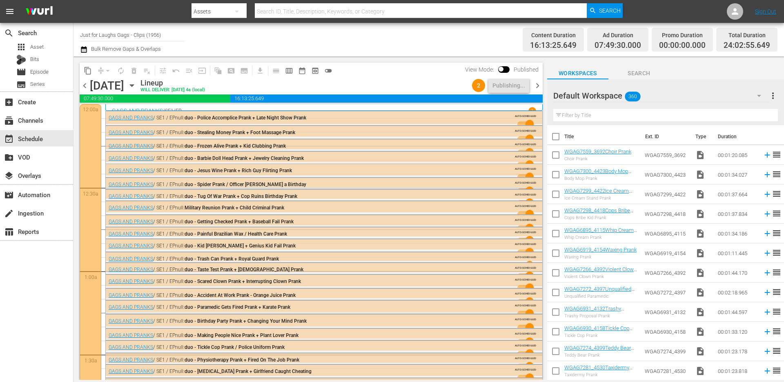
click at [136, 82] on icon "button" at bounding box center [131, 85] width 9 height 9
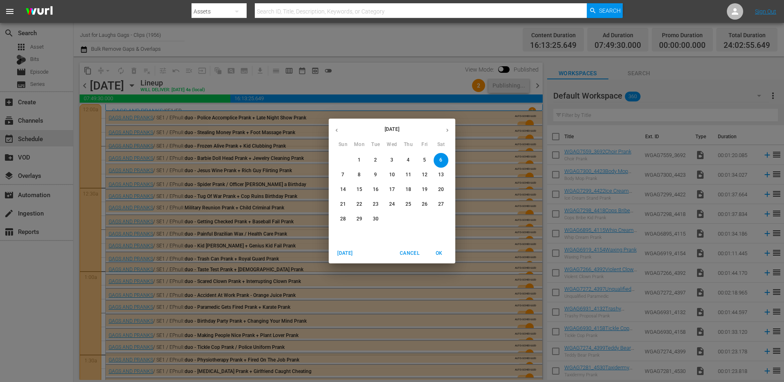
click at [346, 175] on span "7" at bounding box center [343, 174] width 15 height 7
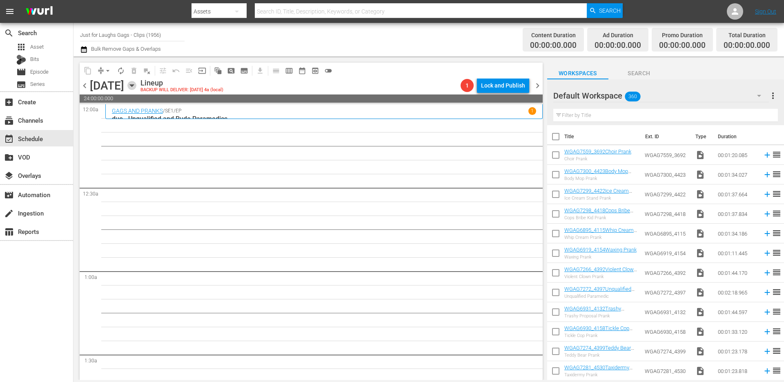
click at [136, 85] on icon "button" at bounding box center [131, 85] width 9 height 9
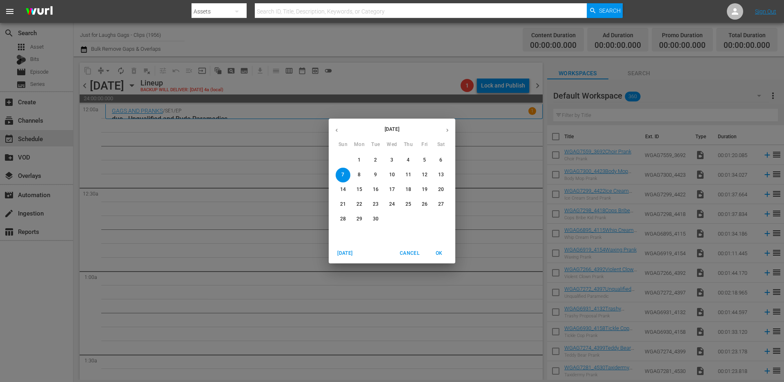
click at [435, 159] on span "6" at bounding box center [441, 159] width 15 height 7
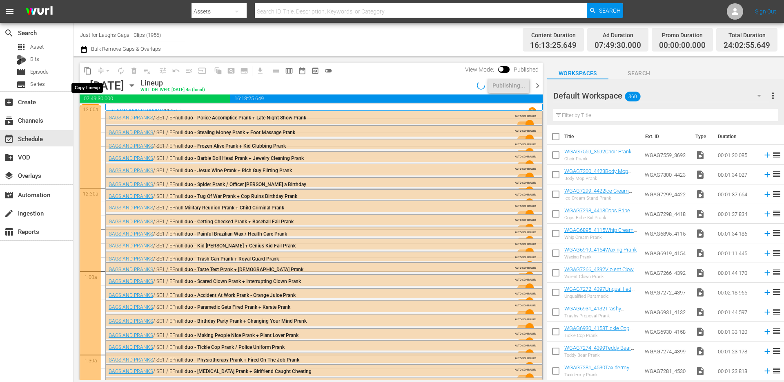
click at [87, 72] on span "content_copy" at bounding box center [88, 71] width 8 height 8
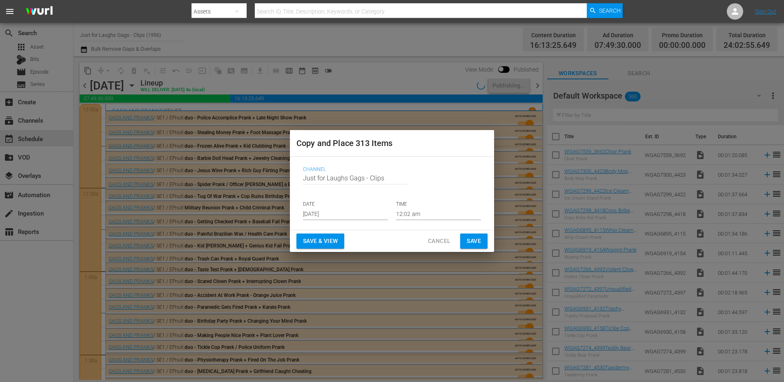
click at [368, 212] on input "Aug 28th 2025" at bounding box center [345, 214] width 85 height 12
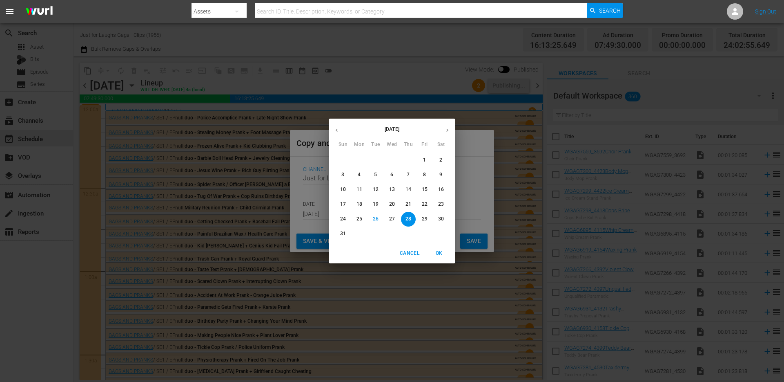
click at [444, 122] on button "button" at bounding box center [448, 130] width 16 height 16
click at [348, 170] on button "7" at bounding box center [343, 174] width 15 height 15
type input "Sep 7th 2025"
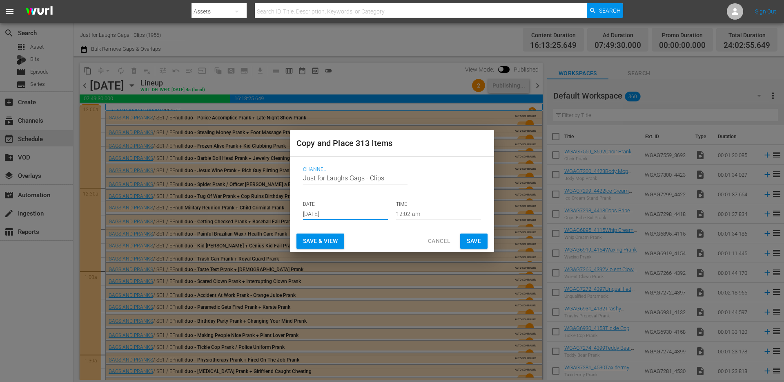
click at [326, 241] on span "Save & View" at bounding box center [320, 241] width 35 height 10
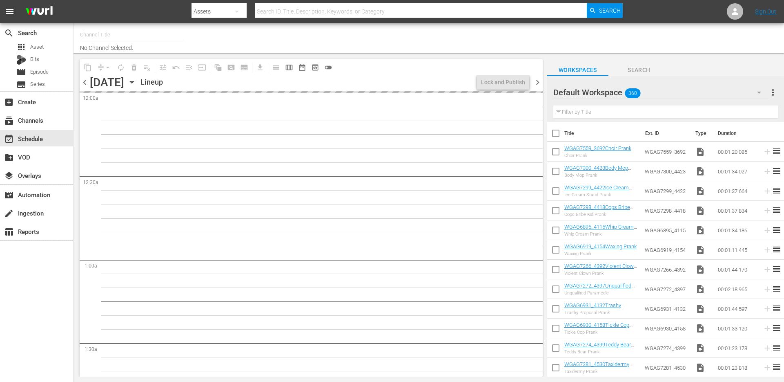
type input "Just for Laughs Gags - Clips (1956)"
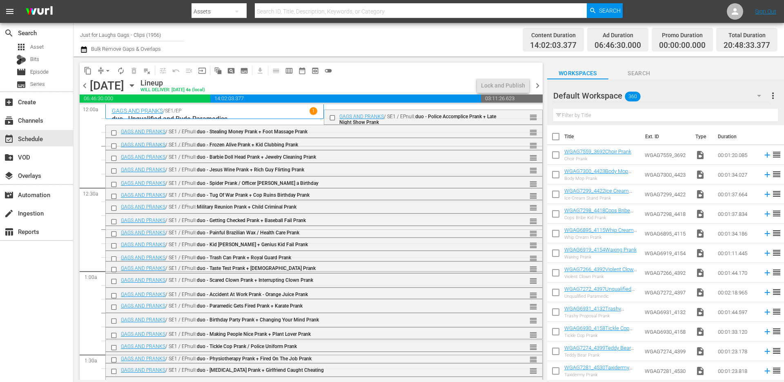
click at [108, 69] on span "arrow_drop_down" at bounding box center [108, 71] width 8 height 8
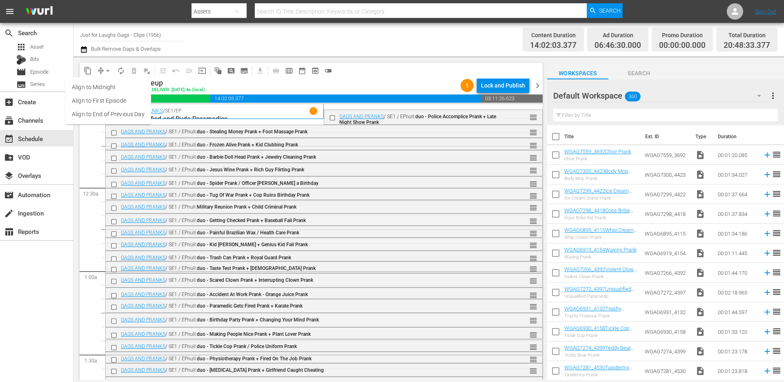
click at [108, 111] on li "Align to End of Previous Day" at bounding box center [108, 113] width 86 height 13
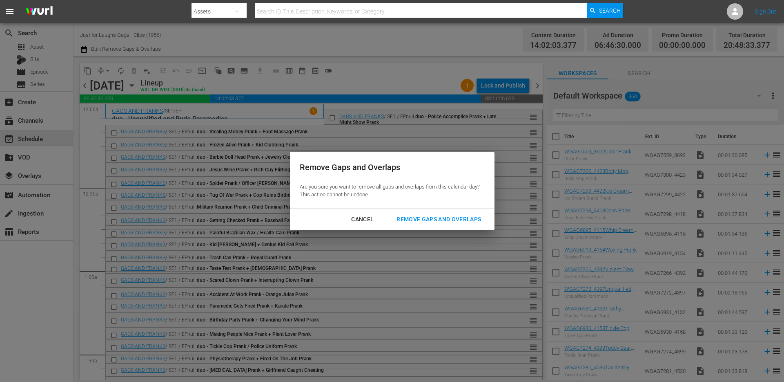
click at [429, 217] on div "Remove Gaps and Overlaps" at bounding box center [439, 219] width 98 height 10
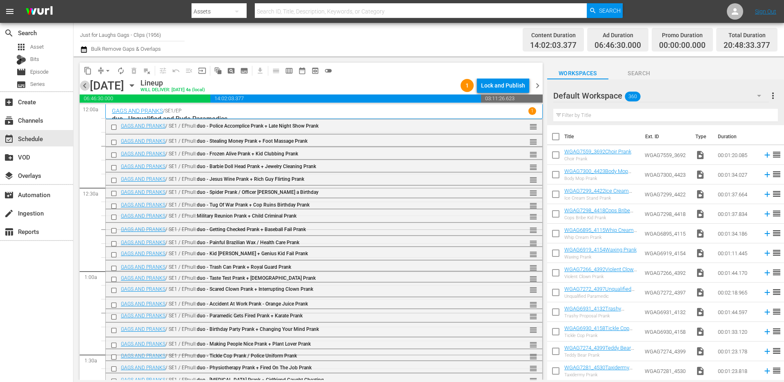
click at [81, 87] on span "chevron_left" at bounding box center [85, 85] width 10 height 10
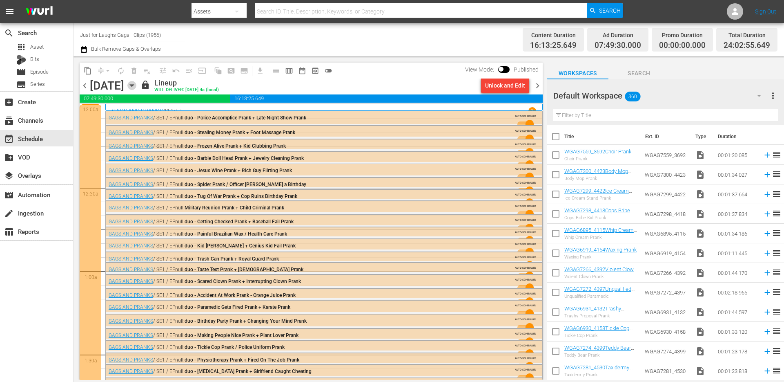
click at [136, 86] on icon "button" at bounding box center [131, 85] width 9 height 9
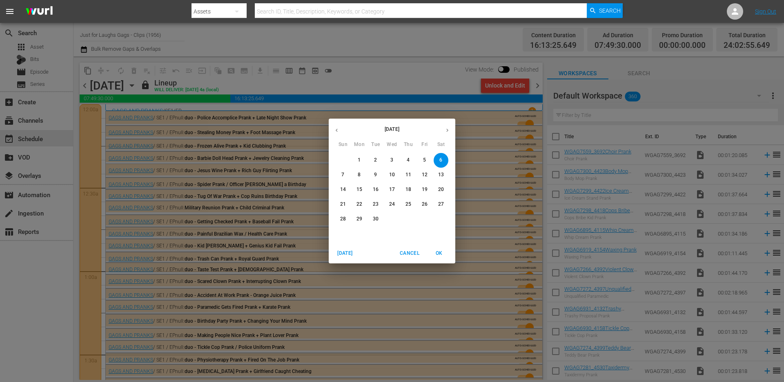
click at [341, 174] on span "7" at bounding box center [343, 174] width 15 height 7
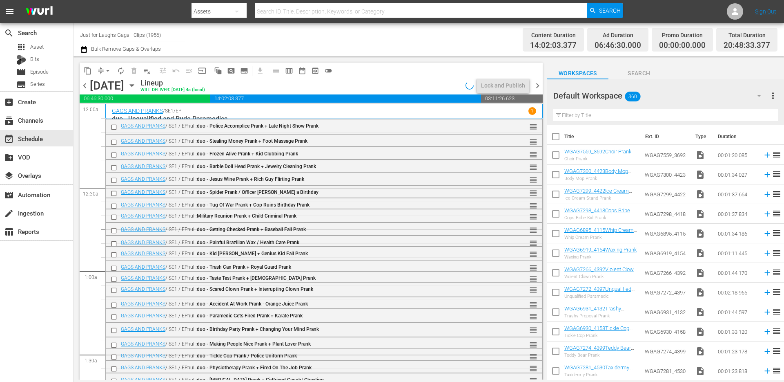
click at [120, 71] on span "autorenew_outlined" at bounding box center [121, 71] width 8 height 8
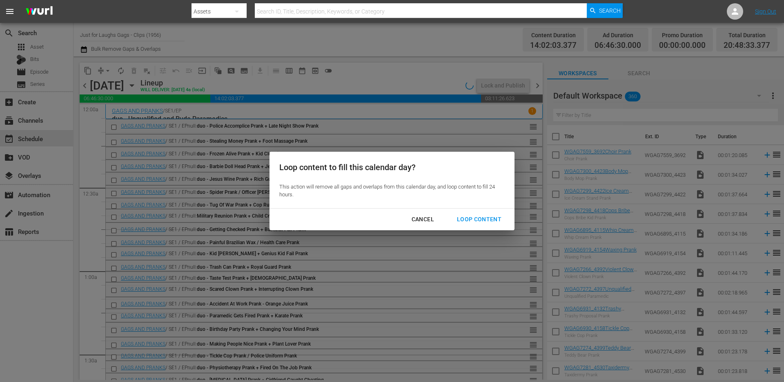
click at [473, 217] on div "Loop Content" at bounding box center [480, 219] width 58 height 10
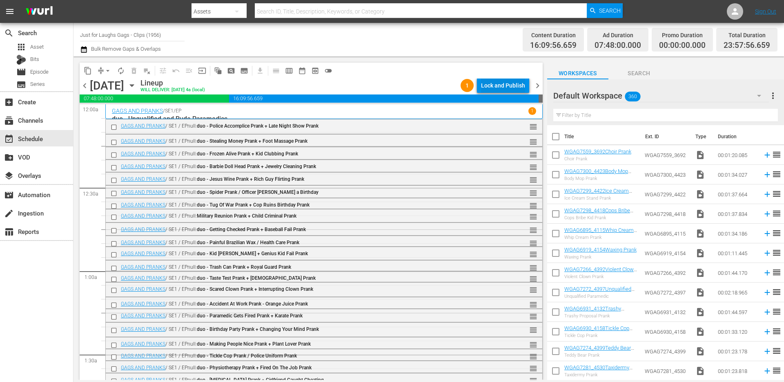
click at [502, 87] on div "Lock and Publish" at bounding box center [503, 85] width 44 height 15
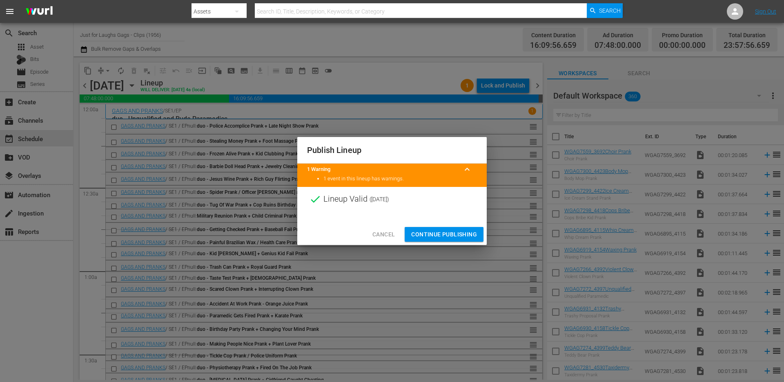
click at [448, 234] on span "Continue Publishing" at bounding box center [444, 234] width 66 height 10
